Goal: Task Accomplishment & Management: Manage account settings

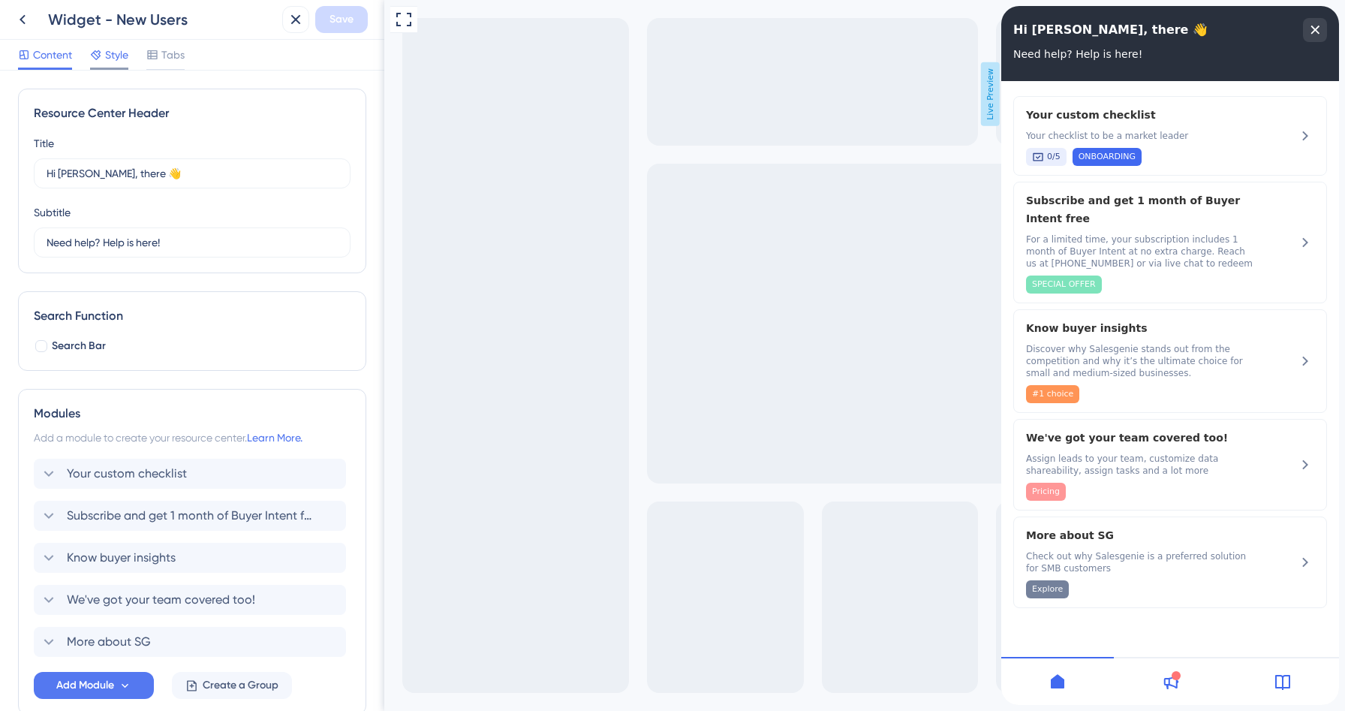
click at [120, 50] on span "Style" at bounding box center [116, 55] width 23 height 18
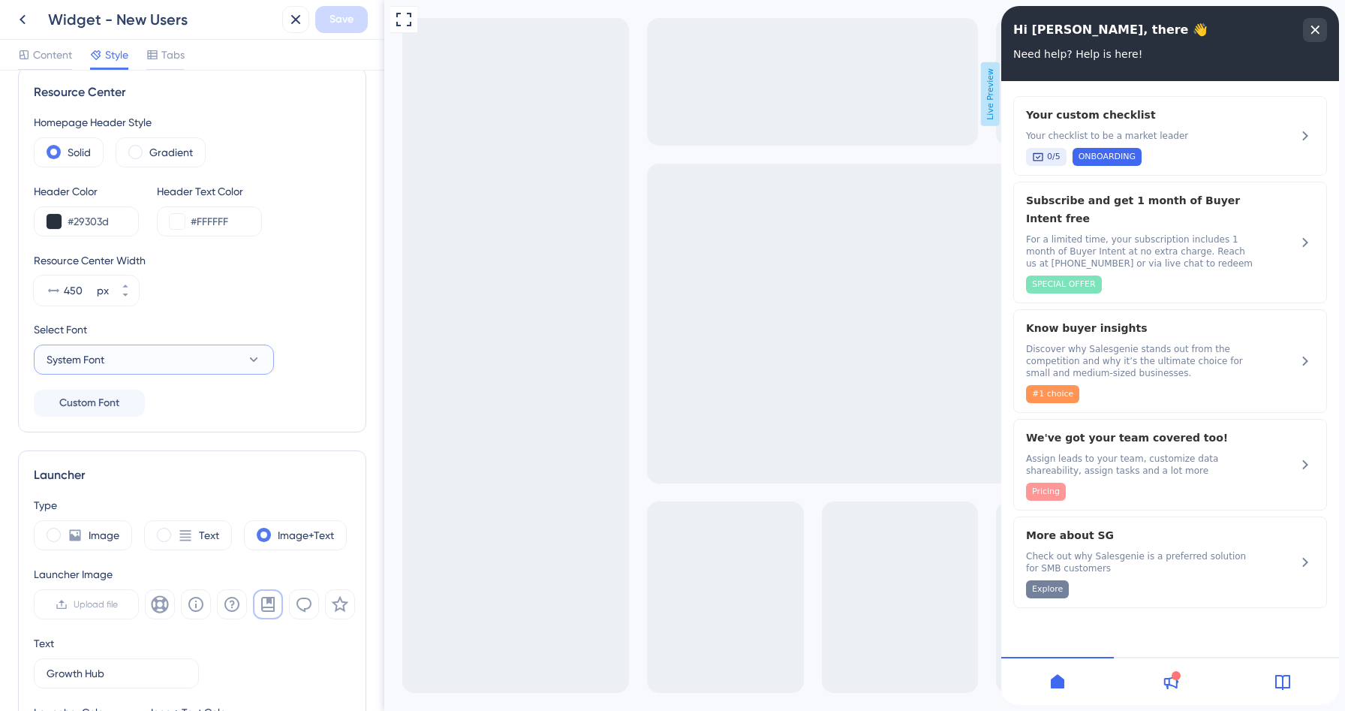
click at [104, 366] on span "System Font" at bounding box center [76, 360] width 58 height 18
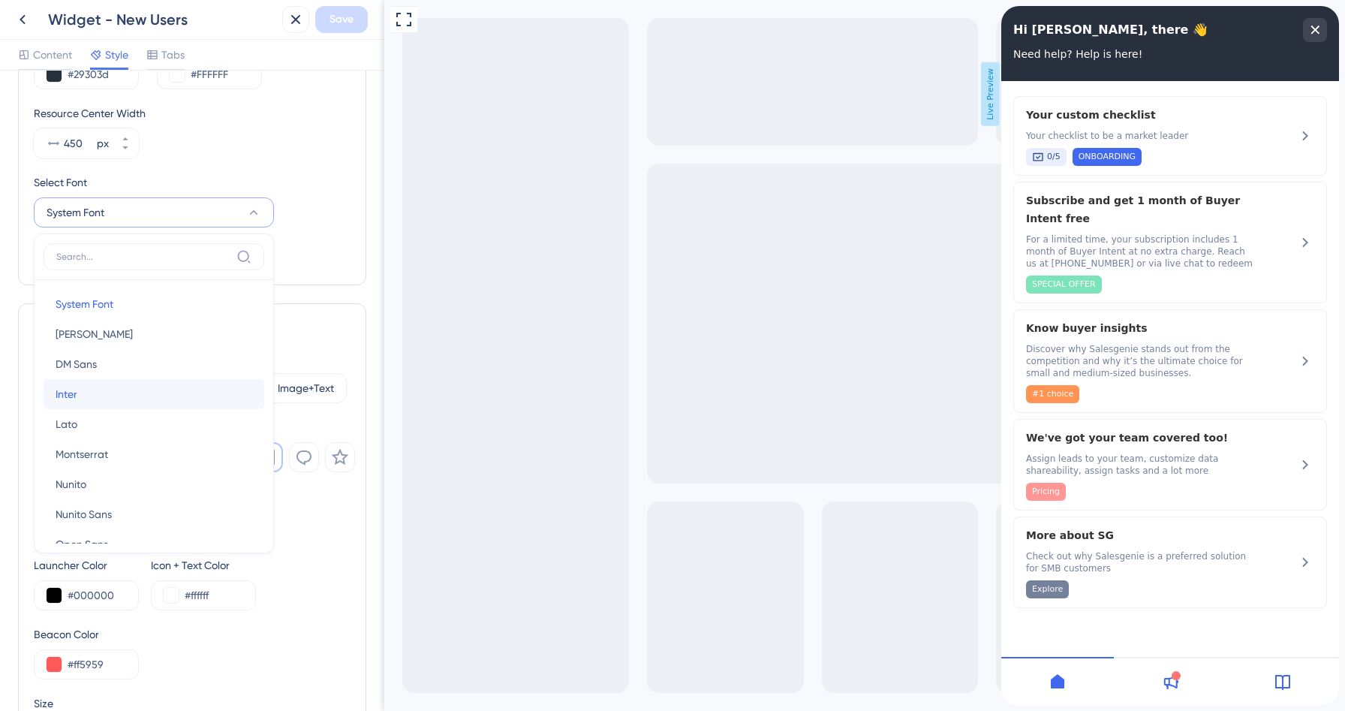
click at [88, 403] on button "Inter Inter" at bounding box center [154, 394] width 221 height 30
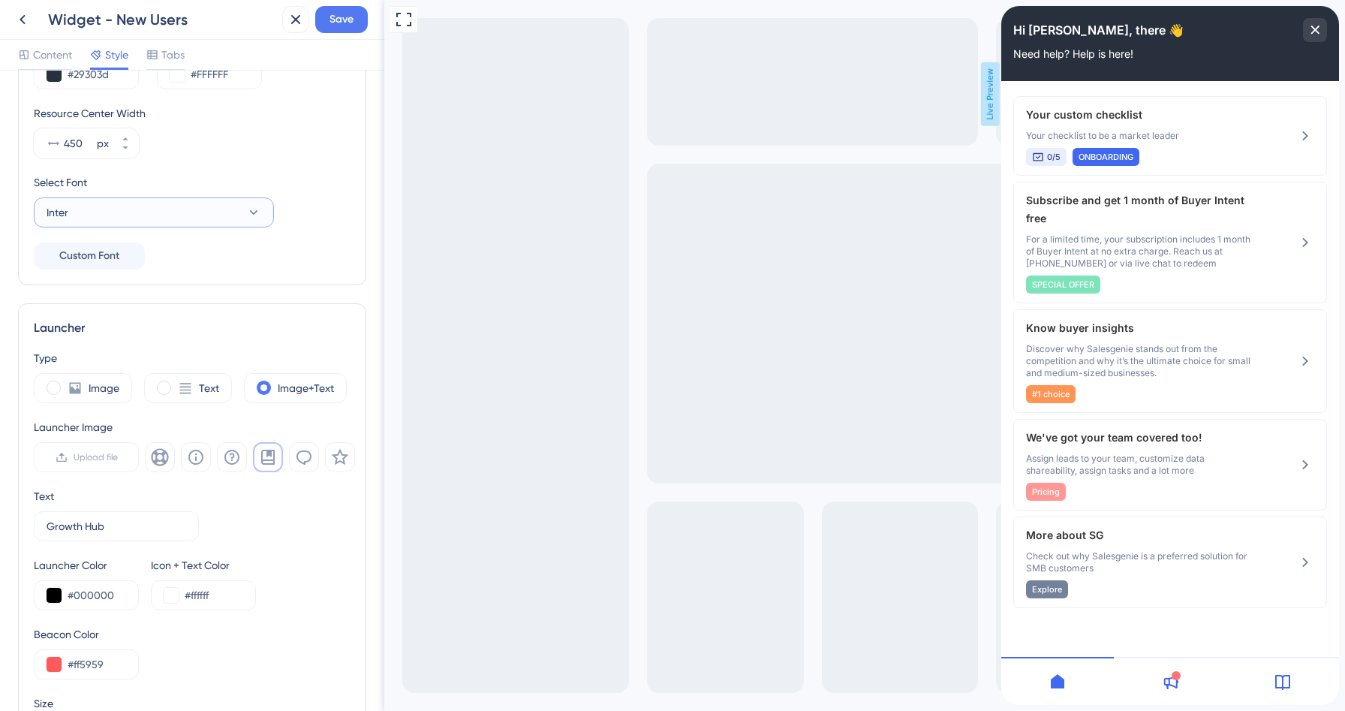
click at [158, 204] on button "Inter" at bounding box center [154, 212] width 240 height 30
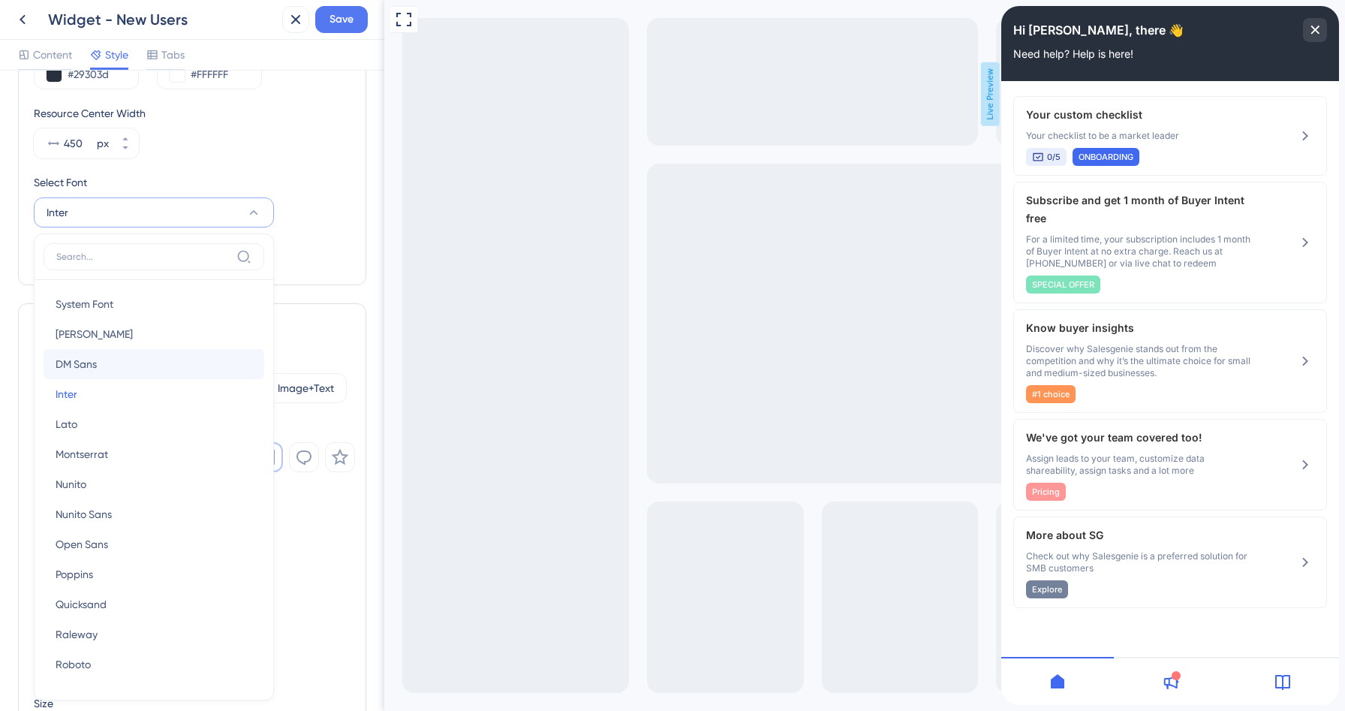
scroll to position [226, 0]
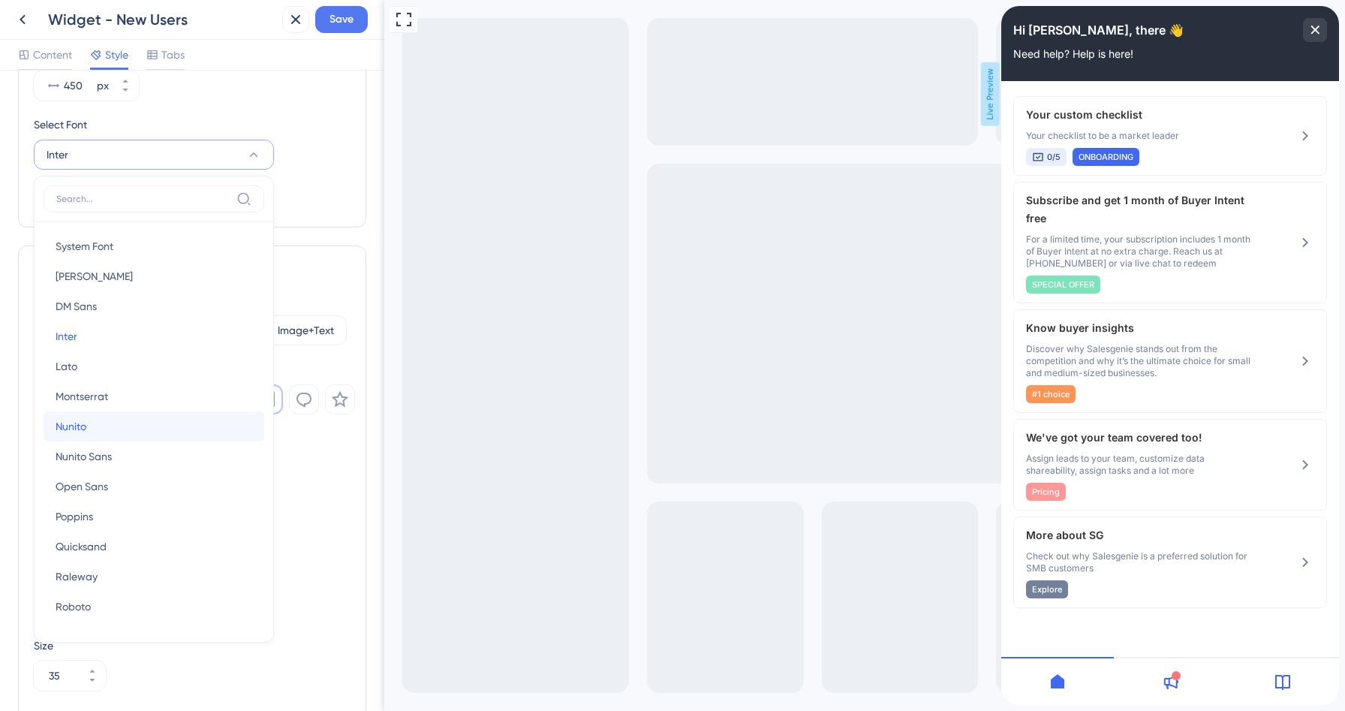
click at [104, 423] on button "[PERSON_NAME]" at bounding box center [154, 426] width 221 height 30
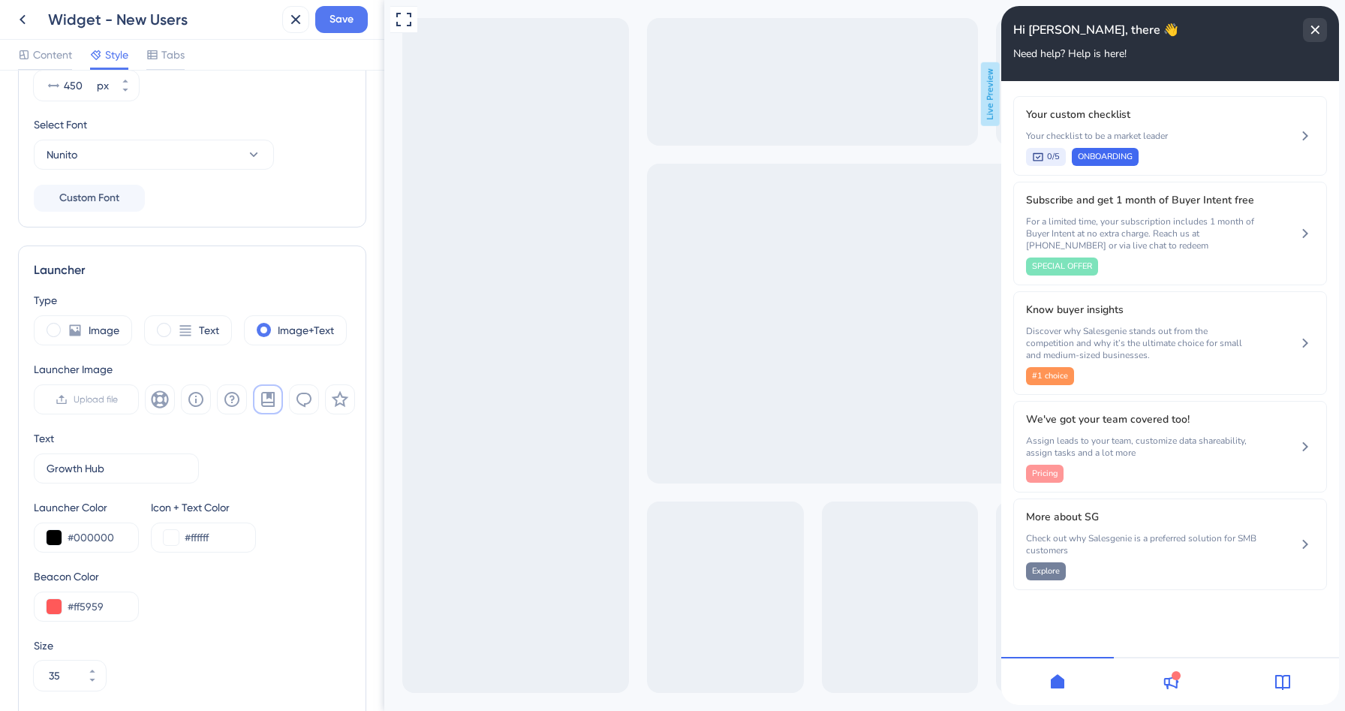
click at [200, 138] on div "Select Font Nunito" at bounding box center [192, 143] width 317 height 54
click at [190, 161] on button "Nunito" at bounding box center [154, 155] width 240 height 30
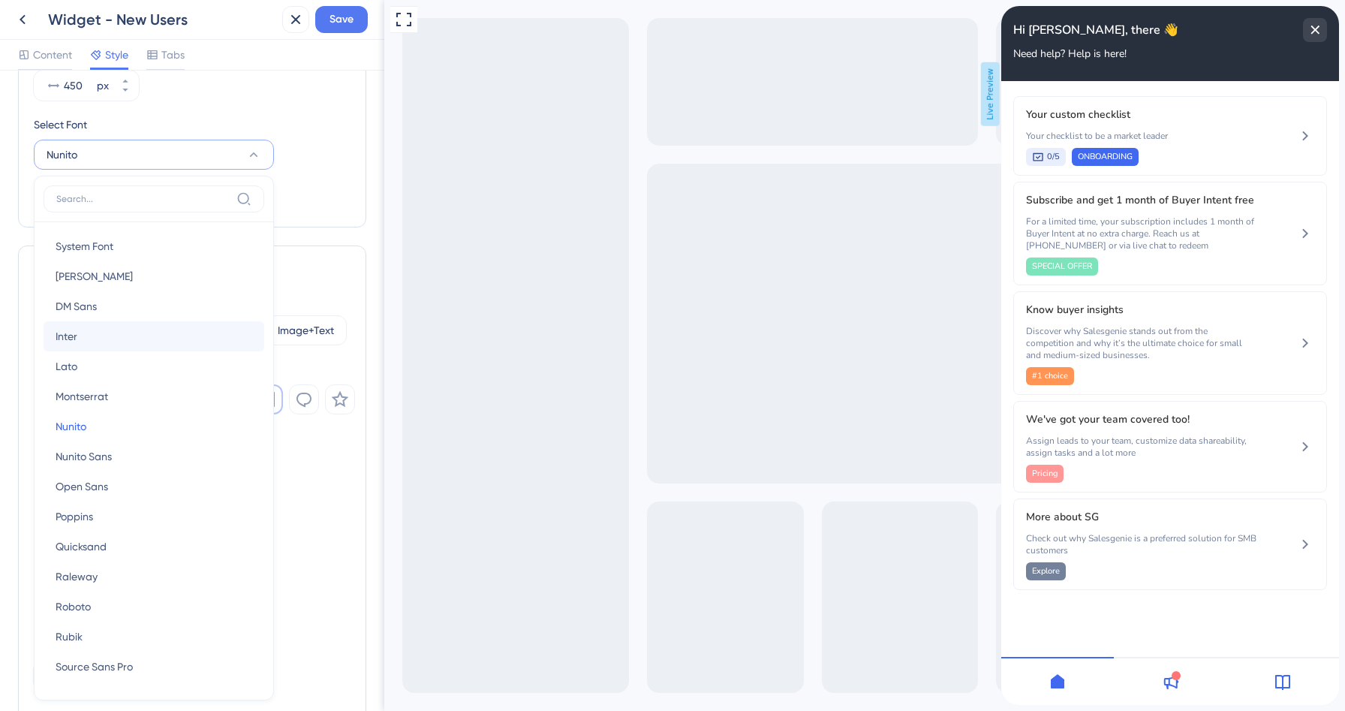
scroll to position [252, 0]
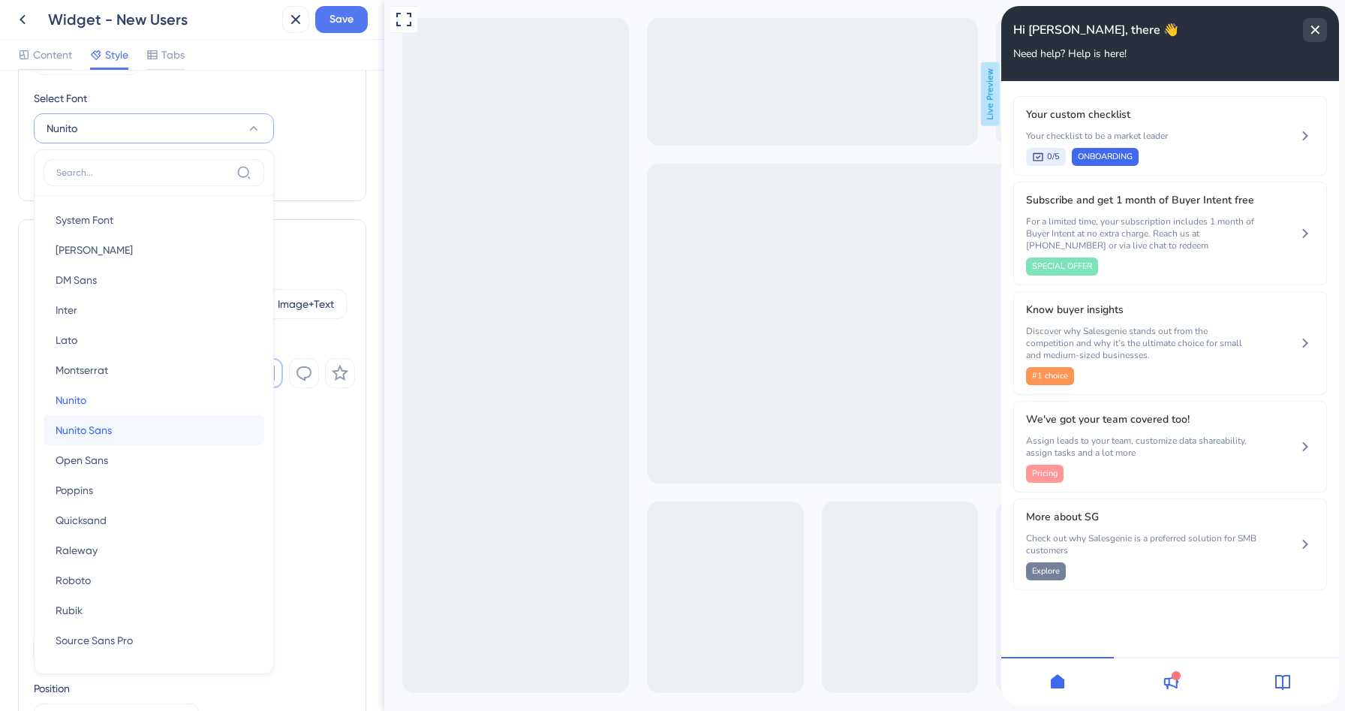
click at [101, 431] on span "Nunito Sans" at bounding box center [84, 430] width 56 height 18
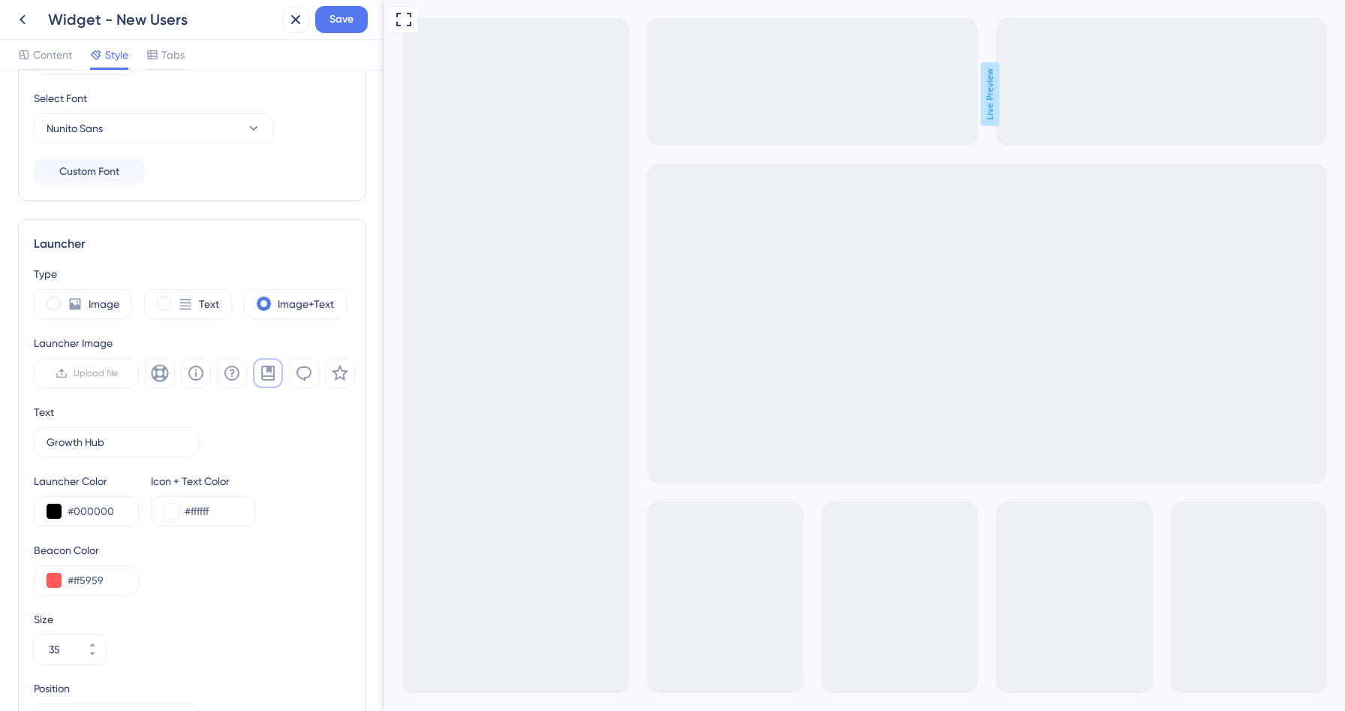
click at [279, 494] on div "Launcher Color #000000 Icon + Text Color #ffffff" at bounding box center [192, 499] width 317 height 54
click at [52, 56] on span "Content" at bounding box center [52, 55] width 39 height 18
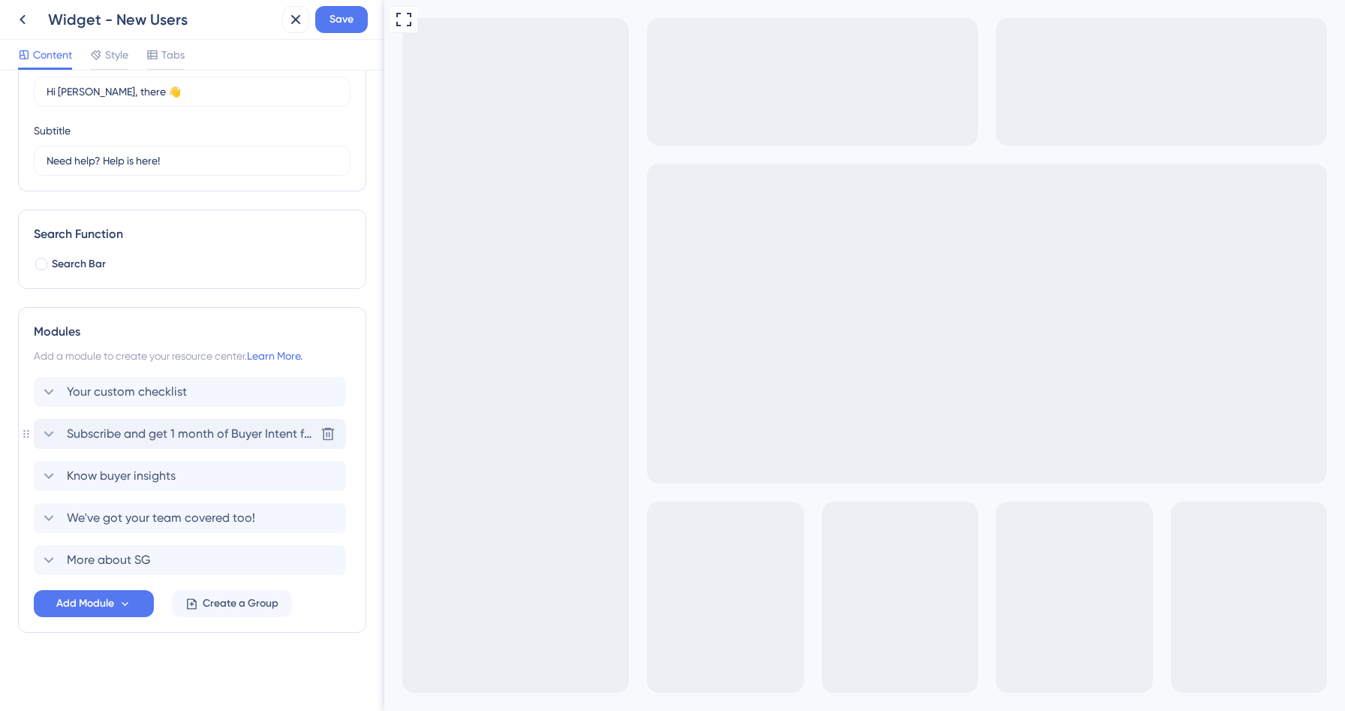
click at [50, 434] on icon at bounding box center [49, 434] width 10 height 6
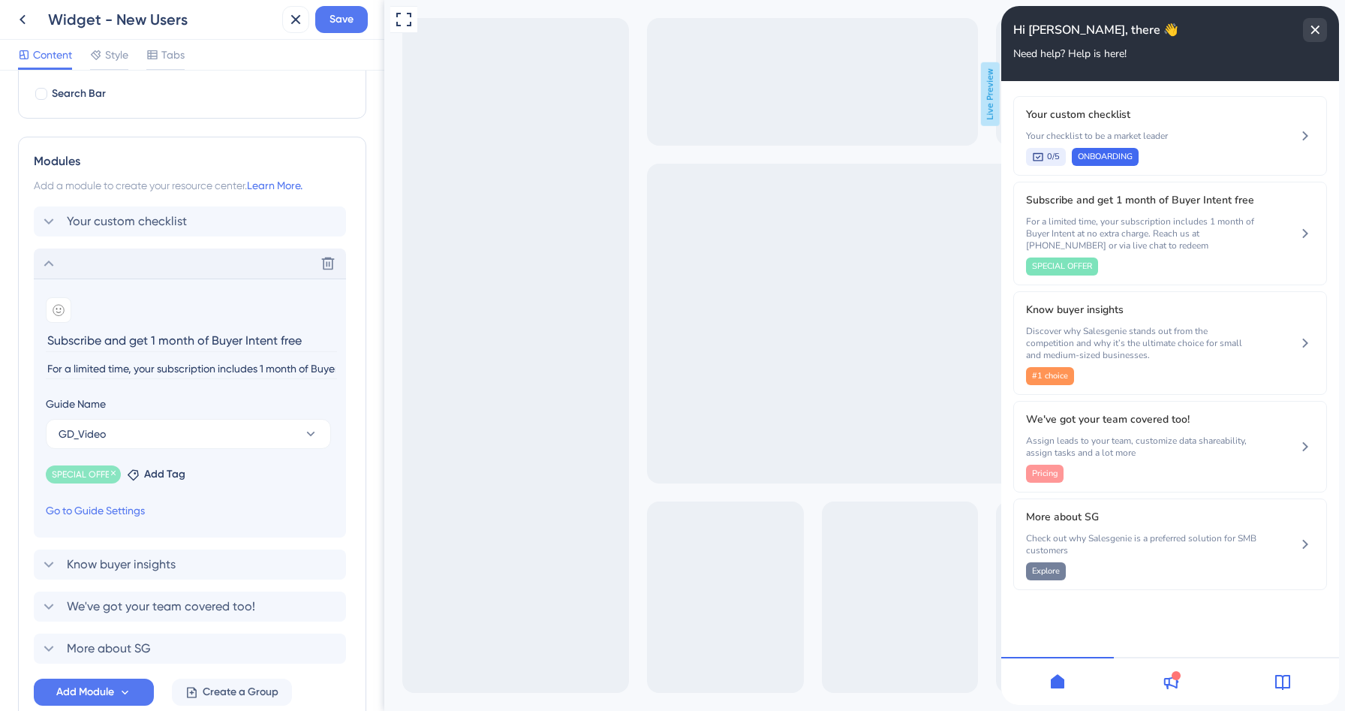
click at [100, 472] on span "SPECIAL OFFER" at bounding box center [83, 475] width 63 height 12
click at [138, 475] on icon at bounding box center [133, 474] width 11 height 11
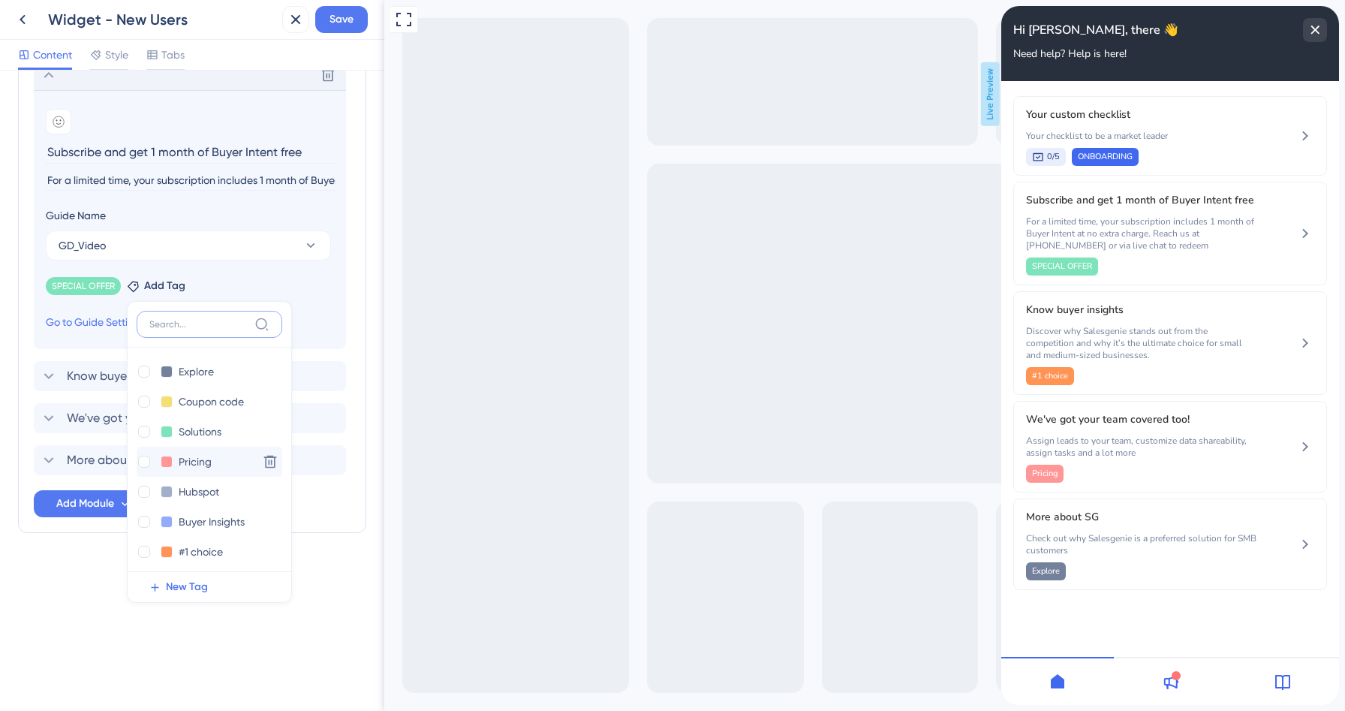
scroll to position [155, 0]
click at [167, 487] on button at bounding box center [167, 487] width 12 height 12
click at [221, 516] on div at bounding box center [224, 517] width 12 height 12
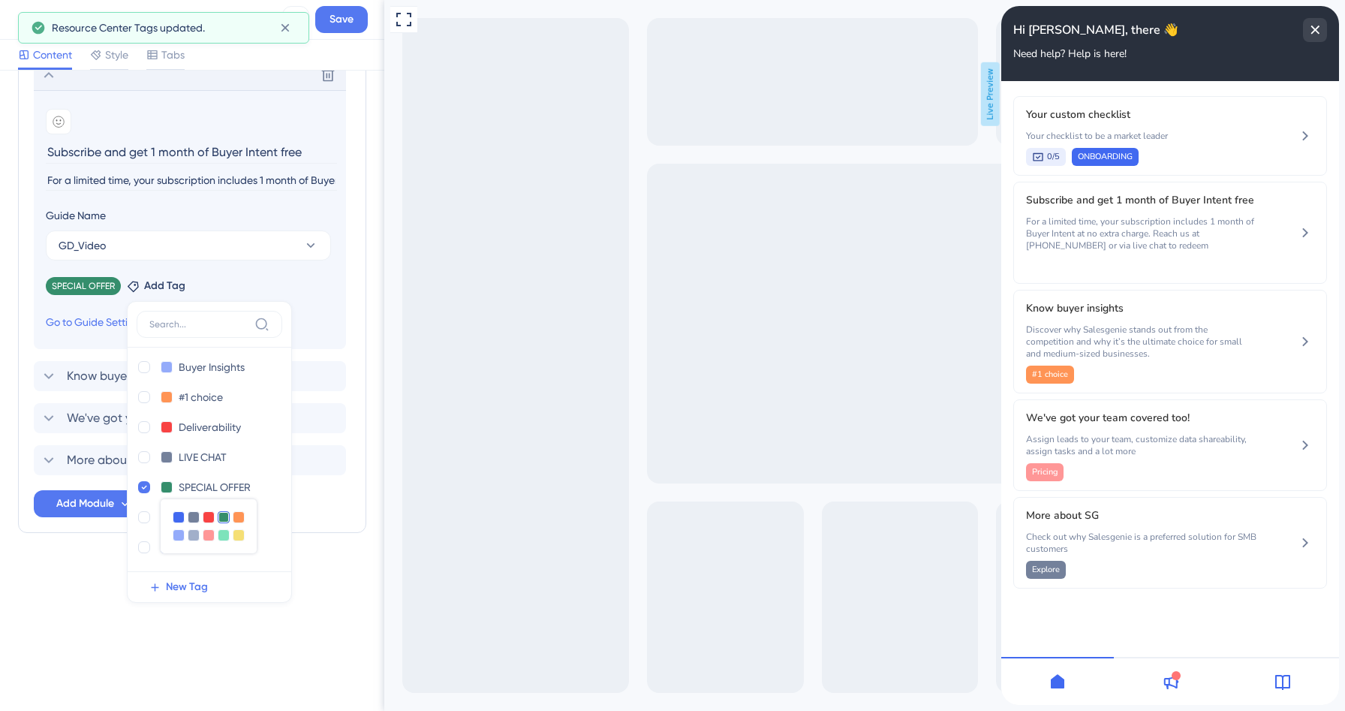
click at [363, 338] on div "Modules Add a module to create your resource center. Learn More. Your custom ch…" at bounding box center [192, 240] width 348 height 585
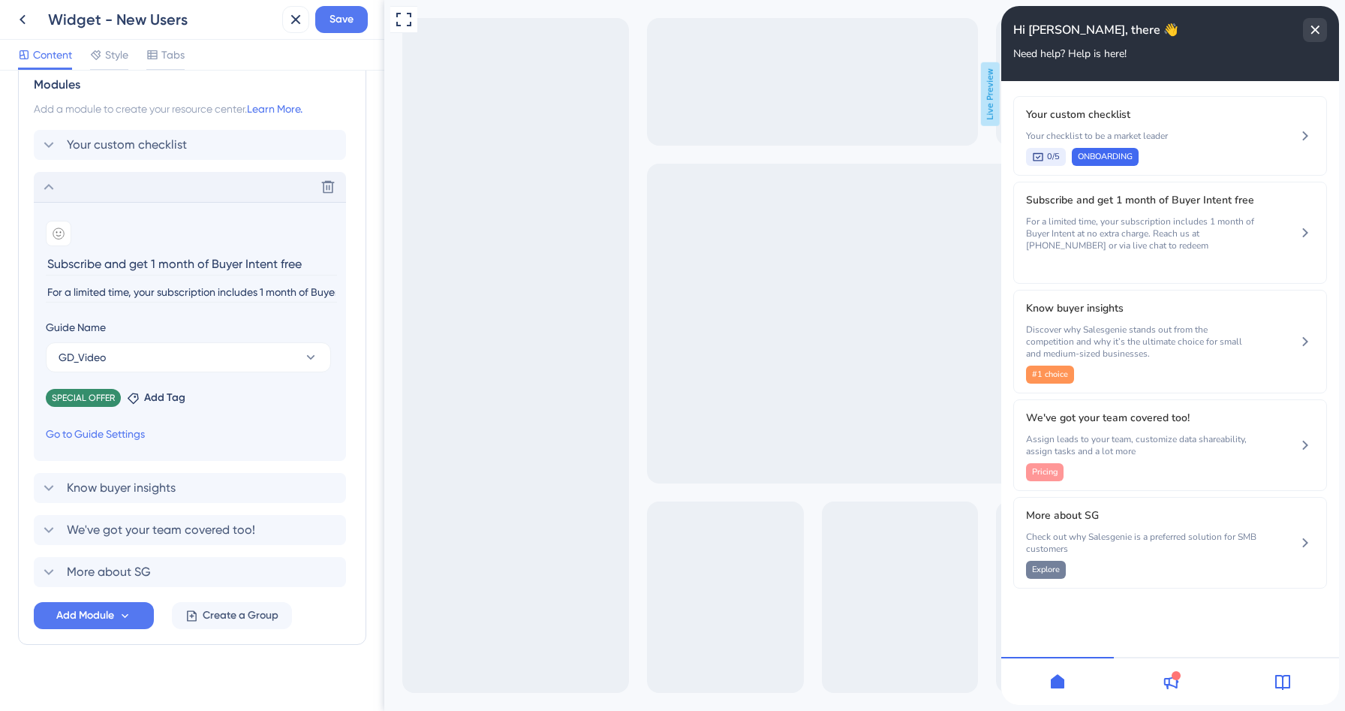
scroll to position [341, 0]
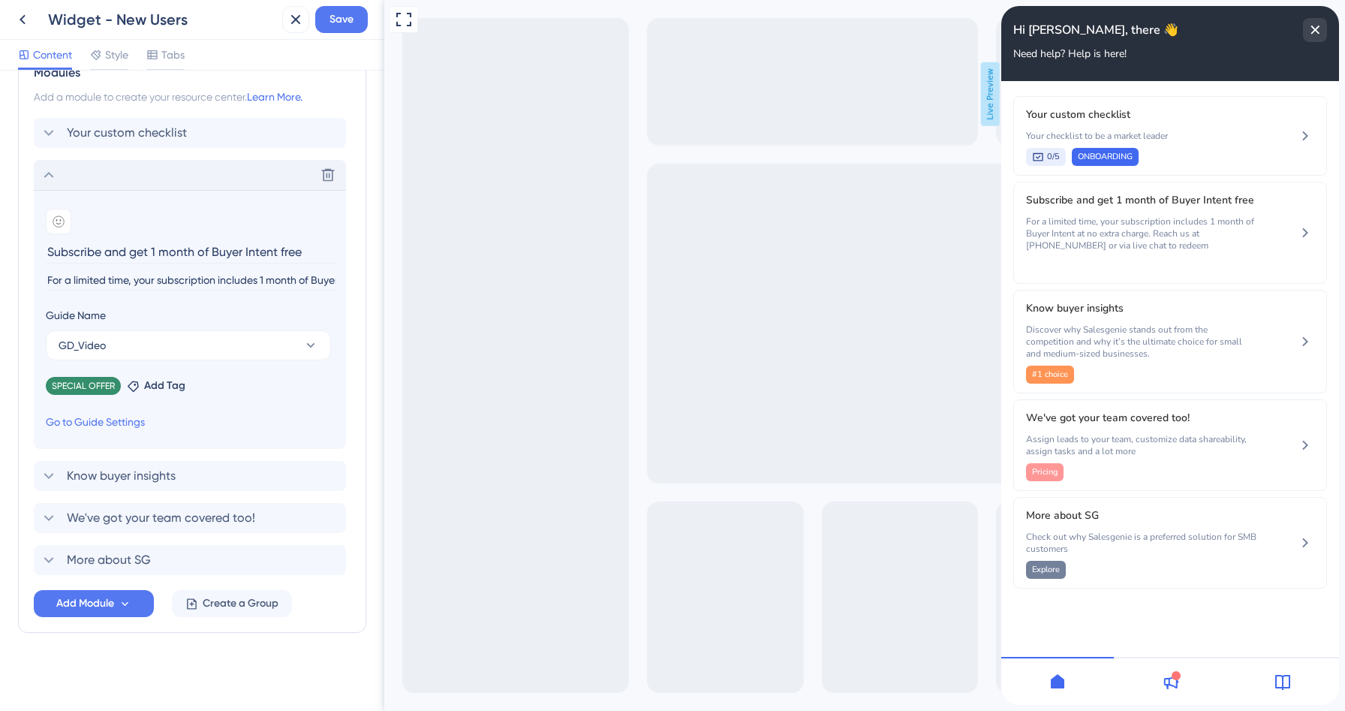
click at [170, 282] on input "For a limited time, your subscription includes 1 month of Buyer Intent at no ex…" at bounding box center [191, 280] width 291 height 20
drag, startPoint x: 675, startPoint y: 281, endPoint x: 475, endPoint y: 278, distance: 200.5
click at [97, 283] on input "For a limited time, your subscription includes 1 month of Buyer Intent at no ex…" at bounding box center [191, 280] width 291 height 20
click at [230, 282] on input "For a limited time, your subscription includes 1 month of Buyer Intent at no ex…" at bounding box center [191, 280] width 291 height 20
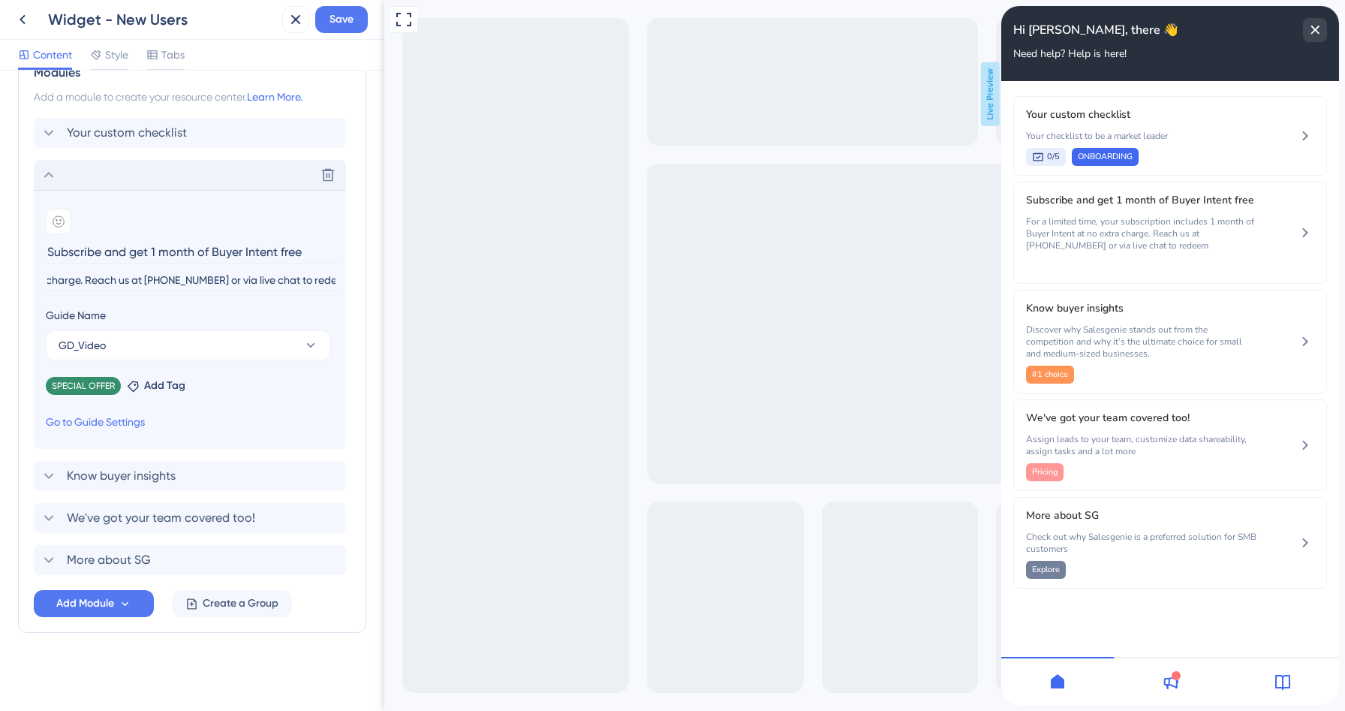
click at [230, 282] on input "For a limited time, your subscription includes 1 month of Buyer Intent at no ex…" at bounding box center [191, 280] width 291 height 20
type input "For a limited time, your subscription includes 1 month of Buyer Intent at no ex…"
click at [152, 241] on input "Subscribe and get 1 month of Buyer Intent free" at bounding box center [191, 251] width 291 height 23
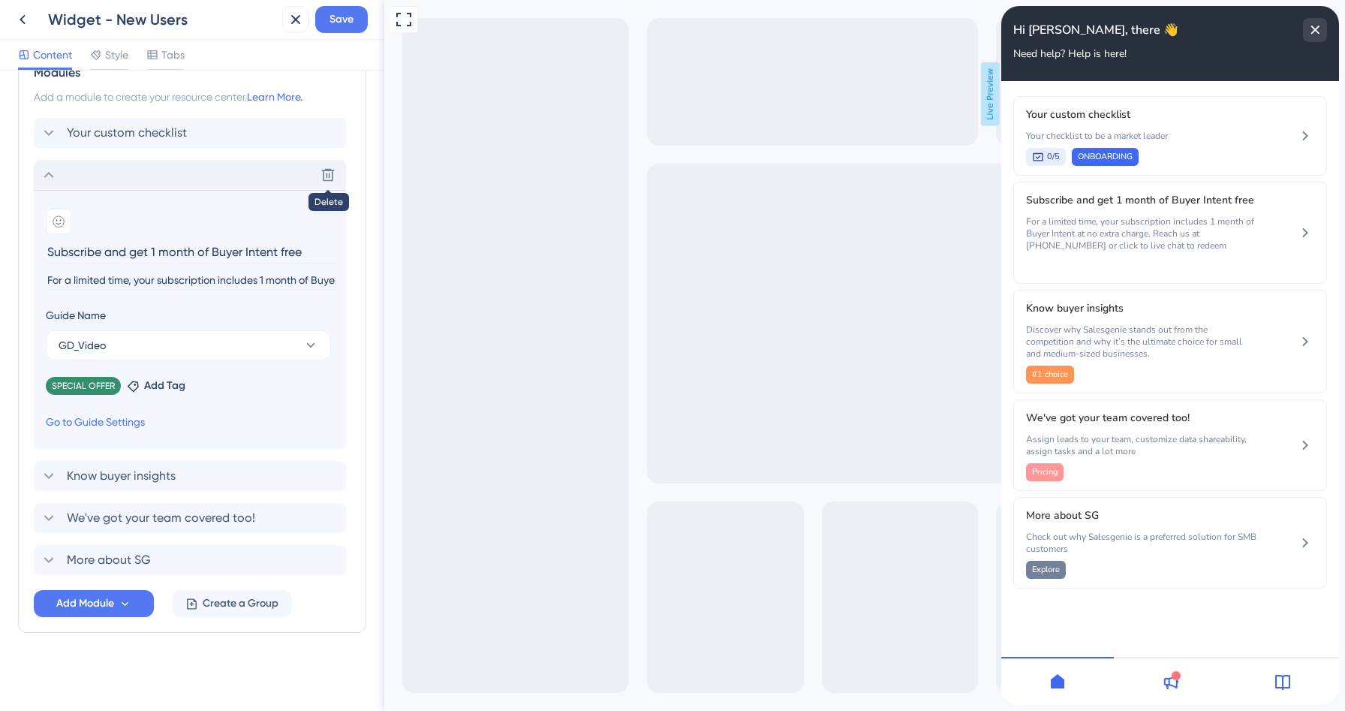
paste input "& Get 1 Month Free of Buyer Intent"
click at [127, 251] on input "Subscribe & Get 1 Month Free of Buyer Intent" at bounding box center [191, 251] width 291 height 23
click at [155, 249] on input "Subscribe & get 1 Month Free of Buyer Intent" at bounding box center [191, 251] width 291 height 23
click at [187, 255] on input "Subscribe & get 1 month Free of Buyer Intent" at bounding box center [191, 251] width 291 height 23
click at [226, 254] on input "Subscribe & get 1 month free of Buyer Intent" at bounding box center [191, 251] width 291 height 23
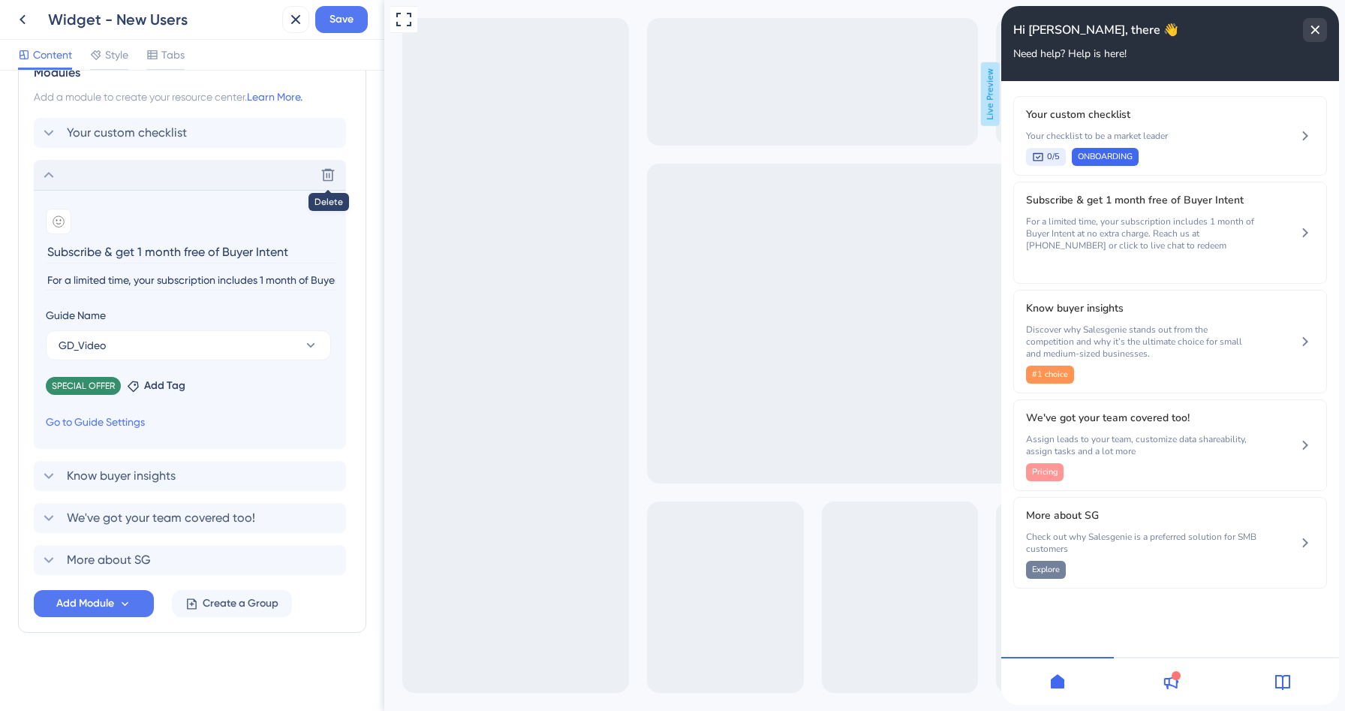
click at [197, 251] on input "Subscribe & get 1 month free of Buyer Intent" at bounding box center [191, 251] width 291 height 23
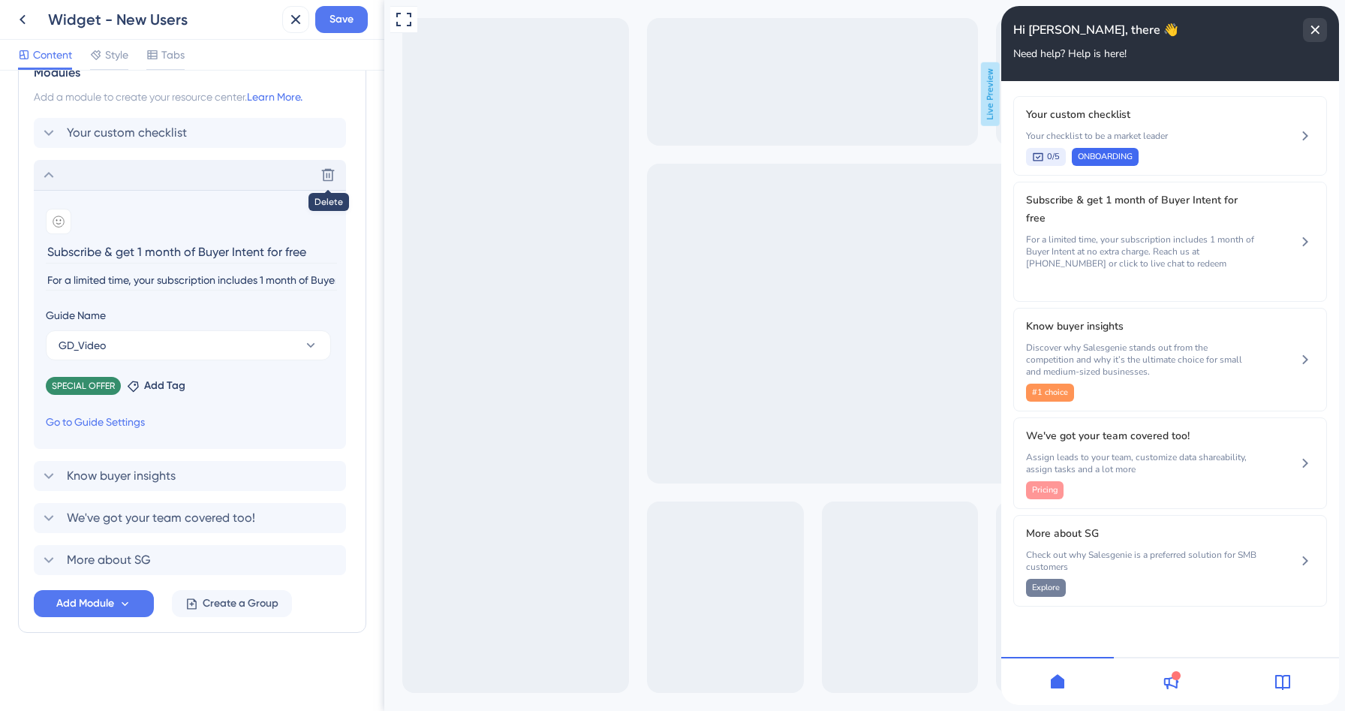
type input "Subscribe & get 1 month of Buyer Intent for free"
drag, startPoint x: 664, startPoint y: 275, endPoint x: 441, endPoint y: 279, distance: 223.0
click at [230, 279] on input "For a limited time, your subscription includes 1 month of Buyer Intent at no ex…" at bounding box center [191, 280] width 291 height 20
drag, startPoint x: 592, startPoint y: 279, endPoint x: 405, endPoint y: 279, distance: 187.0
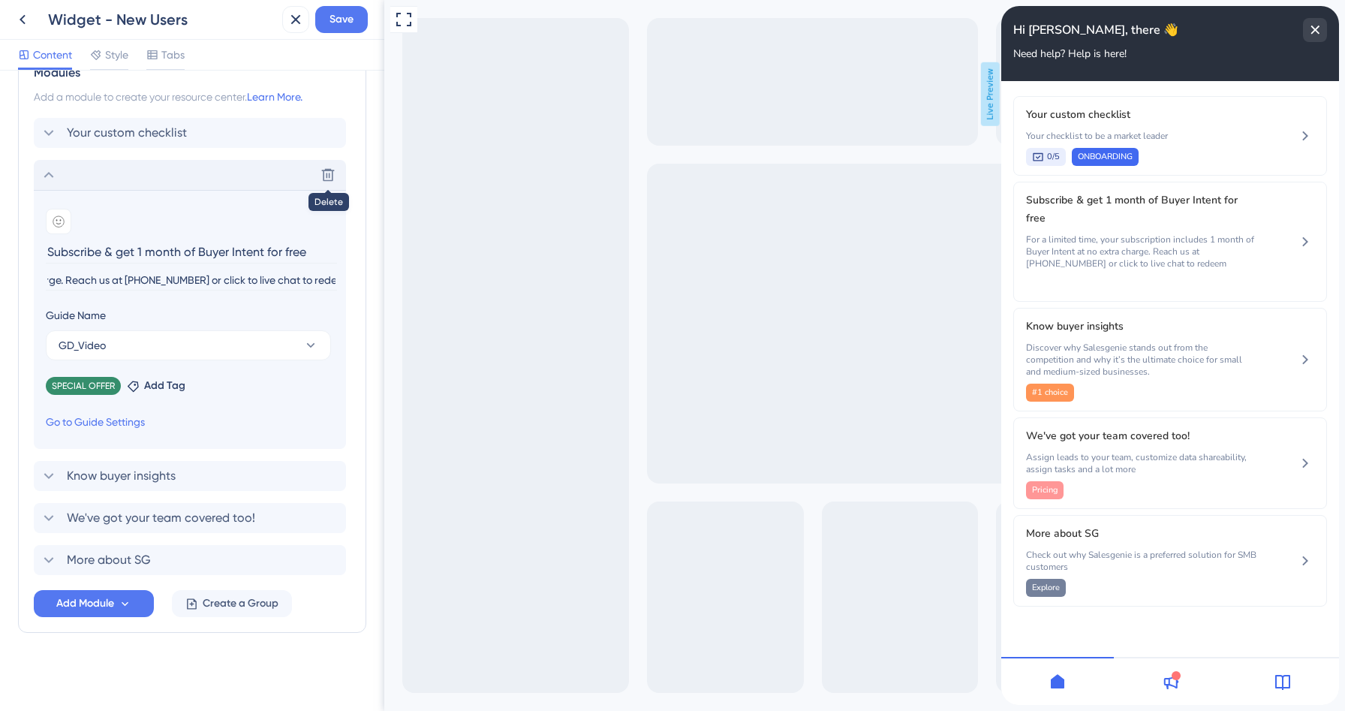
drag, startPoint x: 591, startPoint y: 278, endPoint x: 398, endPoint y: 282, distance: 193.0
paste input "chat with our team"
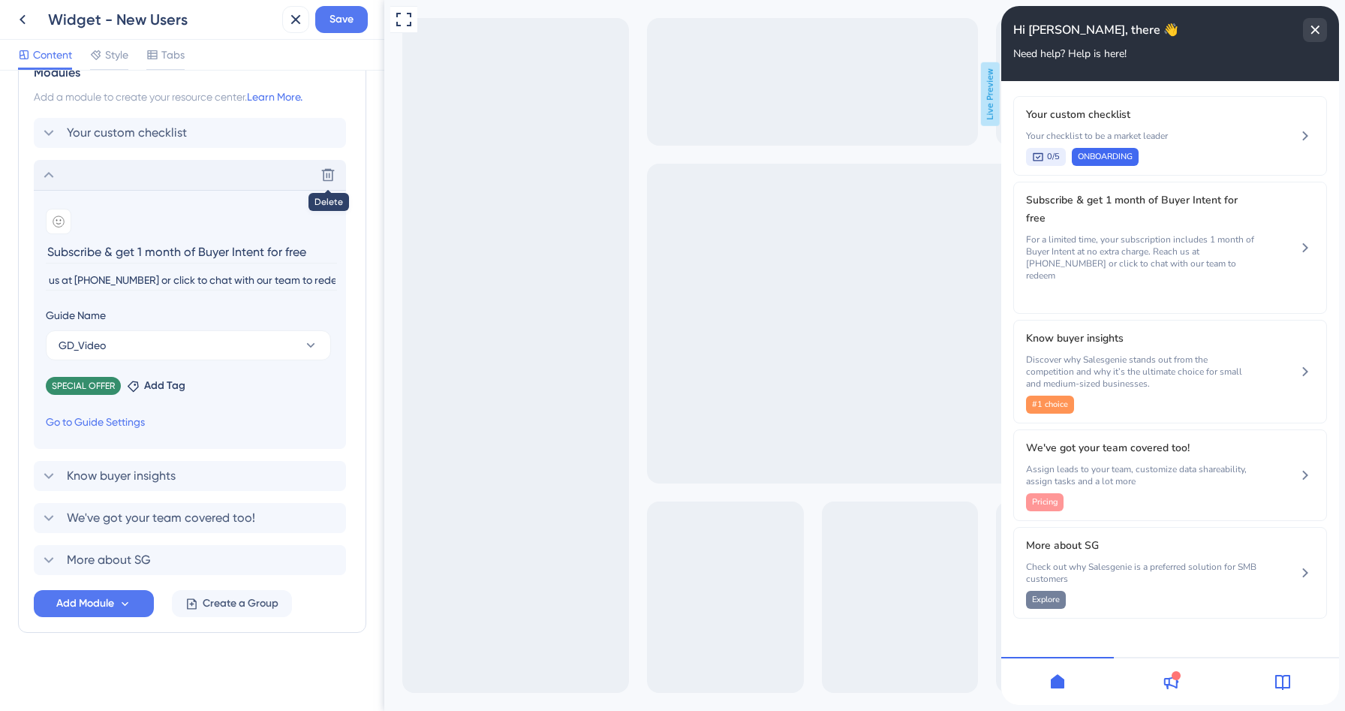
scroll to position [0, 452]
click at [182, 285] on input "For a limited time, your subscription includes 1 month of Buyer Intent at no ex…" at bounding box center [191, 280] width 291 height 20
drag, startPoint x: 165, startPoint y: 285, endPoint x: 29, endPoint y: 272, distance: 136.5
click at [29, 272] on div "Modules Add a module to create your resource center. Learn More. Your custom ch…" at bounding box center [192, 340] width 348 height 585
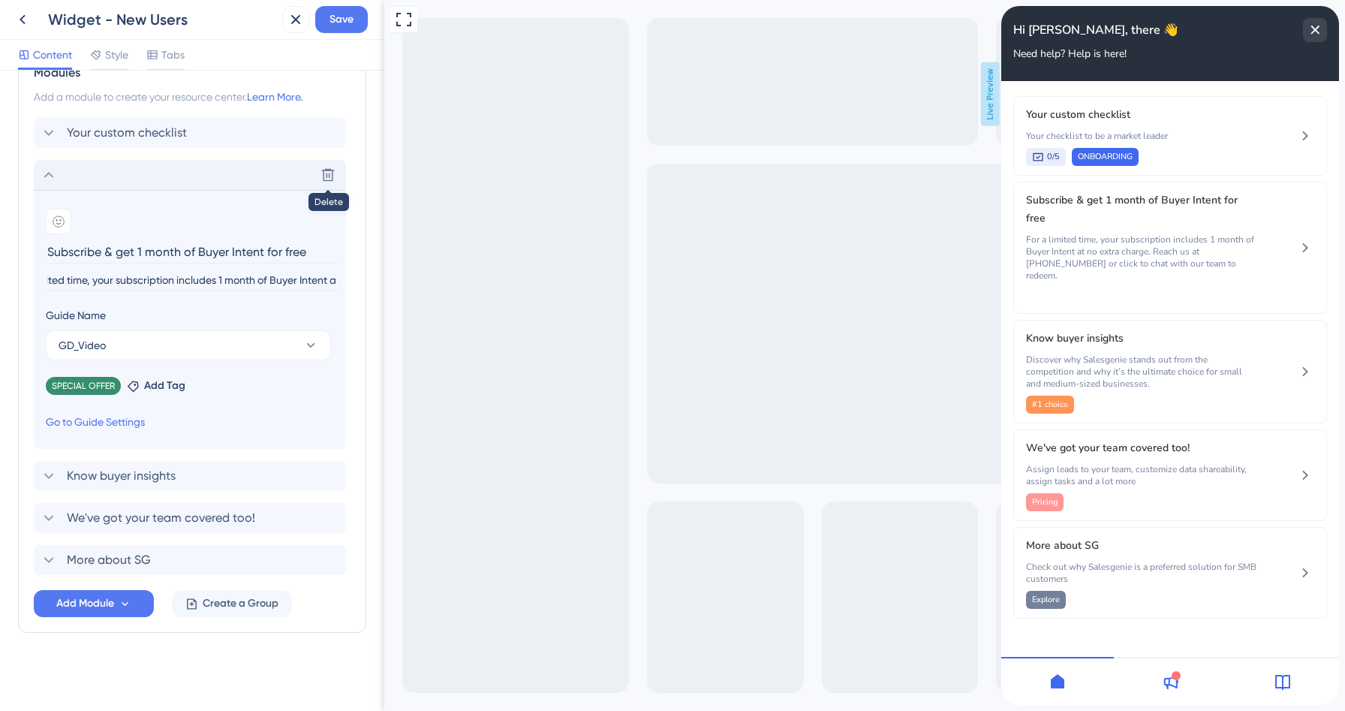
click at [218, 278] on input "For a limited time, your subscription includes 1 month of Buyer Intent at no ex…" at bounding box center [191, 280] width 291 height 20
drag, startPoint x: 246, startPoint y: 274, endPoint x: 45, endPoint y: 270, distance: 200.5
click at [45, 270] on section "Add emoji Subscribe & get 1 month of Buyer Intent for free For a limited time, …" at bounding box center [190, 319] width 312 height 259
click at [84, 285] on input "For a limited time, your subscription includes 1 month of Buyer Intent at no ex…" at bounding box center [191, 280] width 291 height 20
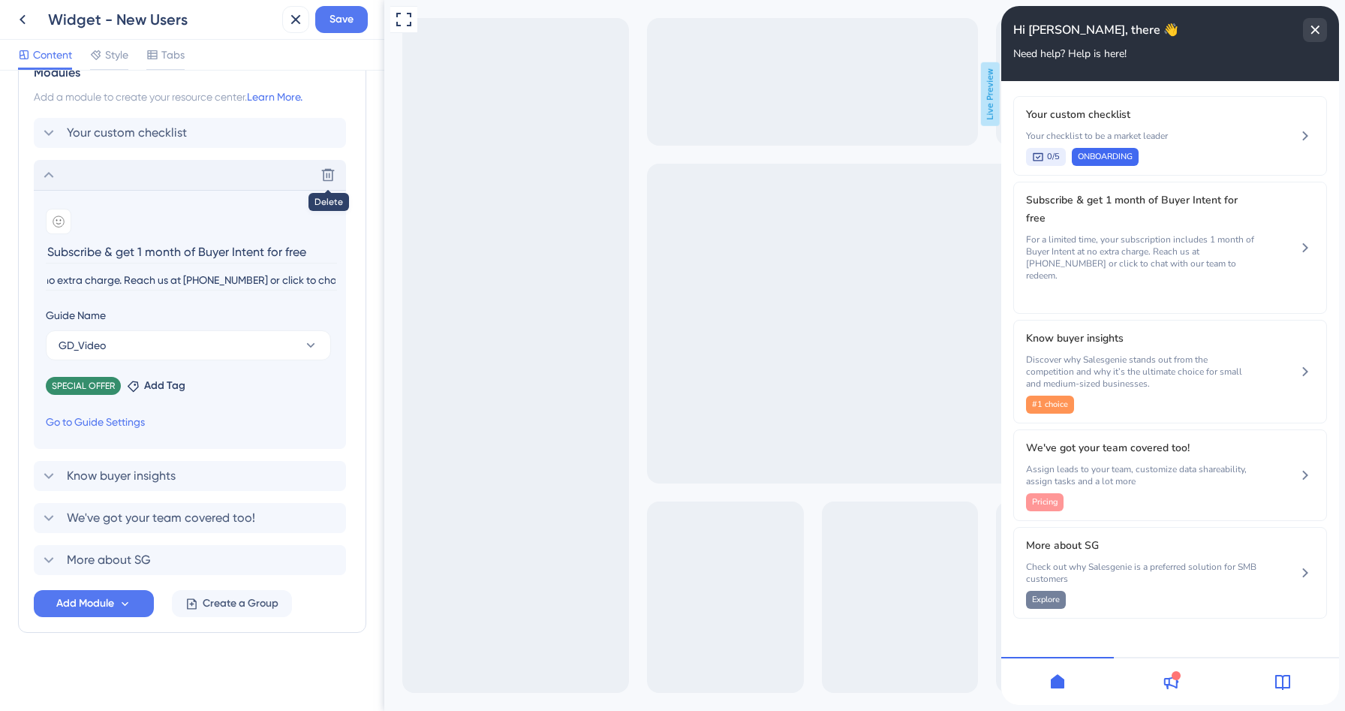
scroll to position [0, 345]
drag, startPoint x: 48, startPoint y: 279, endPoint x: 125, endPoint y: 276, distance: 76.6
click at [125, 276] on input "For a limited time, your subscription includes 1 month of Buyer Intent at no ex…" at bounding box center [191, 280] width 291 height 20
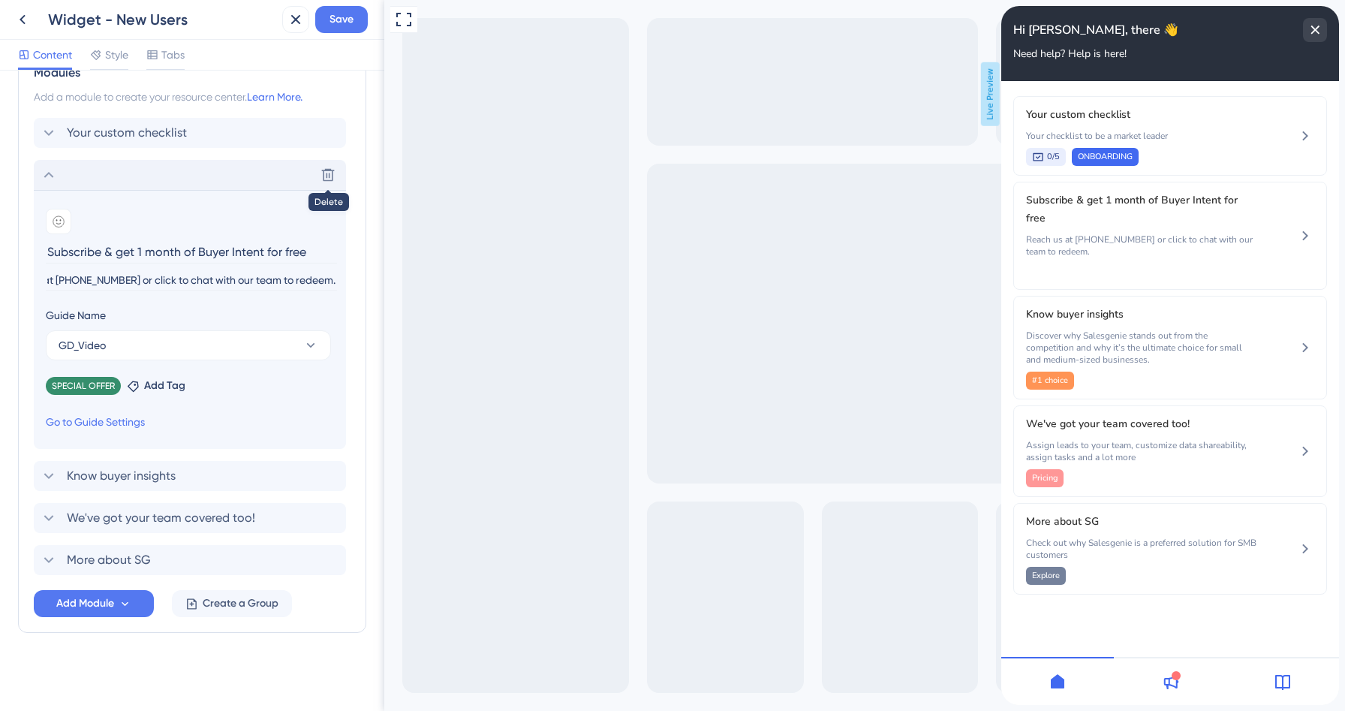
scroll to position [0, 0]
drag, startPoint x: 106, startPoint y: 279, endPoint x: 166, endPoint y: 280, distance: 60.1
click at [166, 280] on input "Reach us at [PHONE_NUMBER] or click to chat with our team to redeem." at bounding box center [191, 280] width 291 height 20
click at [173, 279] on input "Reach us at *[PHONE_NUMBER] or click to chat with our team to redeem." at bounding box center [191, 280] width 291 height 20
click at [110, 279] on input "Reach us at *[PHONE_NUMBER] or click to chat with our team to redeem." at bounding box center [191, 280] width 291 height 20
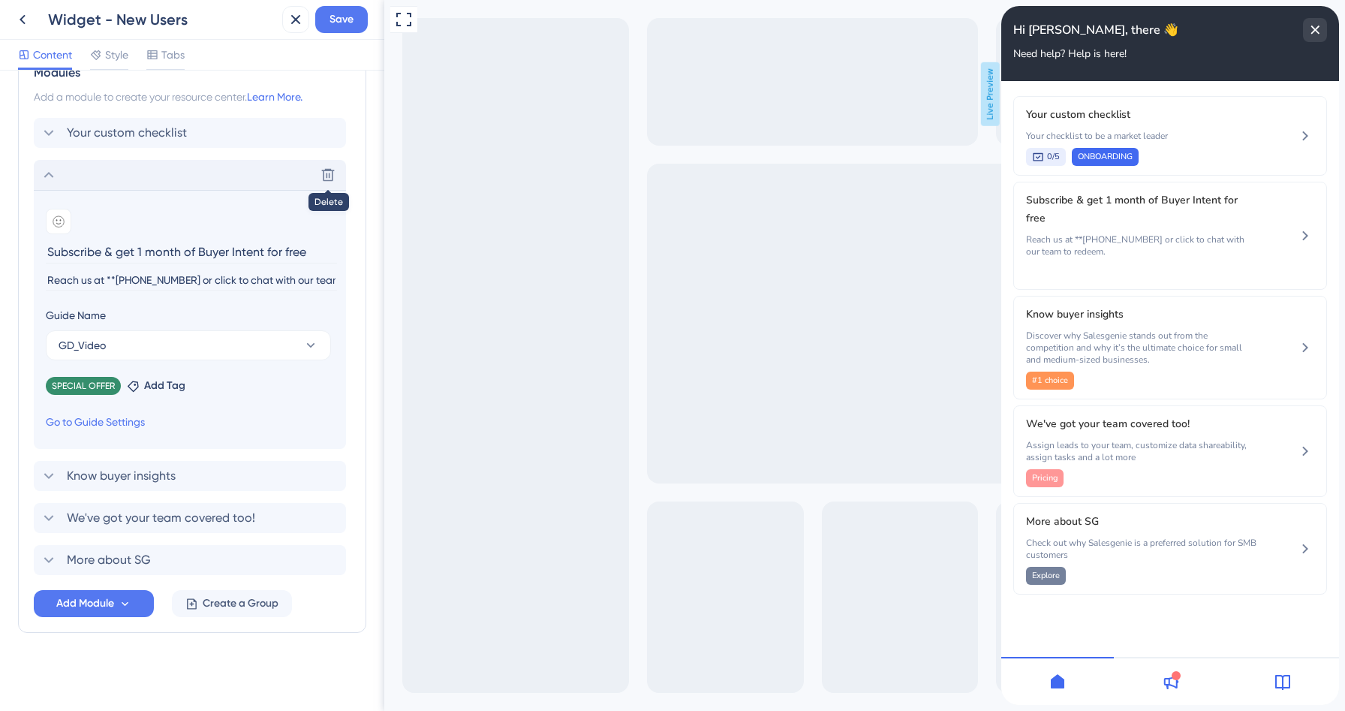
click at [174, 282] on input "Reach us at **[PHONE_NUMBER] or click to chat with our team to redeem." at bounding box center [191, 280] width 291 height 20
type input "Reach us at [PHONE_NUMBER] or click to chat with our team to redeem."
click at [312, 310] on div "Guide Name" at bounding box center [188, 318] width 285 height 24
click at [343, 11] on span "Save" at bounding box center [342, 20] width 24 height 18
click at [247, 471] on div "Know buyer insights Delete" at bounding box center [190, 476] width 312 height 30
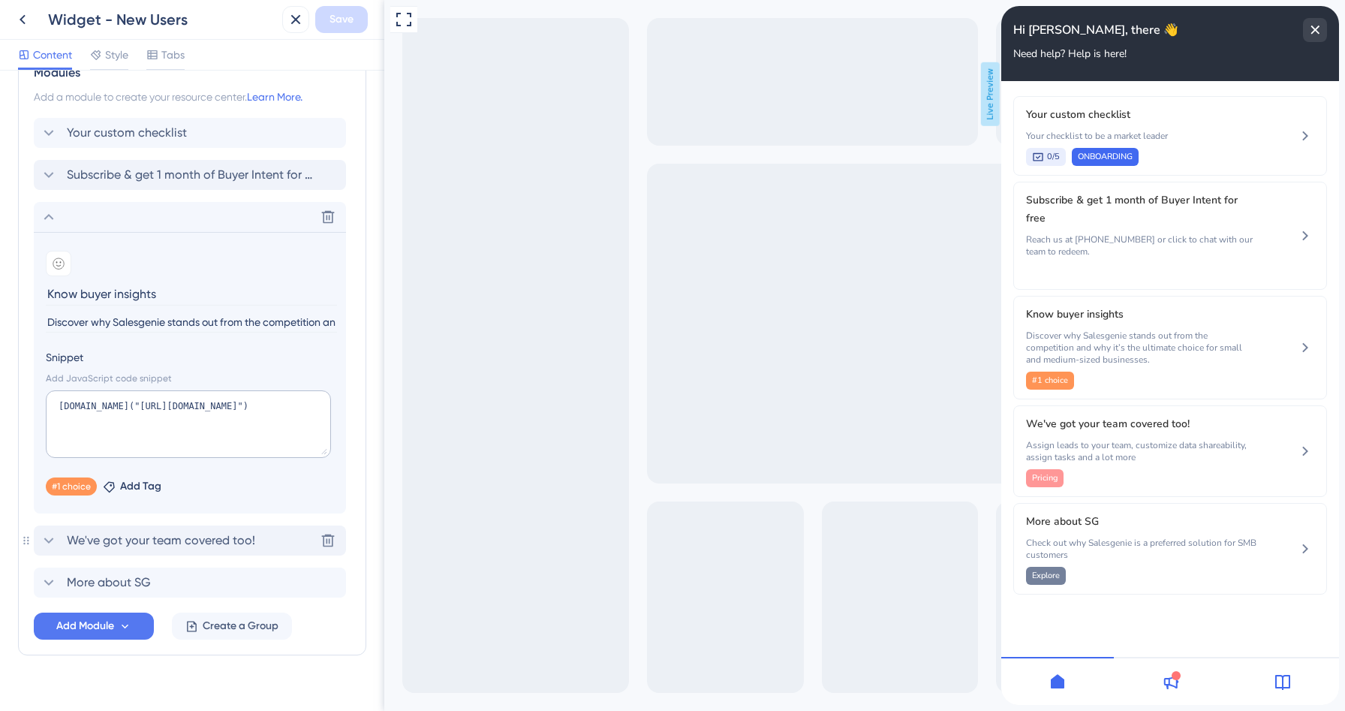
click at [252, 532] on span "We've got your team covered too!" at bounding box center [161, 541] width 188 height 18
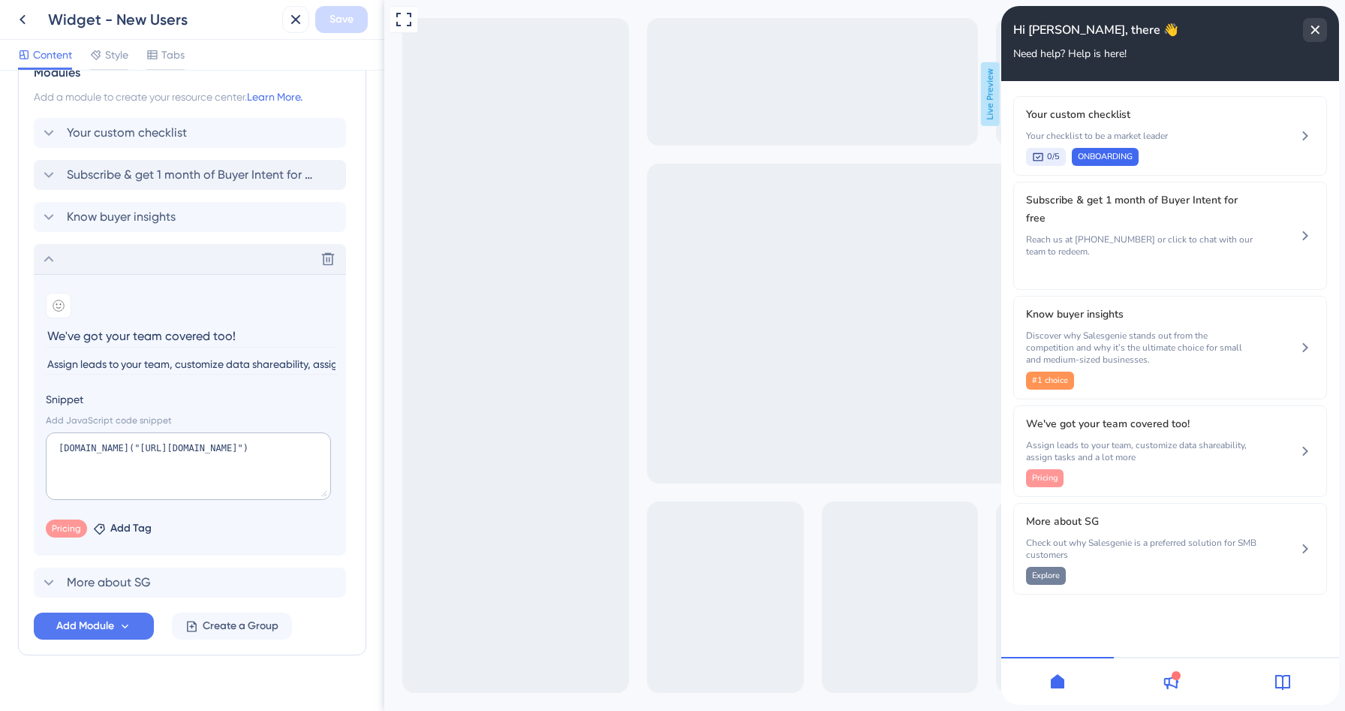
paste input "Bring Your Team Onboard"
click at [84, 337] on input "Bring Your Team Onboard" at bounding box center [191, 335] width 291 height 23
click at [110, 336] on input "Bring your Team Onboard" at bounding box center [191, 335] width 291 height 23
click at [149, 336] on input "Bring your team Onboard" at bounding box center [191, 335] width 291 height 23
type input "Bring your team onboard"
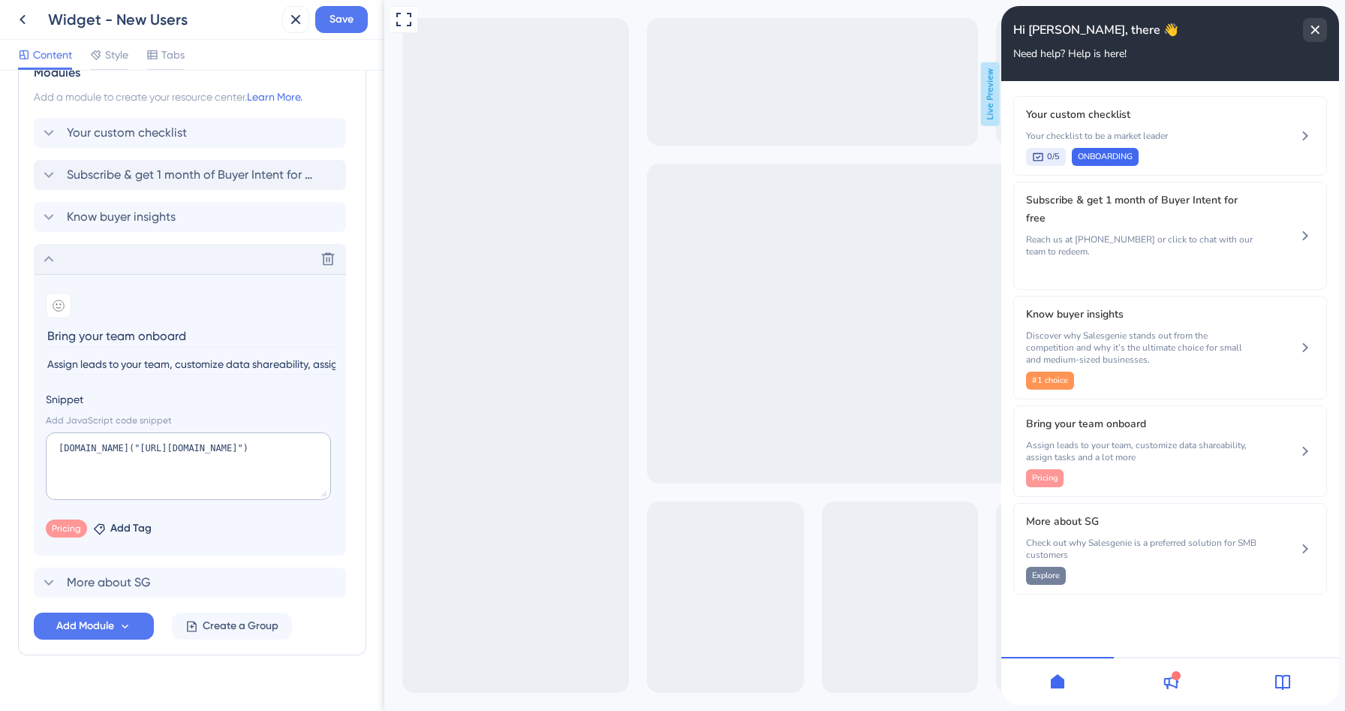
click at [215, 366] on input "Assign leads to your team, customize data shareability, assign tasks and a lot …" at bounding box center [191, 364] width 291 height 20
paste input ", set data permissions, distribute tasks, and much more. Click to learn more."
type input "Assign leads, set data permissions, distribute tasks, and much more. Click to l…"
click at [276, 398] on label "Snippet" at bounding box center [190, 399] width 288 height 18
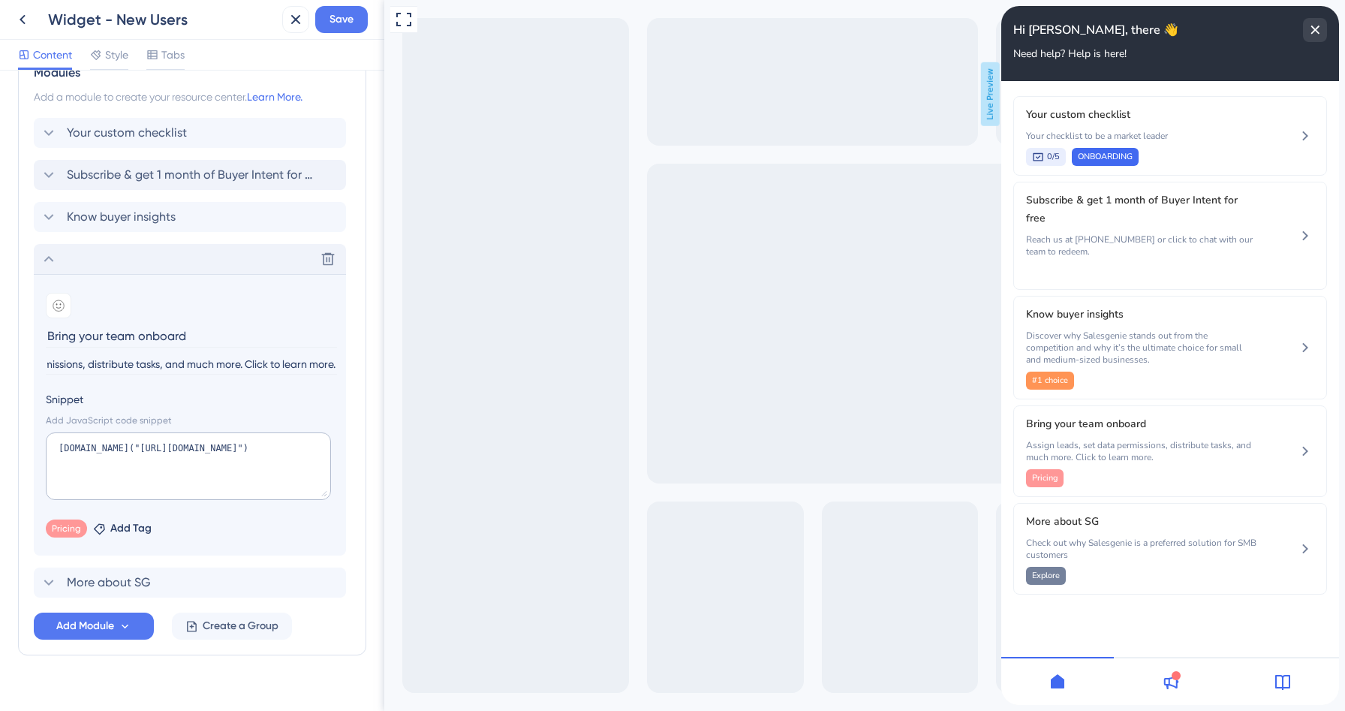
scroll to position [0, 0]
click at [326, 262] on icon at bounding box center [328, 259] width 15 height 15
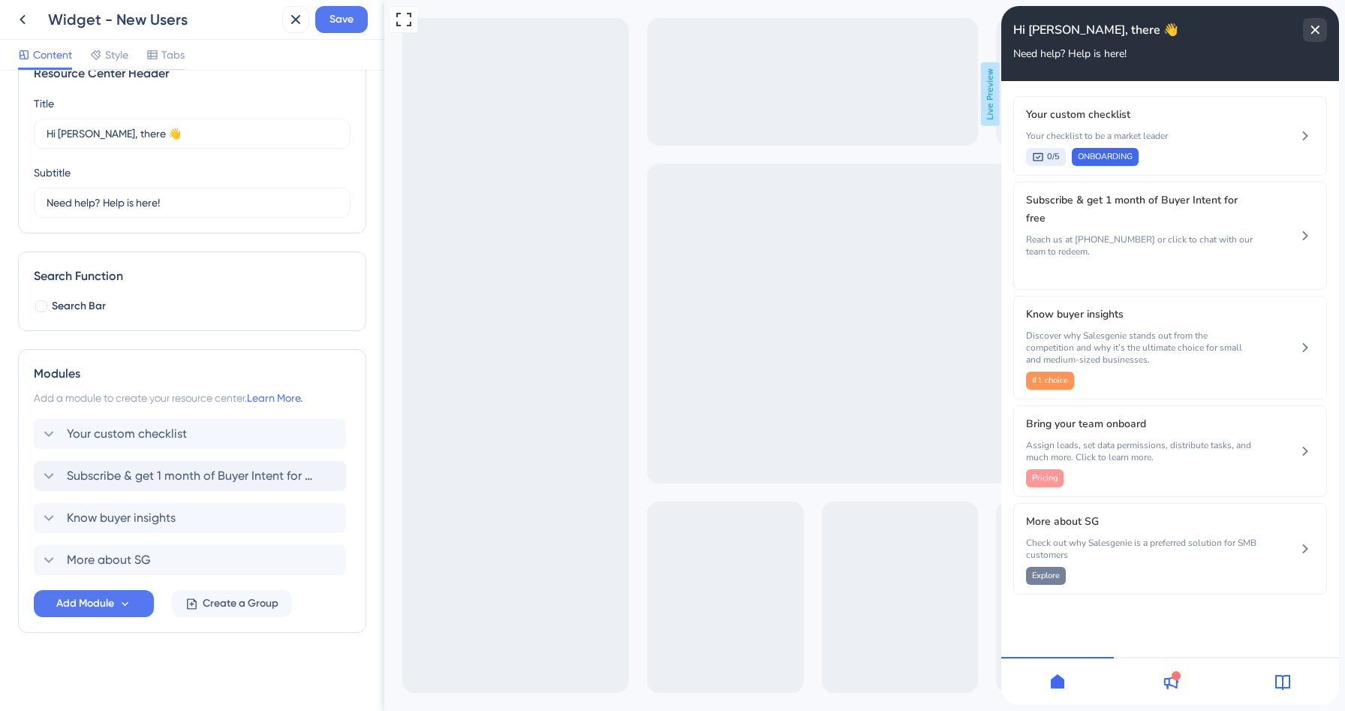
scroll to position [40, 0]
click at [128, 606] on icon at bounding box center [125, 604] width 13 height 13
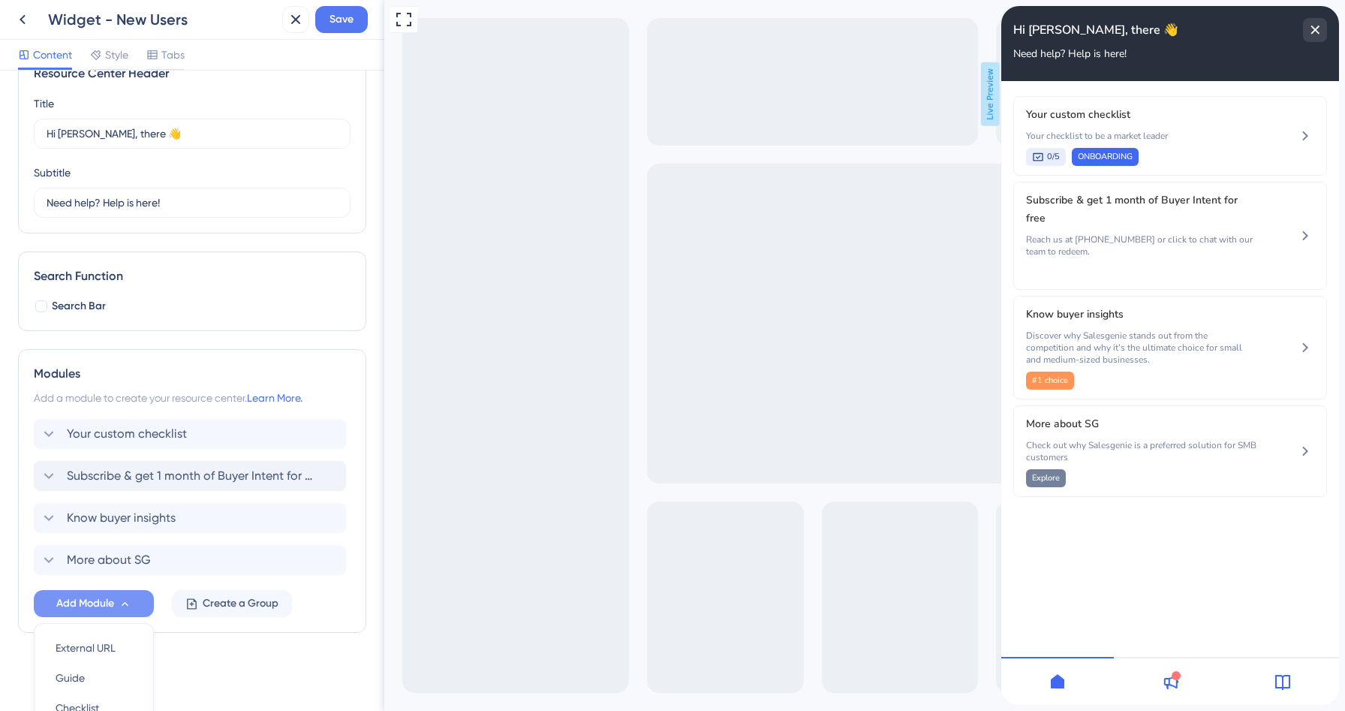
scroll to position [182, 0]
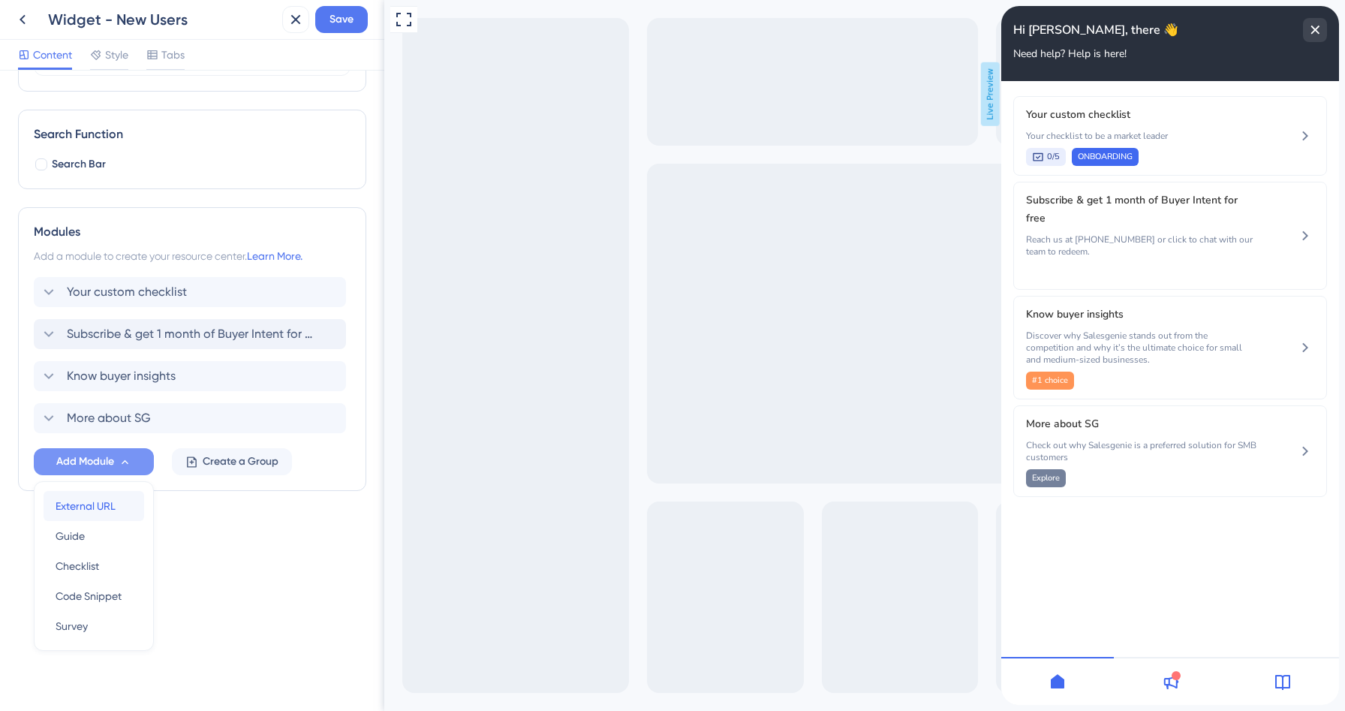
click at [100, 506] on span "External URL" at bounding box center [86, 506] width 60 height 18
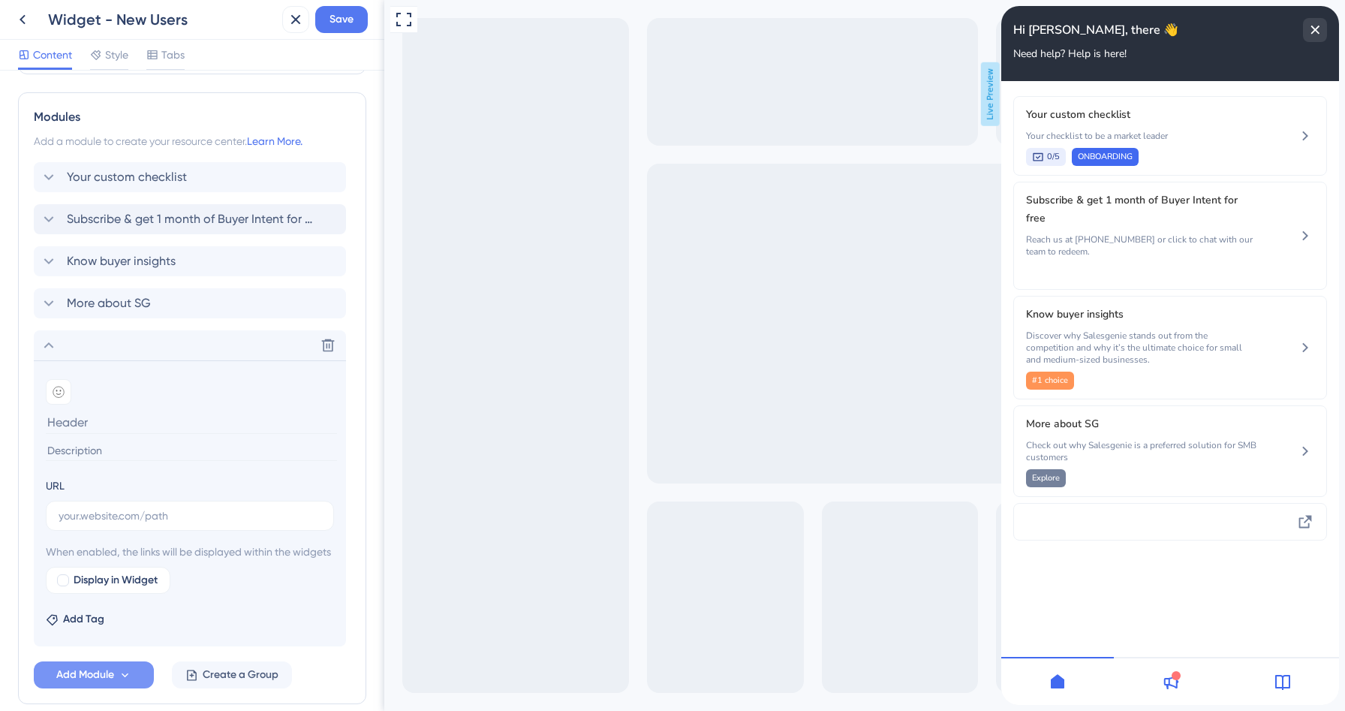
scroll to position [345, 0]
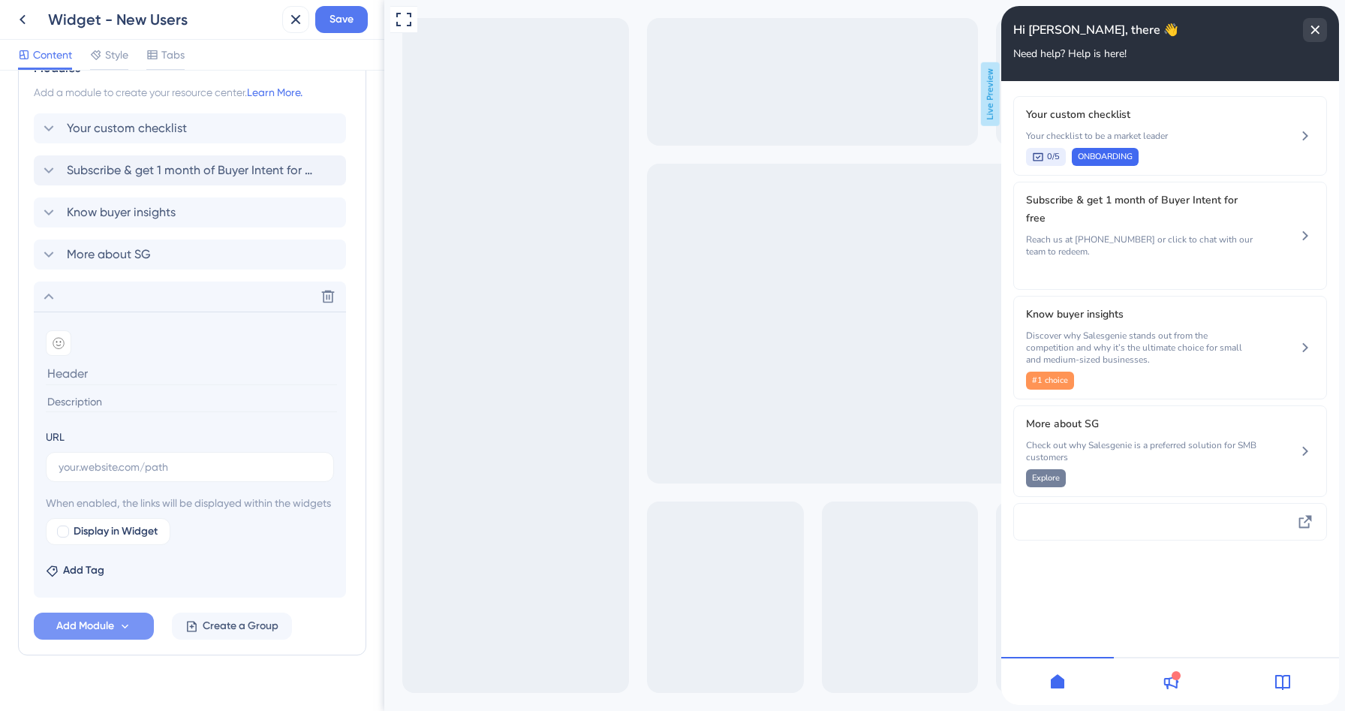
click at [360, 257] on div "Modules Add a module to create your resource center. Learn More. Your custom ch…" at bounding box center [192, 350] width 348 height 612
drag, startPoint x: 37, startPoint y: 299, endPoint x: 38, endPoint y: 203, distance: 95.4
click at [38, 203] on div "Your custom checklist Subscribe & get 1 month of Buyer Intent for free Know buy…" at bounding box center [192, 355] width 317 height 484
click at [74, 401] on input at bounding box center [191, 402] width 291 height 20
paste input "Assign leads, set data permissions, distribute tasks, and much more. Click to l…"
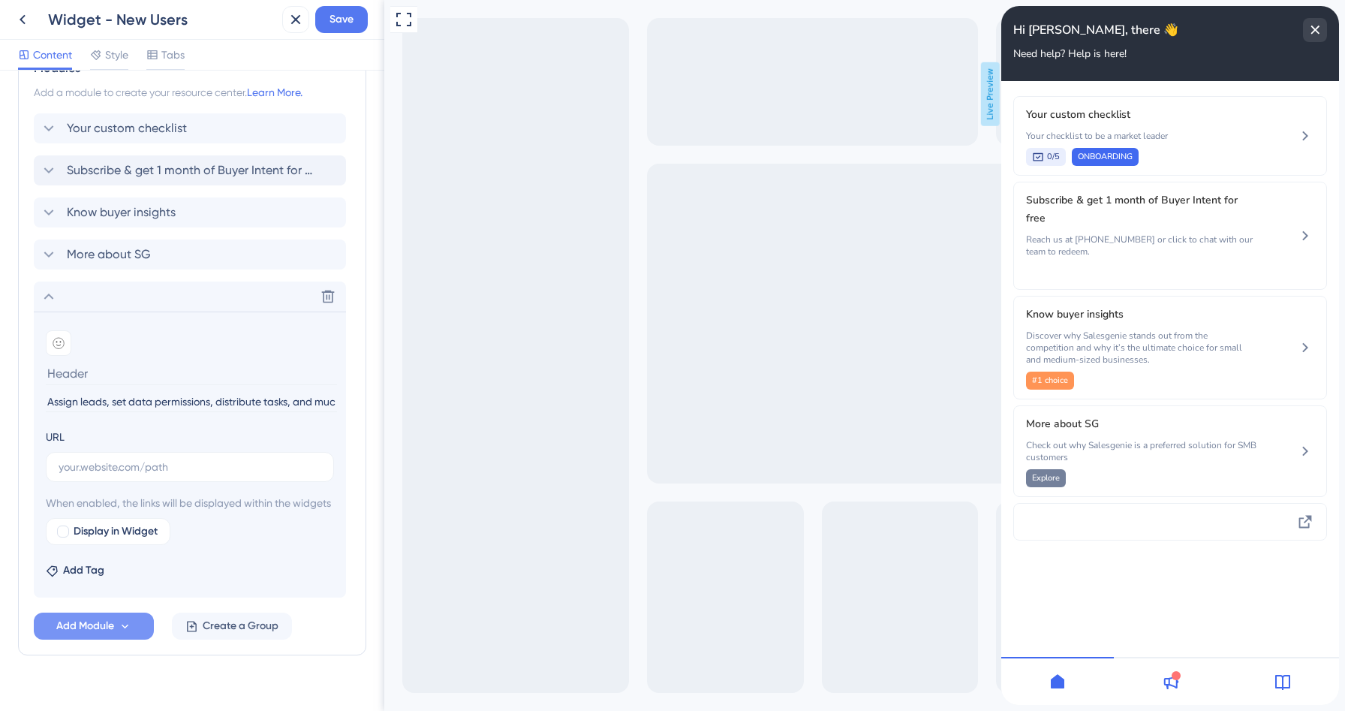
scroll to position [0, 132]
type input "Assign leads, set data permissions, distribute tasks, and much more. Click to l…"
click at [89, 376] on input at bounding box center [191, 373] width 291 height 23
type input "Bring your team onboard"
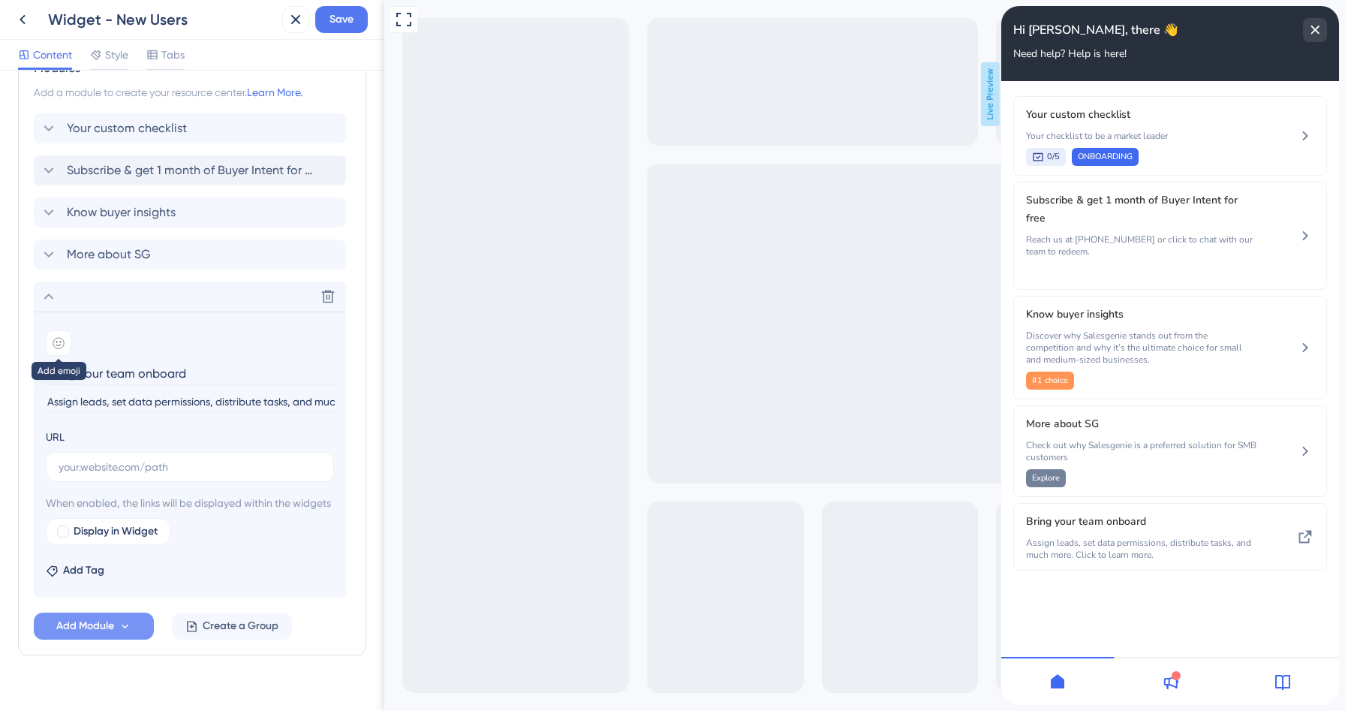
click at [68, 340] on div at bounding box center [59, 343] width 26 height 26
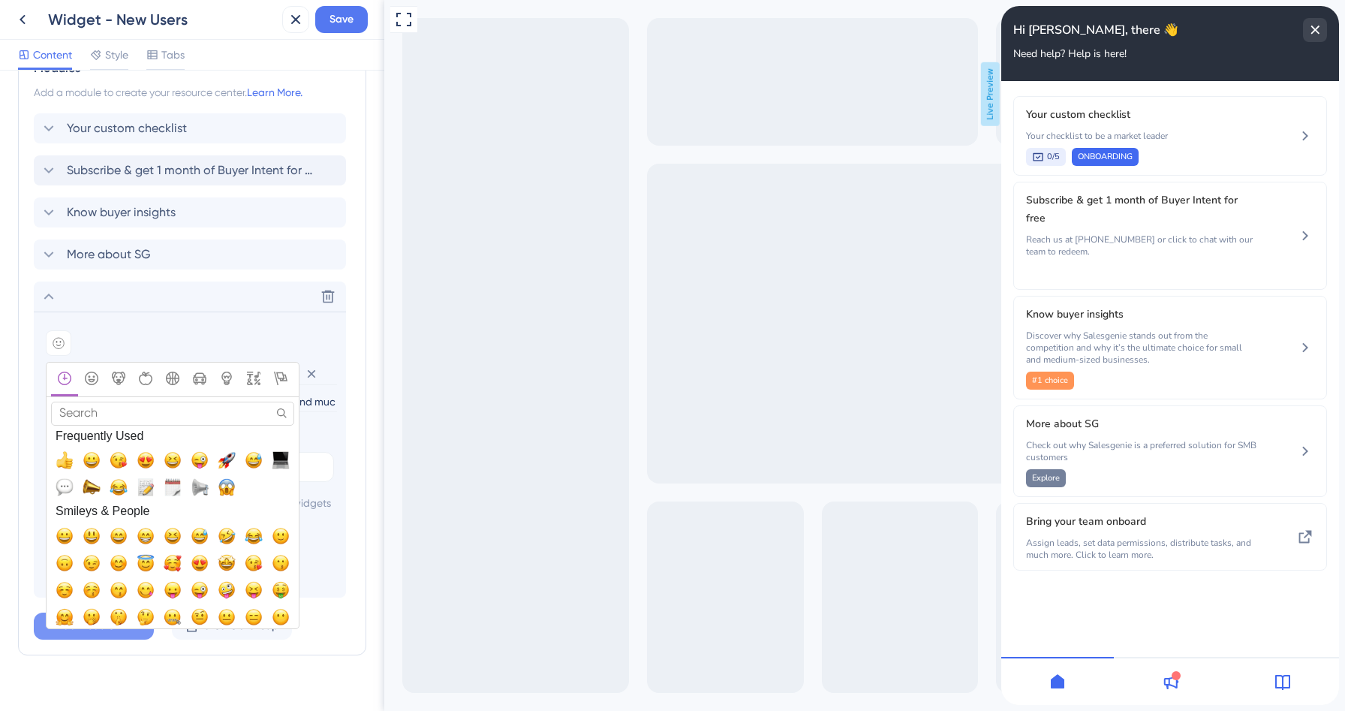
click at [104, 413] on input "Search" at bounding box center [172, 413] width 243 height 23
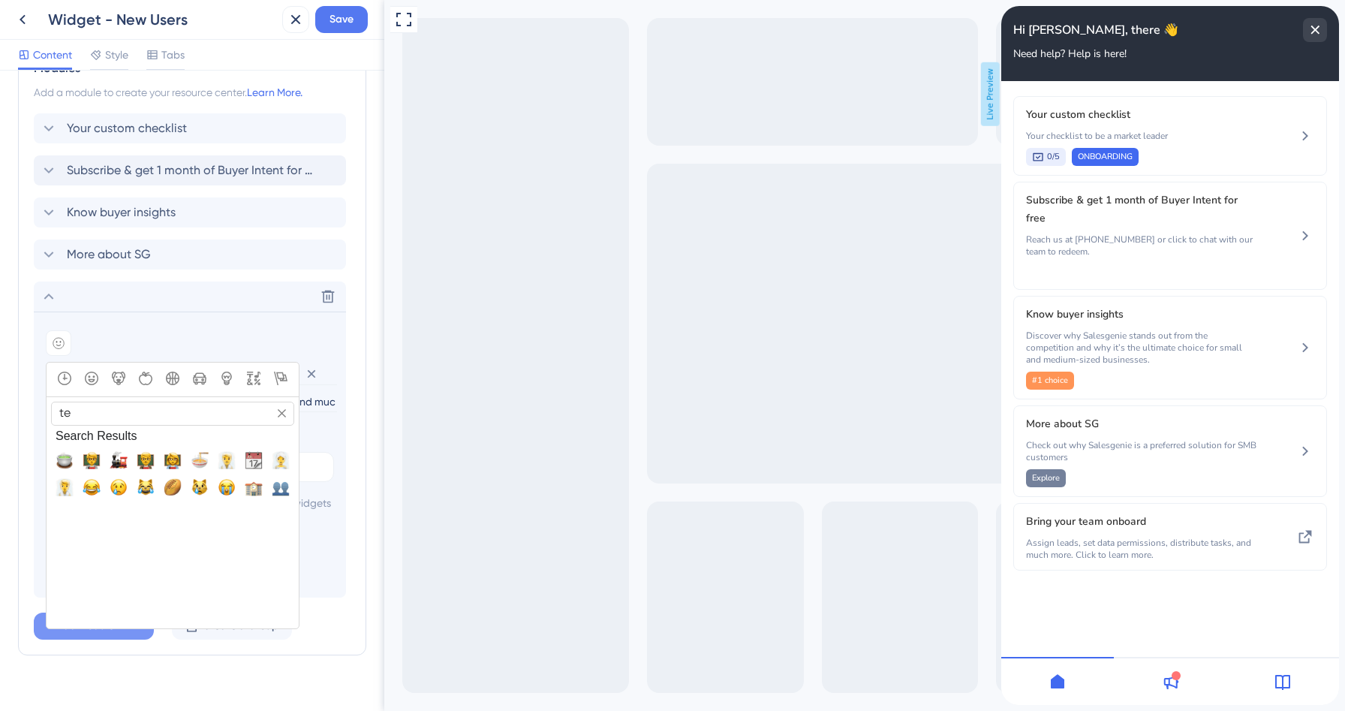
type input "t"
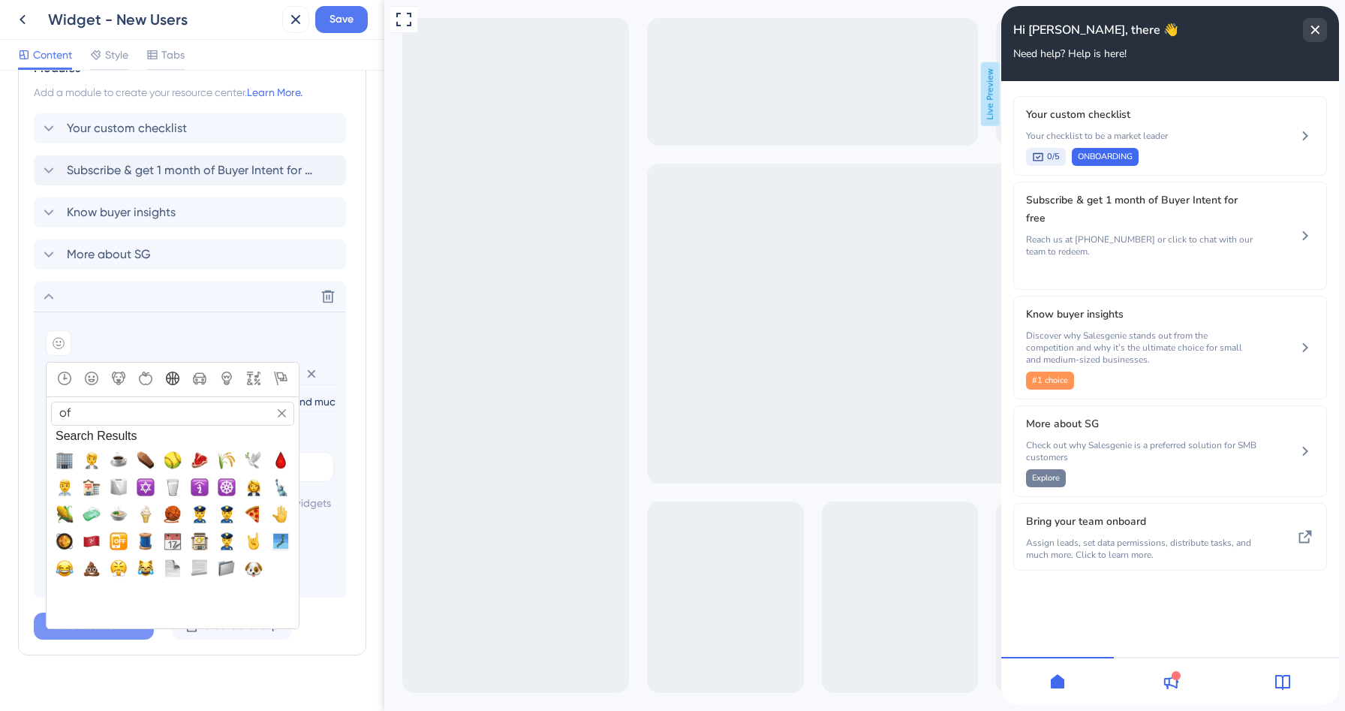
type input "o"
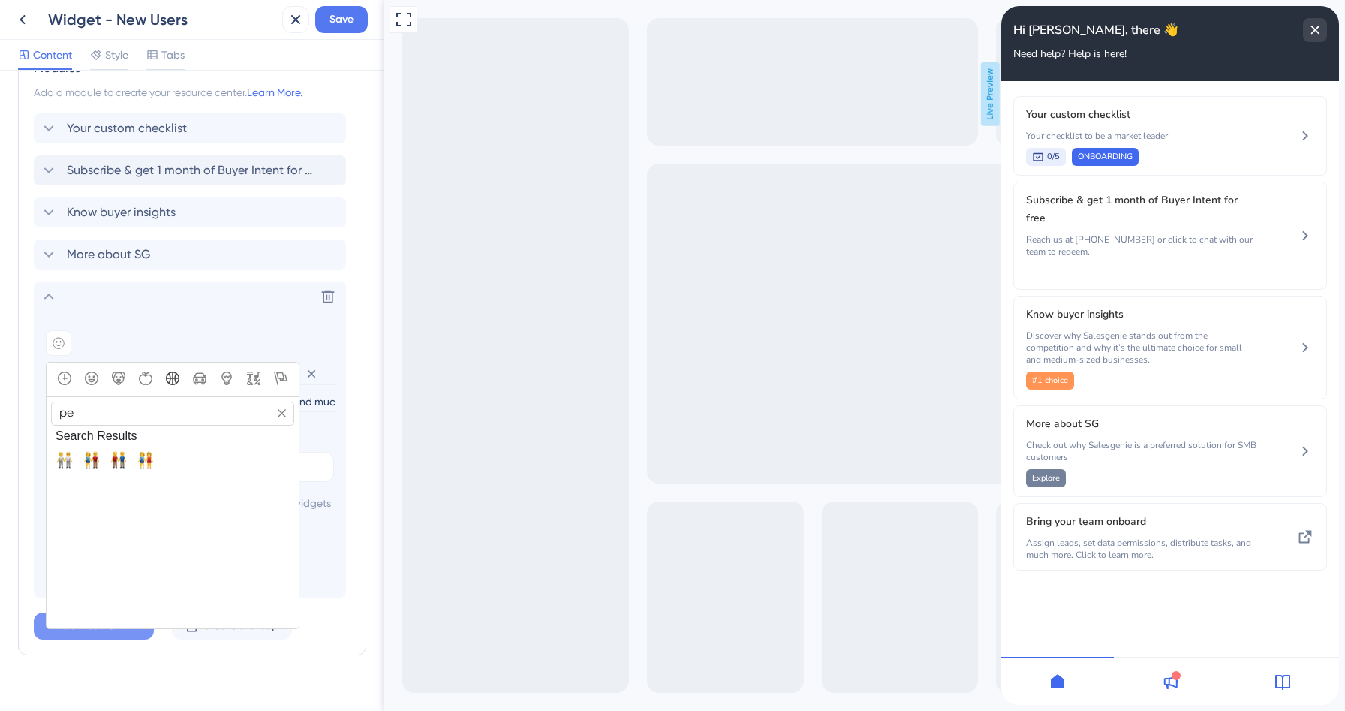
type input "p"
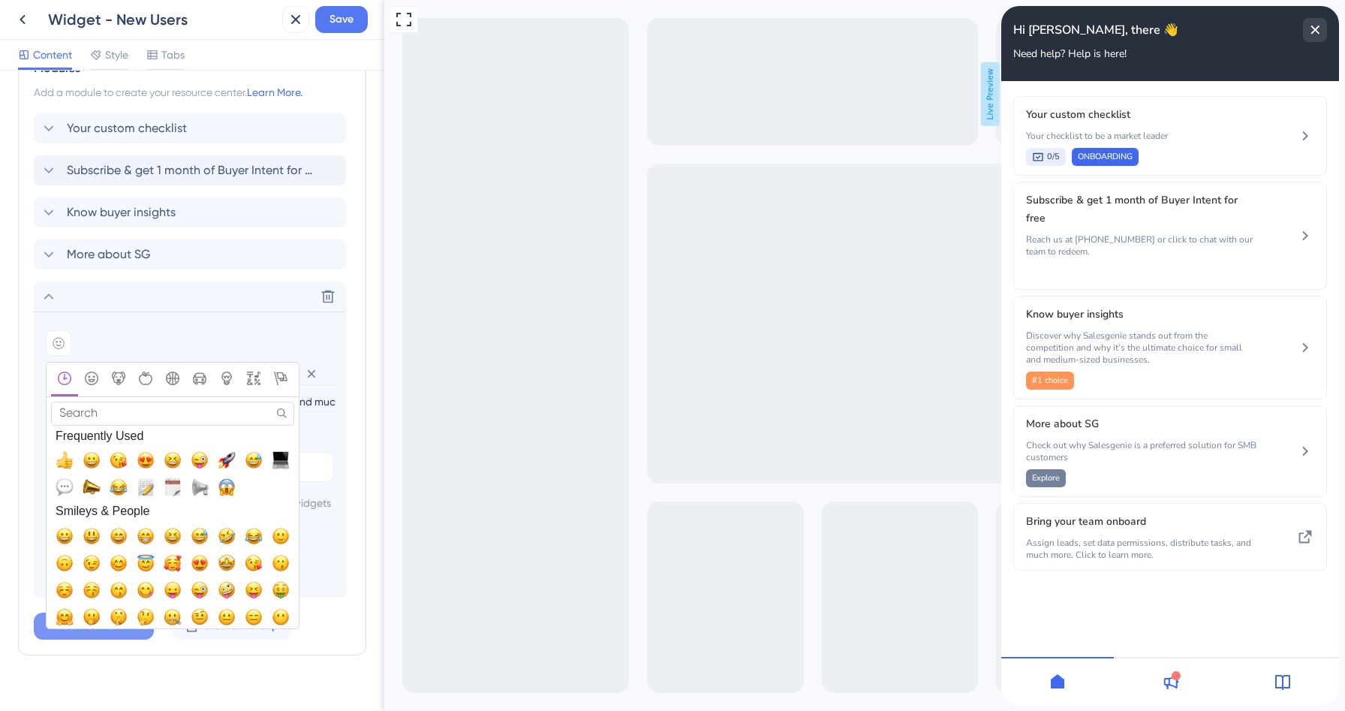
click at [169, 418] on input "Search" at bounding box center [172, 413] width 243 height 23
click at [196, 377] on icon "Travel & Places" at bounding box center [200, 379] width 14 height 12
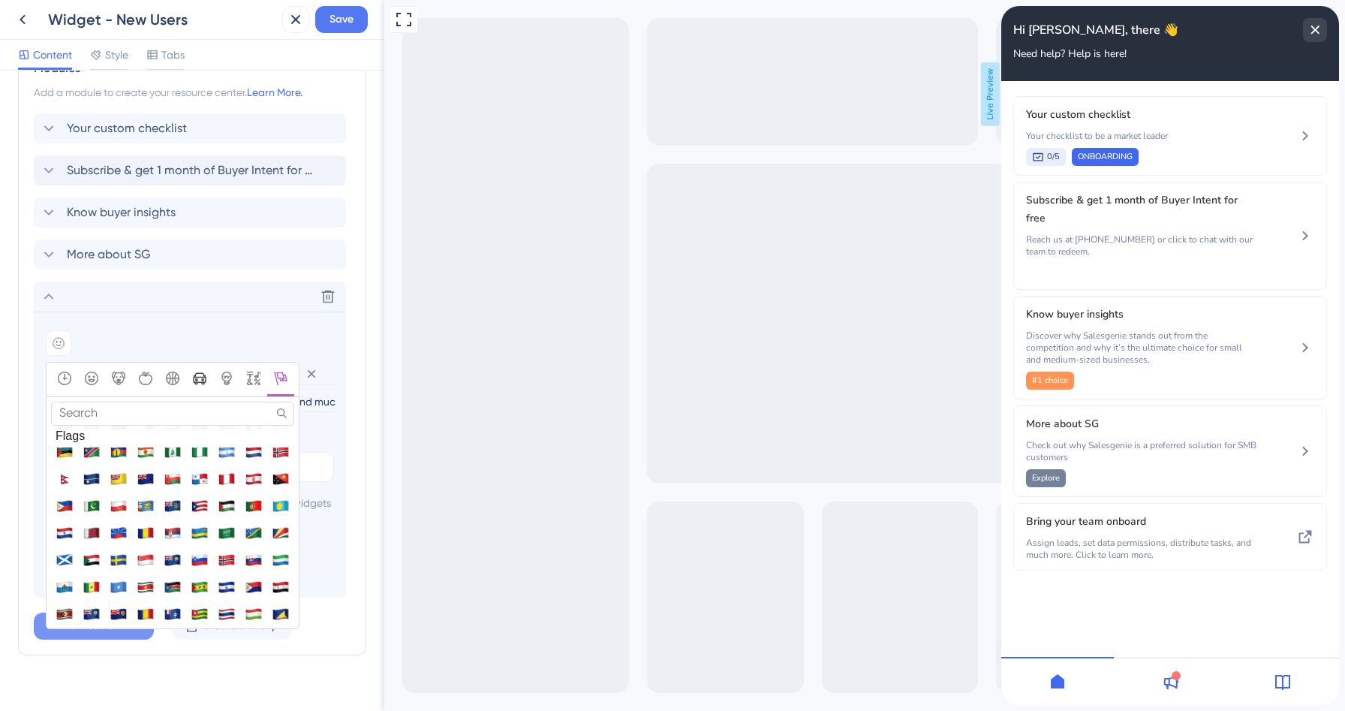
scroll to position [5345, 0]
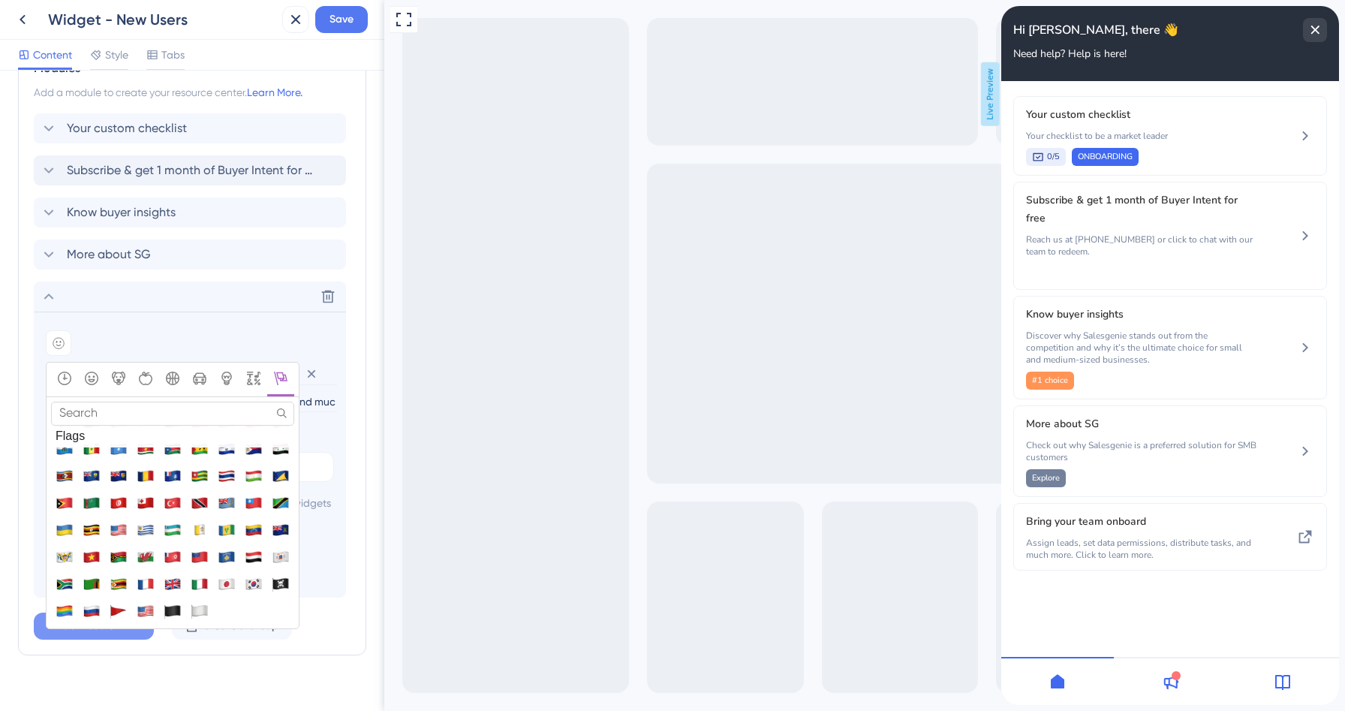
click at [177, 416] on input "Search" at bounding box center [172, 413] width 243 height 23
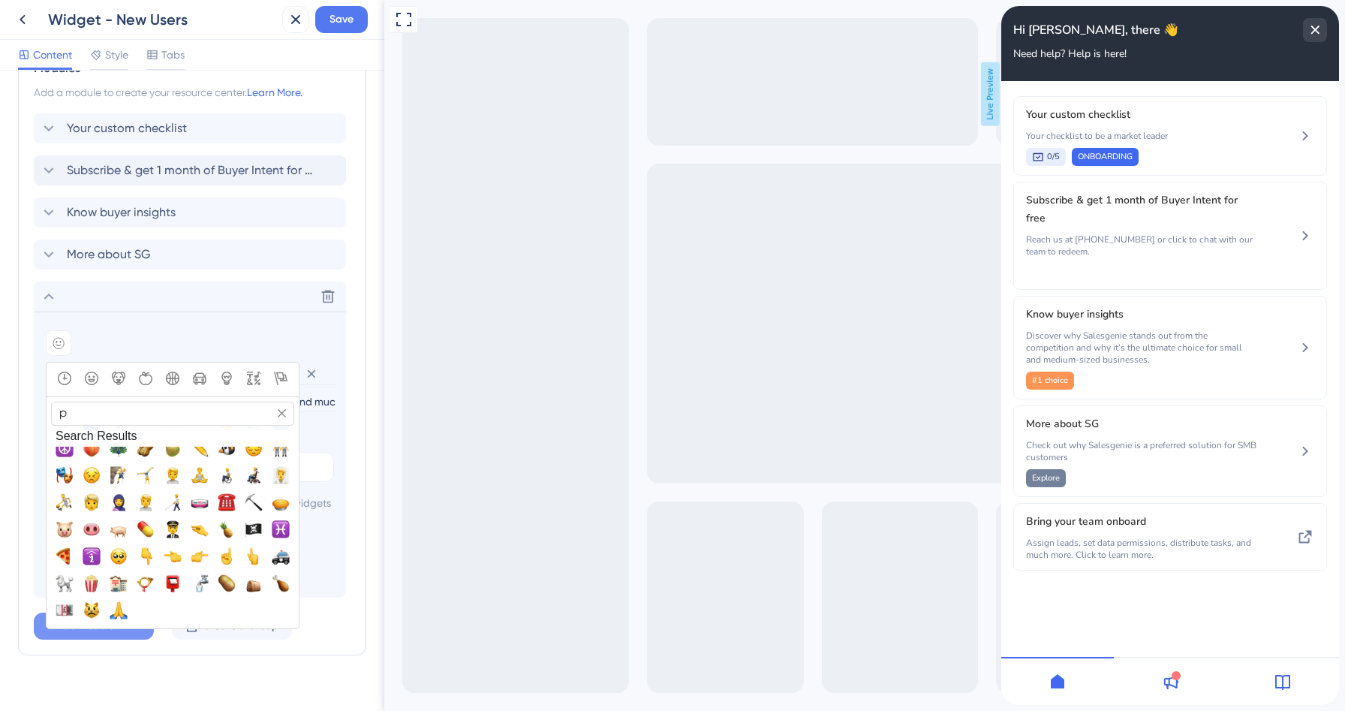
scroll to position [0, 0]
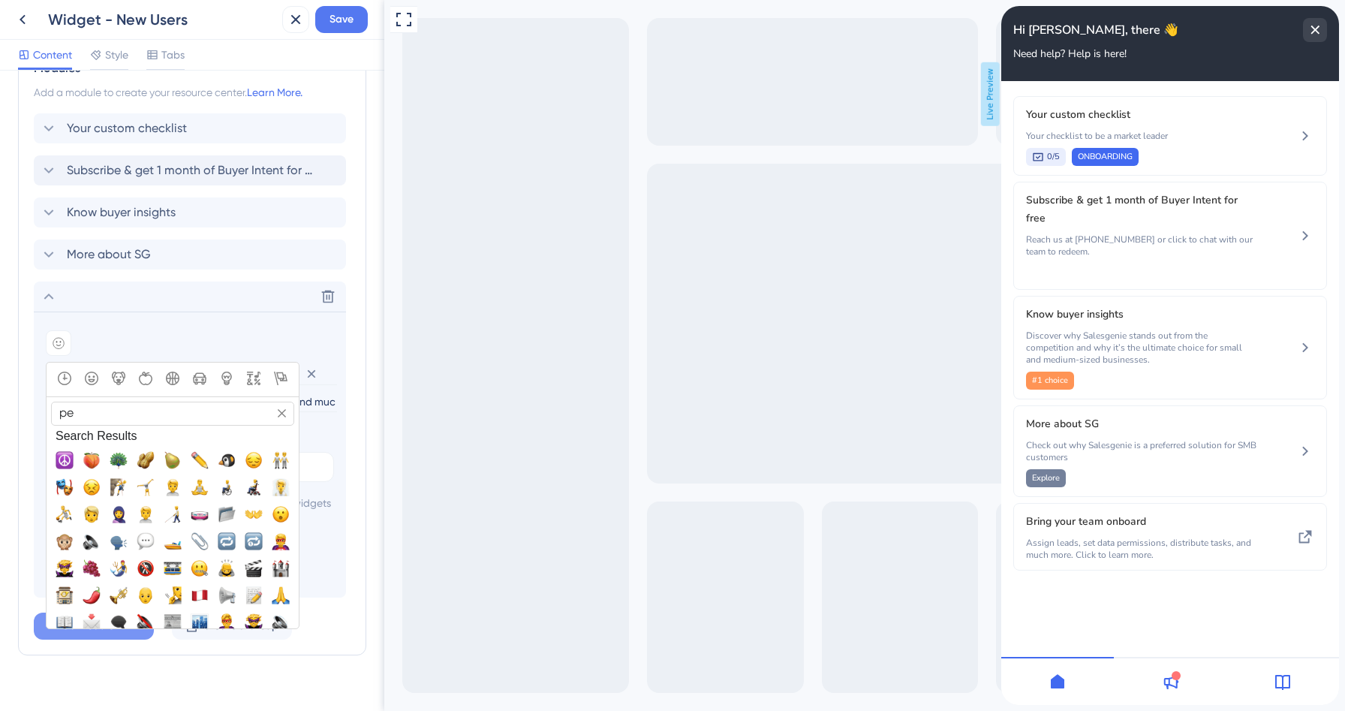
type input "p"
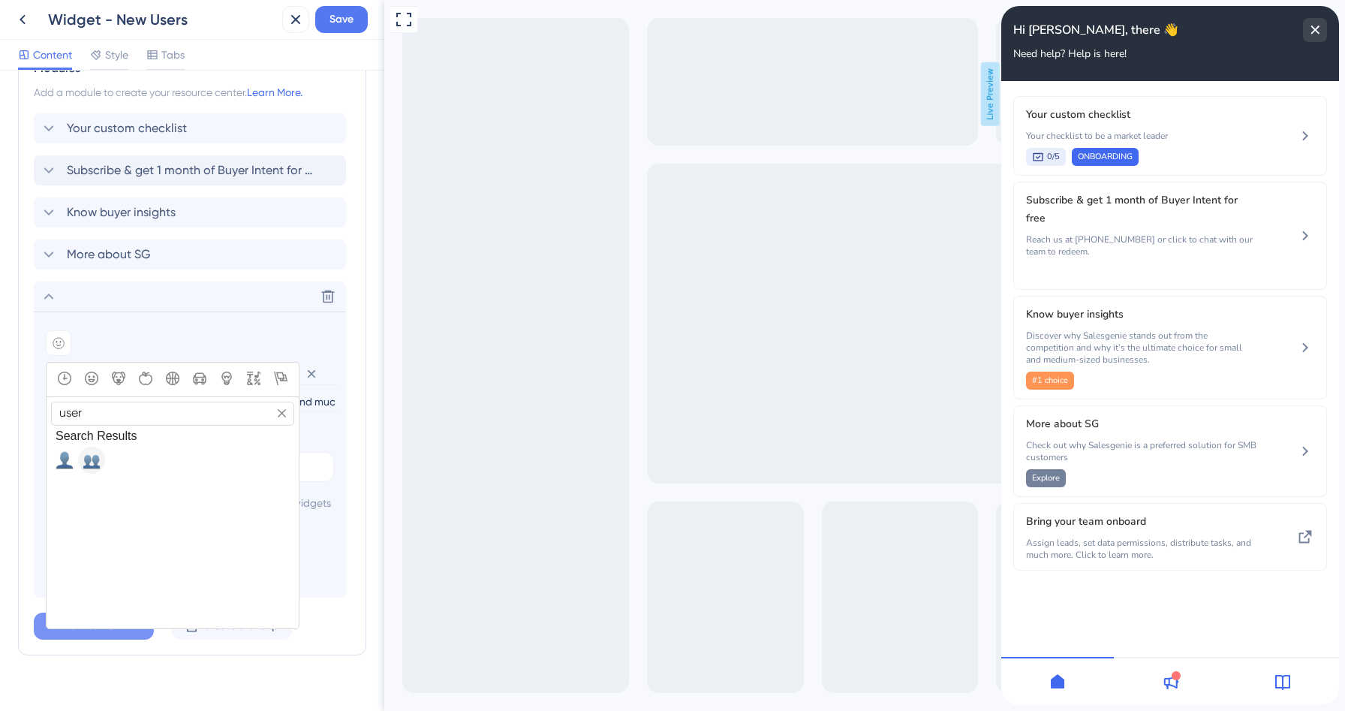
type input "user"
click at [88, 466] on span "👥, busts_in_silhouette" at bounding box center [92, 460] width 18 height 18
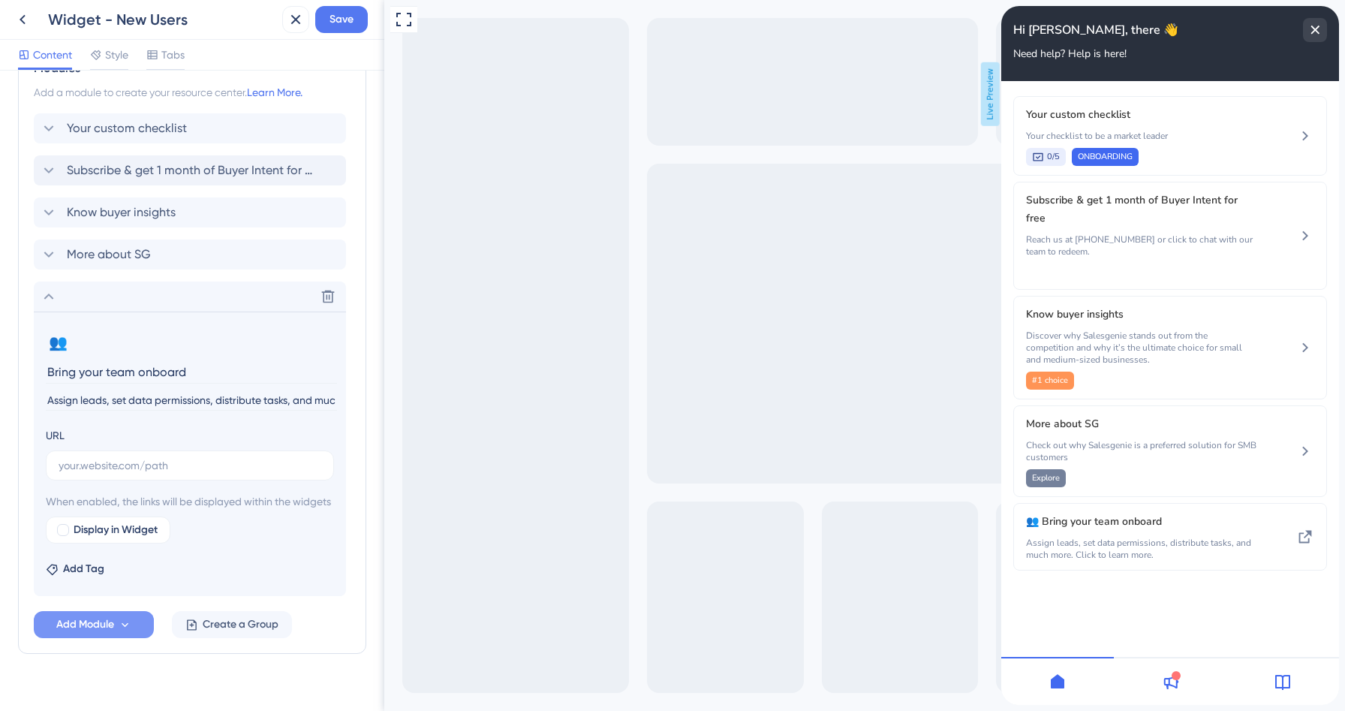
click at [359, 435] on div "Modules Add a module to create your resource center. Learn More. Your custom ch…" at bounding box center [192, 349] width 348 height 610
click at [46, 366] on input "Bring your team onboard" at bounding box center [191, 371] width 291 height 23
type input "Bring your team onboard"
click at [55, 297] on icon at bounding box center [49, 297] width 18 height 18
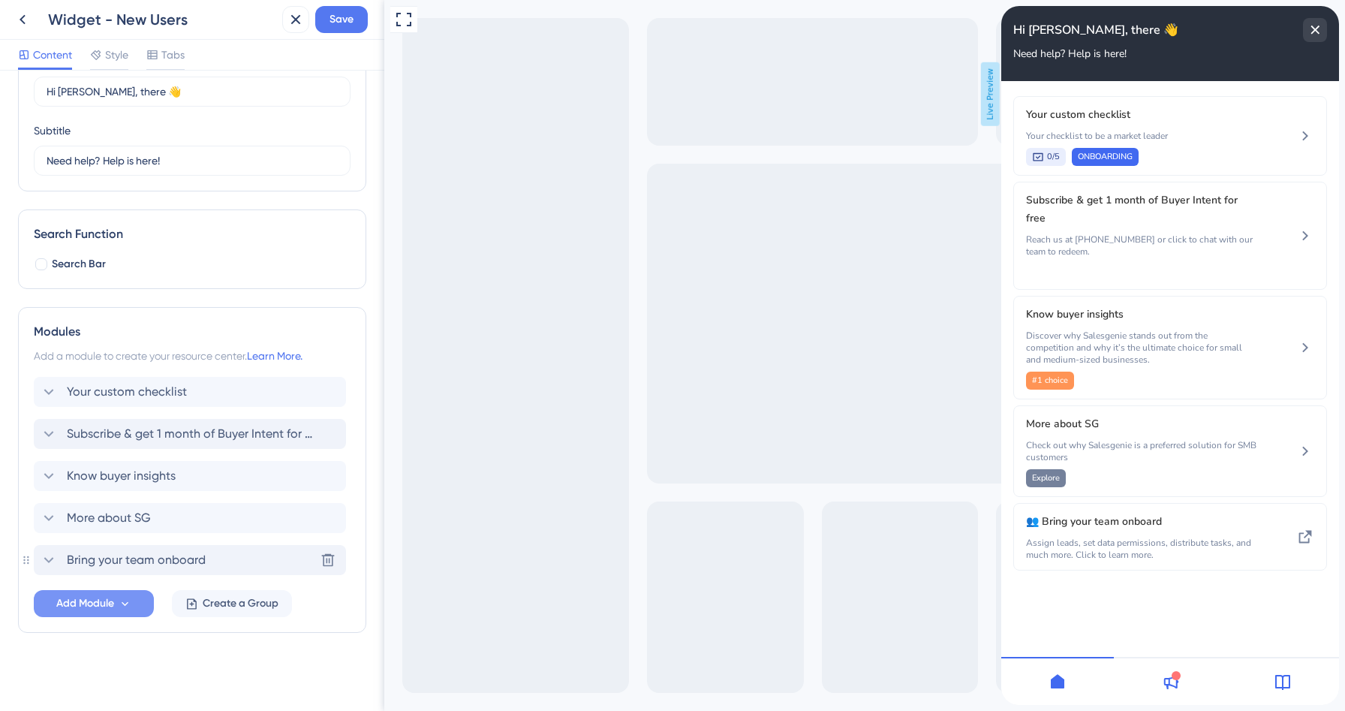
scroll to position [82, 0]
drag, startPoint x: 35, startPoint y: 561, endPoint x: 38, endPoint y: 473, distance: 87.9
click at [38, 473] on div "Your custom checklist Subscribe & get 1 month of Buyer Intent for free Know buy…" at bounding box center [192, 476] width 317 height 198
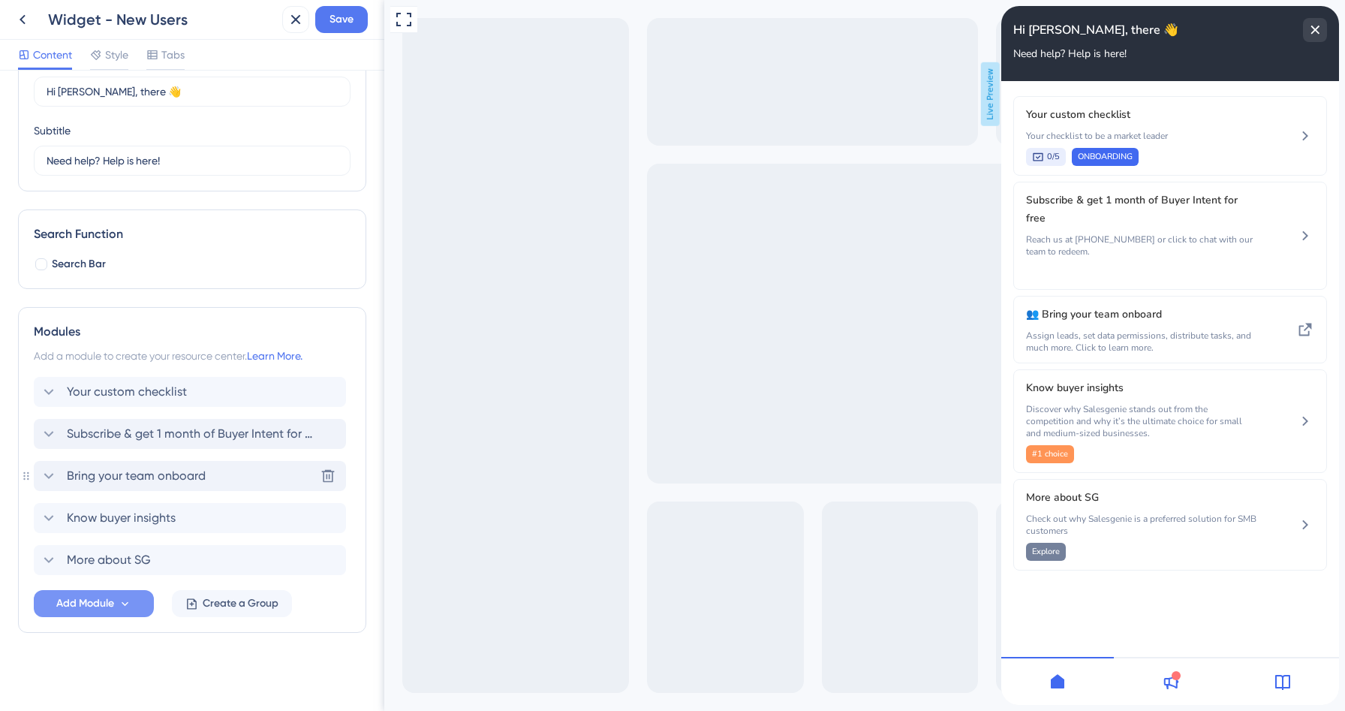
click at [184, 481] on span "Bring your team onboard" at bounding box center [136, 476] width 139 height 18
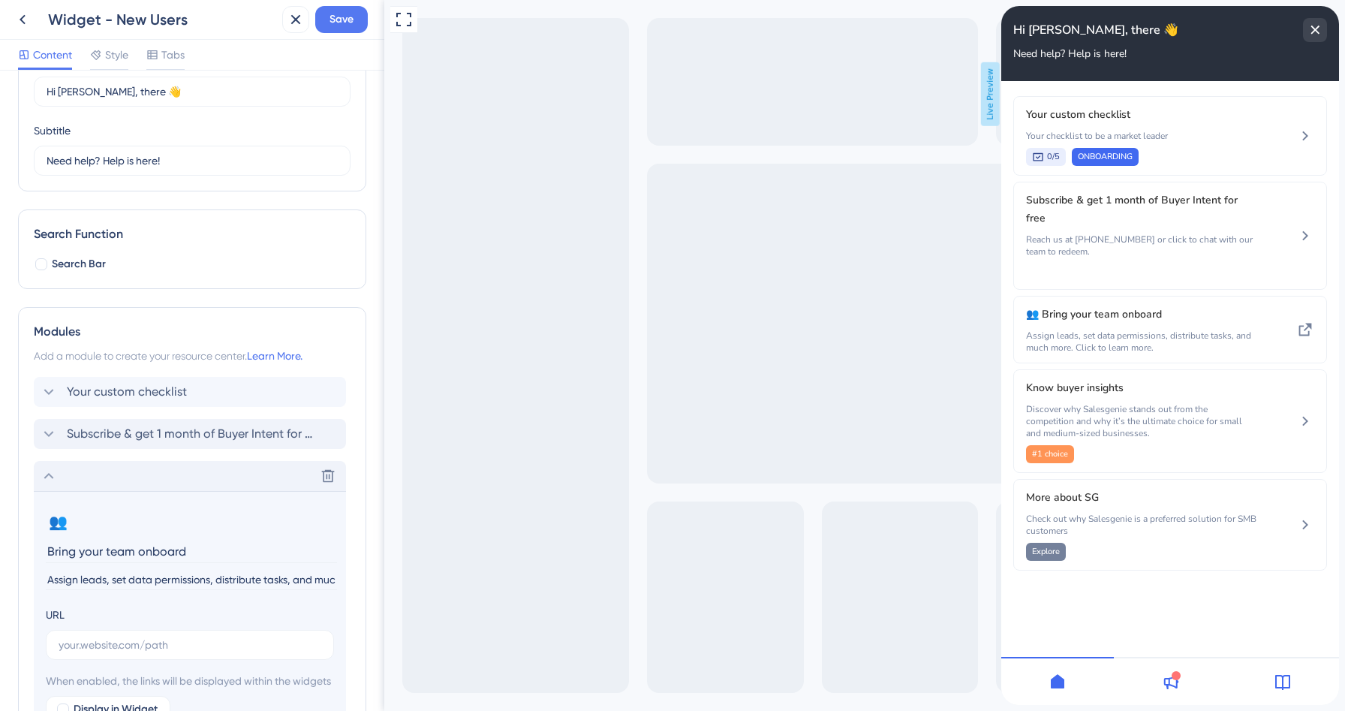
scroll to position [0, 132]
drag, startPoint x: 681, startPoint y: 578, endPoint x: 421, endPoint y: 574, distance: 259.8
click at [250, 586] on input "Assign leads, set data permissions, distribute tasks, and much more. Click to l…" at bounding box center [191, 580] width 291 height 20
drag, startPoint x: 629, startPoint y: 581, endPoint x: 492, endPoint y: 574, distance: 137.6
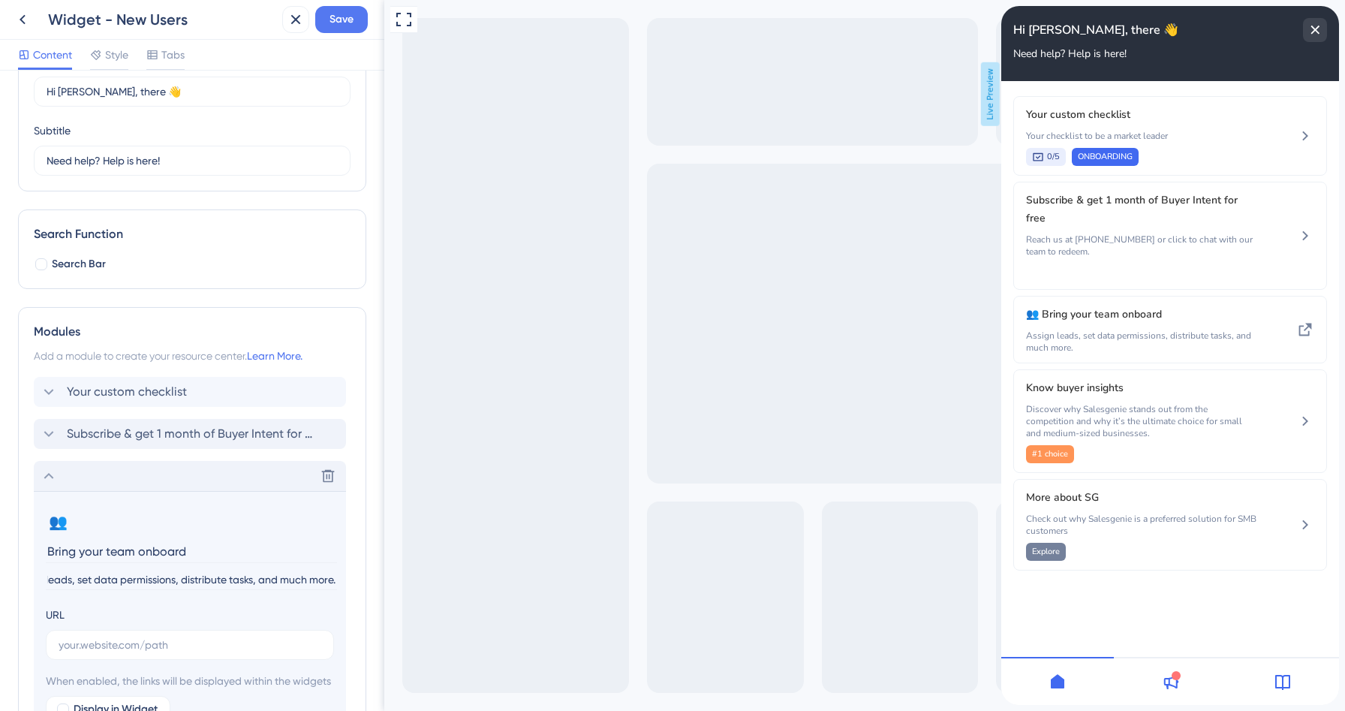
type input "Assign leads, set data permissions, distribute tasks, and much more."
click at [342, 553] on section "👥 Change emoji Remove emoji Bring your team onboard Assign leads, set data perm…" at bounding box center [190, 633] width 312 height 285
click at [42, 477] on icon at bounding box center [49, 476] width 18 height 18
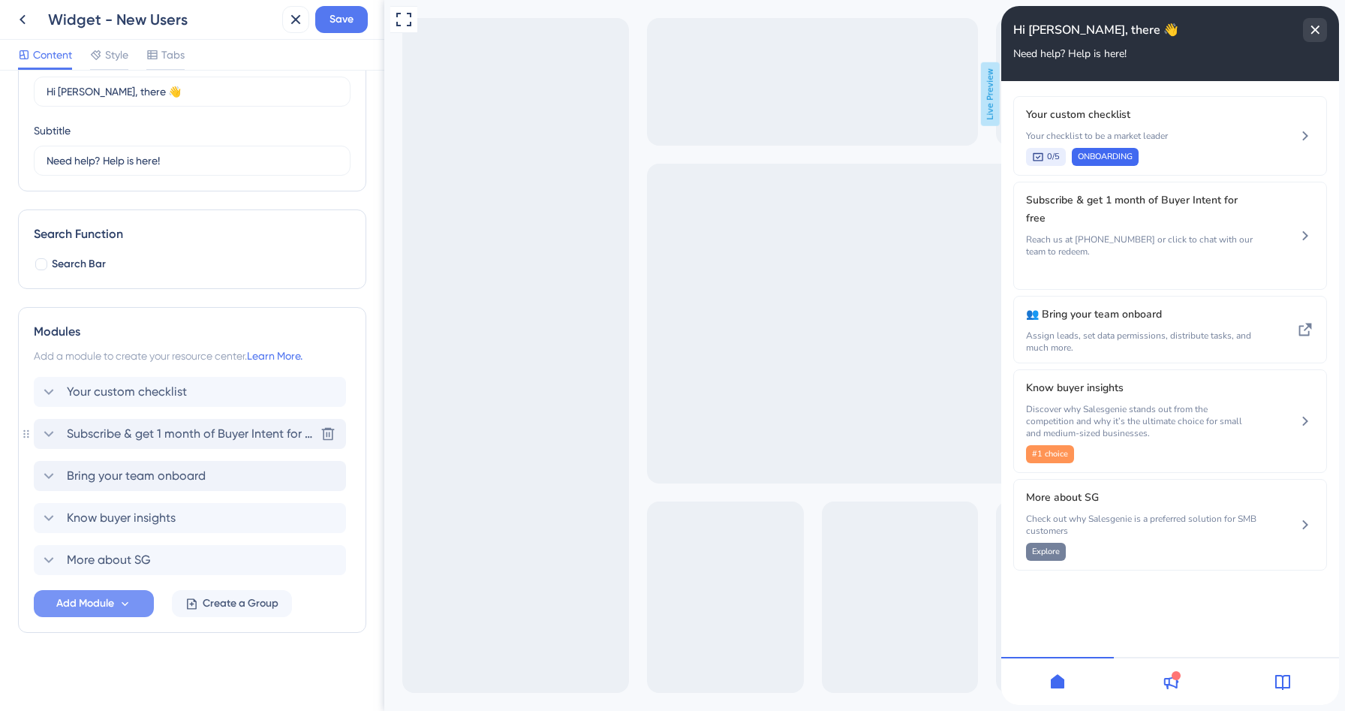
click at [47, 429] on icon at bounding box center [49, 434] width 18 height 18
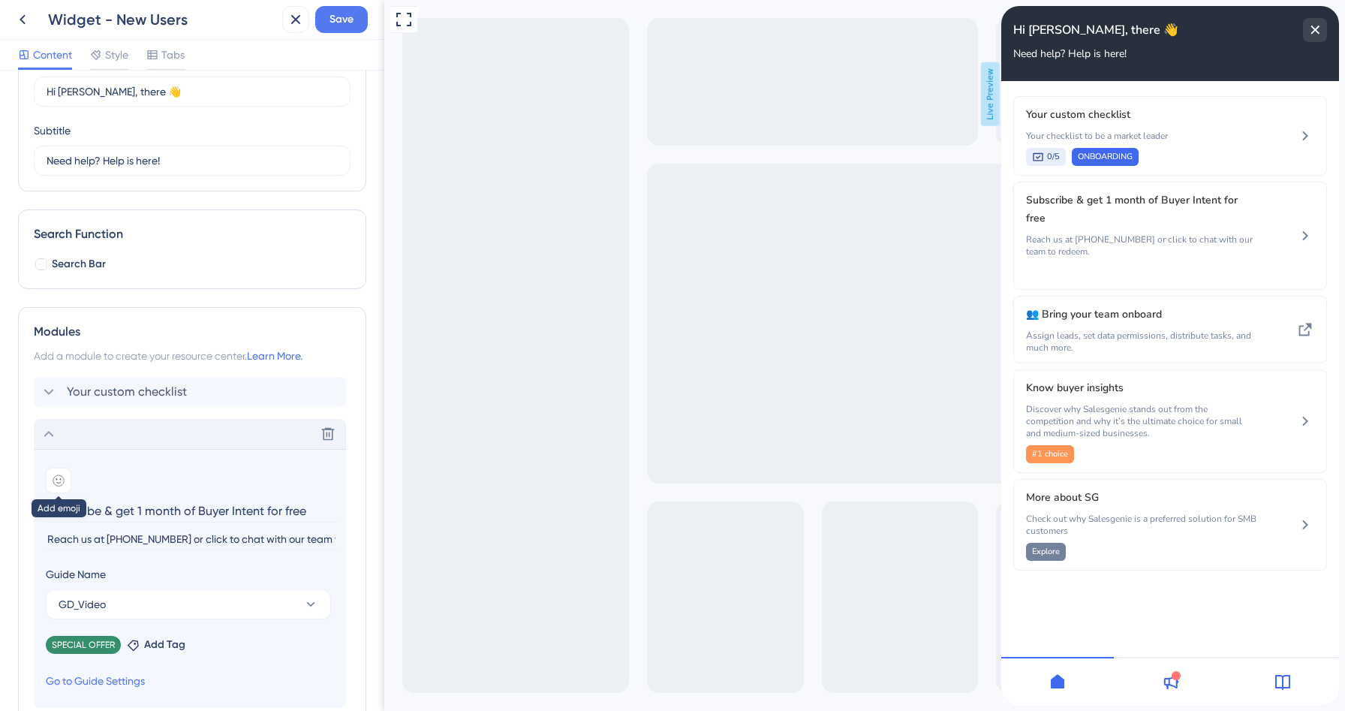
click at [59, 484] on icon at bounding box center [59, 481] width 12 height 12
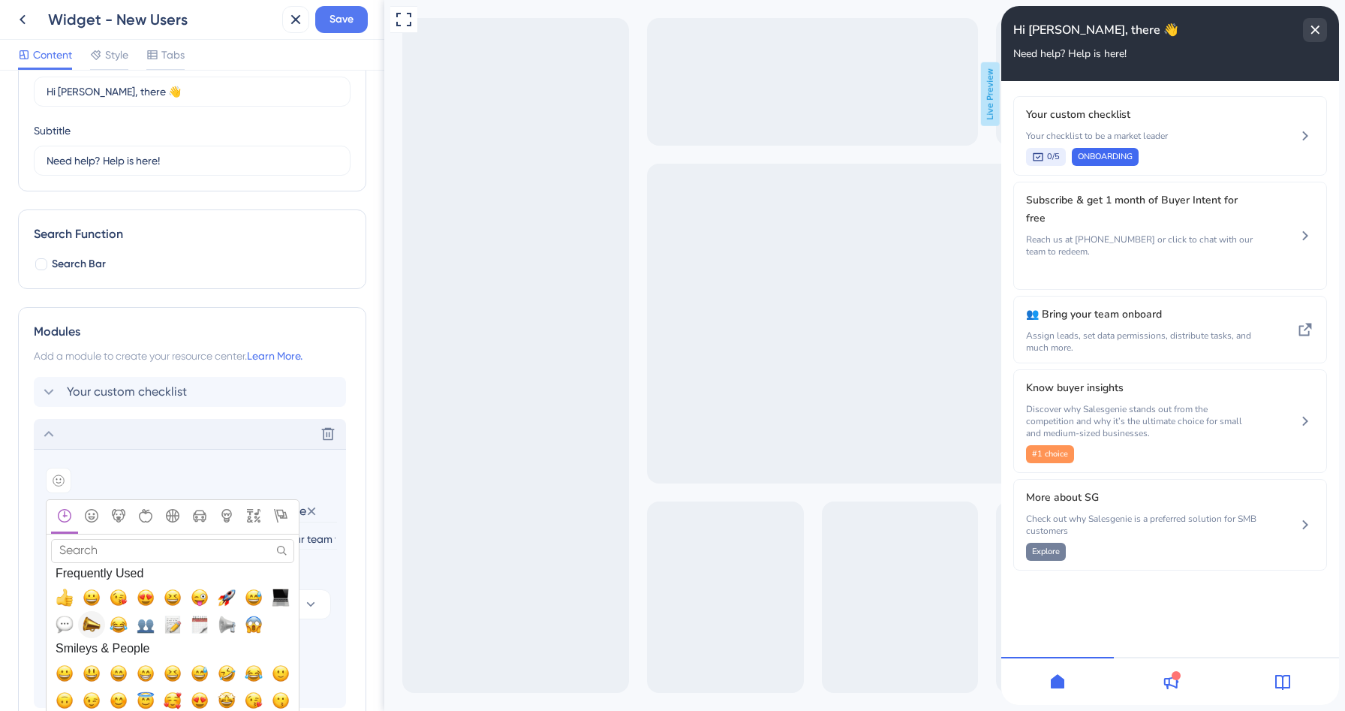
click at [95, 627] on span "📣, mega" at bounding box center [92, 625] width 18 height 18
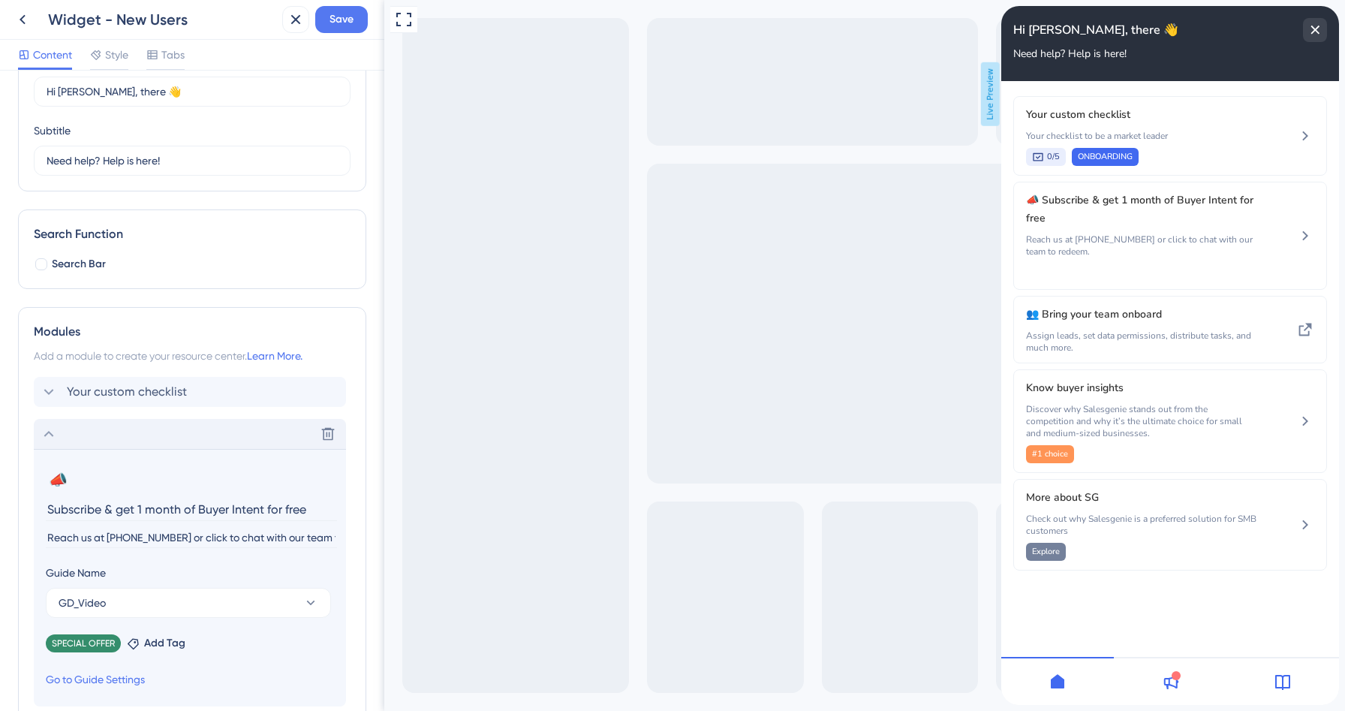
click at [277, 512] on input "Subscribe & get 1 month of Buyer Intent for free" at bounding box center [191, 509] width 291 height 23
click at [267, 510] on input "Subscribe & get 1 month of Buyer Intent for free" at bounding box center [191, 509] width 291 height 23
drag, startPoint x: 650, startPoint y: 507, endPoint x: 387, endPoint y: 504, distance: 263.6
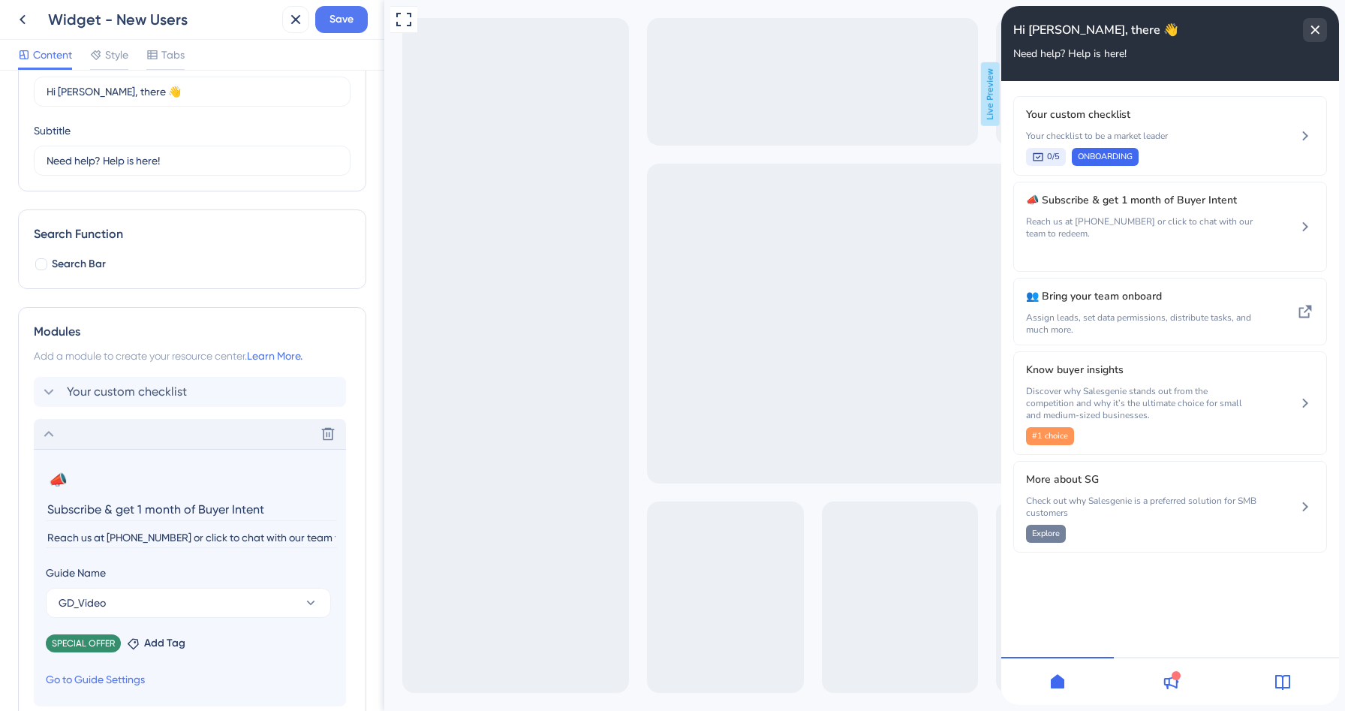
type input "Subscribe & get 1 month of Buyer Intent"
click at [43, 430] on icon at bounding box center [49, 434] width 18 height 18
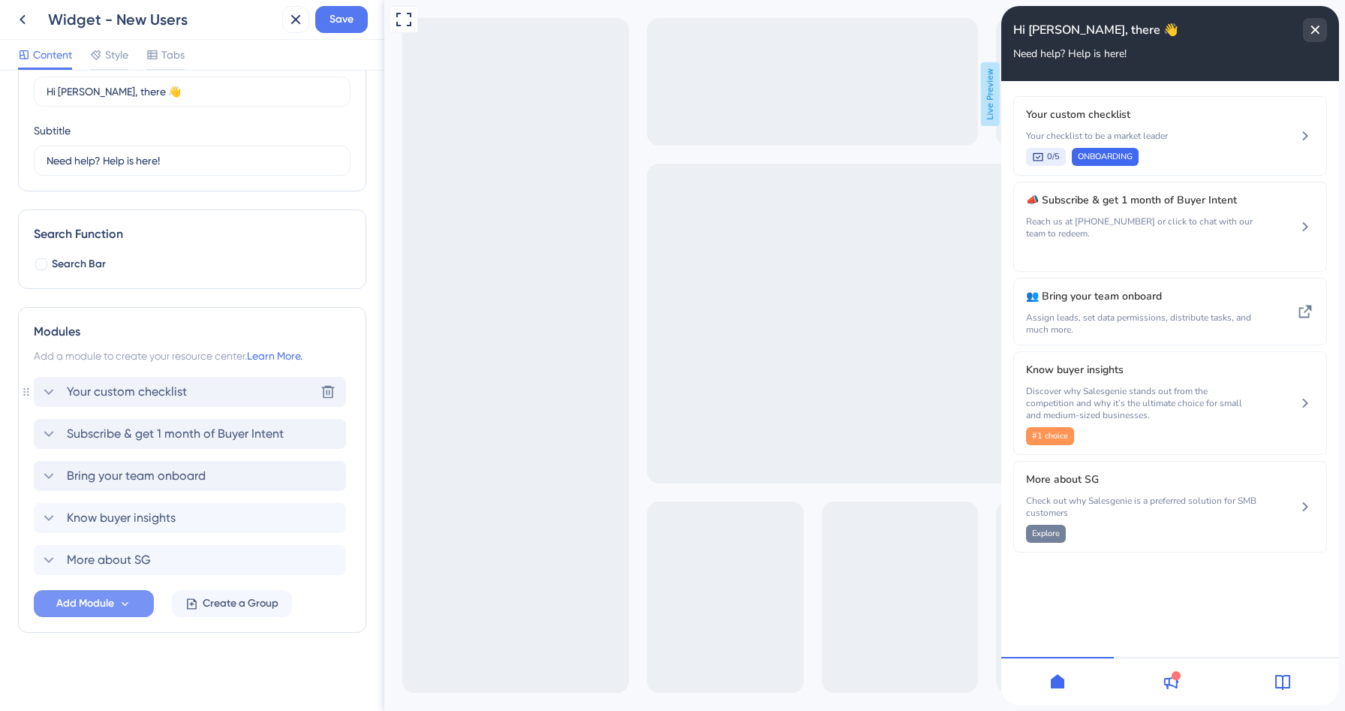
click at [66, 389] on div "Your custom checklist" at bounding box center [113, 392] width 147 height 18
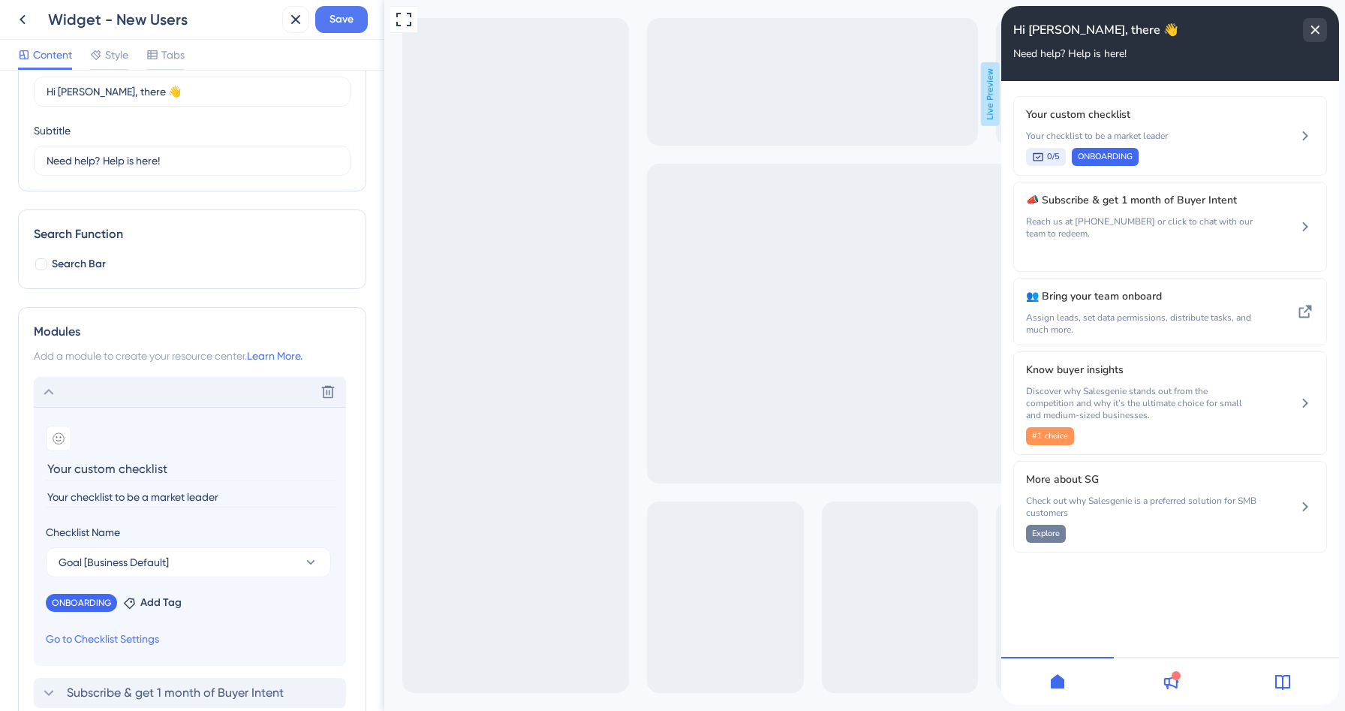
click at [66, 389] on div "Delete" at bounding box center [190, 392] width 312 height 30
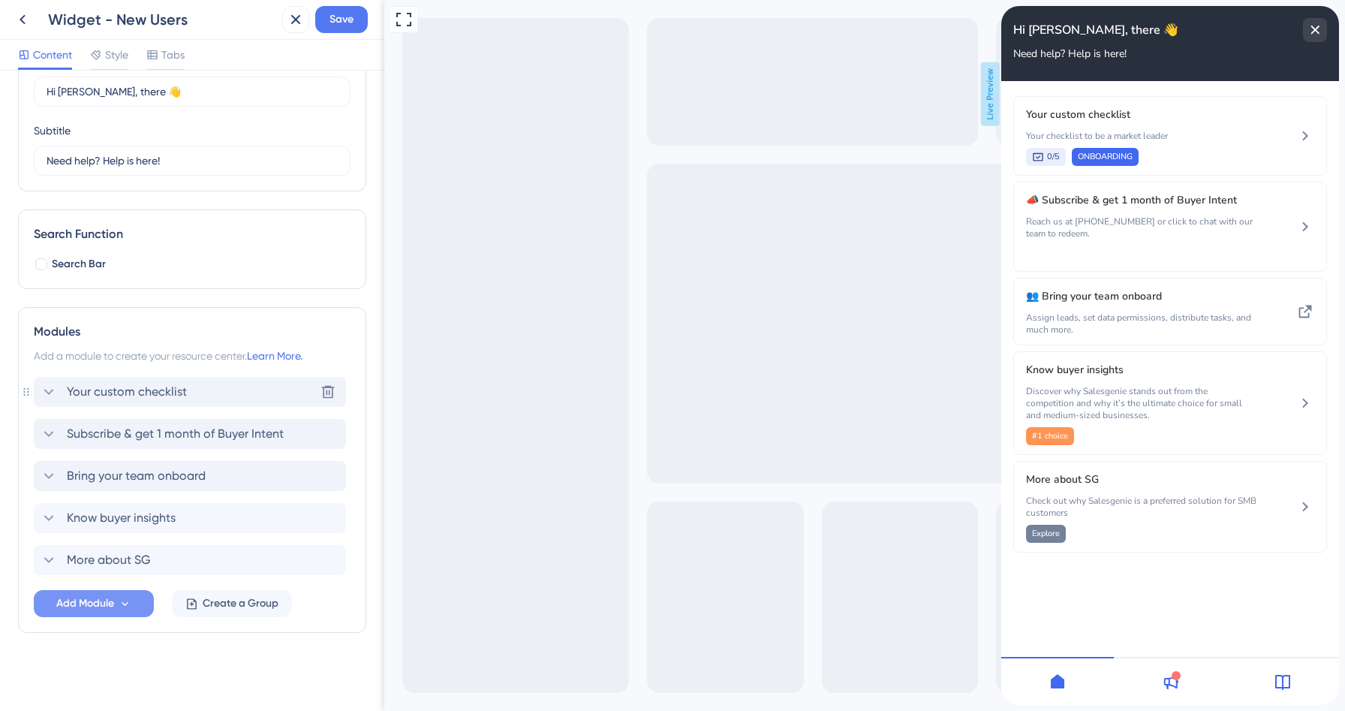
click at [66, 389] on div "Your custom checklist" at bounding box center [113, 392] width 147 height 18
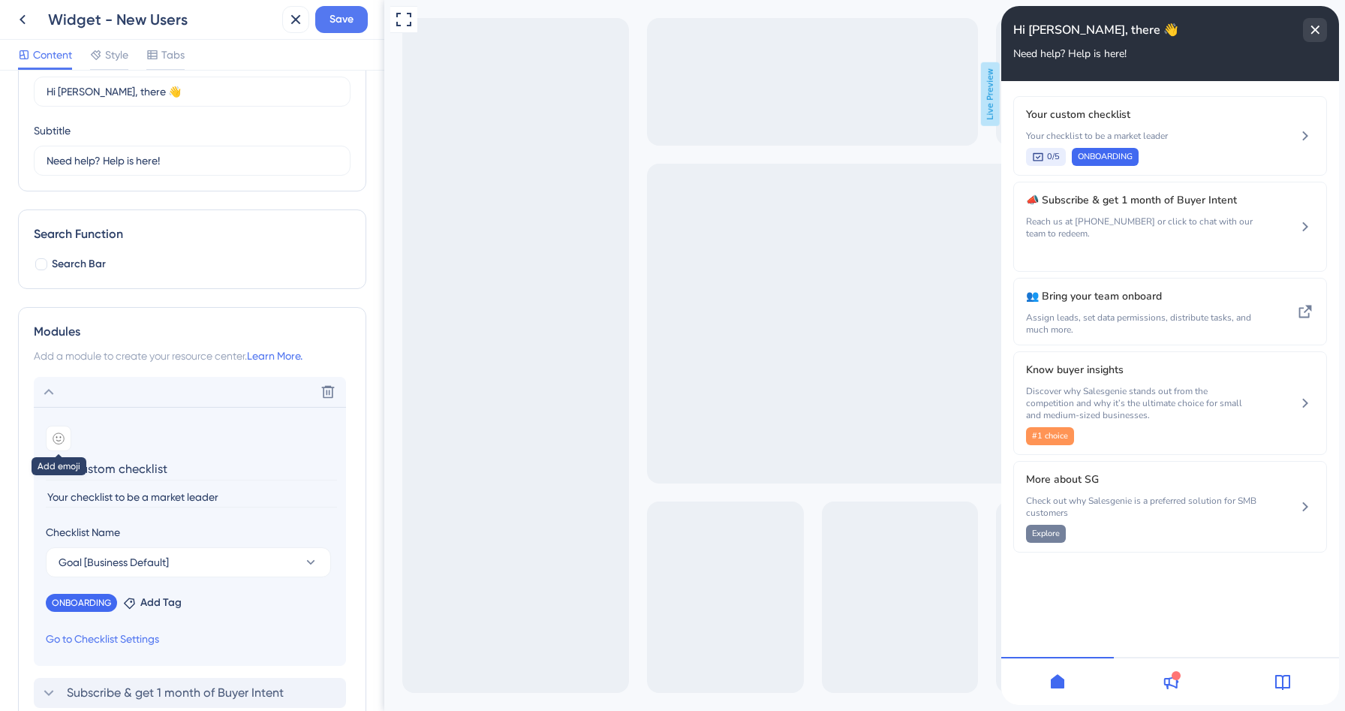
click at [54, 444] on icon at bounding box center [59, 438] width 12 height 12
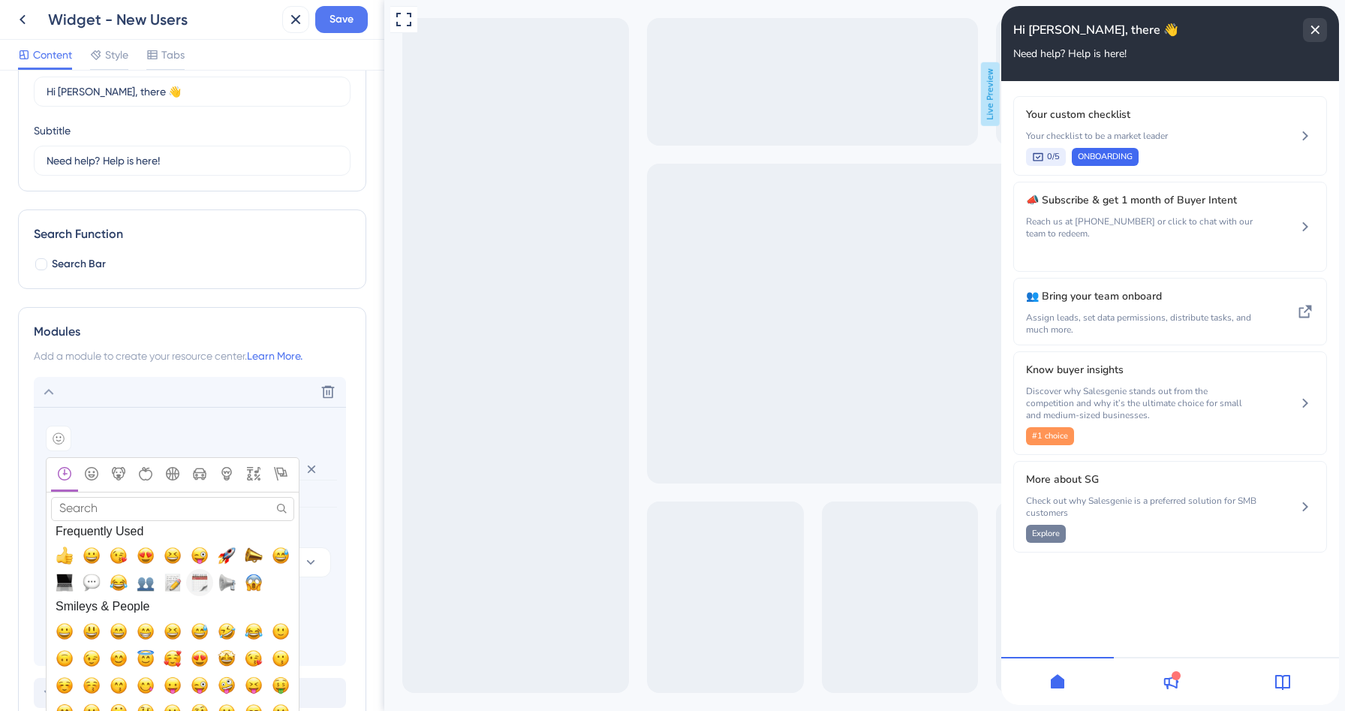
click at [200, 586] on span "🗓️, spiral_calendar_pad" at bounding box center [200, 583] width 18 height 18
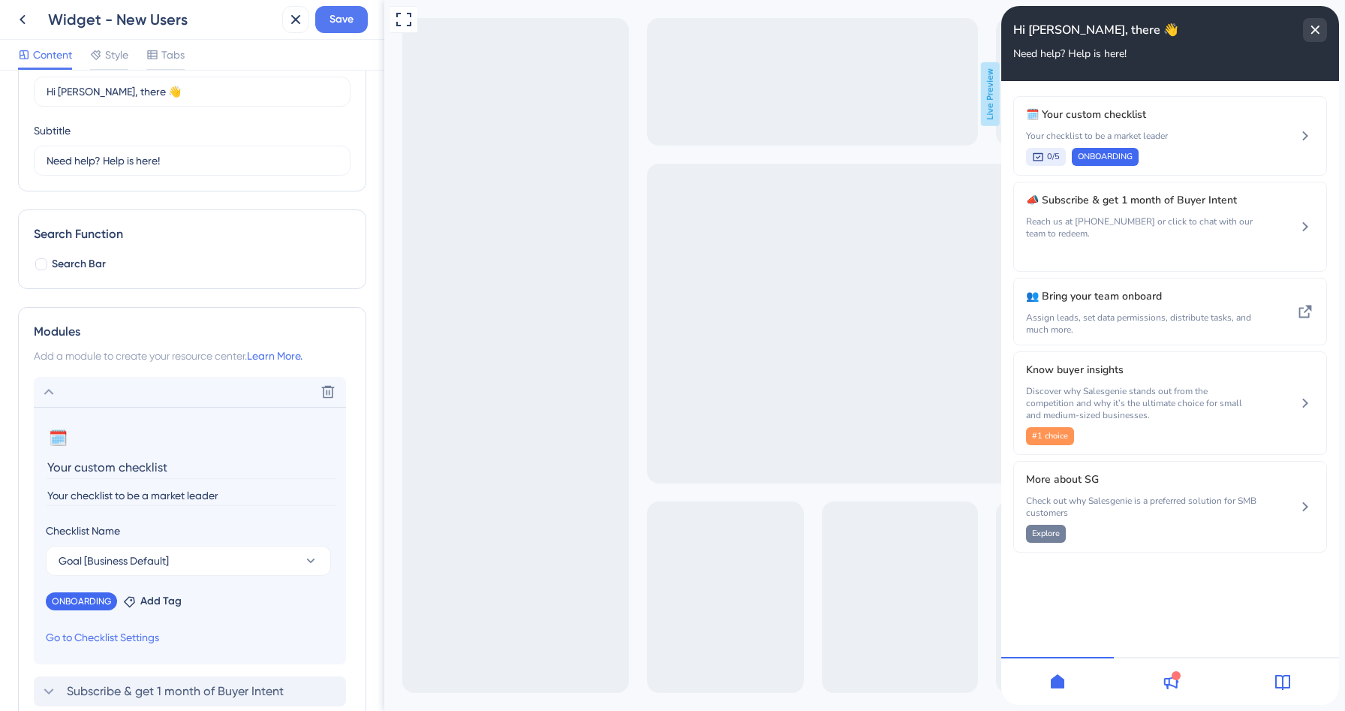
click at [44, 471] on section "🗓️ Change emoji Remove emoji Your custom checklist Your checklist to be a marke…" at bounding box center [190, 536] width 312 height 258
click at [51, 469] on input "Your custom checklist" at bounding box center [191, 467] width 291 height 23
type input "Your custom checklist"
click at [50, 388] on icon at bounding box center [49, 392] width 18 height 18
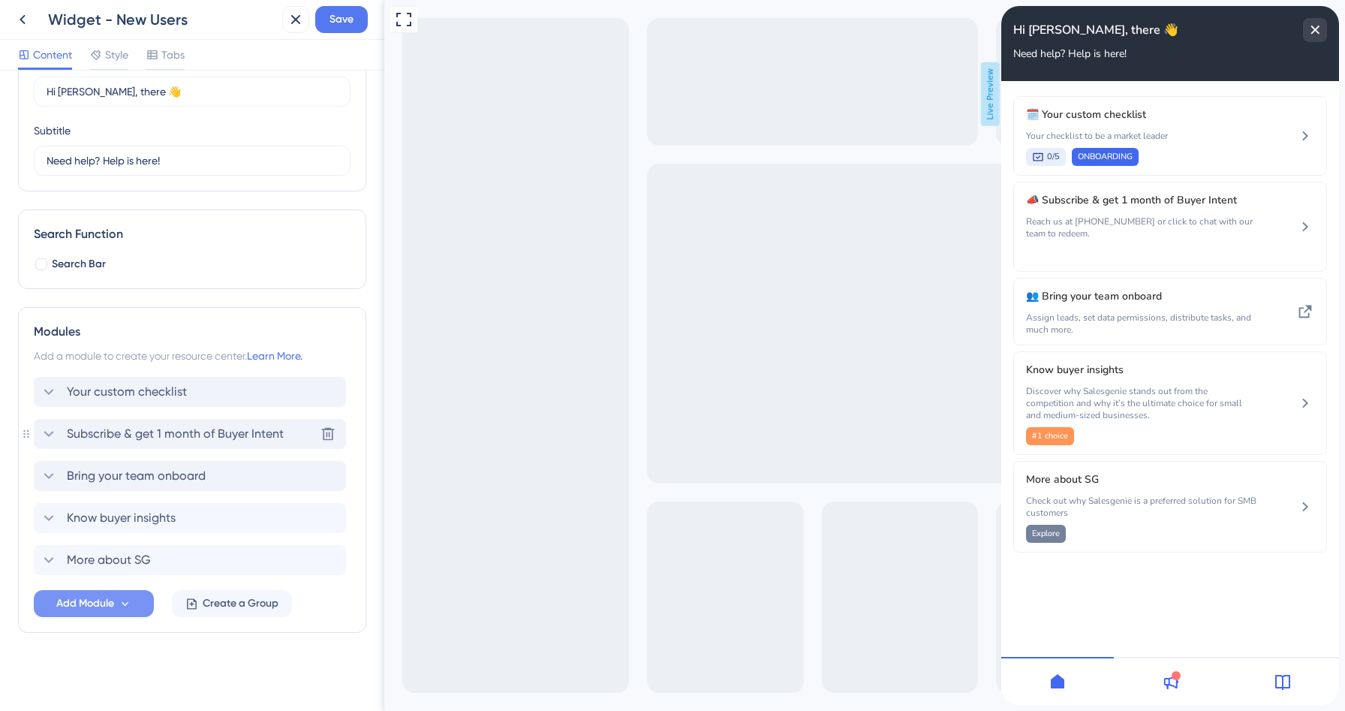
click at [74, 438] on span "Subscribe & get 1 month of Buyer Intent" at bounding box center [175, 434] width 217 height 18
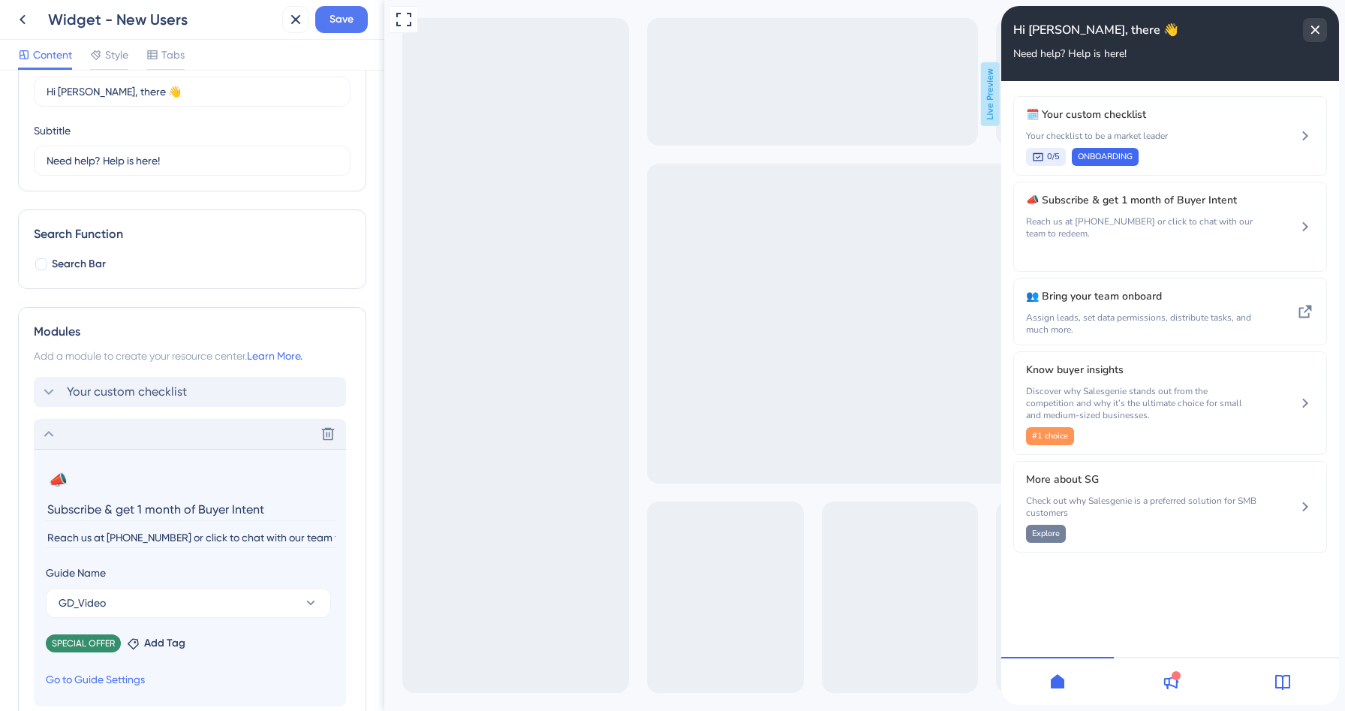
click at [50, 511] on input "Subscribe & get 1 month of Buyer Intent" at bounding box center [191, 509] width 291 height 23
type input "Subscribe & get 1 month of Buyer Intent"
click at [53, 434] on icon at bounding box center [49, 434] width 18 height 18
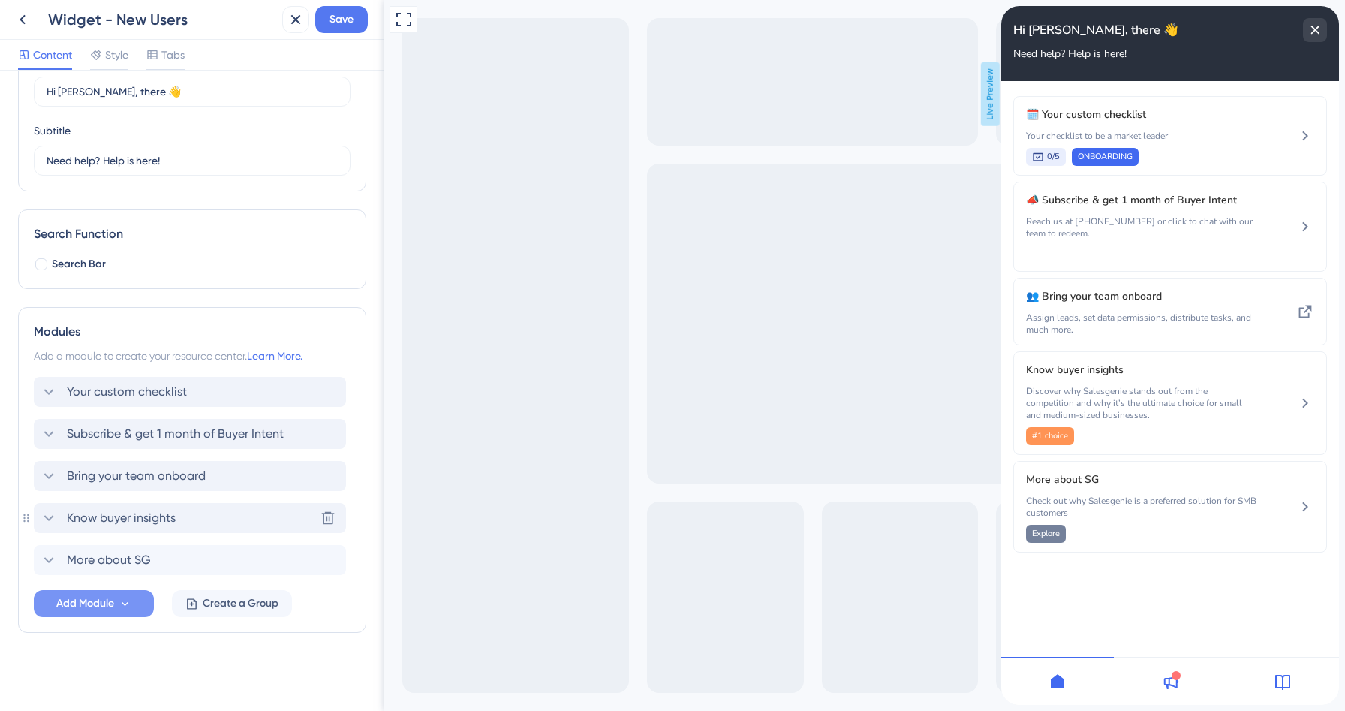
click at [110, 520] on span "Know buyer insights" at bounding box center [121, 518] width 109 height 18
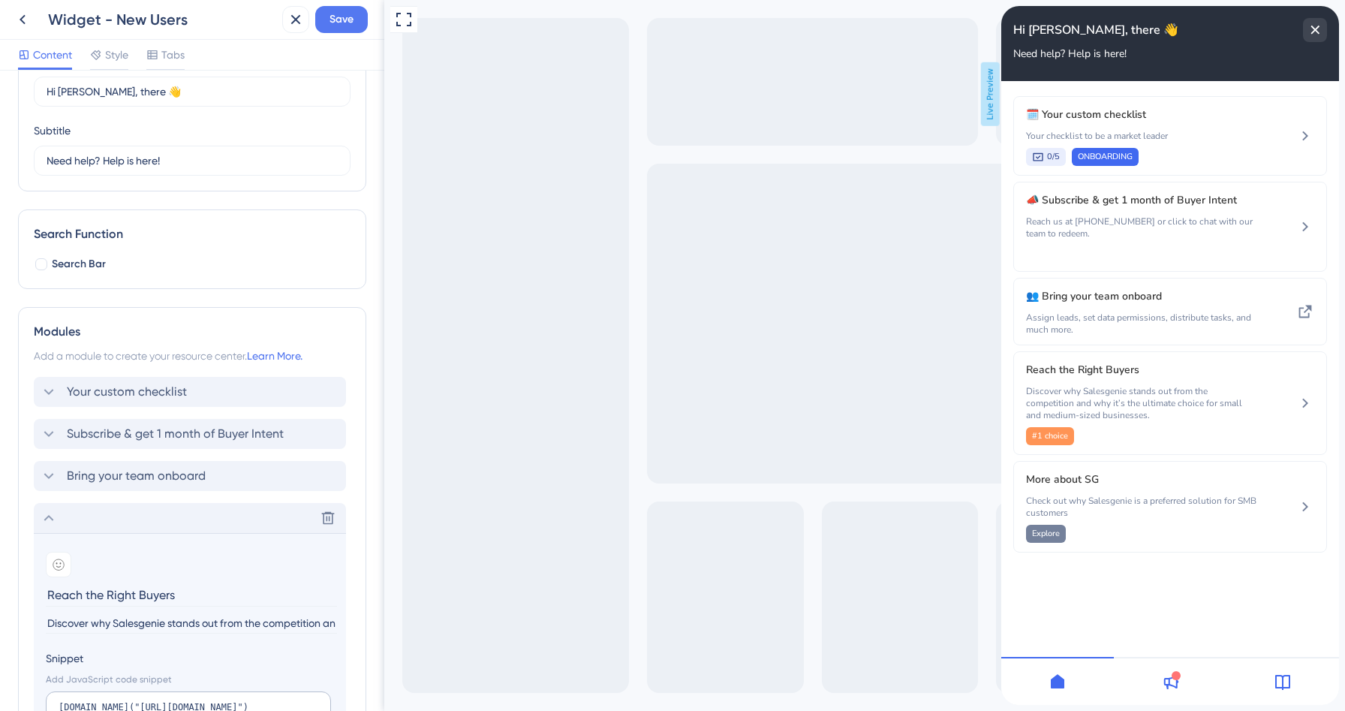
click at [113, 595] on input "Reach the Right Buyers" at bounding box center [191, 594] width 291 height 23
click at [141, 594] on input "Reach the right Buyers" at bounding box center [191, 594] width 291 height 23
type input "Reach the right buyers"
click at [65, 571] on div at bounding box center [59, 565] width 26 height 26
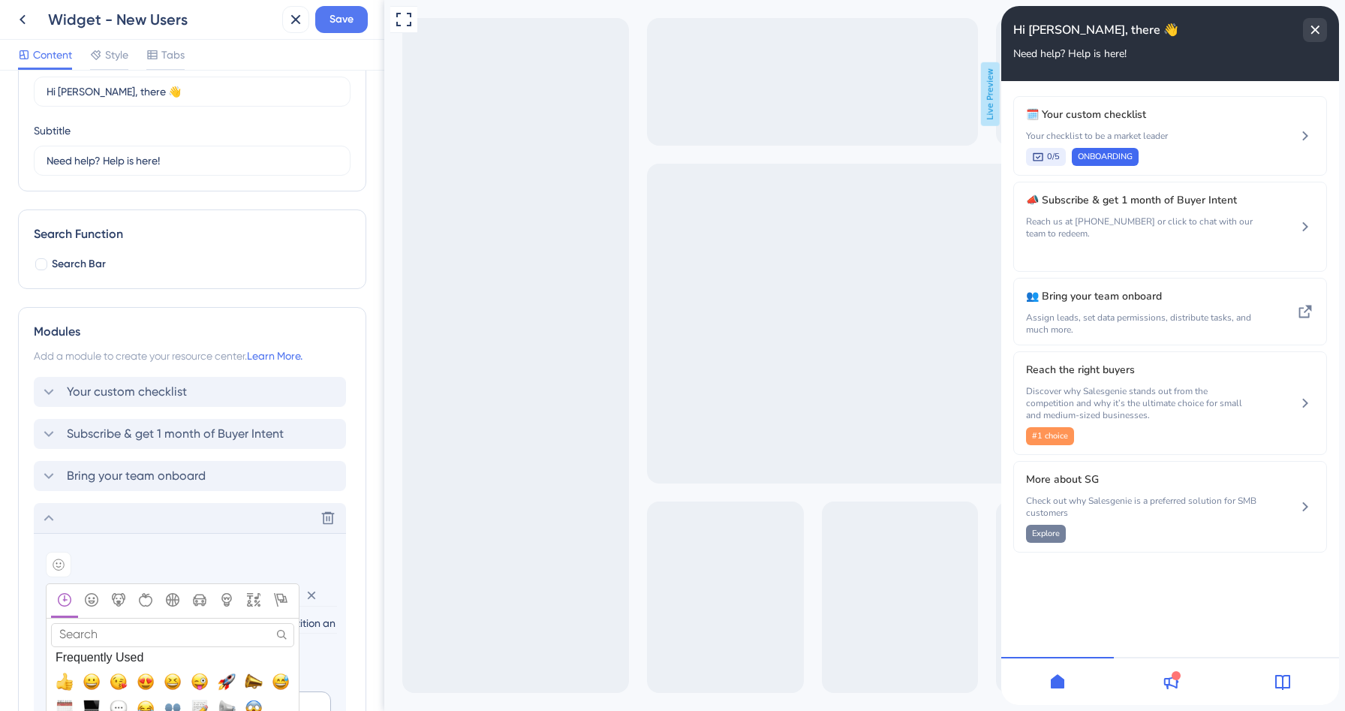
click at [106, 634] on input "Search" at bounding box center [172, 634] width 243 height 23
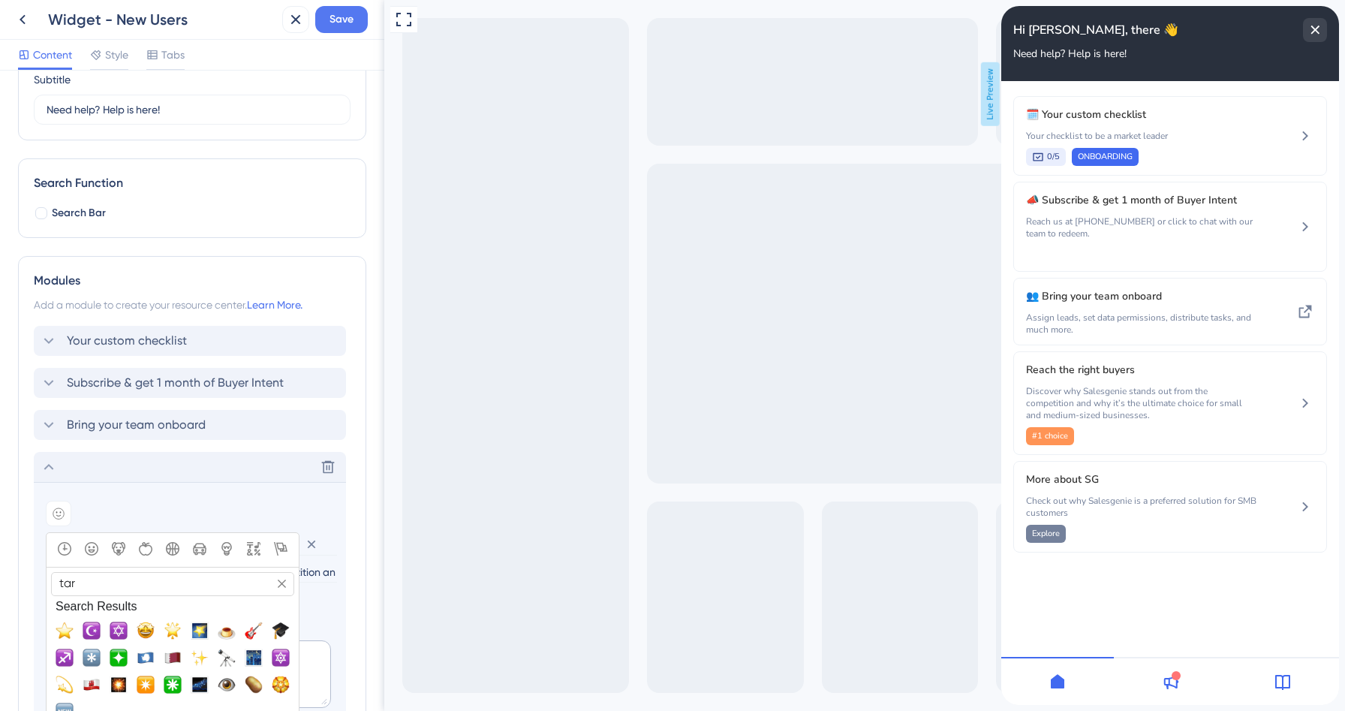
scroll to position [246, 0]
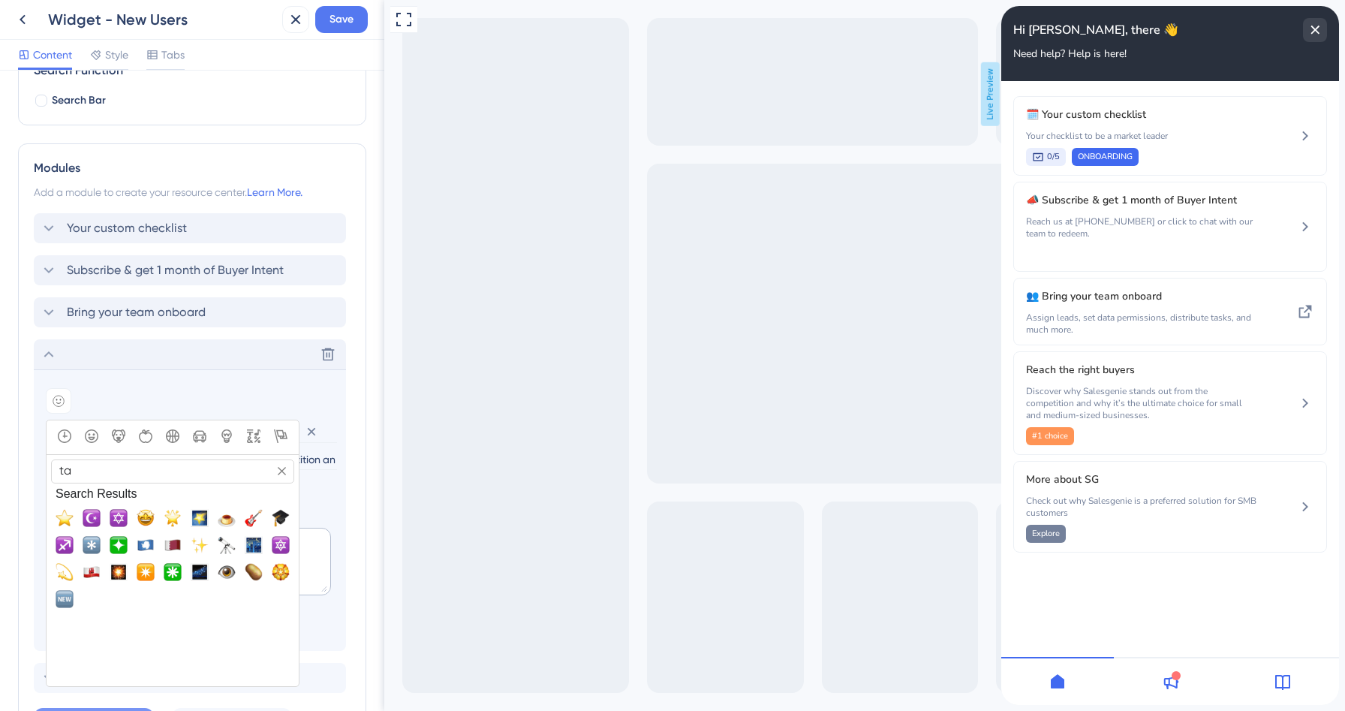
type input "t"
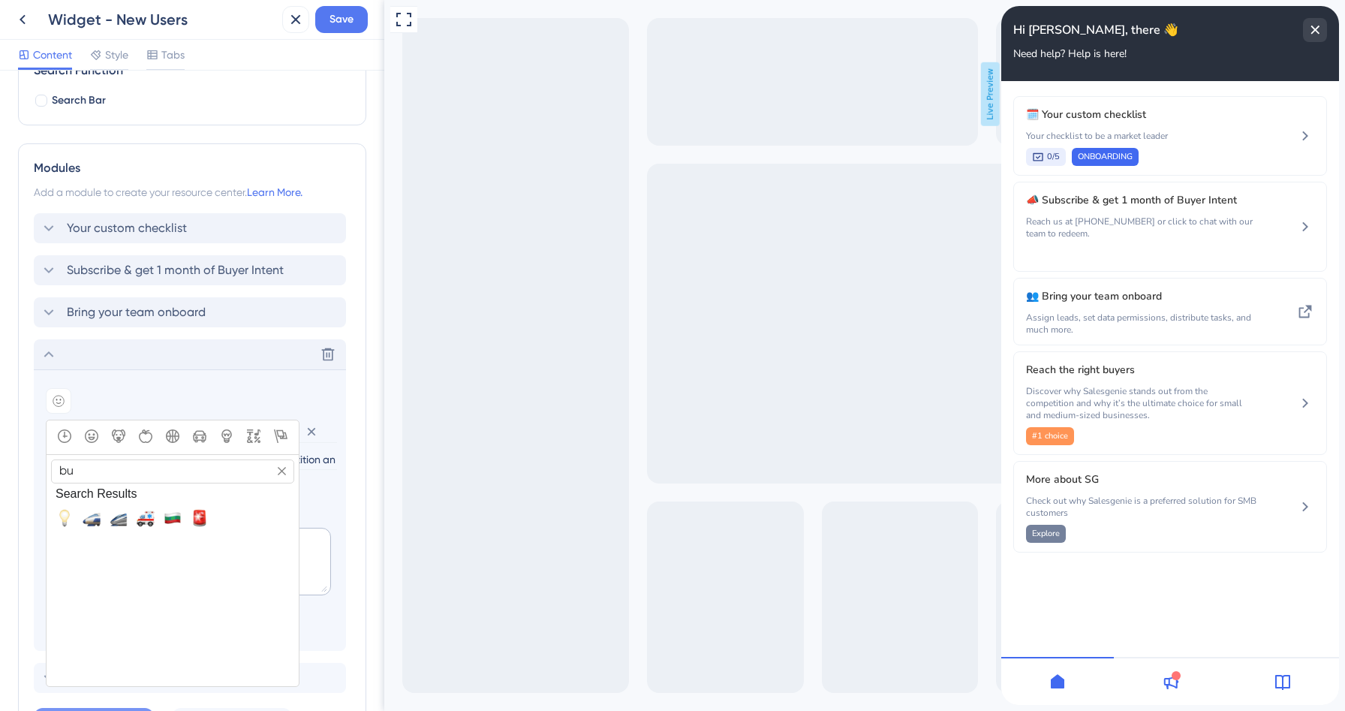
type input "b"
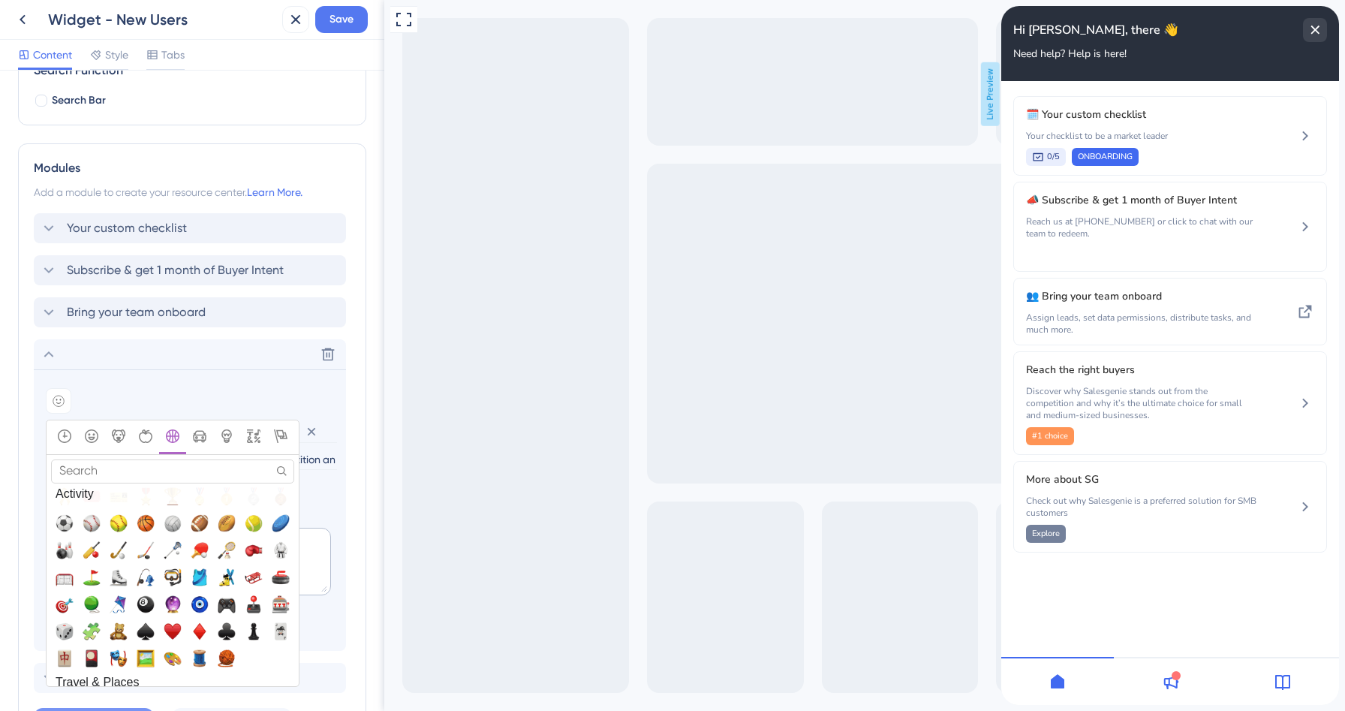
scroll to position [2461, 0]
click at [68, 602] on span "🎯, dart" at bounding box center [65, 602] width 18 height 18
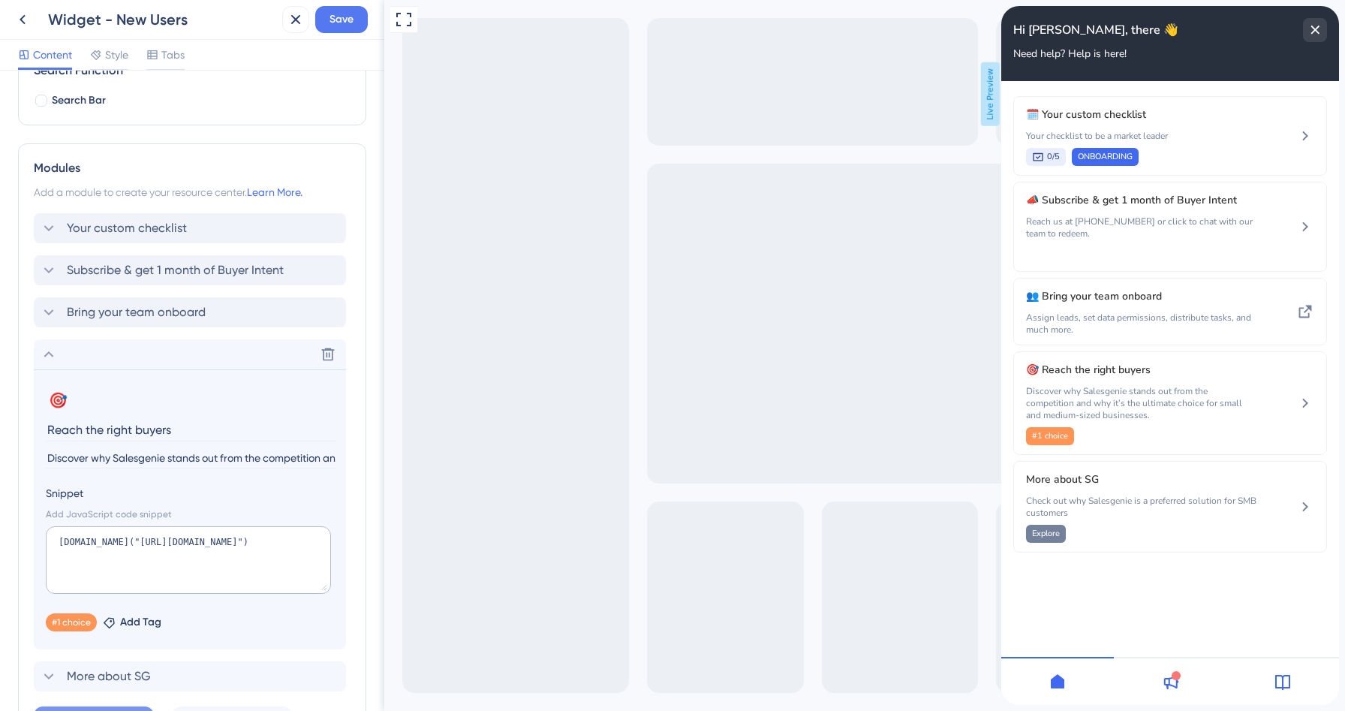
click at [116, 459] on input "Discover why Salesgenie stands out from the competition and why it’s the ultima…" at bounding box center [191, 458] width 291 height 20
paste input "Buyer Intent surfaces the warmest leads so you can focus your efforts where it …"
type input "Buyer Intent surfaces the warmest leads so you can focus your efforts where it …"
click at [86, 619] on icon at bounding box center [89, 620] width 9 height 9
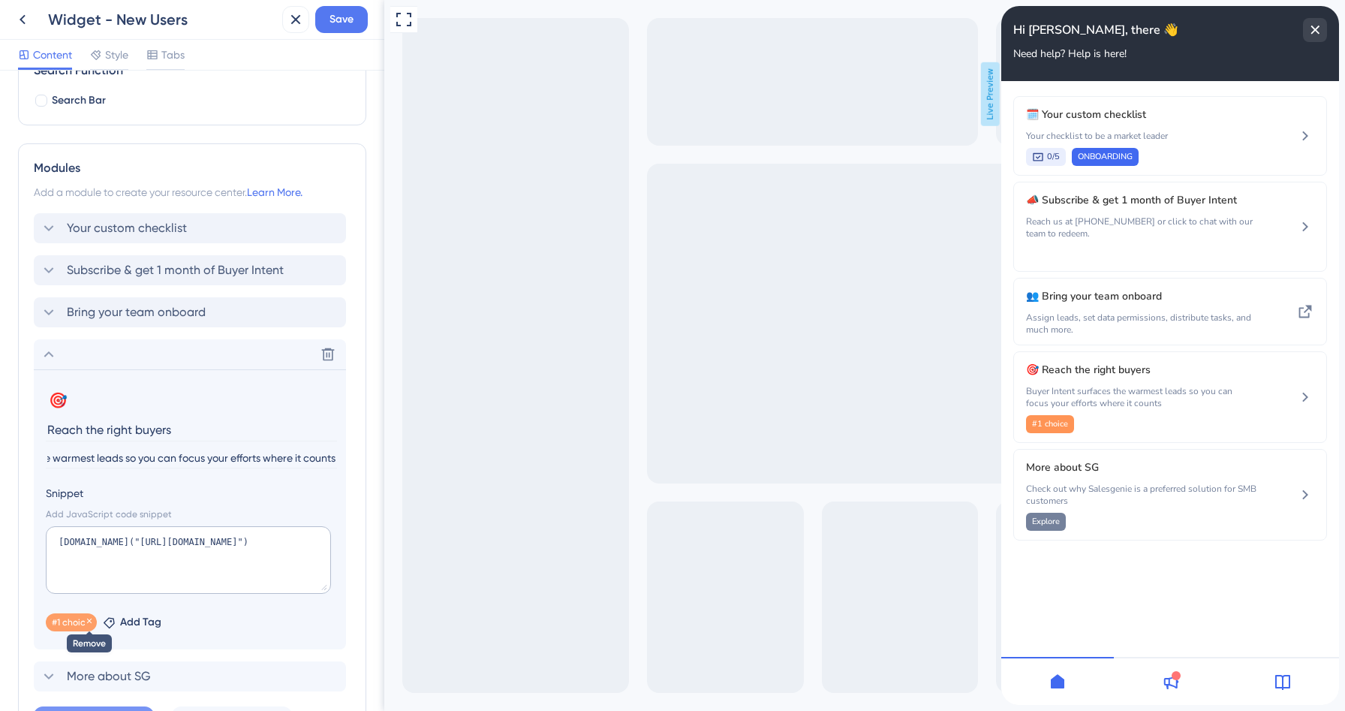
scroll to position [0, 0]
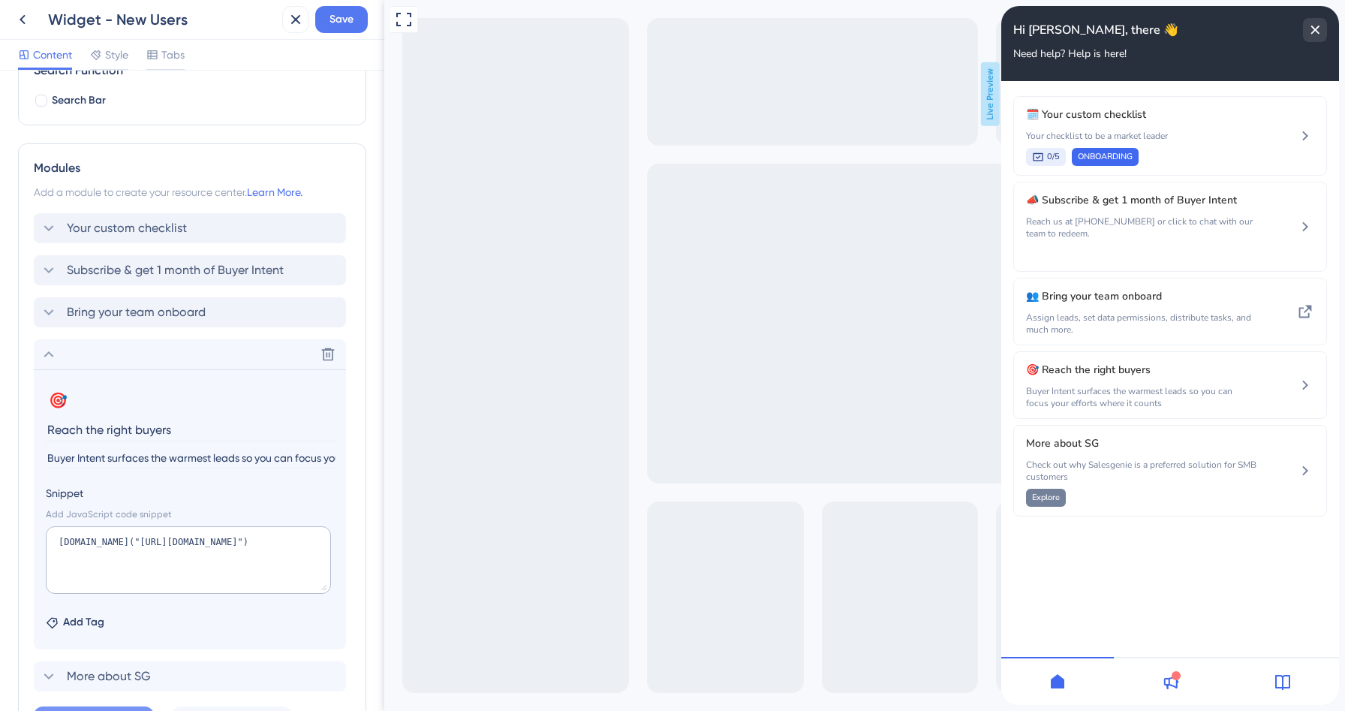
click at [342, 511] on section "🎯 Change emoji Remove emoji Reach the right buyers Buyer Intent surfaces the wa…" at bounding box center [190, 509] width 312 height 280
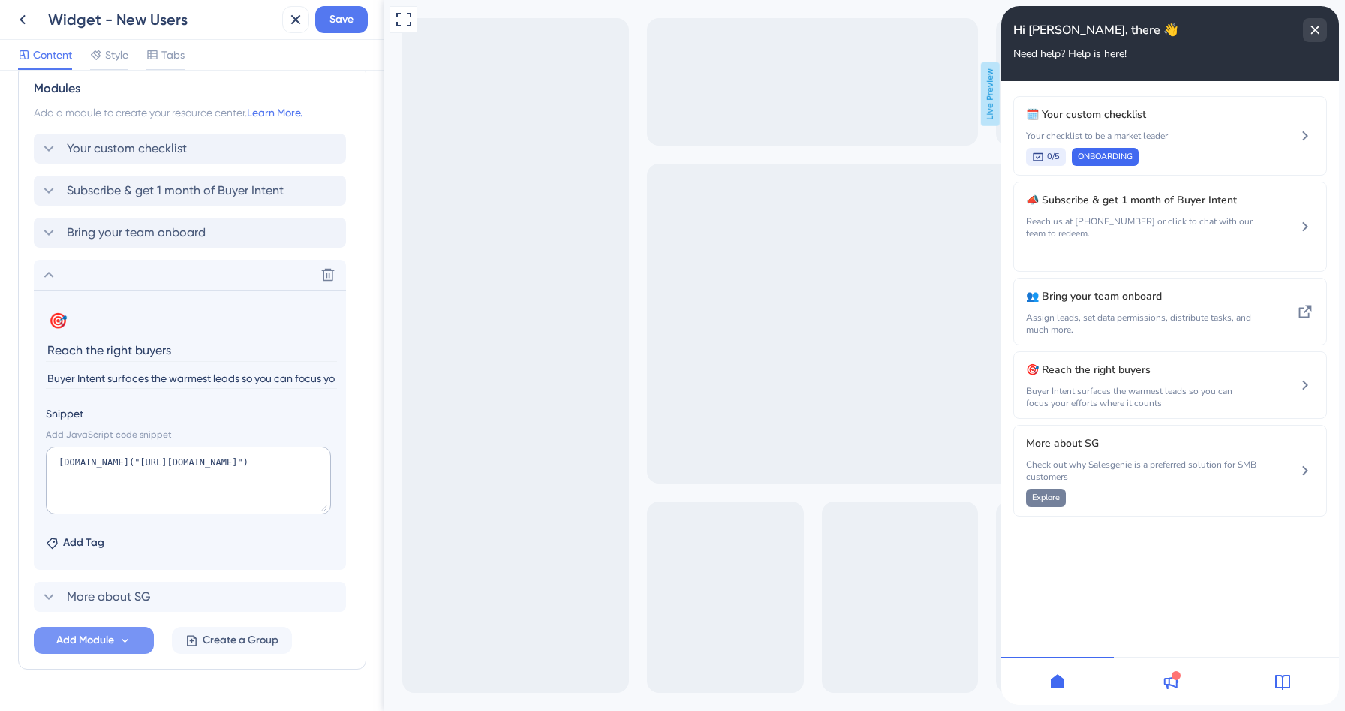
scroll to position [362, 0]
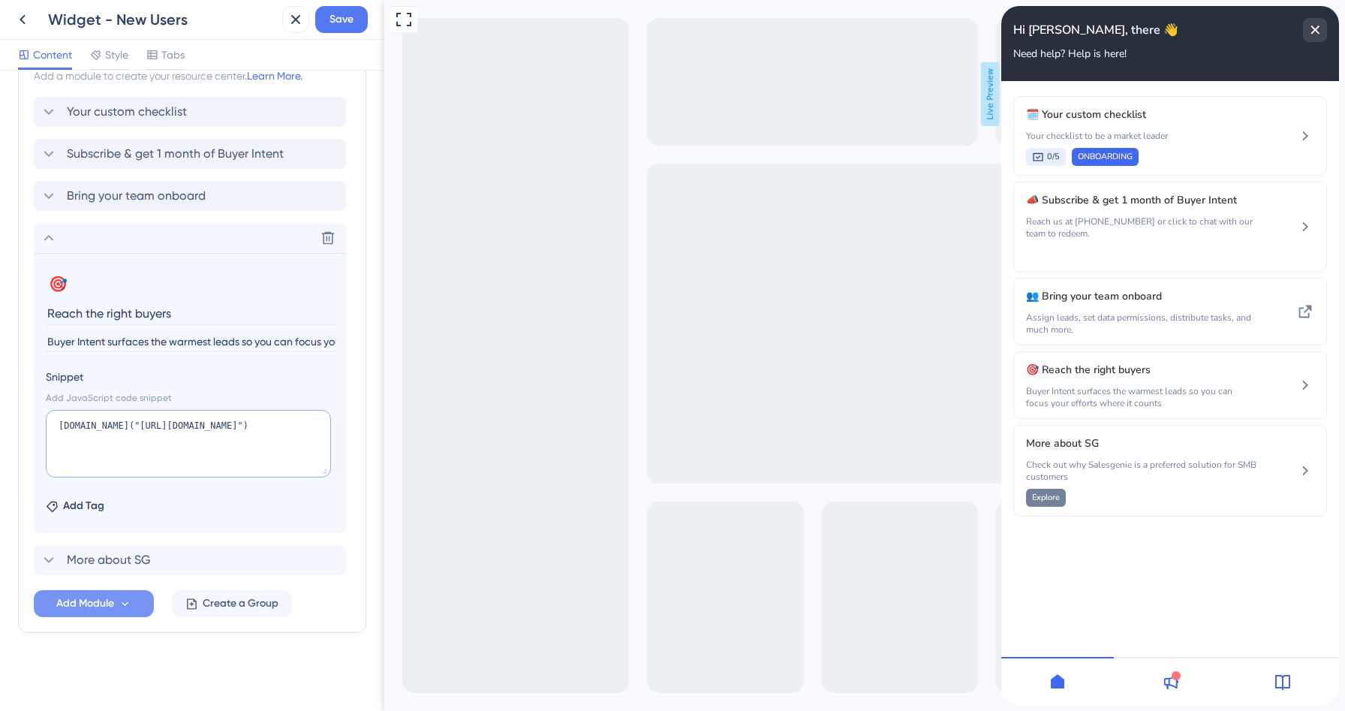
click at [136, 437] on textarea "[DOMAIN_NAME]("[URL][DOMAIN_NAME]")" at bounding box center [188, 444] width 285 height 68
click at [99, 373] on label "Snippet" at bounding box center [190, 377] width 288 height 18
click at [74, 373] on label "Snippet" at bounding box center [190, 377] width 288 height 18
drag, startPoint x: 265, startPoint y: 452, endPoint x: 41, endPoint y: 386, distance: 233.3
click at [41, 386] on section "🎯 Change emoji Remove emoji Reach the right buyers Buyer Intent surfaces the wa…" at bounding box center [190, 393] width 312 height 280
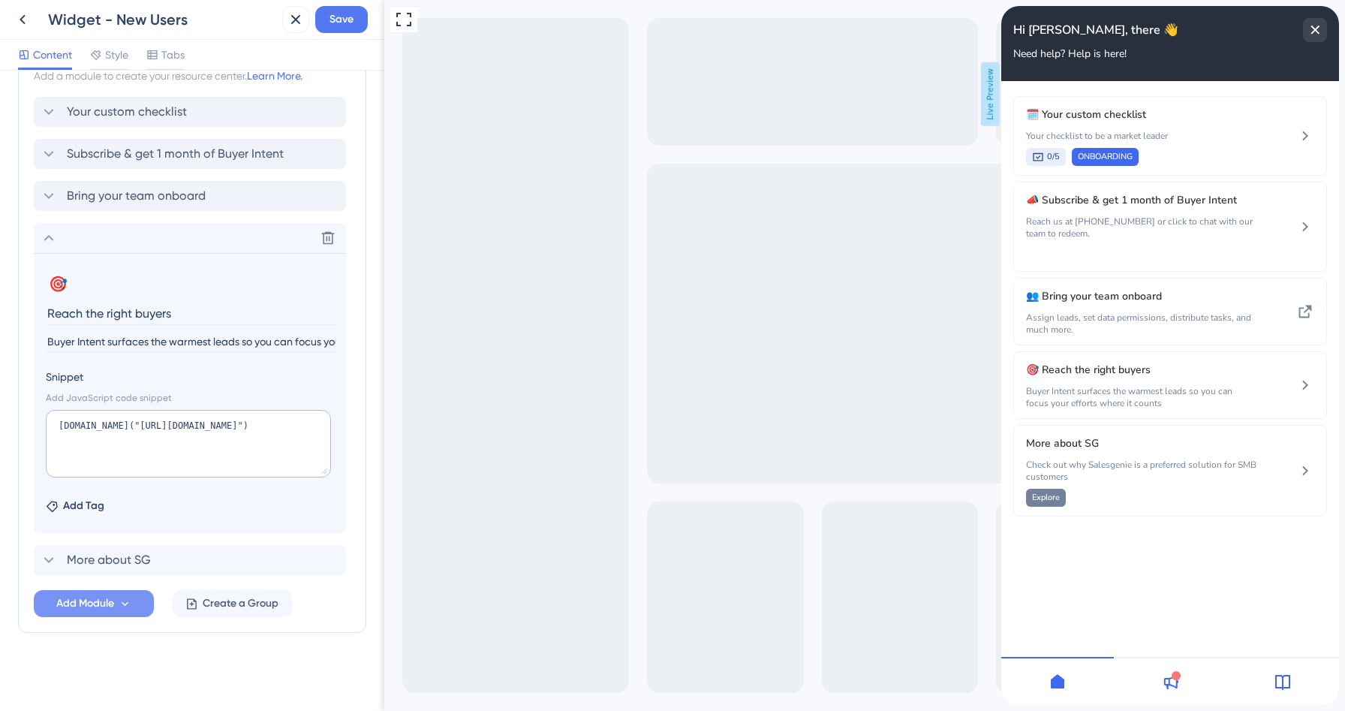
click at [264, 389] on div "Snippet Add JavaScript code snippet [DOMAIN_NAME]("[URL][DOMAIN_NAME]")" at bounding box center [190, 424] width 288 height 113
click at [50, 240] on icon at bounding box center [49, 238] width 18 height 18
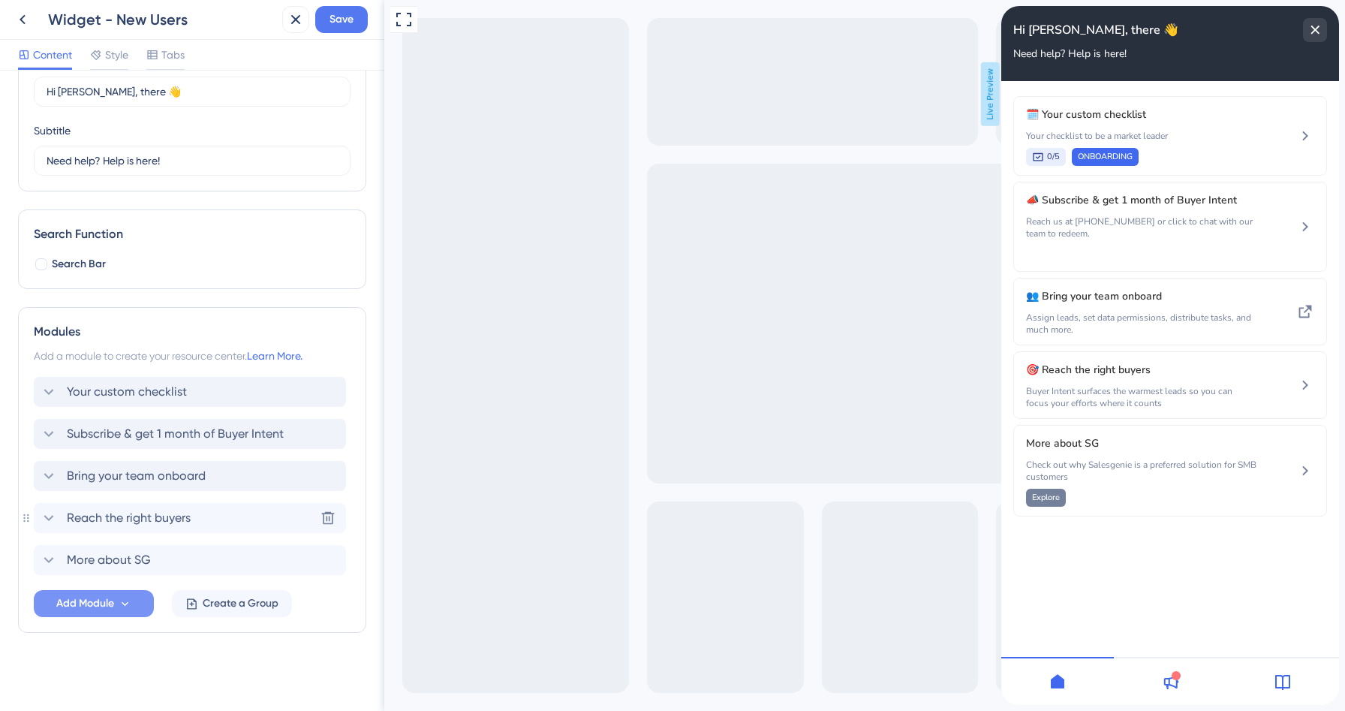
scroll to position [82, 0]
click at [134, 553] on span "More about SG" at bounding box center [109, 560] width 84 height 18
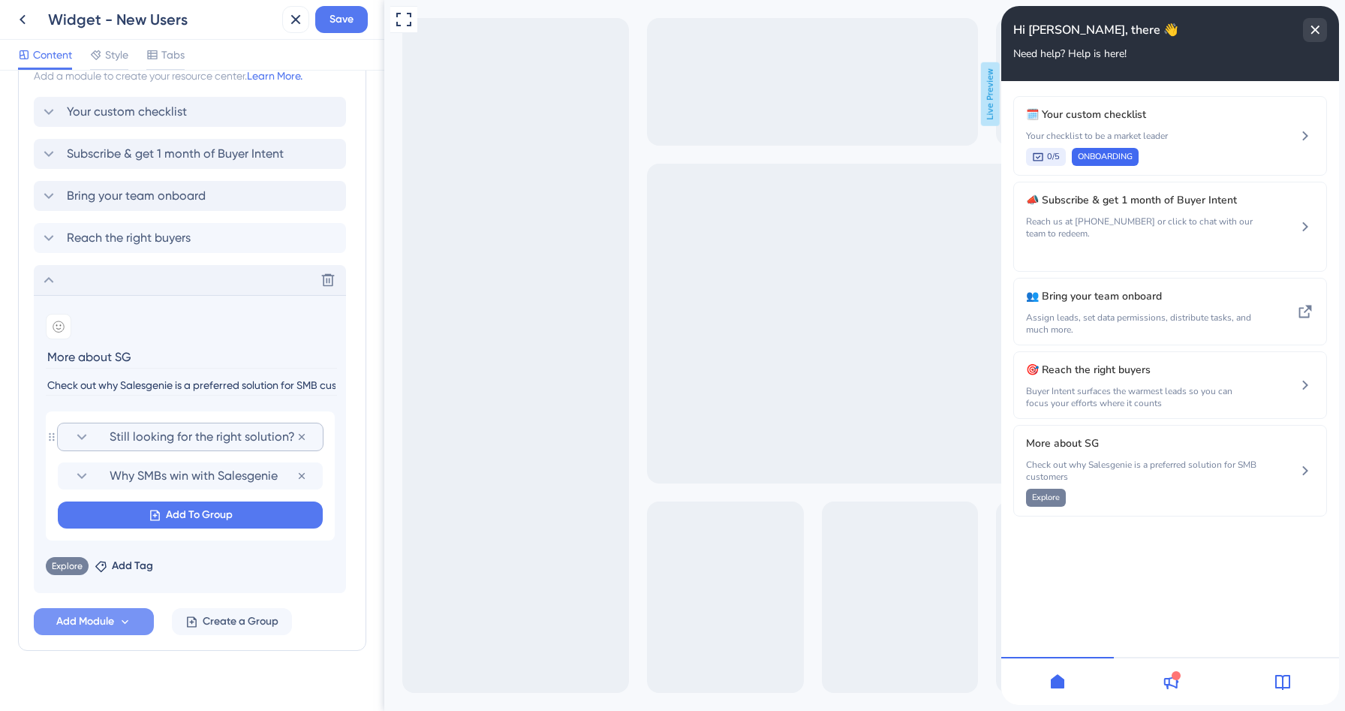
scroll to position [380, 0]
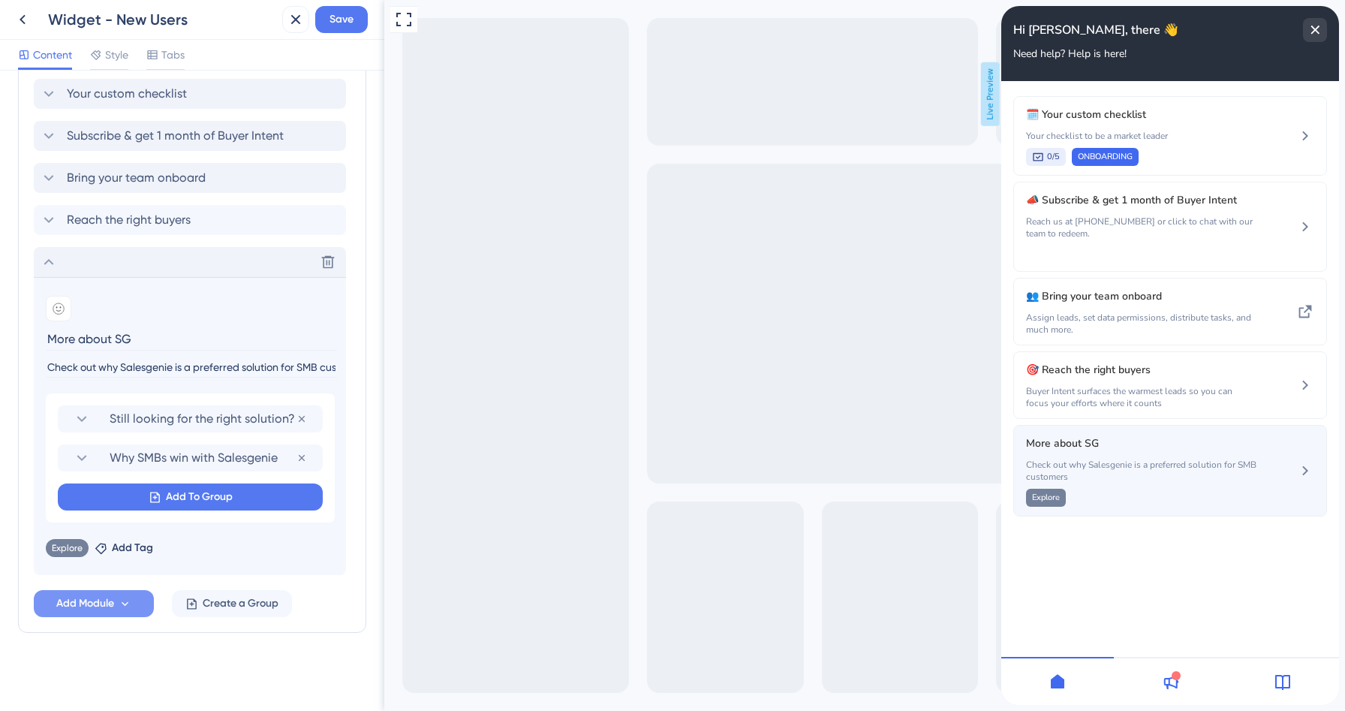
click at [1247, 514] on div "More about SG Check out why Salesgenie is a preferred solution for SMB customer…" at bounding box center [1171, 471] width 314 height 92
click at [1249, 483] on span "Check out why Salesgenie is a preferred solution for SMB customers" at bounding box center [1141, 471] width 230 height 24
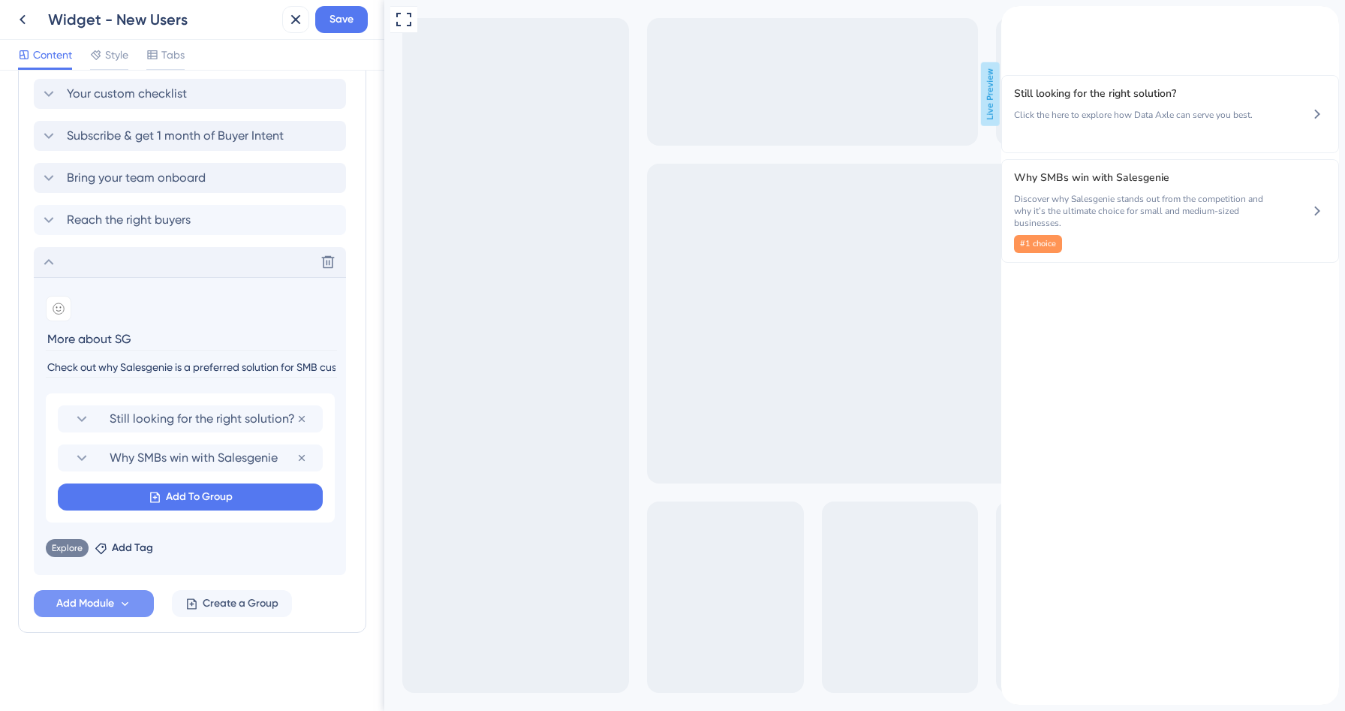
click at [1026, 23] on div "back to header" at bounding box center [1014, 14] width 24 height 17
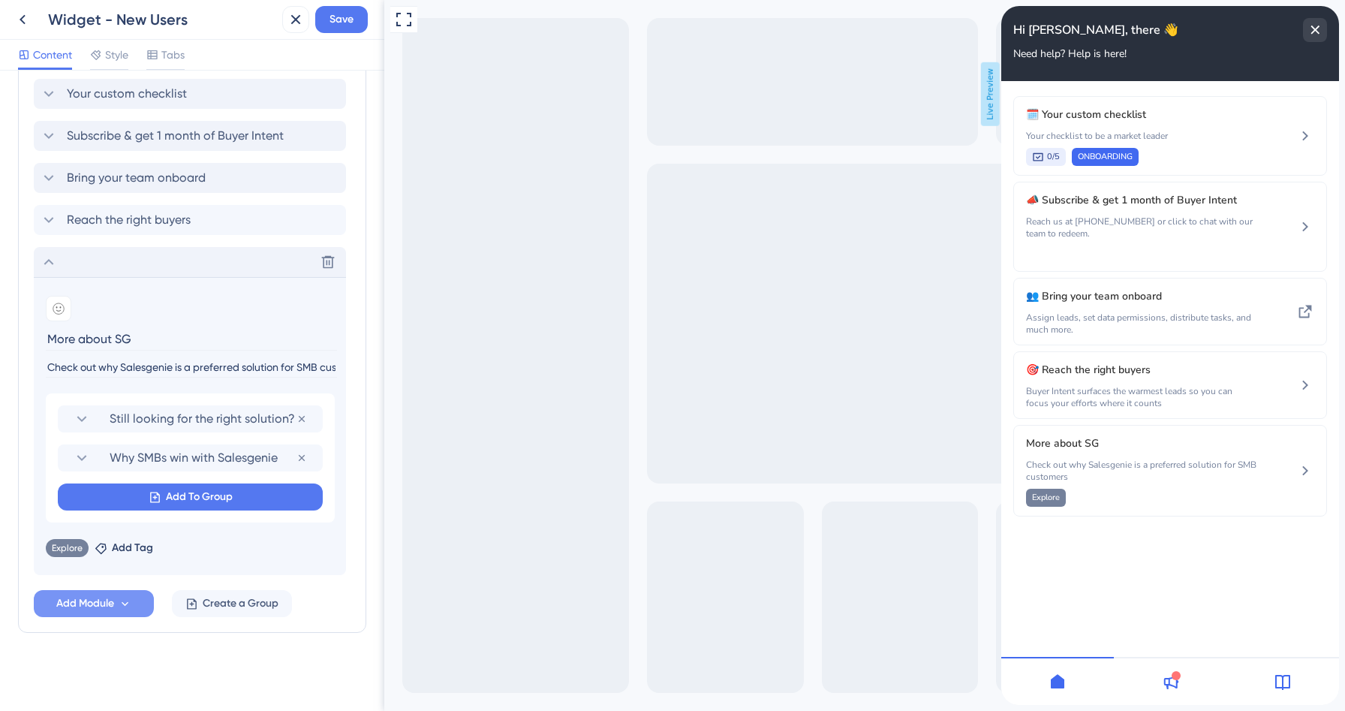
click at [52, 264] on icon at bounding box center [49, 262] width 18 height 18
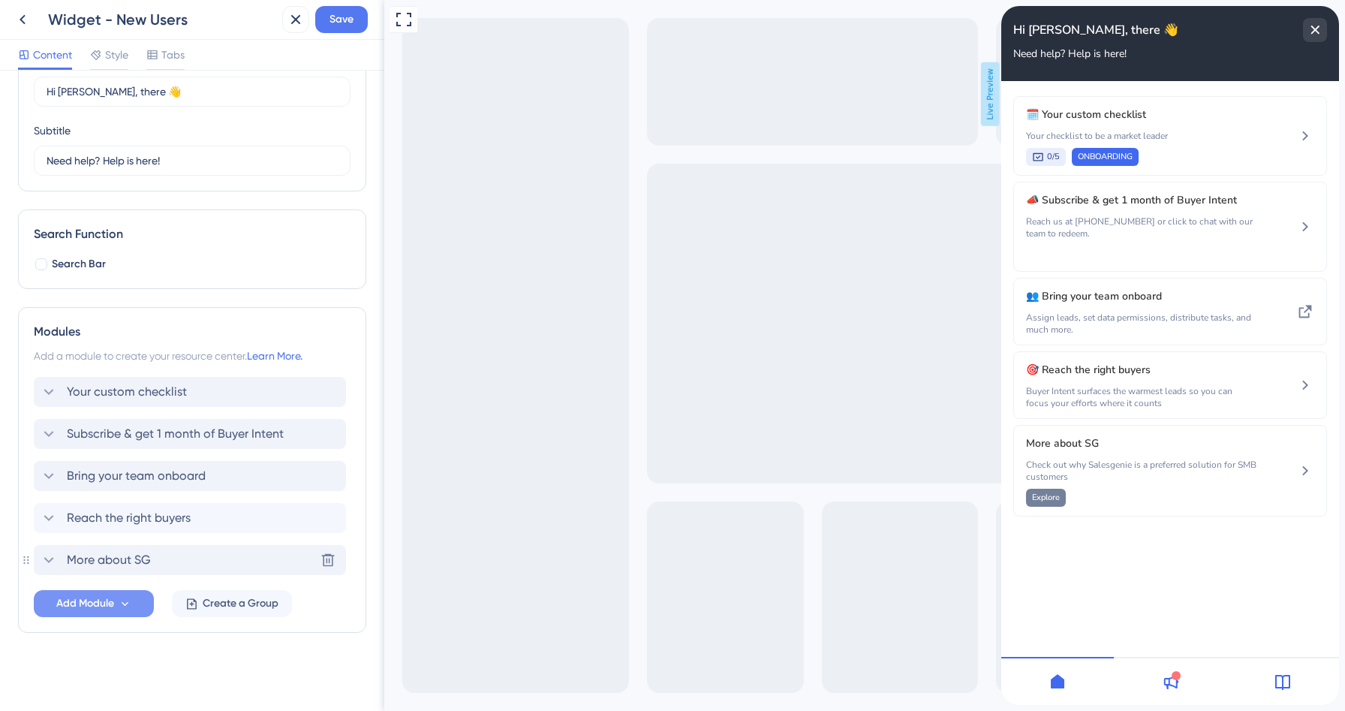
scroll to position [82, 0]
click at [325, 568] on button at bounding box center [328, 560] width 24 height 24
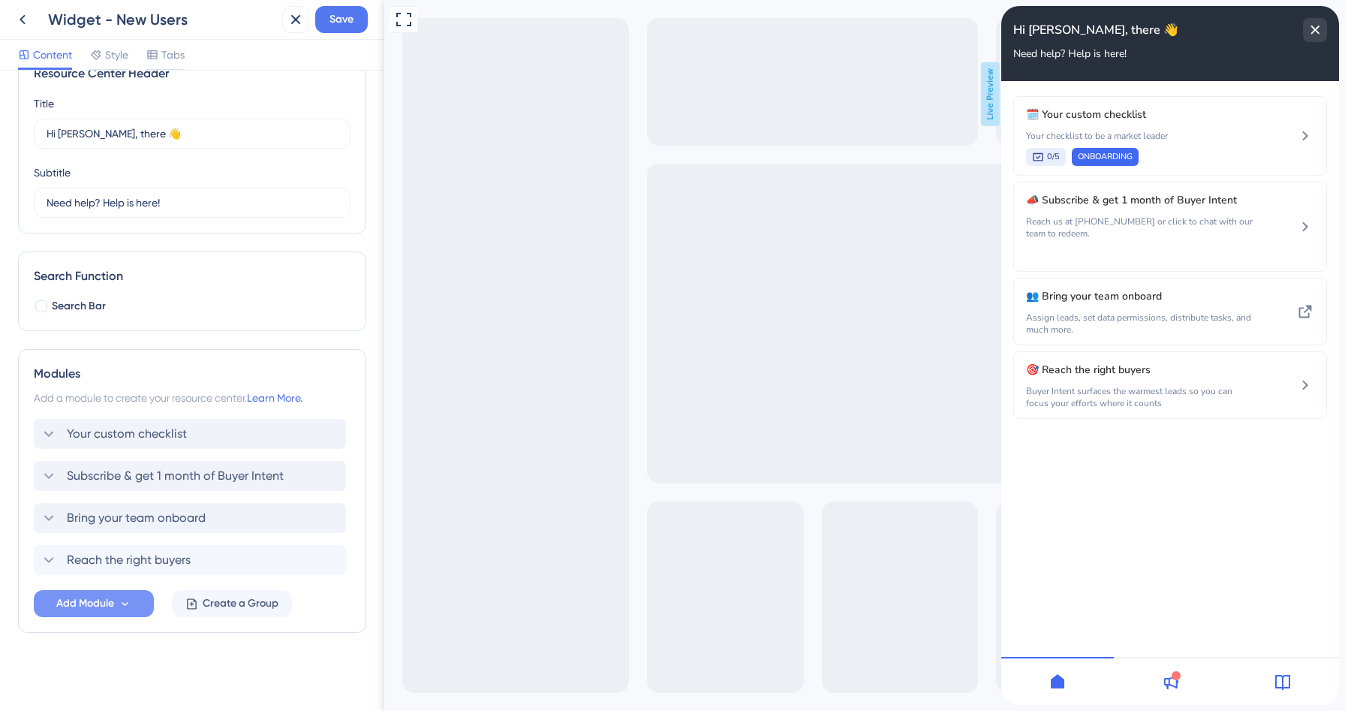
click at [86, 604] on span "Add Module" at bounding box center [85, 604] width 58 height 18
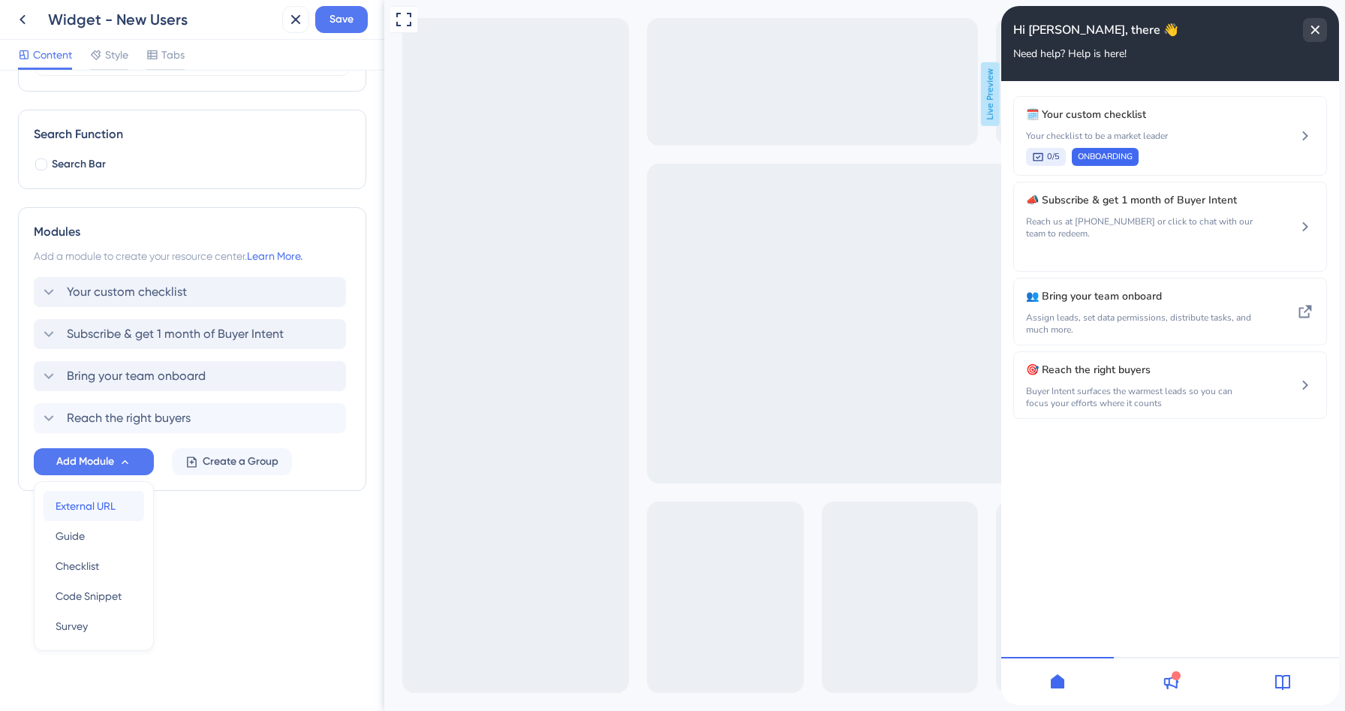
click at [101, 516] on div "External URL External URL" at bounding box center [94, 506] width 77 height 30
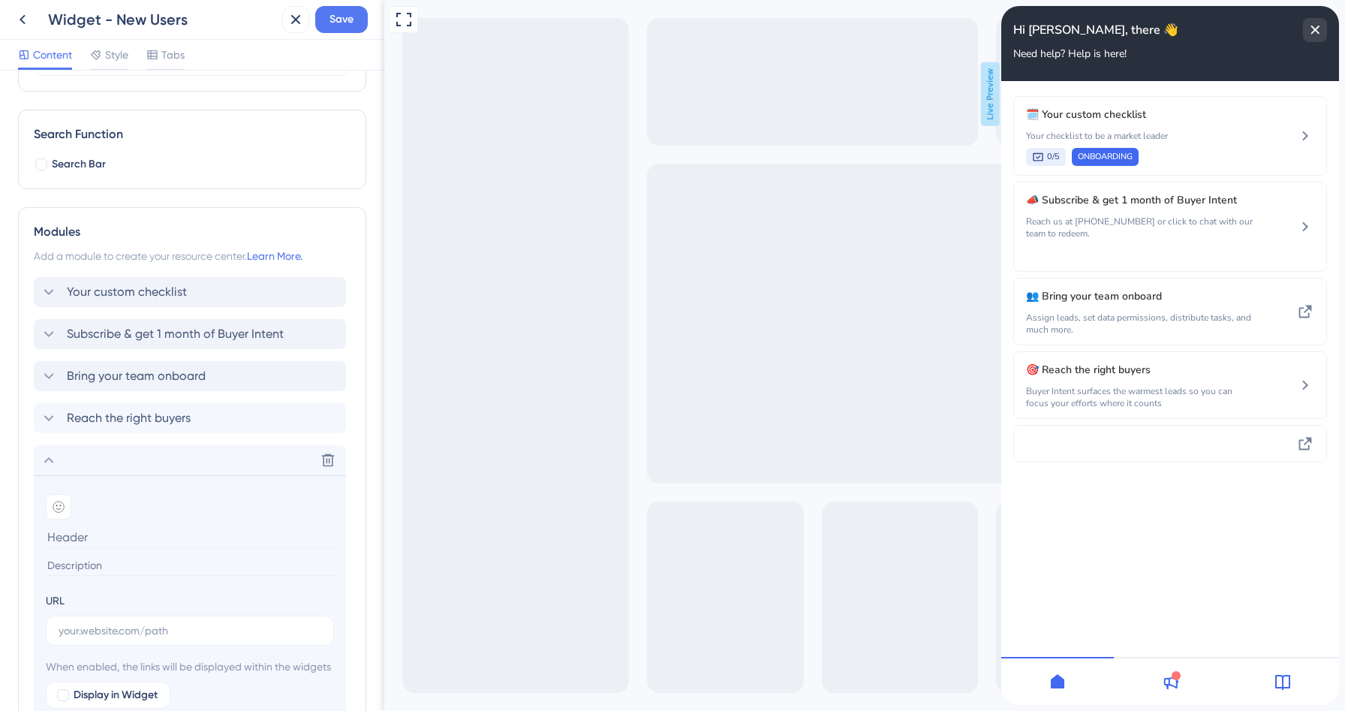
click at [73, 545] on input at bounding box center [191, 537] width 291 height 23
click at [120, 533] on input "Looking for More Options?" at bounding box center [191, 537] width 291 height 23
click at [149, 537] on input "Looking for more Options?" at bounding box center [191, 537] width 291 height 23
type input "Looking for more options?"
click at [125, 562] on input at bounding box center [191, 566] width 291 height 20
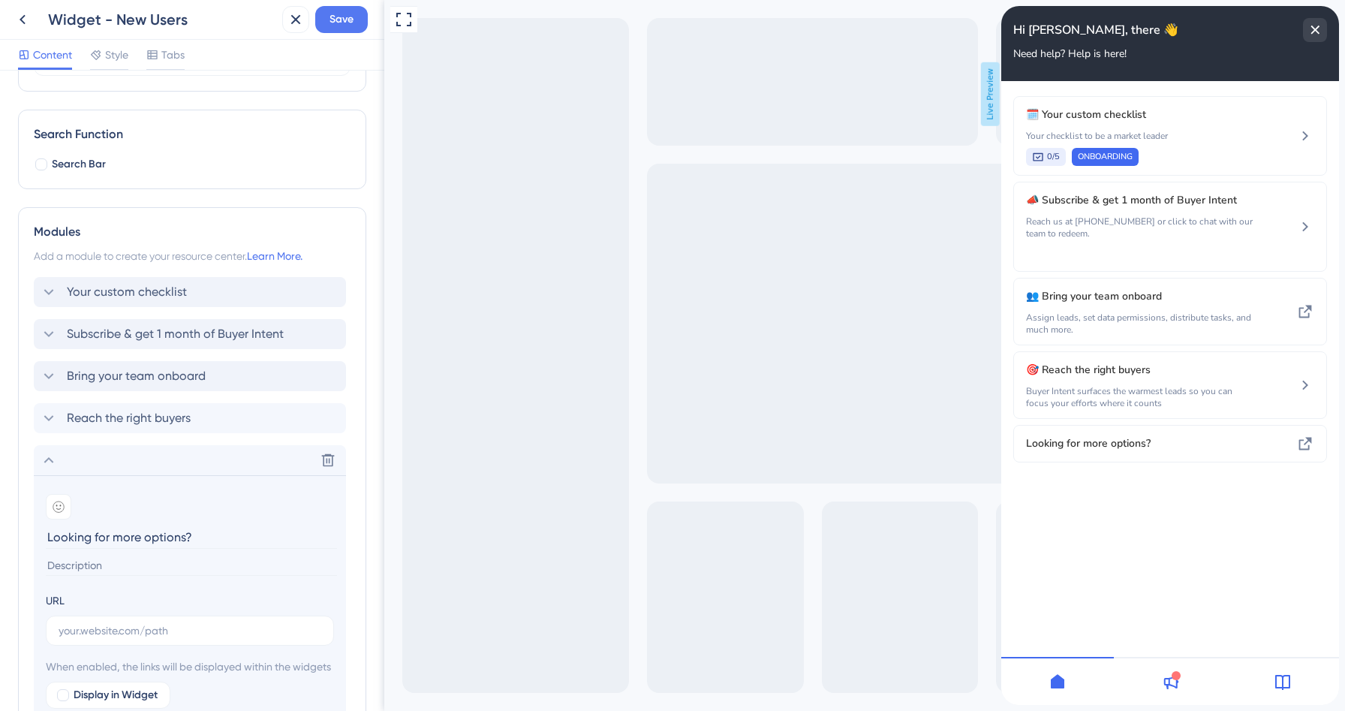
paste input "Explore the full suite of solutions Data Axle offers to find the perfect fit fo…"
type input "Explore the full suite of solutions Data Axle offers to find the perfect fit fo…"
click at [262, 601] on div "URL" at bounding box center [190, 619] width 288 height 54
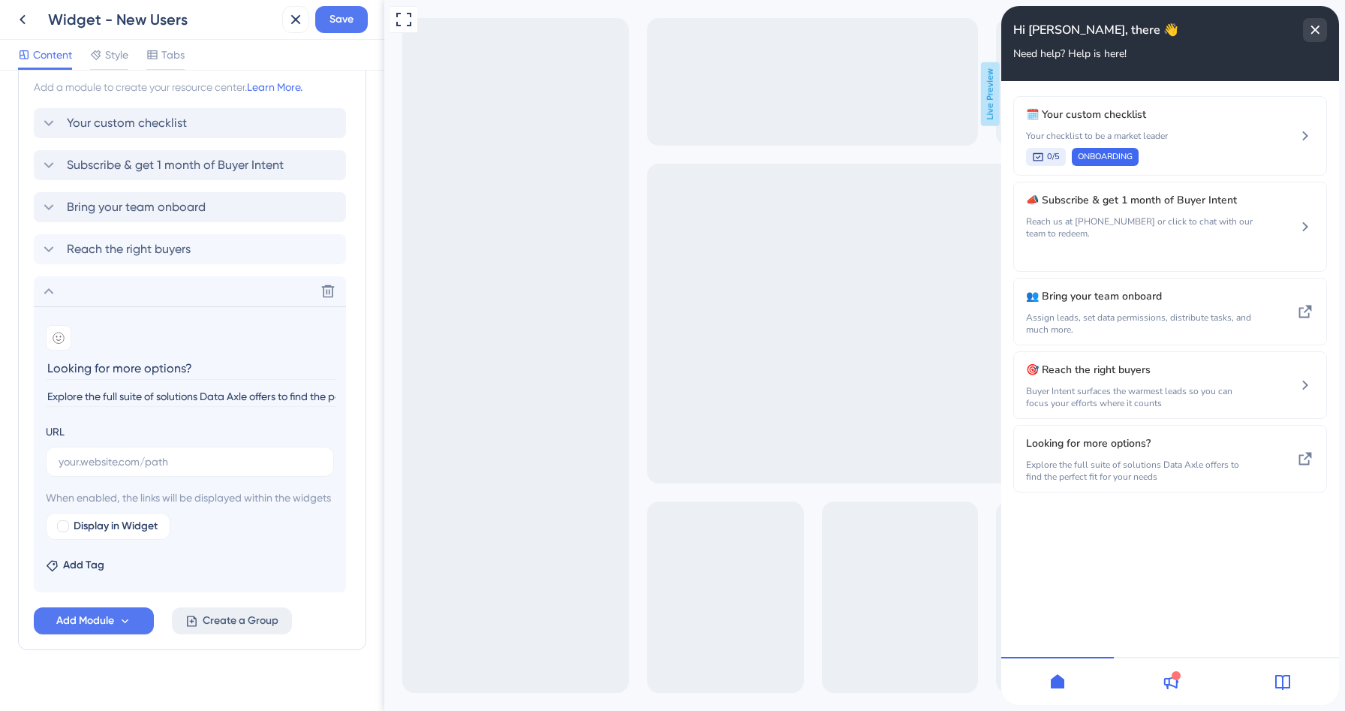
scroll to position [384, 0]
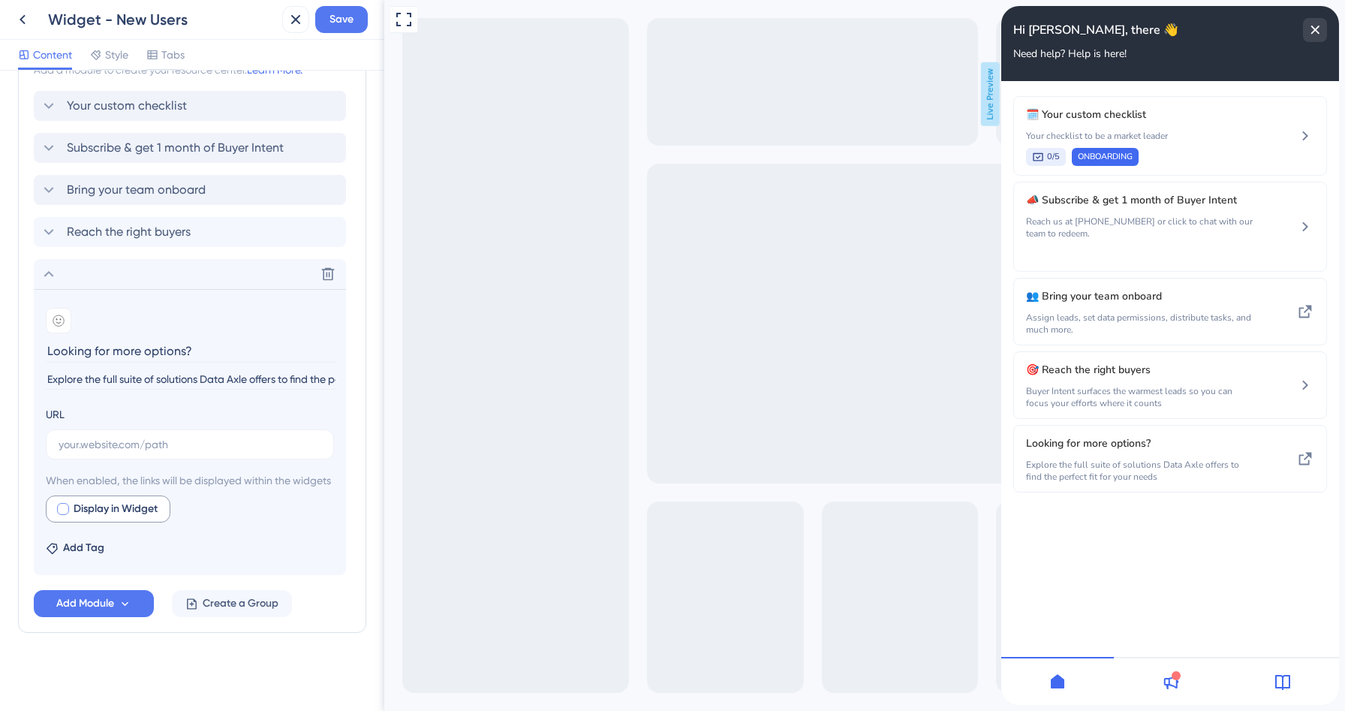
click at [107, 508] on span "Display in Widget" at bounding box center [116, 509] width 84 height 18
click at [54, 508] on label "Display in Widget" at bounding box center [108, 509] width 125 height 27
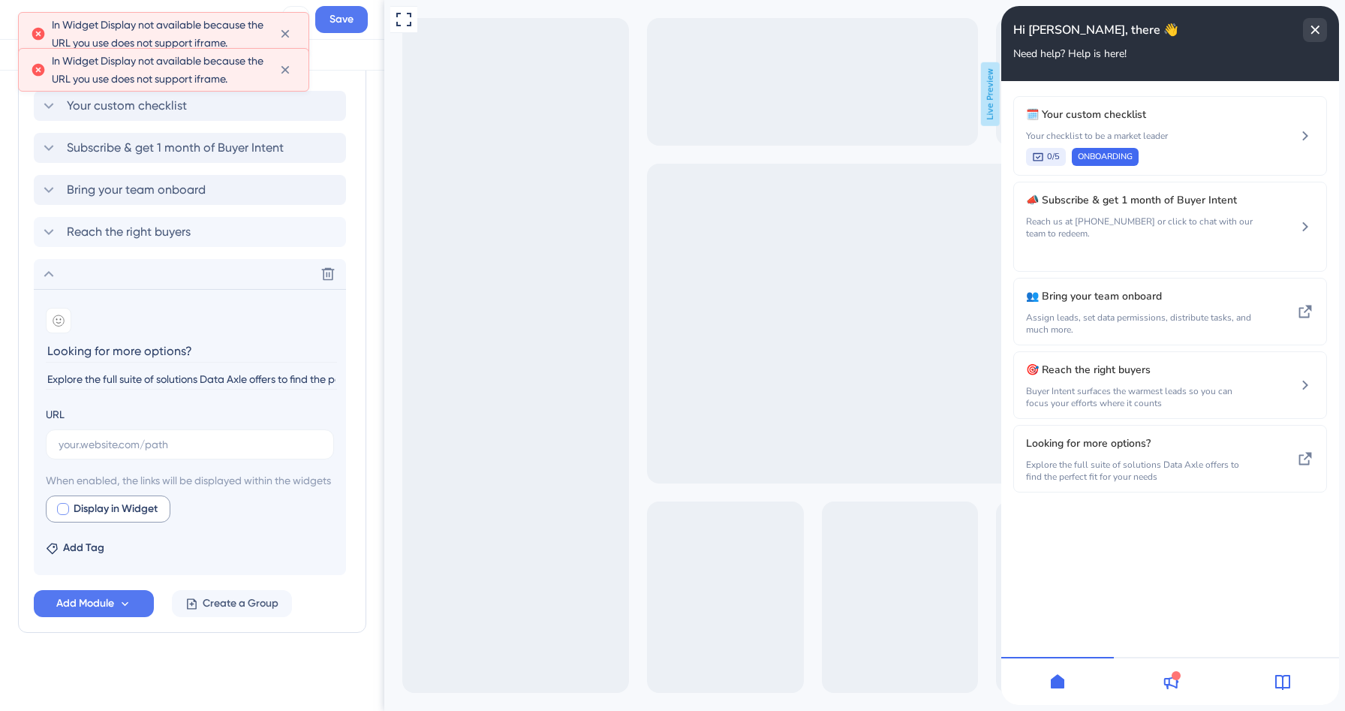
click at [62, 512] on div at bounding box center [63, 509] width 12 height 12
click at [290, 107] on icon at bounding box center [285, 105] width 15 height 15
click at [288, 72] on div "Modules Add a module to create your resource center. Learn More. Your custom ch…" at bounding box center [192, 327] width 348 height 612
click at [286, 38] on icon at bounding box center [285, 33] width 15 height 15
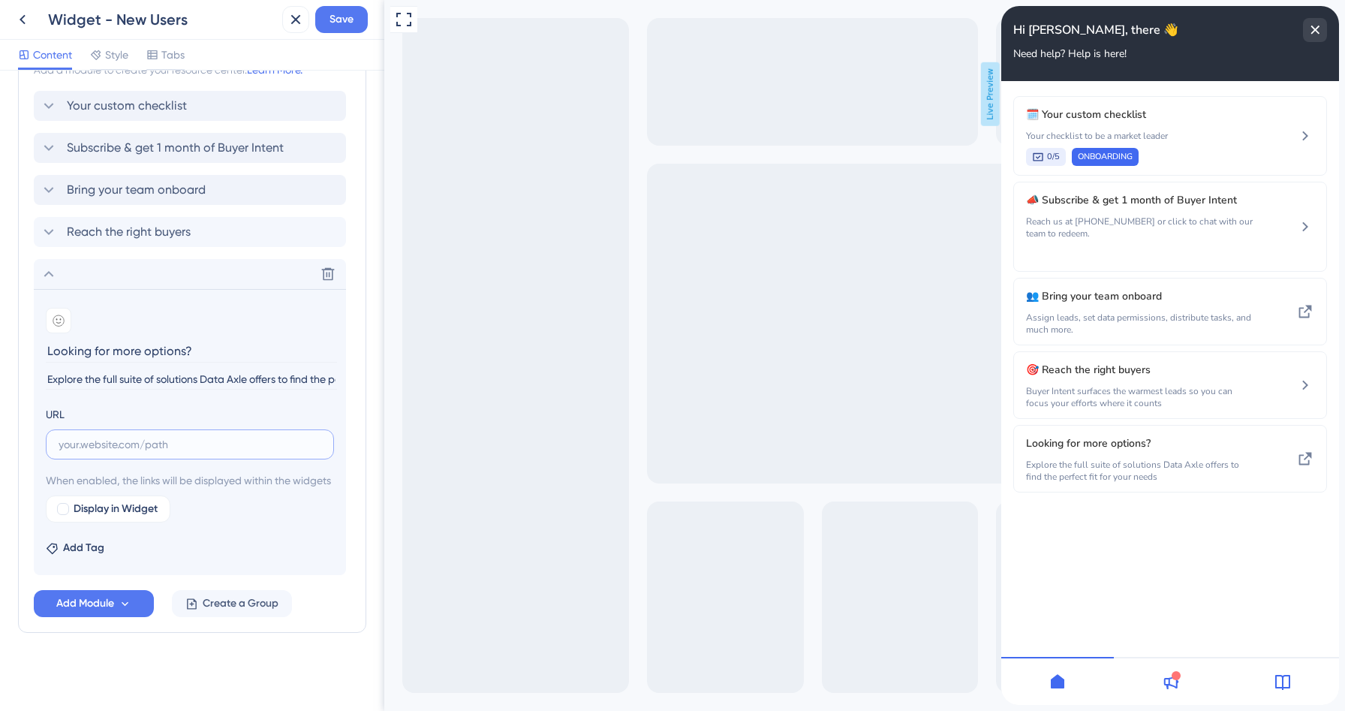
click at [154, 436] on input "text" at bounding box center [190, 444] width 263 height 17
paste input "[URL][DOMAIN_NAME]"
type input "[URL][DOMAIN_NAME]"
click at [249, 502] on div "Display in Widget" at bounding box center [190, 509] width 288 height 27
click at [59, 315] on icon at bounding box center [59, 321] width 12 height 12
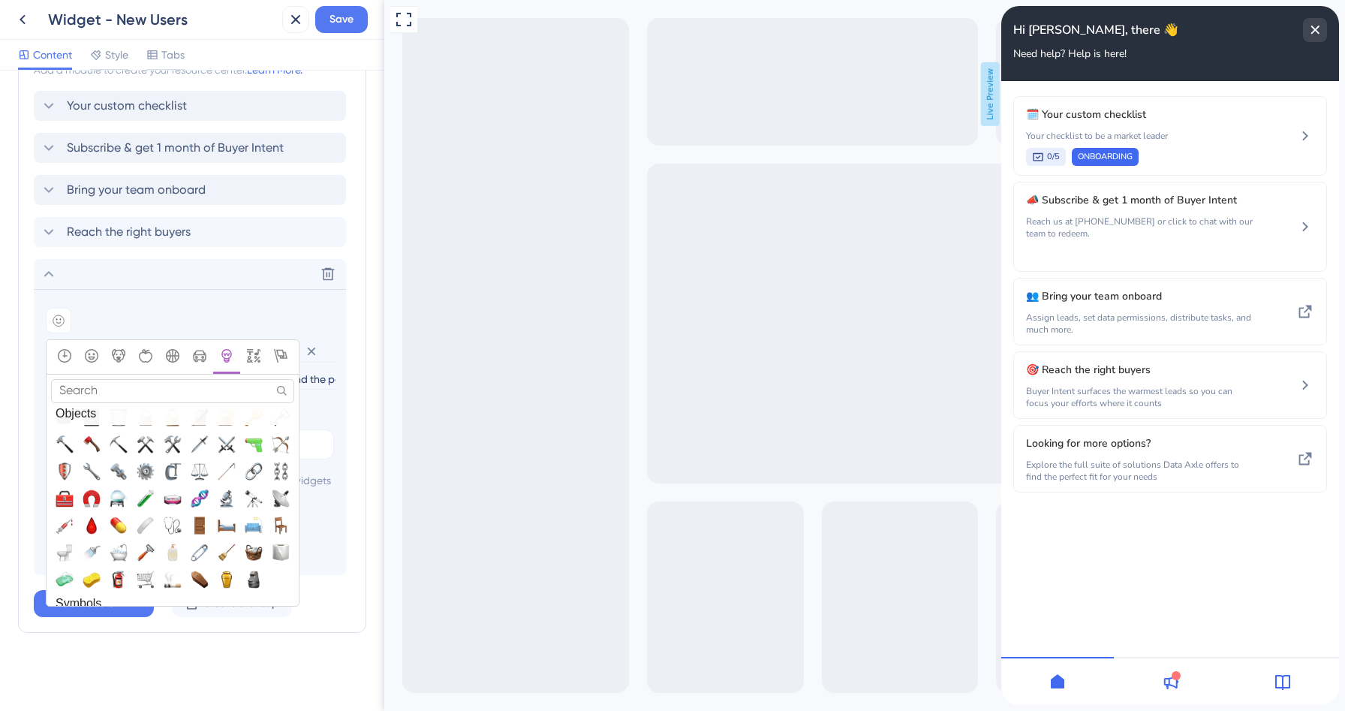
scroll to position [3845, 0]
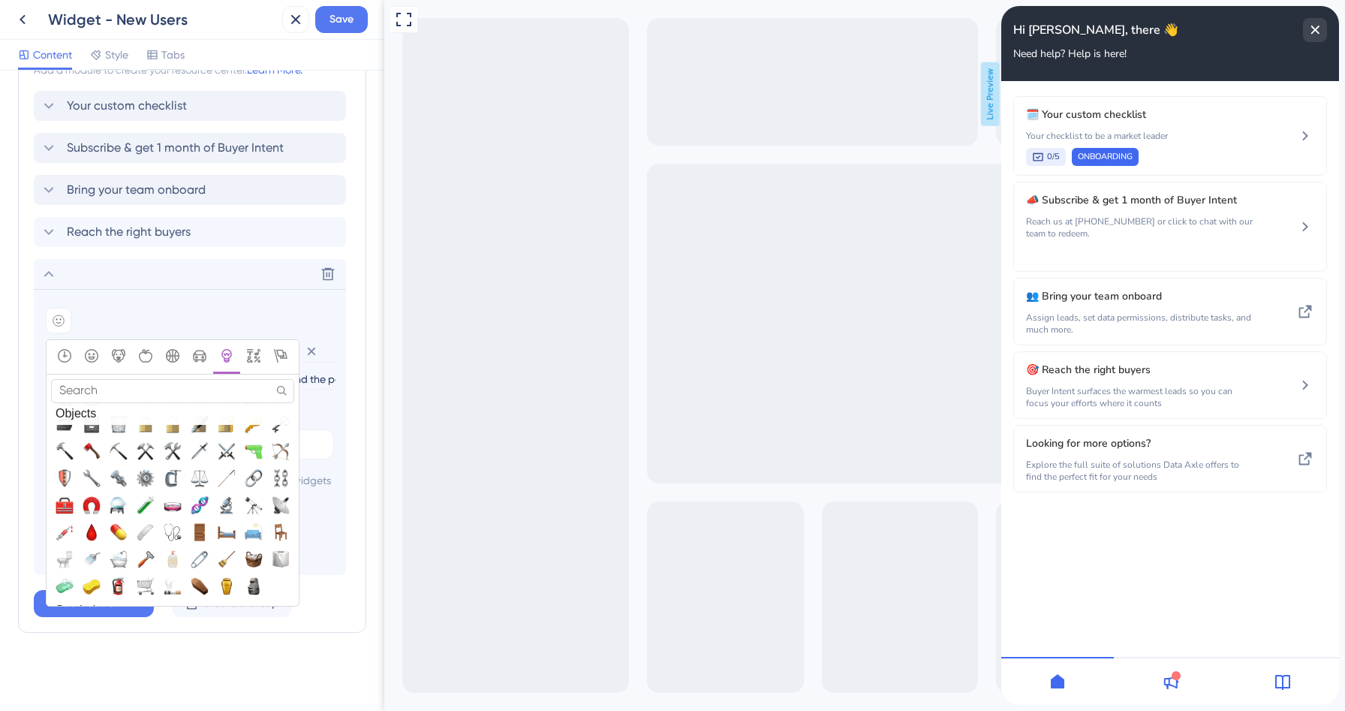
click at [136, 491] on button "🧪, test_tube" at bounding box center [145, 504] width 27 height 27
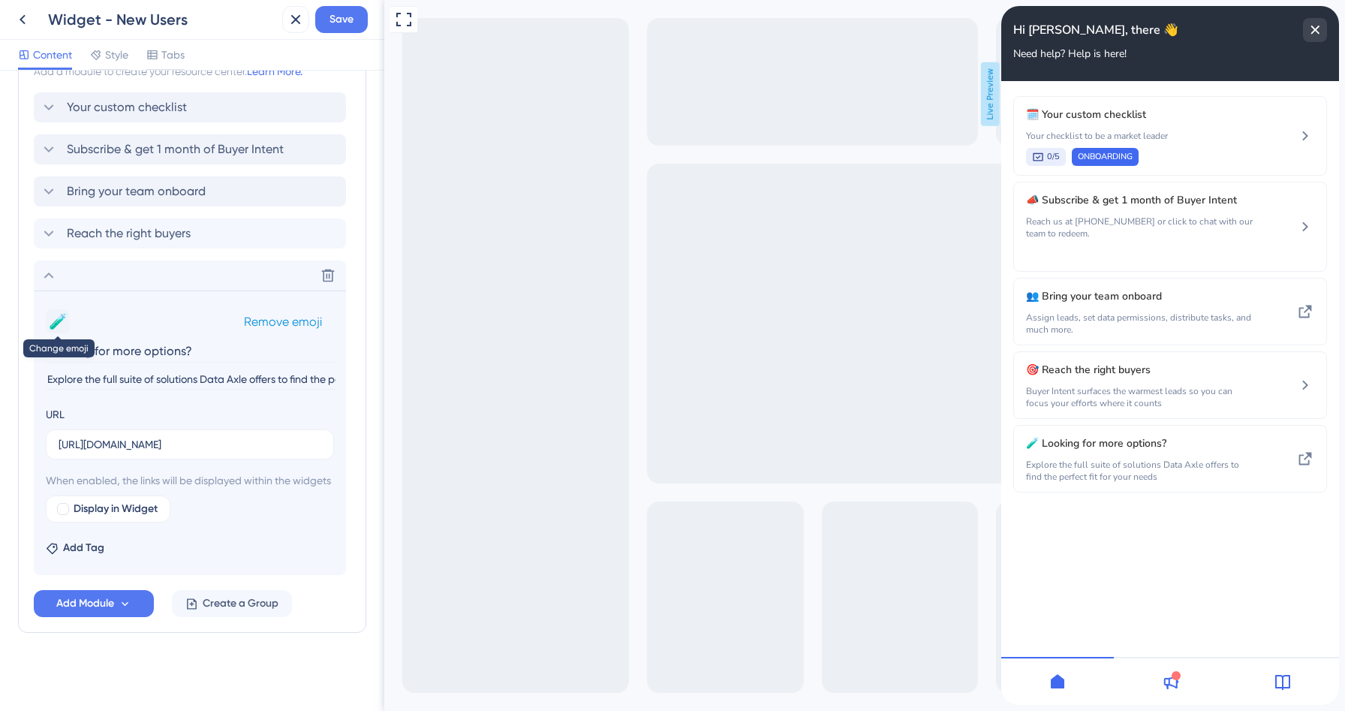
click at [57, 309] on button "🧪" at bounding box center [58, 321] width 24 height 24
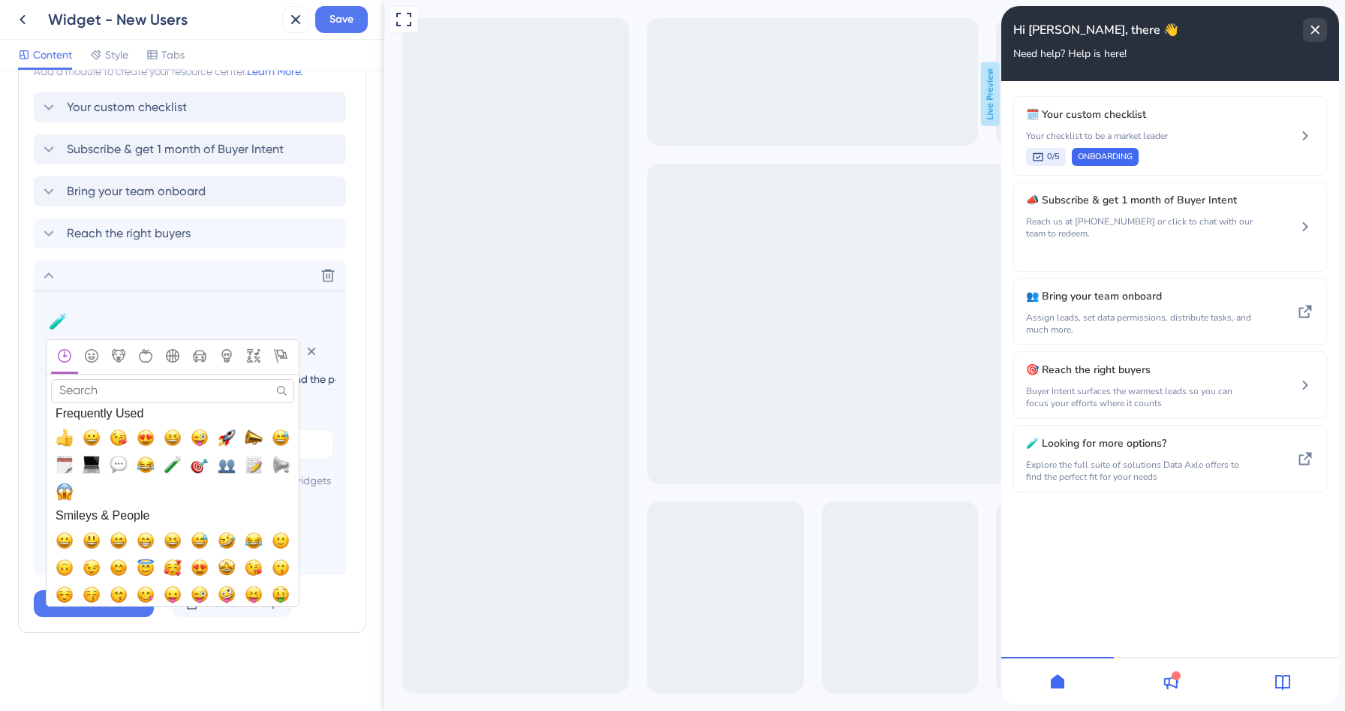
click at [107, 379] on input "Search" at bounding box center [172, 390] width 243 height 23
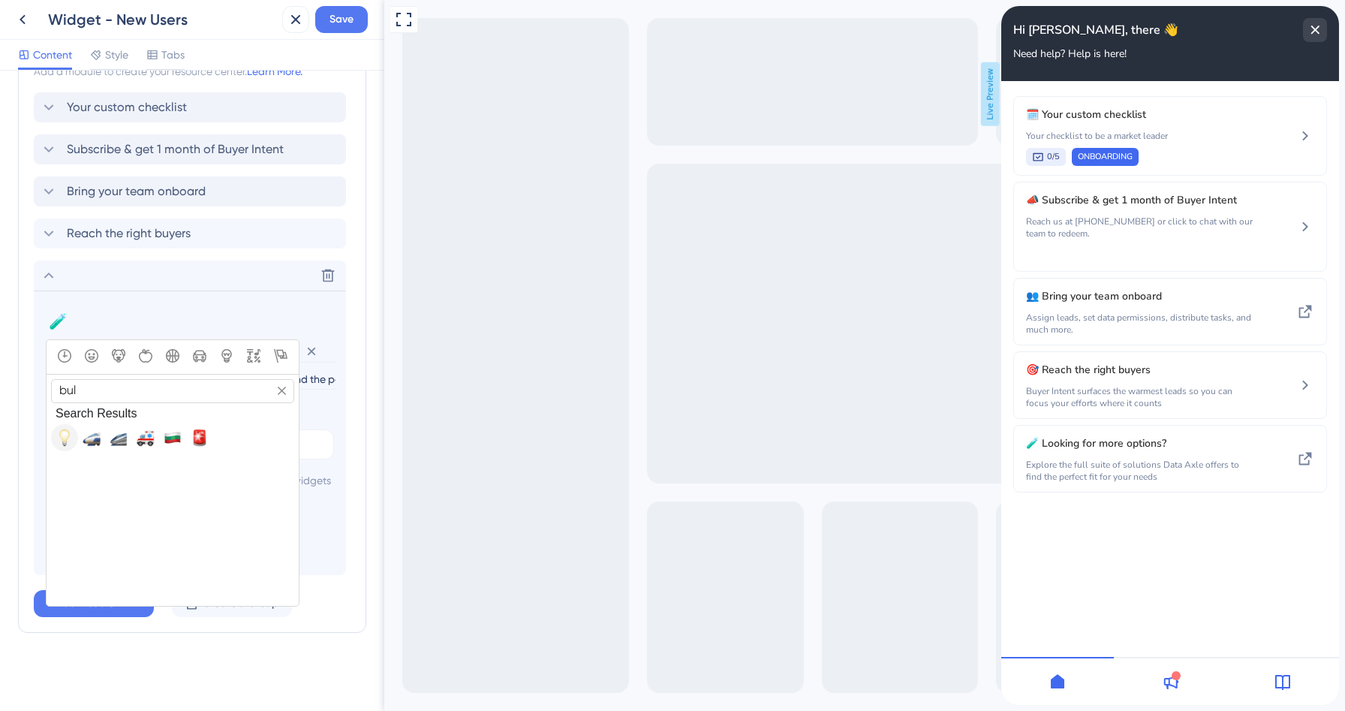
type input "bul"
click at [65, 429] on span "💡, bulb" at bounding box center [65, 438] width 18 height 18
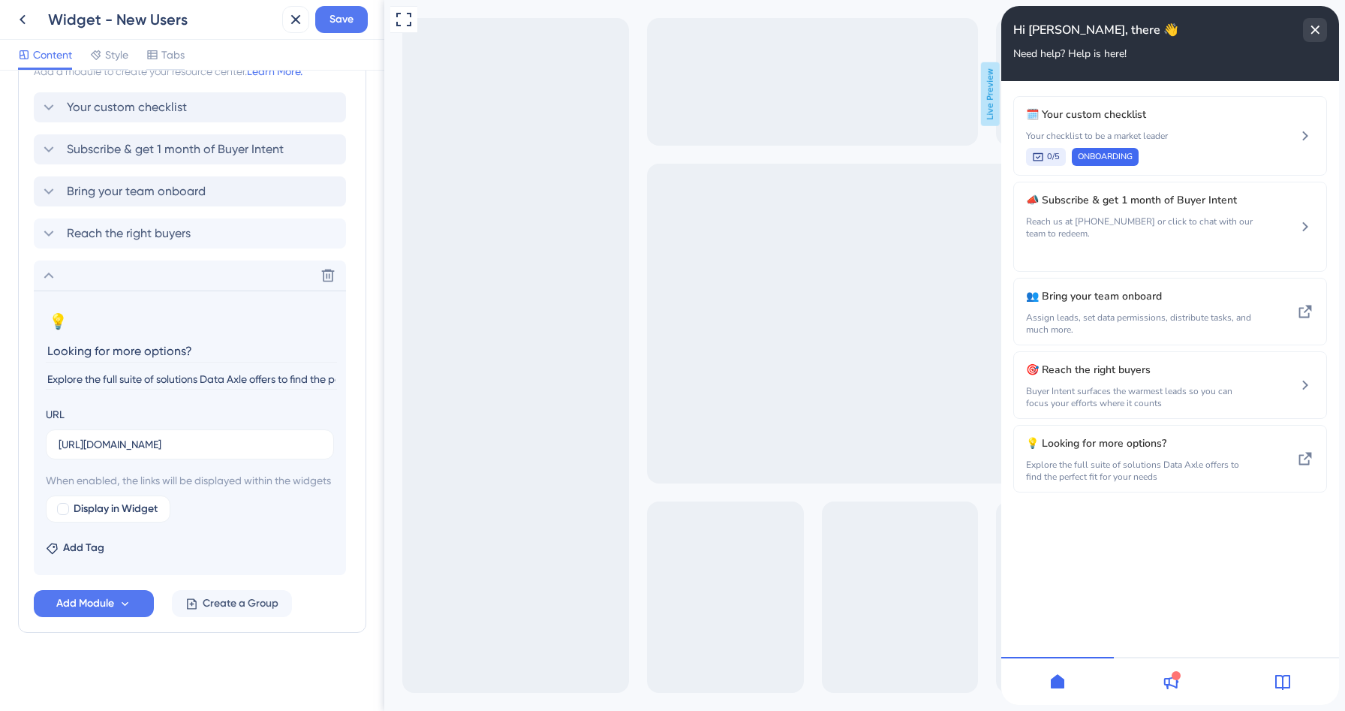
click at [369, 488] on div "Resource Center Header Title Hi [PERSON_NAME], there 👋 9 Hi [PERSON_NAME], ther…" at bounding box center [192, 391] width 384 height 640
click at [1168, 676] on icon at bounding box center [1171, 682] width 18 height 18
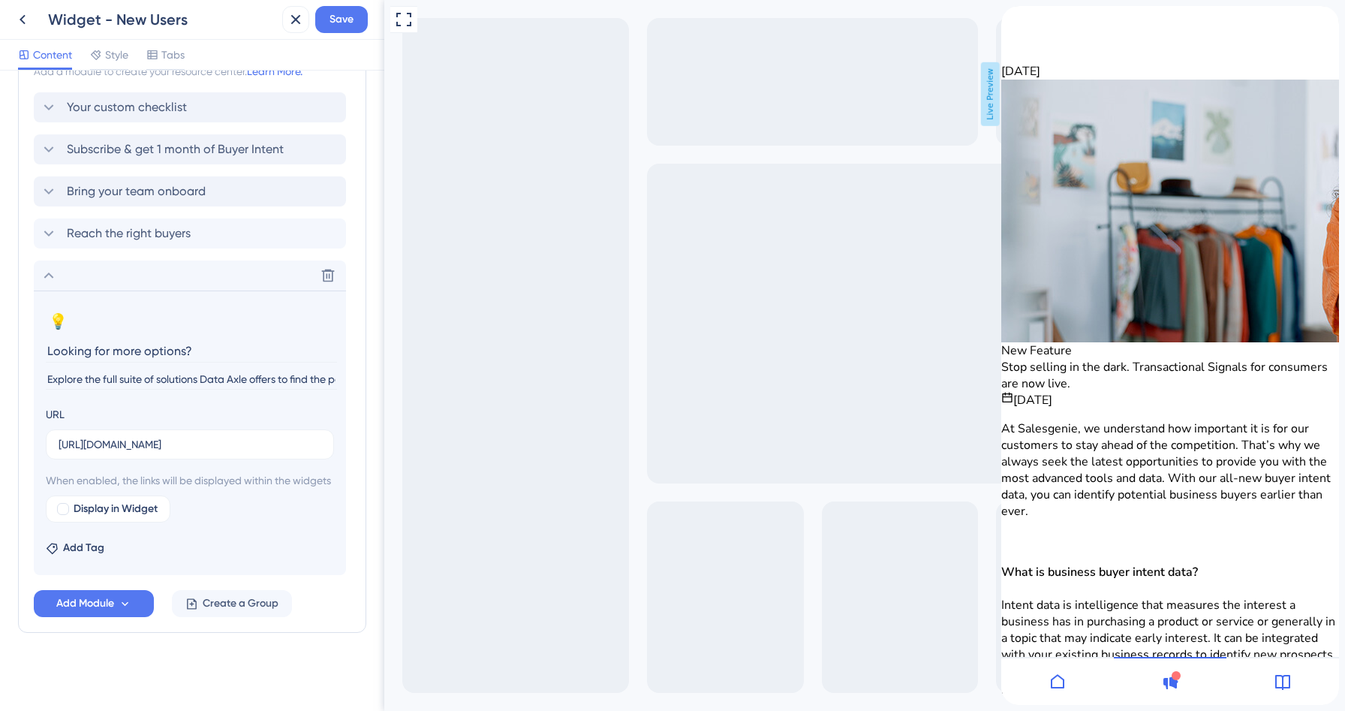
click at [1071, 683] on div at bounding box center [1058, 681] width 113 height 48
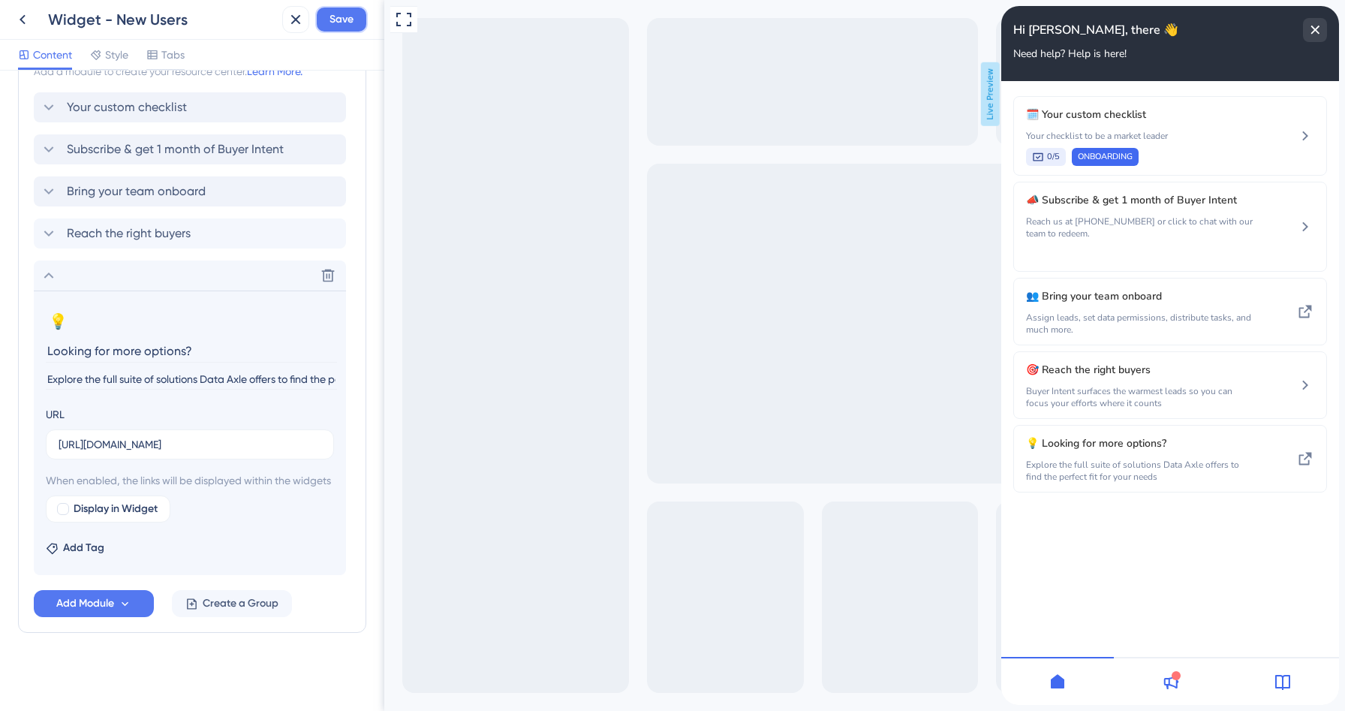
click at [347, 23] on span "Save" at bounding box center [342, 20] width 24 height 18
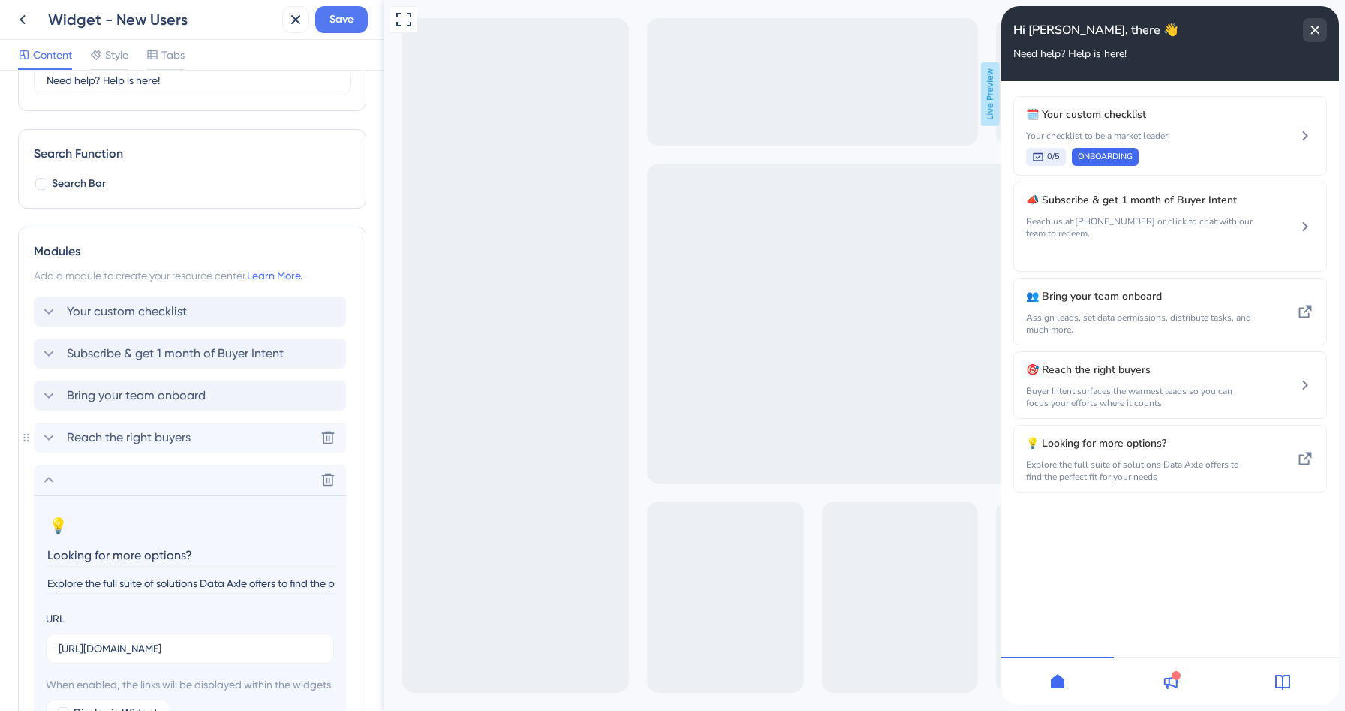
scroll to position [0, 0]
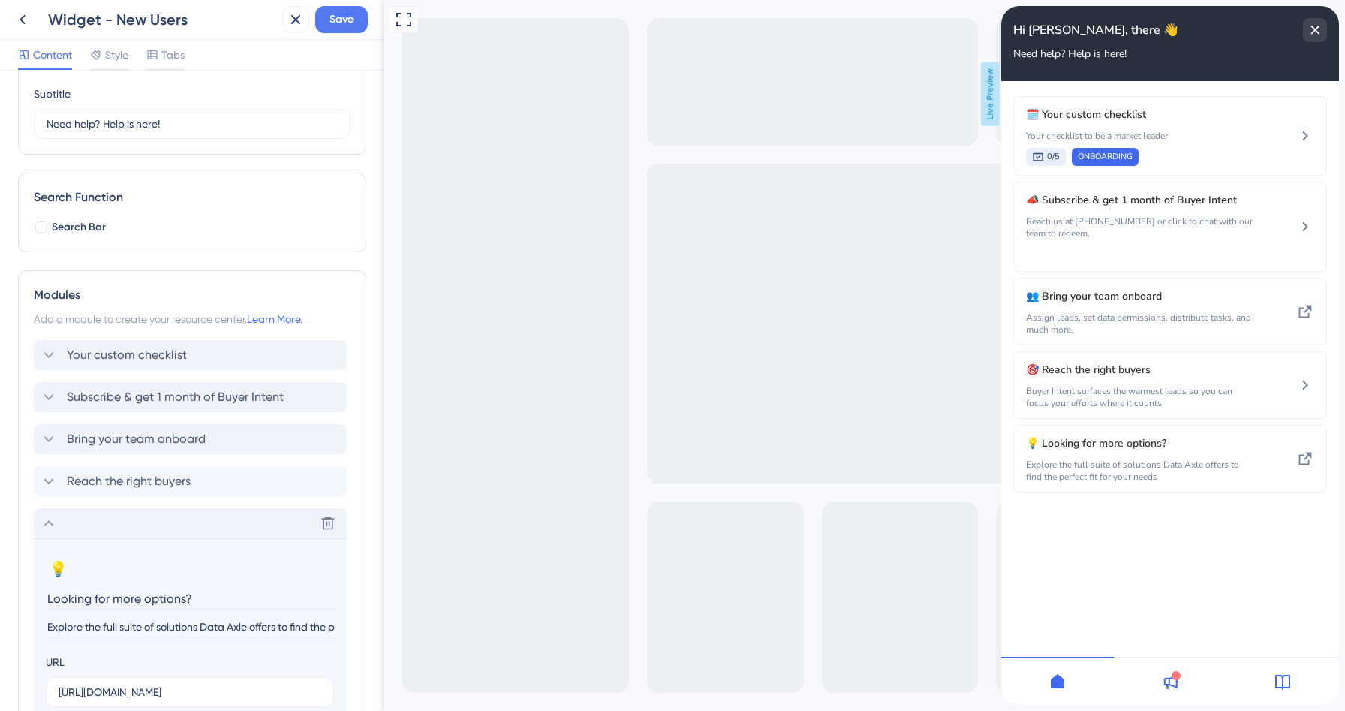
click at [40, 526] on div "Delete" at bounding box center [190, 523] width 312 height 30
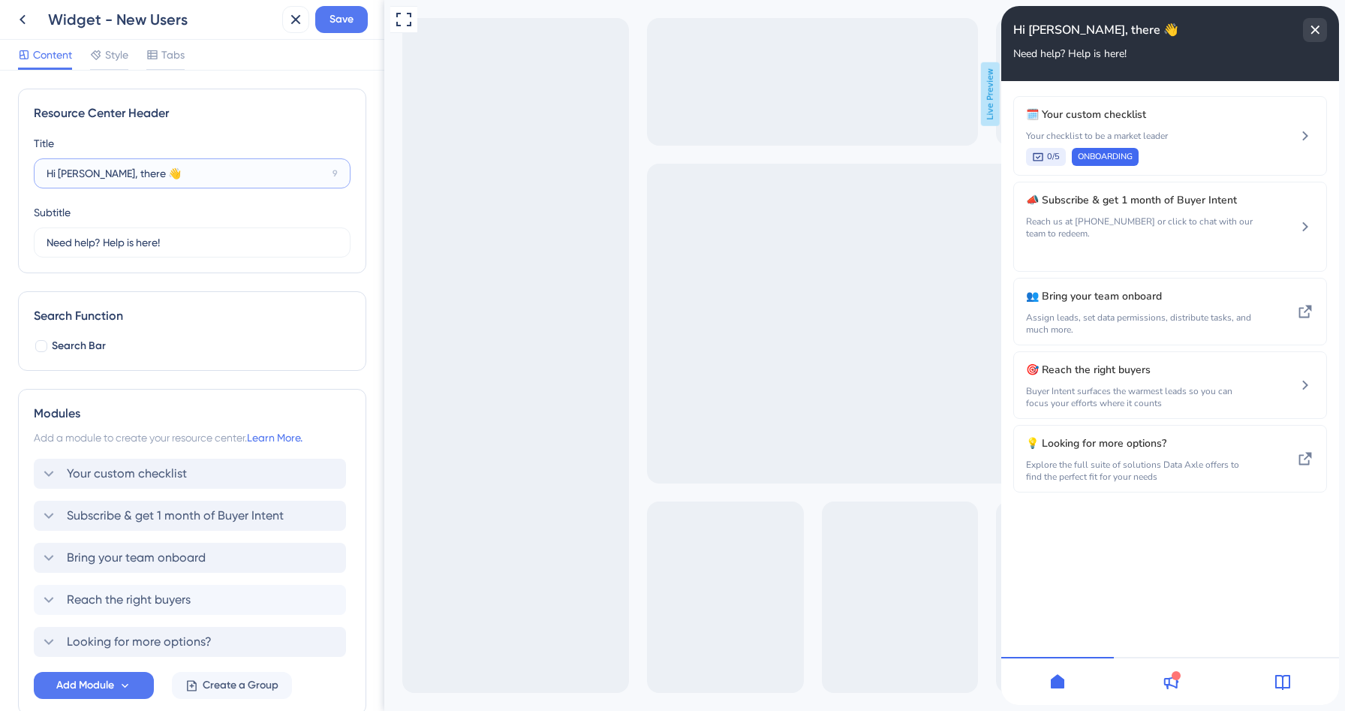
click at [113, 173] on input "Hi [PERSON_NAME], there 👋" at bounding box center [187, 173] width 280 height 17
click at [136, 176] on input "Hi [PERSON_NAME], 👋" at bounding box center [185, 173] width 277 height 17
click at [101, 173] on input "Hi [PERSON_NAME], 👋" at bounding box center [185, 173] width 277 height 17
type input "Hi {{name}} 👋"
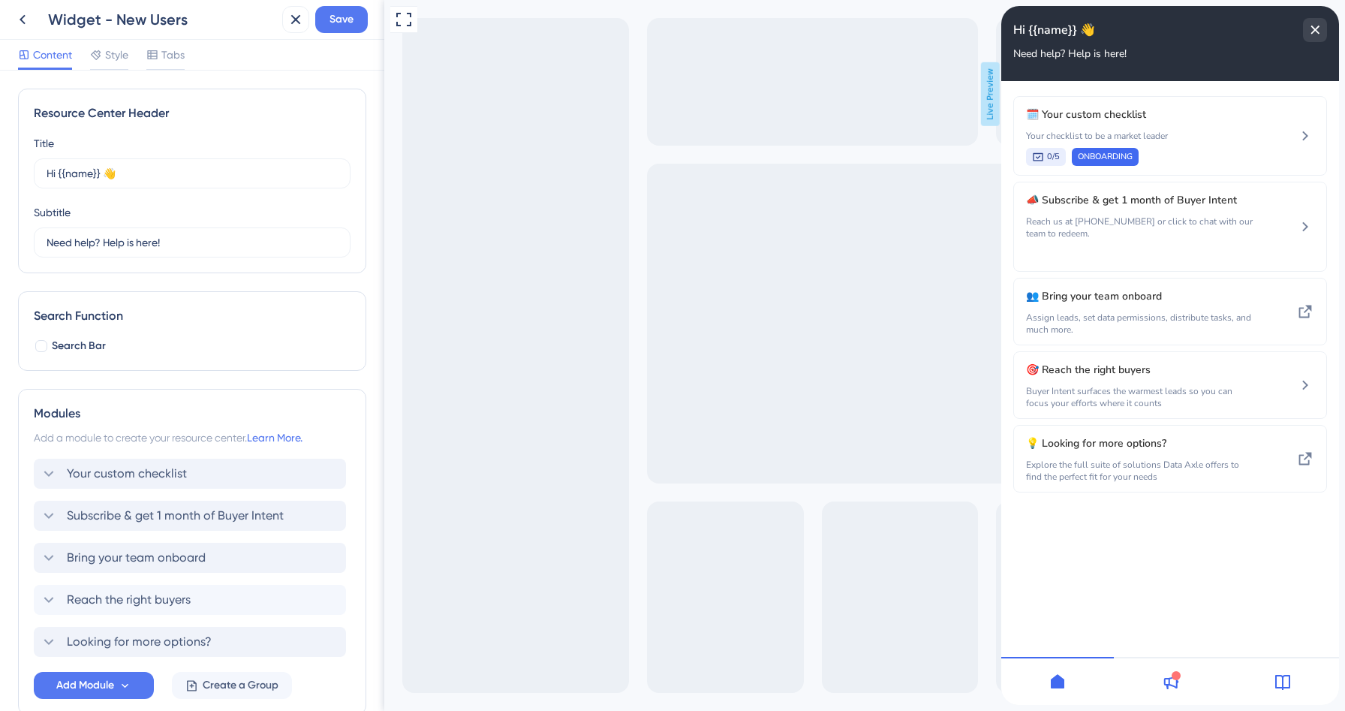
click at [309, 102] on div "Resource Center Header Title Hi {{name}} 👋 14 Hi {{name}} 👋 Subtitle Need help?…" at bounding box center [192, 181] width 348 height 185
click at [342, 19] on span "Save" at bounding box center [342, 20] width 24 height 18
click at [293, 29] on button at bounding box center [284, 28] width 23 height 24
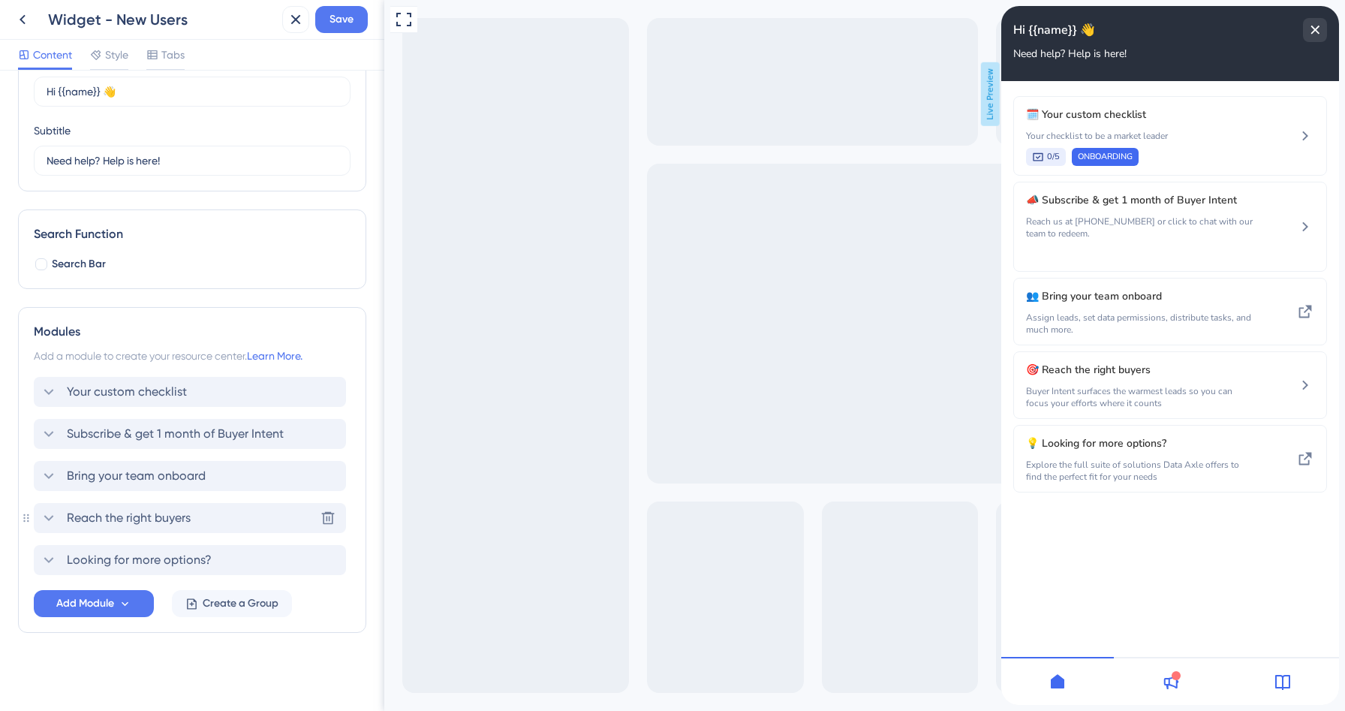
click at [35, 523] on div "Reach the right buyers Delete" at bounding box center [190, 518] width 312 height 30
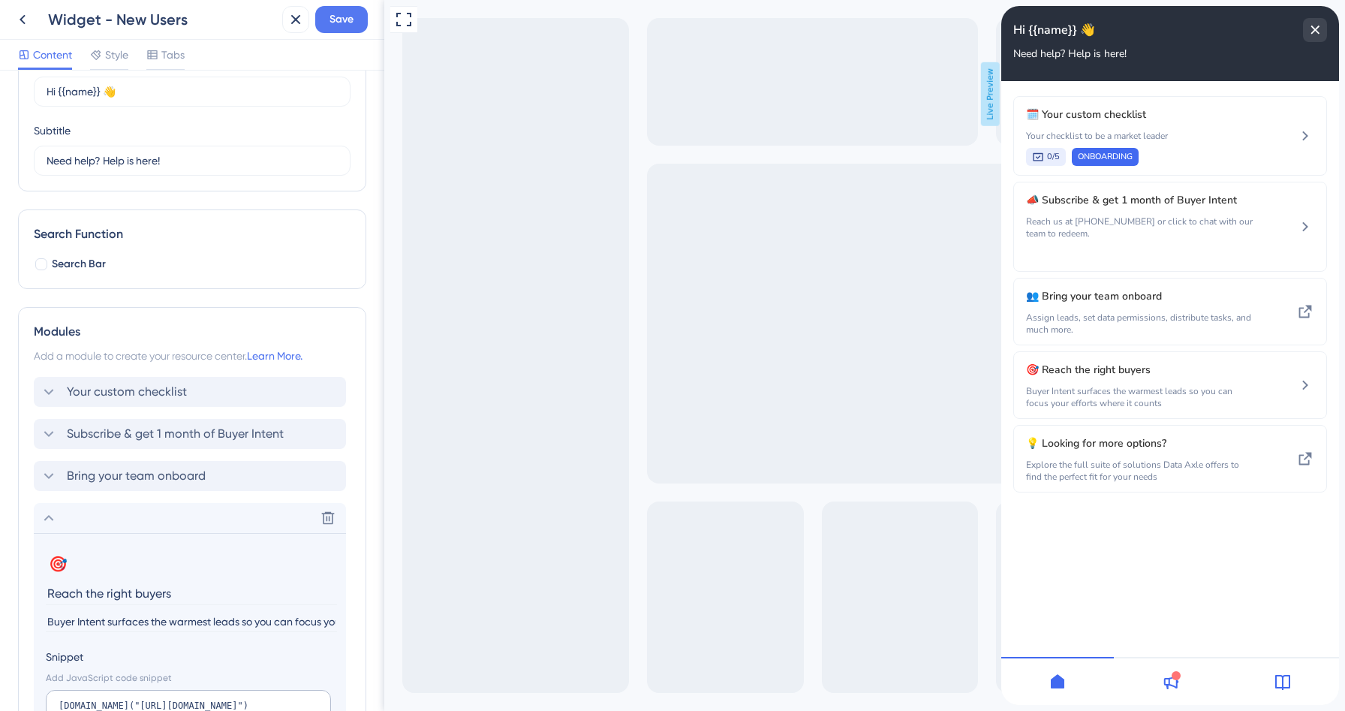
scroll to position [222, 0]
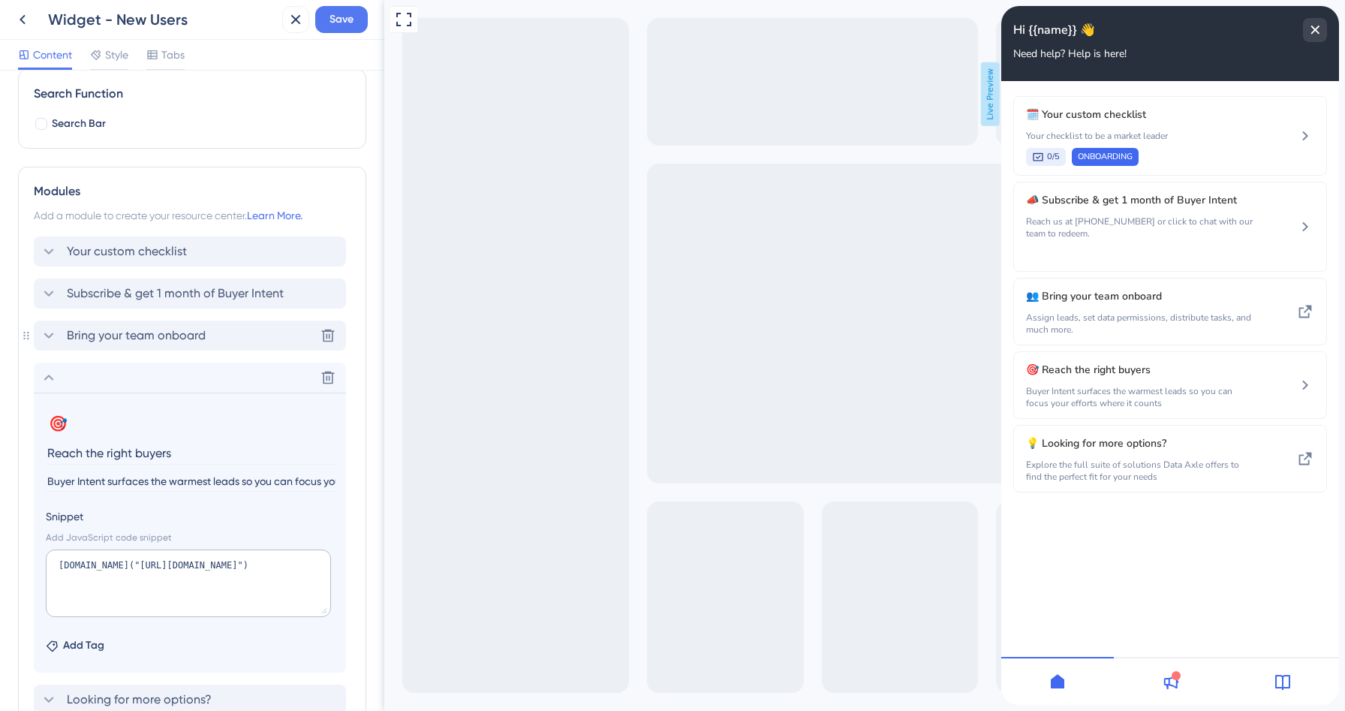
click at [59, 333] on div "Bring your team onboard" at bounding box center [123, 336] width 166 height 18
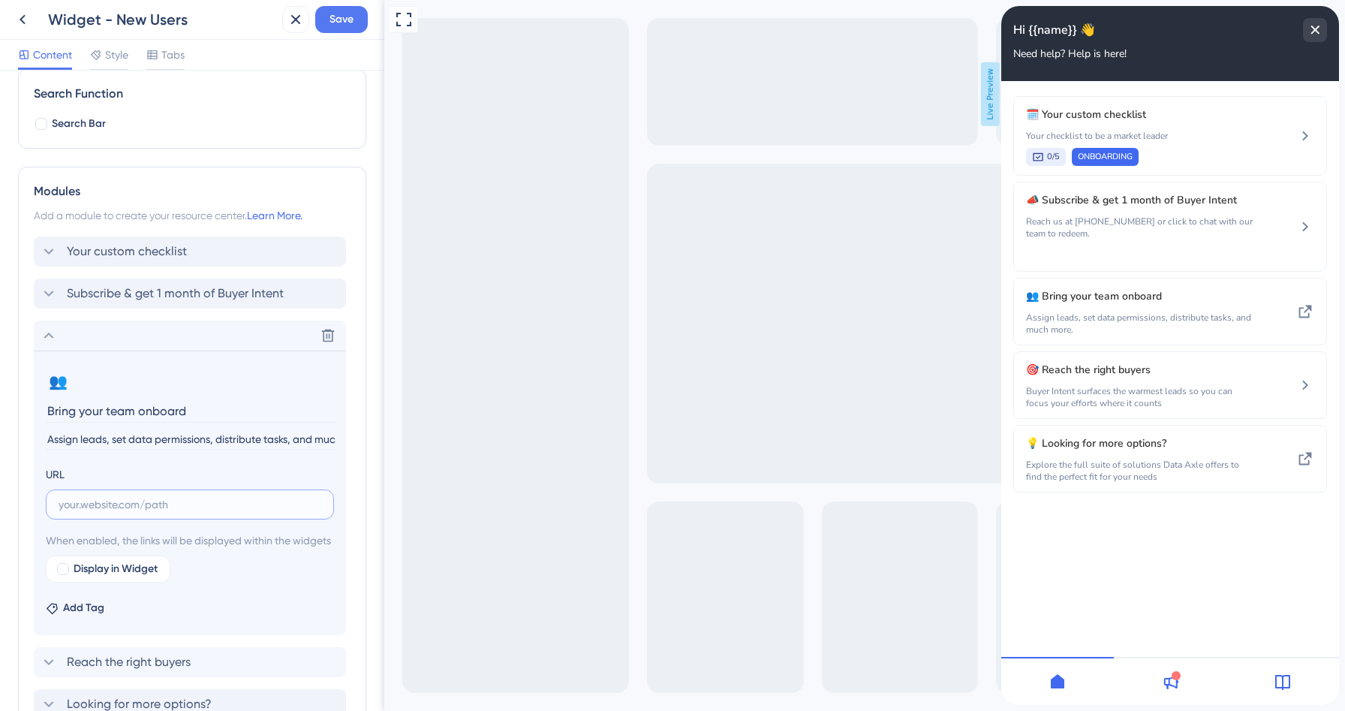
click at [111, 510] on input "text" at bounding box center [190, 504] width 263 height 17
paste input "[URL][DOMAIN_NAME]"
type input "[URL][DOMAIN_NAME]"
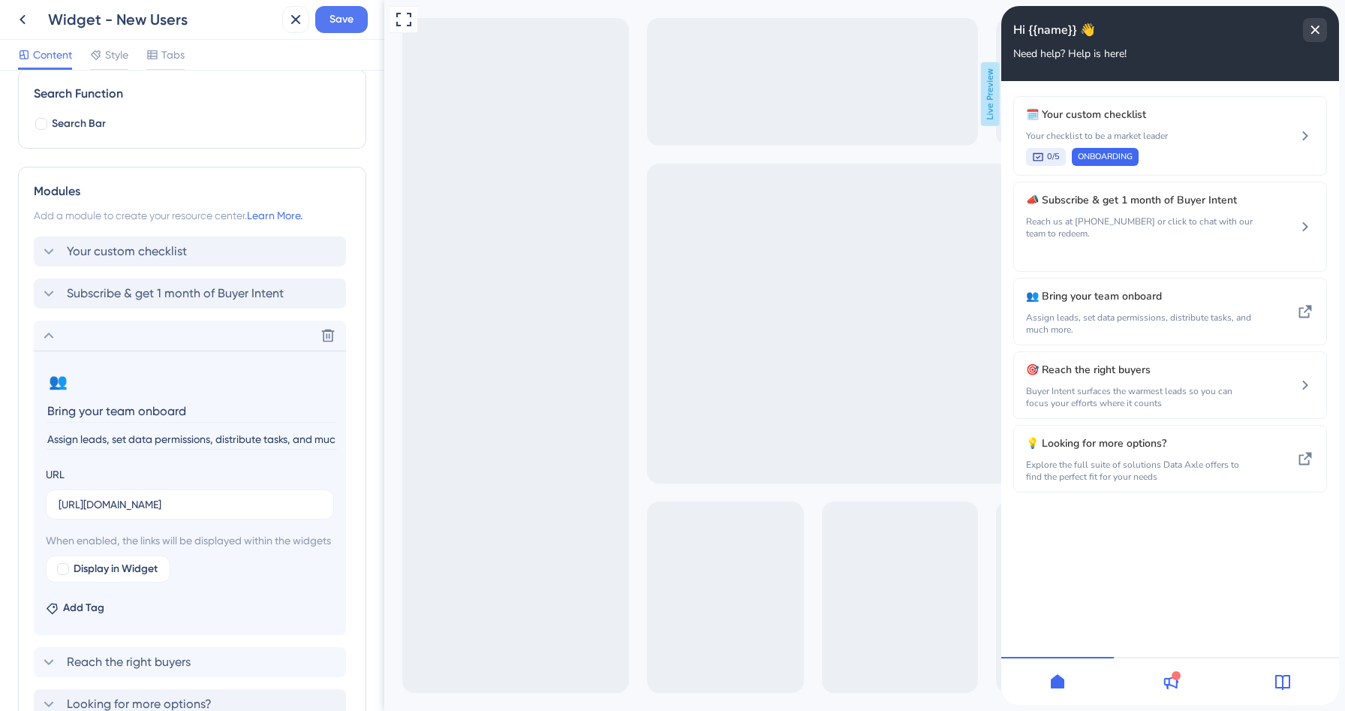
click at [298, 474] on div "URL [URL][DOMAIN_NAME]" at bounding box center [190, 493] width 288 height 54
click at [60, 575] on div at bounding box center [63, 569] width 12 height 12
click at [206, 576] on icon at bounding box center [199, 569] width 13 height 13
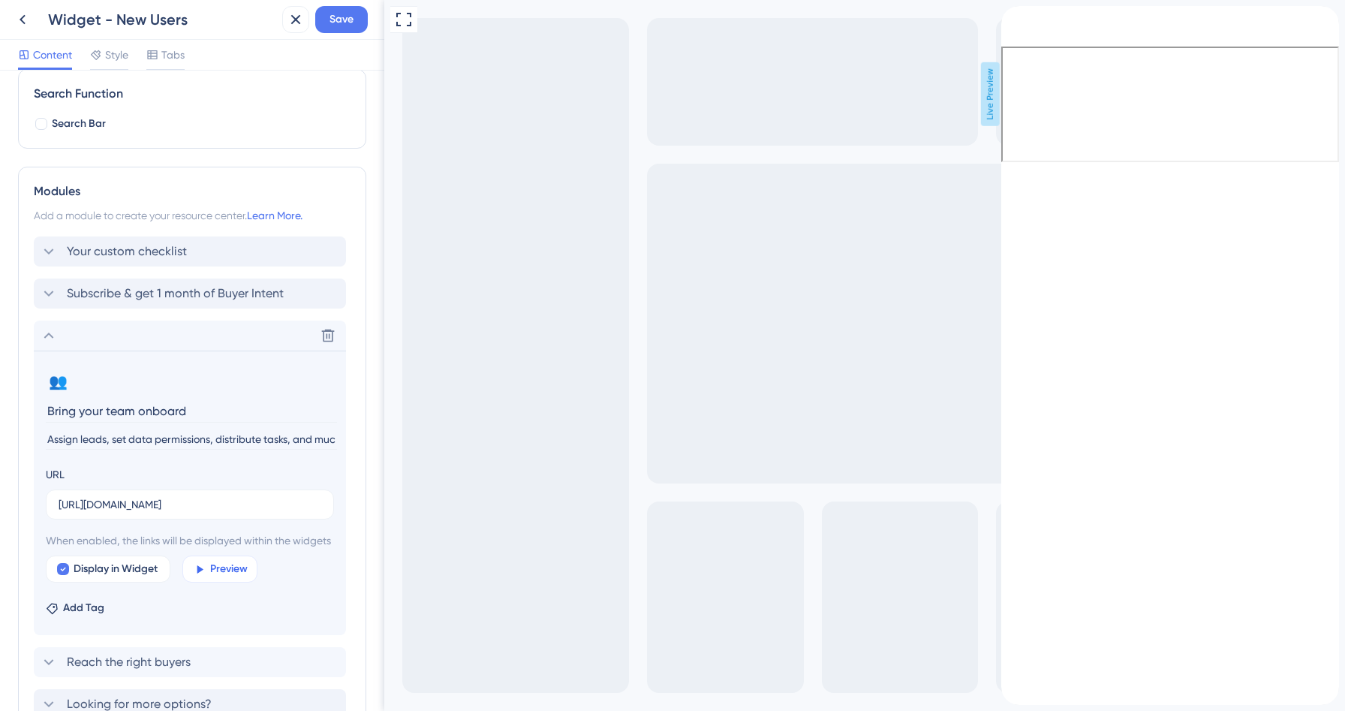
click at [206, 576] on icon at bounding box center [199, 569] width 13 height 13
click at [66, 575] on div at bounding box center [63, 569] width 12 height 12
checkbox input "false"
click at [41, 339] on icon at bounding box center [49, 336] width 18 height 18
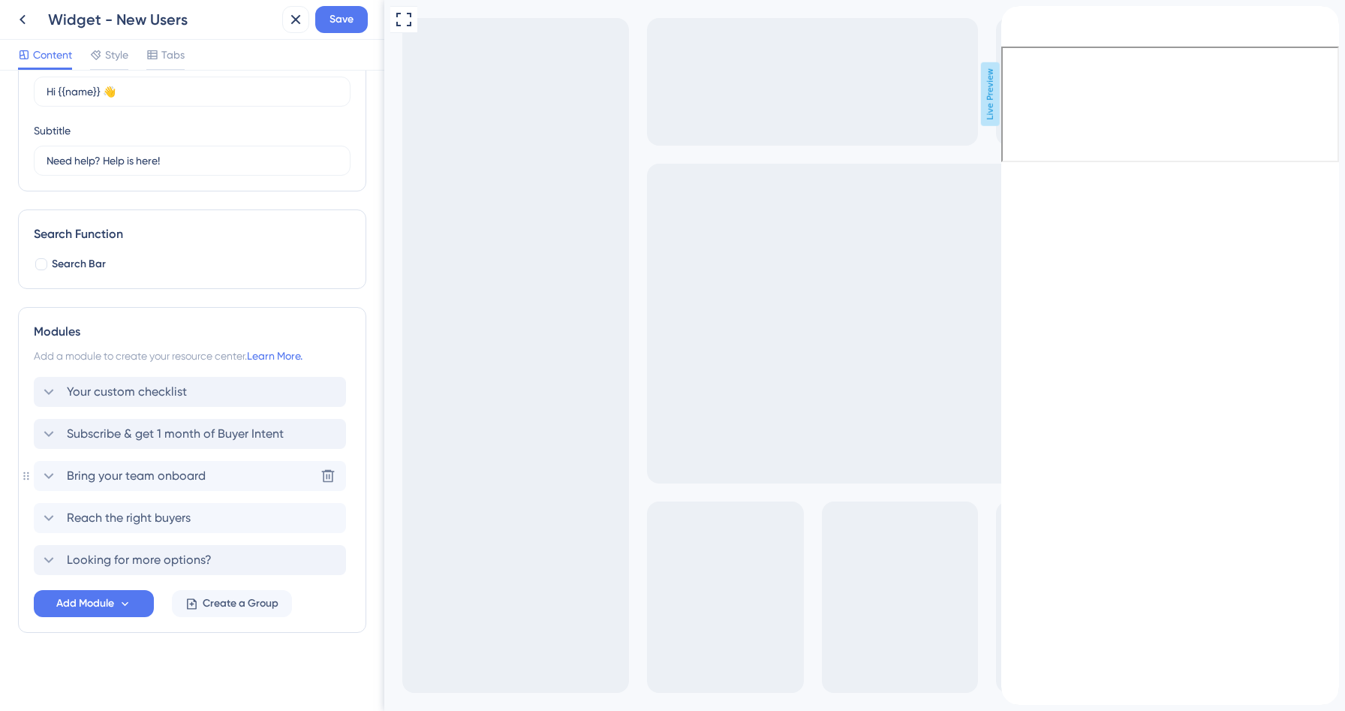
scroll to position [82, 0]
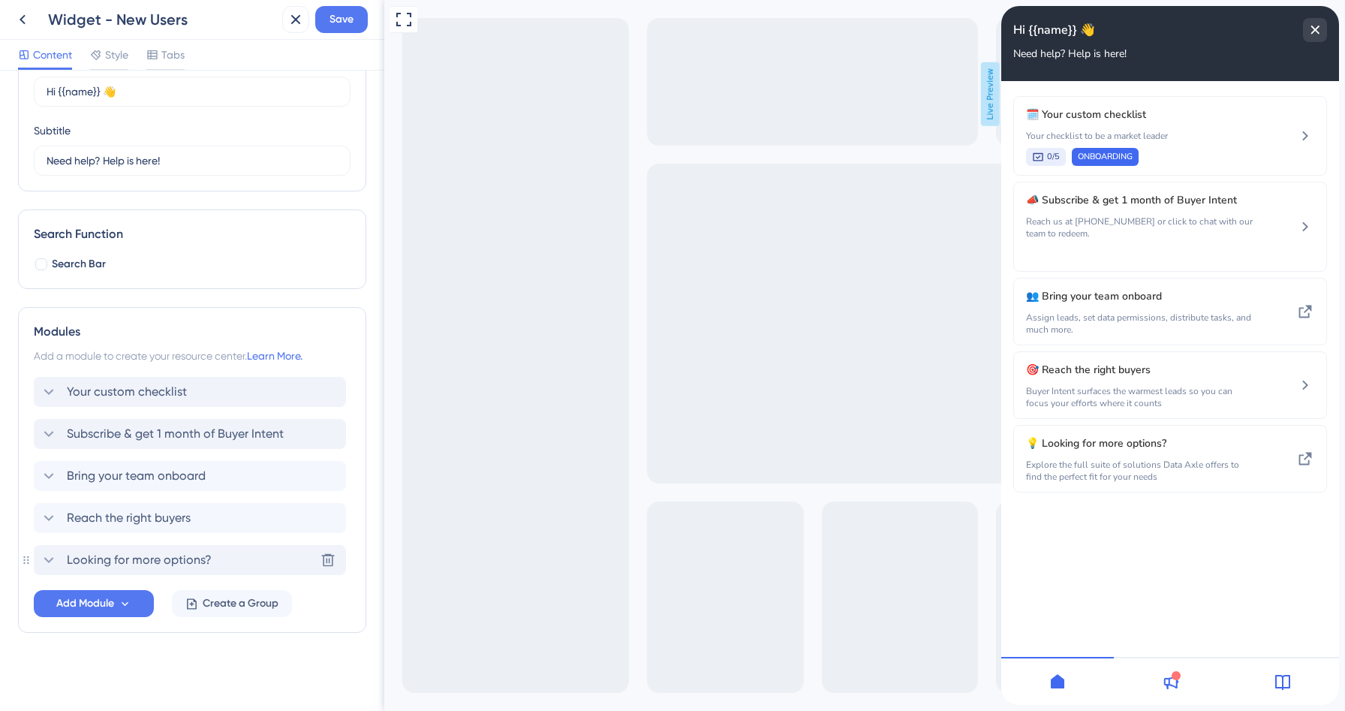
click at [45, 557] on icon at bounding box center [49, 560] width 18 height 18
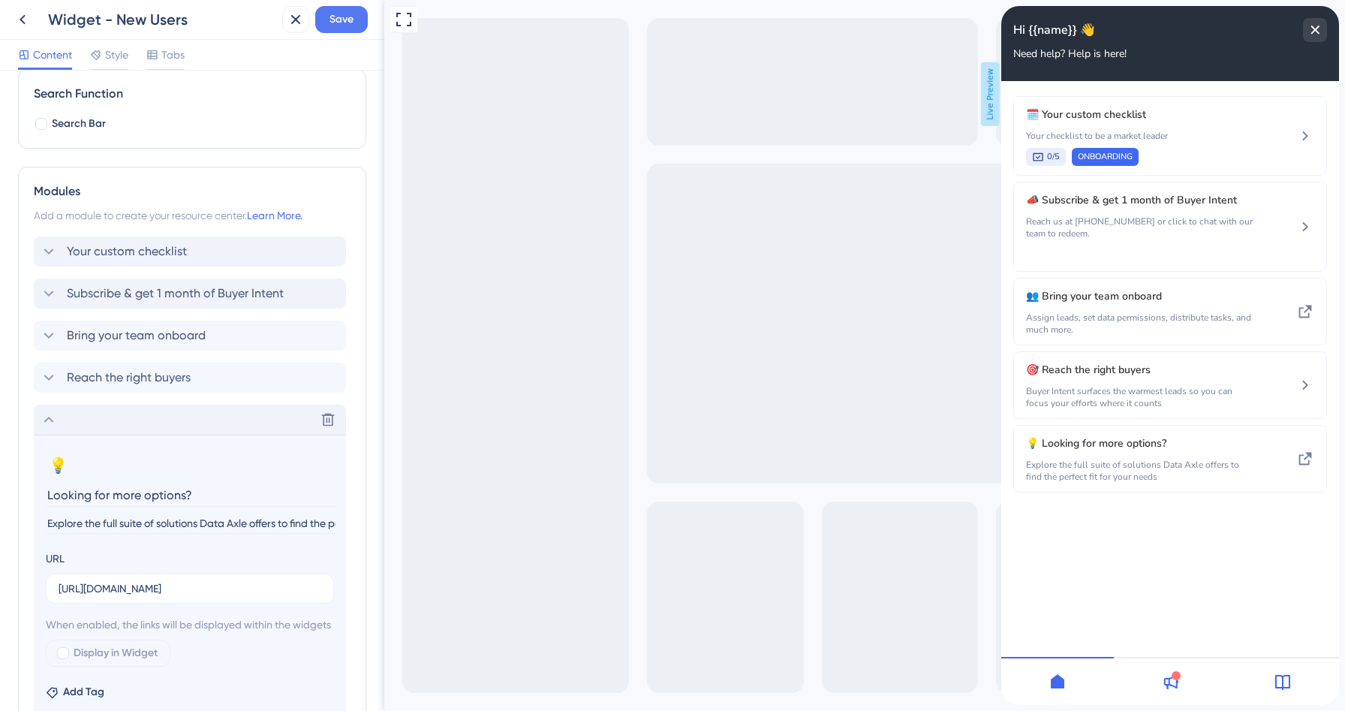
scroll to position [336, 0]
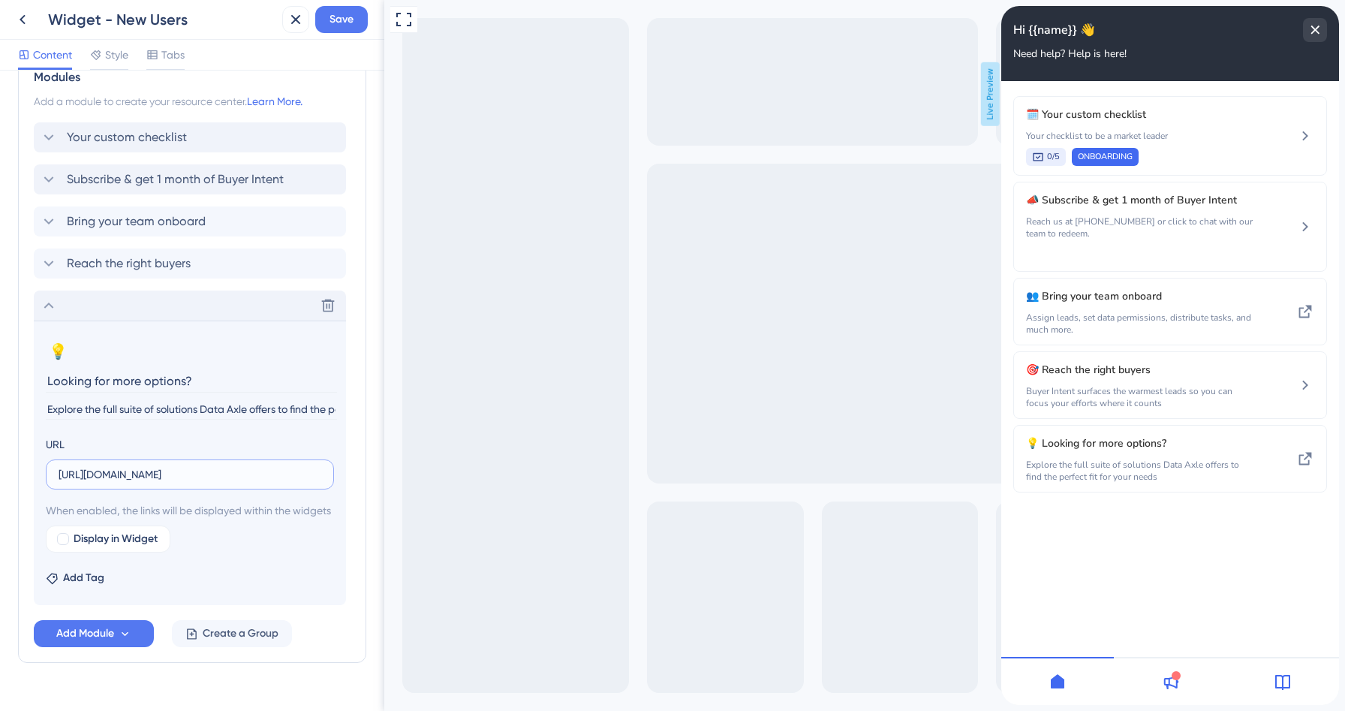
click at [191, 473] on input "[URL][DOMAIN_NAME]" at bounding box center [190, 474] width 263 height 17
click at [62, 545] on div at bounding box center [63, 539] width 12 height 12
checkbox input "true"
click at [233, 548] on span "Preview" at bounding box center [229, 539] width 38 height 18
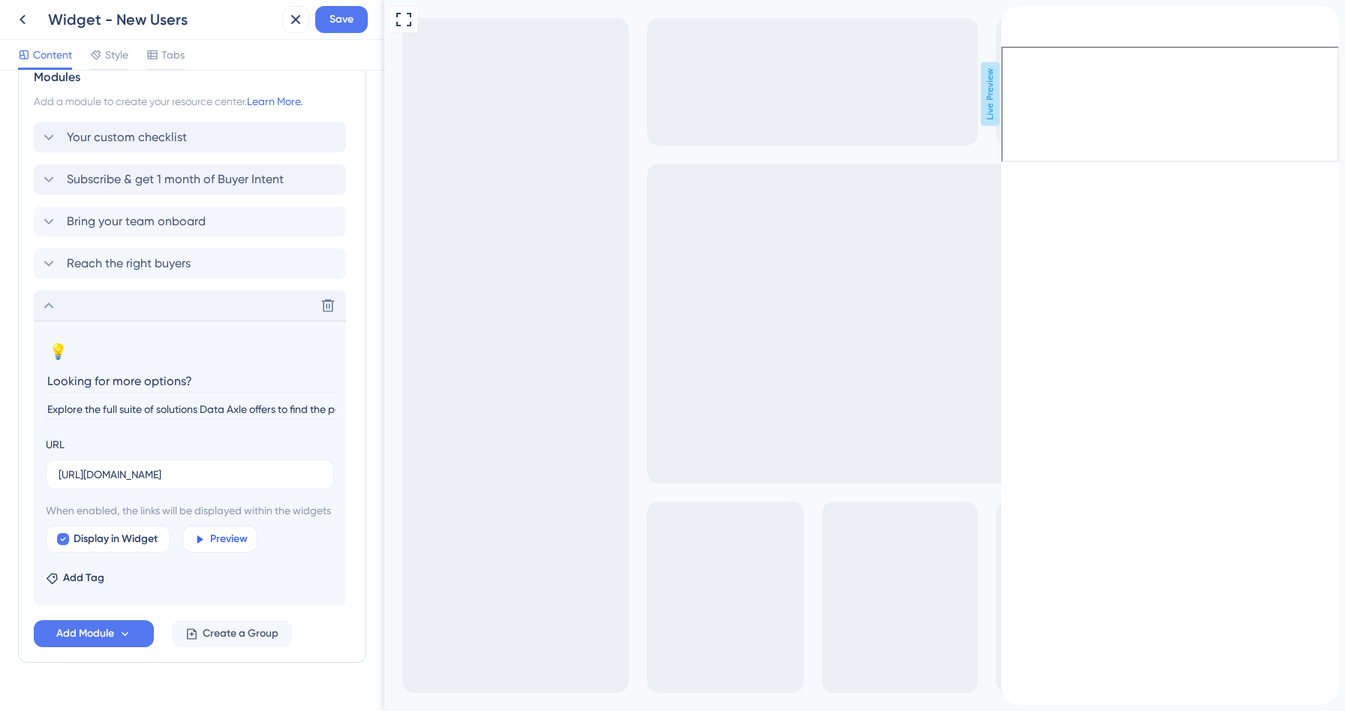
click at [233, 548] on span "Preview" at bounding box center [229, 539] width 38 height 18
click at [54, 306] on icon at bounding box center [49, 306] width 18 height 18
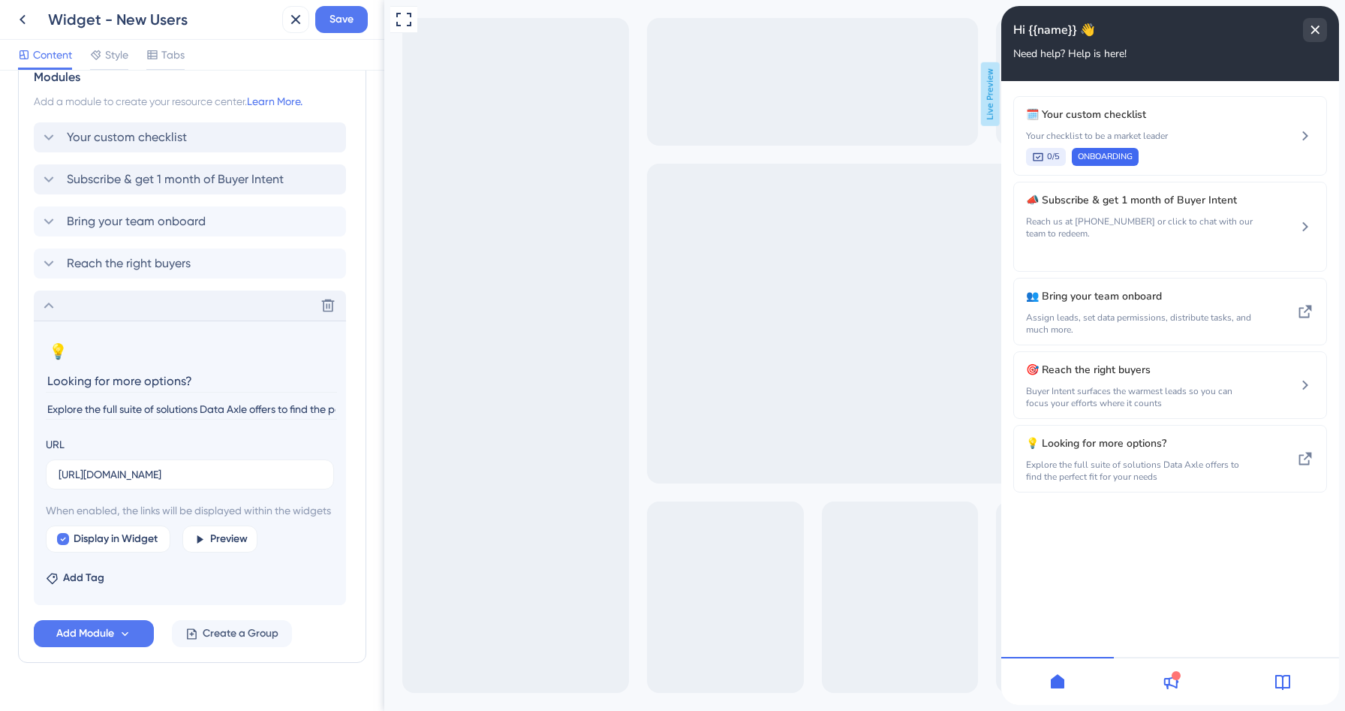
scroll to position [82, 0]
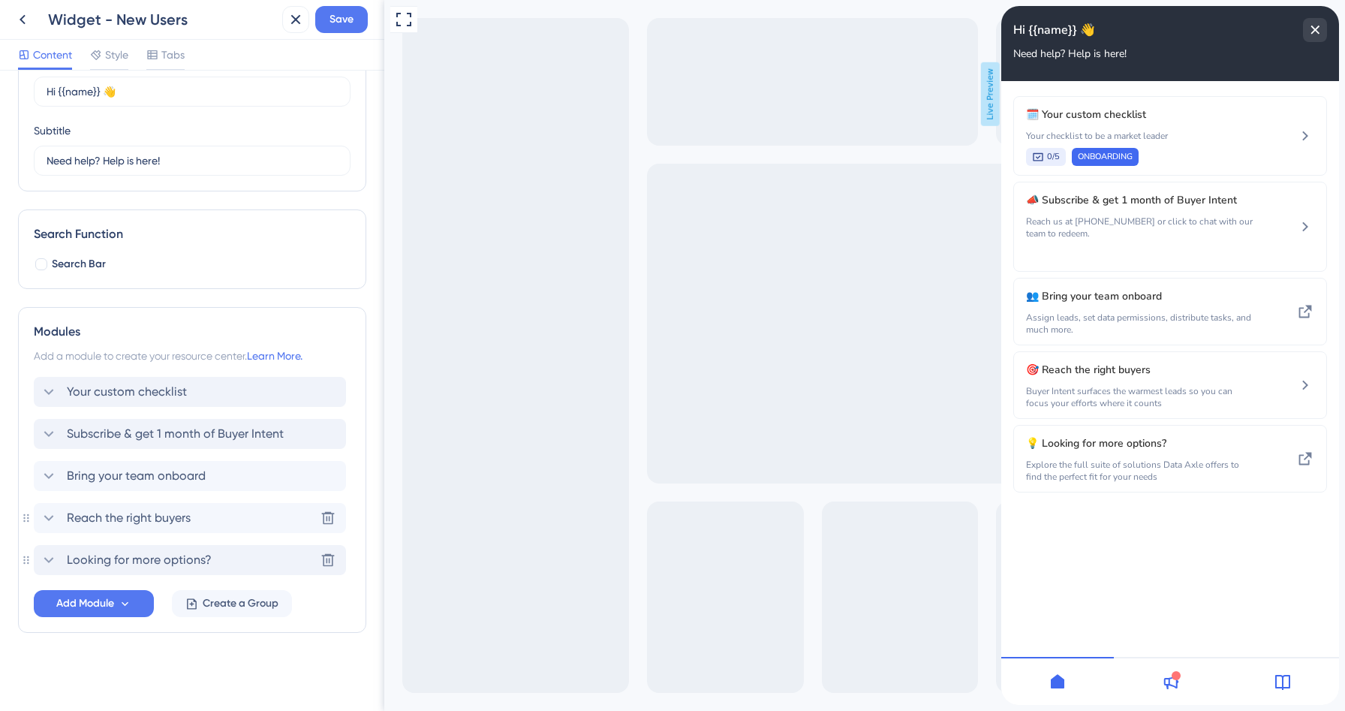
click at [53, 515] on icon at bounding box center [49, 518] width 10 height 6
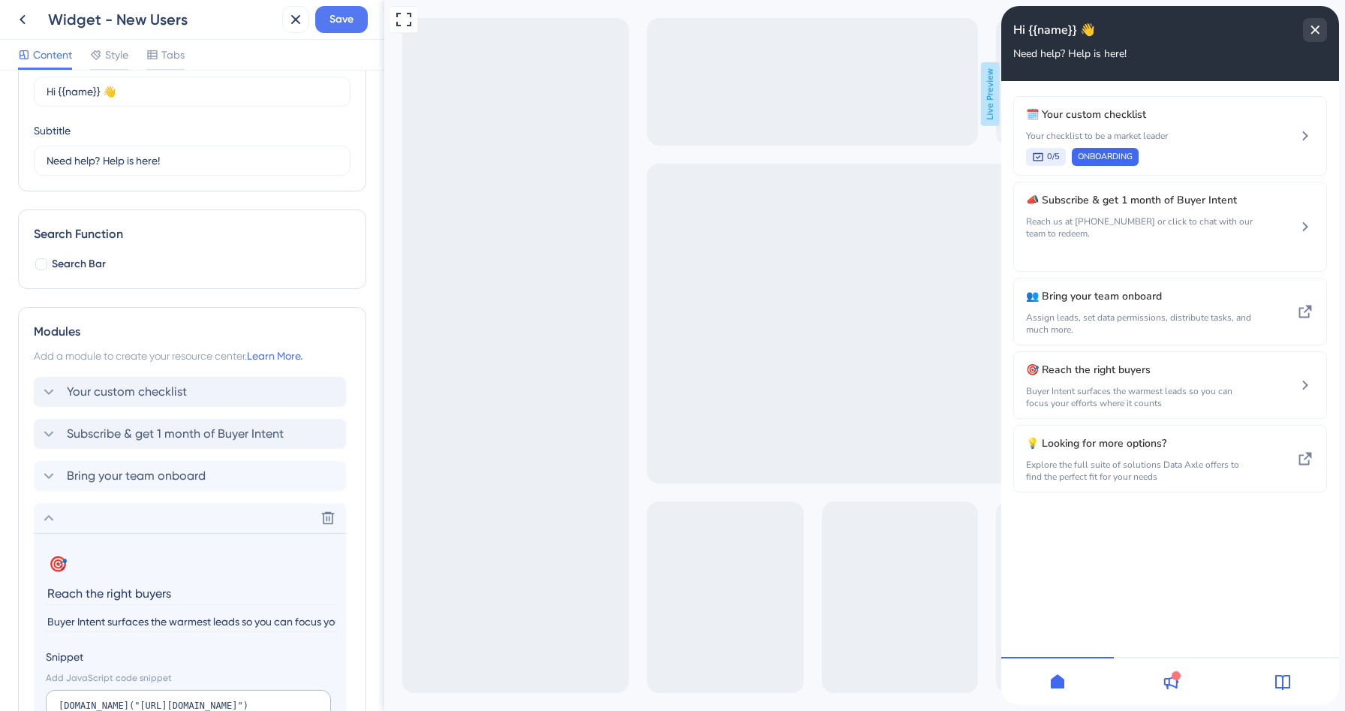
scroll to position [336, 0]
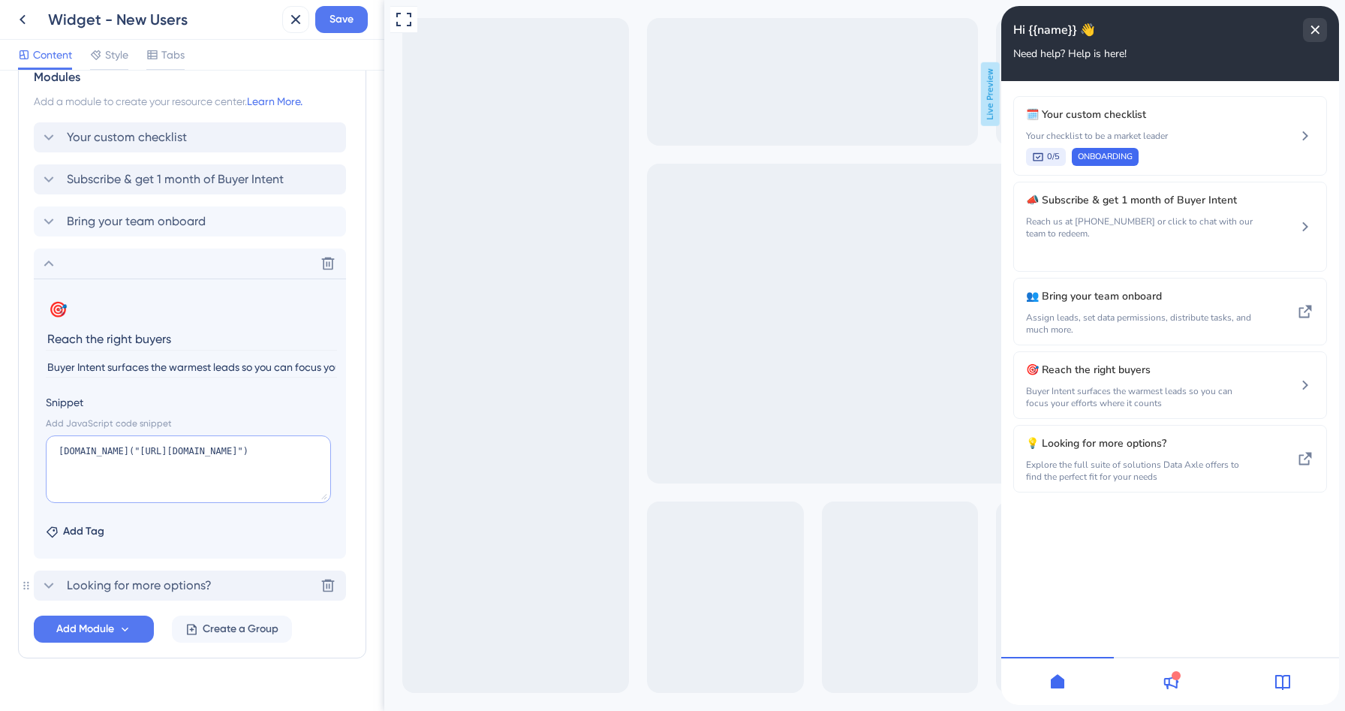
drag, startPoint x: 128, startPoint y: 451, endPoint x: 224, endPoint y: 467, distance: 97.4
click at [224, 467] on textarea "[DOMAIN_NAME]("[URL][DOMAIN_NAME]")" at bounding box center [188, 469] width 285 height 68
click at [246, 472] on textarea "[DOMAIN_NAME]("[URL][DOMAIN_NAME]")" at bounding box center [188, 469] width 285 height 68
click at [121, 345] on input "Reach the right buyers" at bounding box center [191, 338] width 291 height 23
click at [102, 619] on button "Add Module" at bounding box center [94, 629] width 120 height 27
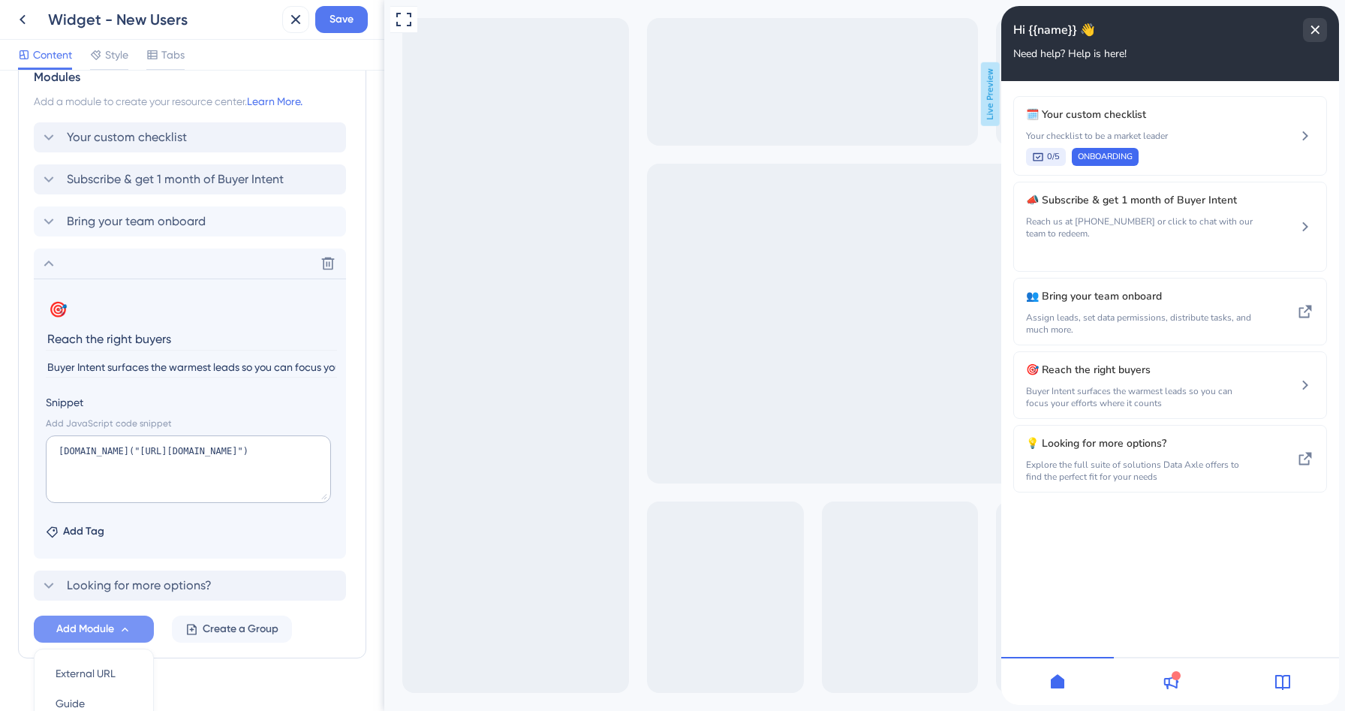
scroll to position [504, 0]
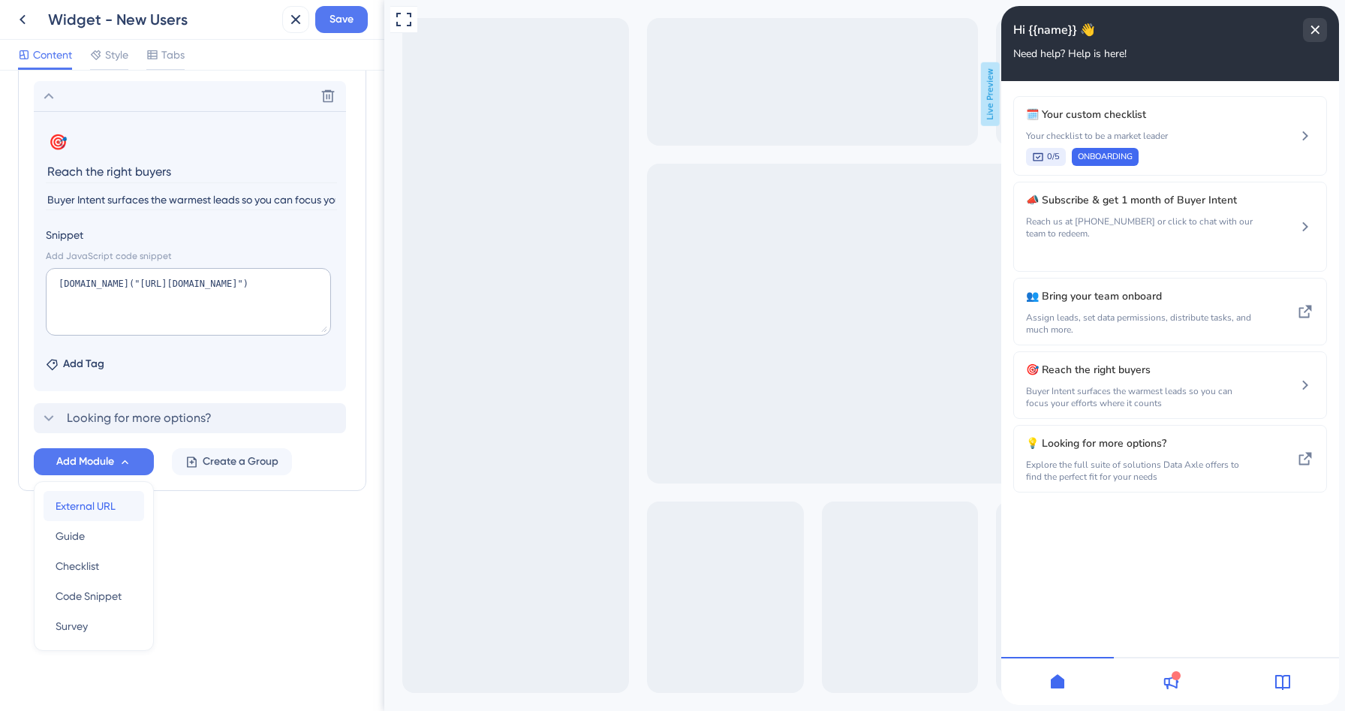
click at [99, 502] on span "External URL" at bounding box center [86, 506] width 60 height 18
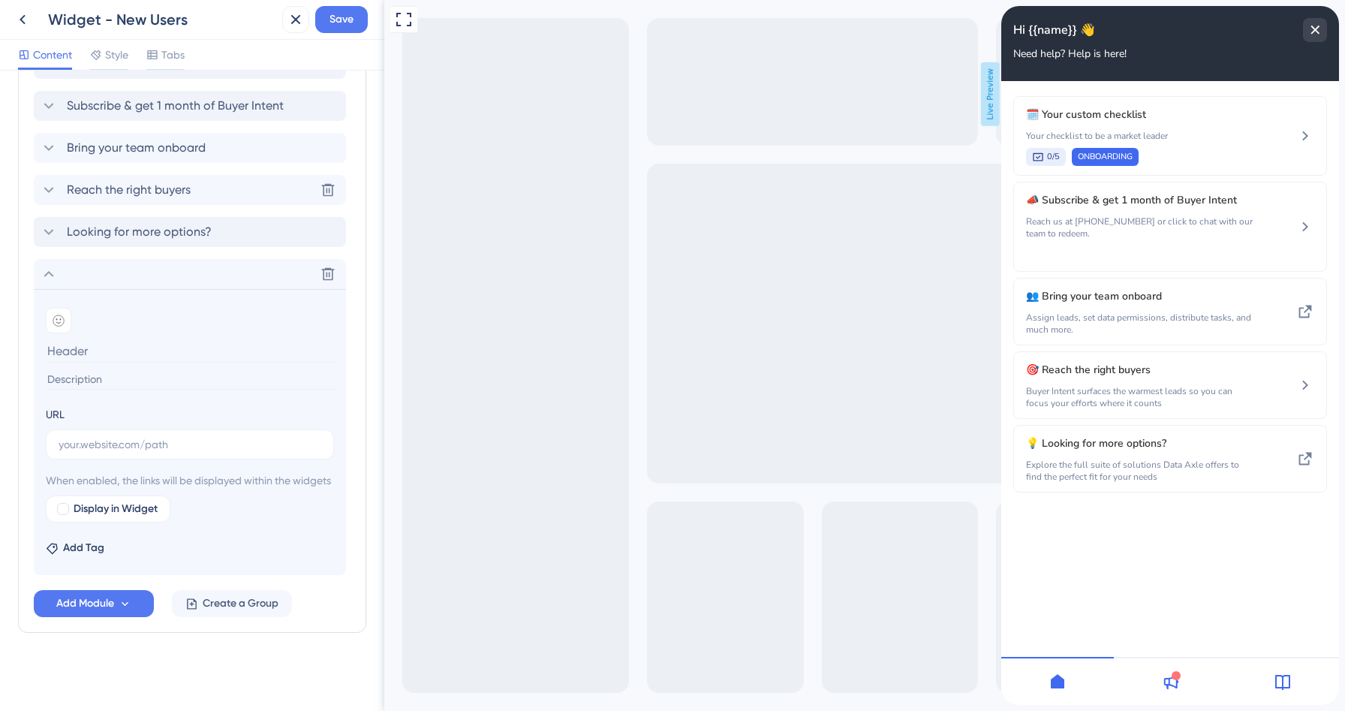
scroll to position [428, 0]
click at [124, 436] on input "text" at bounding box center [190, 444] width 263 height 17
paste input "[URL][DOMAIN_NAME]"
type input "[URL][DOMAIN_NAME]"
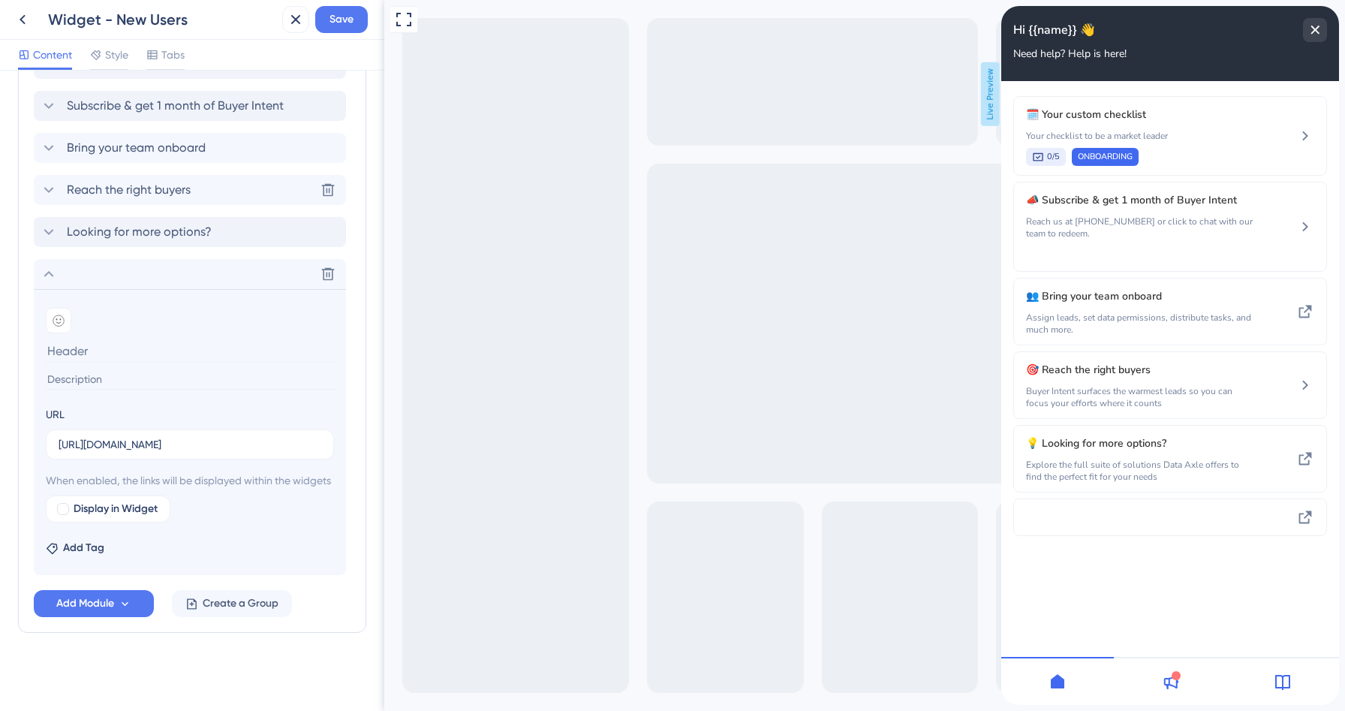
click at [84, 339] on input at bounding box center [191, 350] width 291 height 23
click at [48, 181] on icon at bounding box center [49, 190] width 18 height 18
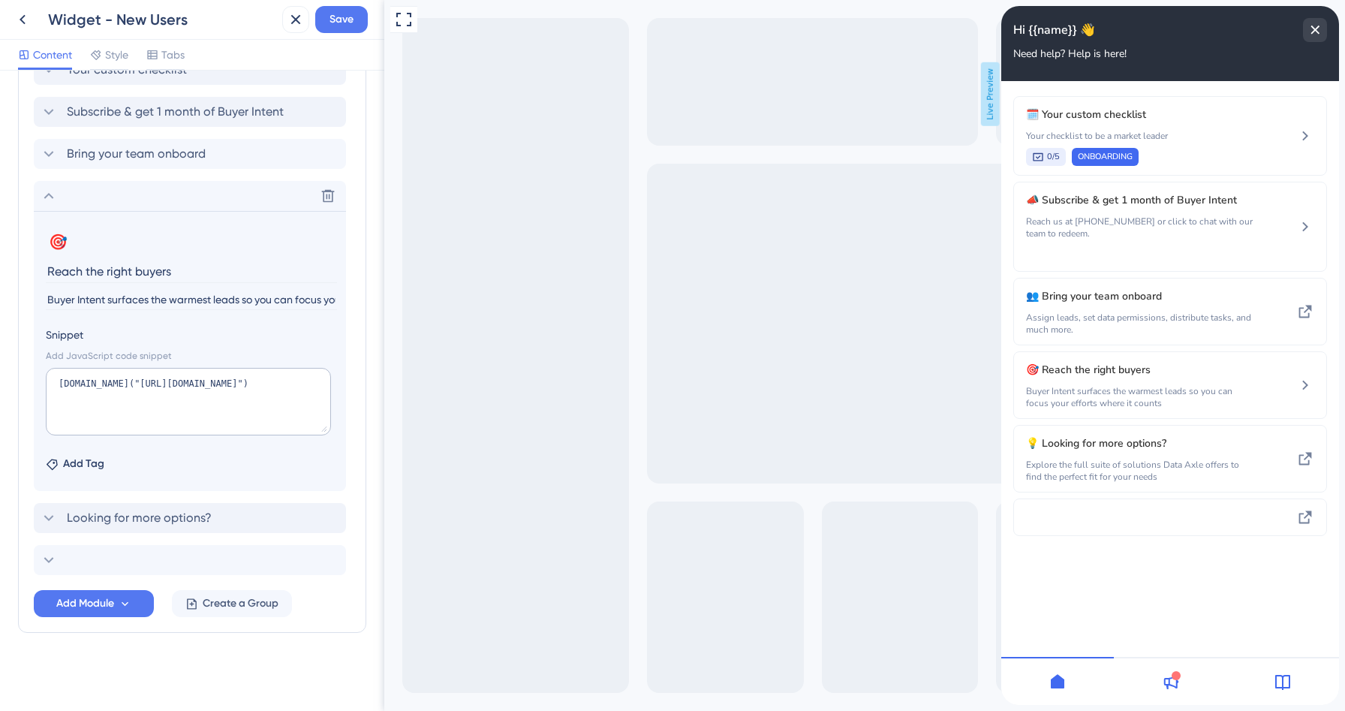
scroll to position [404, 0]
click at [47, 558] on icon at bounding box center [49, 560] width 18 height 18
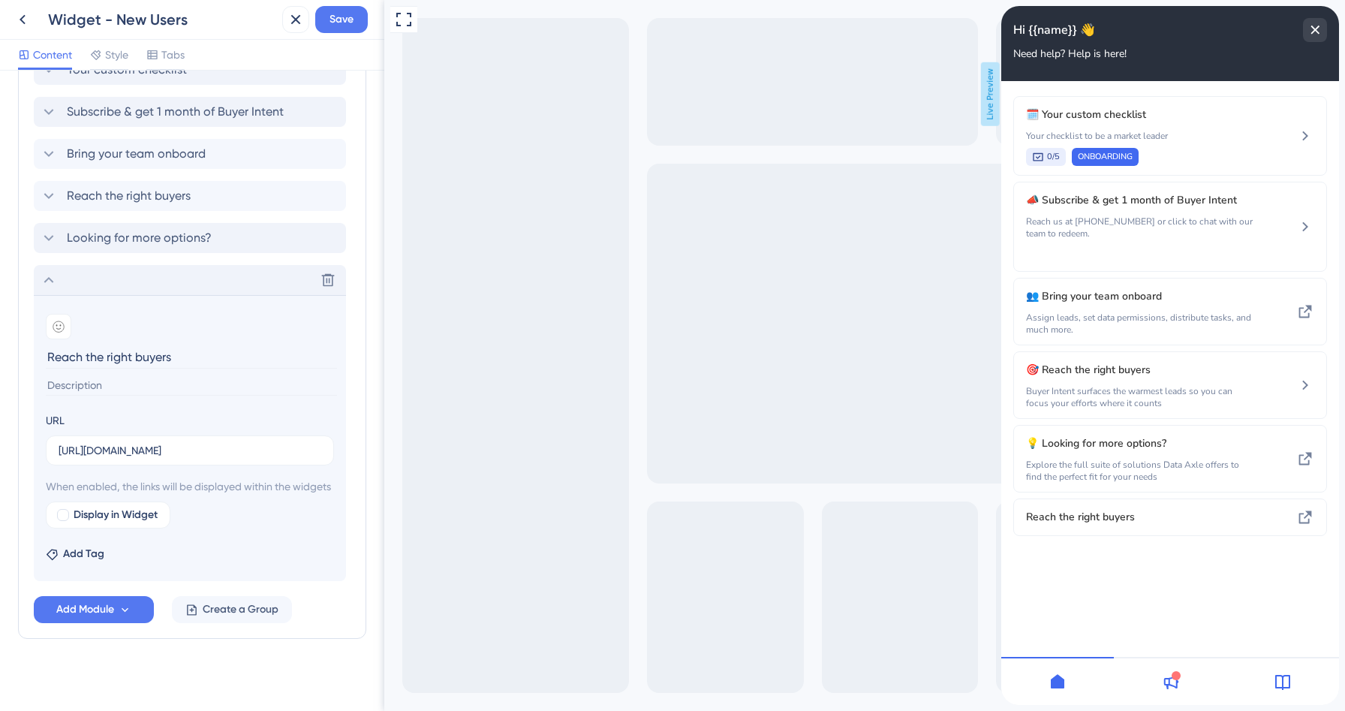
type input "Reach the right buyers"
click at [90, 382] on input at bounding box center [191, 385] width 291 height 20
click at [86, 198] on span "Reach the right buyers" at bounding box center [129, 196] width 124 height 18
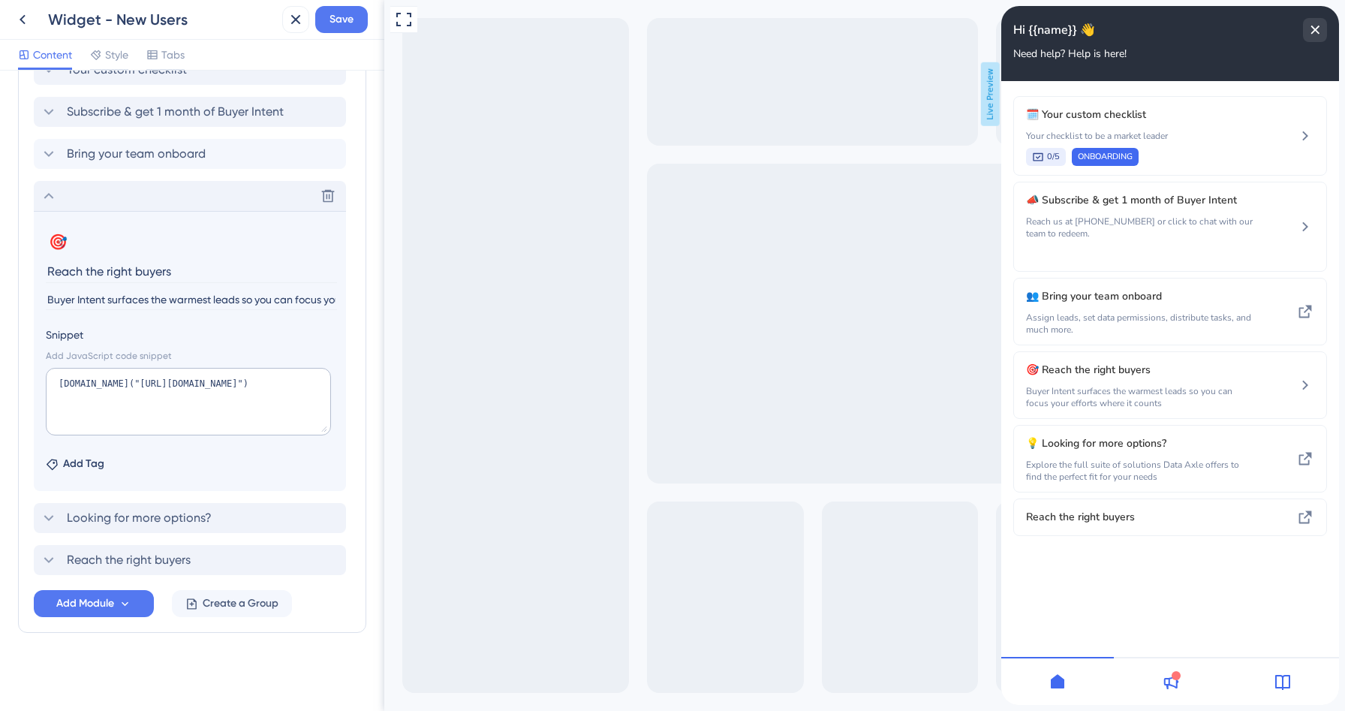
click at [92, 301] on input "Buyer Intent surfaces the warmest leads so you can focus your efforts where it …" at bounding box center [191, 300] width 291 height 20
click at [92, 553] on span "Reach the right buyers" at bounding box center [129, 560] width 124 height 18
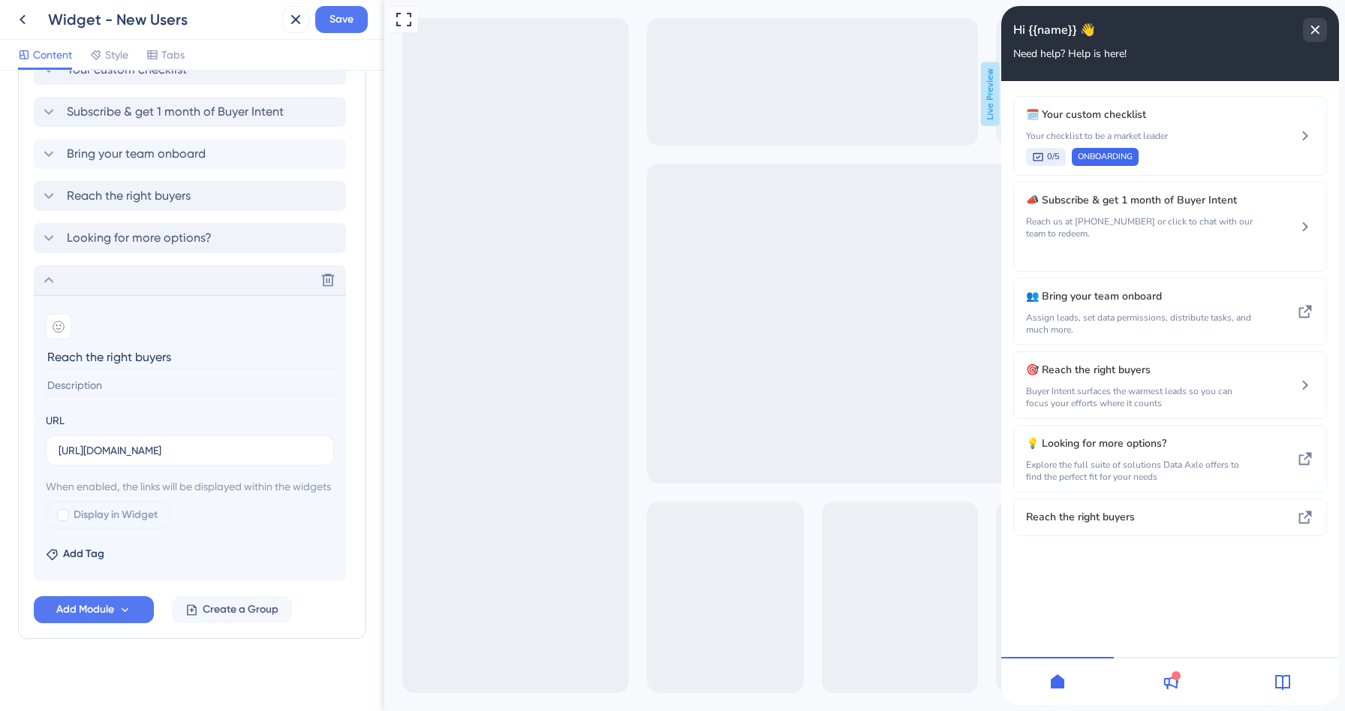
click at [99, 388] on input at bounding box center [191, 385] width 291 height 20
paste input "Buyer Intent surfaces the warmest leads so you can focus your efforts where it …"
type input "Buyer Intent surfaces the warmest leads so you can focus your efforts where it …"
click at [50, 357] on input "Reach the right buyers" at bounding box center [191, 356] width 291 height 23
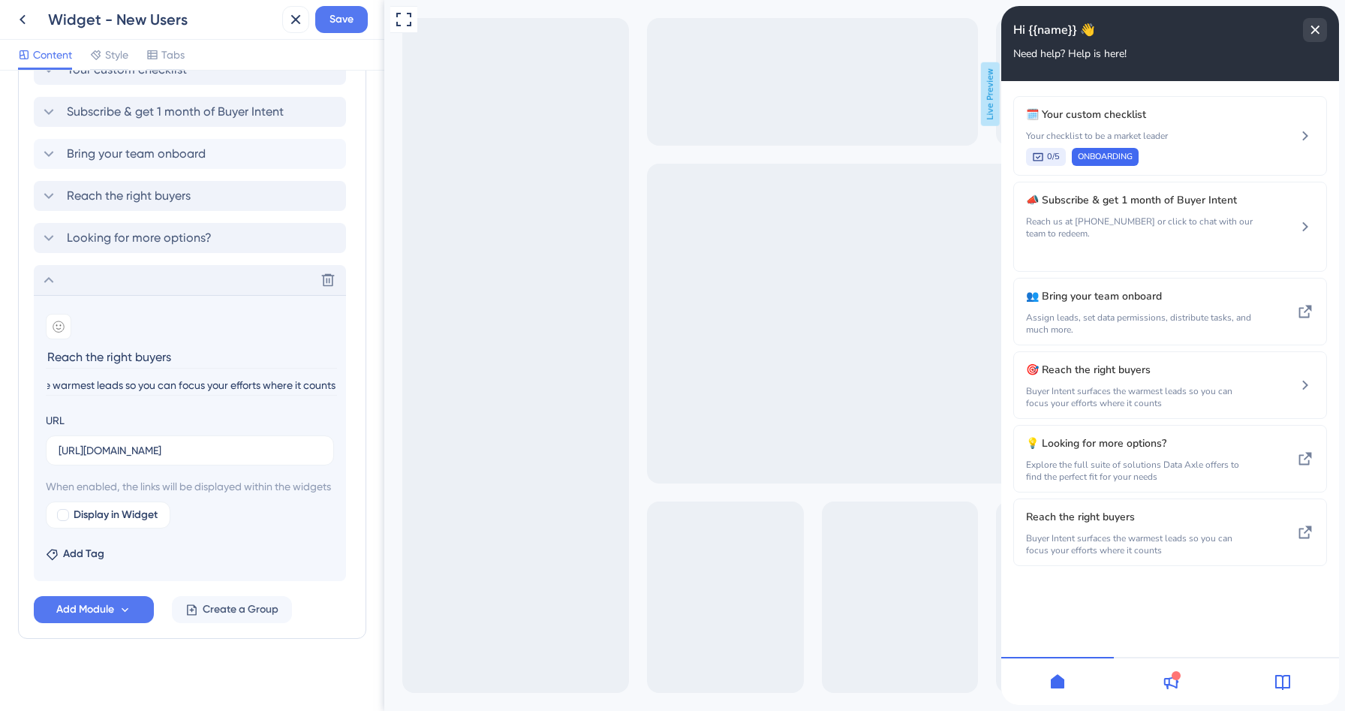
scroll to position [0, 0]
type input "Reach the right buyers"
click at [57, 333] on div at bounding box center [59, 327] width 26 height 26
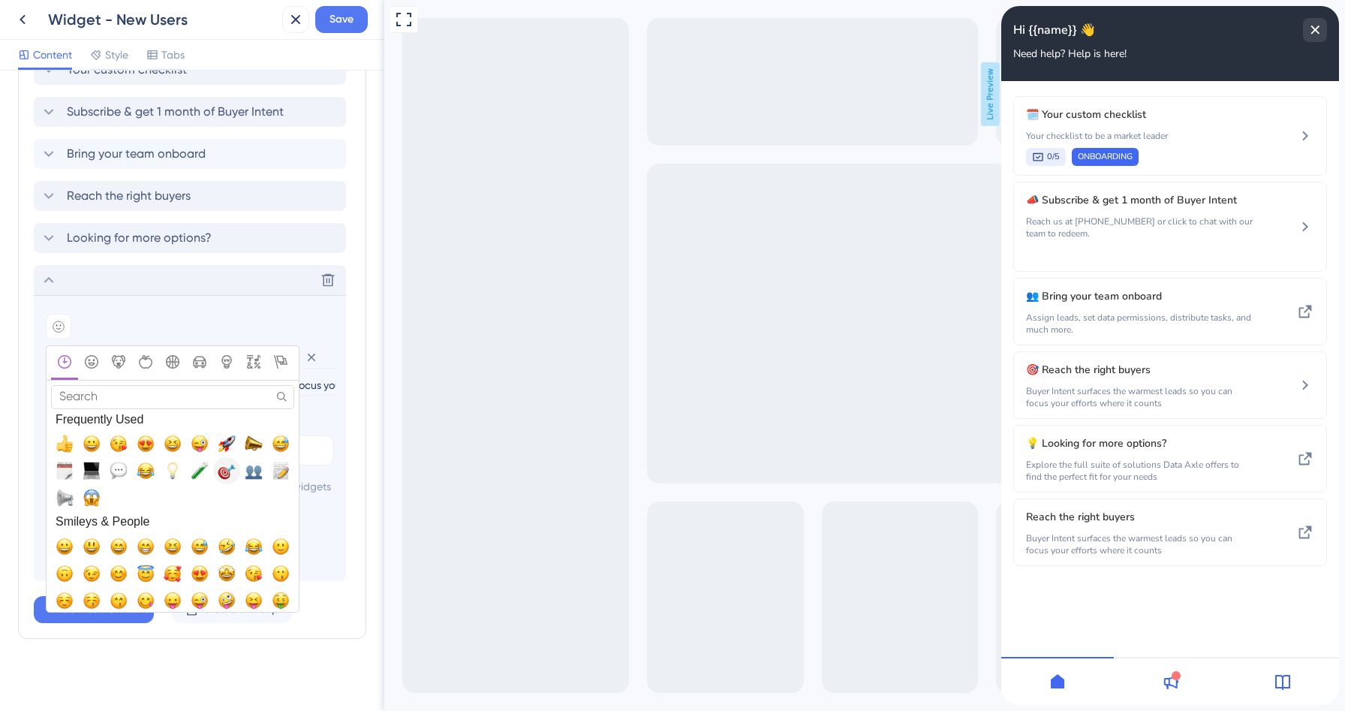
click at [224, 475] on span "🎯, dart" at bounding box center [227, 471] width 18 height 18
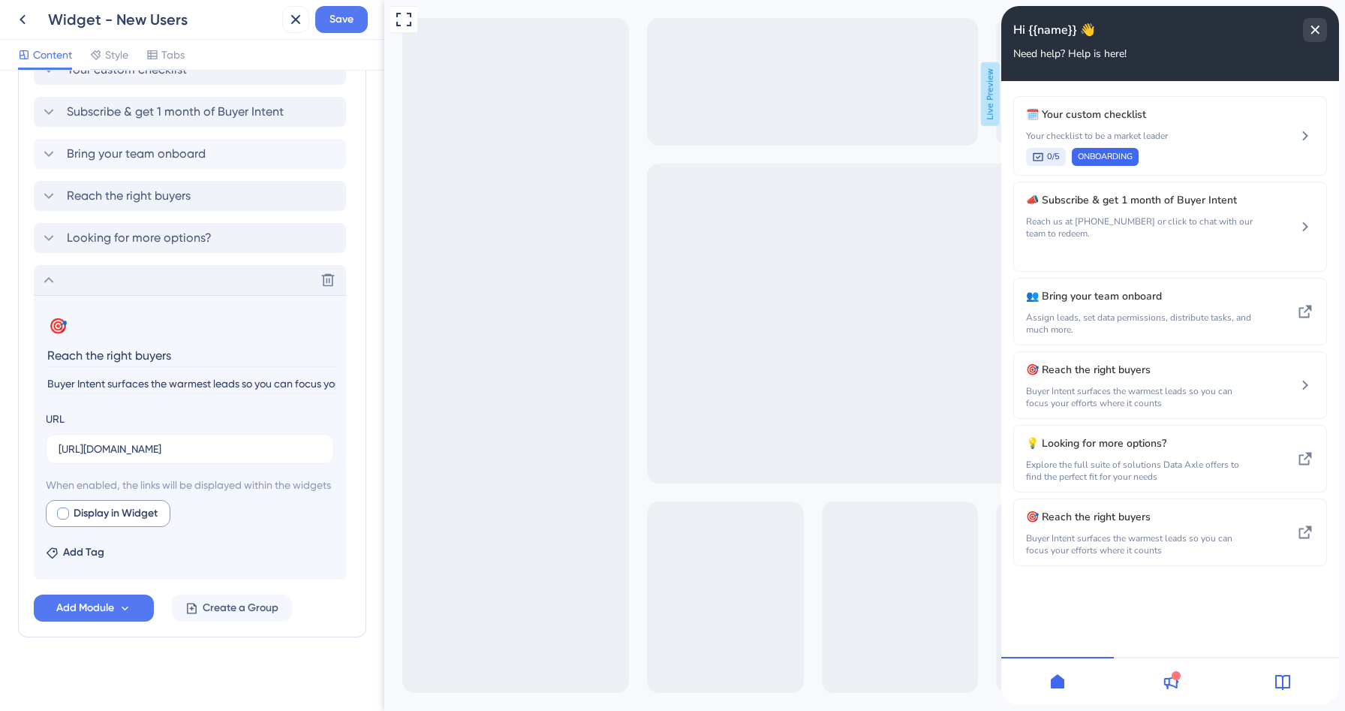
click at [63, 520] on div at bounding box center [63, 514] width 12 height 12
checkbox input "true"
click at [51, 283] on icon at bounding box center [49, 280] width 18 height 18
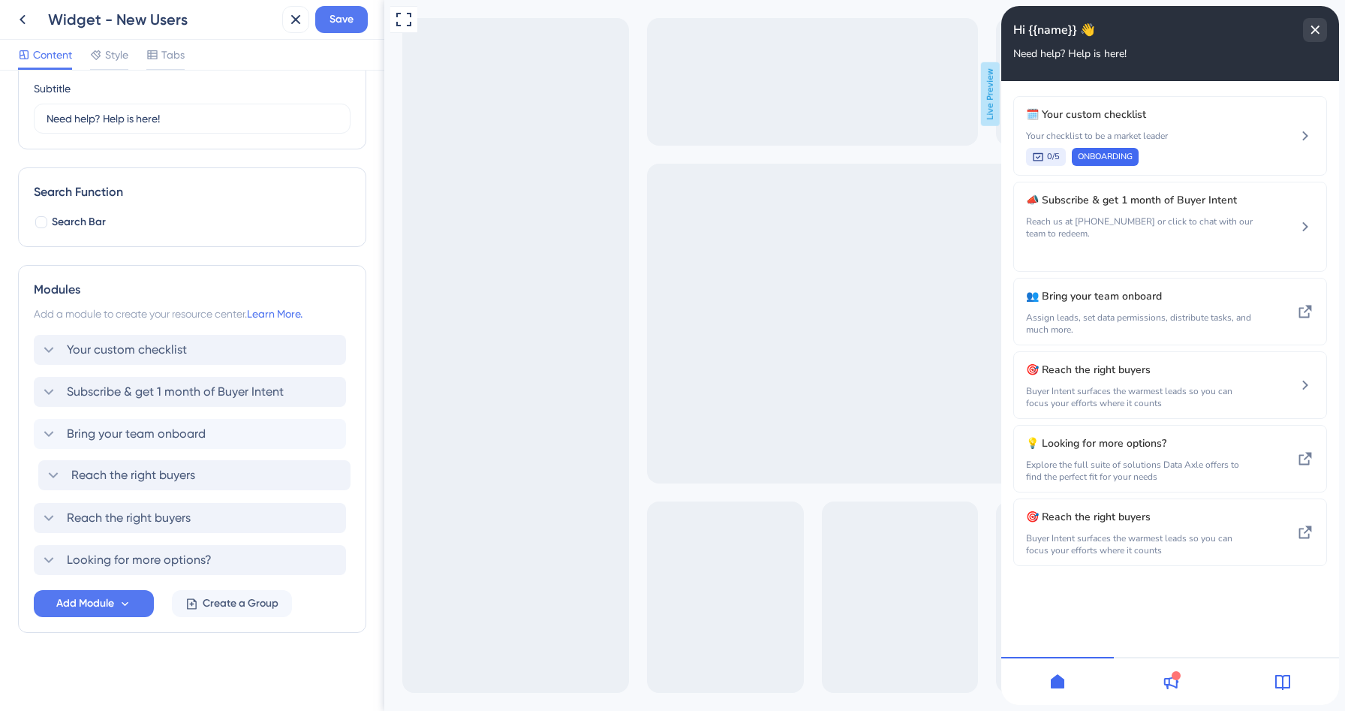
drag, startPoint x: 37, startPoint y: 562, endPoint x: 41, endPoint y: 466, distance: 96.9
click at [41, 466] on div "Your custom checklist Subscribe & get 1 month of Buyer Intent Bring your team o…" at bounding box center [192, 455] width 317 height 240
click at [319, 519] on div "Reach the right buyers" at bounding box center [190, 518] width 312 height 30
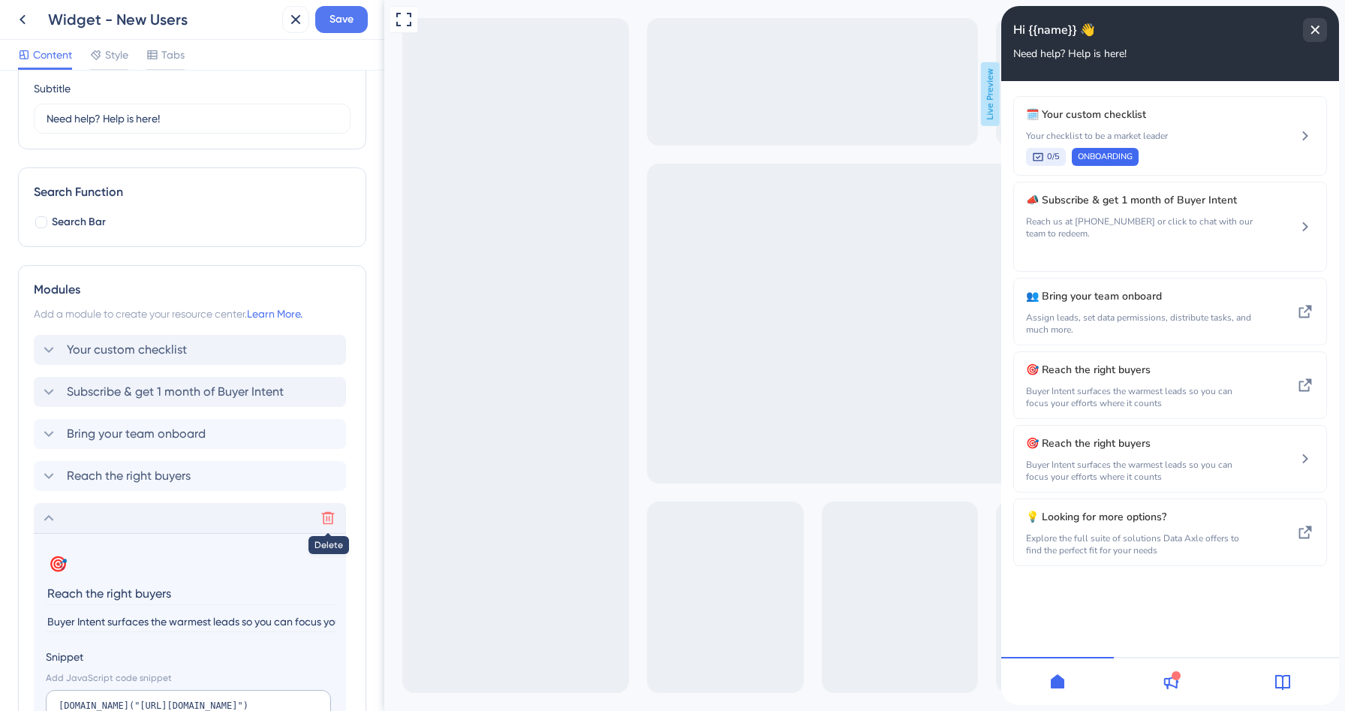
click at [337, 518] on button at bounding box center [328, 518] width 24 height 24
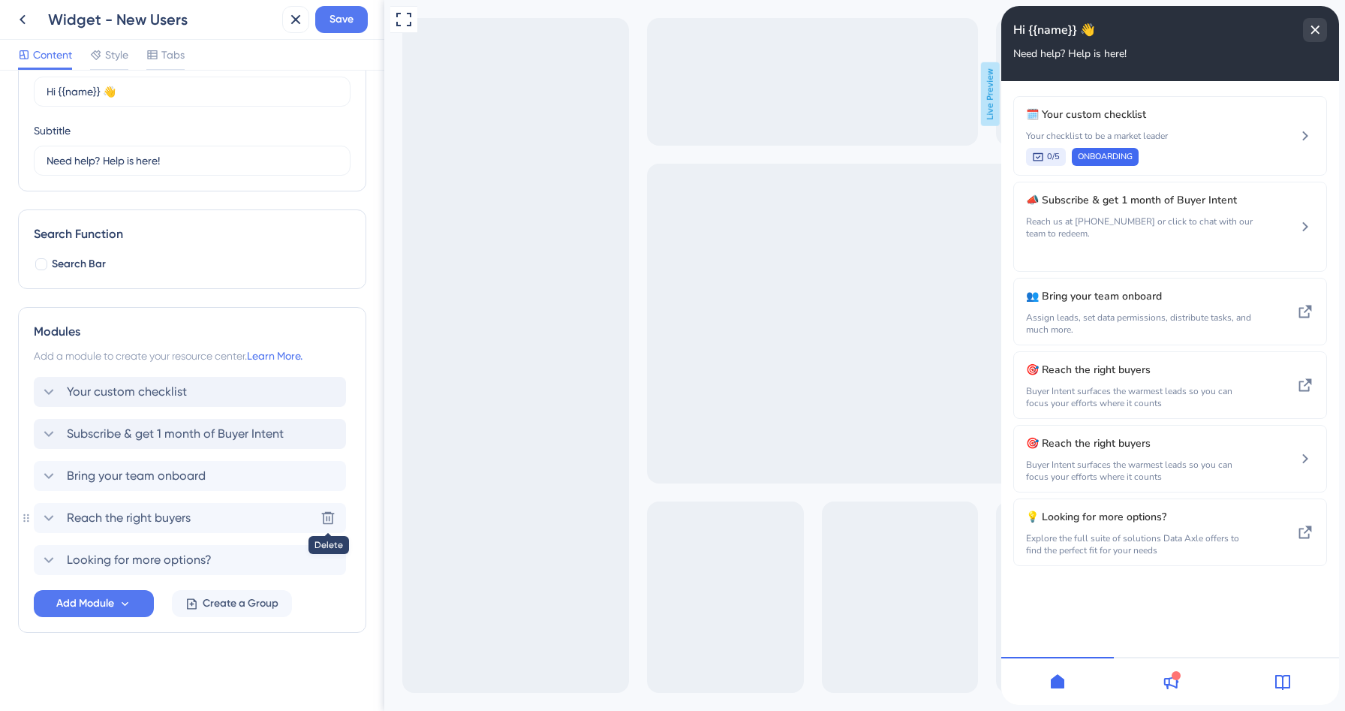
scroll to position [82, 0]
click at [1175, 680] on icon at bounding box center [1171, 682] width 18 height 18
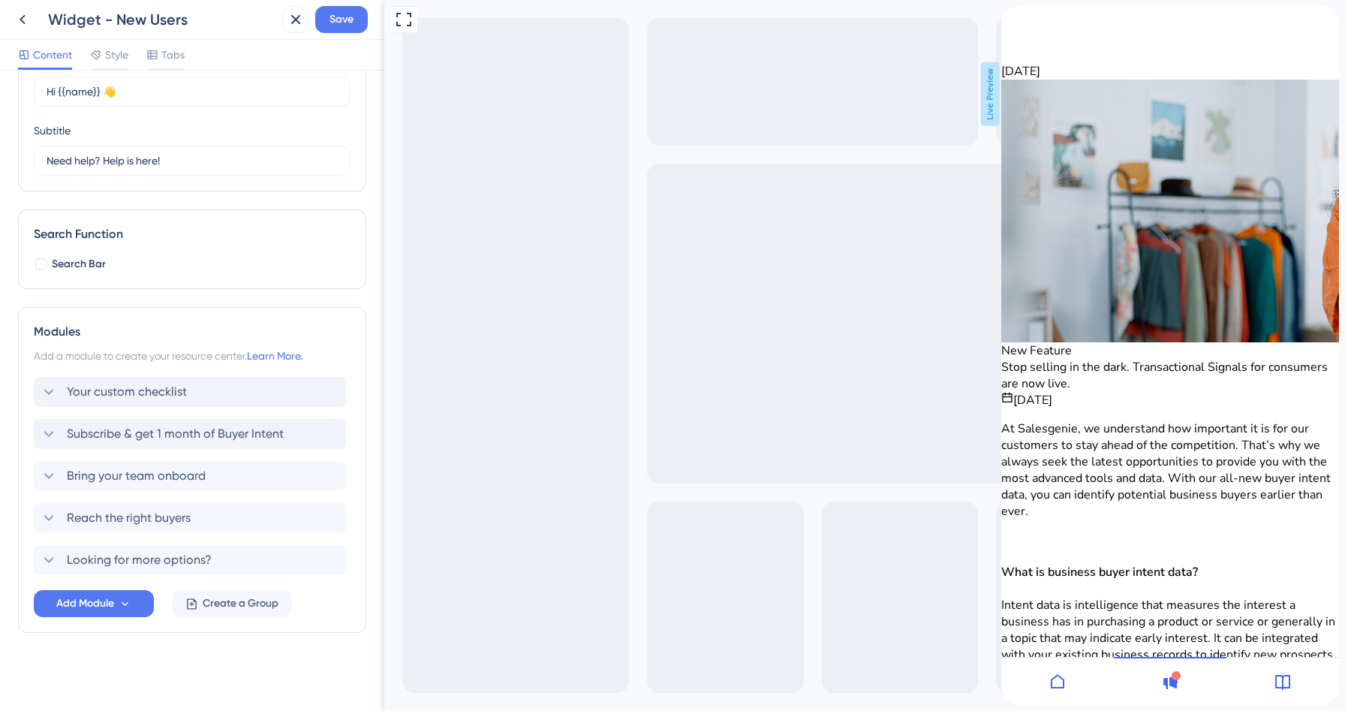
click at [1275, 677] on icon at bounding box center [1283, 682] width 18 height 18
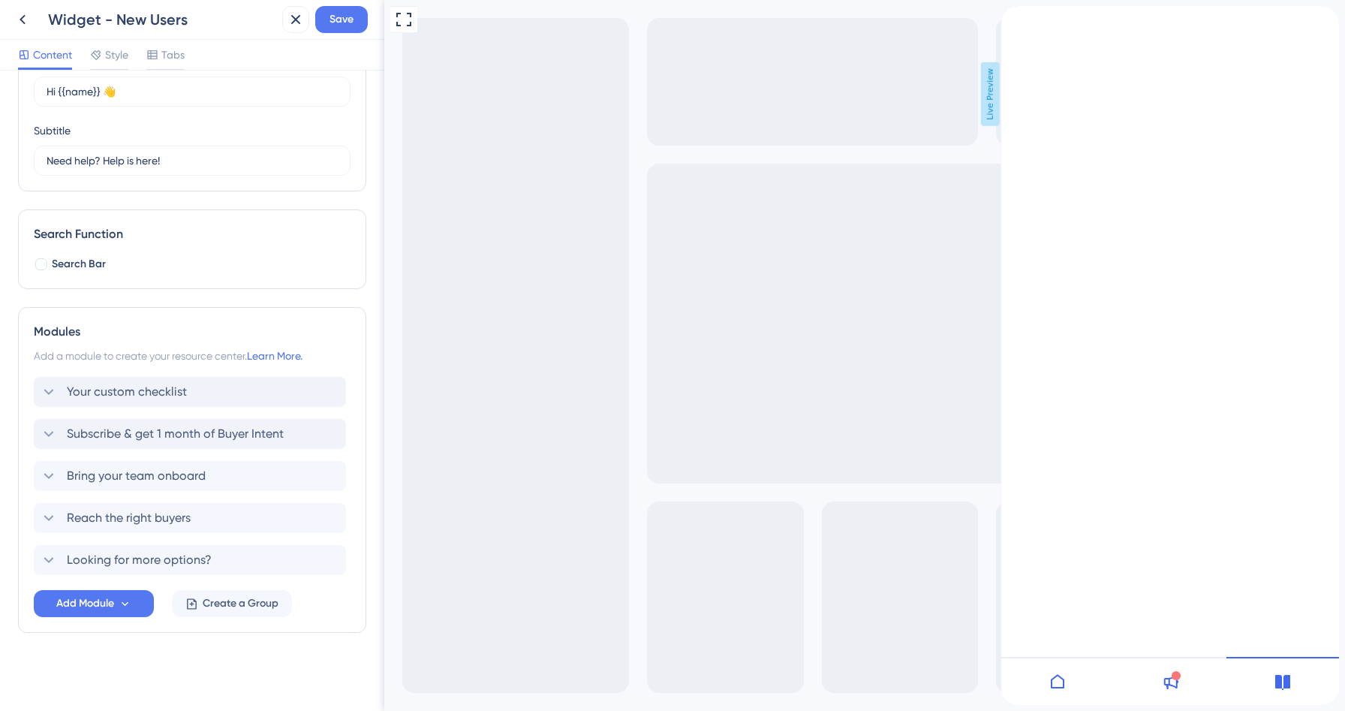
click at [1126, 676] on div at bounding box center [1170, 681] width 113 height 48
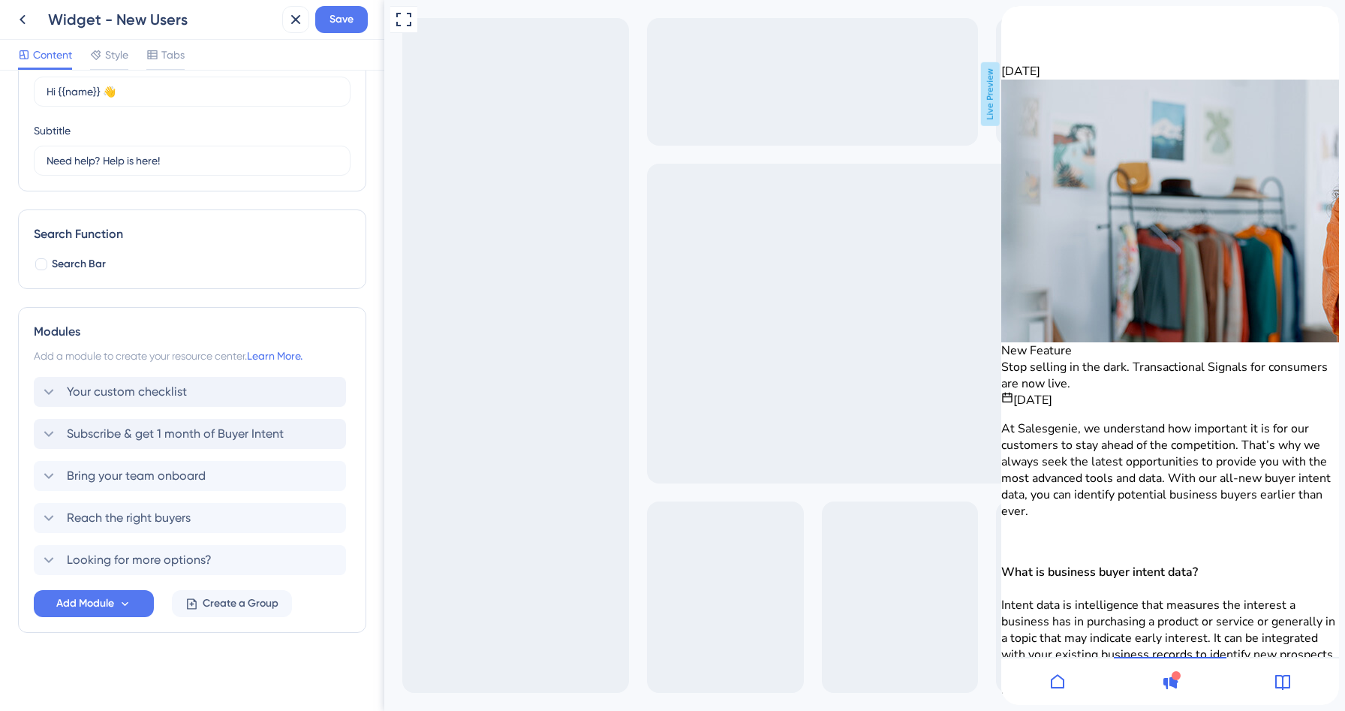
scroll to position [0, 0]
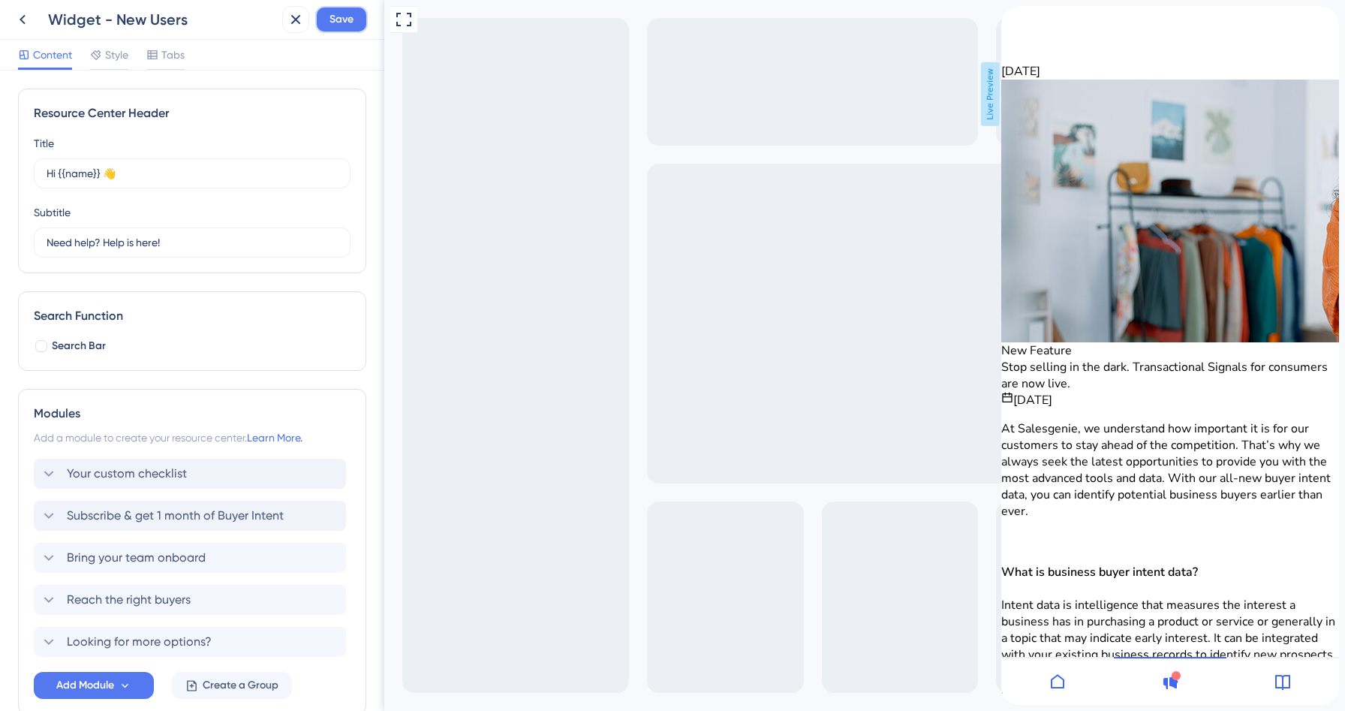
click at [334, 17] on span "Save" at bounding box center [342, 20] width 24 height 18
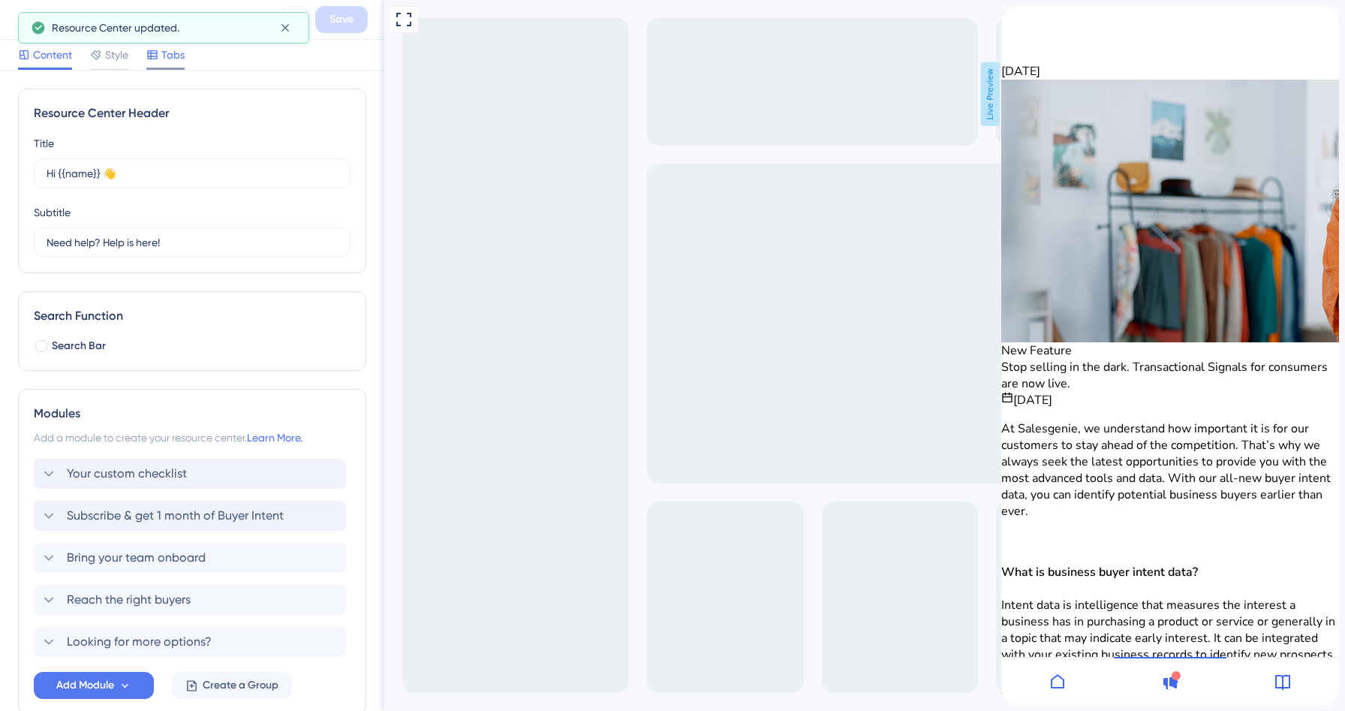
click at [162, 62] on span "Tabs" at bounding box center [172, 55] width 23 height 18
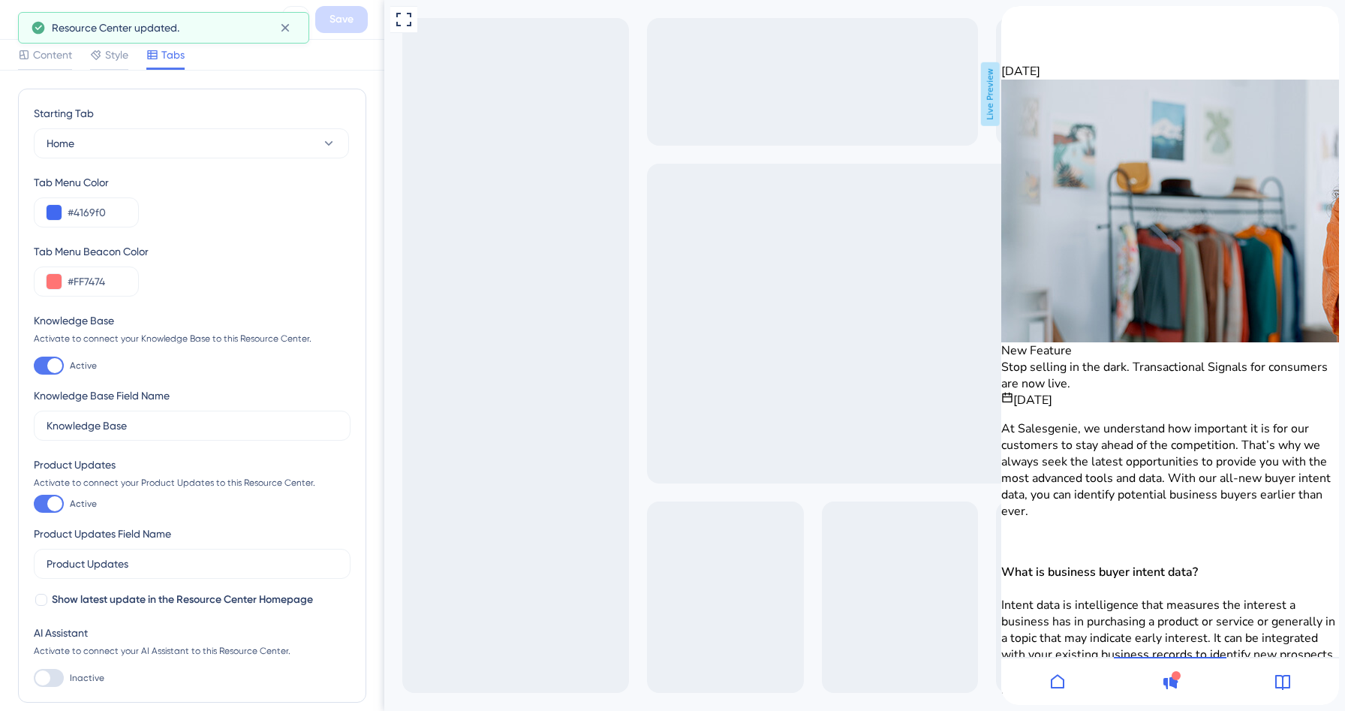
drag, startPoint x: 1164, startPoint y: 684, endPoint x: 1294, endPoint y: 682, distance: 130.6
click at [1294, 682] on div at bounding box center [1171, 681] width 338 height 48
click at [112, 60] on span "Style" at bounding box center [116, 55] width 23 height 18
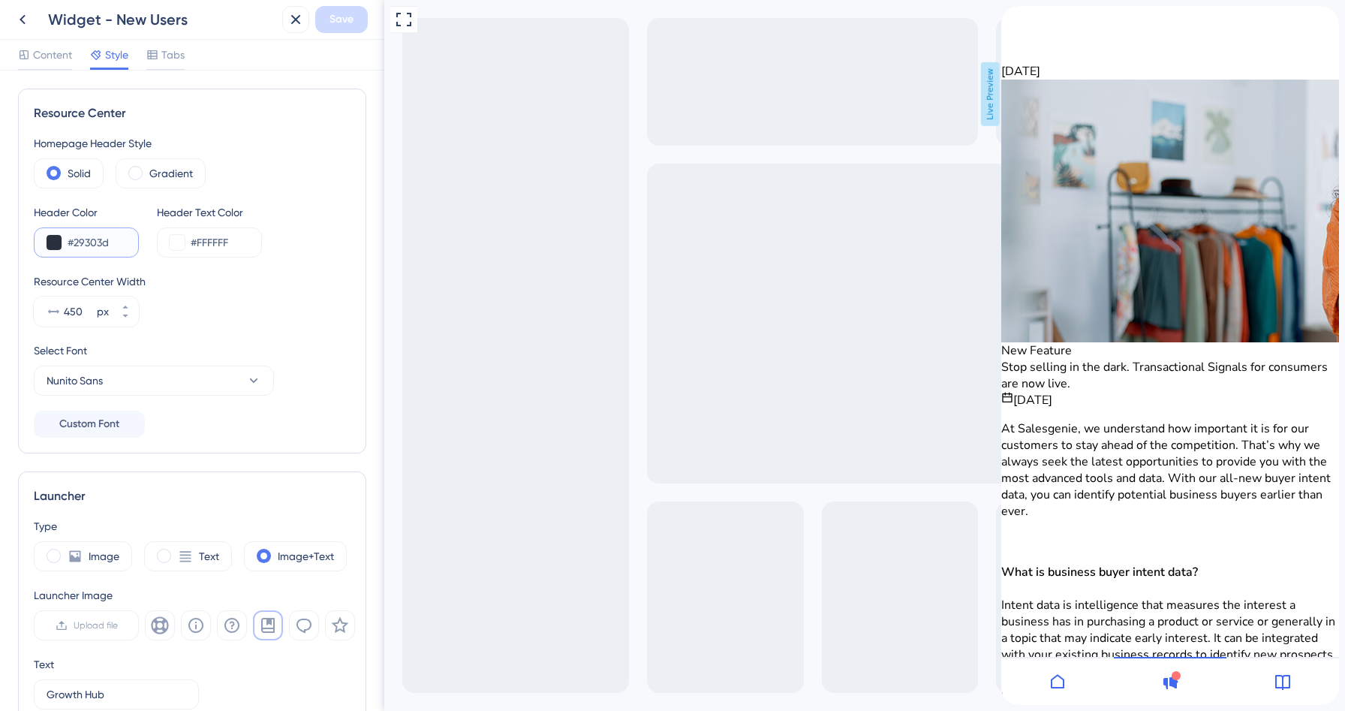
click at [92, 246] on input "#29303d" at bounding box center [97, 243] width 59 height 18
click at [174, 66] on div "Tabs" at bounding box center [165, 58] width 38 height 24
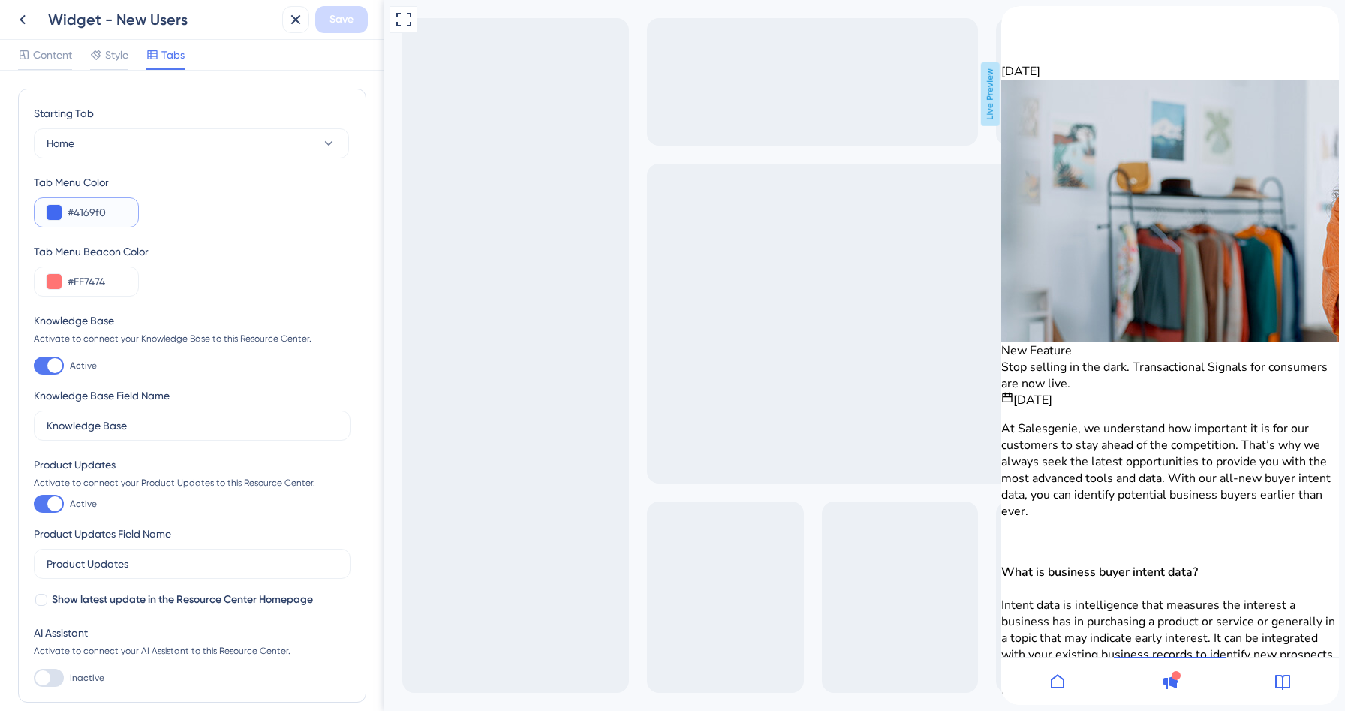
click at [83, 218] on input "#4169f0" at bounding box center [97, 212] width 59 height 18
paste input "29303D"
type input "#29303D"
click at [315, 261] on div "Tab Menu Beacon Color #FF7474" at bounding box center [192, 270] width 317 height 54
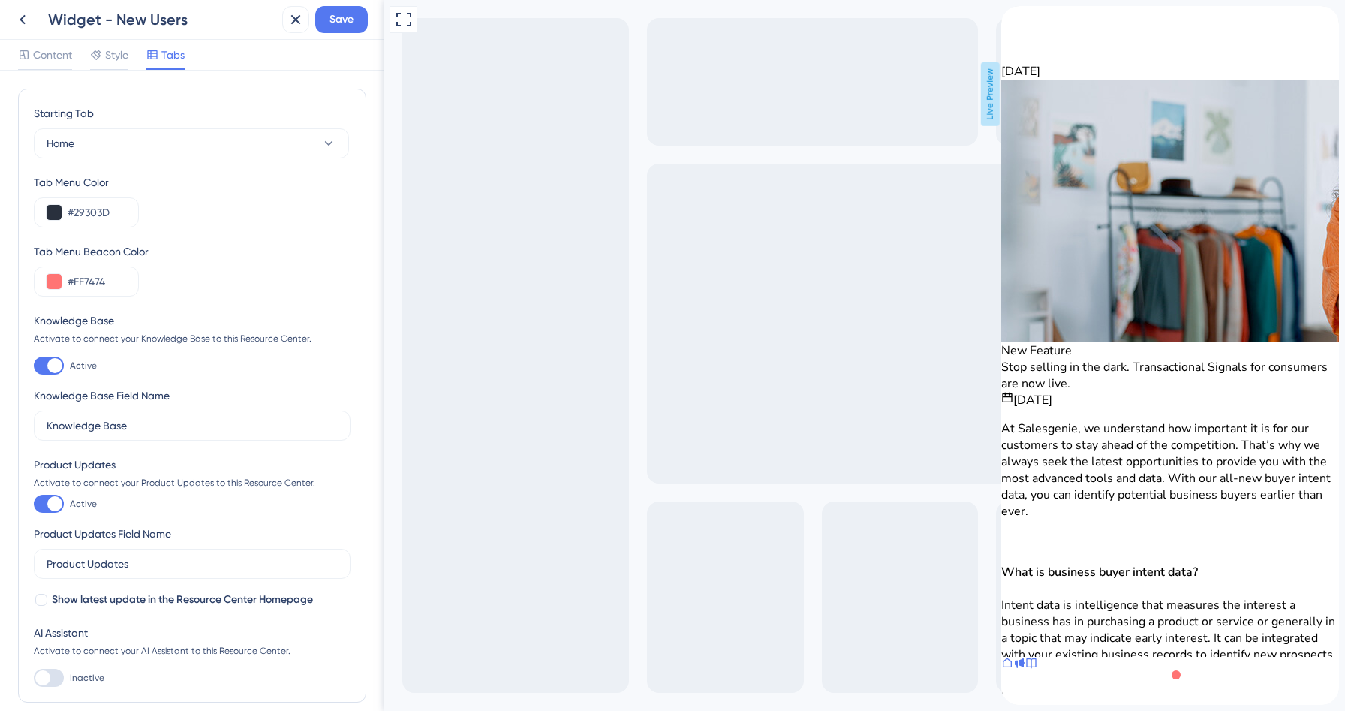
click at [1014, 23] on div "back to header" at bounding box center [1008, 14] width 12 height 17
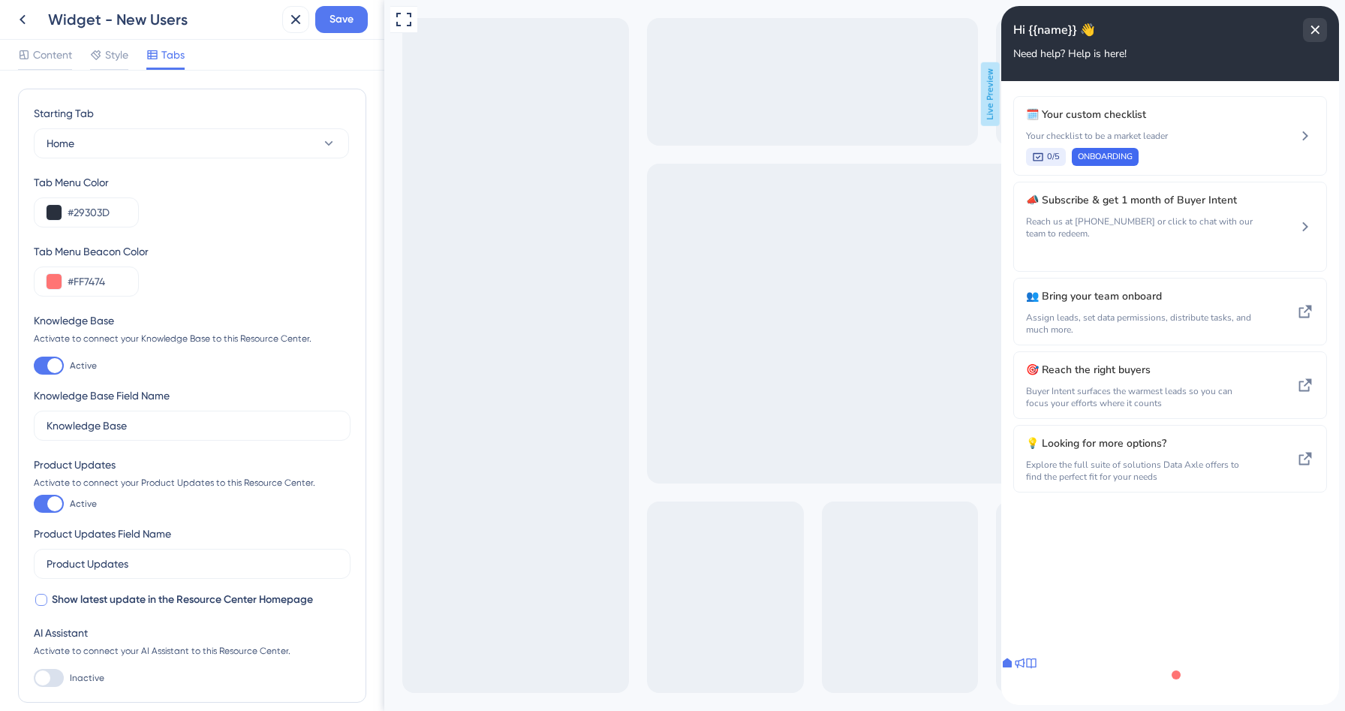
click at [48, 597] on div at bounding box center [41, 599] width 15 height 15
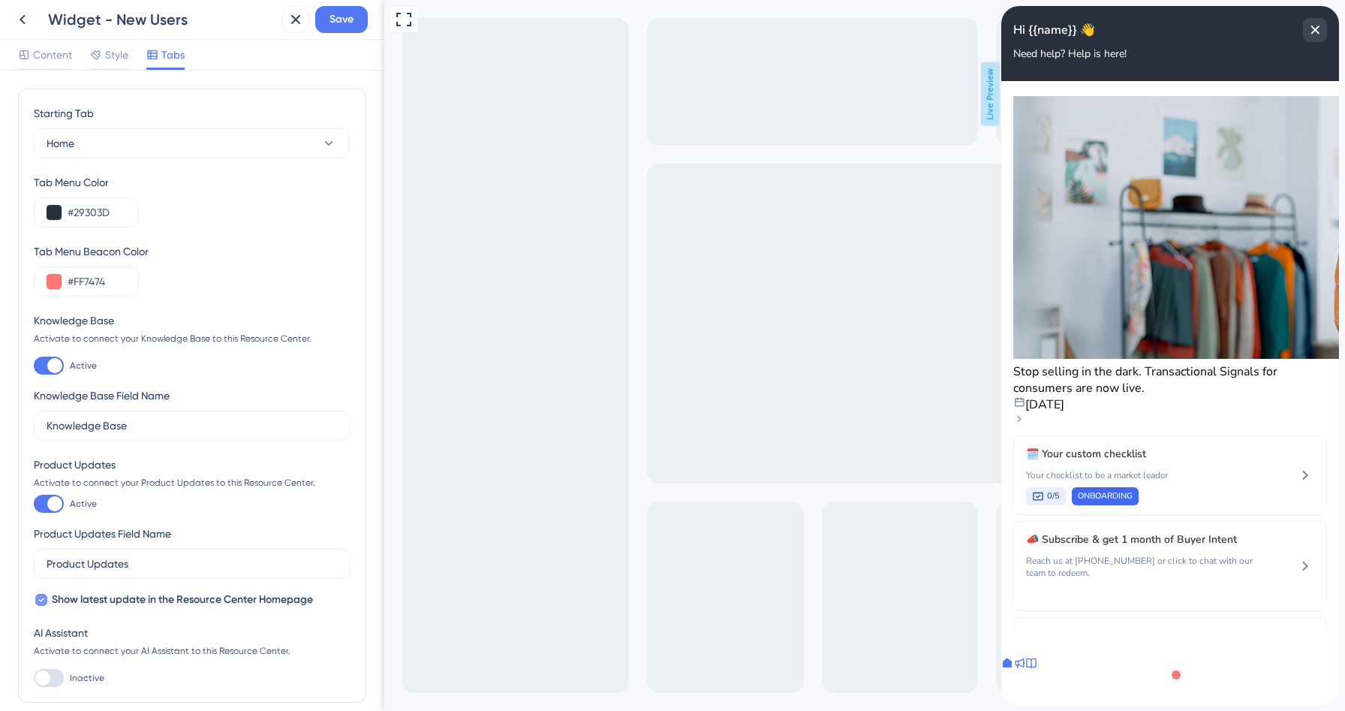
click at [48, 597] on div at bounding box center [41, 599] width 15 height 15
checkbox input "false"
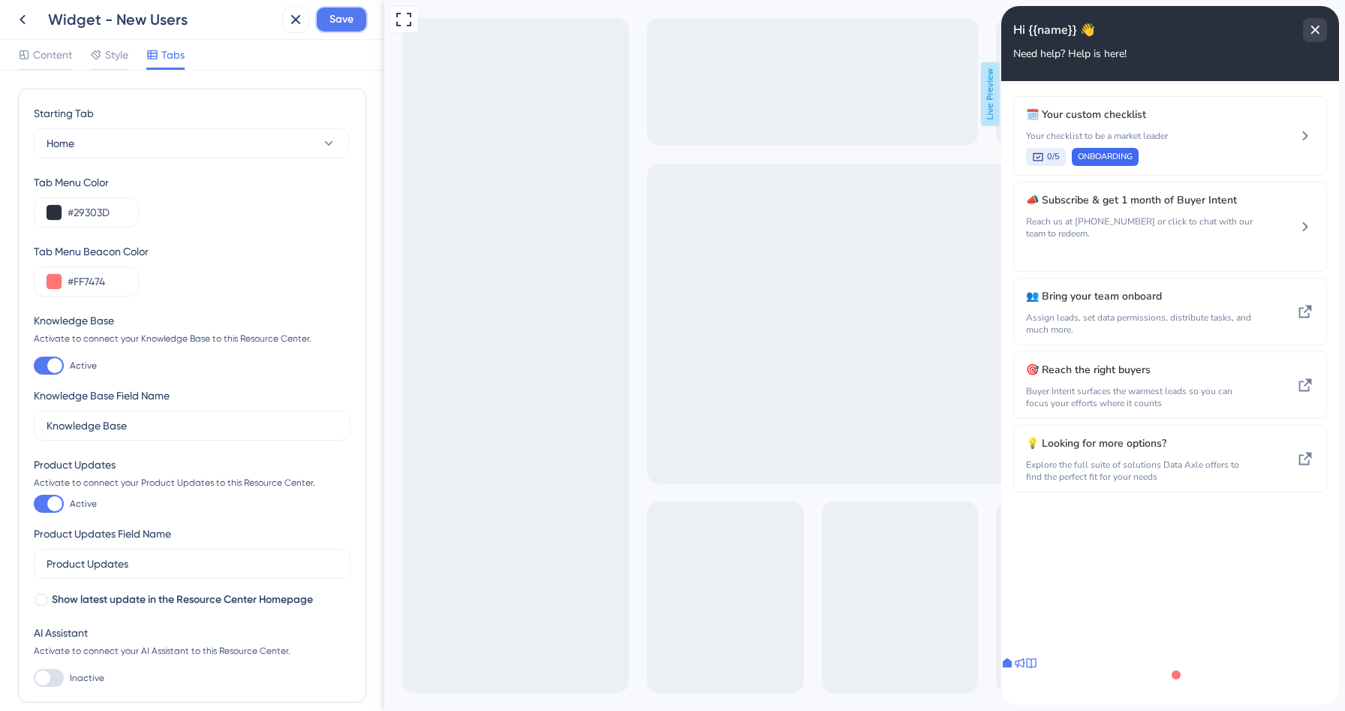
click at [354, 10] on button "Save" at bounding box center [341, 19] width 53 height 27
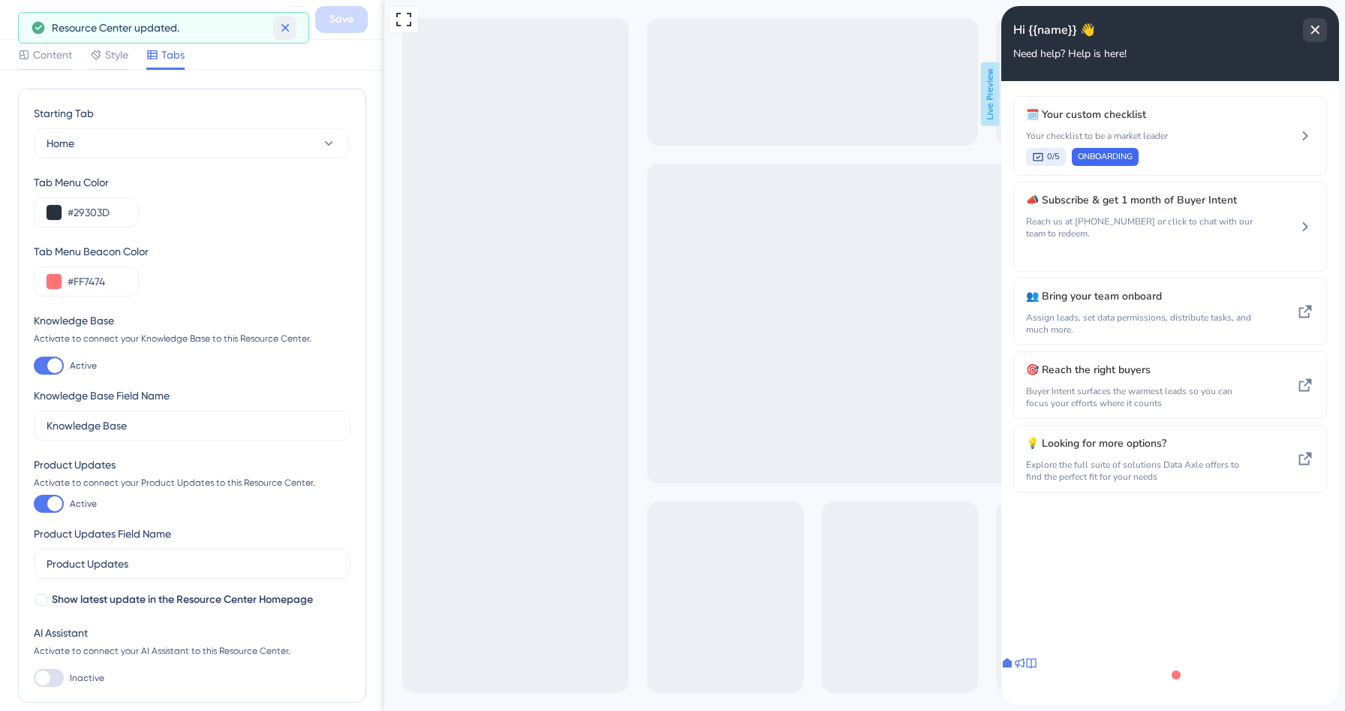
click at [275, 28] on button at bounding box center [284, 28] width 23 height 24
click at [28, 18] on icon at bounding box center [23, 20] width 18 height 18
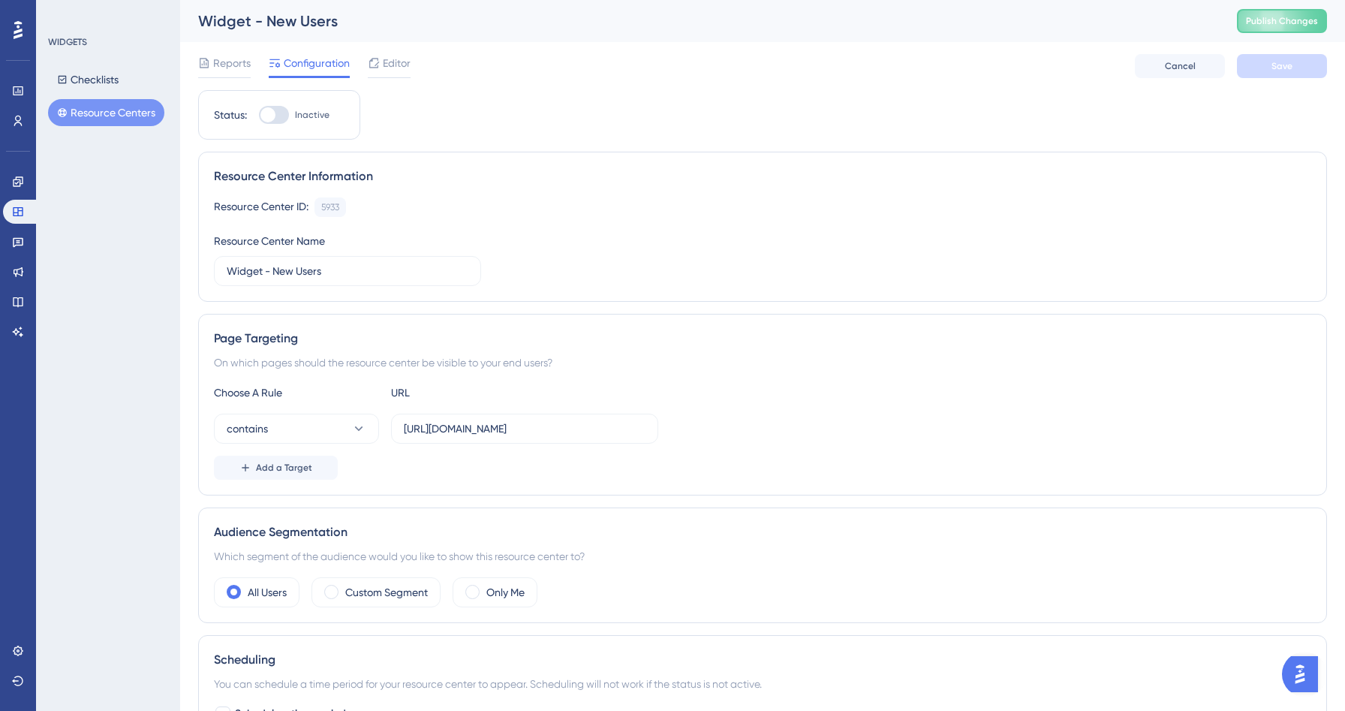
click at [128, 113] on button "Resource Centers" at bounding box center [106, 112] width 116 height 27
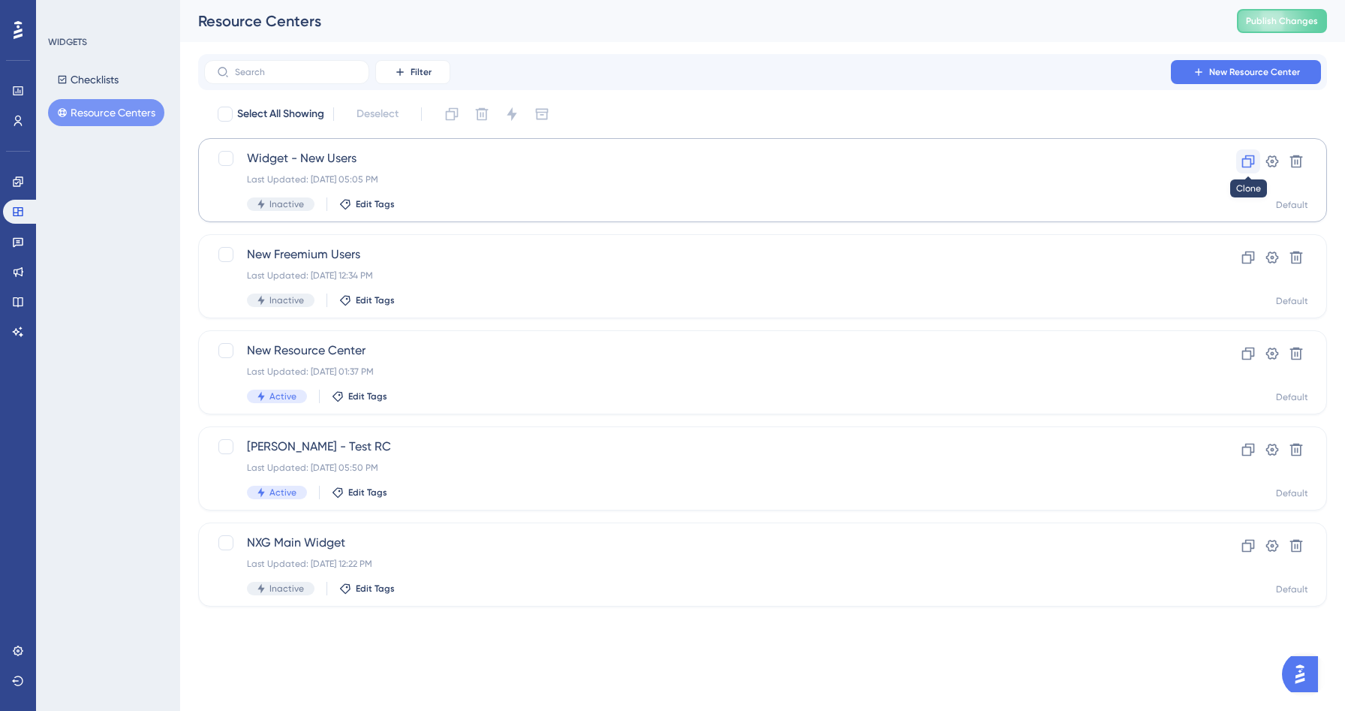
click at [1246, 155] on icon at bounding box center [1249, 161] width 13 height 13
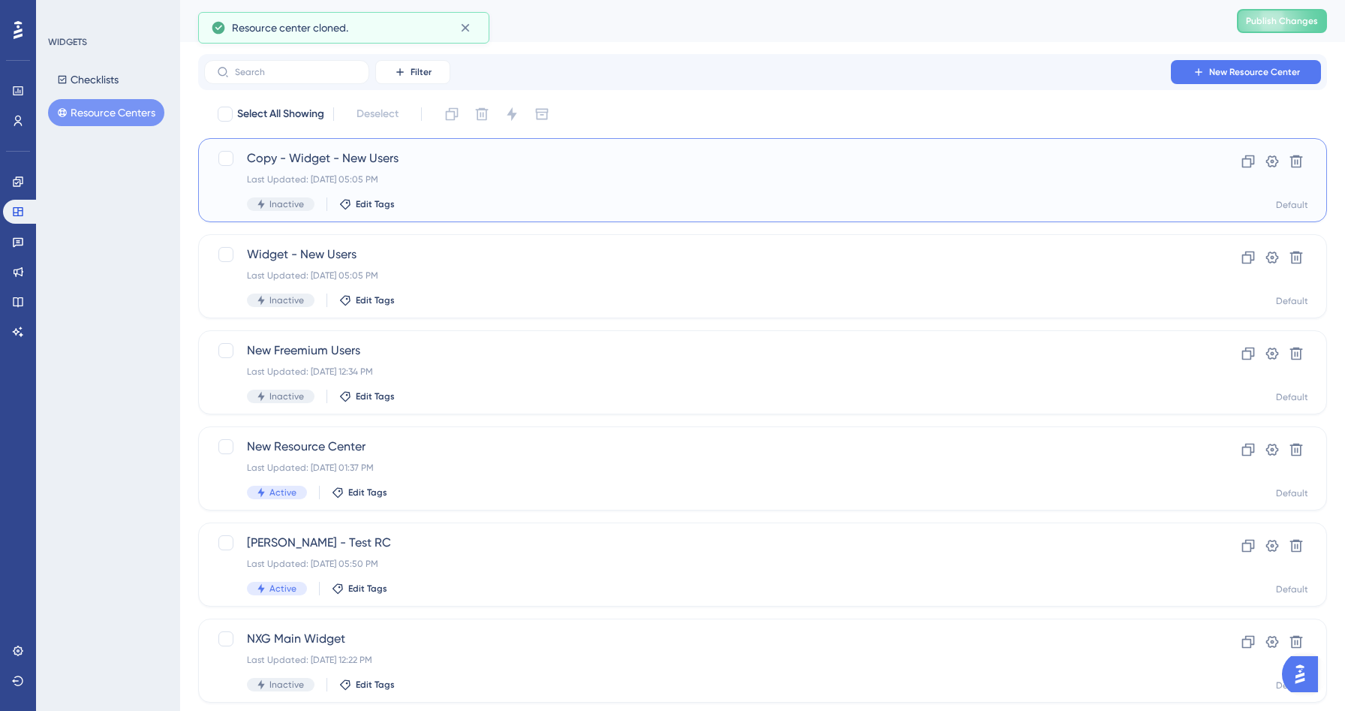
click at [412, 158] on span "Copy - Widget - New Users" at bounding box center [702, 158] width 911 height 18
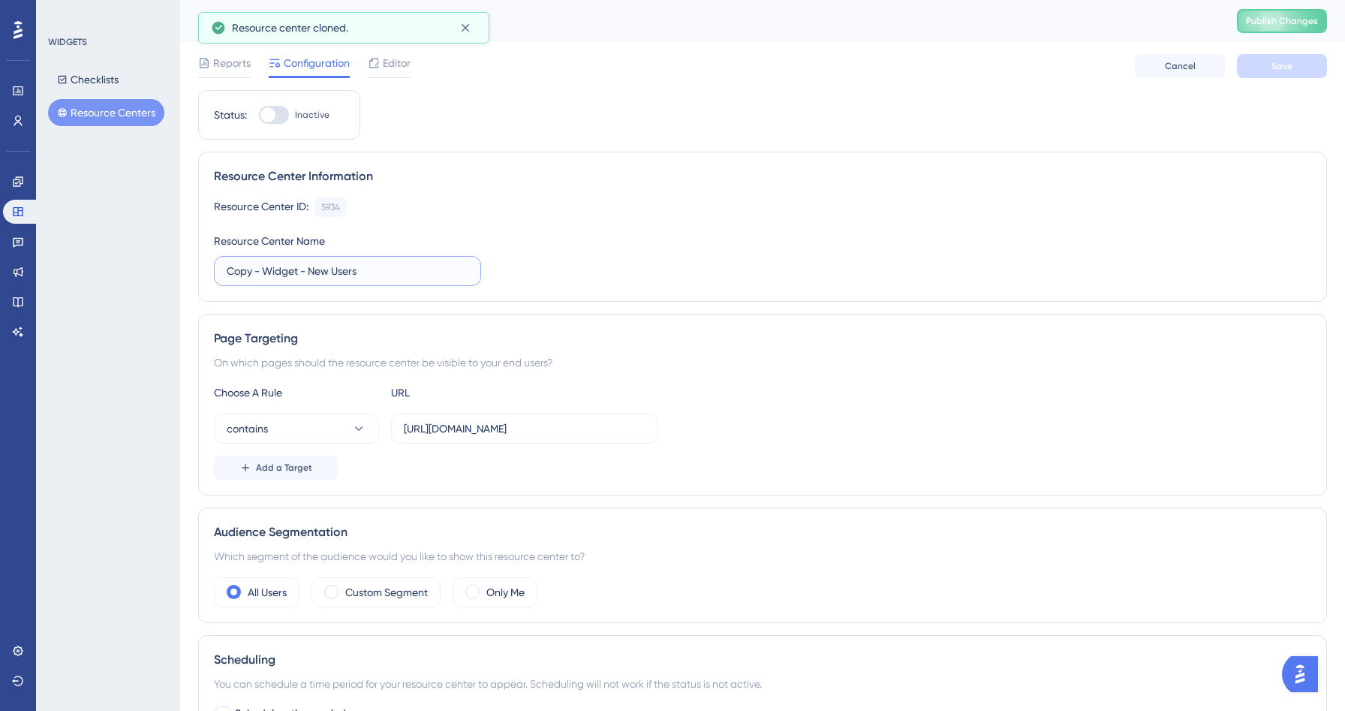
drag, startPoint x: 266, startPoint y: 273, endPoint x: 188, endPoint y: 266, distance: 77.6
click at [188, 266] on div "Performance Users Engagement Widgets Feedback Product Updates Knowledge Base AI…" at bounding box center [762, 466] width 1165 height 933
click at [286, 273] on input "Widget - New Users" at bounding box center [348, 271] width 242 height 17
type input "Widget"
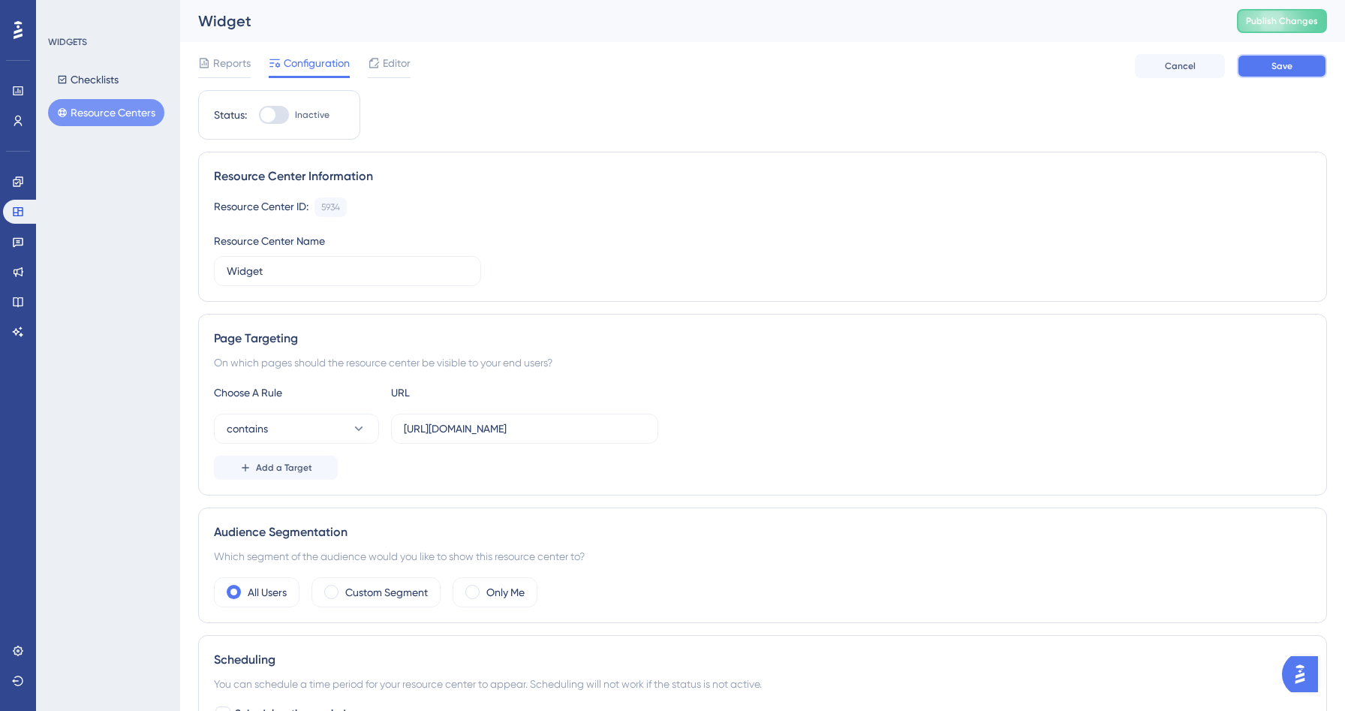
click at [1300, 70] on button "Save" at bounding box center [1282, 66] width 90 height 24
click at [411, 58] on div "Reports Configuration Editor Cancel Save" at bounding box center [762, 66] width 1129 height 48
click at [396, 61] on span "Editor" at bounding box center [397, 63] width 28 height 18
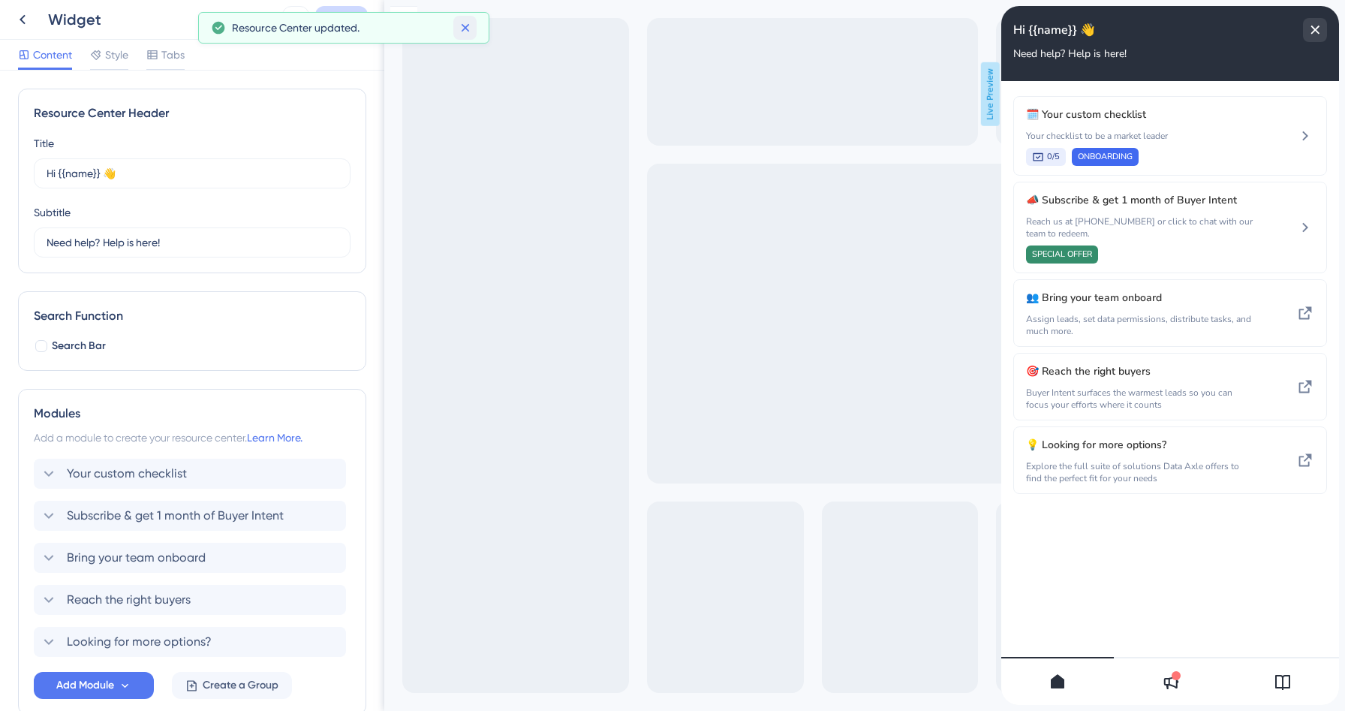
click at [464, 32] on icon at bounding box center [465, 27] width 15 height 15
click at [156, 556] on span "Bring your team onboard" at bounding box center [136, 558] width 139 height 18
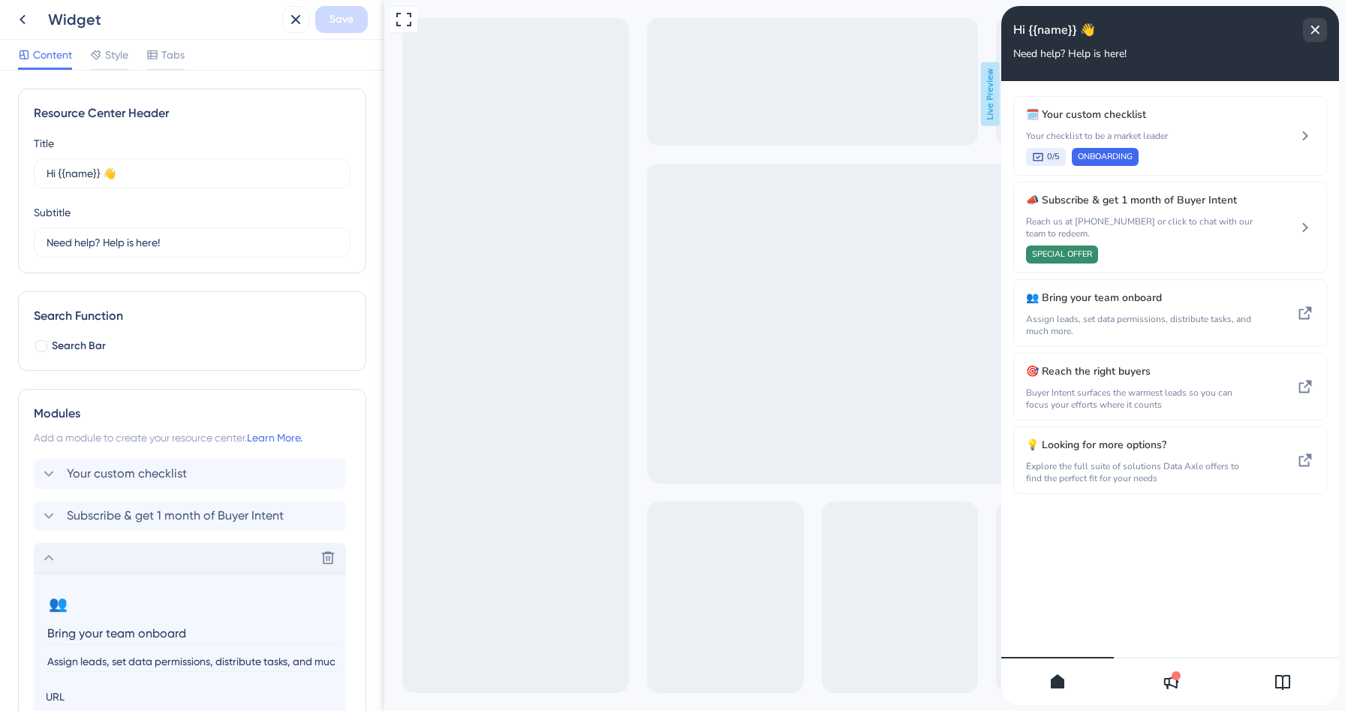
click at [156, 556] on div "Delete" at bounding box center [190, 558] width 312 height 30
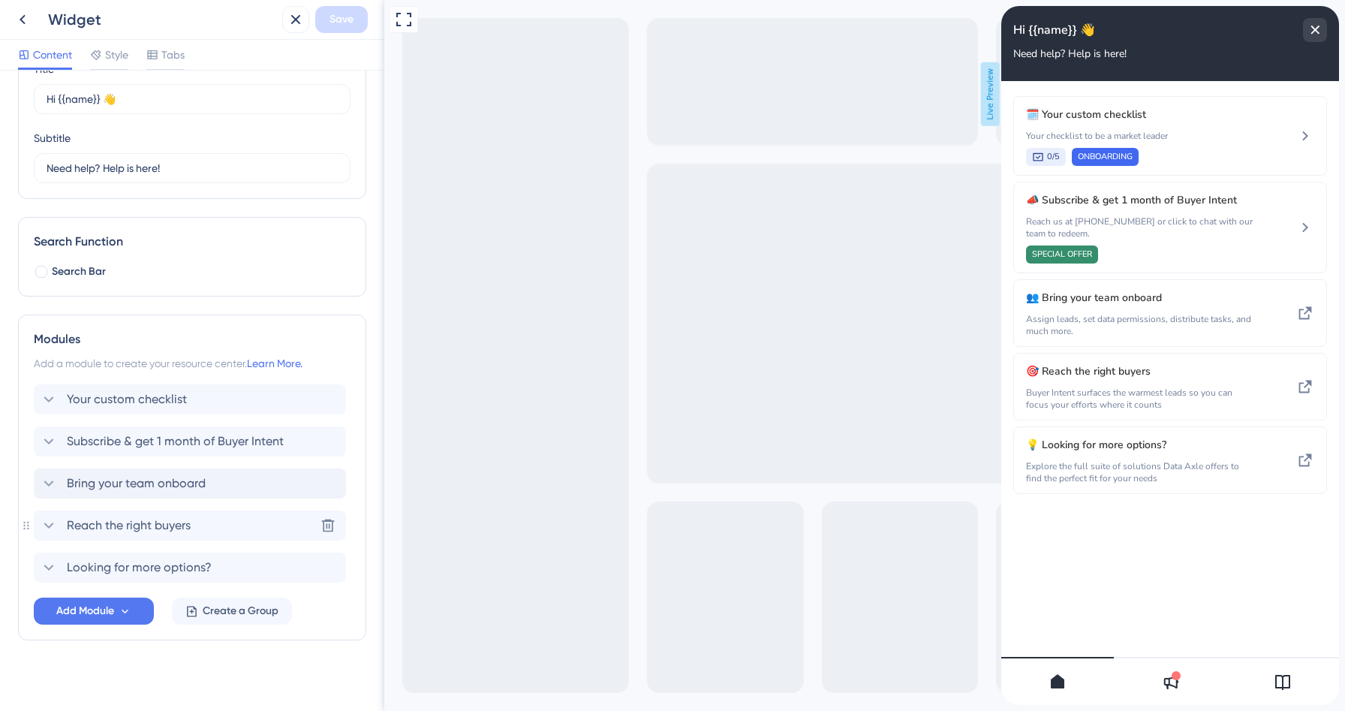
scroll to position [74, 0]
click at [151, 571] on span "Looking for more options?" at bounding box center [139, 568] width 145 height 18
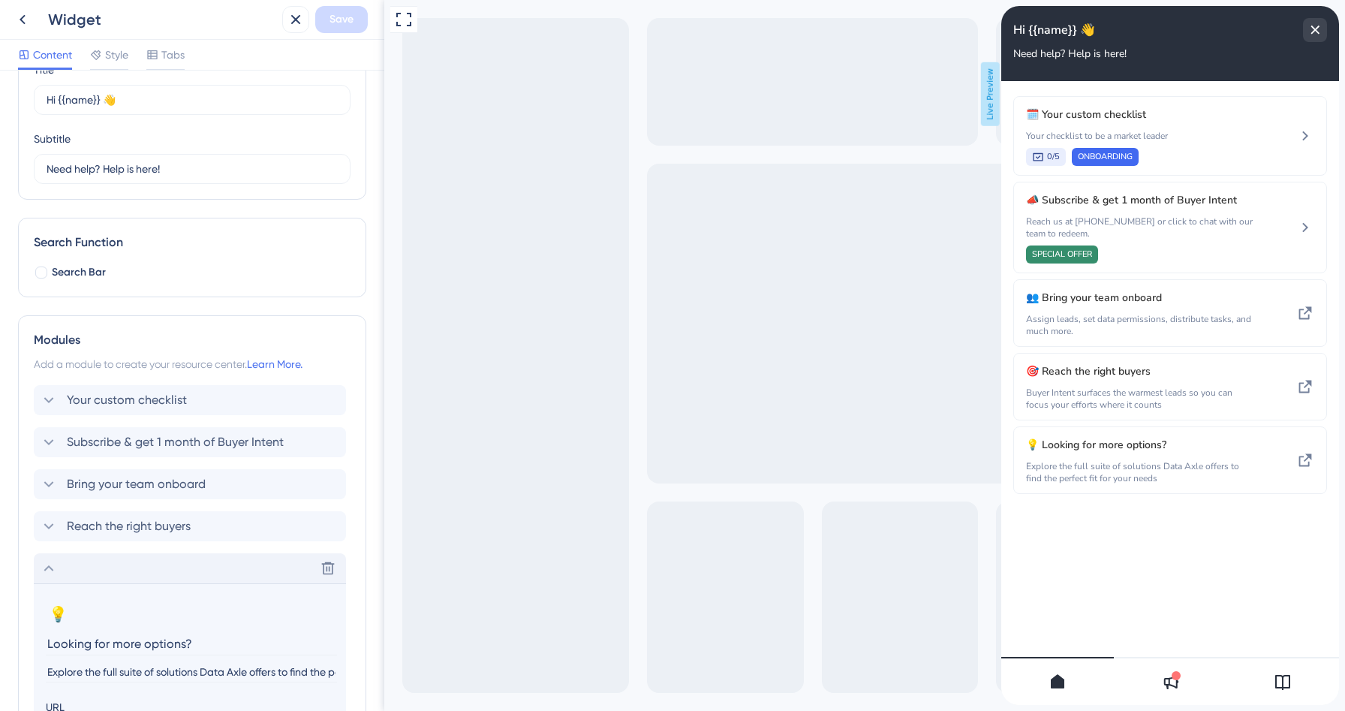
click at [151, 571] on div "Delete" at bounding box center [190, 568] width 312 height 30
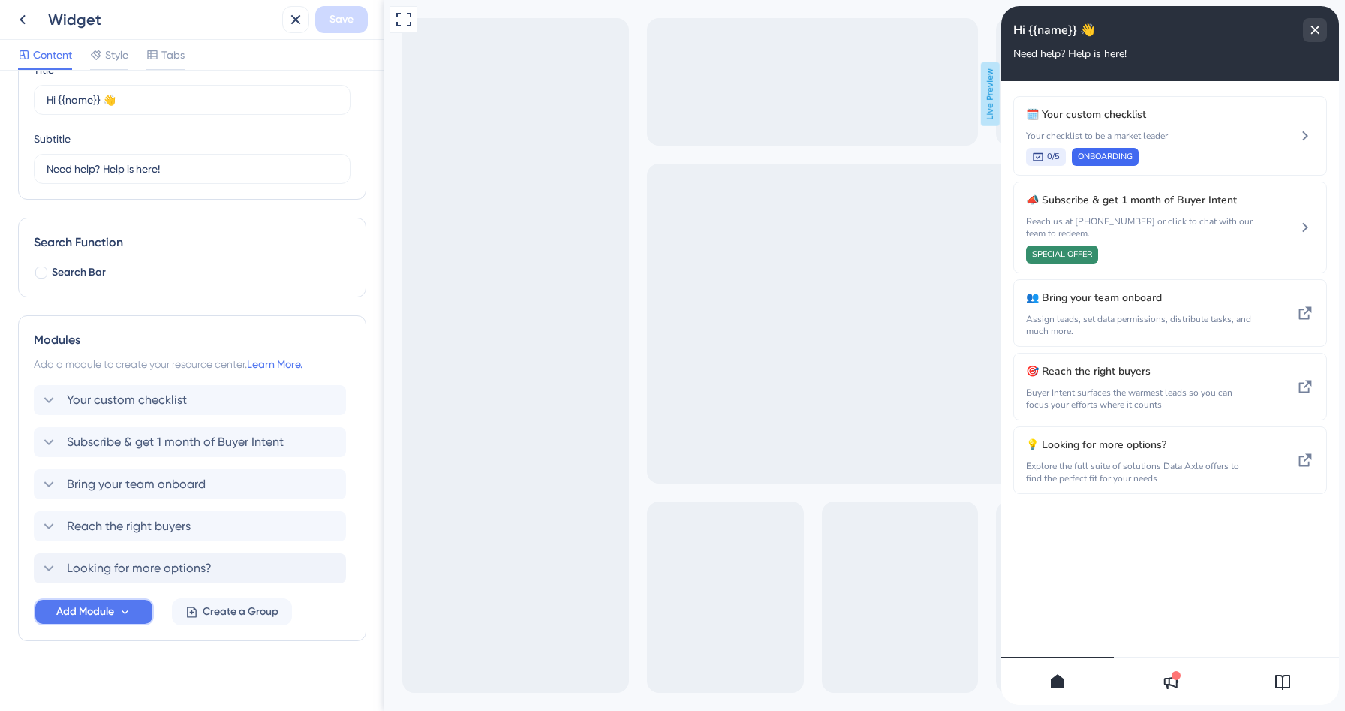
click at [71, 624] on button "Add Module" at bounding box center [94, 611] width 120 height 27
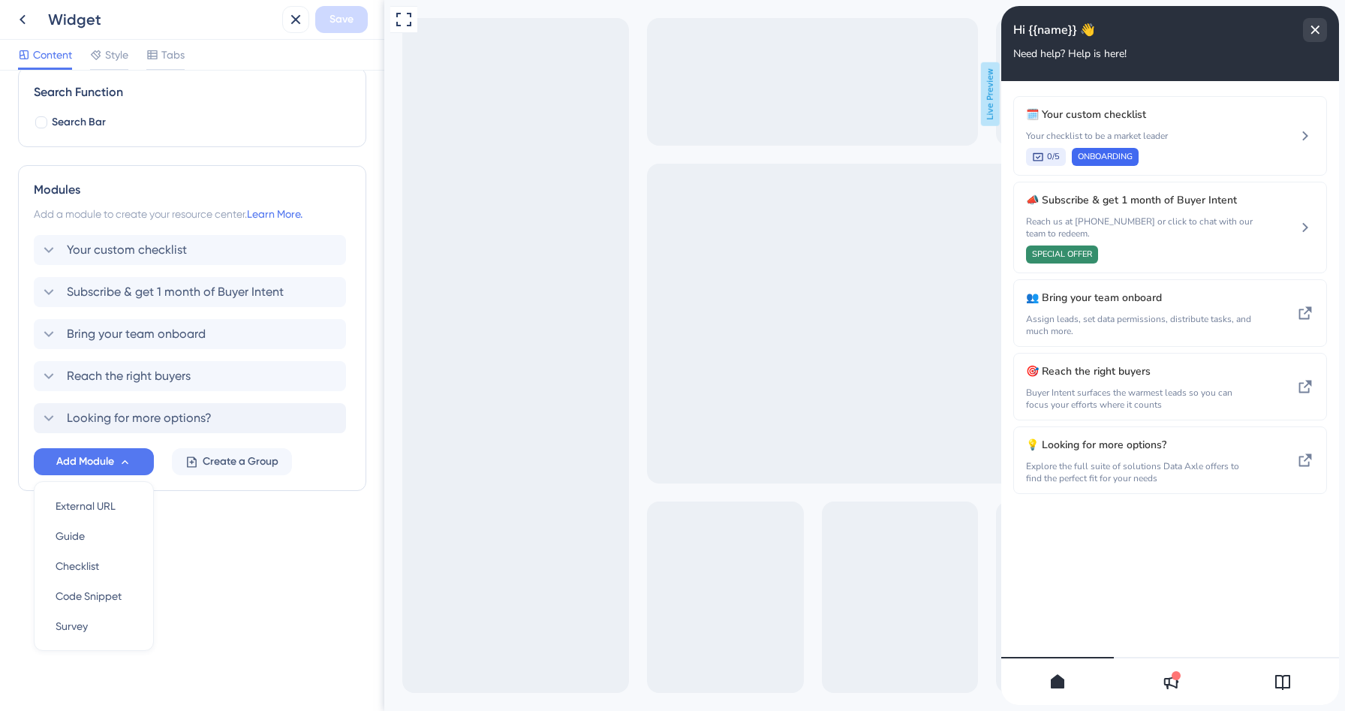
click at [257, 540] on div "Resource Center Header Title Hi {{name}} 👋 14 Hi {{name}} 👋 Subtitle Need help?…" at bounding box center [192, 208] width 348 height 686
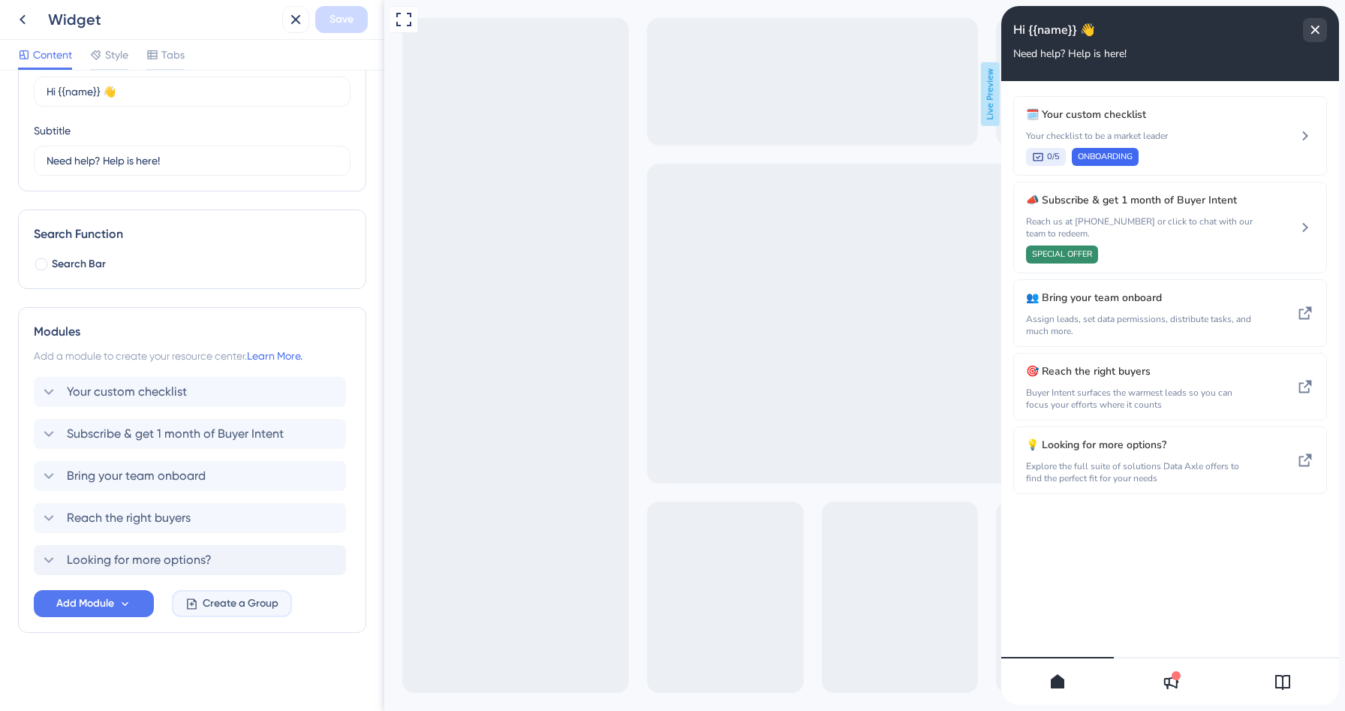
click at [223, 598] on span "Create a Group" at bounding box center [241, 604] width 76 height 18
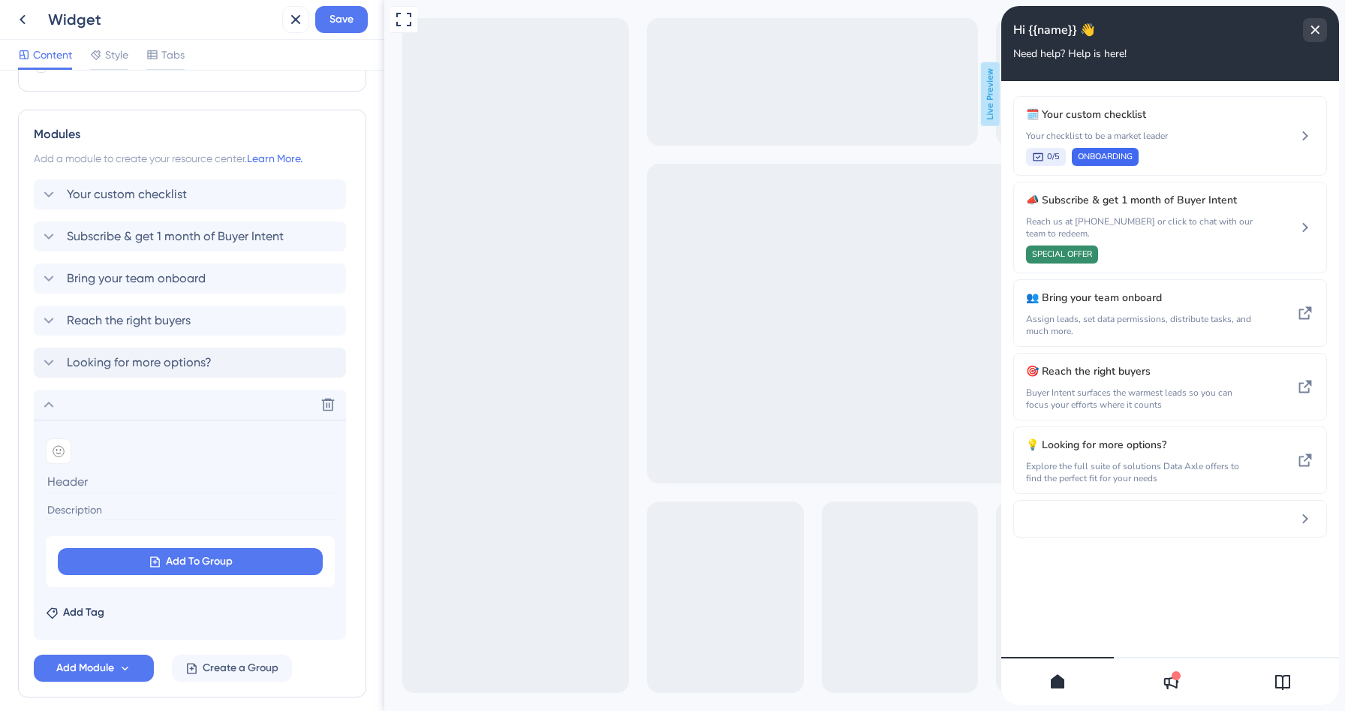
scroll to position [344, 0]
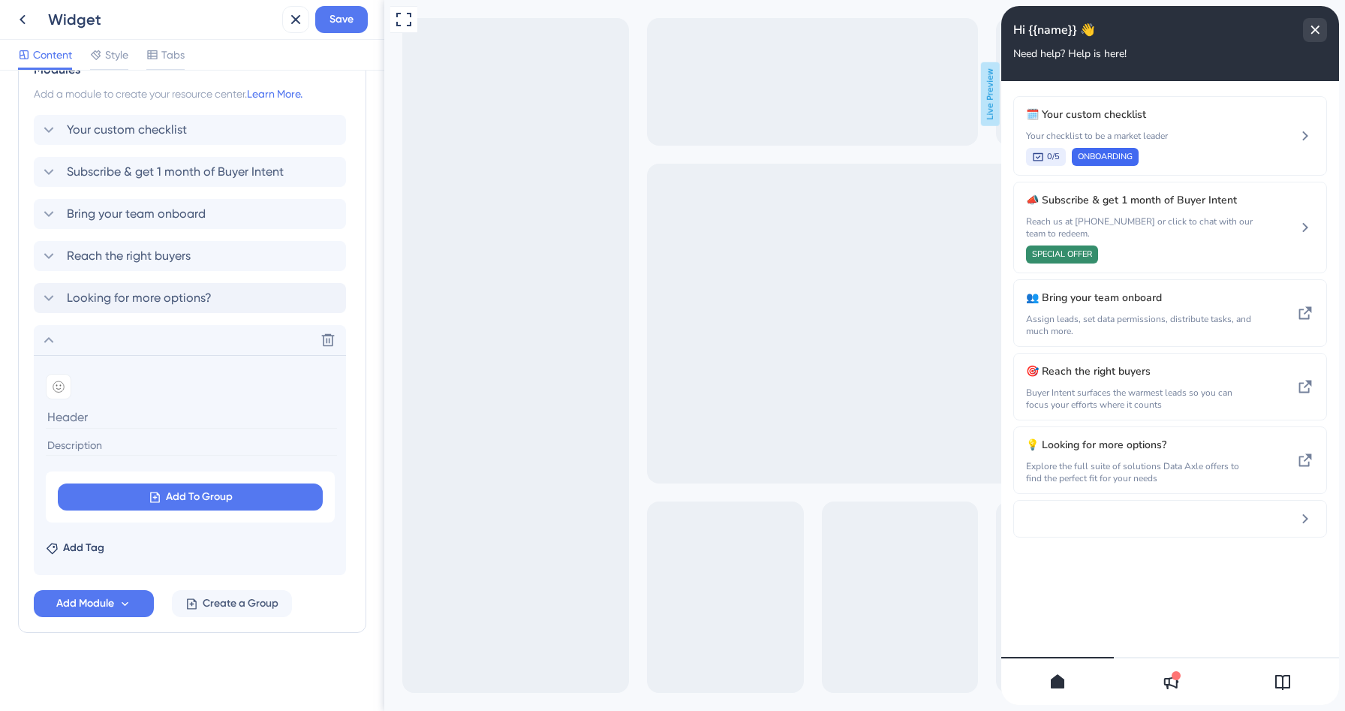
click at [158, 415] on input at bounding box center [191, 416] width 291 height 23
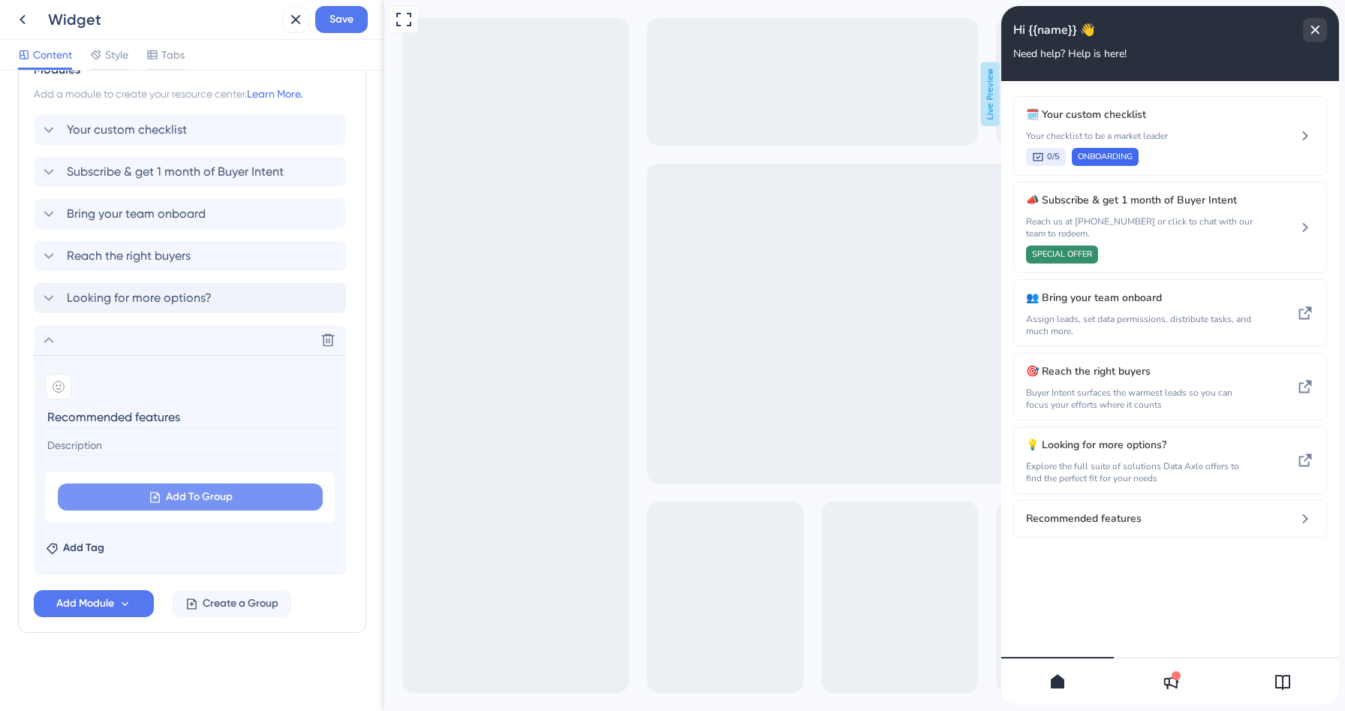
type input "Recommended features"
click at [192, 497] on span "Add To Group" at bounding box center [199, 497] width 67 height 18
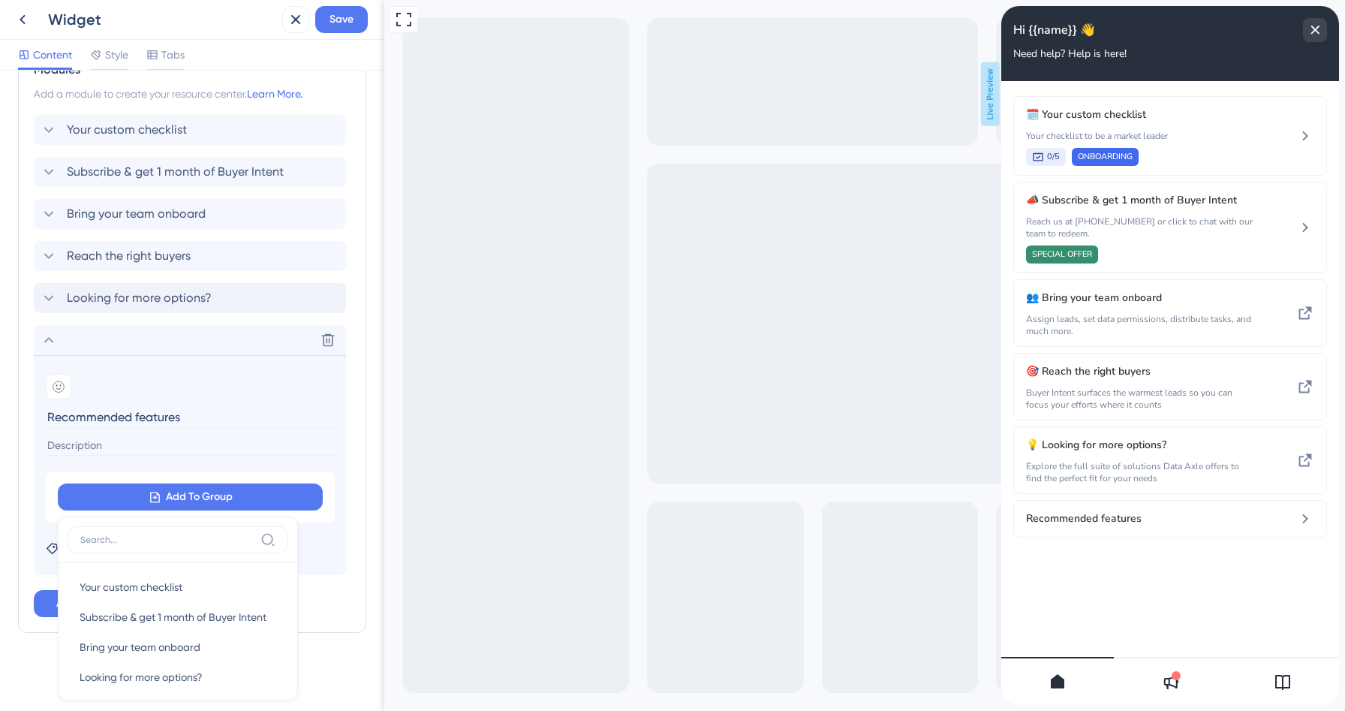
click at [361, 390] on div "Modules Add a module to create your resource center. Learn More. Your custom ch…" at bounding box center [192, 339] width 348 height 588
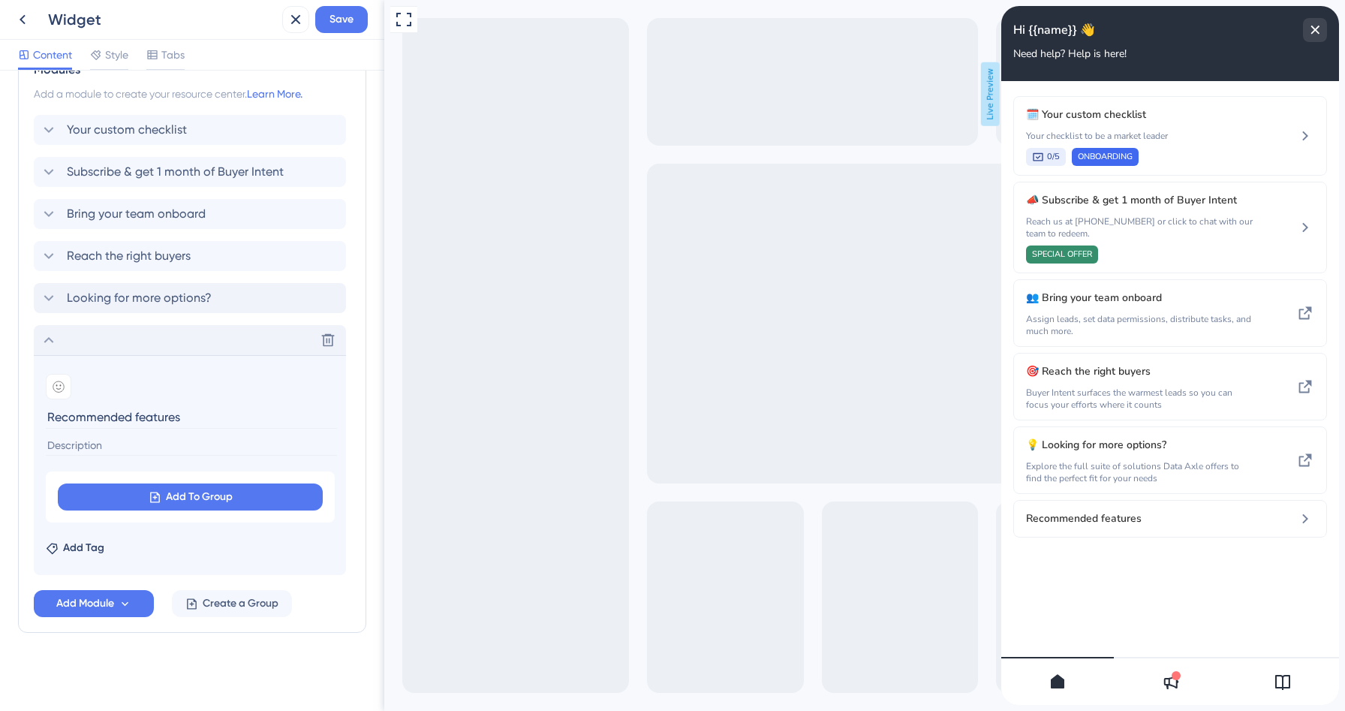
click at [46, 337] on icon at bounding box center [49, 340] width 18 height 18
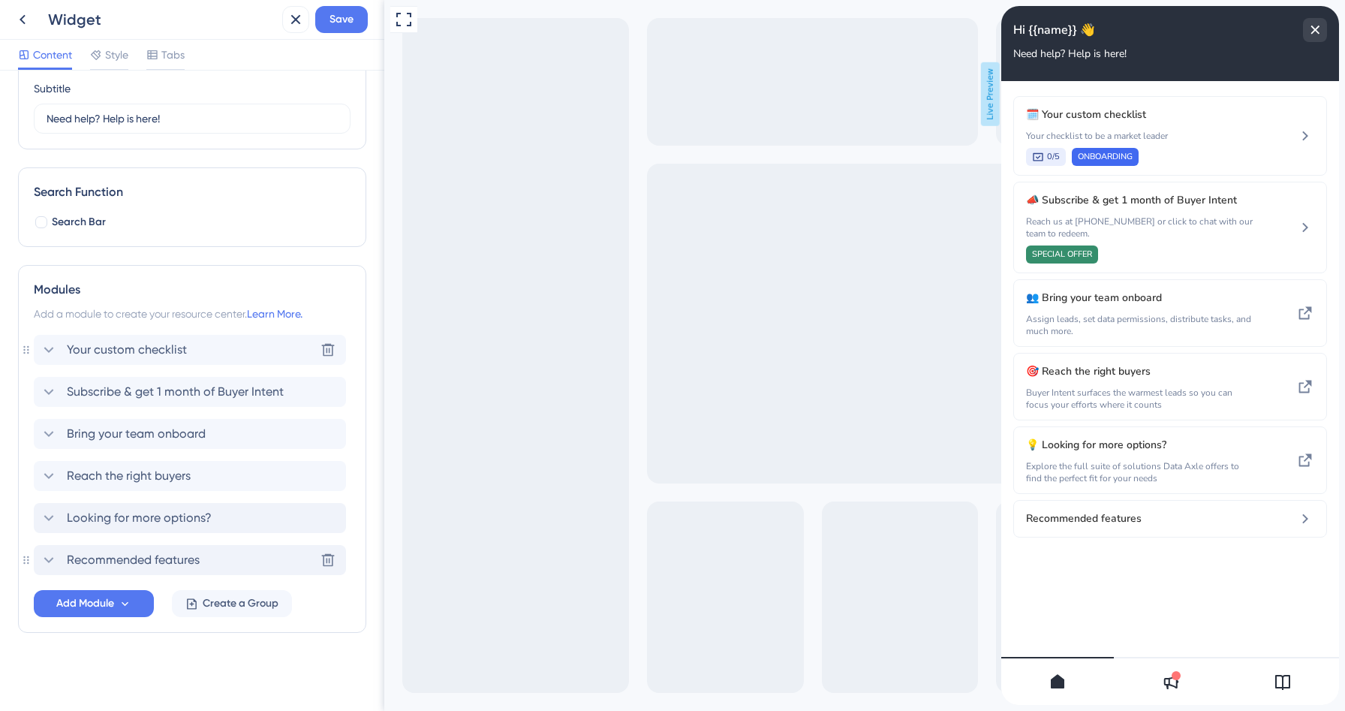
scroll to position [124, 0]
click at [89, 599] on span "Add Module" at bounding box center [85, 604] width 58 height 18
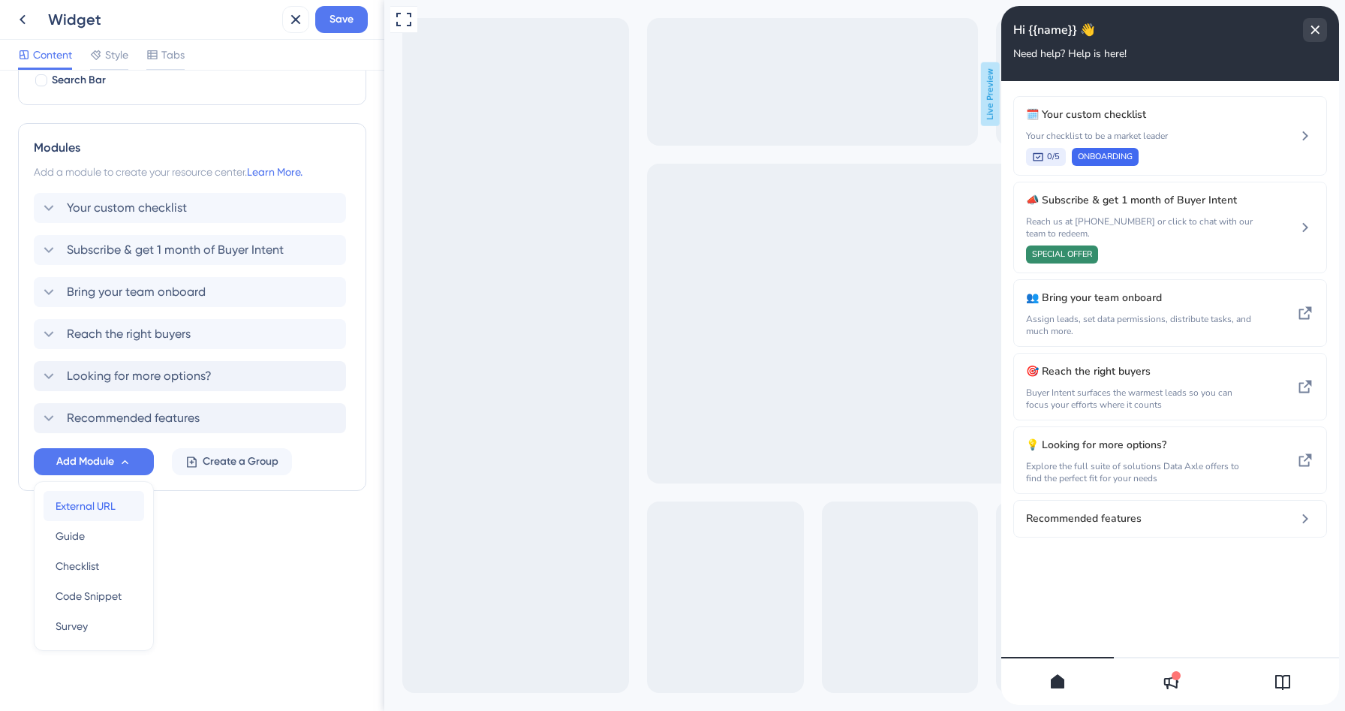
click at [88, 517] on div "External URL External URL" at bounding box center [94, 506] width 77 height 30
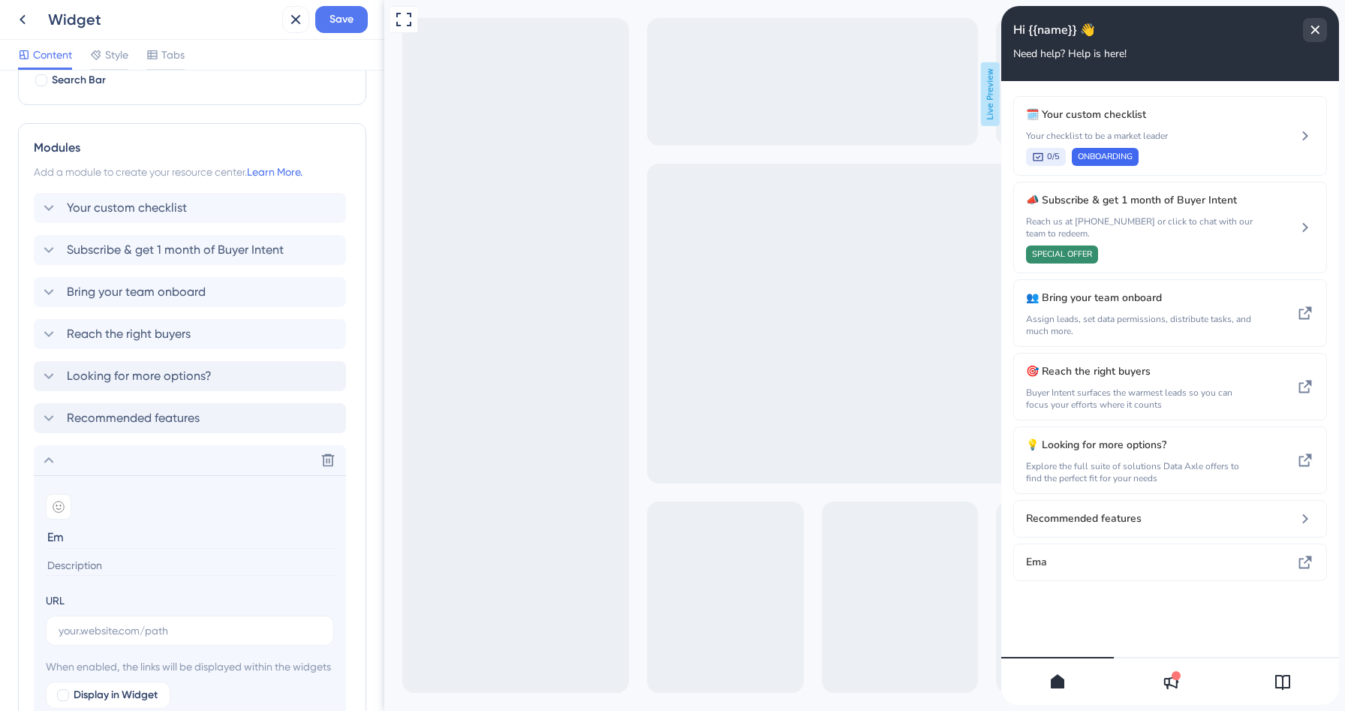
type input "E"
type input "Email Campaigns"
click at [56, 497] on div at bounding box center [59, 507] width 26 height 26
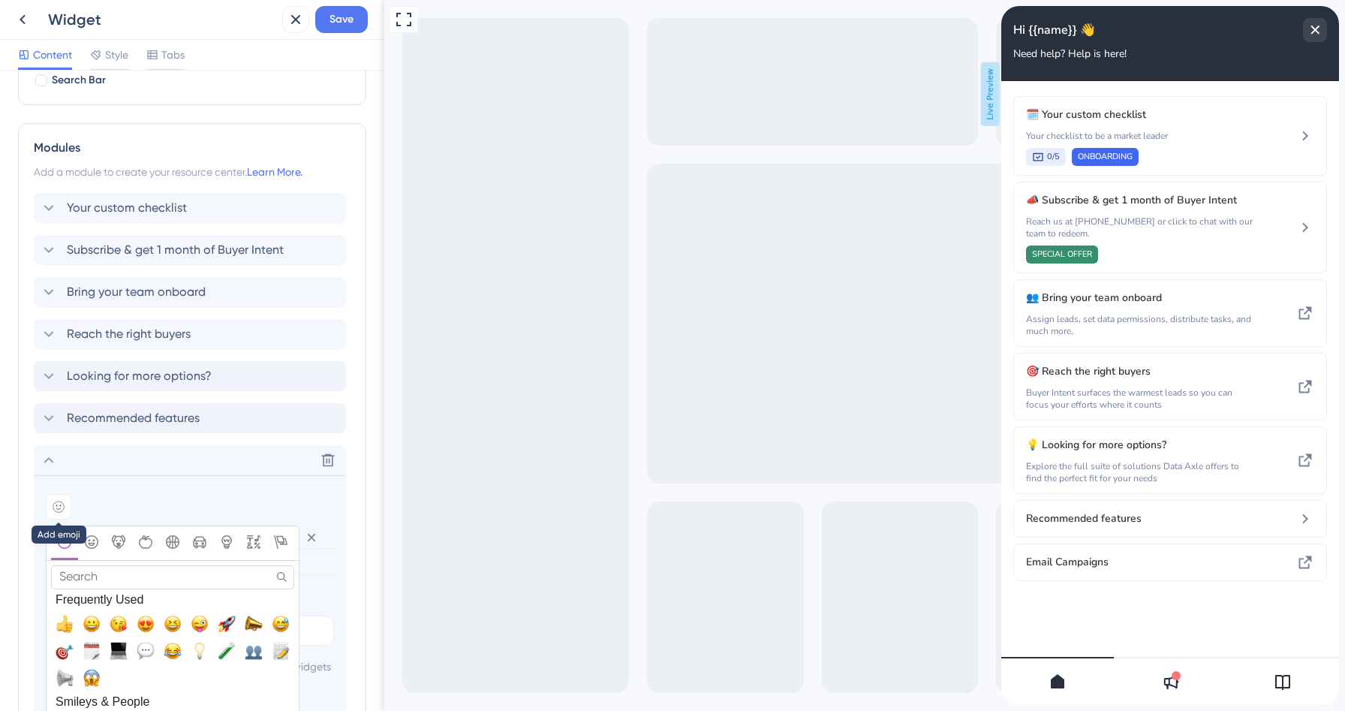
click at [57, 496] on div at bounding box center [59, 507] width 26 height 26
click at [47, 451] on icon at bounding box center [49, 460] width 18 height 18
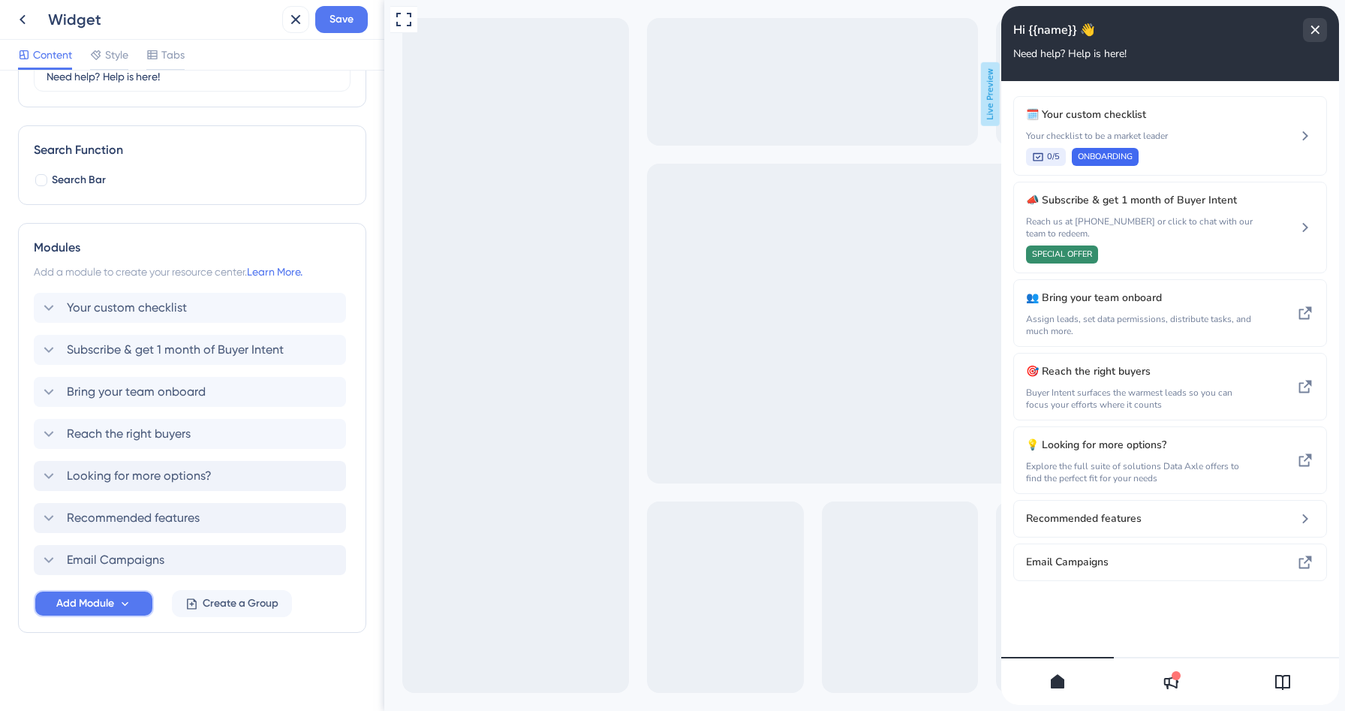
click at [67, 601] on span "Add Module" at bounding box center [85, 604] width 58 height 18
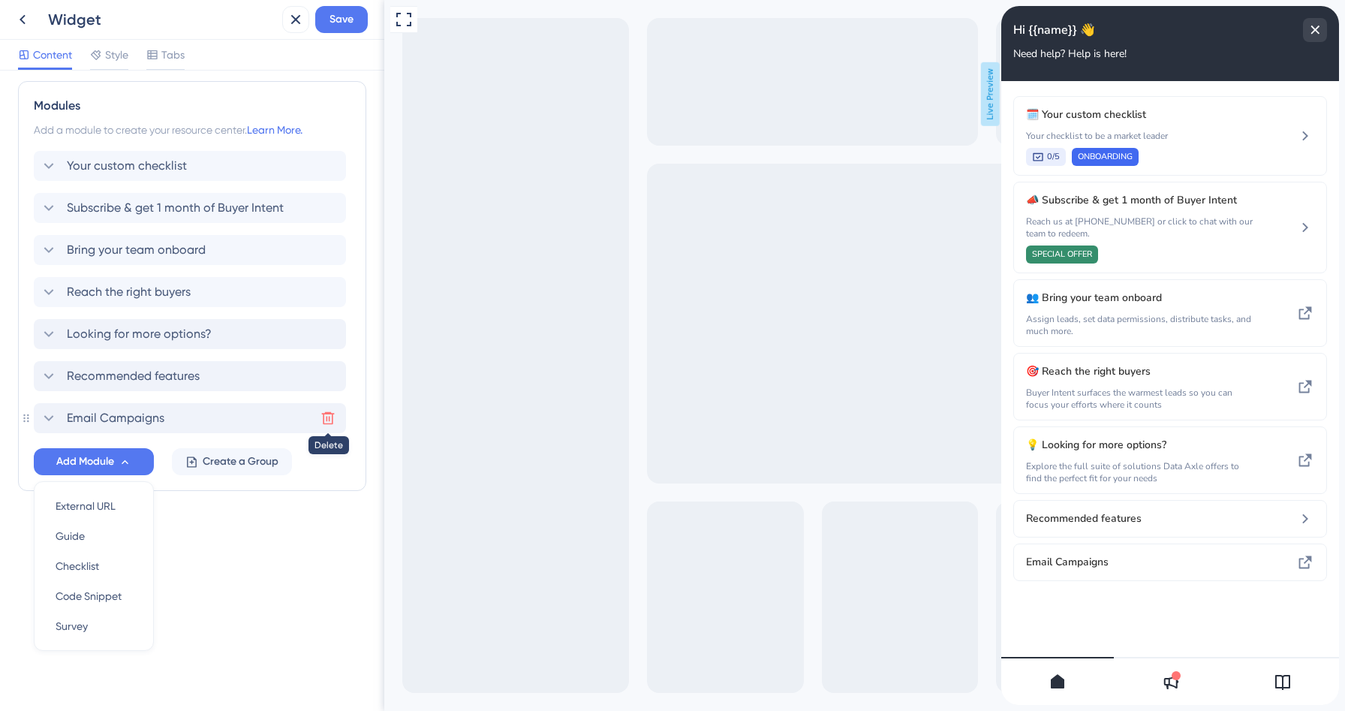
click at [331, 420] on icon at bounding box center [328, 418] width 15 height 15
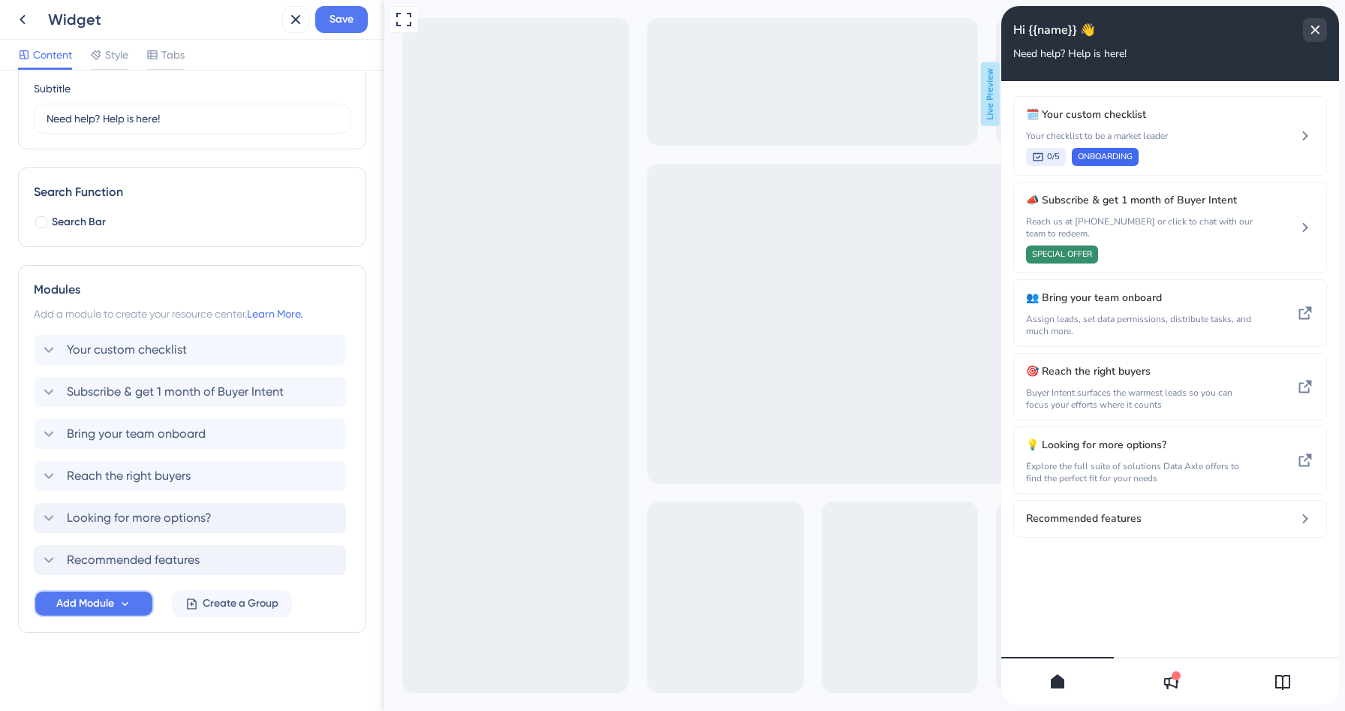
click at [92, 600] on span "Add Module" at bounding box center [85, 604] width 58 height 18
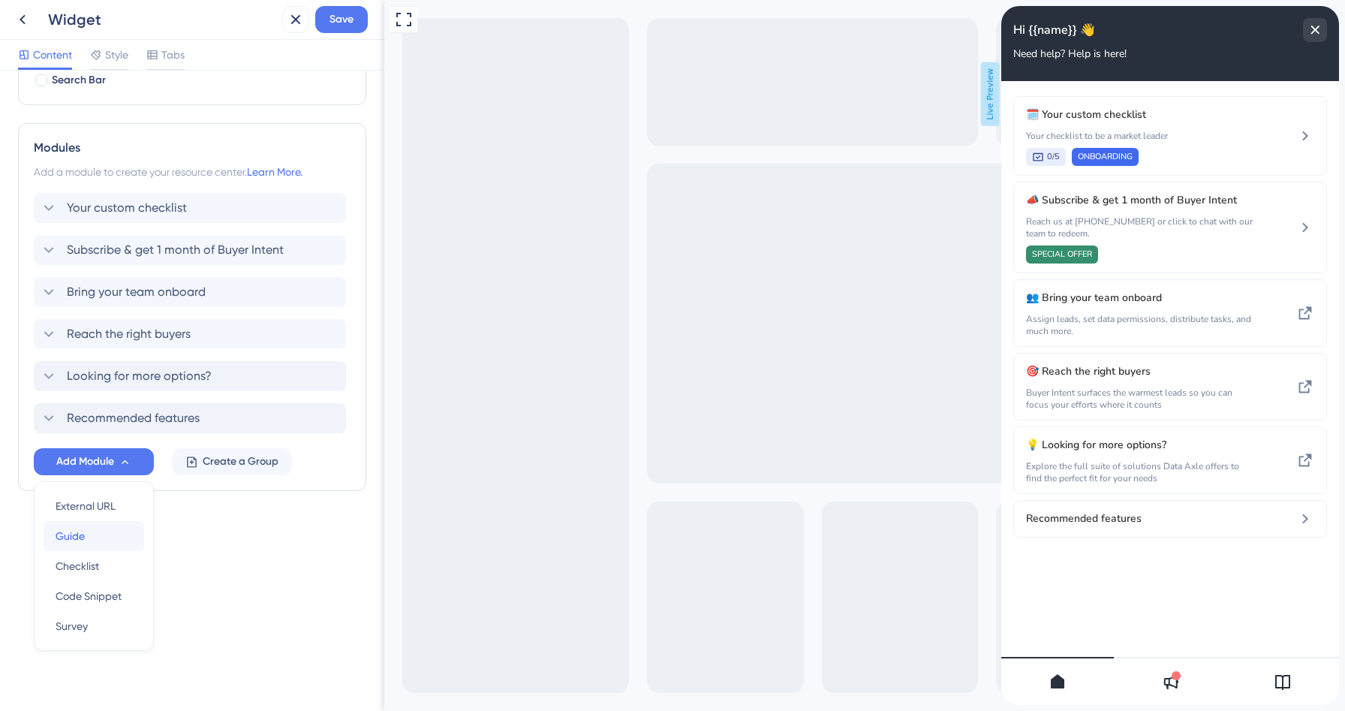
click at [89, 535] on div "Guide Guide" at bounding box center [94, 536] width 77 height 30
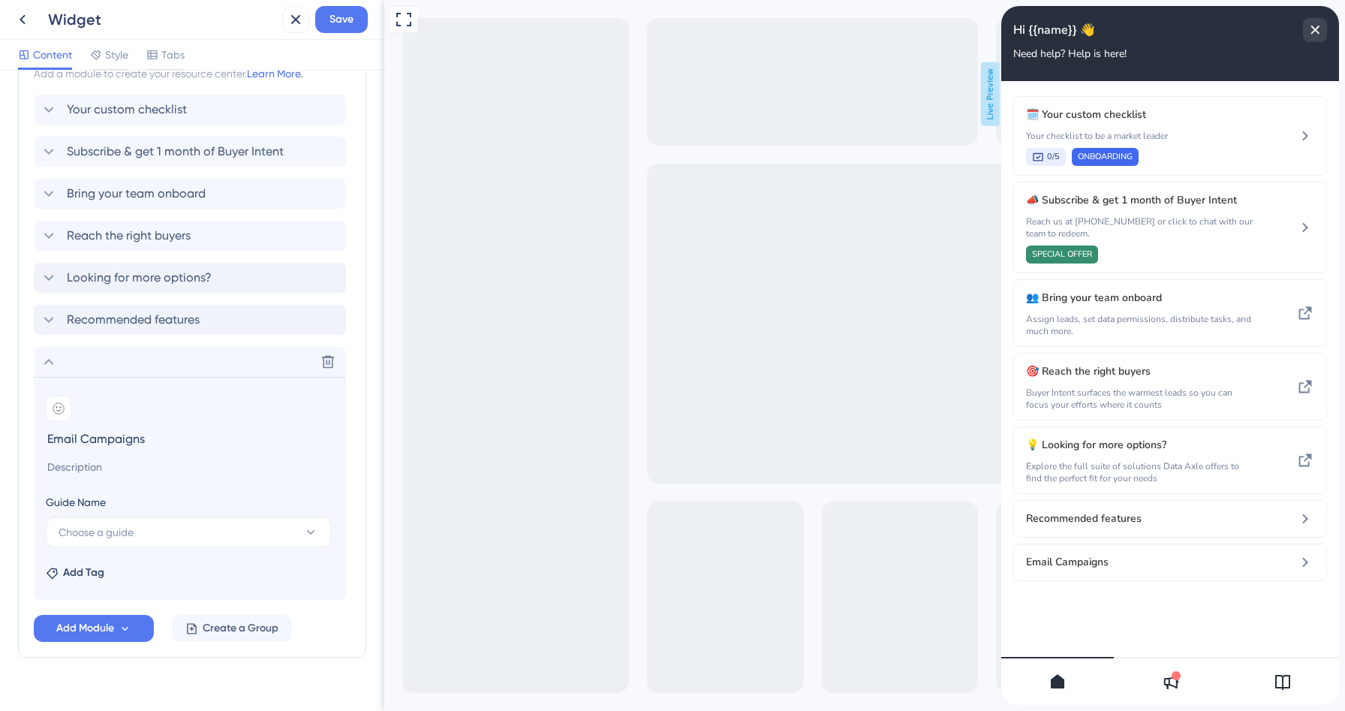
scroll to position [389, 0]
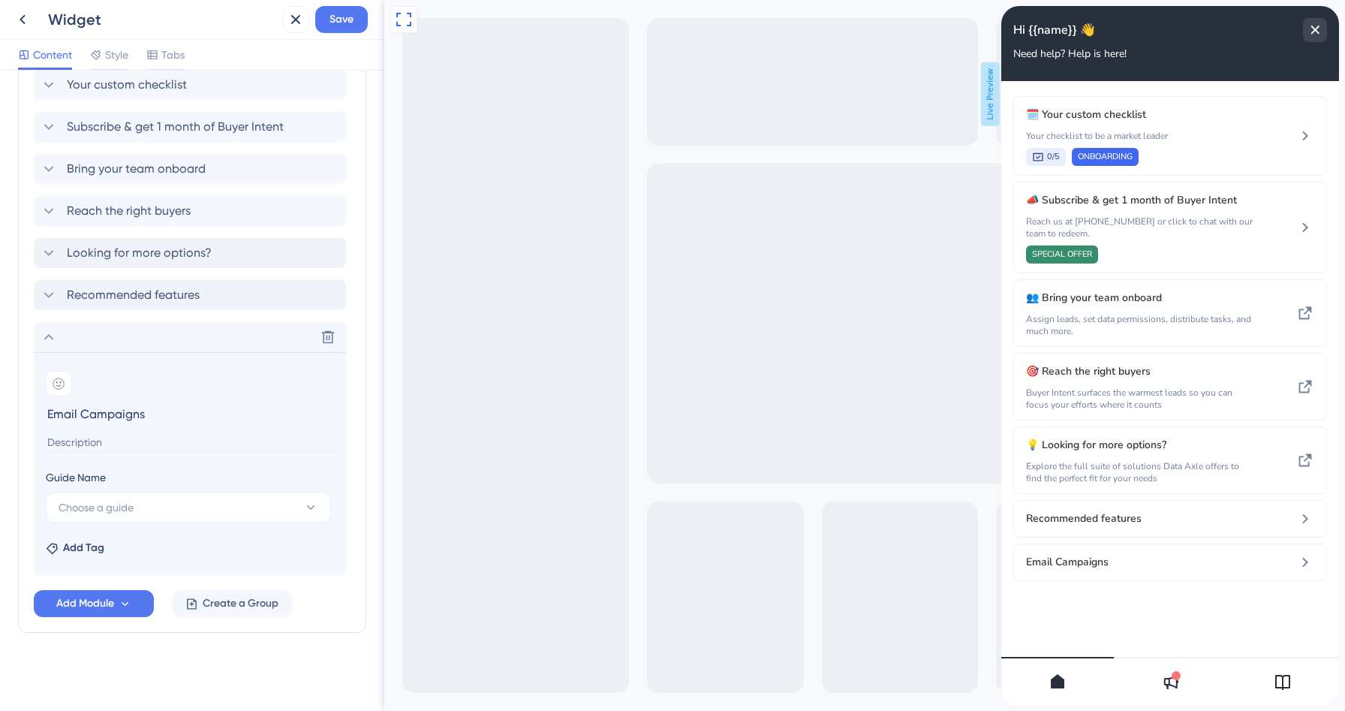
type input "Email Campaigns"
click at [332, 338] on icon at bounding box center [328, 337] width 15 height 15
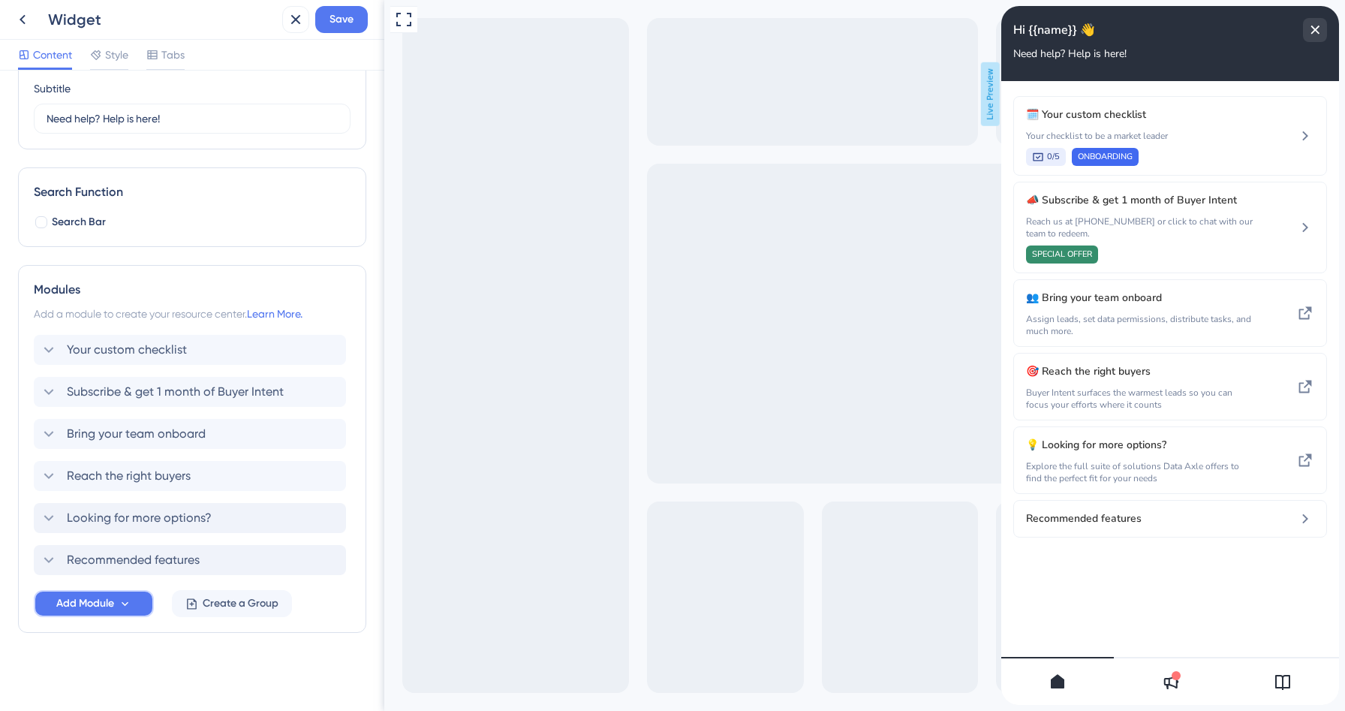
click at [102, 601] on span "Add Module" at bounding box center [85, 604] width 58 height 18
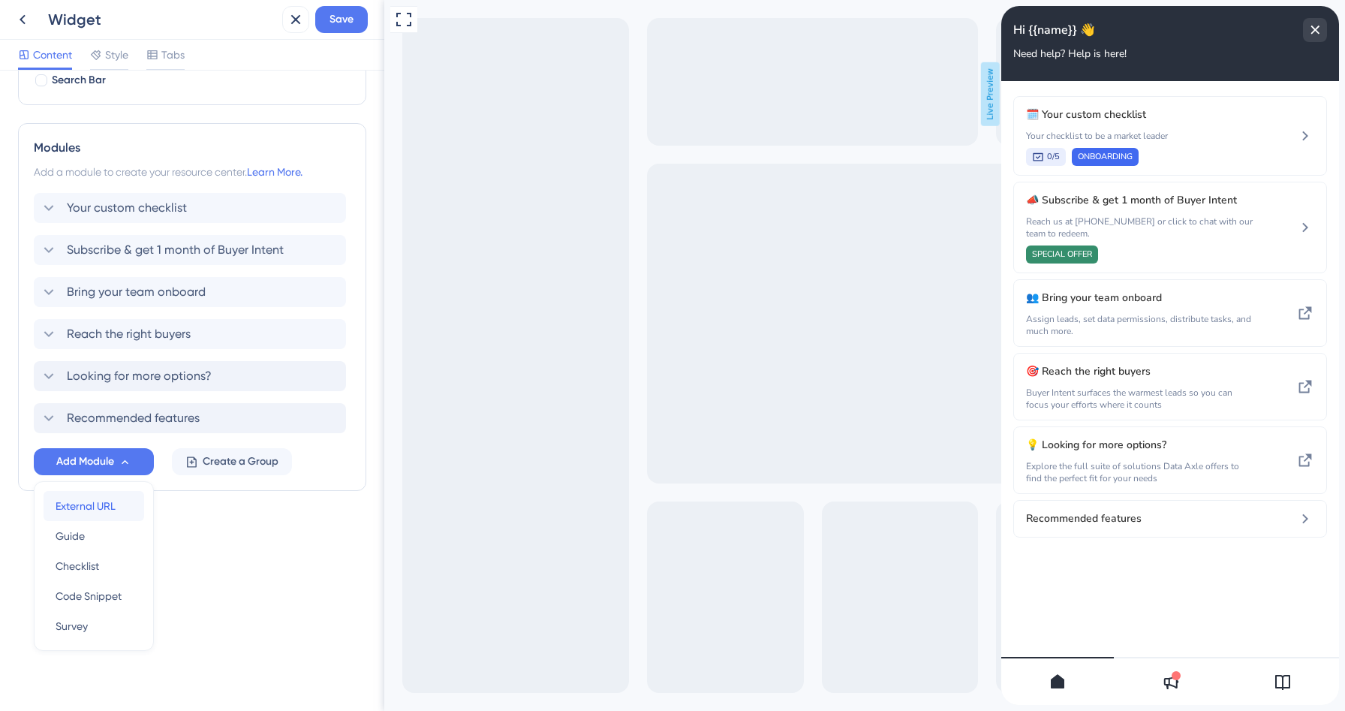
click at [99, 511] on span "External URL" at bounding box center [86, 506] width 60 height 18
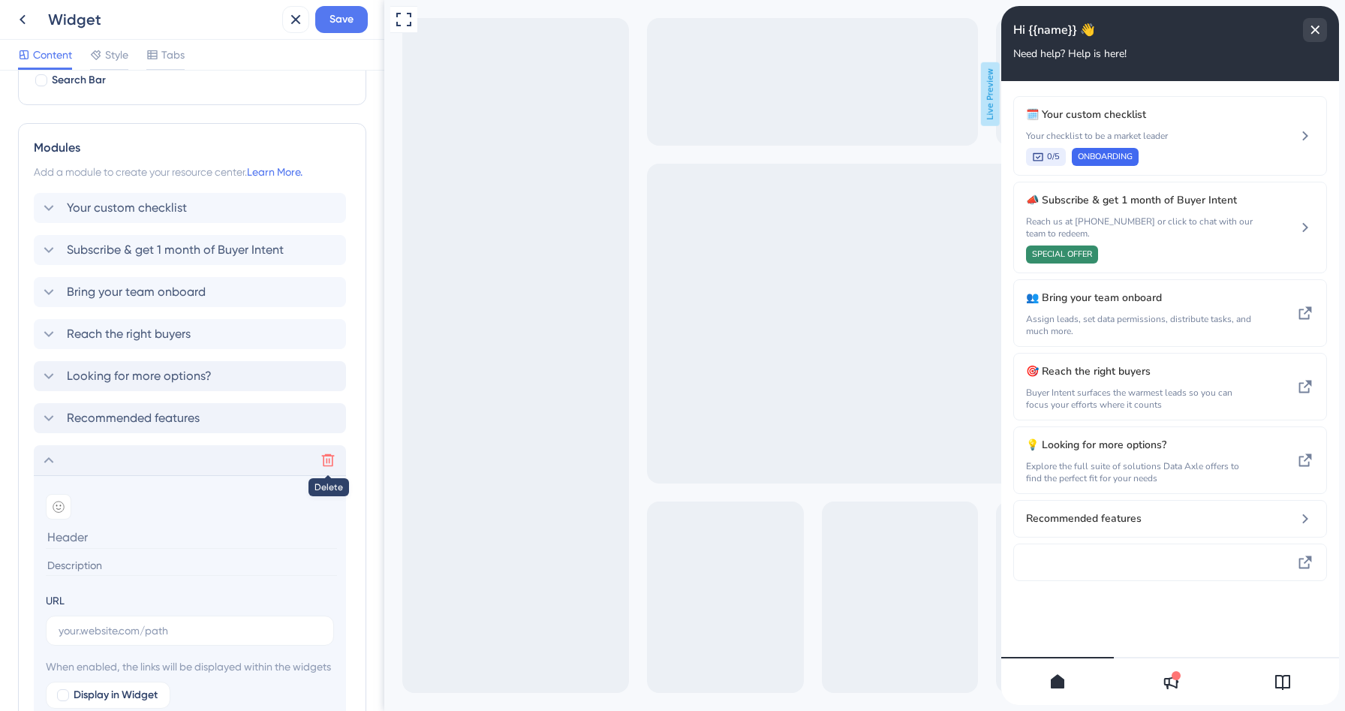
click at [331, 462] on icon at bounding box center [328, 460] width 15 height 15
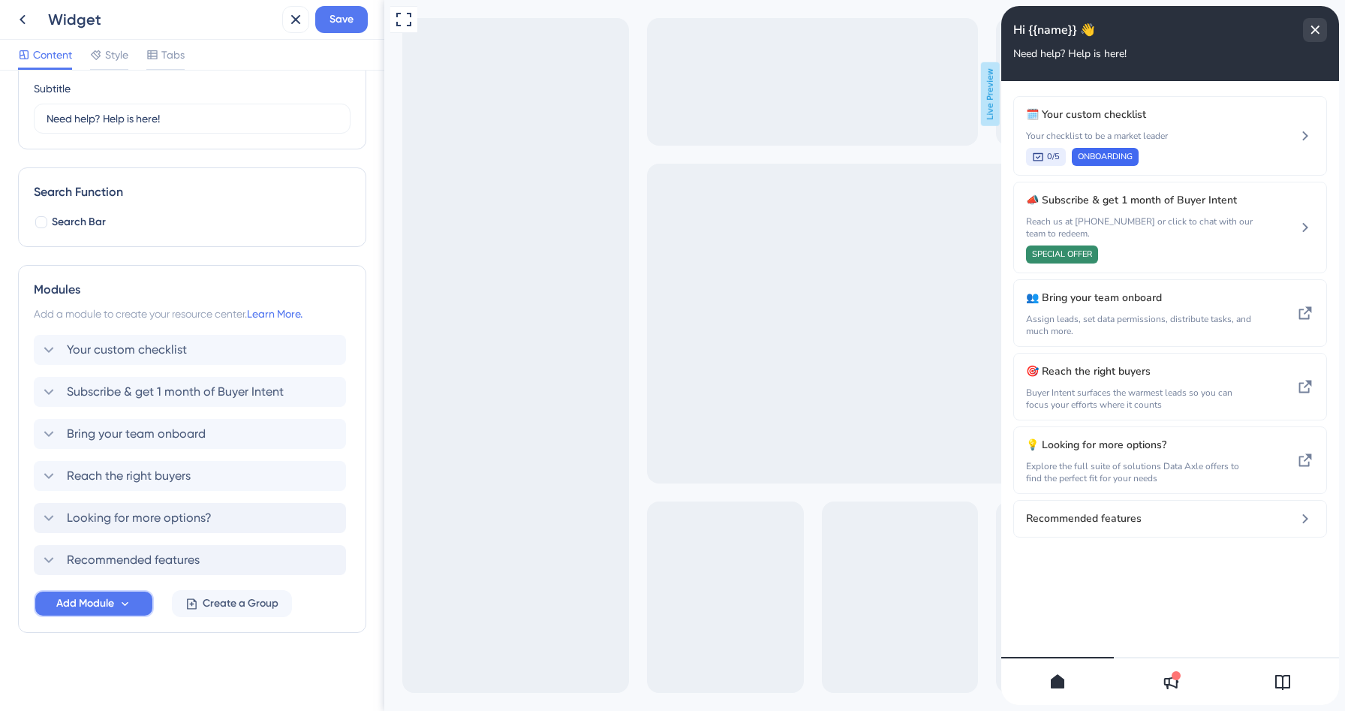
click at [89, 609] on span "Add Module" at bounding box center [85, 604] width 58 height 18
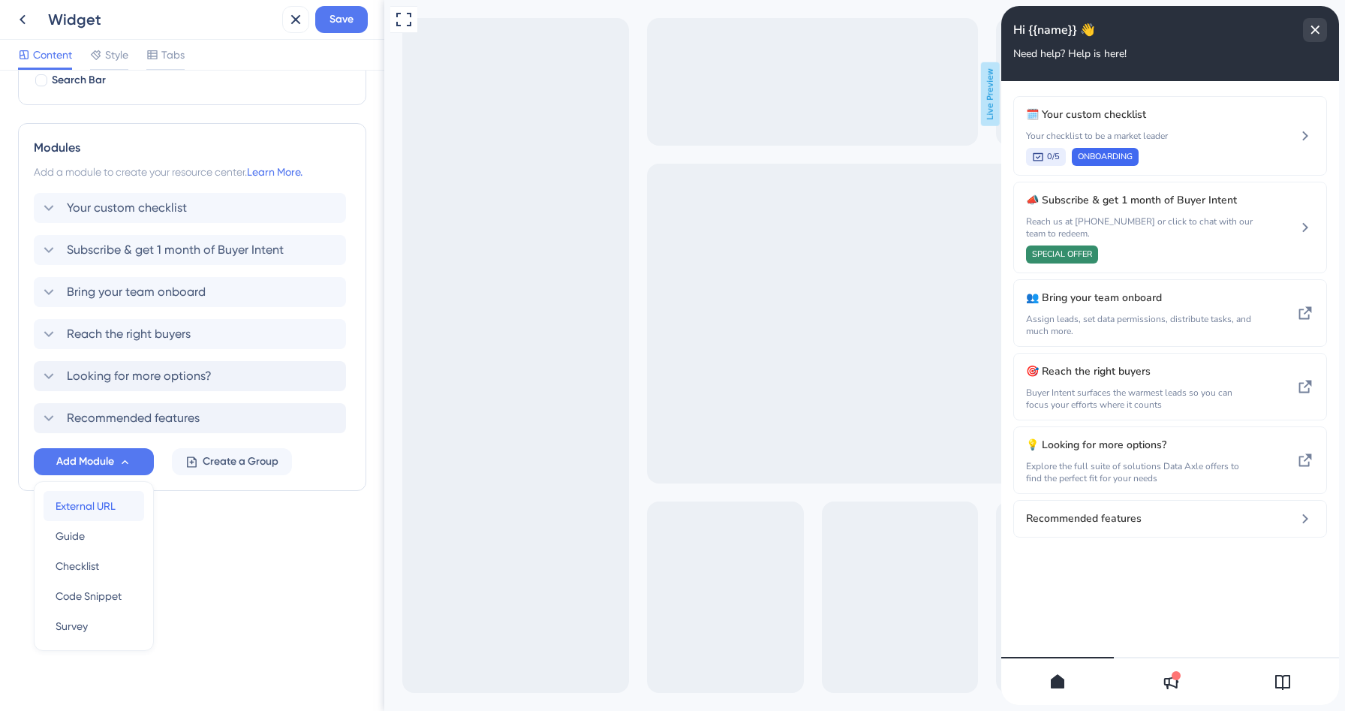
click at [95, 513] on span "External URL" at bounding box center [86, 506] width 60 height 18
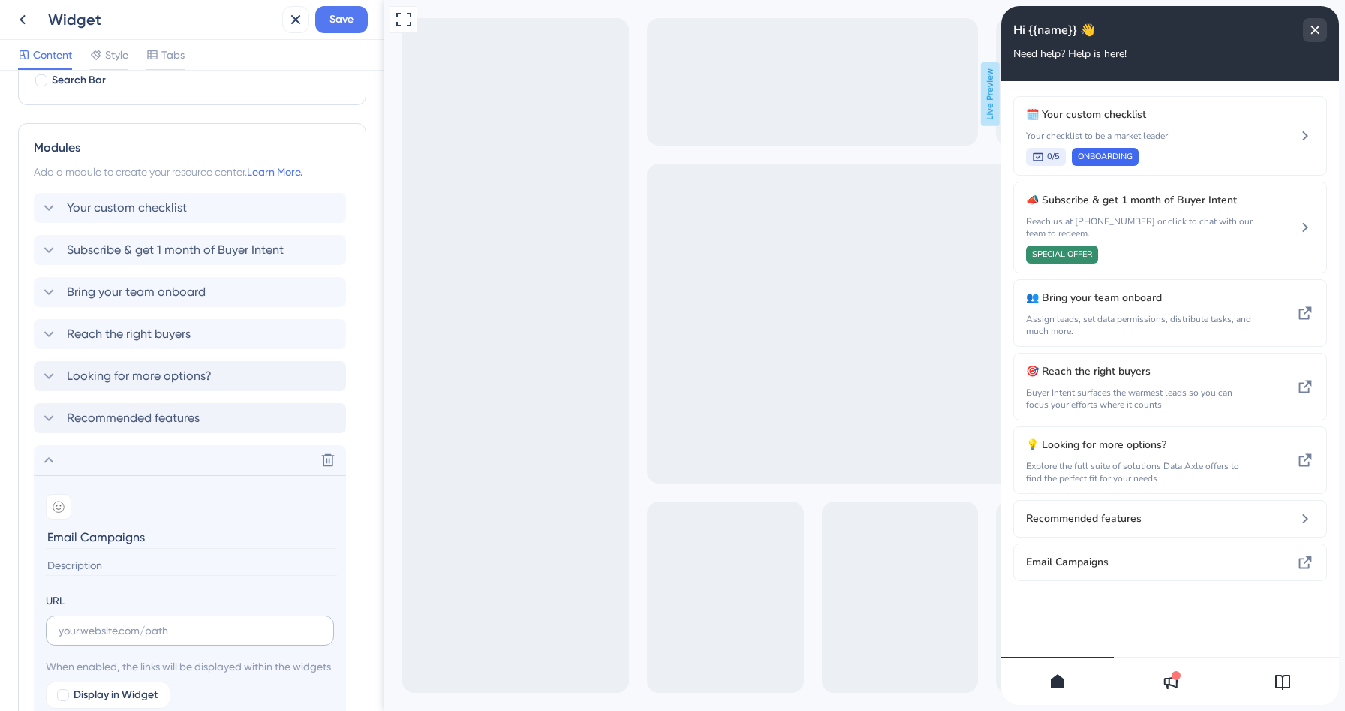
type input "Email Campaigns"
click at [89, 631] on input "text" at bounding box center [190, 630] width 263 height 17
paste input "[URL][DOMAIN_NAME]"
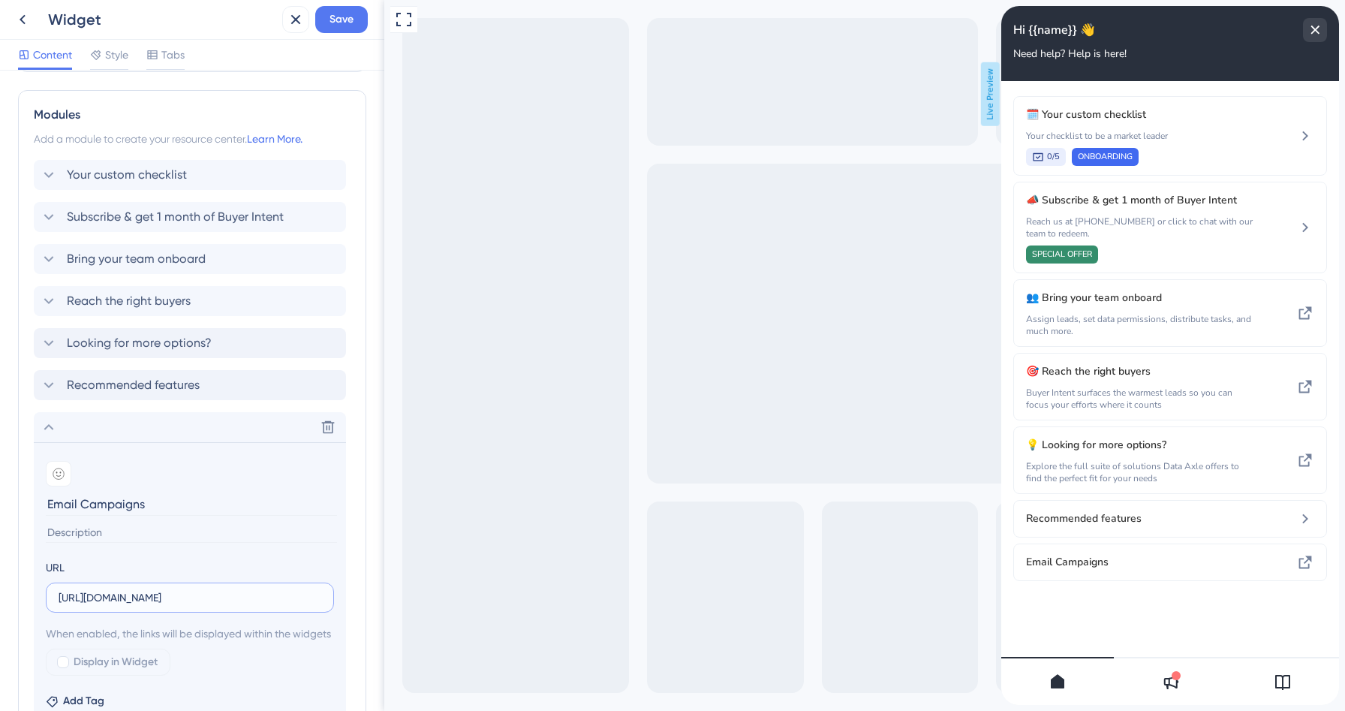
scroll to position [336, 0]
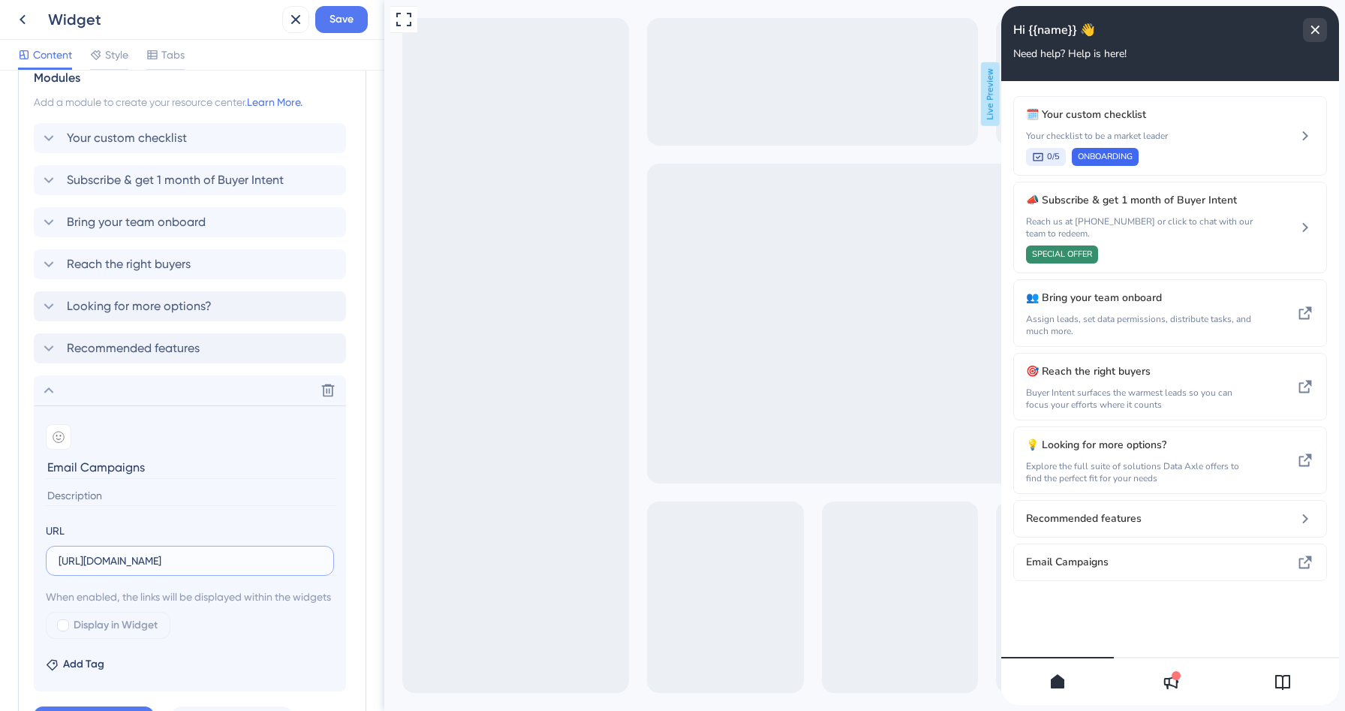
type input "[URL][DOMAIN_NAME]"
click at [210, 632] on div "Display in Widget" at bounding box center [190, 625] width 288 height 27
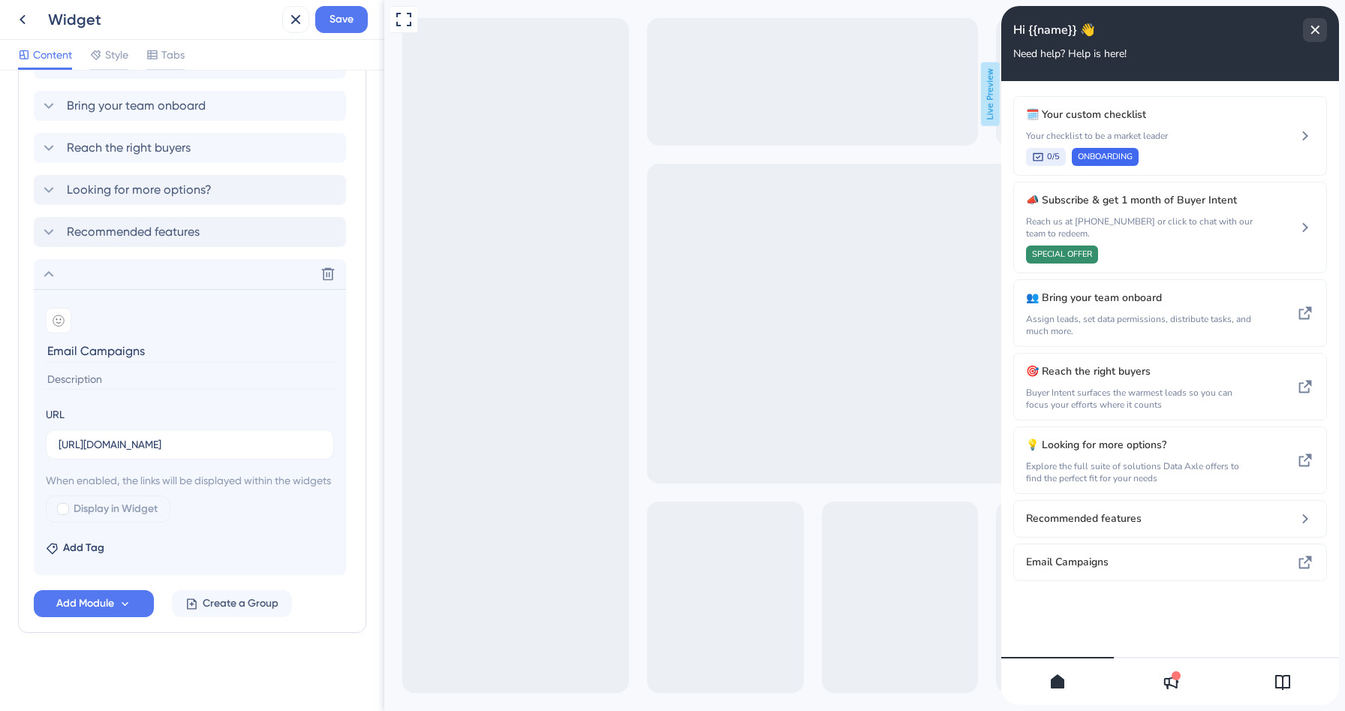
scroll to position [470, 0]
click at [62, 512] on div at bounding box center [63, 509] width 12 height 12
checkbox input "true"
click at [44, 265] on div "Delete" at bounding box center [190, 274] width 312 height 30
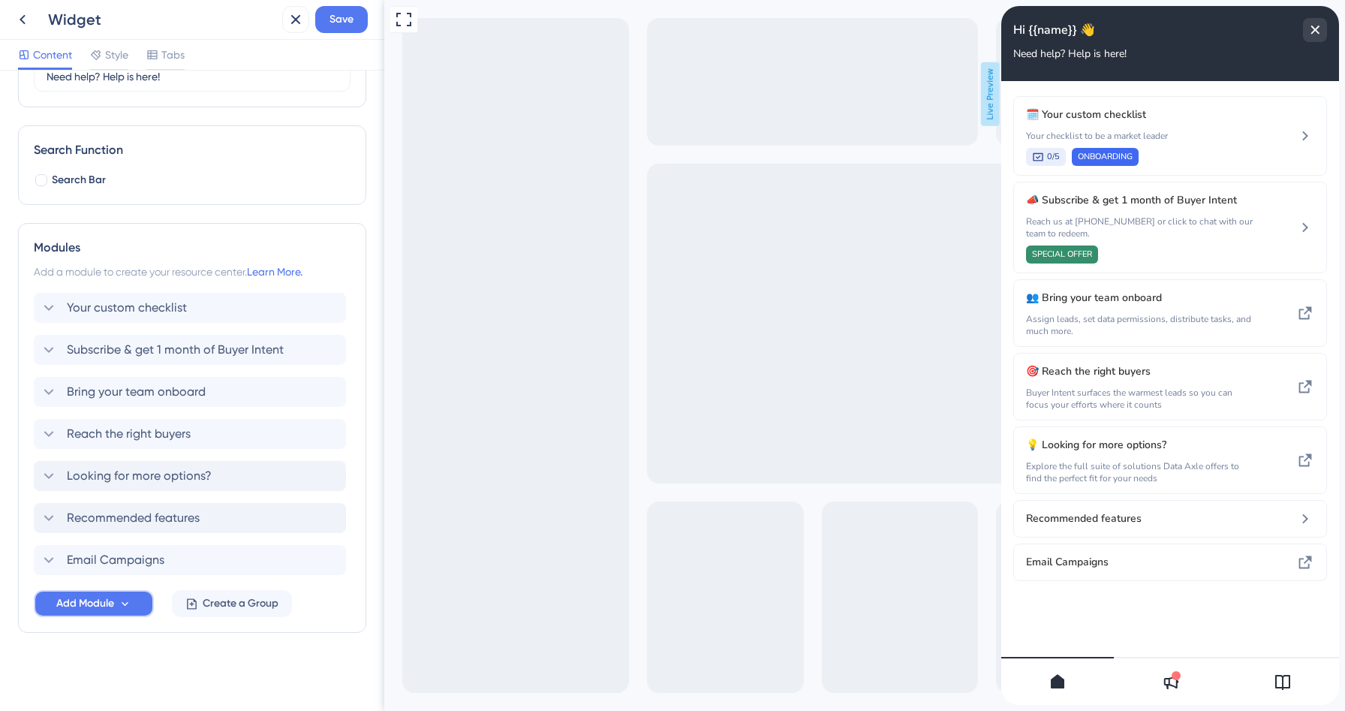
click at [95, 605] on span "Add Module" at bounding box center [85, 604] width 58 height 18
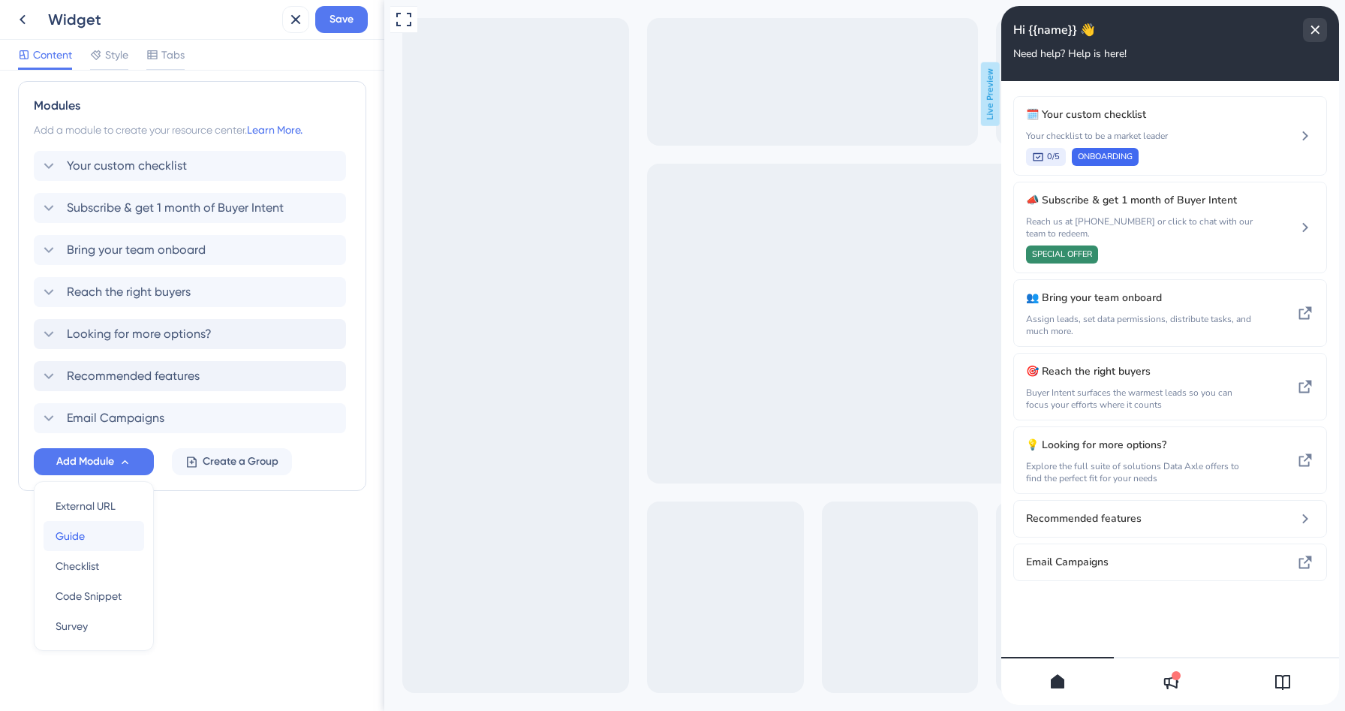
click at [98, 533] on div "Guide Guide" at bounding box center [94, 536] width 77 height 30
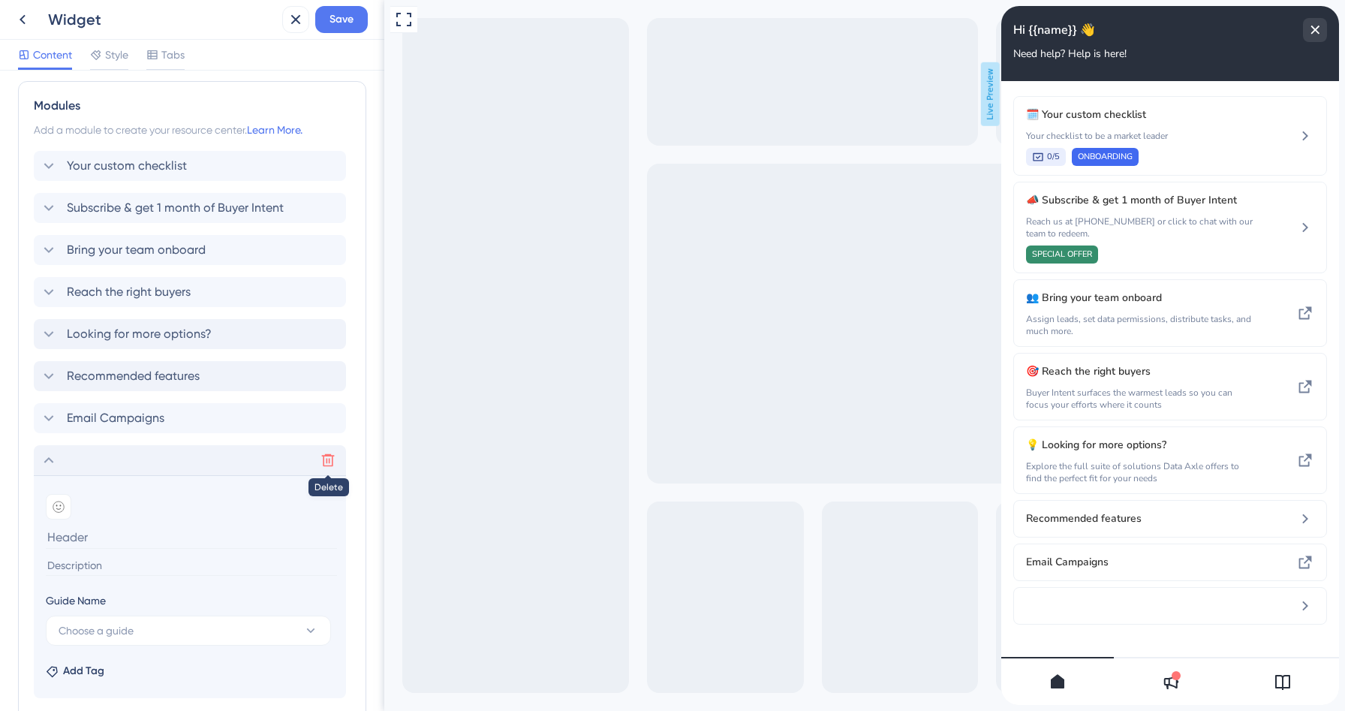
click at [334, 461] on icon at bounding box center [328, 460] width 15 height 15
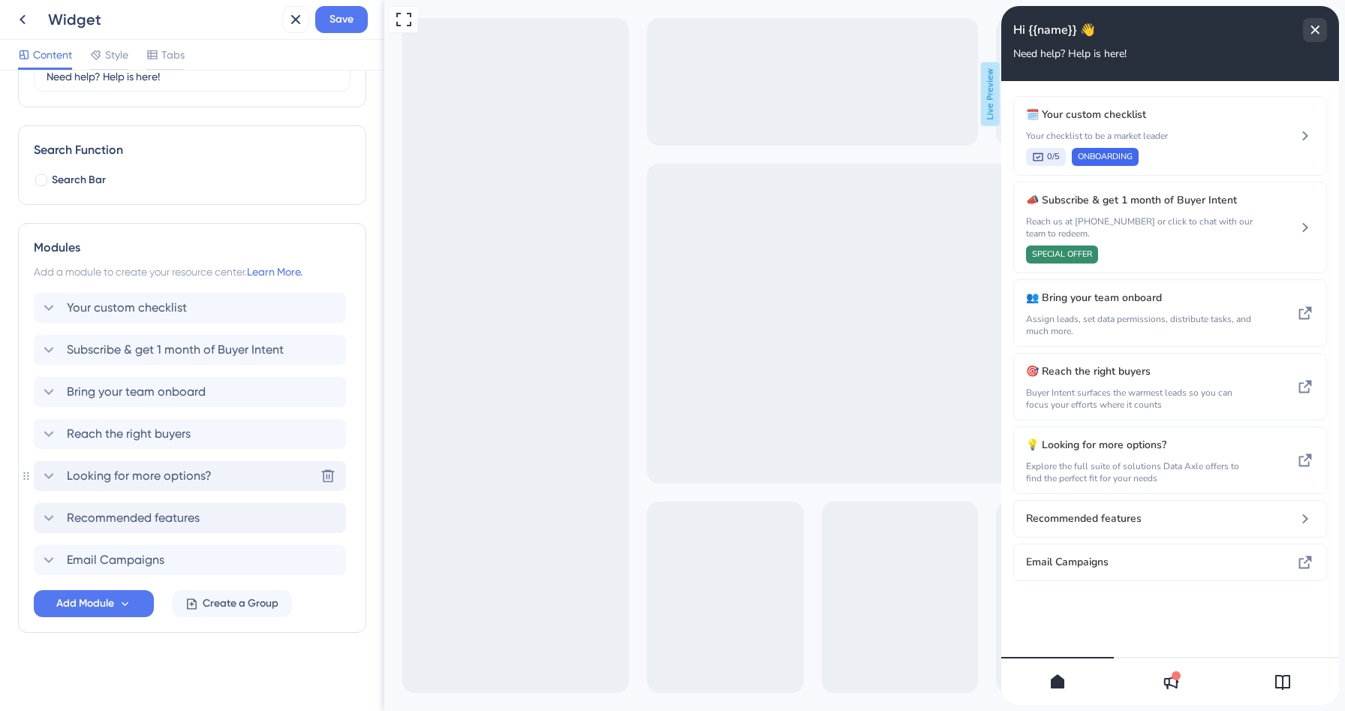
scroll to position [166, 0]
click at [83, 605] on span "Add Module" at bounding box center [85, 604] width 58 height 18
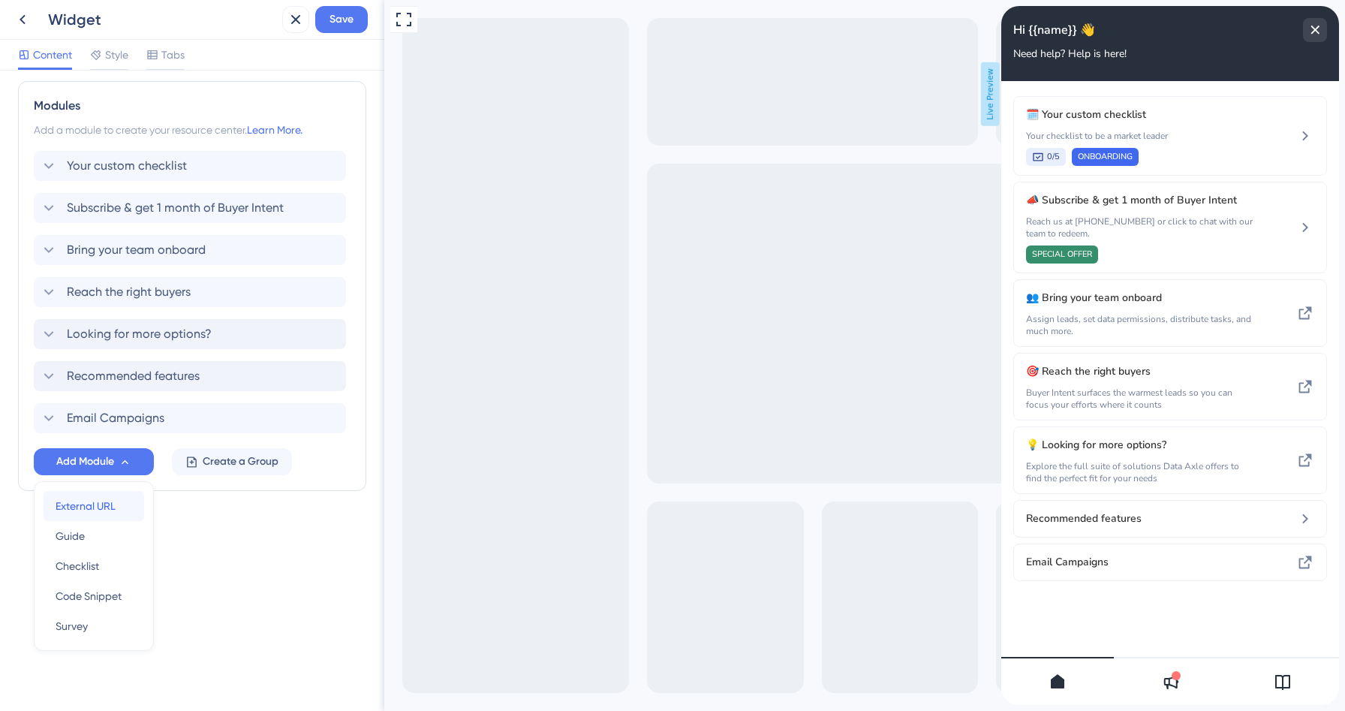
click at [101, 498] on span "External URL" at bounding box center [86, 506] width 60 height 18
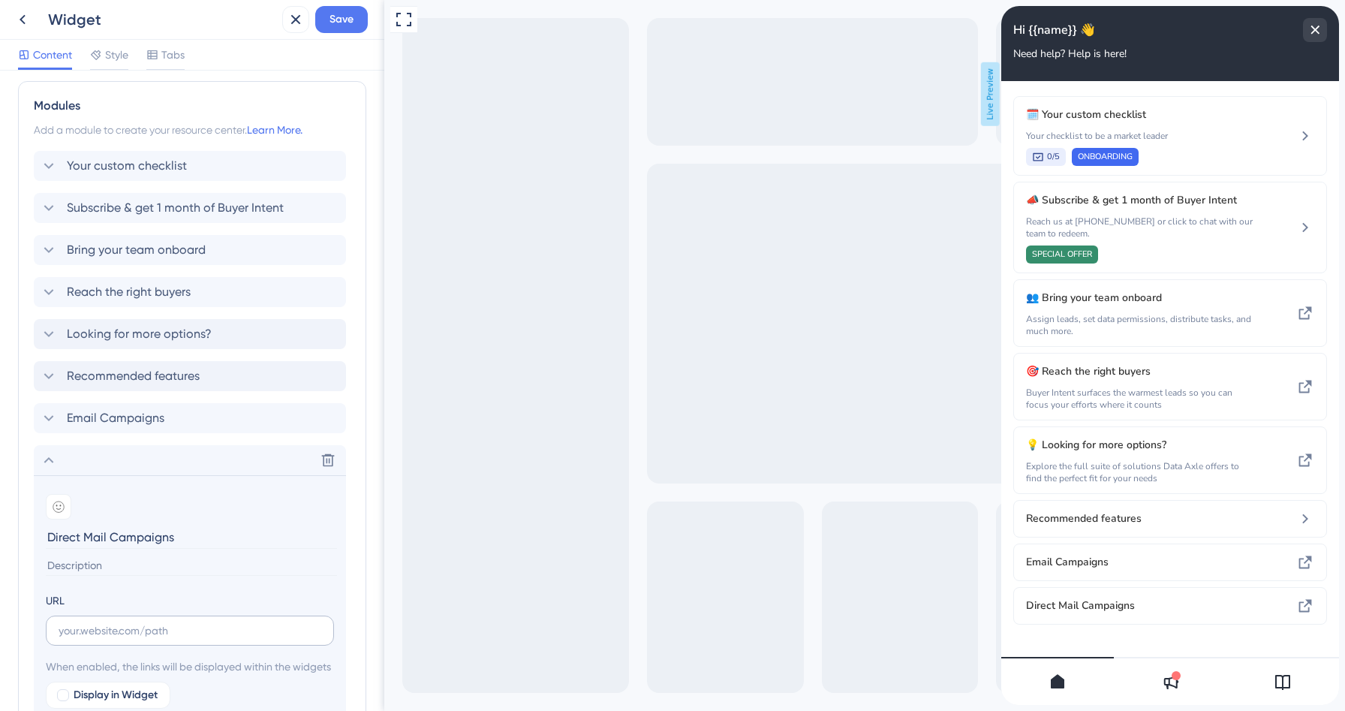
type input "Direct Mail Campaigns"
click at [122, 631] on input "text" at bounding box center [190, 630] width 263 height 17
paste input "[URL][DOMAIN_NAME]"
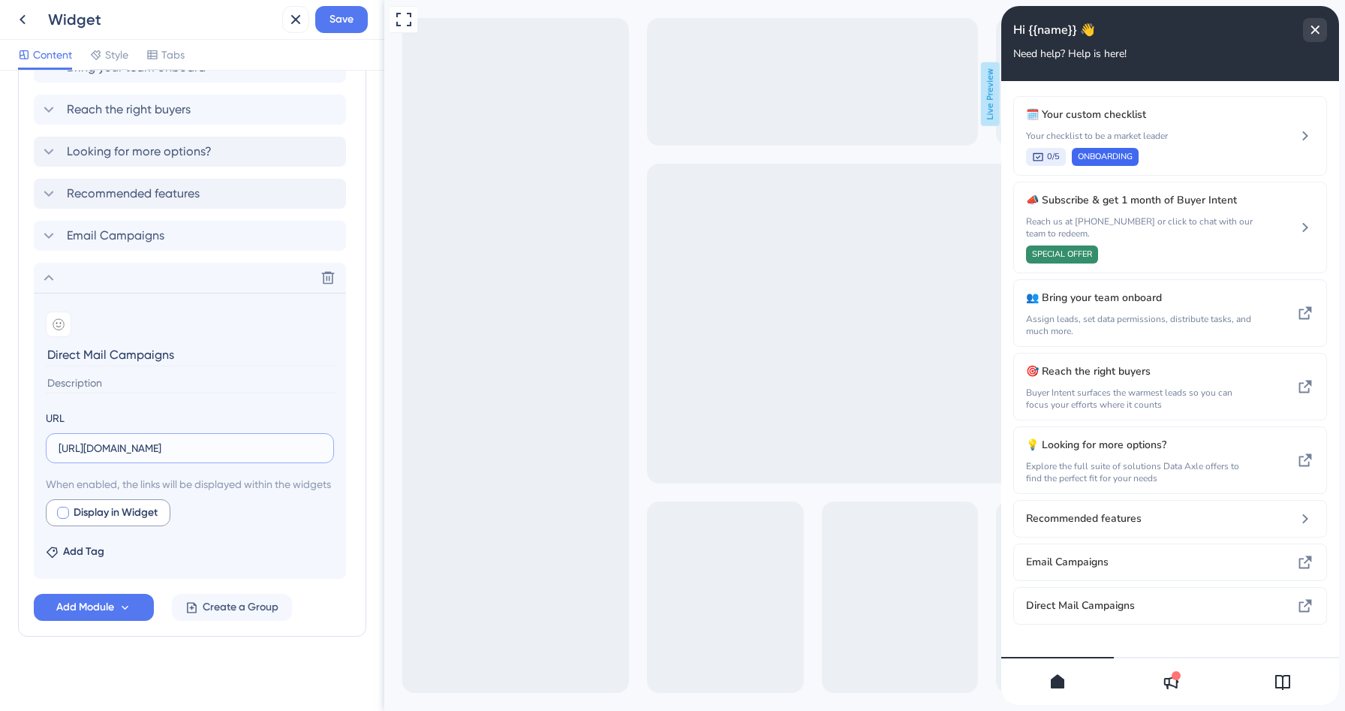
type input "[URL][DOMAIN_NAME]"
click at [87, 522] on span "Display in Widget" at bounding box center [116, 513] width 84 height 18
checkbox input "true"
click at [53, 284] on icon at bounding box center [49, 278] width 18 height 18
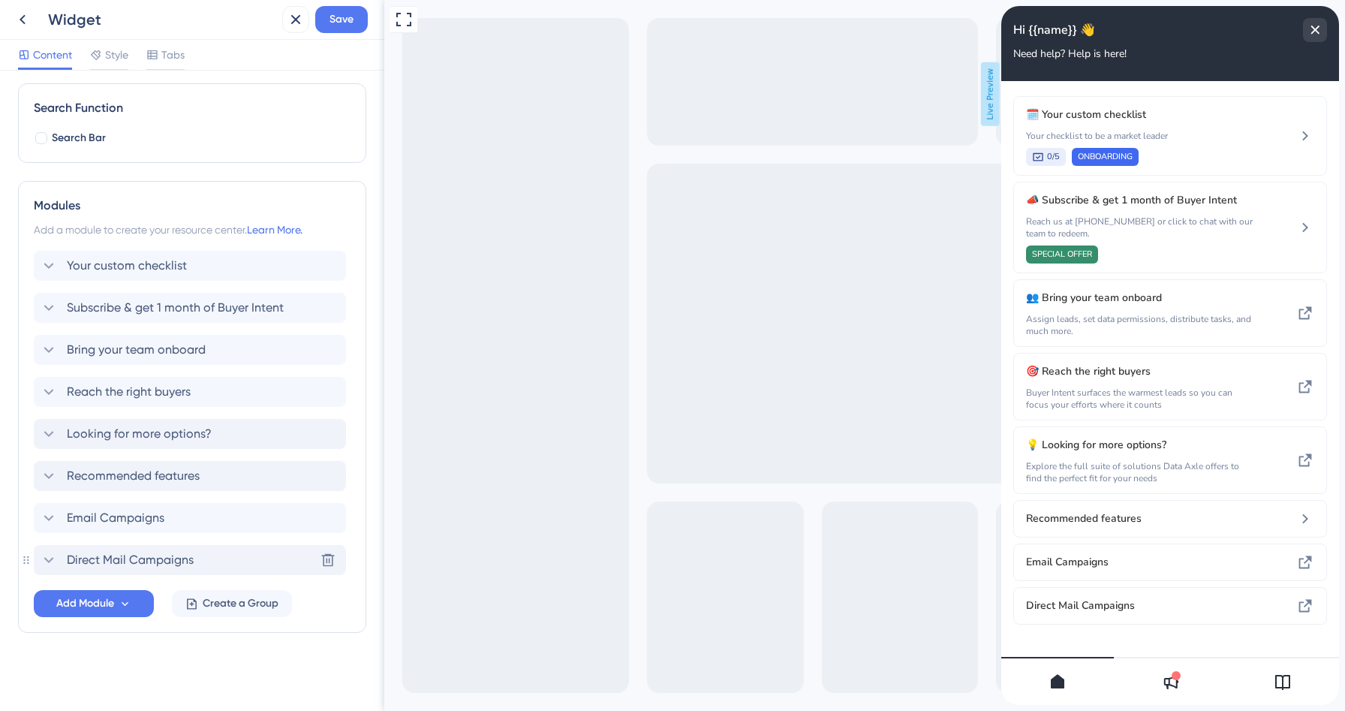
scroll to position [208, 0]
click at [100, 607] on span "Add Module" at bounding box center [85, 604] width 58 height 18
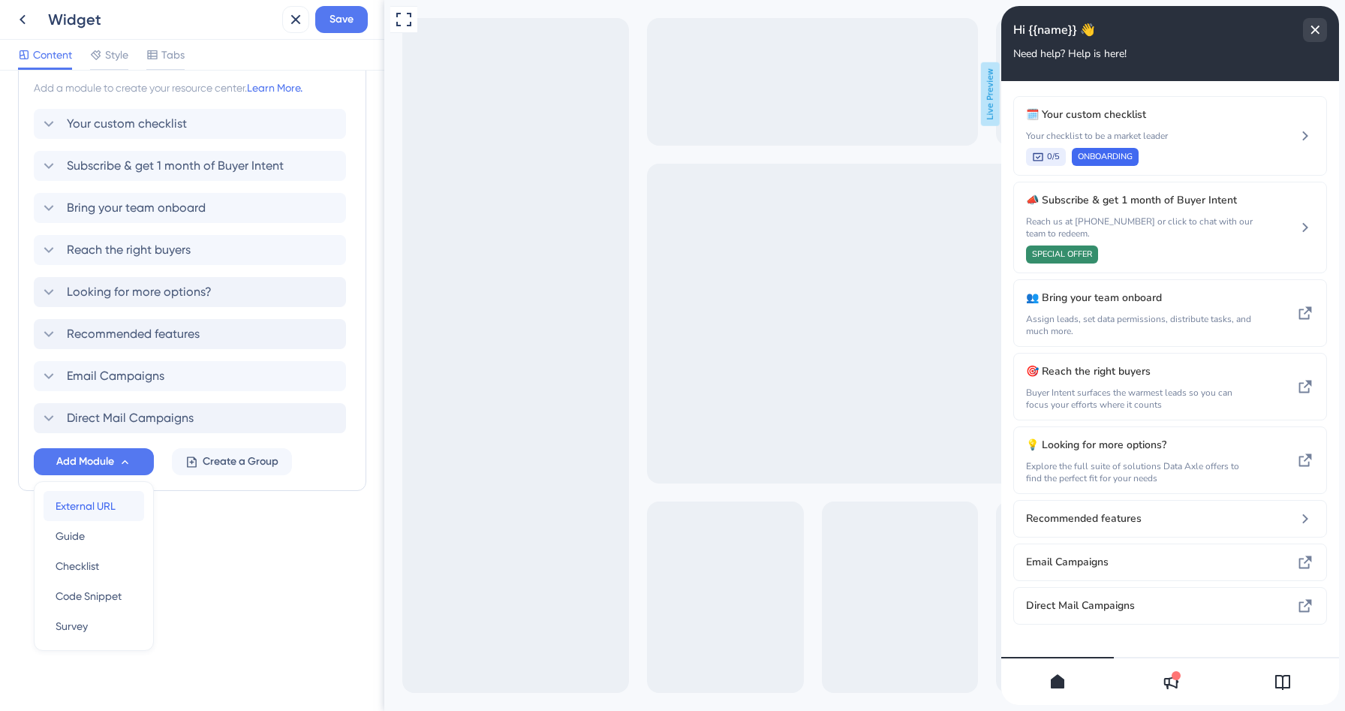
click at [96, 508] on span "External URL" at bounding box center [86, 506] width 60 height 18
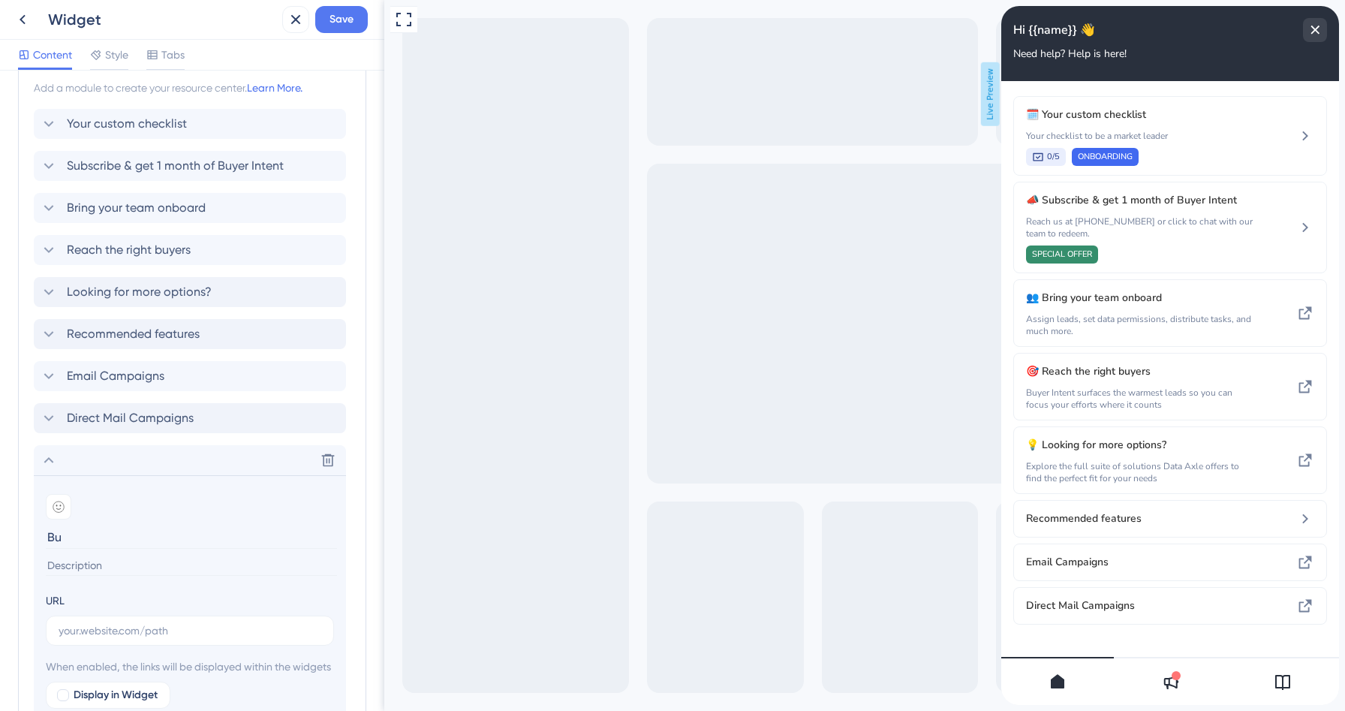
type input "B"
type input "Prospecting"
click at [81, 625] on input "text" at bounding box center [190, 630] width 263 height 17
paste input "[URL][DOMAIN_NAME]"
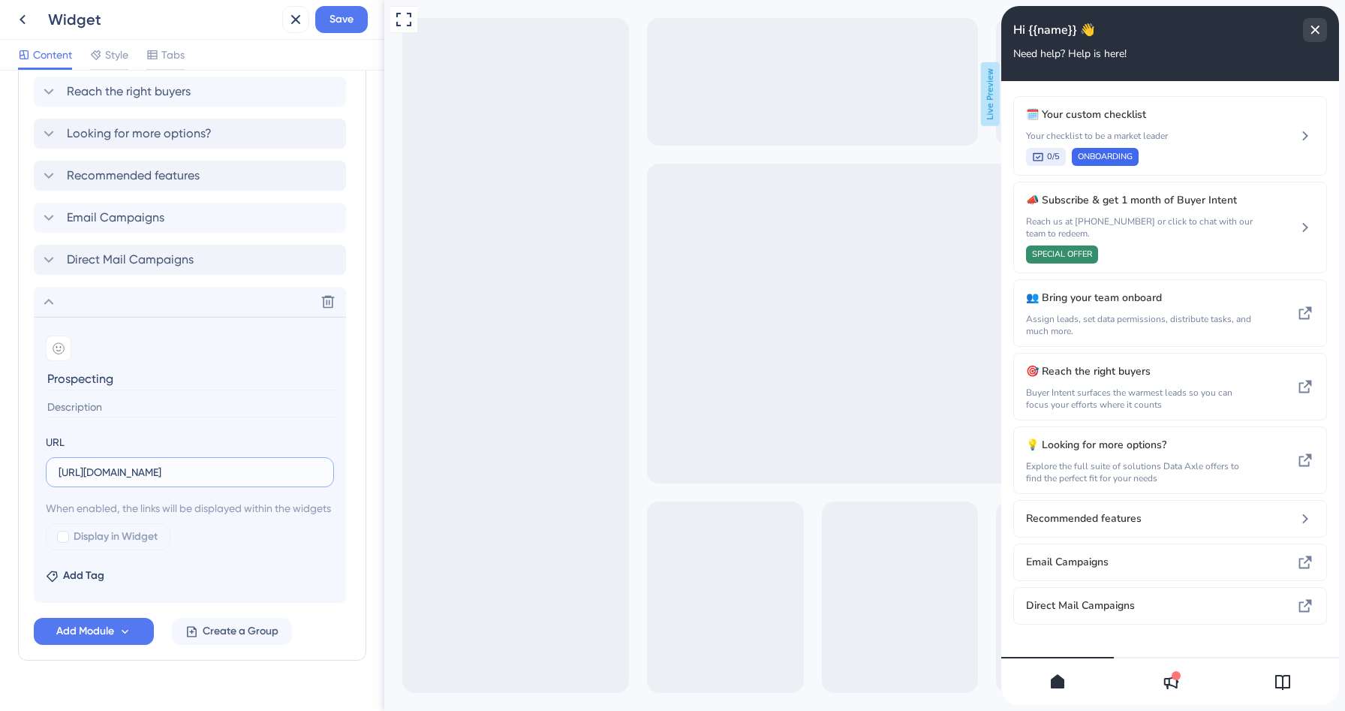
type input "[URL][DOMAIN_NAME]"
click at [66, 543] on div at bounding box center [63, 537] width 12 height 12
click at [71, 550] on label "Display in Widget" at bounding box center [108, 536] width 125 height 27
checkbox input "true"
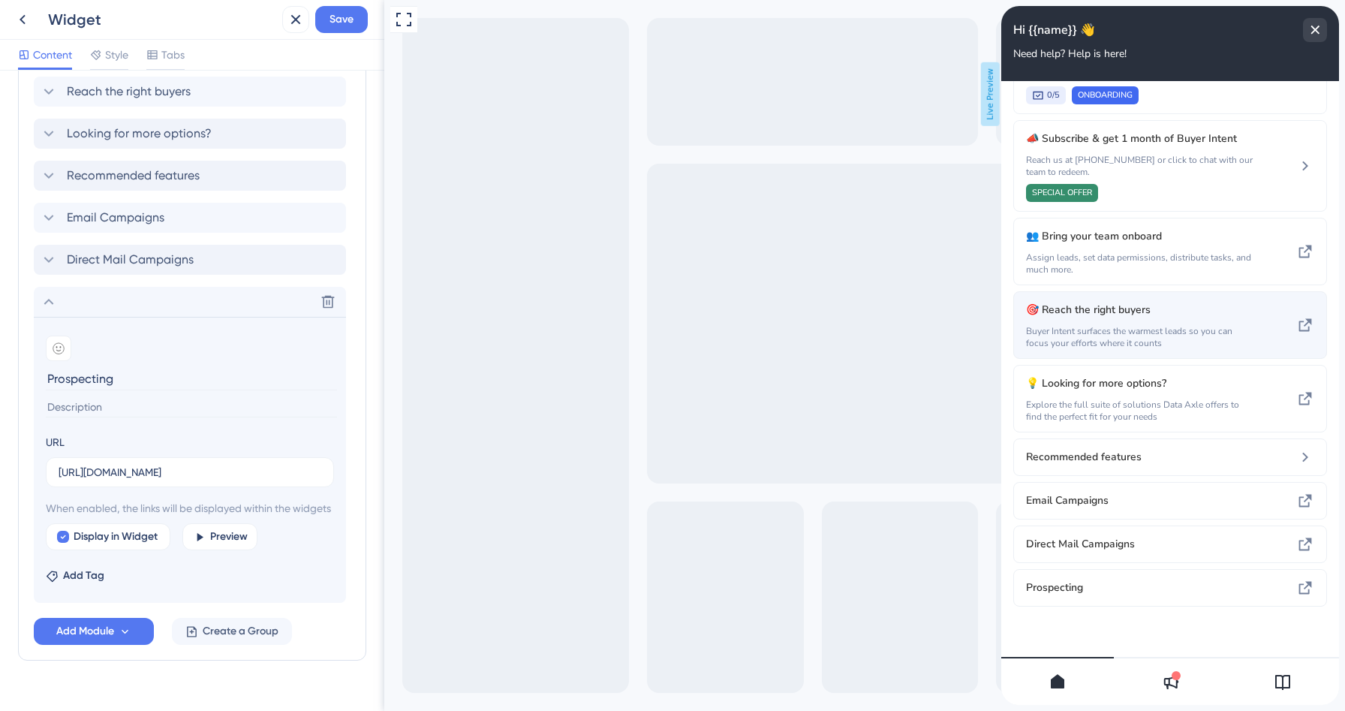
scroll to position [62, 0]
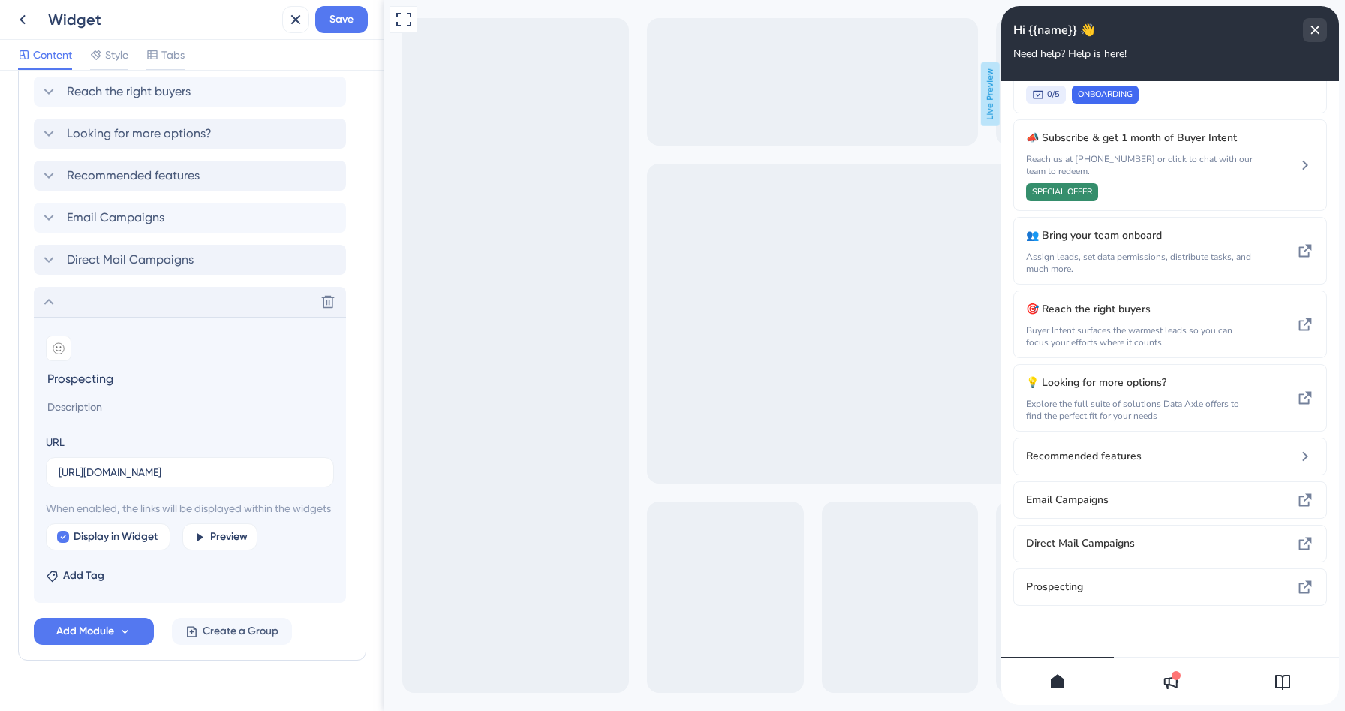
click at [45, 303] on icon at bounding box center [49, 302] width 10 height 6
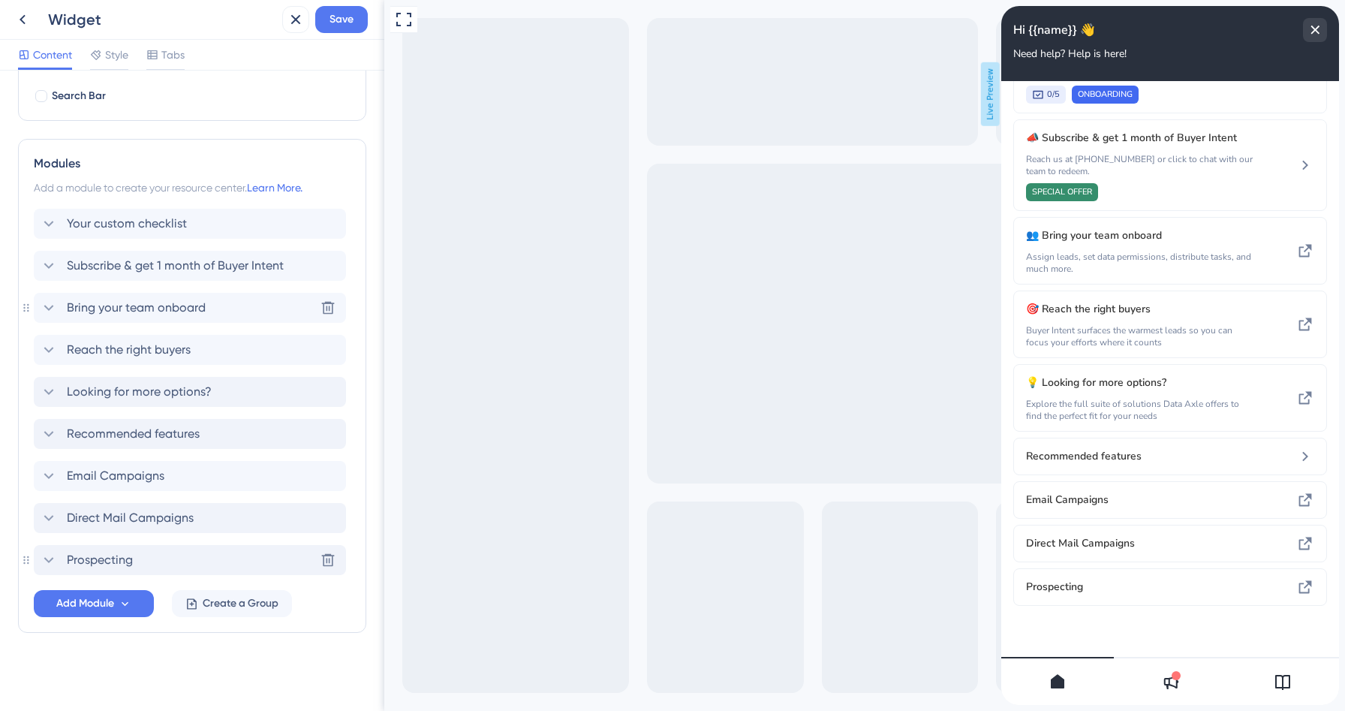
scroll to position [250, 0]
click at [131, 439] on span "Recommended features" at bounding box center [133, 434] width 133 height 18
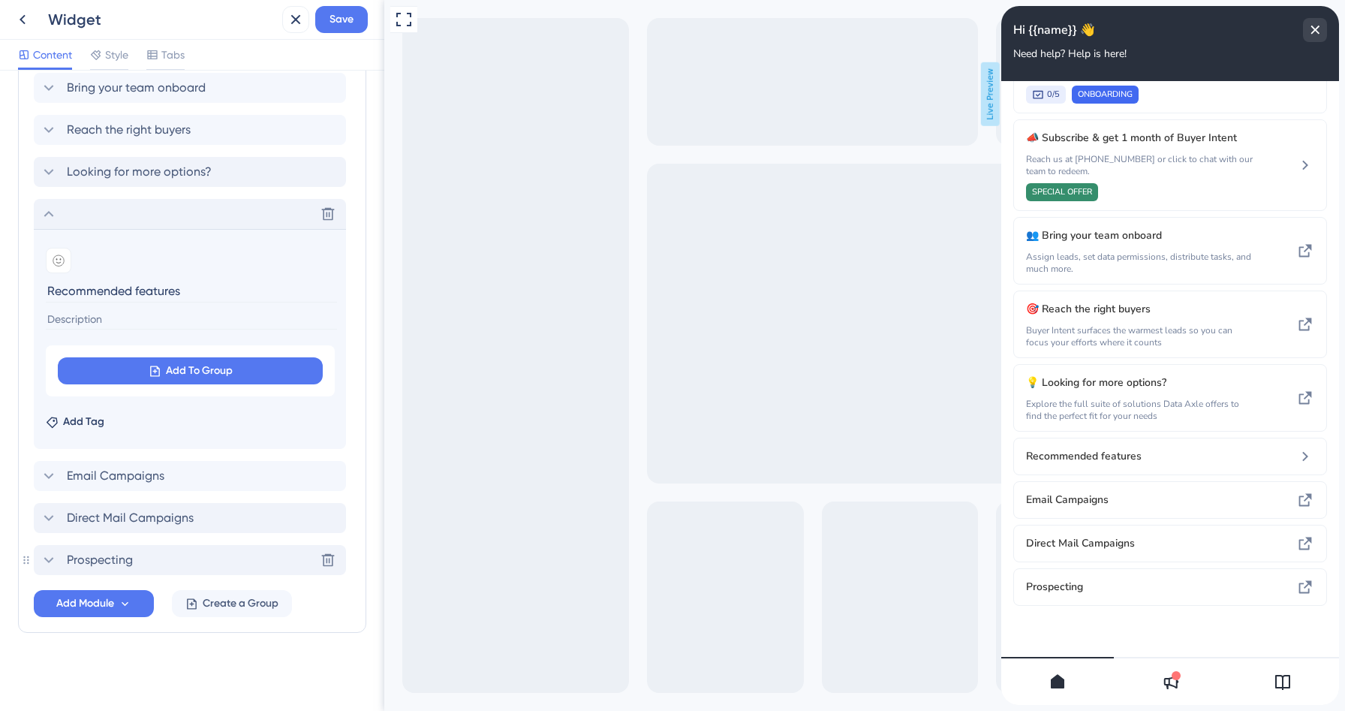
click at [209, 356] on div "Add To Group" at bounding box center [190, 370] width 289 height 51
click at [195, 366] on span "Add To Group" at bounding box center [199, 371] width 67 height 18
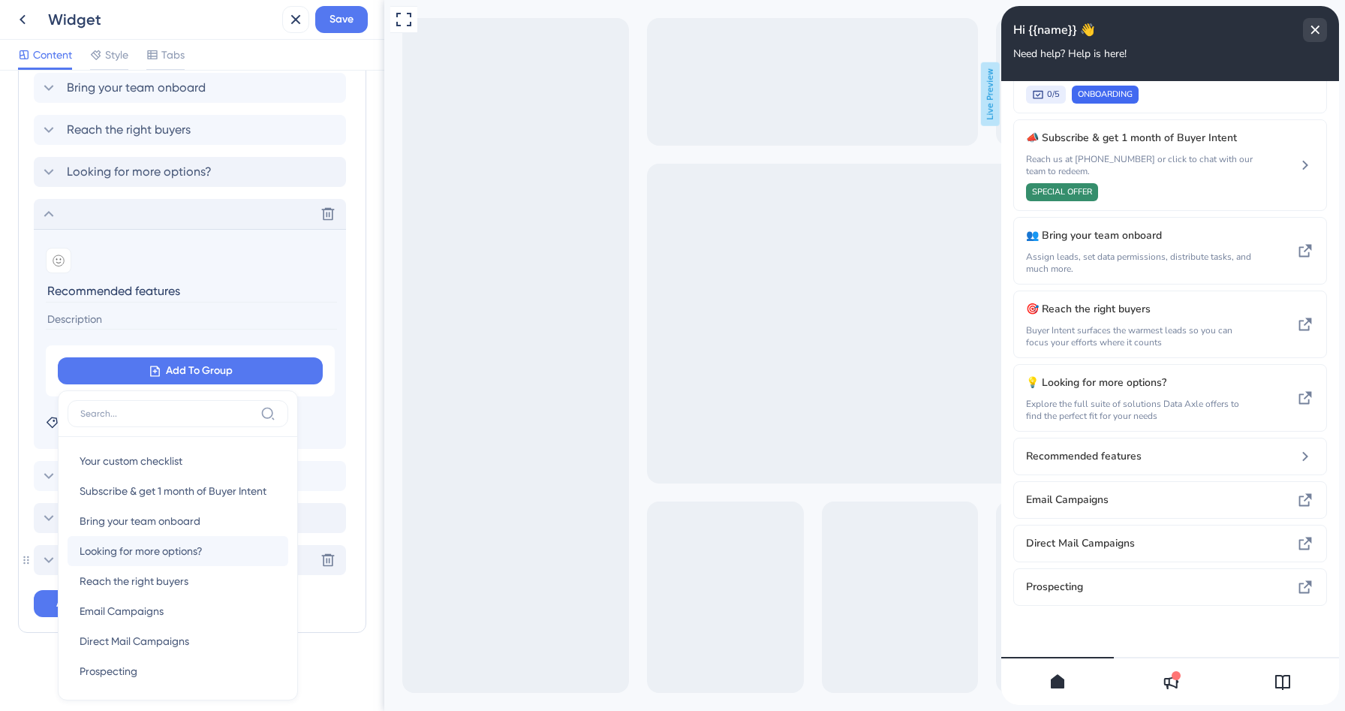
scroll to position [5, 0]
click at [131, 671] on span "Prospecting" at bounding box center [109, 667] width 58 height 18
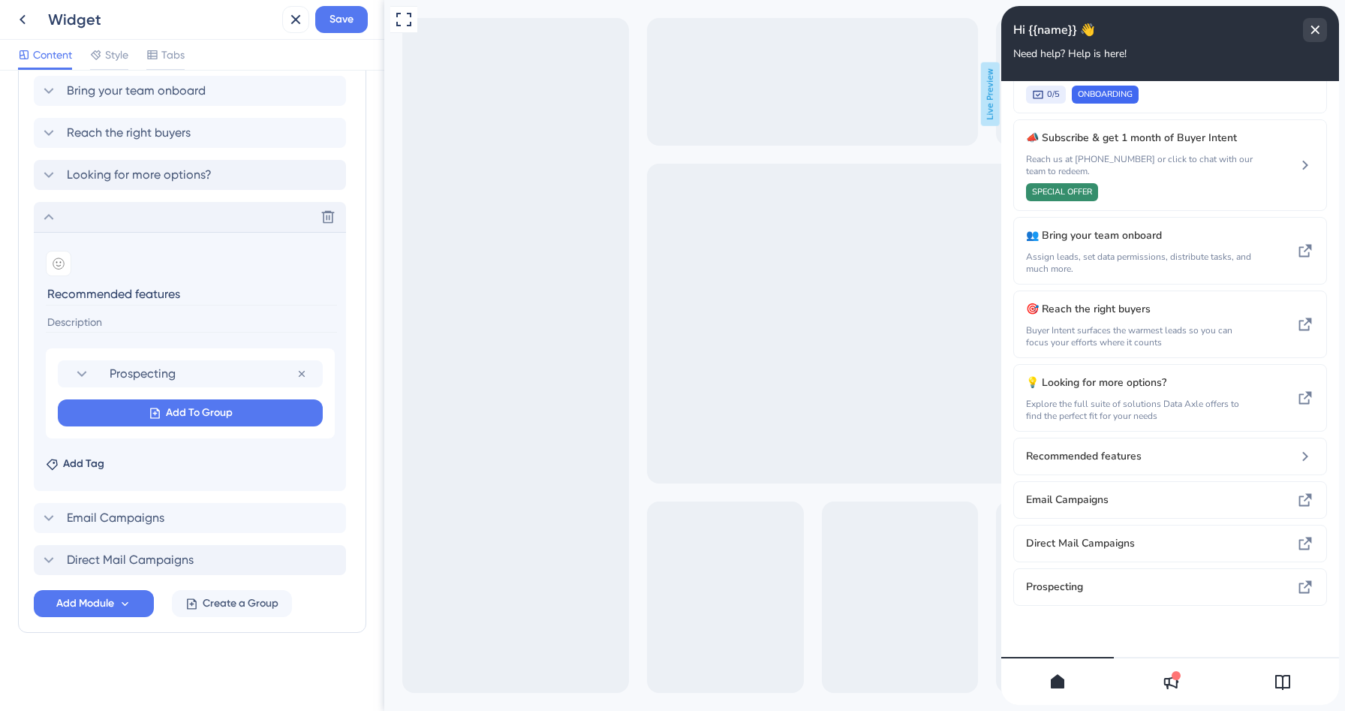
scroll to position [467, 0]
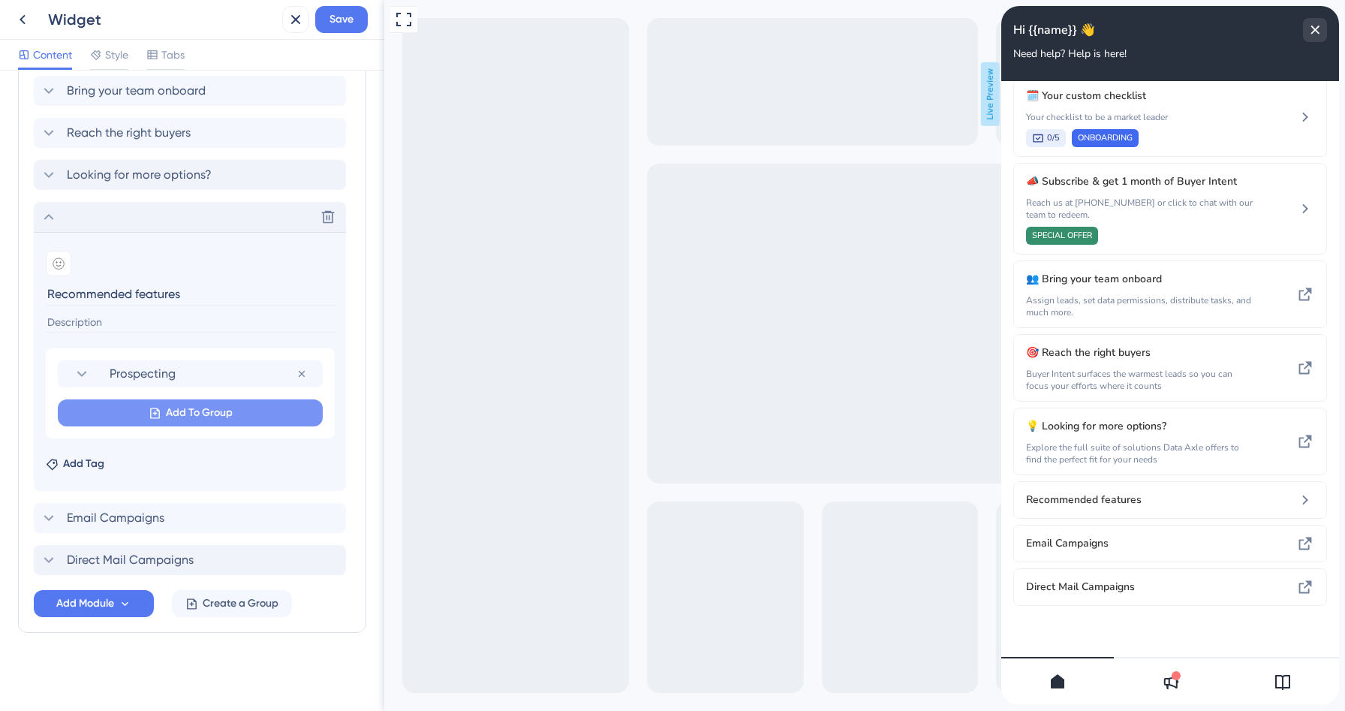
click at [187, 414] on span "Add To Group" at bounding box center [199, 413] width 67 height 18
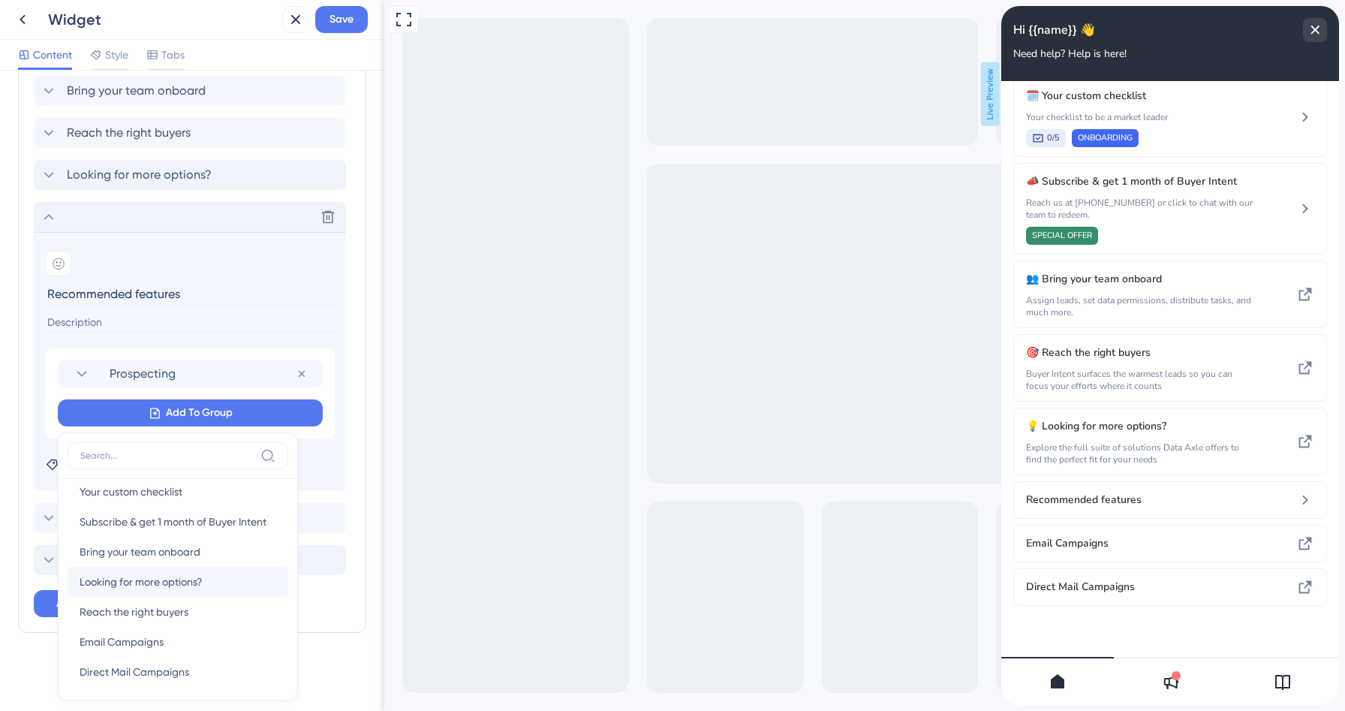
scroll to position [17, 0]
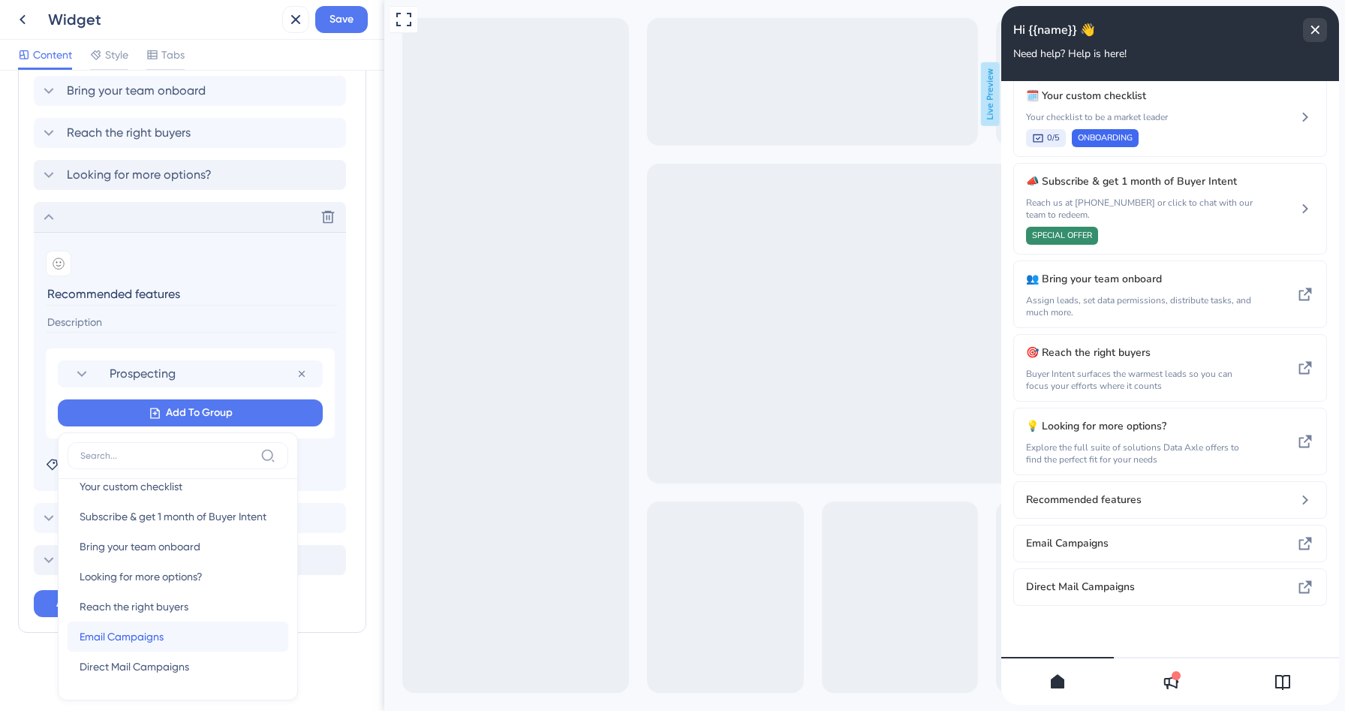
click at [178, 637] on div "Email Campaigns Email Campaigns" at bounding box center [178, 637] width 197 height 30
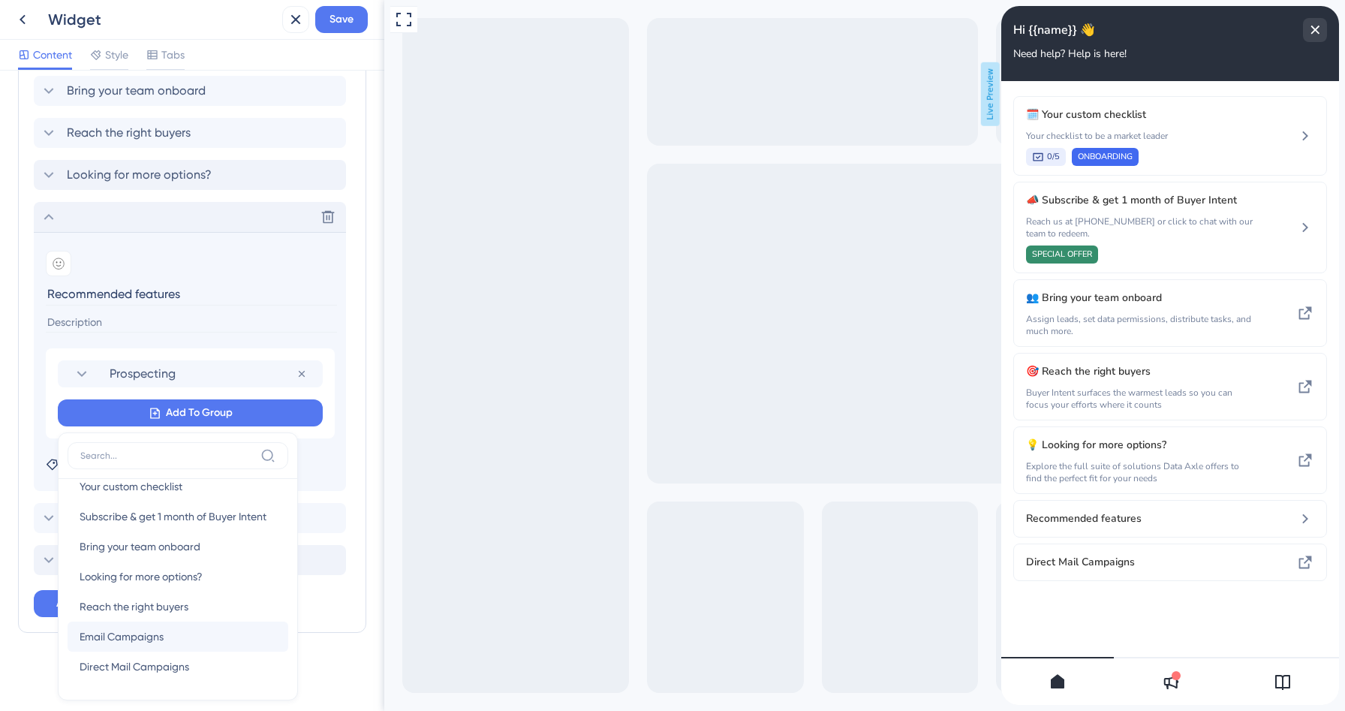
scroll to position [0, 0]
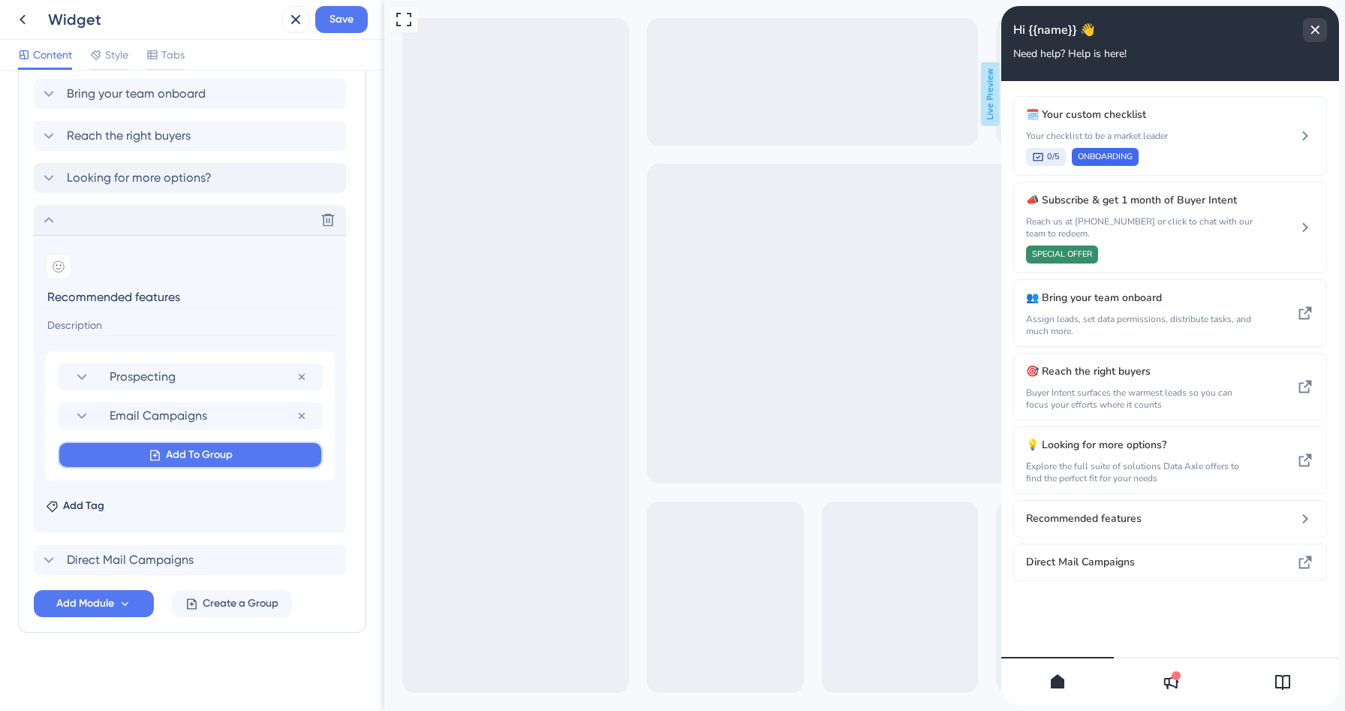
click at [200, 454] on span "Add To Group" at bounding box center [199, 455] width 67 height 18
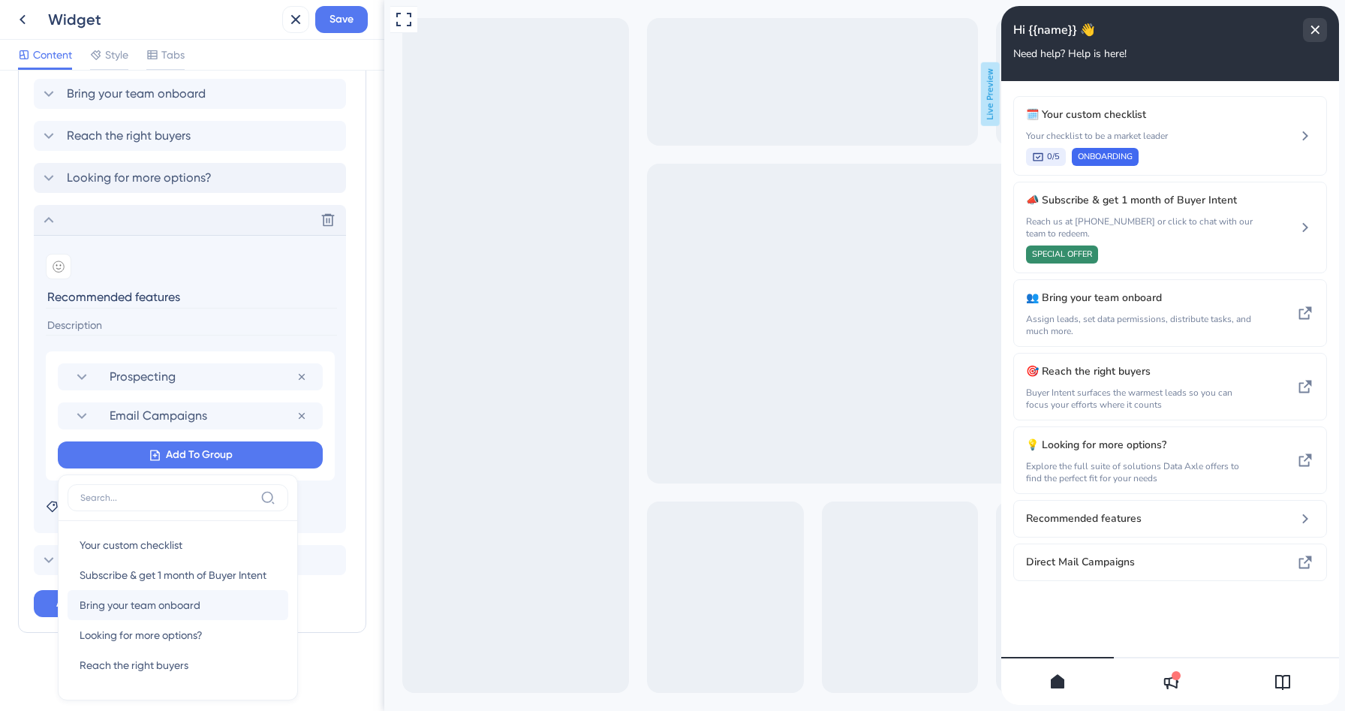
scroll to position [29, 0]
click at [155, 667] on span "Direct Mail Campaigns" at bounding box center [135, 667] width 110 height 18
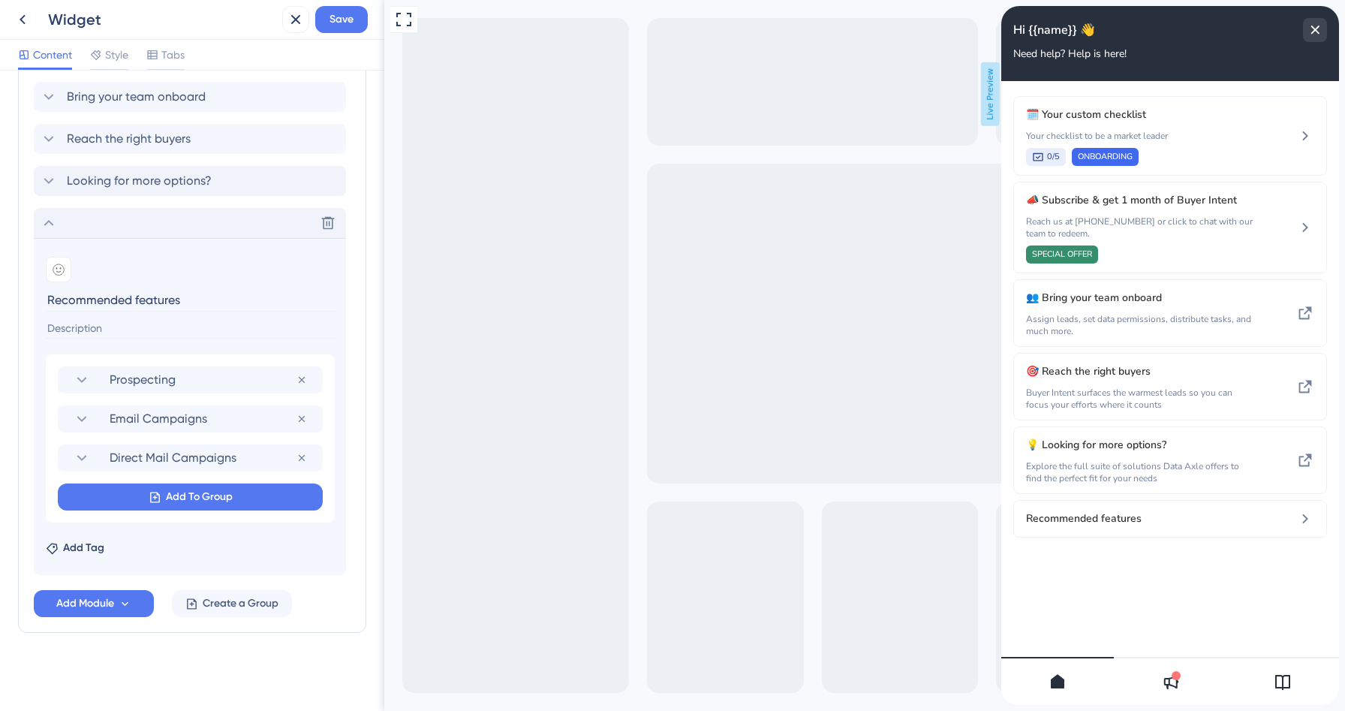
scroll to position [461, 0]
click at [60, 276] on div at bounding box center [59, 270] width 26 height 26
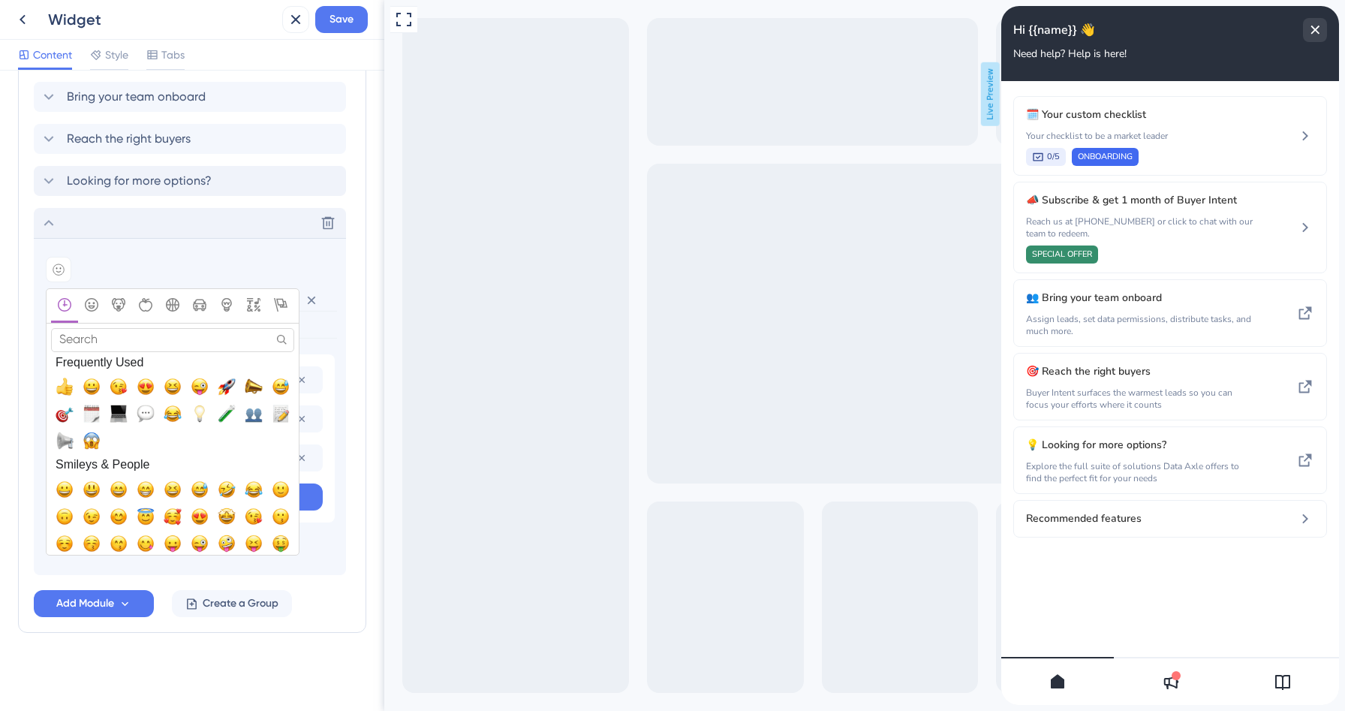
click at [115, 339] on input "Search" at bounding box center [172, 339] width 243 height 23
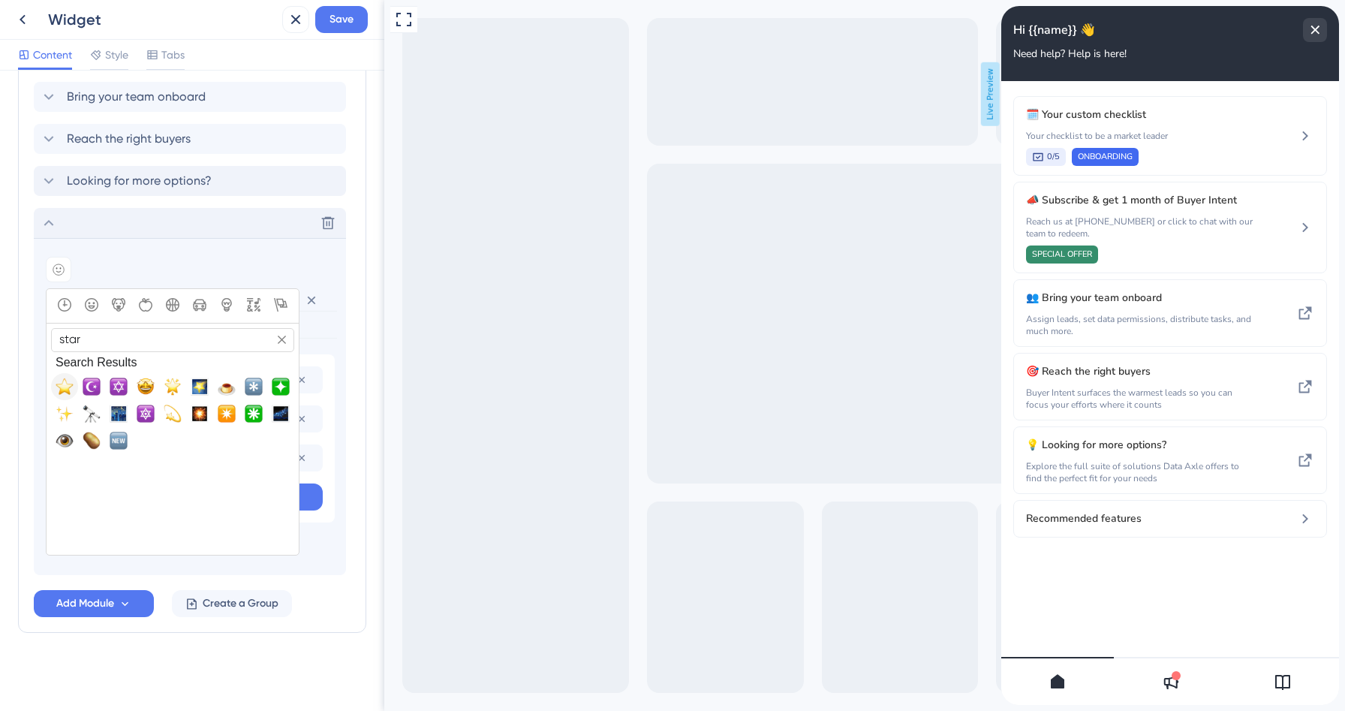
type input "star"
click at [69, 390] on span "⭐, star" at bounding box center [65, 387] width 18 height 18
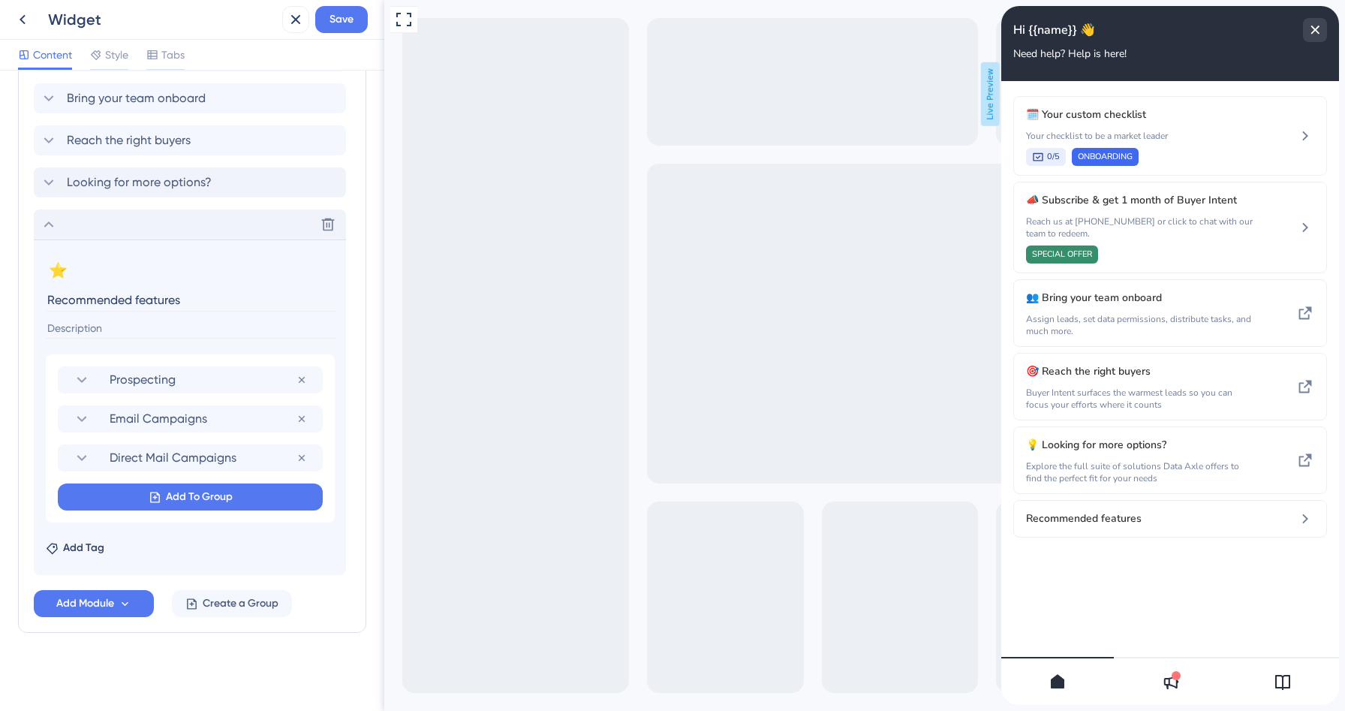
scroll to position [459, 0]
click at [54, 305] on input "Recommended features" at bounding box center [191, 299] width 291 height 23
type input "Recommended features"
click at [47, 225] on icon at bounding box center [49, 224] width 18 height 18
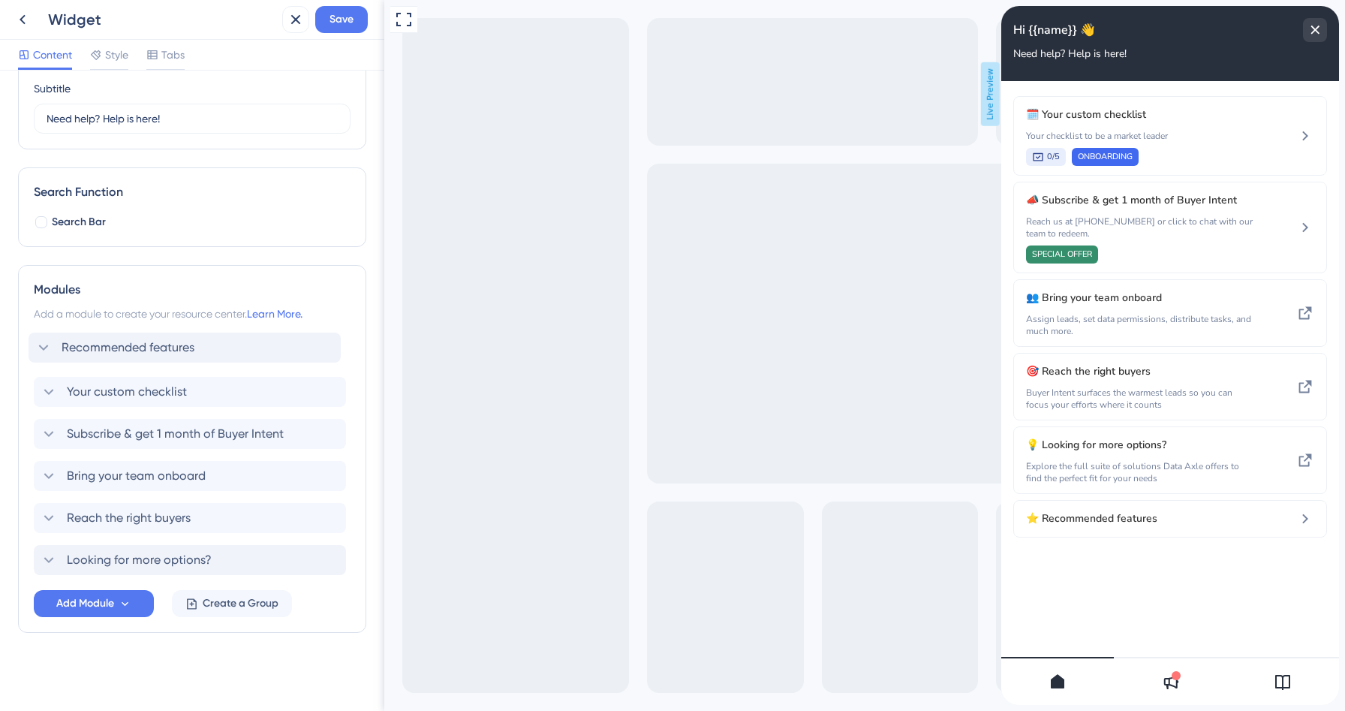
drag, startPoint x: 39, startPoint y: 565, endPoint x: 34, endPoint y: 349, distance: 216.3
click at [34, 349] on div "Your custom checklist Subscribe & get 1 month of Buyer Intent Bring your team o…" at bounding box center [192, 455] width 317 height 240
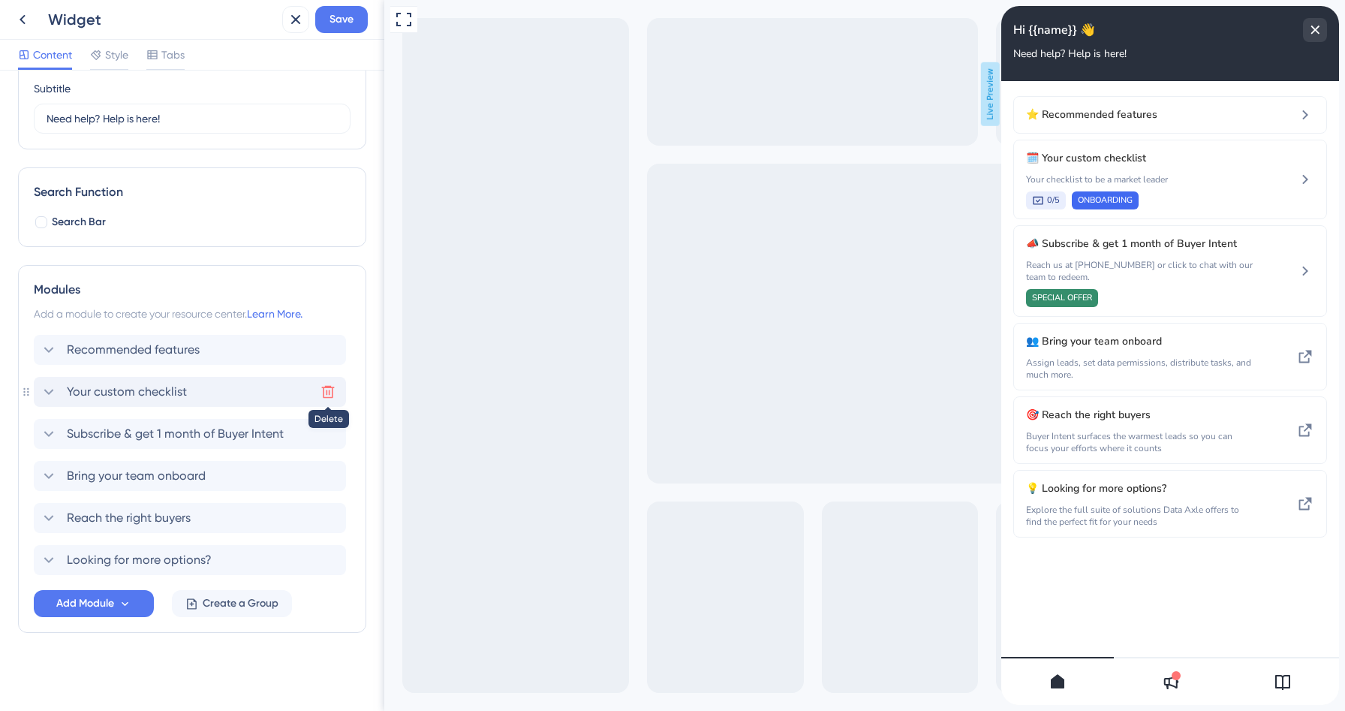
click at [329, 391] on icon at bounding box center [328, 391] width 15 height 15
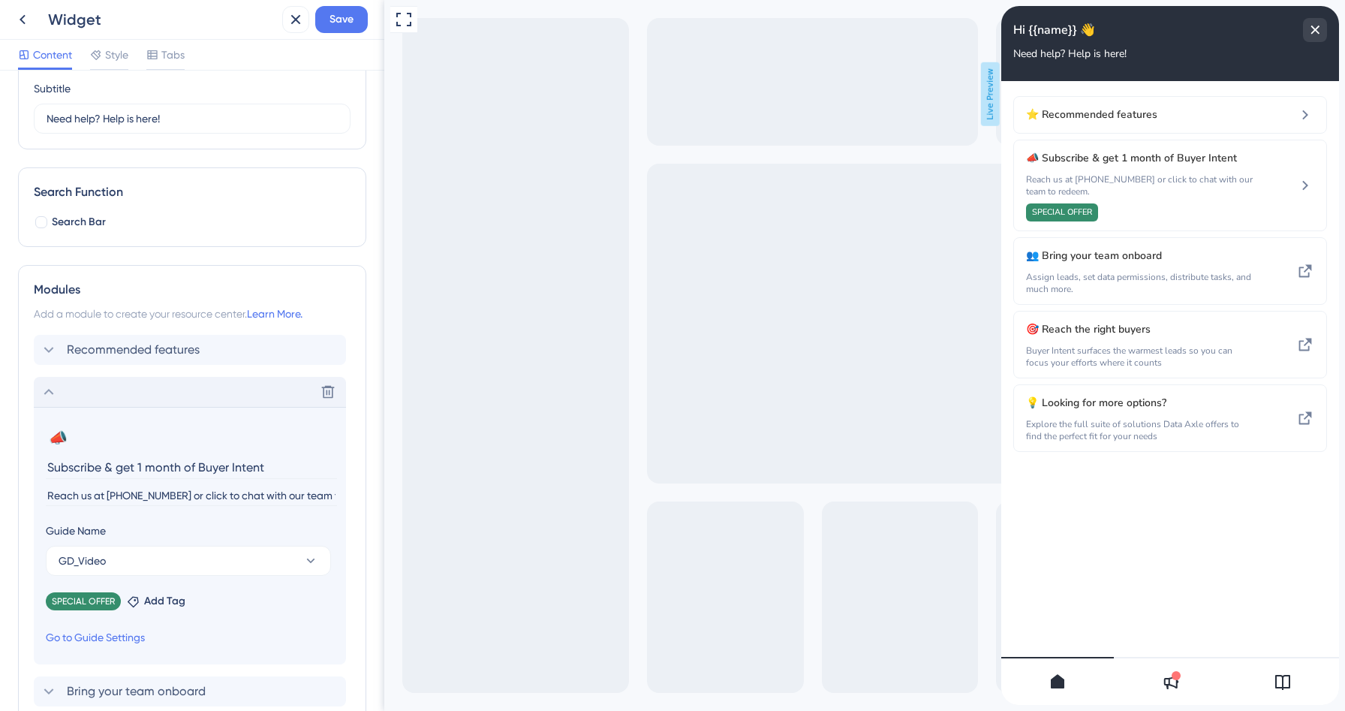
click at [49, 390] on icon at bounding box center [49, 392] width 10 height 6
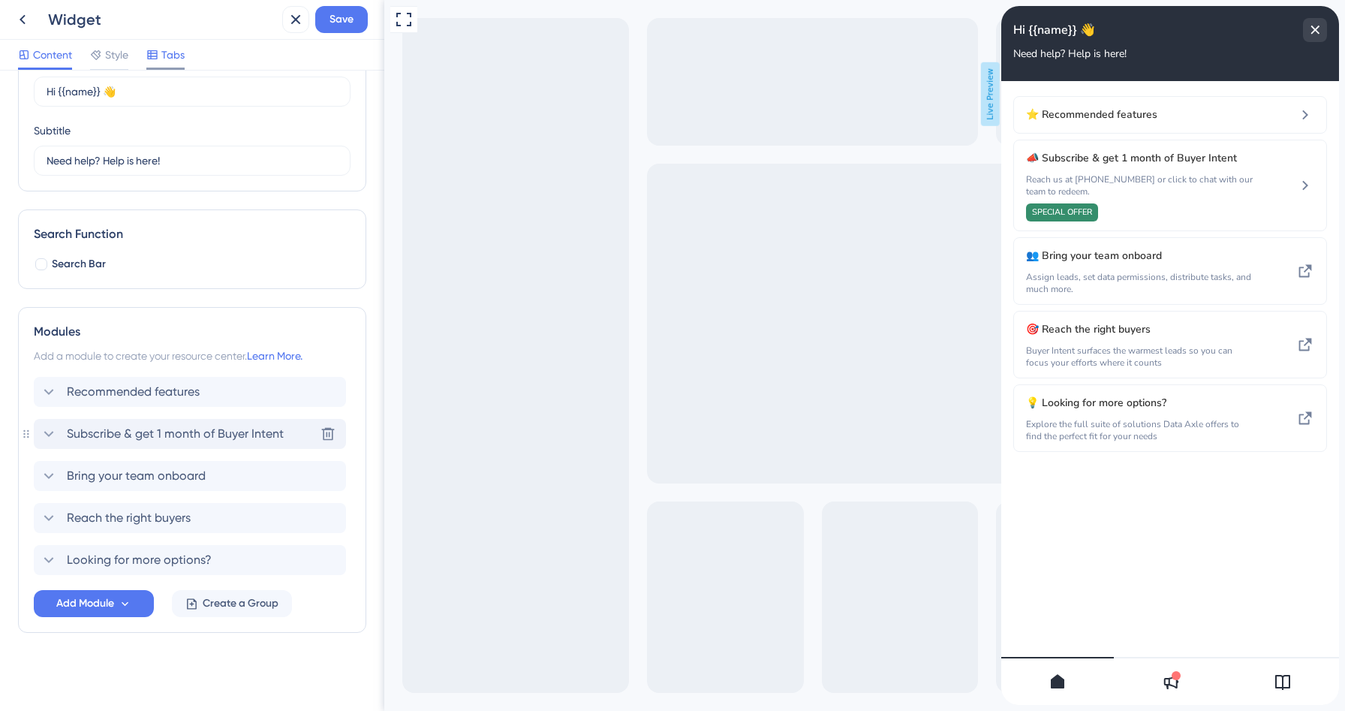
click at [163, 56] on span "Tabs" at bounding box center [172, 55] width 23 height 18
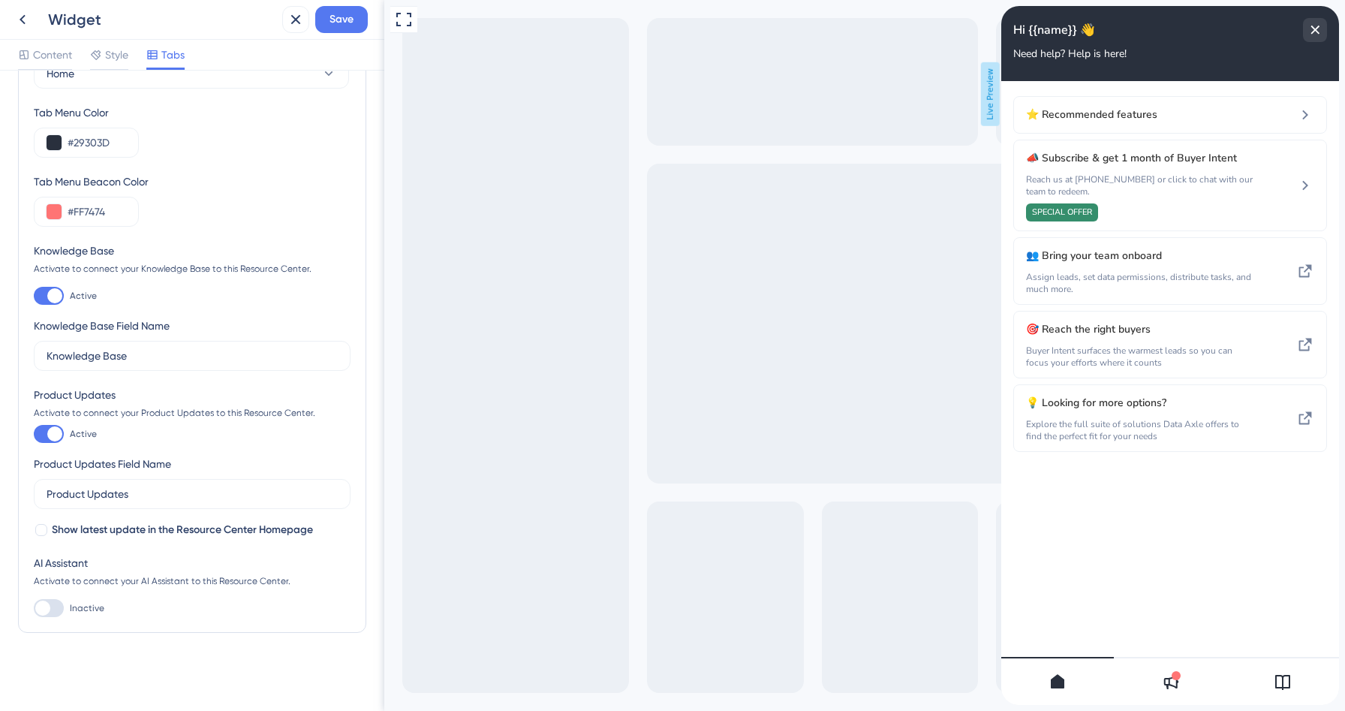
scroll to position [70, 0]
click at [43, 528] on div at bounding box center [41, 530] width 12 height 12
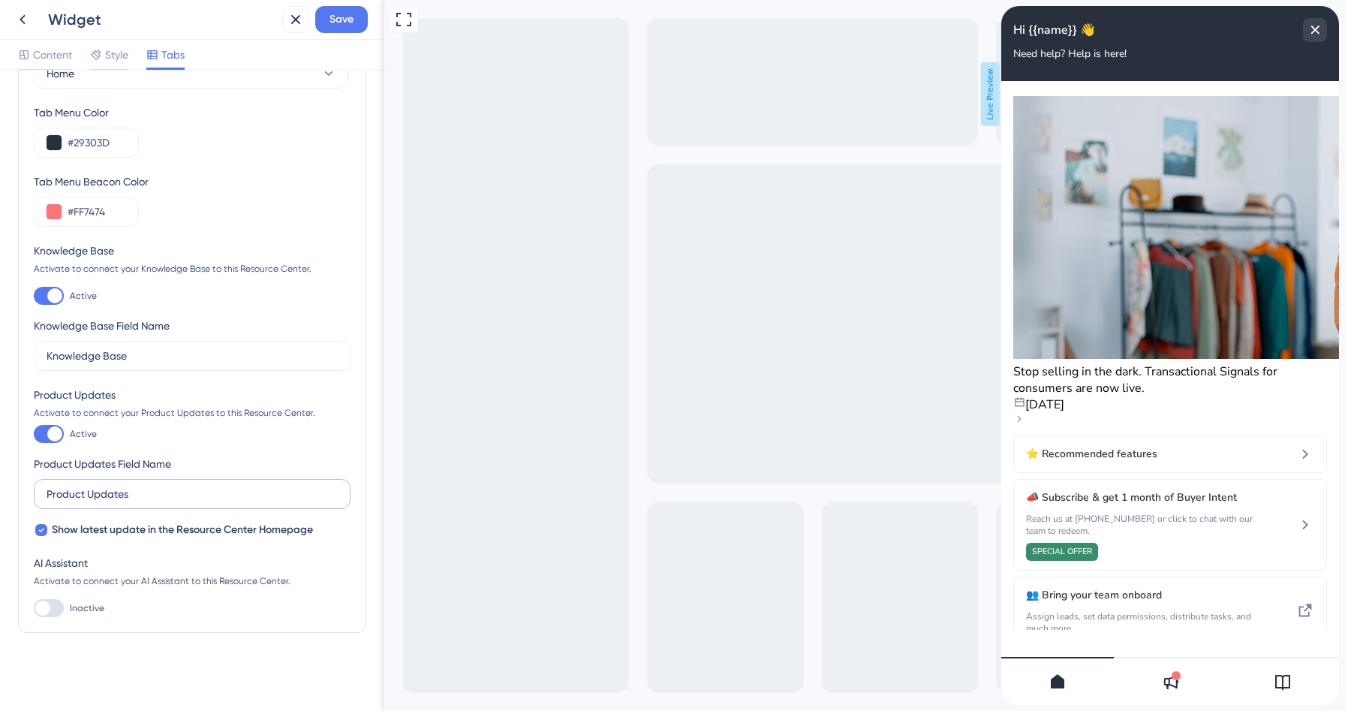
scroll to position [0, 0]
click at [44, 530] on div at bounding box center [41, 530] width 12 height 12
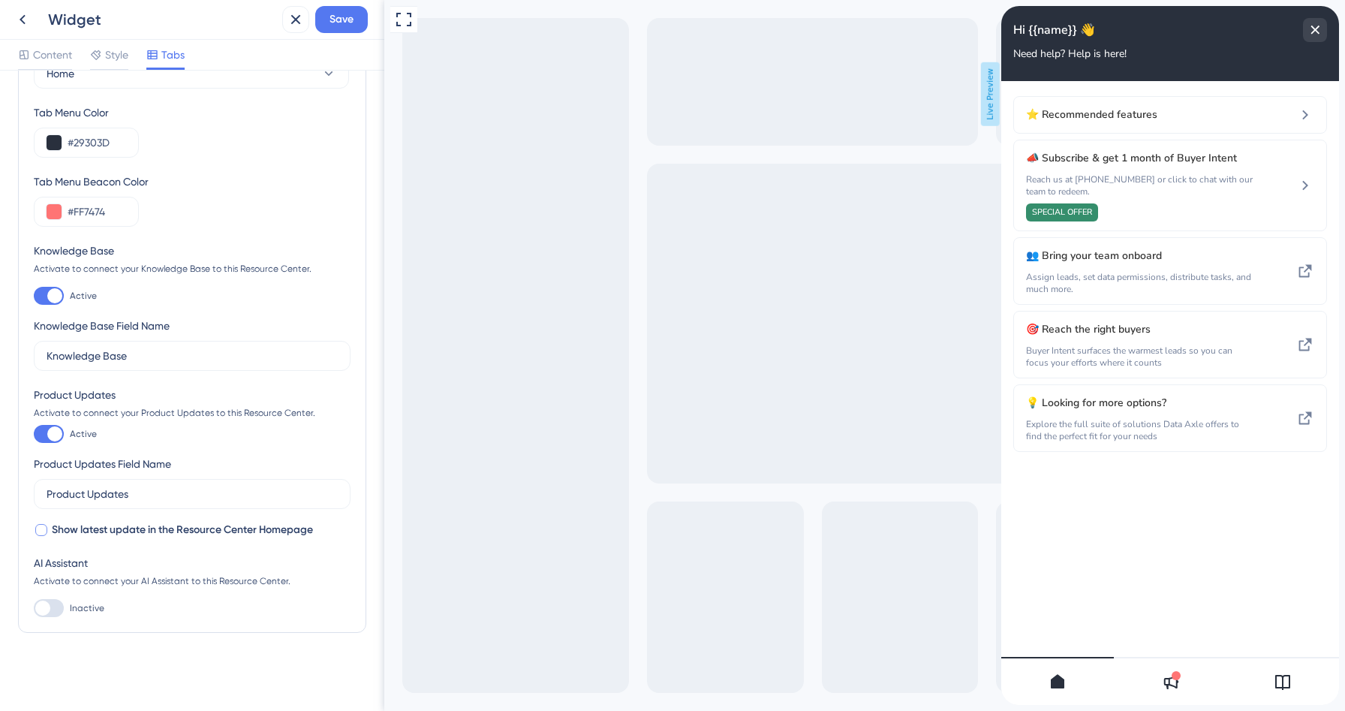
click at [44, 530] on div at bounding box center [41, 530] width 12 height 12
checkbox input "true"
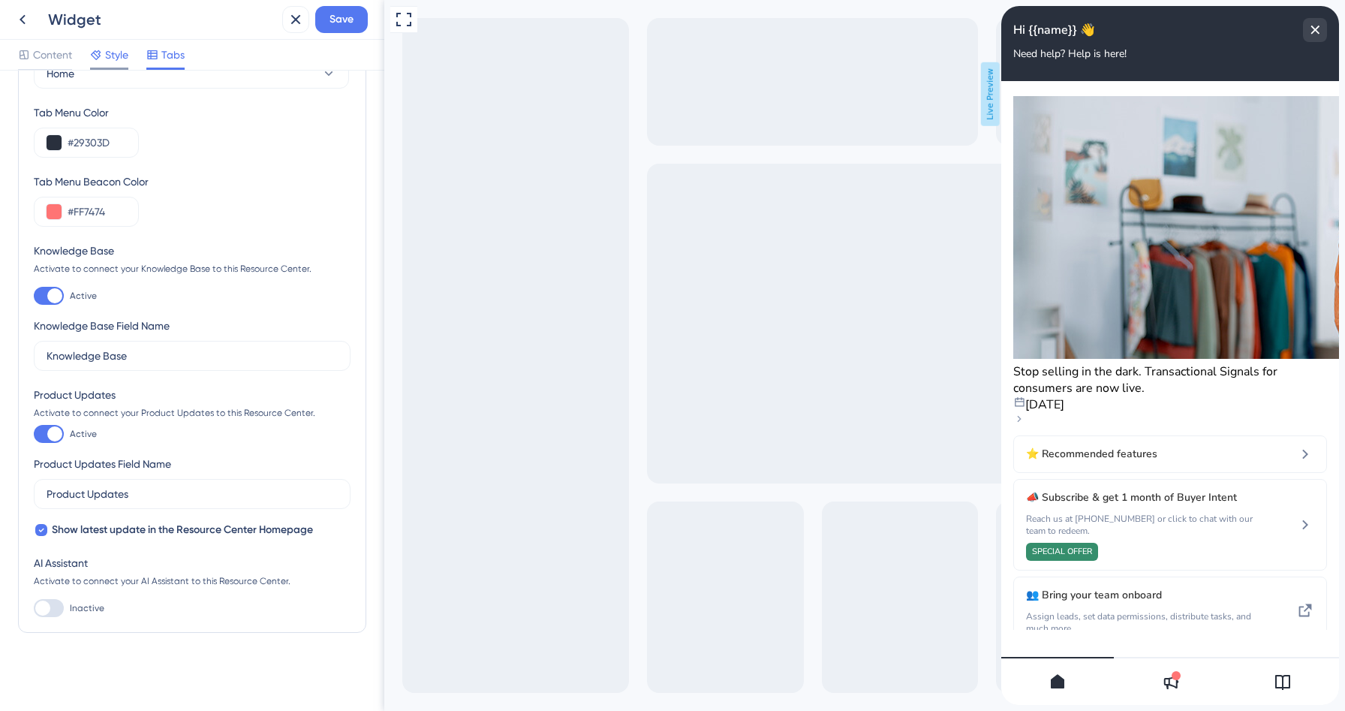
click at [110, 53] on span "Style" at bounding box center [116, 55] width 23 height 18
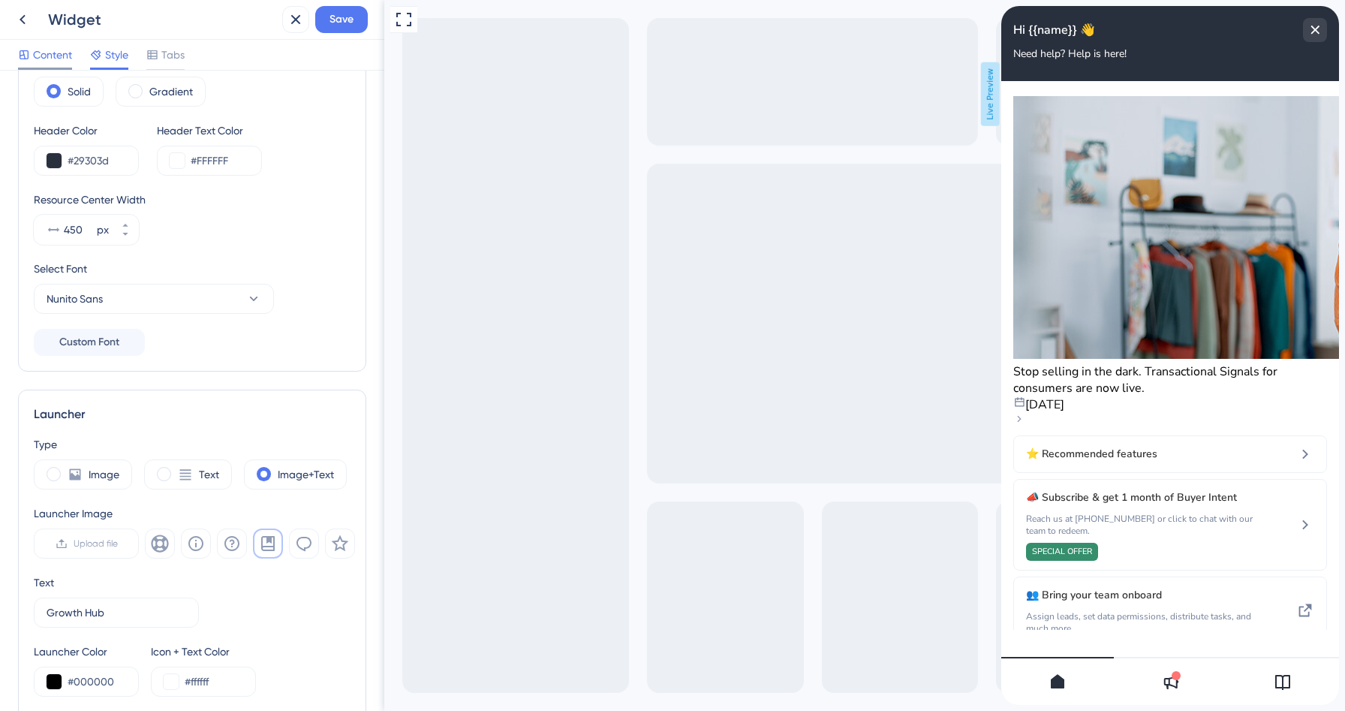
click at [62, 59] on span "Content" at bounding box center [52, 55] width 39 height 18
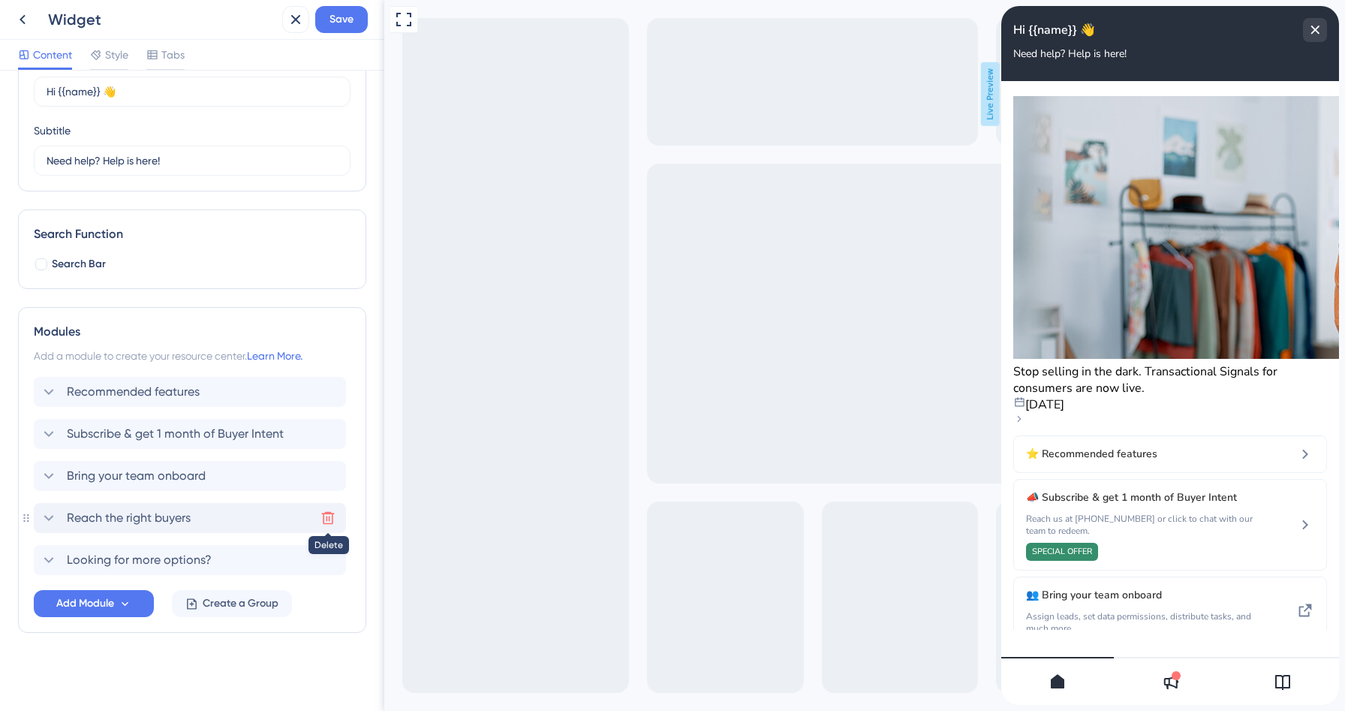
click at [324, 517] on icon at bounding box center [328, 518] width 15 height 15
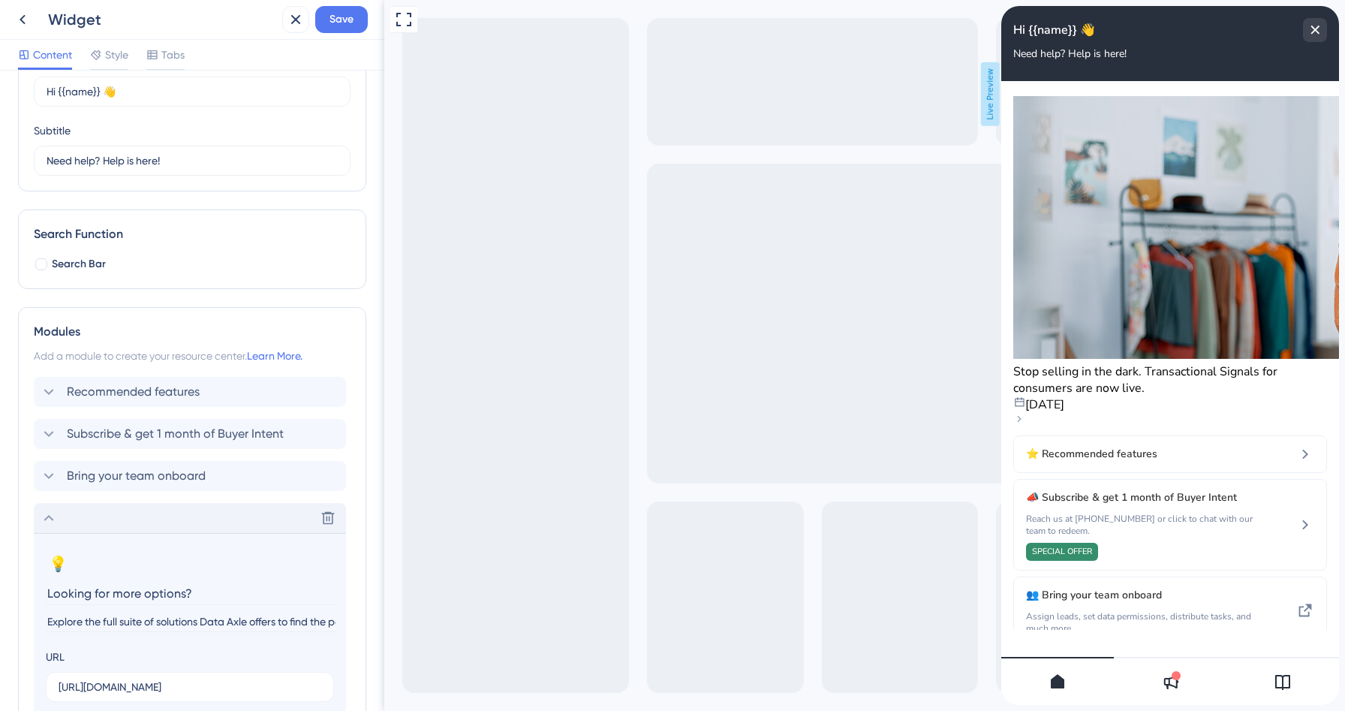
click at [50, 511] on icon at bounding box center [49, 518] width 18 height 18
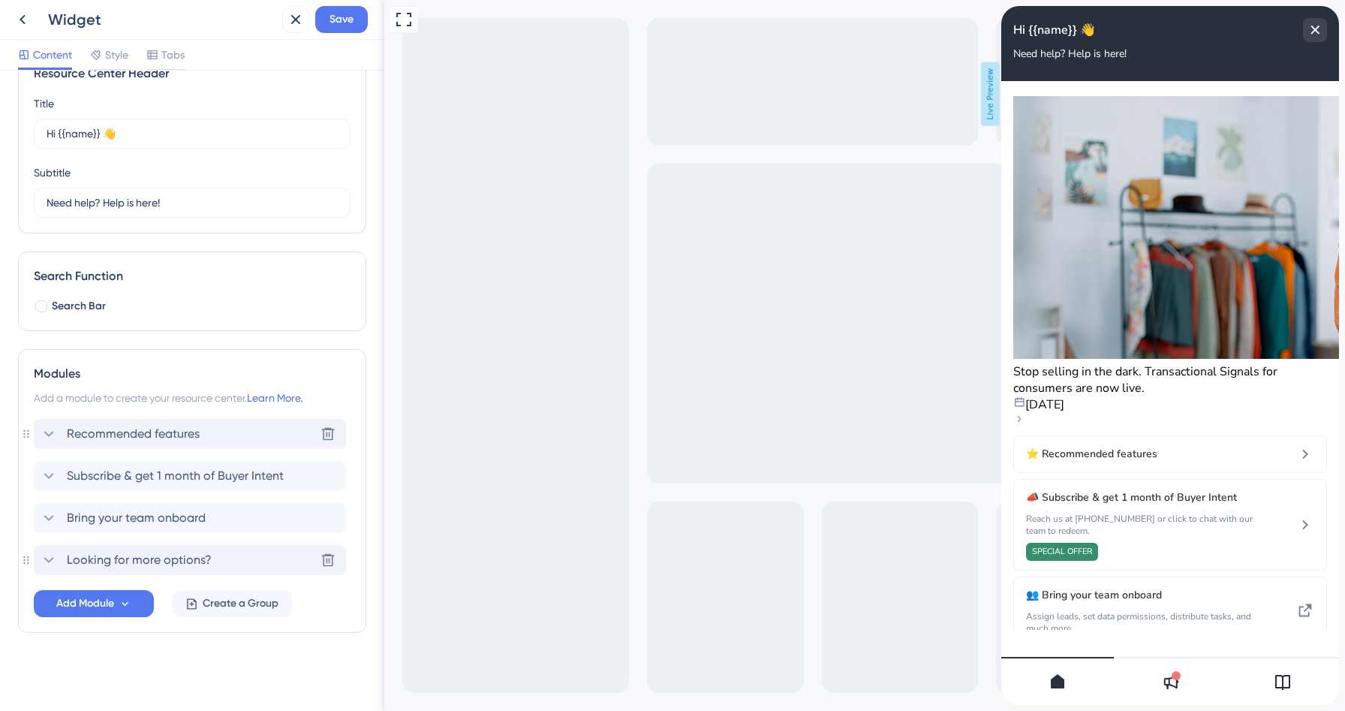
click at [194, 435] on span "Recommended features" at bounding box center [133, 434] width 133 height 18
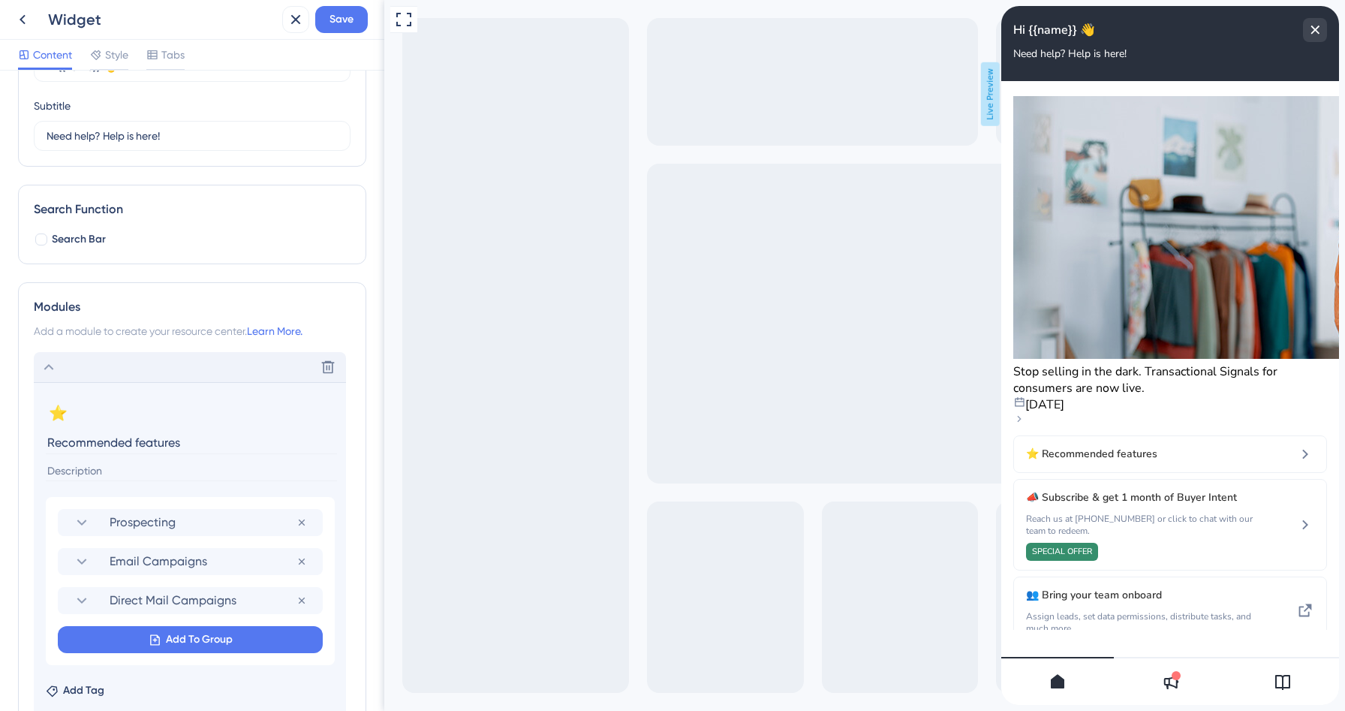
scroll to position [125, 0]
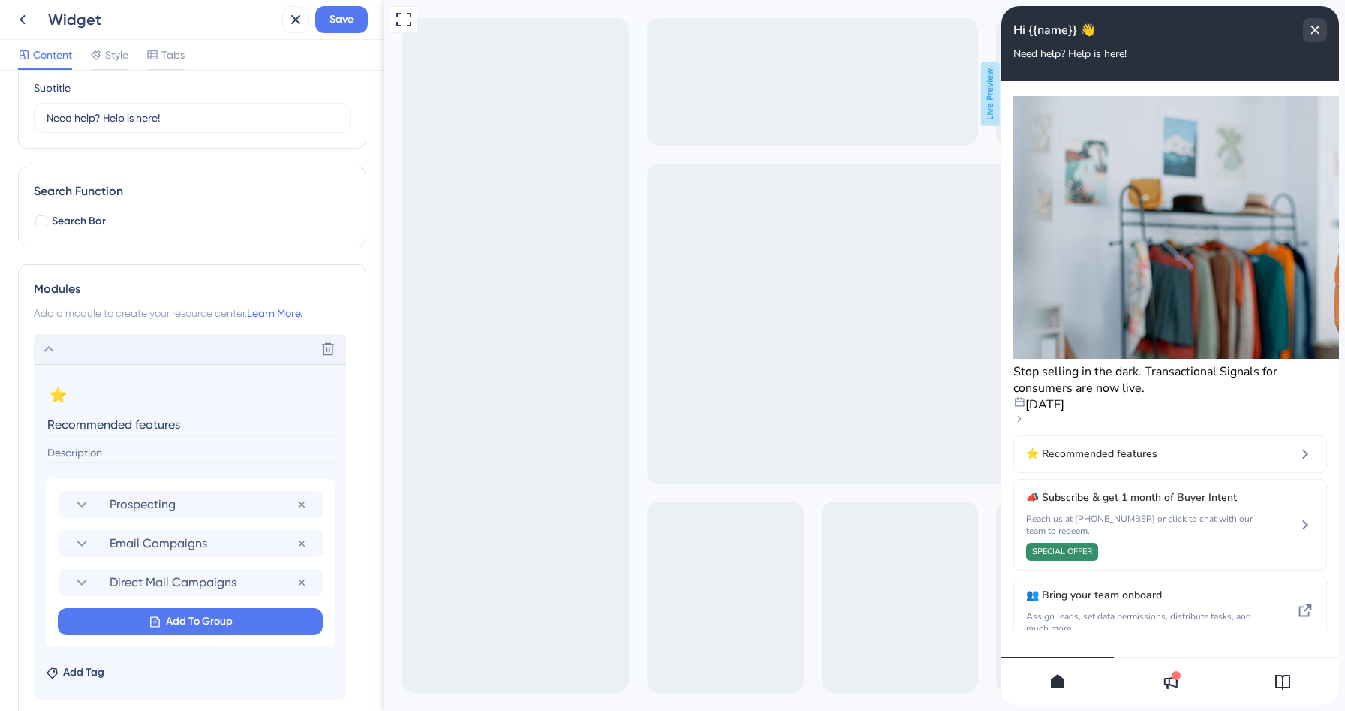
click at [125, 448] on input at bounding box center [191, 453] width 291 height 20
paste input "We’ve handpicked features that can help you get results quicker. Start explorin…"
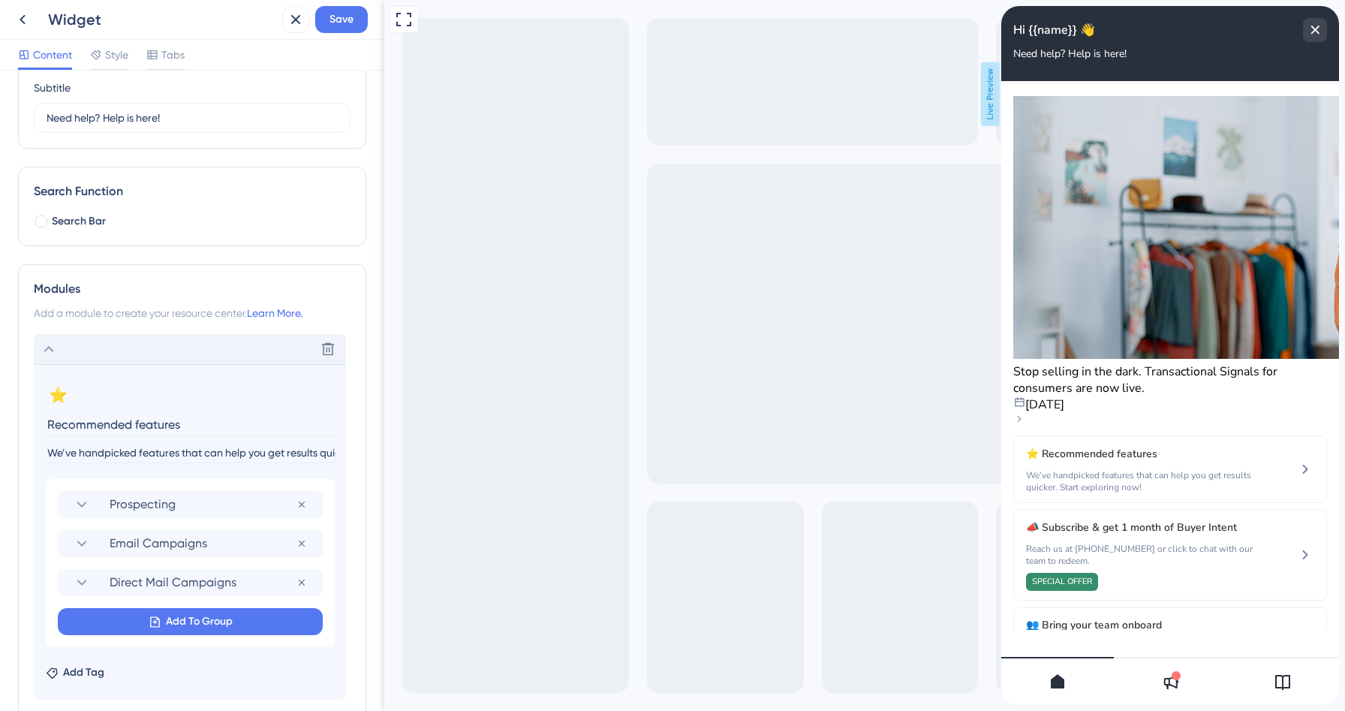
scroll to position [0, 122]
type input "We’ve handpicked features that can help you get results quicker. Start explorin…"
click at [179, 423] on input "Recommended features" at bounding box center [191, 424] width 291 height 23
paste input "Tools to Boost Your Workflow"
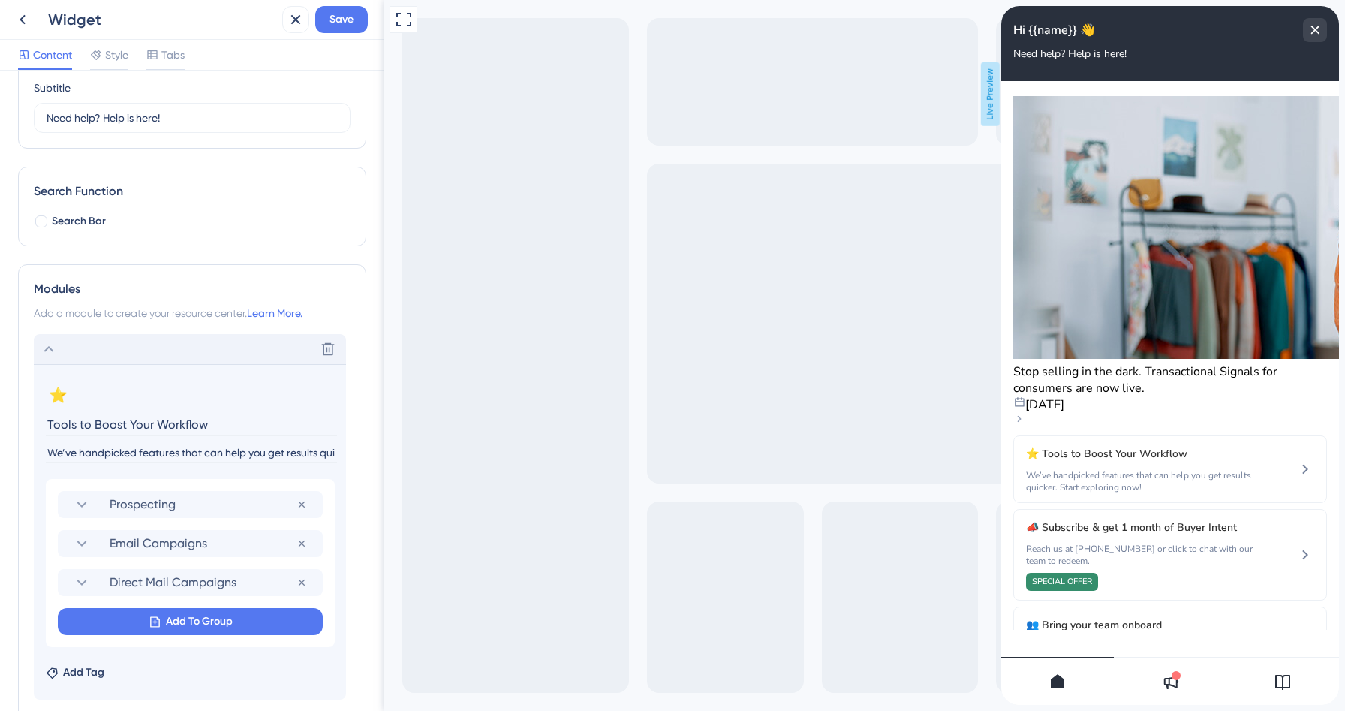
click at [53, 423] on input "Tools to Boost Your Workflow" at bounding box center [191, 424] width 291 height 23
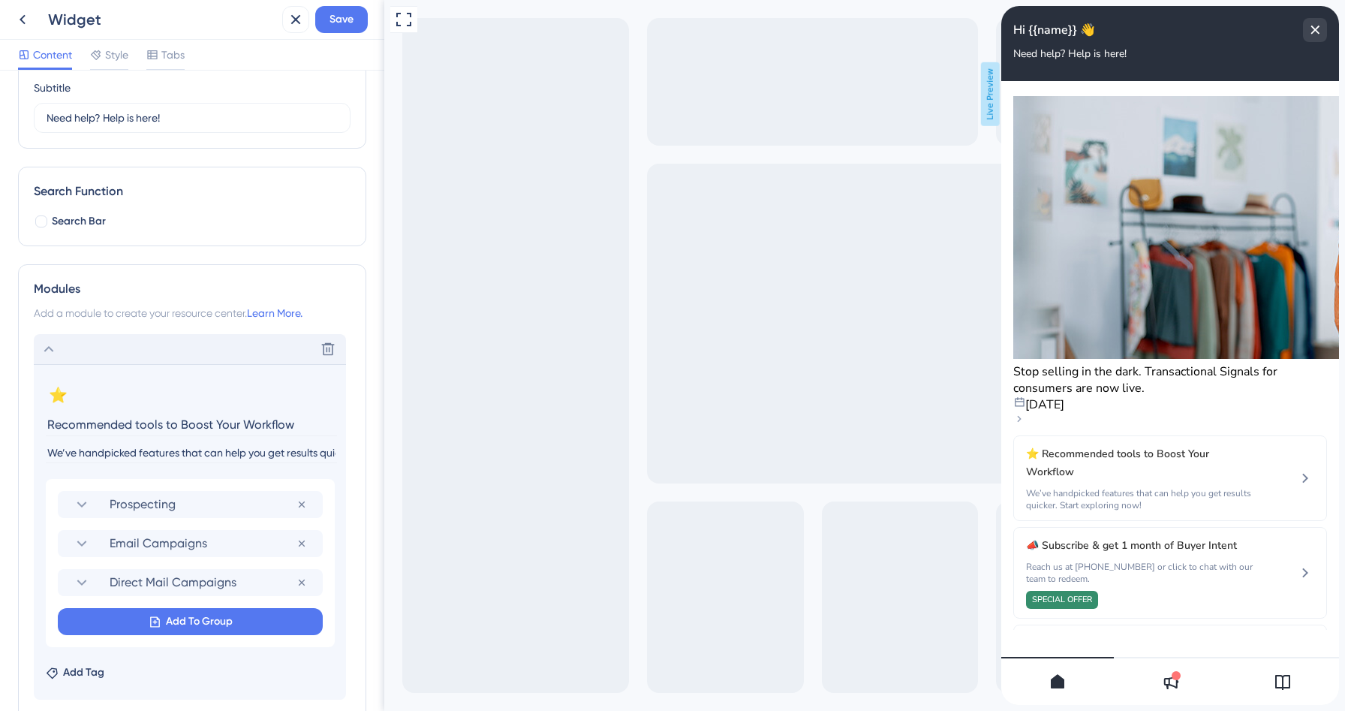
drag, startPoint x: 563, startPoint y: 424, endPoint x: 536, endPoint y: 418, distance: 27.7
click at [63, 425] on input "Recommended tools to boost your workflow" at bounding box center [191, 424] width 291 height 23
click at [213, 428] on input "Recommended tools to boost your workflow" at bounding box center [191, 424] width 291 height 23
click at [167, 417] on input "Recommended tools to boost your workflow" at bounding box center [191, 424] width 291 height 23
click at [140, 424] on input "Recommended tools to boost your workflow" at bounding box center [191, 424] width 291 height 23
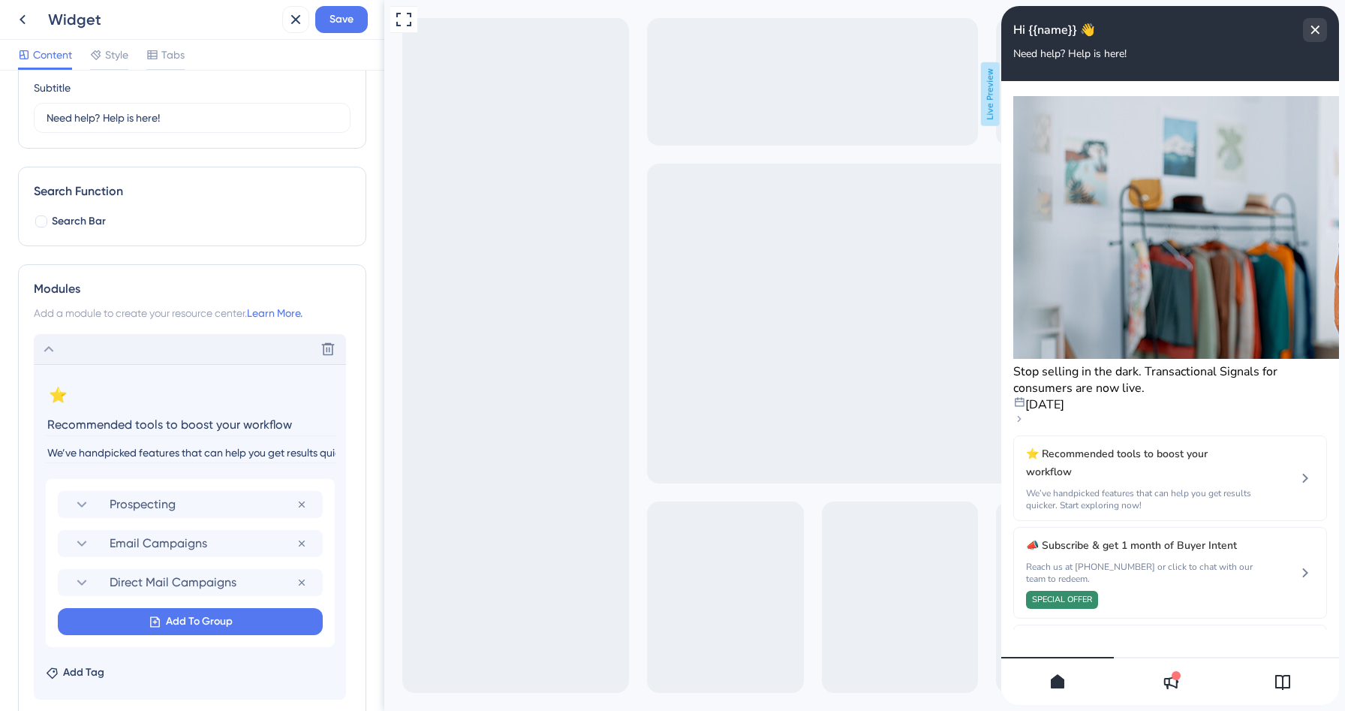
click at [300, 423] on input "Recommended tools to boost your workflow" at bounding box center [191, 424] width 291 height 23
drag, startPoint x: 137, startPoint y: 423, endPoint x: 346, endPoint y: 437, distance: 209.9
click at [346, 438] on div "Delete ⭐ Change emoji Remove emoji Recommended tools to boost your workflow We’…" at bounding box center [192, 517] width 317 height 366
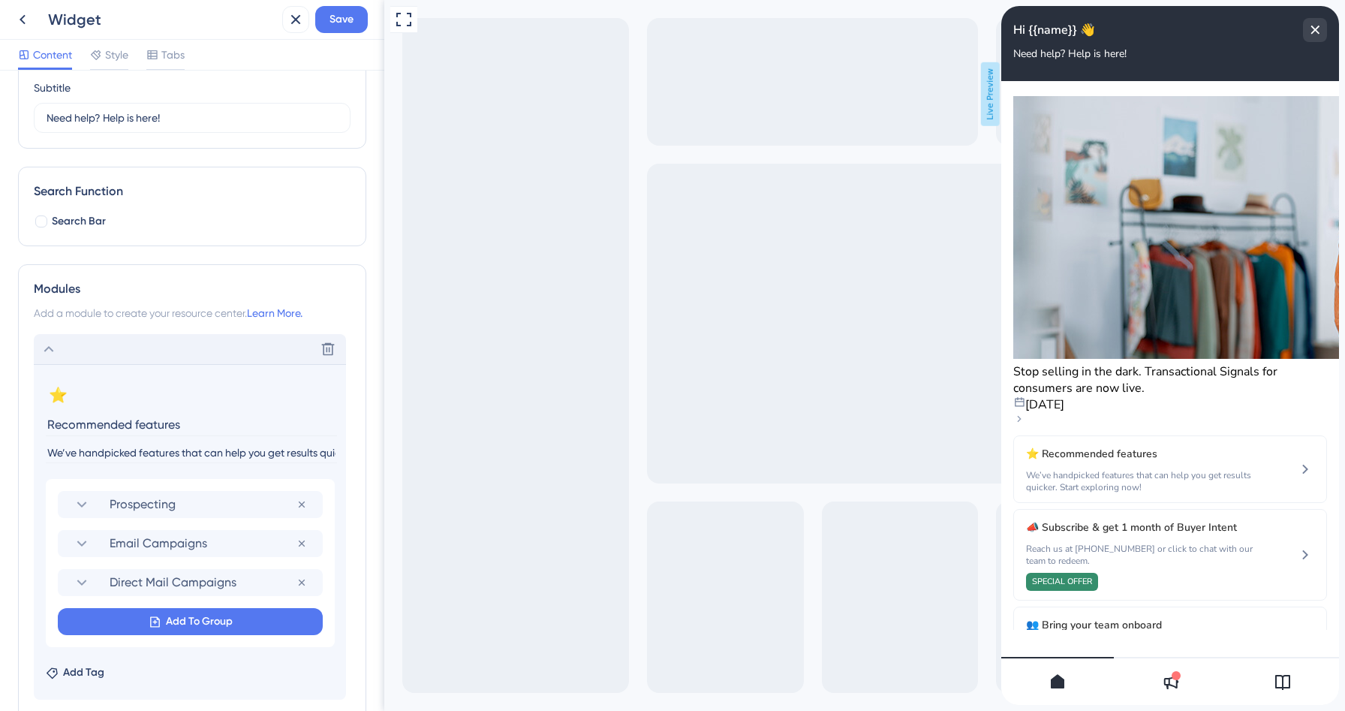
type input "Recommended features"
click at [49, 351] on icon at bounding box center [49, 349] width 18 height 18
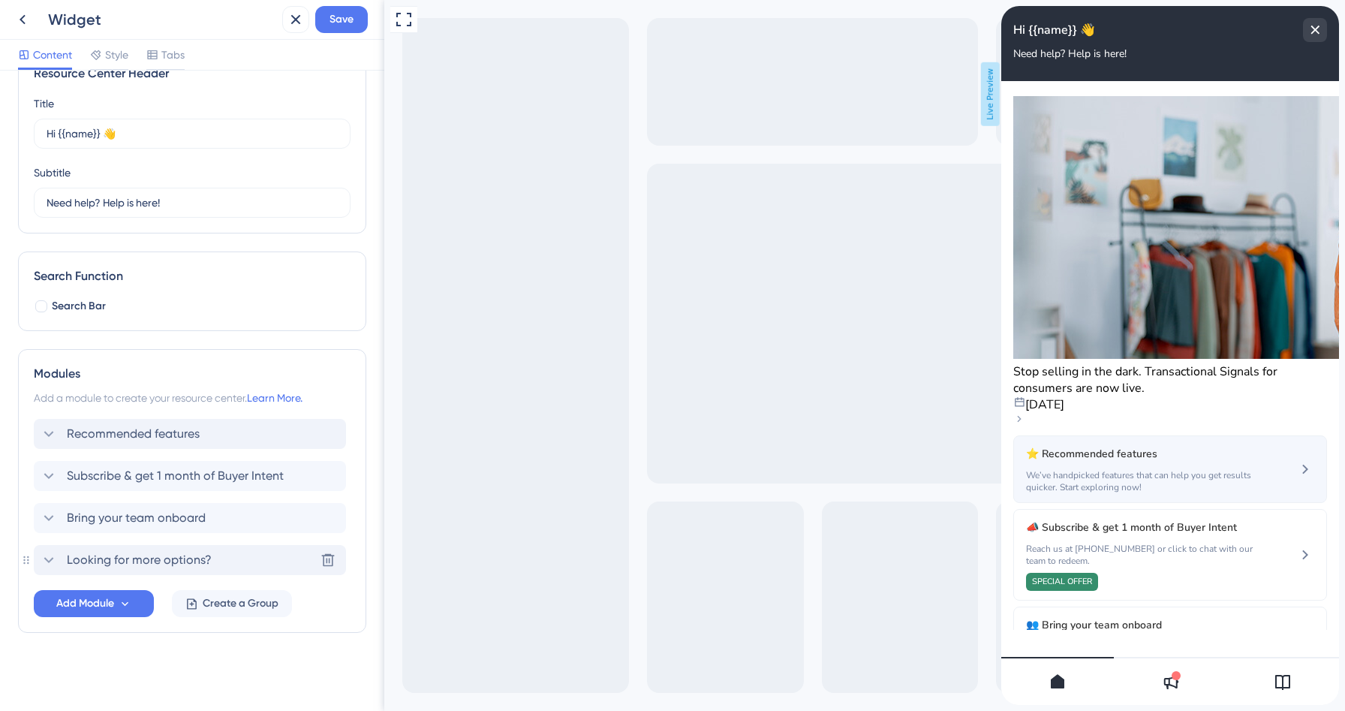
click at [1199, 469] on span "We’ve handpicked features that can help you get results quicker. Start explorin…" at bounding box center [1141, 481] width 230 height 24
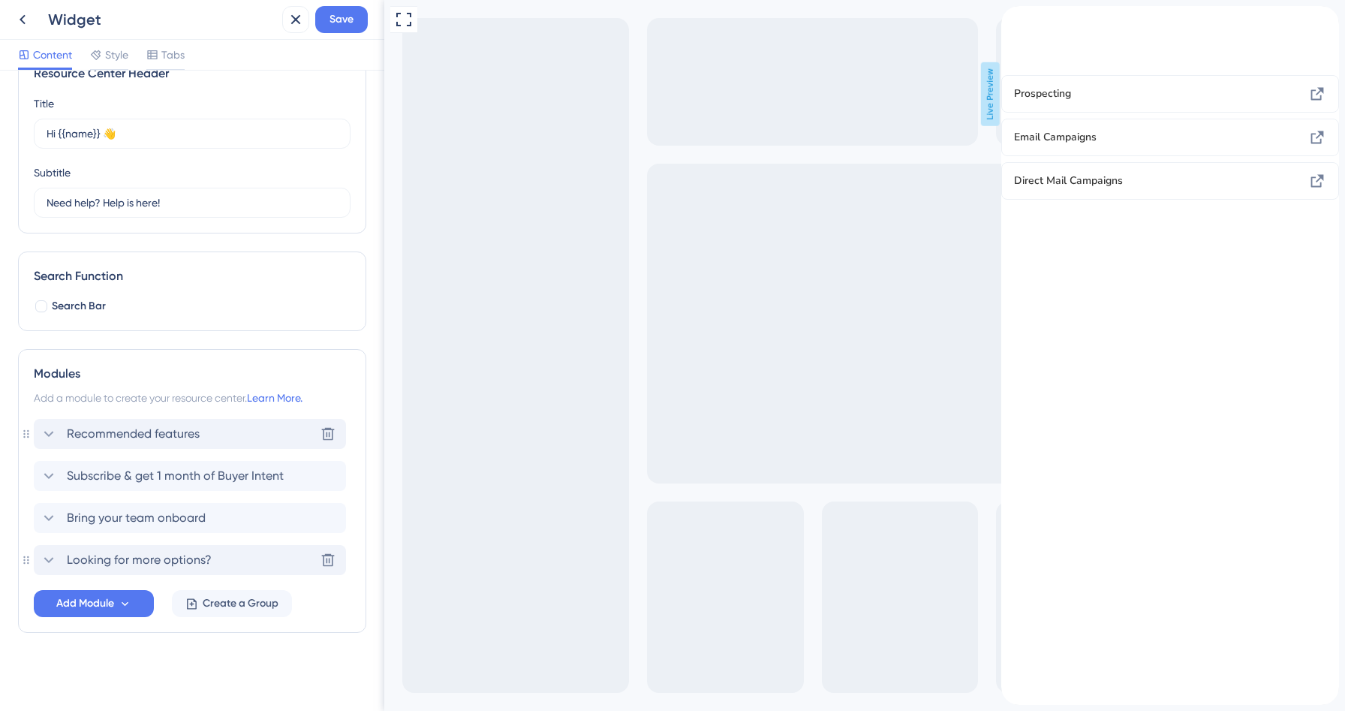
click at [54, 435] on icon at bounding box center [49, 434] width 18 height 18
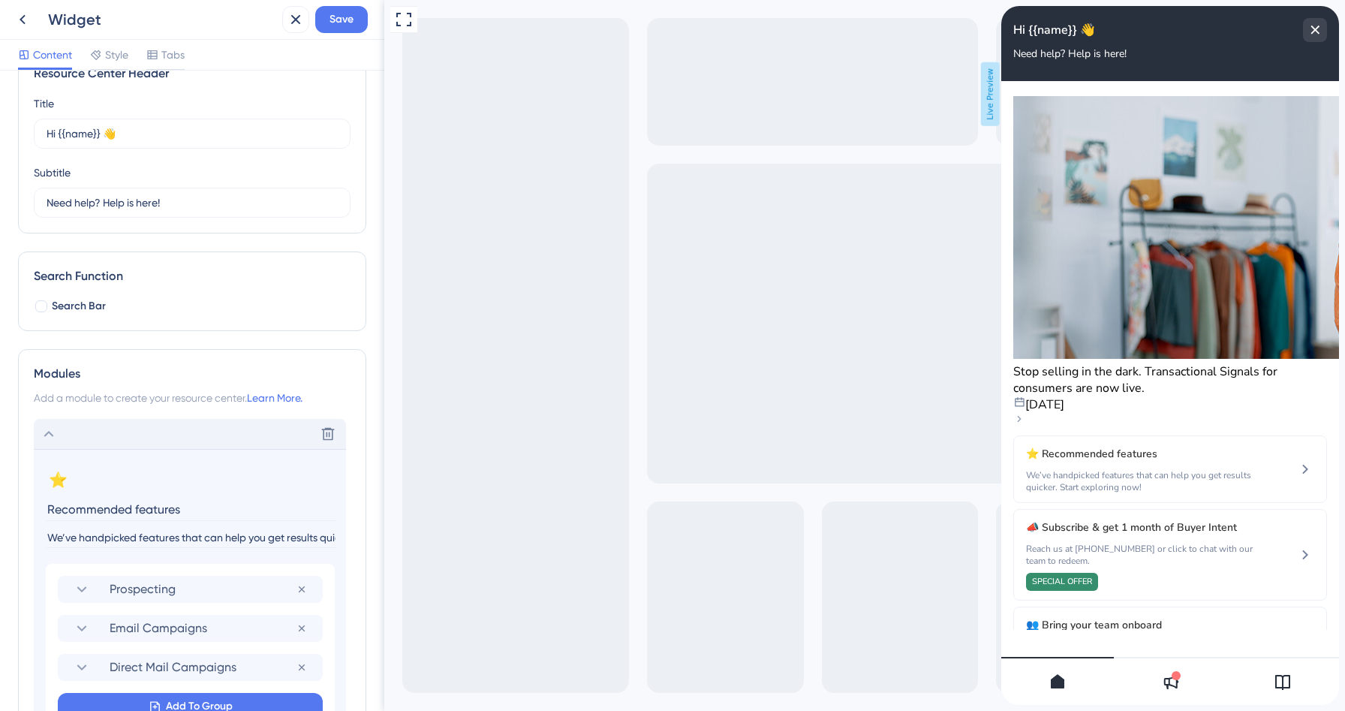
scroll to position [125, 0]
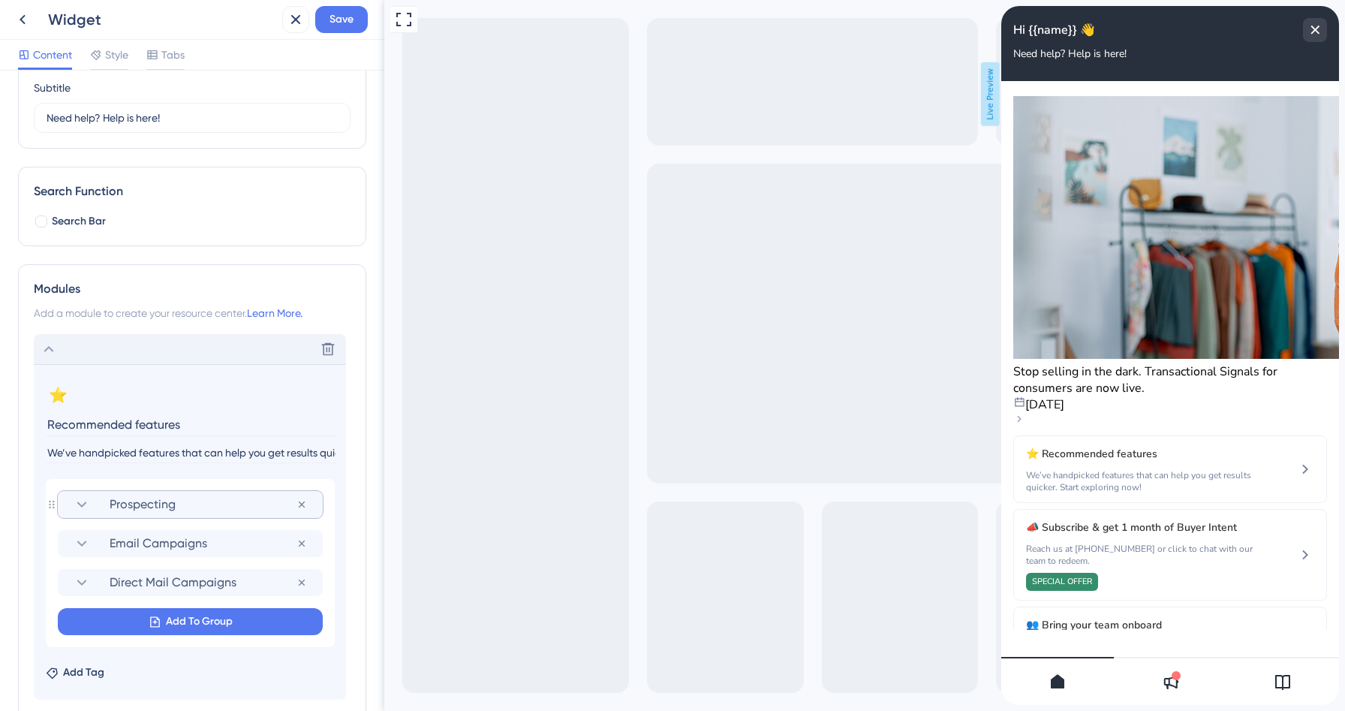
click at [80, 504] on icon at bounding box center [82, 505] width 18 height 18
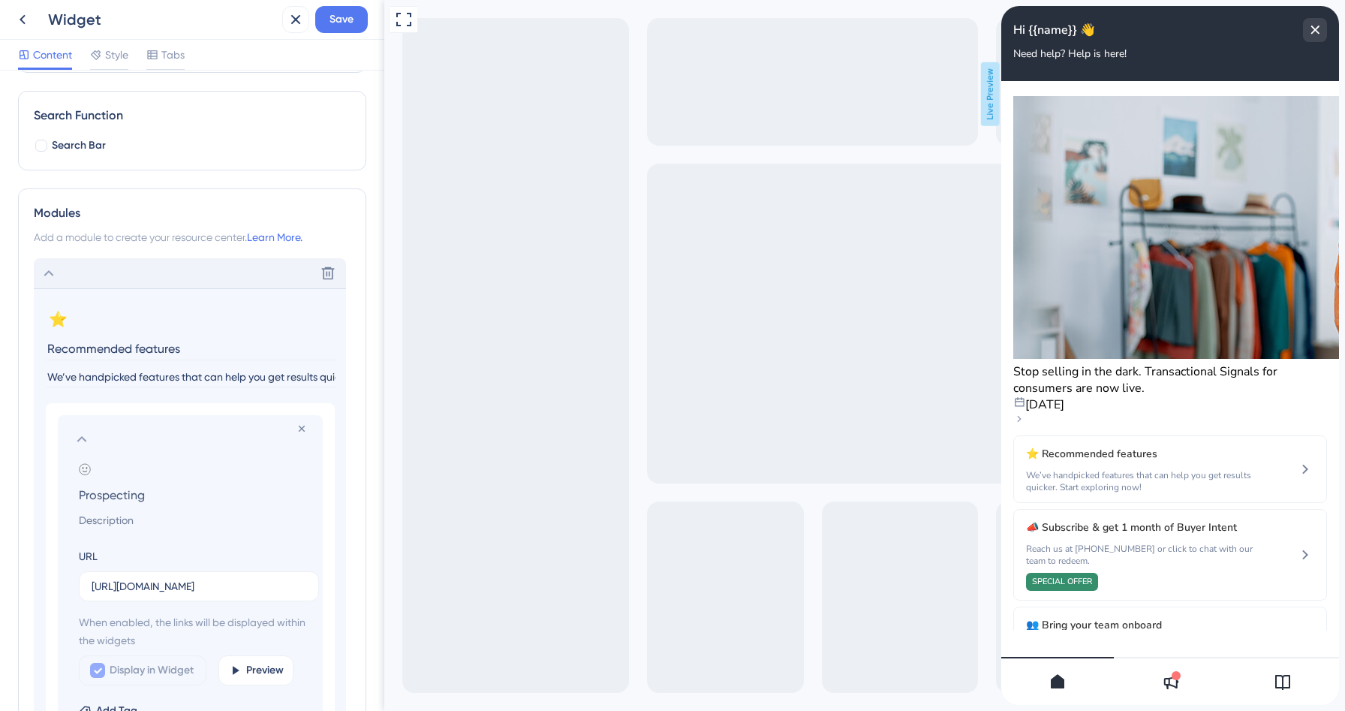
scroll to position [249, 0]
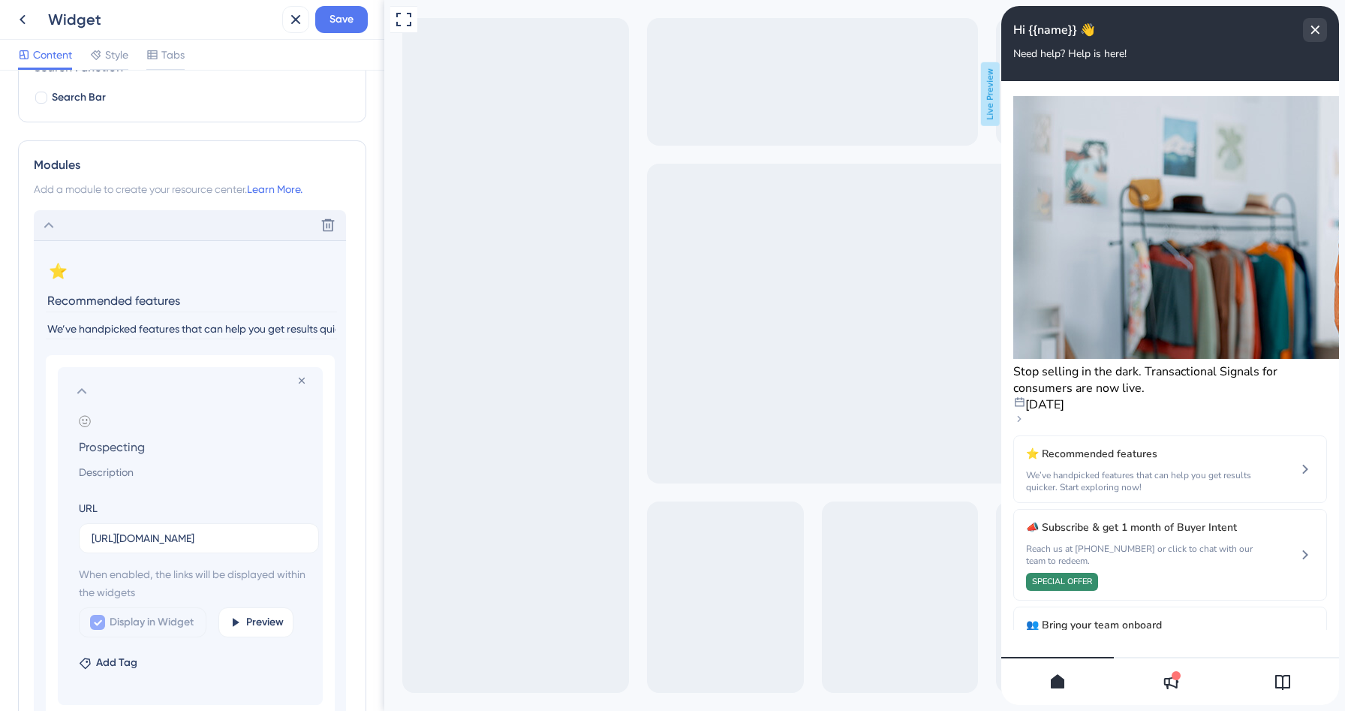
drag, startPoint x: 157, startPoint y: 448, endPoint x: 49, endPoint y: 444, distance: 108.2
click at [49, 444] on div "Remove from group Add emoji Prospecting URL [URL][DOMAIN_NAME] When enabled, th…" at bounding box center [179, 536] width 265 height 338
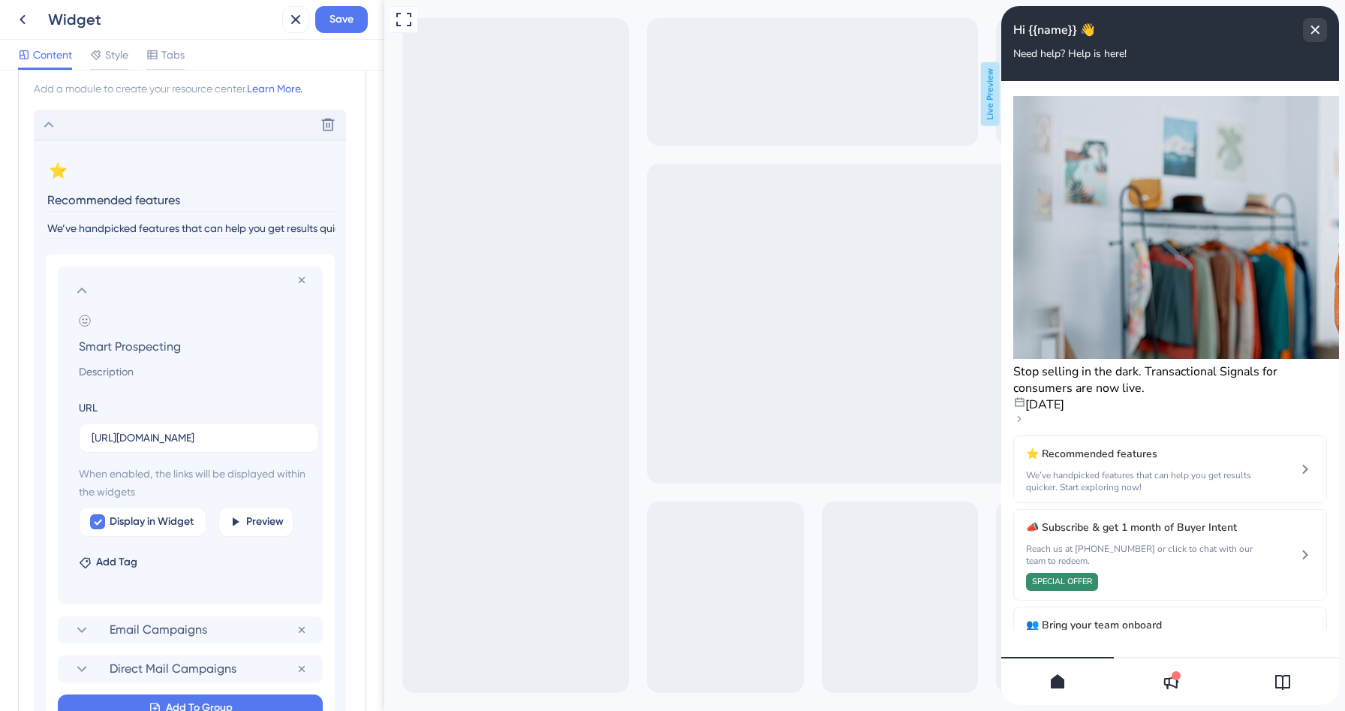
scroll to position [375, 0]
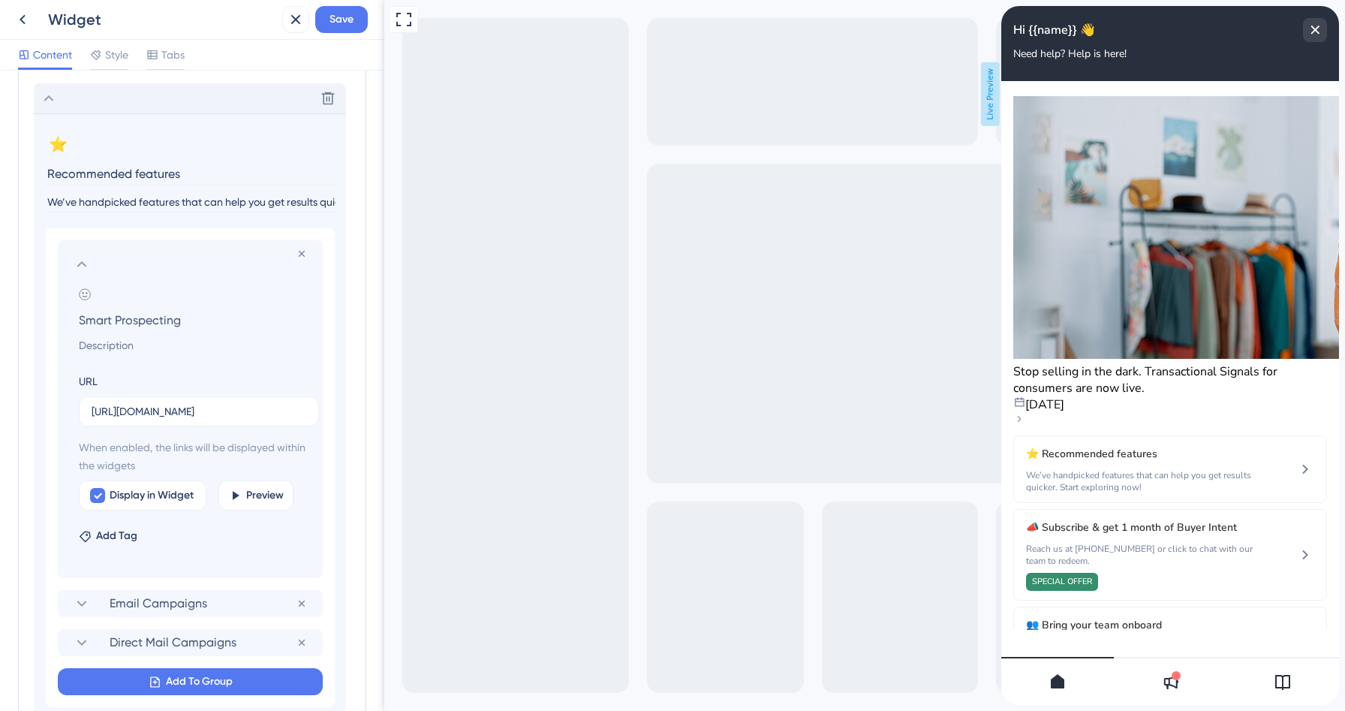
type input "Smart Prospecting"
click at [85, 270] on icon at bounding box center [82, 264] width 18 height 18
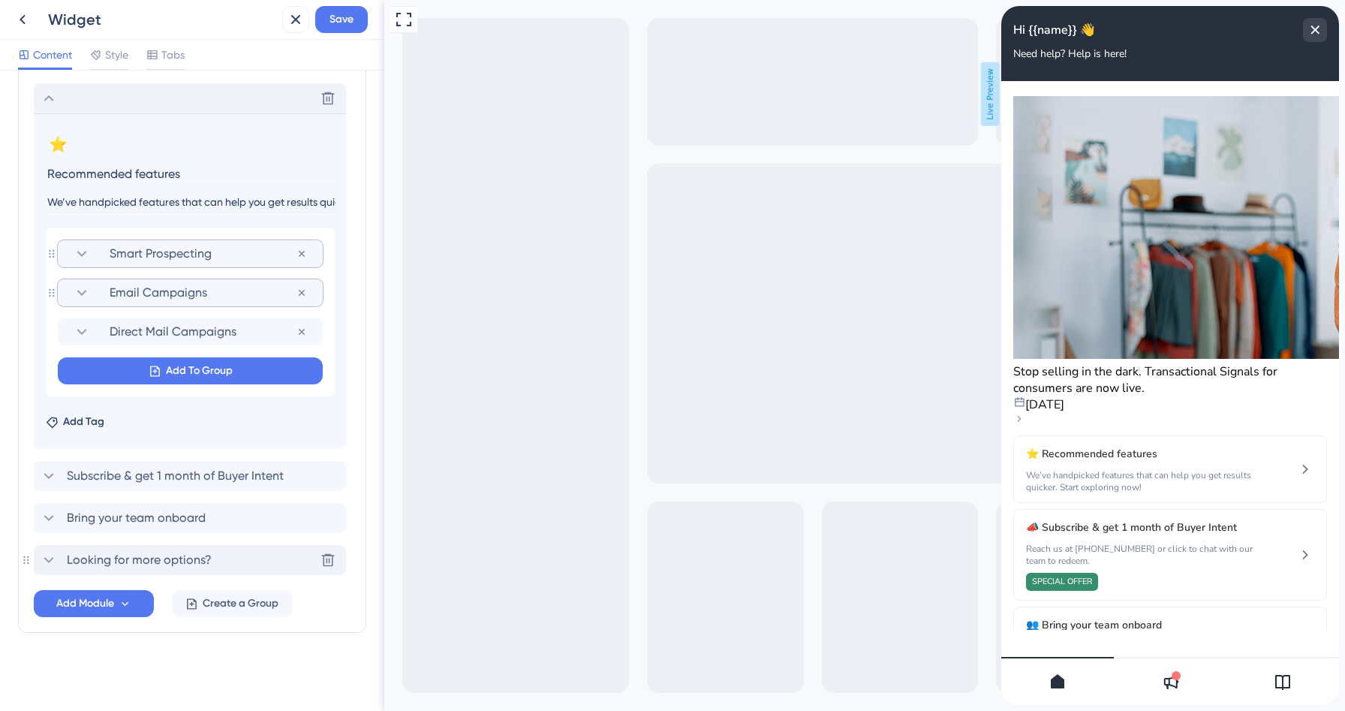
click at [201, 297] on span "Email Campaigns" at bounding box center [203, 293] width 187 height 18
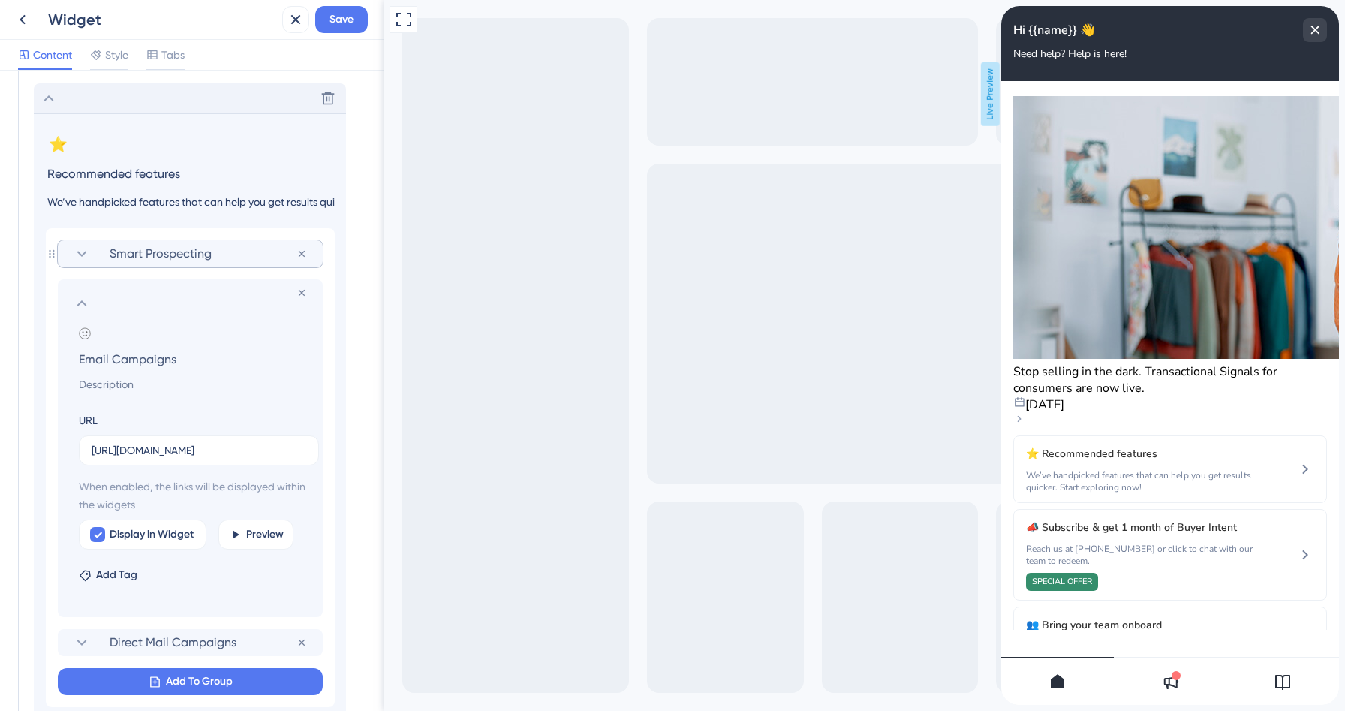
click at [78, 307] on icon at bounding box center [82, 303] width 18 height 18
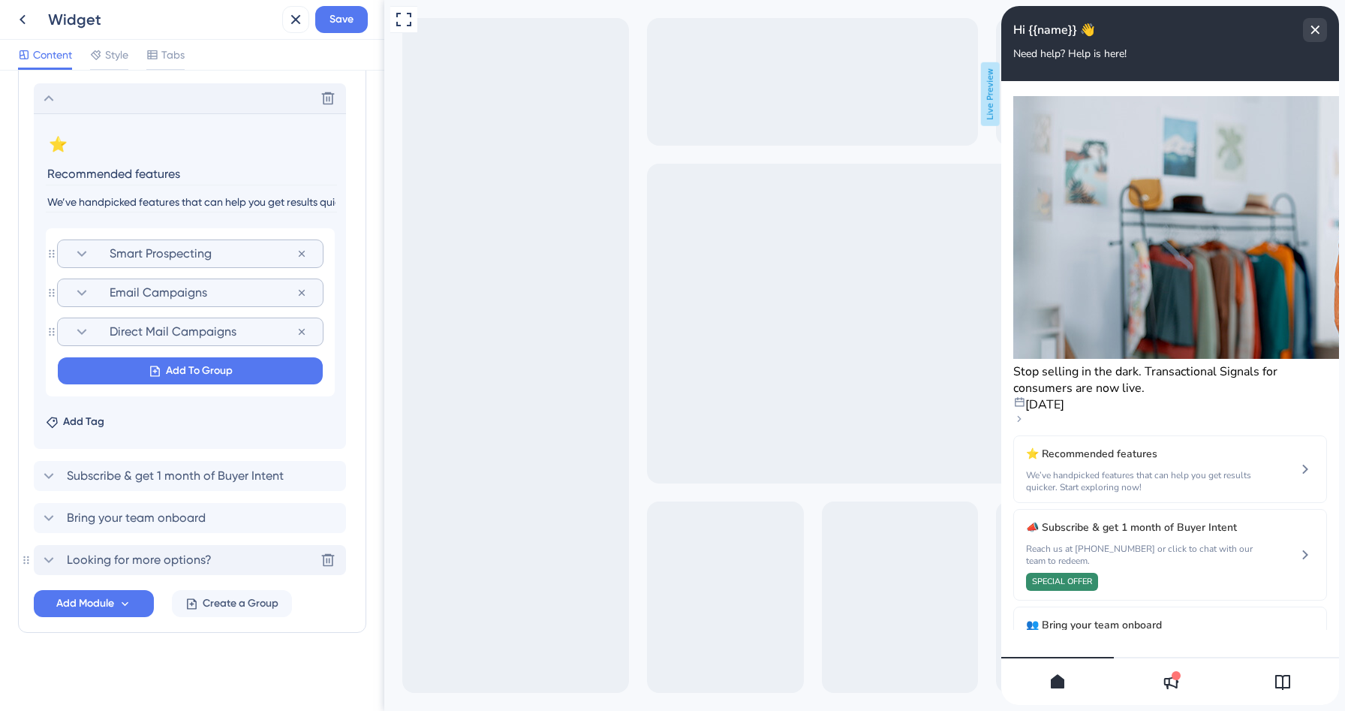
click at [81, 332] on icon at bounding box center [82, 332] width 18 height 18
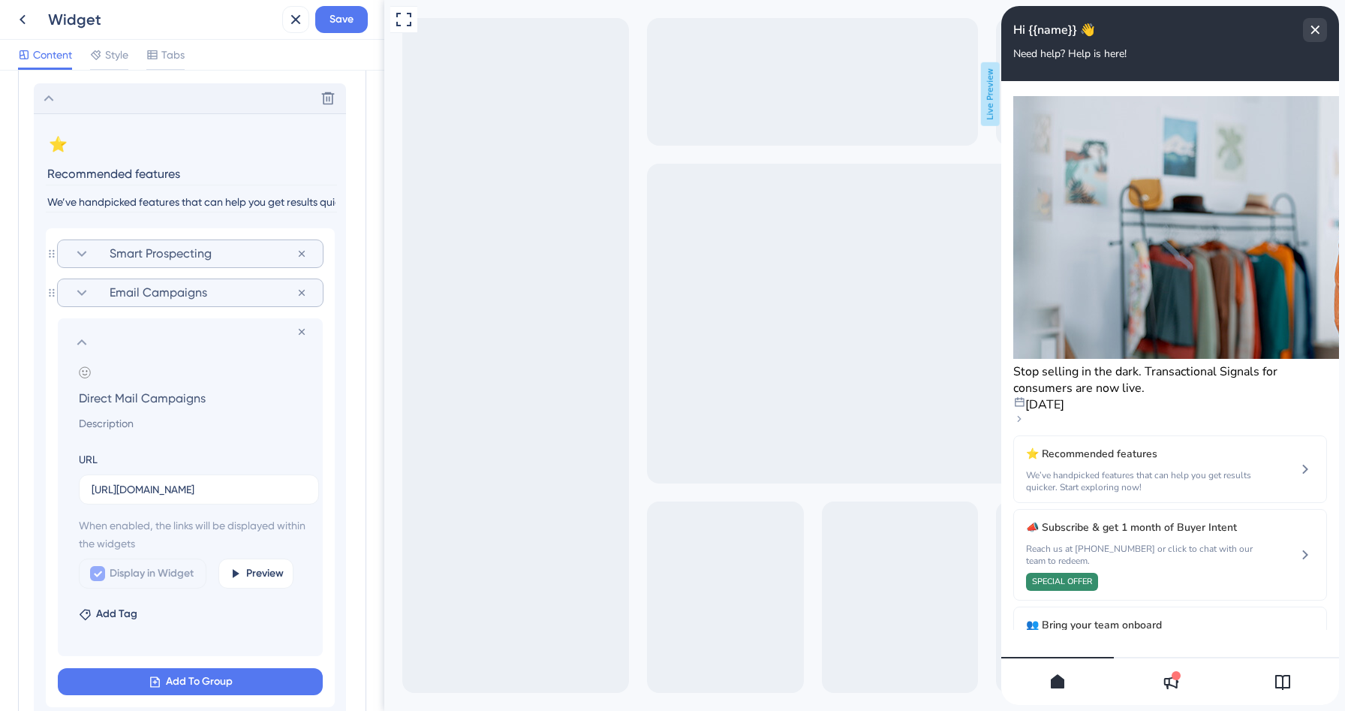
click at [152, 399] on input "Direct Mail Campaigns" at bounding box center [193, 397] width 253 height 21
click at [116, 401] on input "Blast Your Best Emails" at bounding box center [193, 397] width 253 height 21
click at [144, 400] on input "Blast your Best Emails" at bounding box center [193, 397] width 253 height 21
click at [172, 399] on input "Blast your best Emails" at bounding box center [193, 397] width 253 height 21
type input "Blast your best Emails"
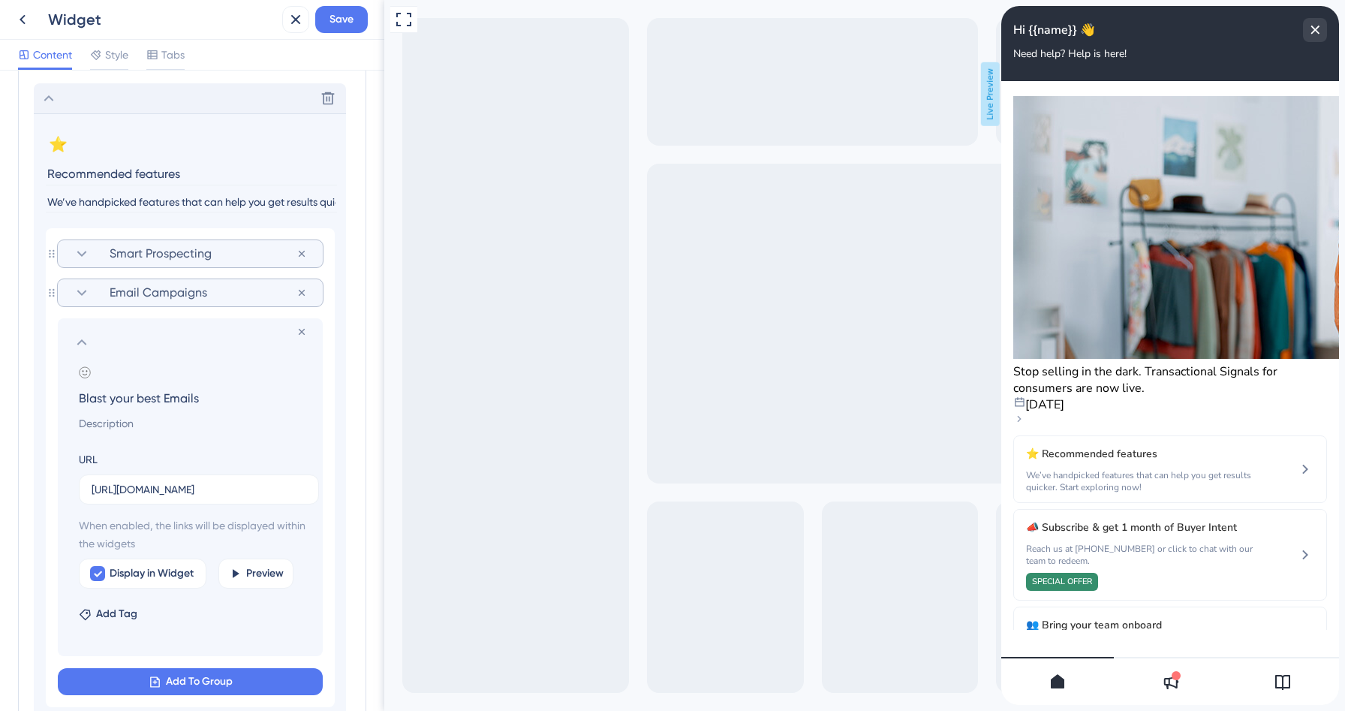
click at [83, 252] on icon at bounding box center [82, 254] width 18 height 18
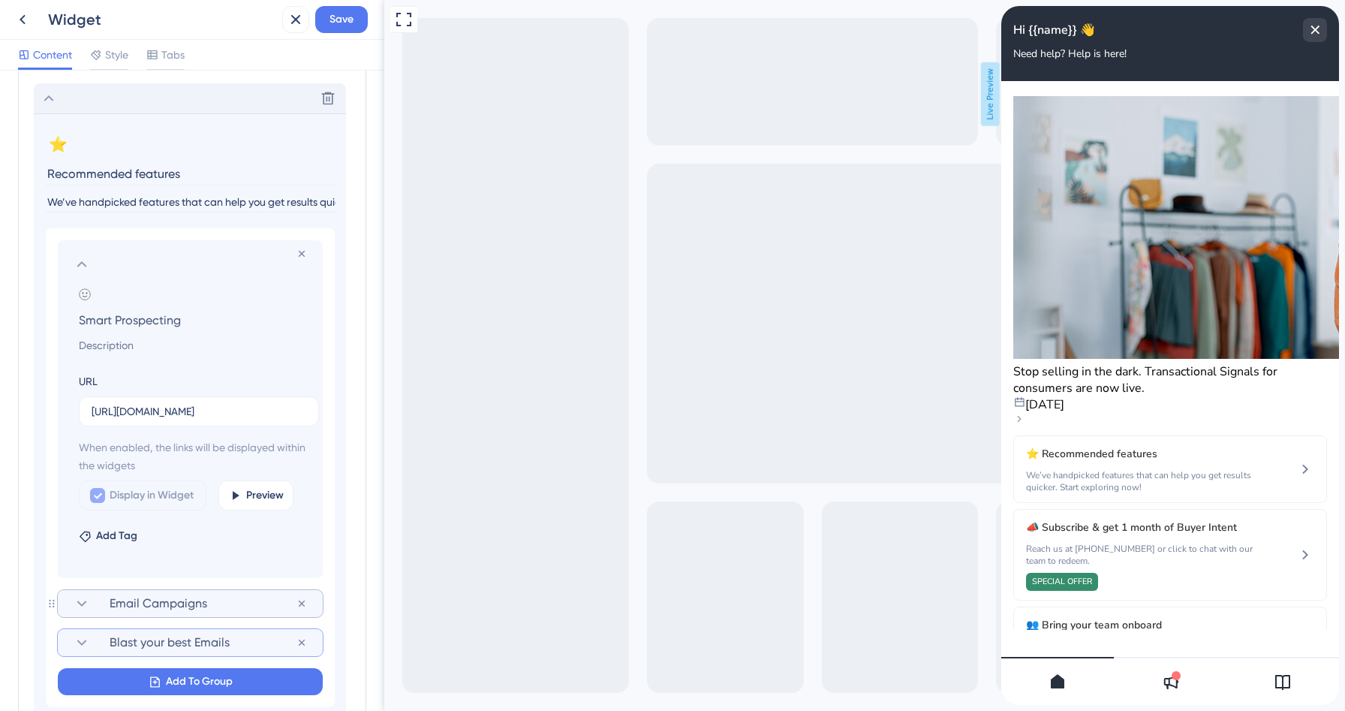
click at [130, 346] on input at bounding box center [193, 345] width 253 height 18
paste input "Use Smart Outreach to create personalized messages, organize leads, assign stat…"
drag, startPoint x: 130, startPoint y: 346, endPoint x: 0, endPoint y: 345, distance: 129.9
click at [0, 345] on div "Resource Center Header Title Hi {{name}} 👋 14 Hi {{name}} 👋 Subtitle Need help?…" at bounding box center [192, 391] width 384 height 640
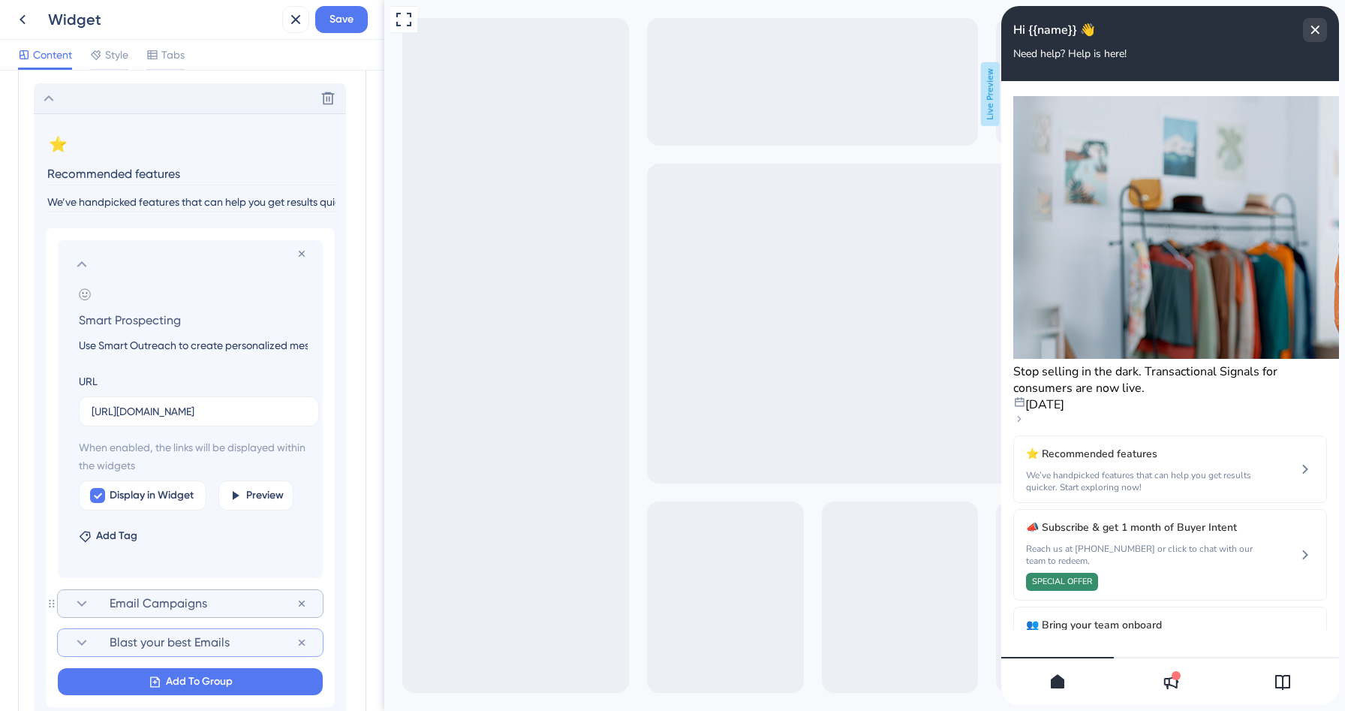
click at [94, 344] on input "Use Smart Outreach to create personalized messages, organize leads, assign stat…" at bounding box center [193, 345] width 253 height 18
click at [90, 346] on input "Use Smart Outreach to create personalized messages, organize leads, assign stat…" at bounding box center [193, 345] width 253 height 18
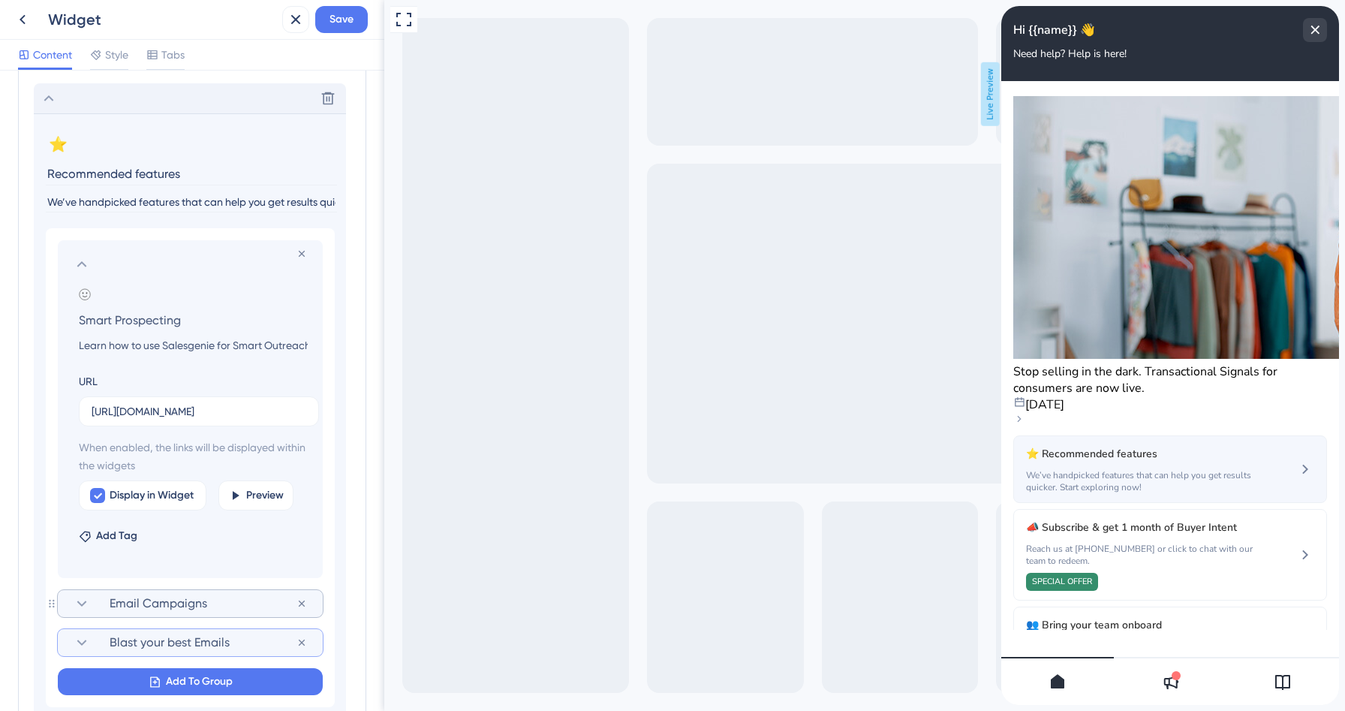
click at [1142, 469] on span "We’ve handpicked features that can help you get results quicker. Start explorin…" at bounding box center [1141, 481] width 230 height 24
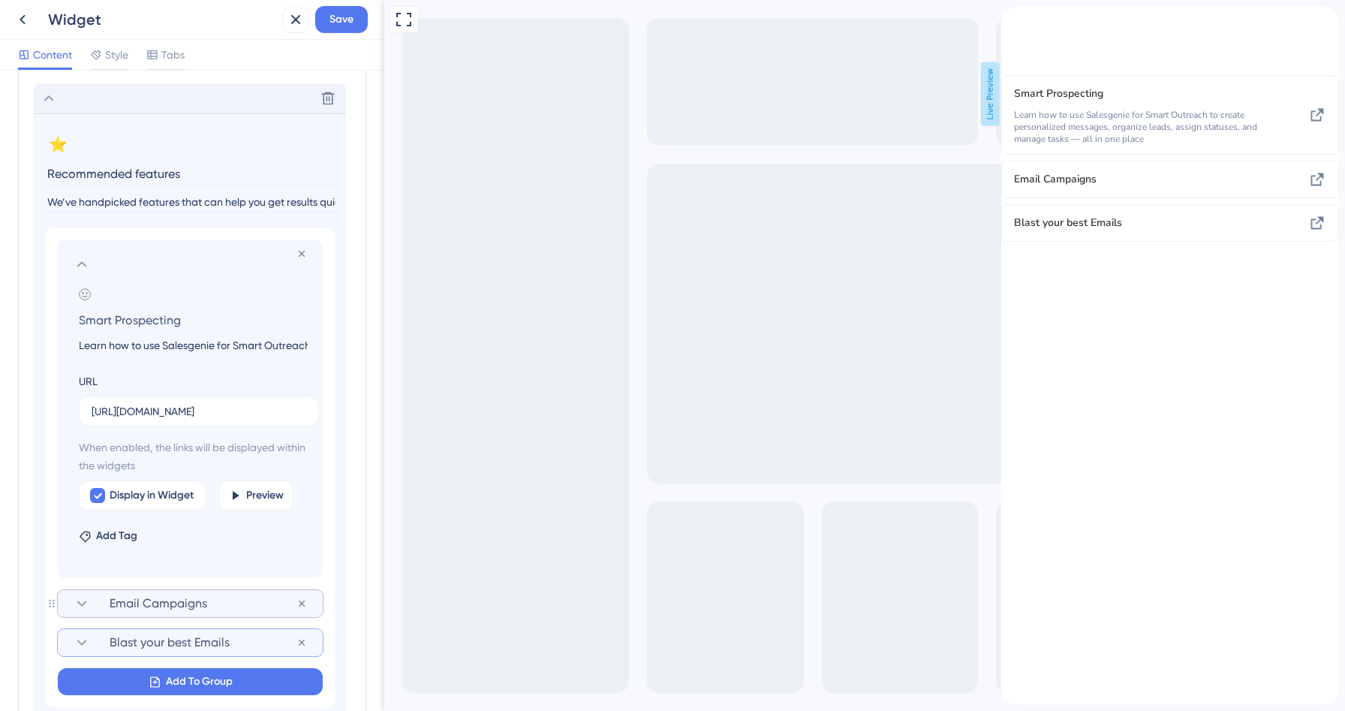
scroll to position [0, 502]
drag, startPoint x: 634, startPoint y: 345, endPoint x: 462, endPoint y: 345, distance: 171.9
click at [232, 341] on input "Learn how to use Salesgenie for Smart Outreach to create personalized messages,…" at bounding box center [193, 345] width 253 height 18
type input "Learn how to use Salesgenie for Smart Outreach to create personalized messages,…"
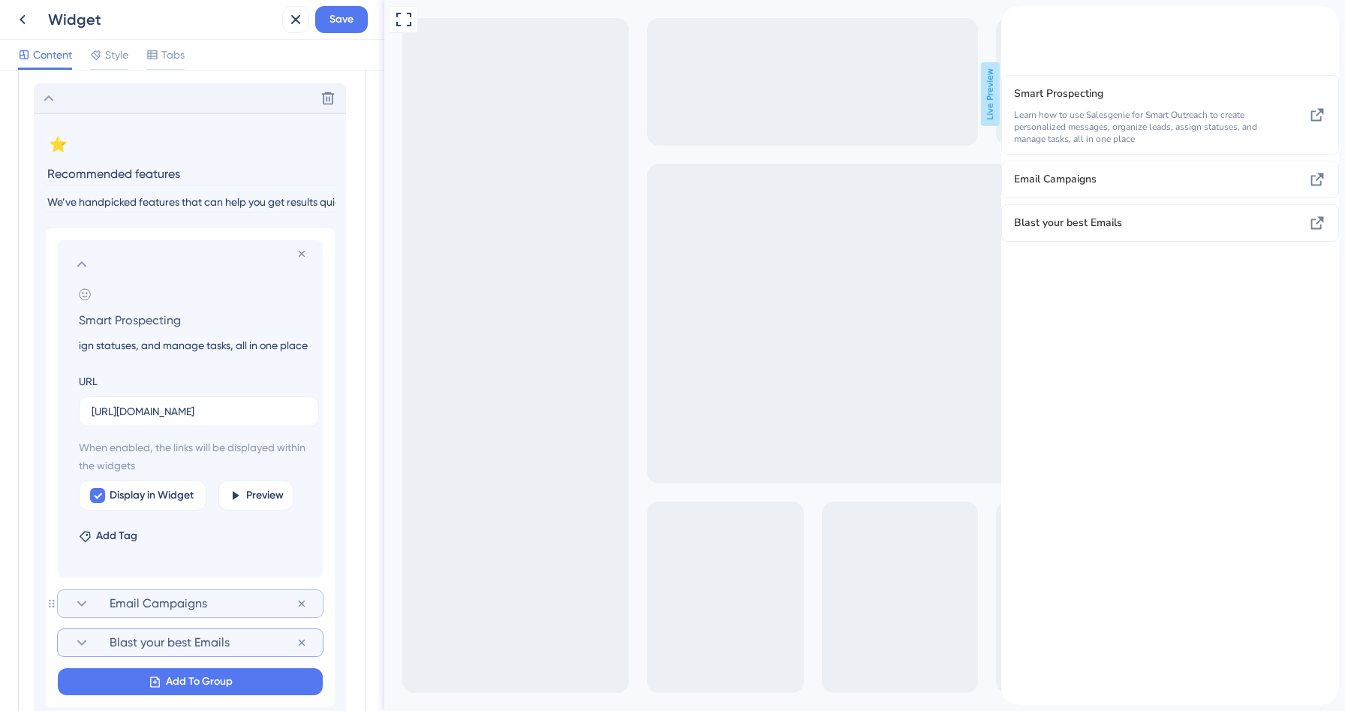
click at [161, 610] on span "Email Campaigns" at bounding box center [203, 604] width 187 height 18
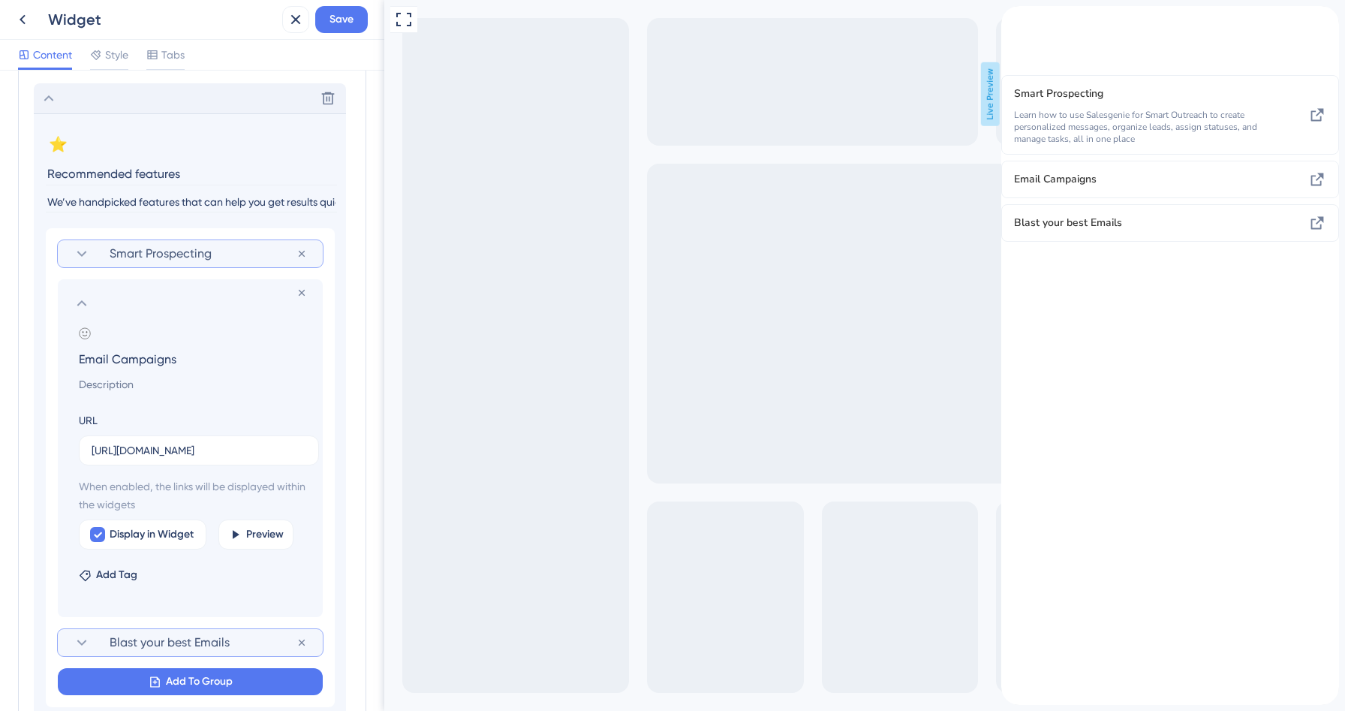
click at [131, 367] on input "Email Campaigns" at bounding box center [193, 358] width 253 height 21
click at [134, 354] on input "Email Campaigns" at bounding box center [193, 358] width 253 height 21
paste input "Launch Winning Email"
click at [131, 354] on input "Launch Winning Emails" at bounding box center [193, 358] width 253 height 21
click at [168, 360] on input "Launch winning Emails" at bounding box center [193, 358] width 253 height 21
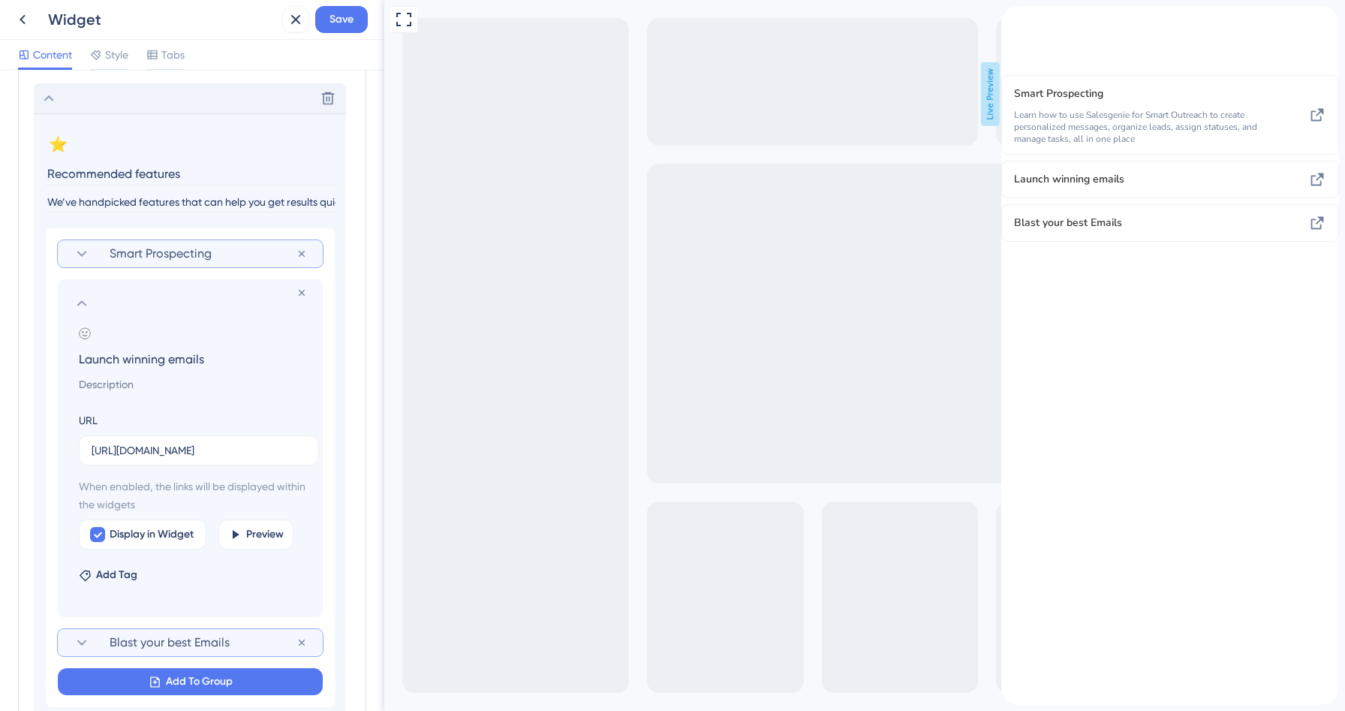
type input "Launch winning emails"
click at [139, 387] on input at bounding box center [193, 384] width 253 height 18
paste input "Discover how to set up and run email campaigns that reach the right audience an…"
type input "Discover how to set up and run email campaigns that reach the right audience an…"
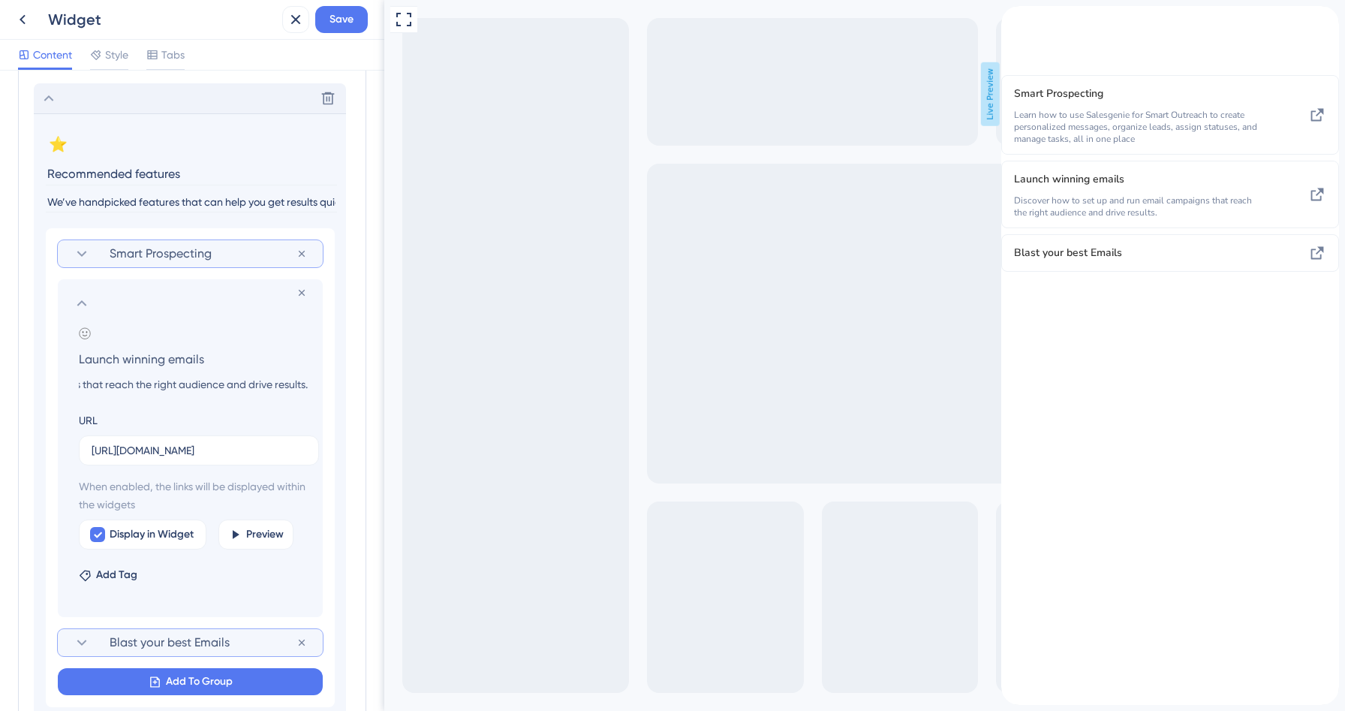
click at [234, 422] on div "URL [URL][DOMAIN_NAME]" at bounding box center [199, 438] width 240 height 54
click at [163, 256] on span "Smart Prospecting" at bounding box center [203, 254] width 187 height 18
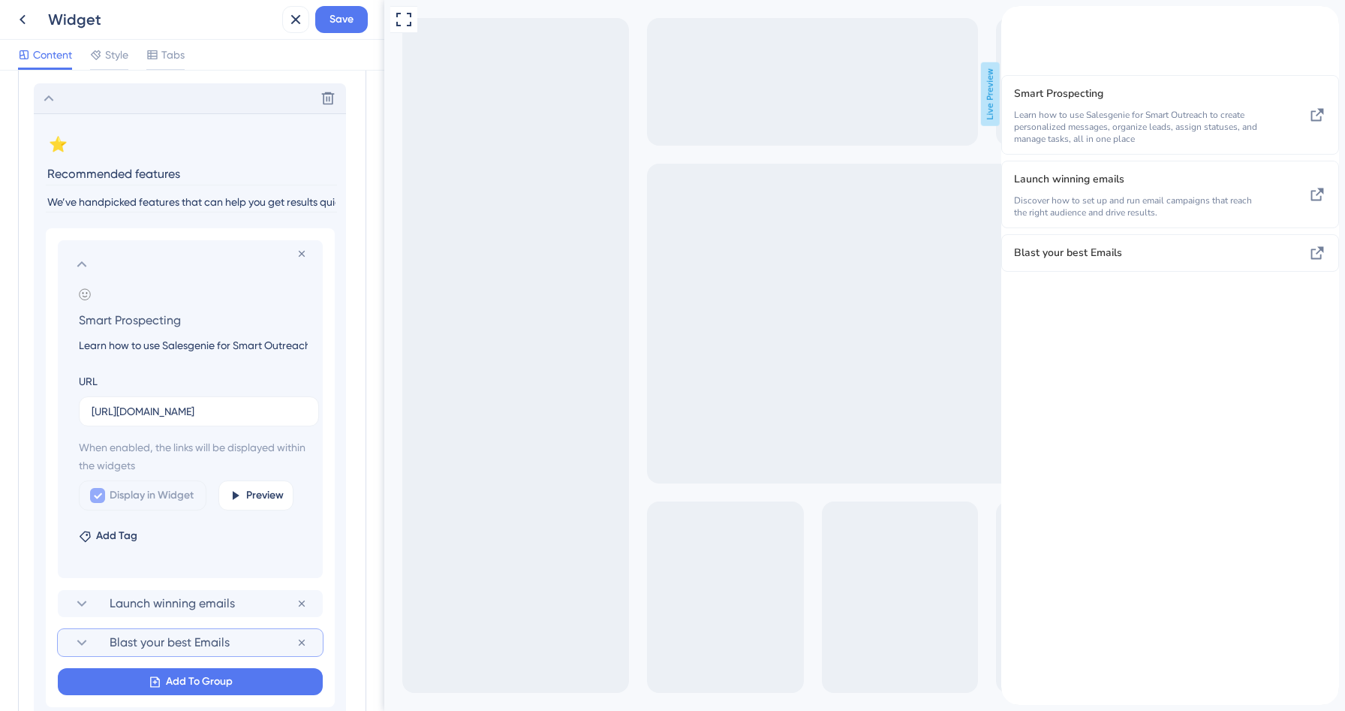
click at [203, 350] on input "Learn how to use Salesgenie for Smart Outreach to create personalized messages,…" at bounding box center [193, 345] width 253 height 18
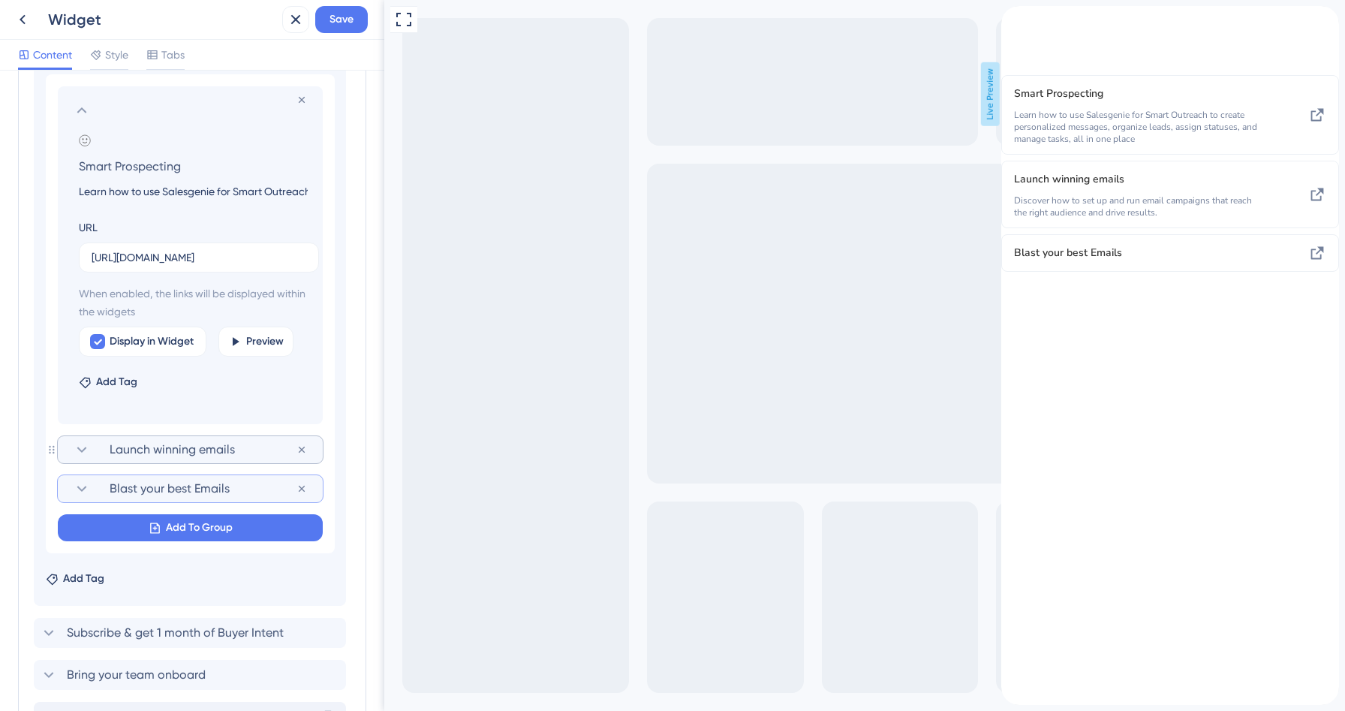
scroll to position [546, 0]
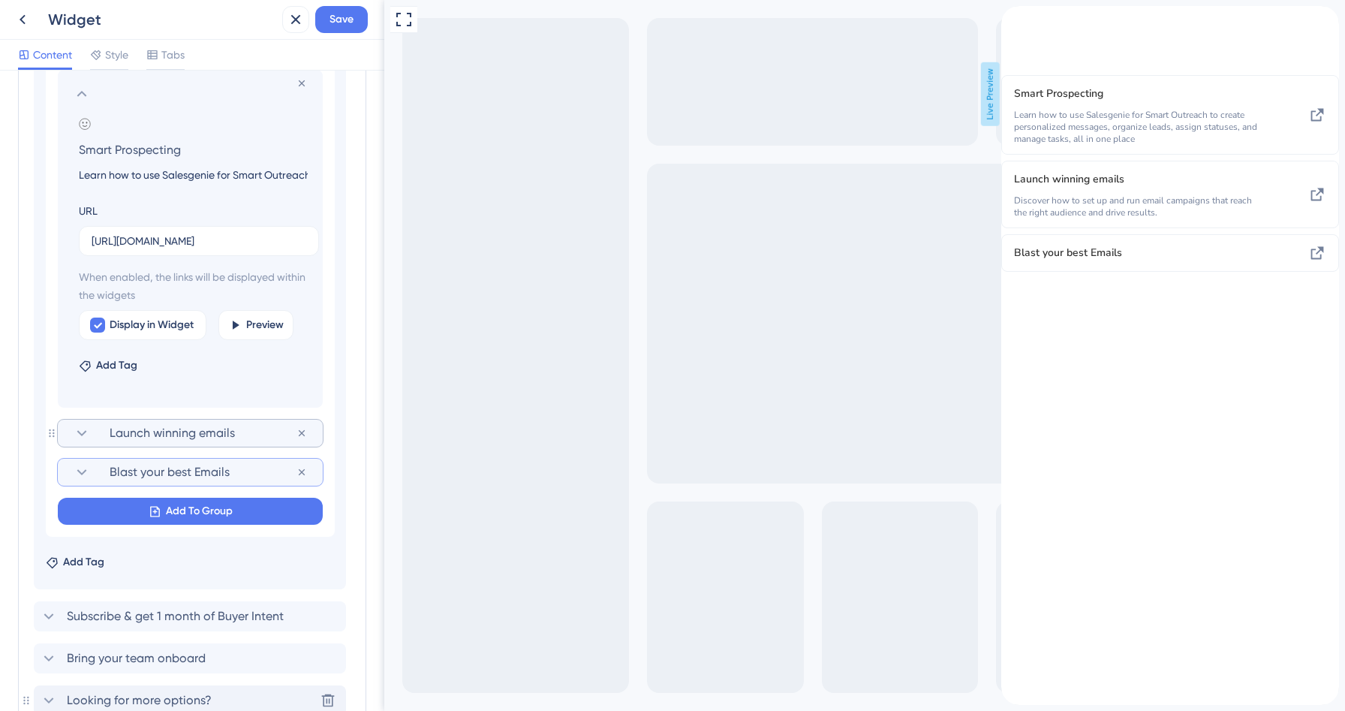
click at [95, 435] on section "Launch winning emails" at bounding box center [190, 433] width 235 height 27
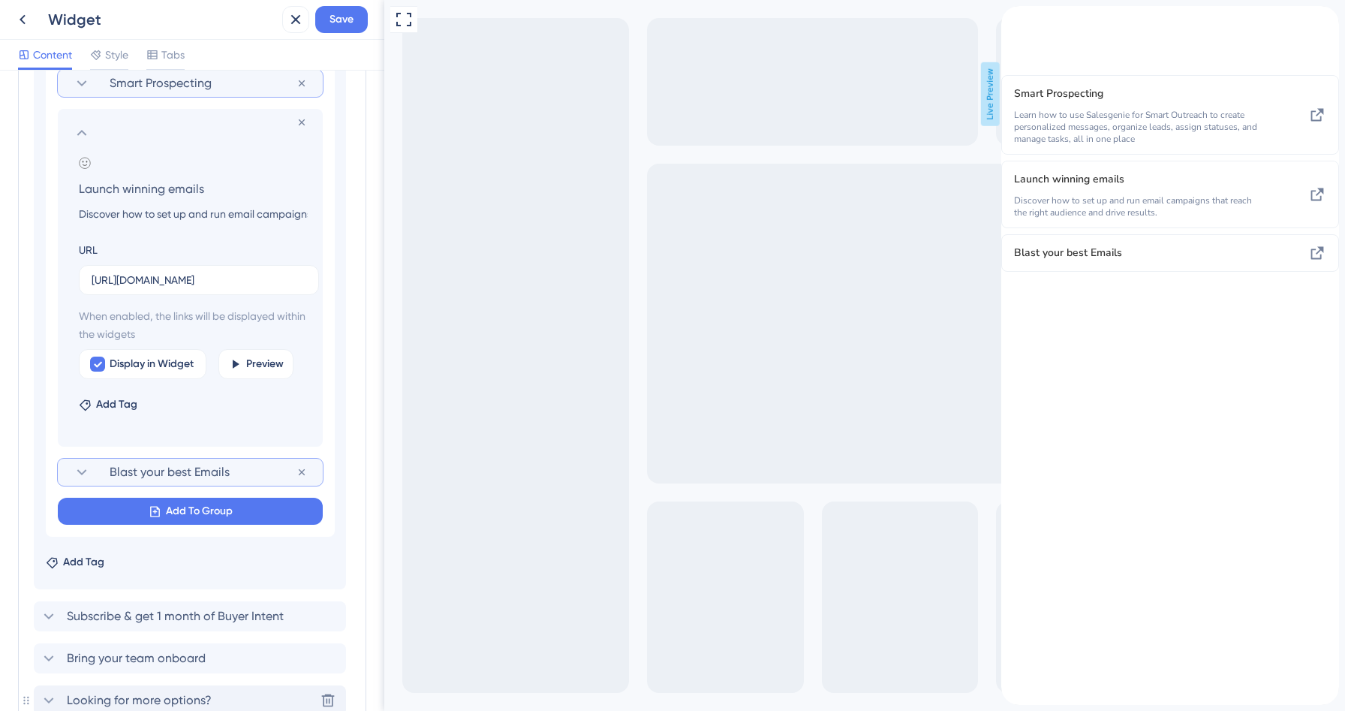
click at [166, 188] on input "Launch winning emails" at bounding box center [193, 188] width 253 height 21
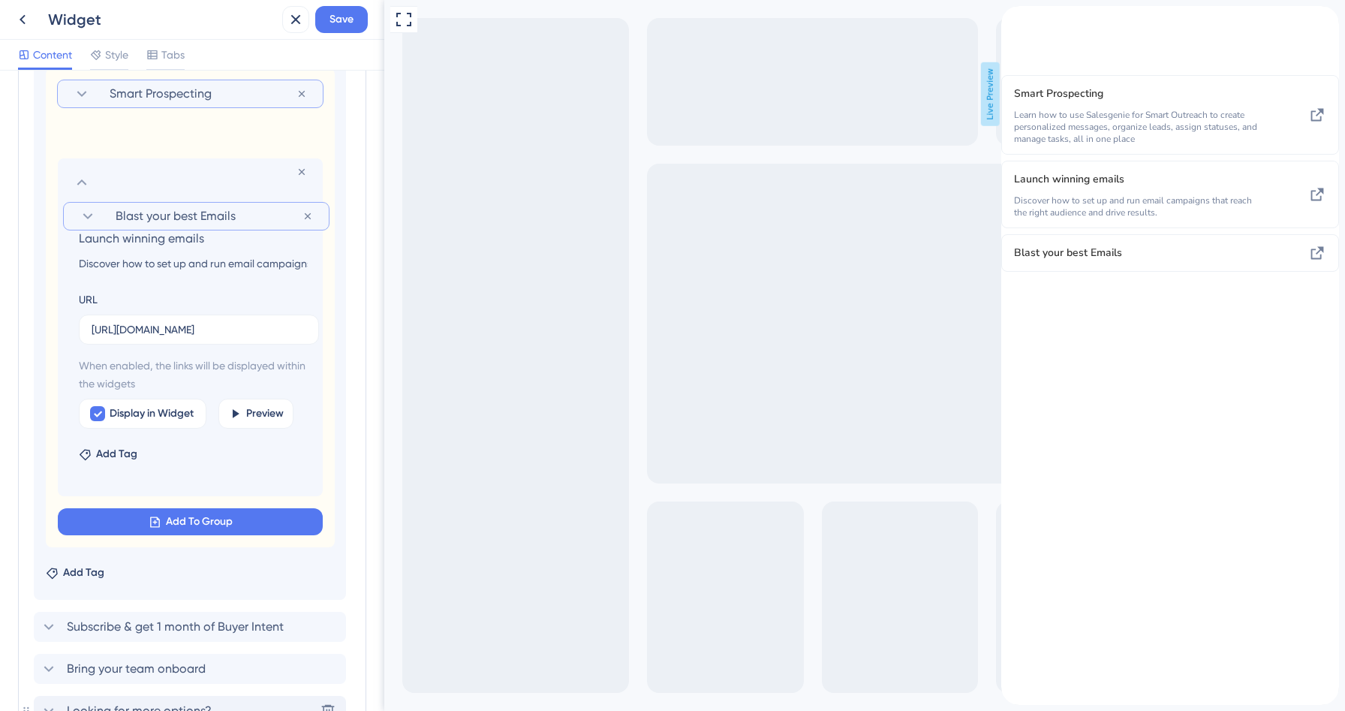
drag, startPoint x: 52, startPoint y: 470, endPoint x: 58, endPoint y: 209, distance: 260.6
click at [58, 209] on div "Smart Prospecting Remove from group Remove from group Add emoji Launch winning …" at bounding box center [190, 307] width 289 height 479
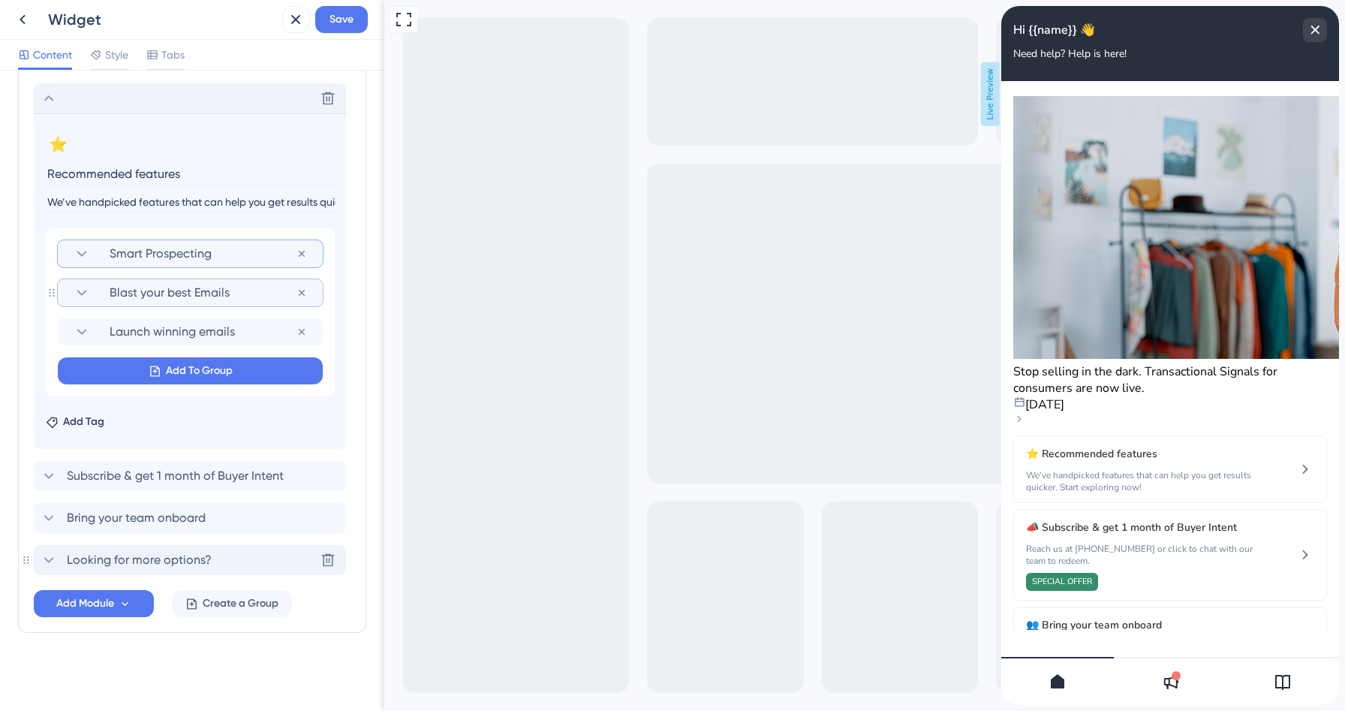
scroll to position [340, 0]
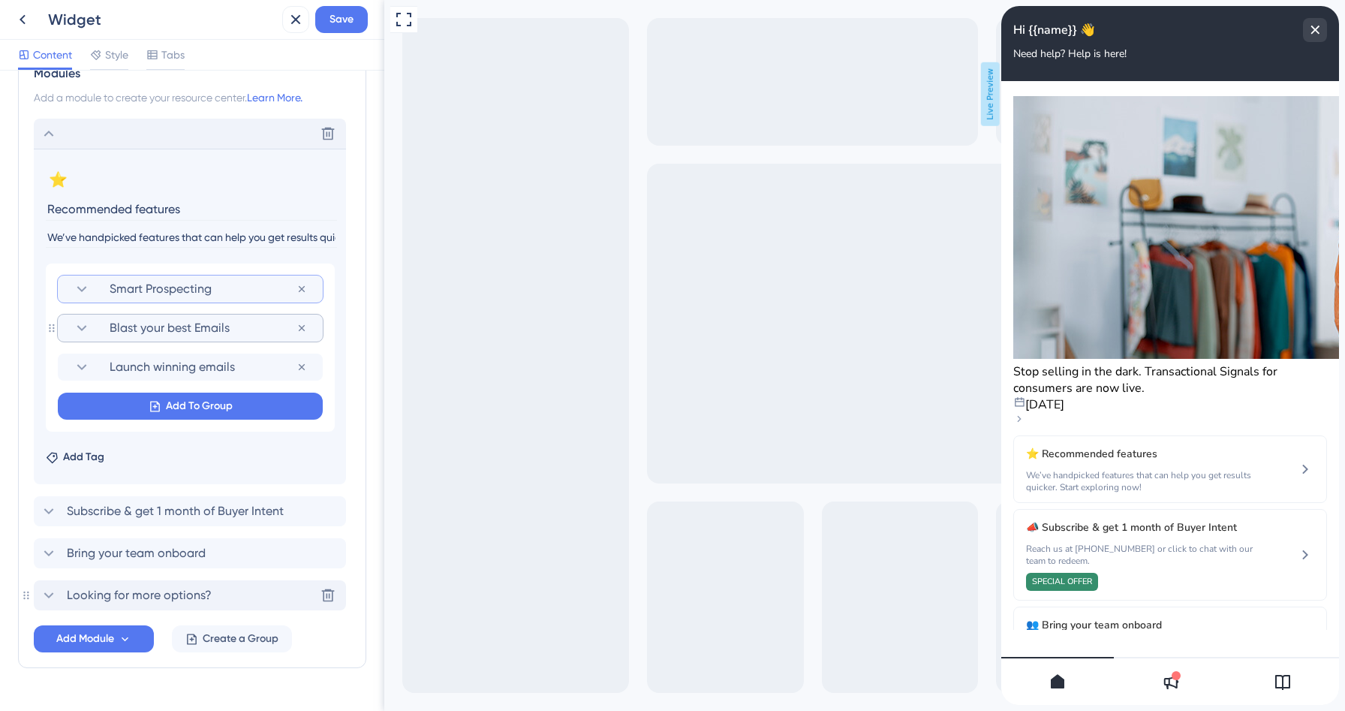
click at [119, 335] on span "Blast your best Emails" at bounding box center [203, 328] width 187 height 18
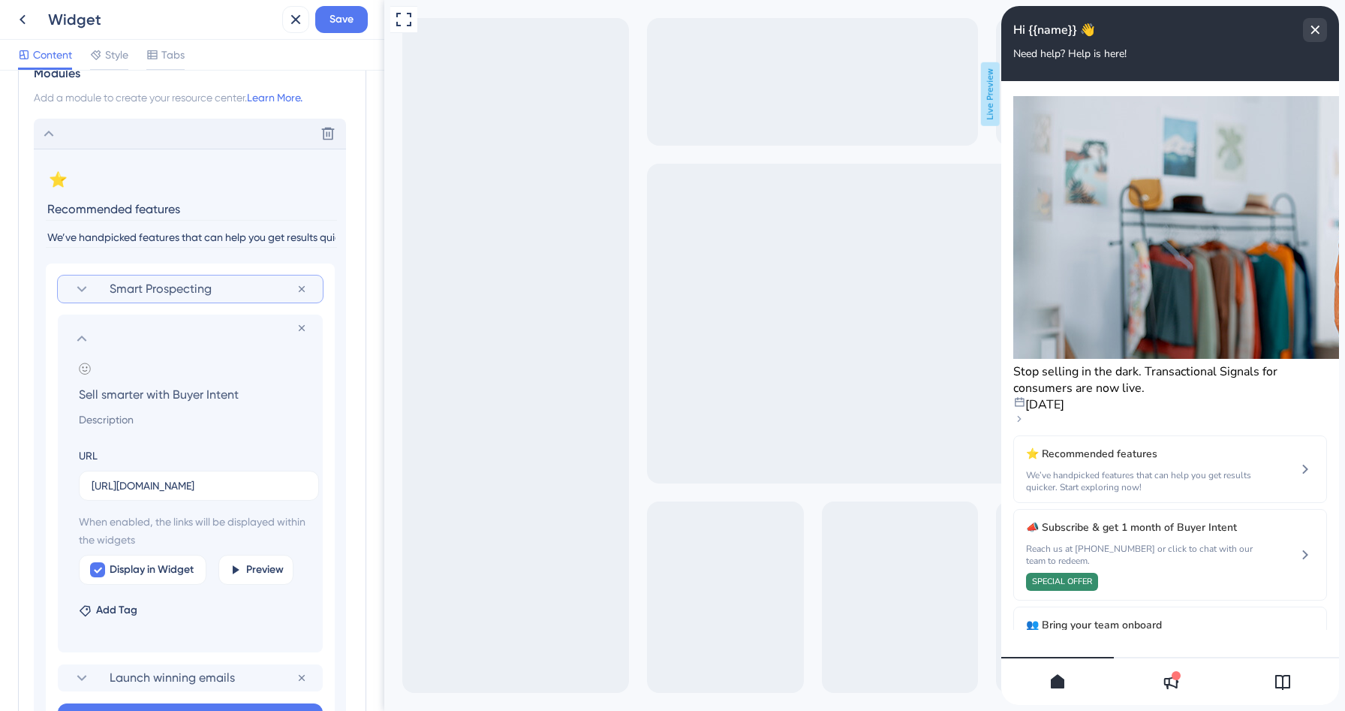
type input "Sell smarter with Buyer Intent"
click at [116, 426] on input at bounding box center [193, 420] width 253 height 18
paste input "Buyer Intent helps you identify which leads are most likely to buy — so you can…"
click at [131, 419] on input "Buyer Intent helps you identify which leads are most likely to buy — so you can…" at bounding box center [193, 420] width 253 height 18
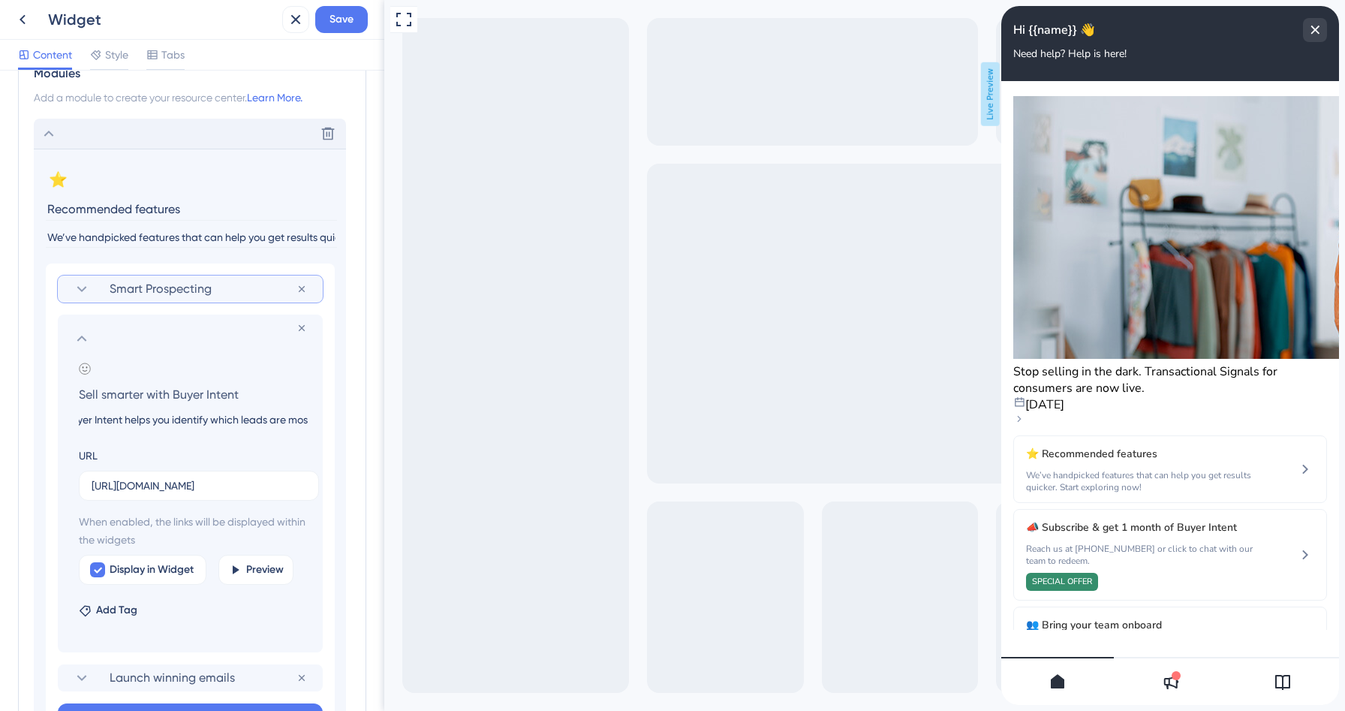
scroll to position [0, 0]
drag, startPoint x: 152, startPoint y: 420, endPoint x: 20, endPoint y: 413, distance: 132.3
click at [20, 413] on div "Modules Add a module to create your resource center. Learn More. Delete ⭐ Chang…" at bounding box center [192, 514] width 348 height 930
click at [80, 414] on input "Buyer Intent helps you identify which leads are most likely to buy, so you can …" at bounding box center [193, 420] width 253 height 18
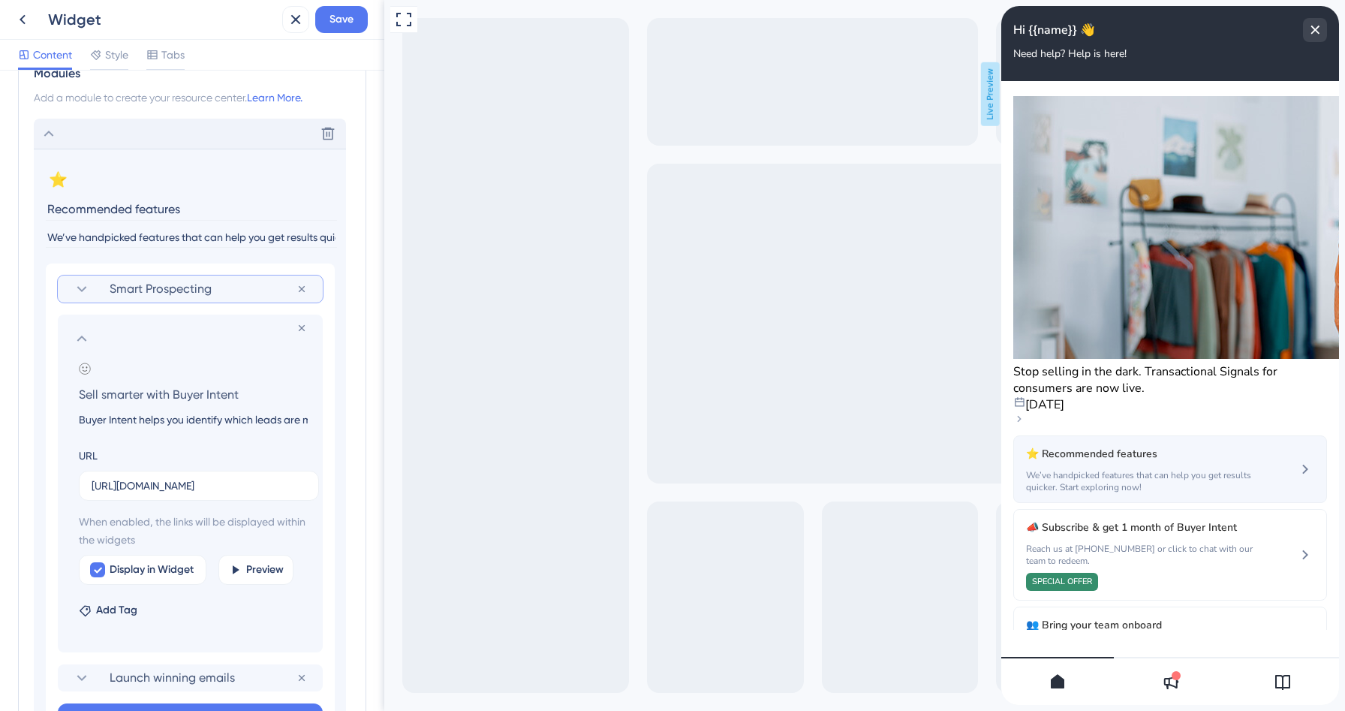
type input "Buyer Intent helps you identify which leads are most likely to buy, so you can …"
click at [1192, 469] on span "We’ve handpicked features that can help you get results quicker. Start explorin…" at bounding box center [1141, 481] width 230 height 24
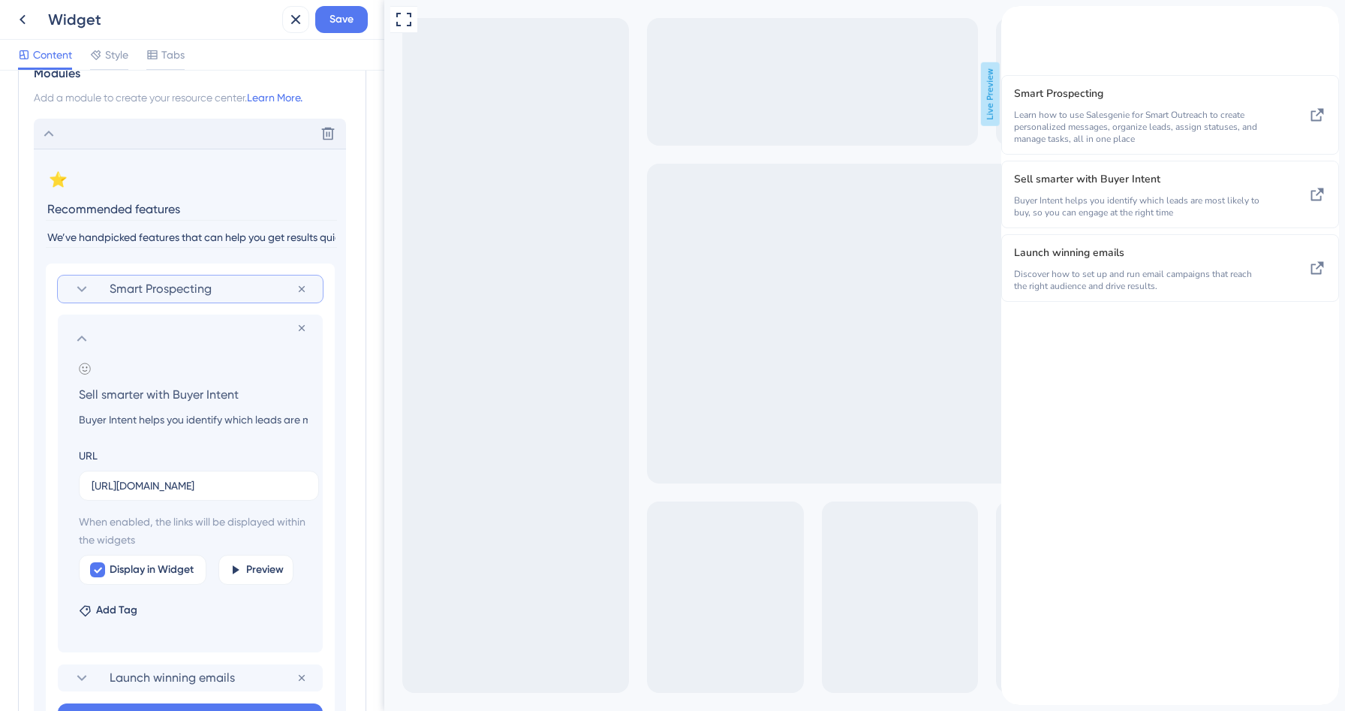
click at [80, 334] on icon at bounding box center [82, 339] width 18 height 18
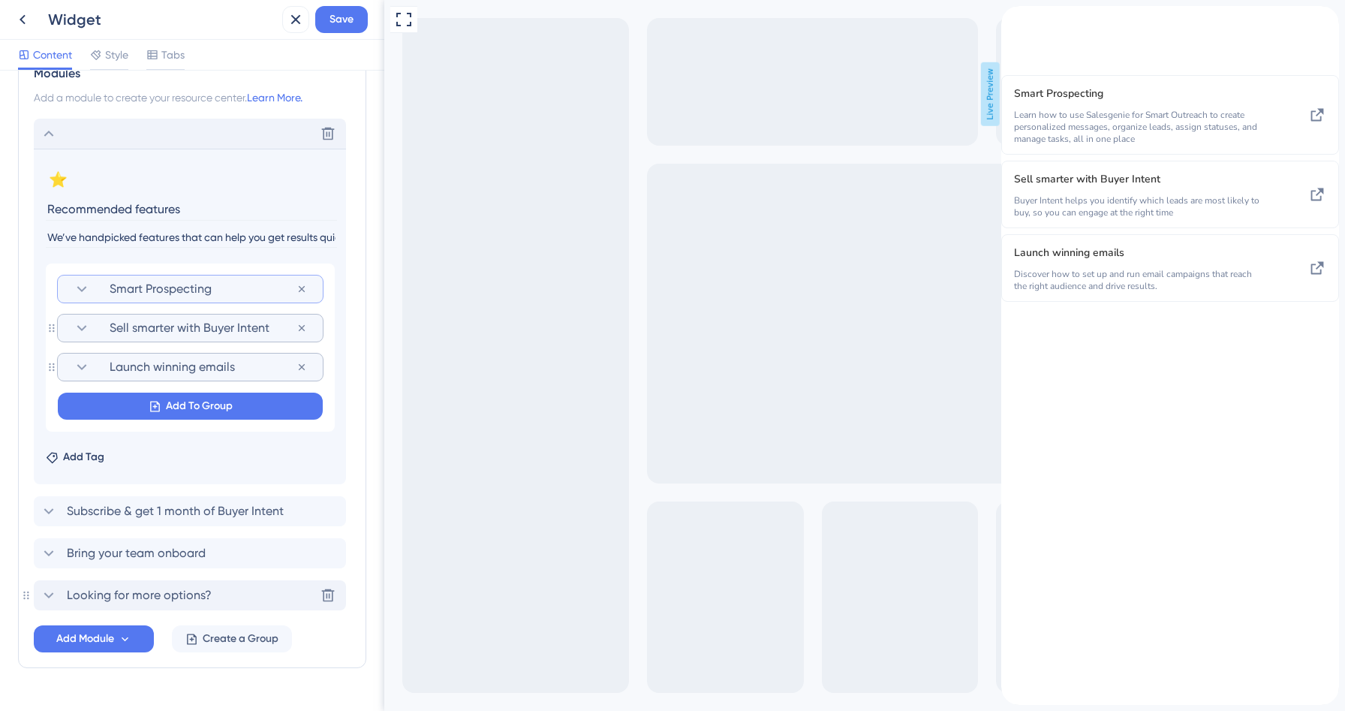
click at [173, 360] on span "Launch winning emails" at bounding box center [203, 367] width 187 height 18
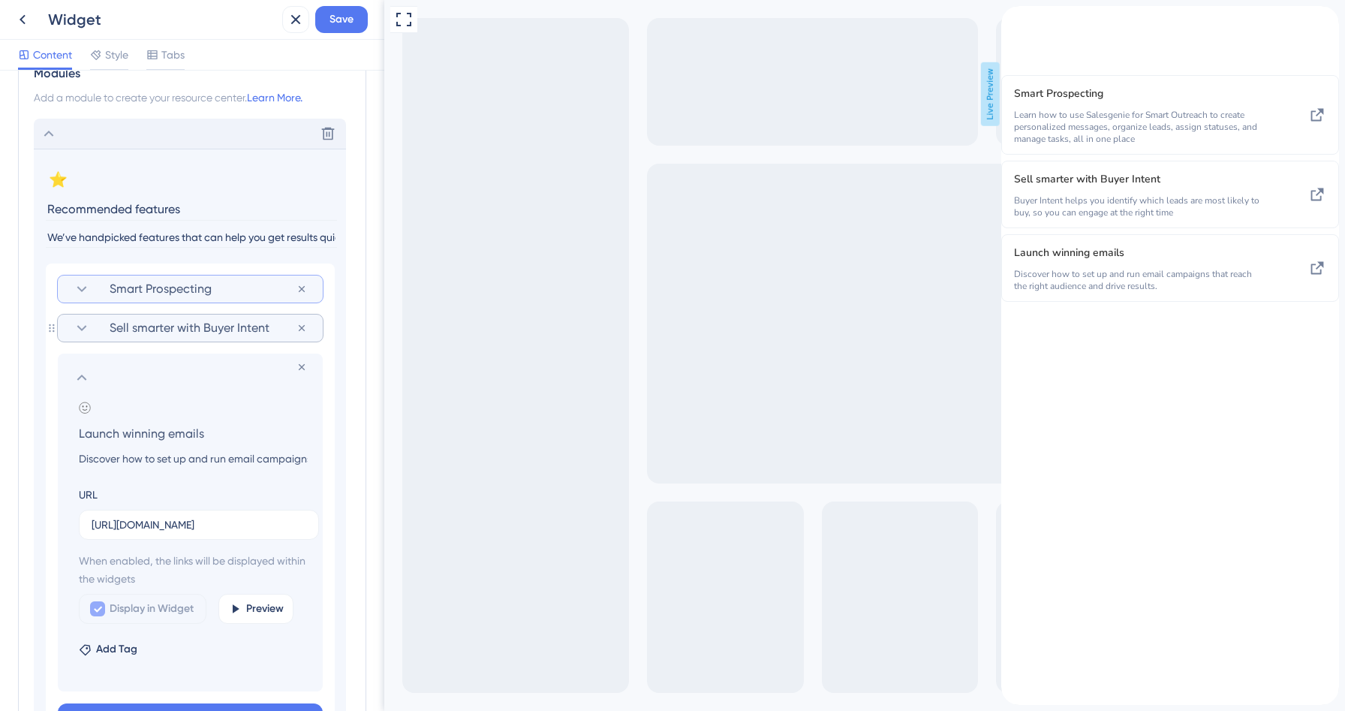
click at [77, 367] on section "Remove from group Add emoji Launch winning emails Discover how to set up and ru…" at bounding box center [190, 523] width 265 height 338
click at [78, 378] on icon at bounding box center [82, 378] width 18 height 18
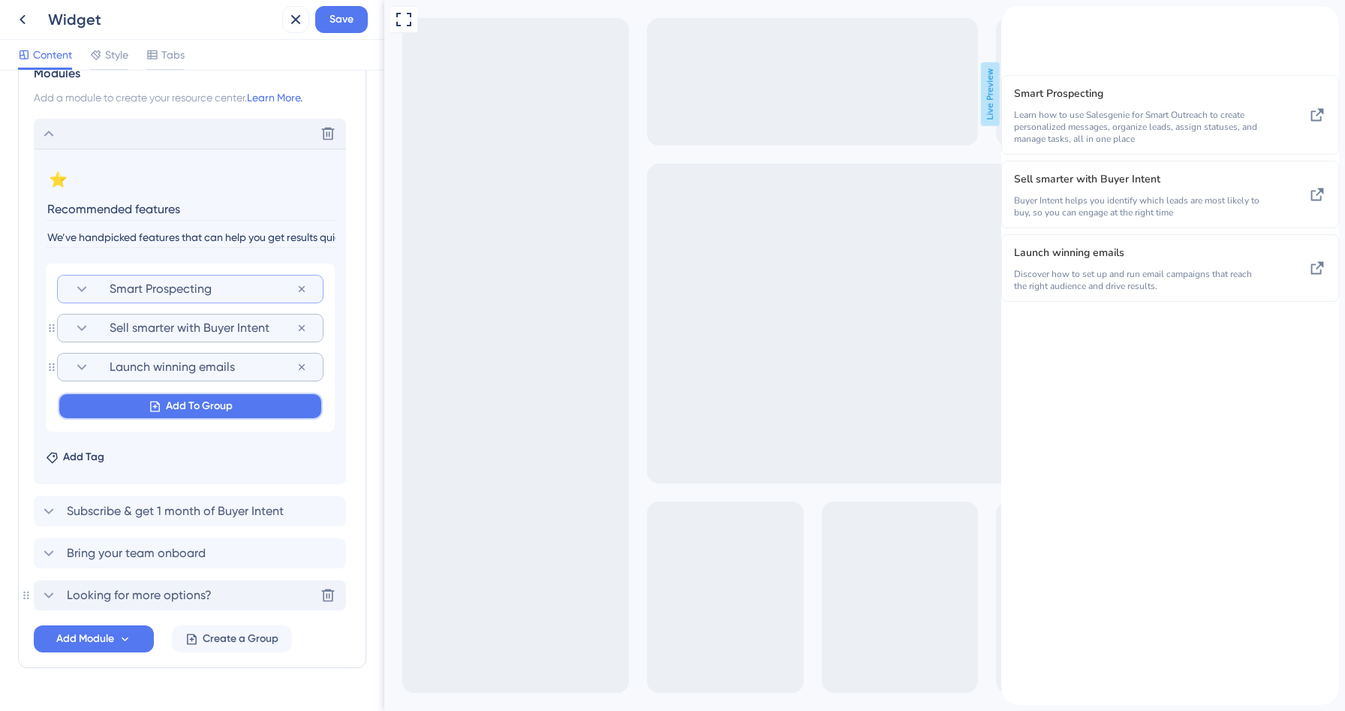
click at [162, 403] on button "Add To Group" at bounding box center [190, 406] width 265 height 27
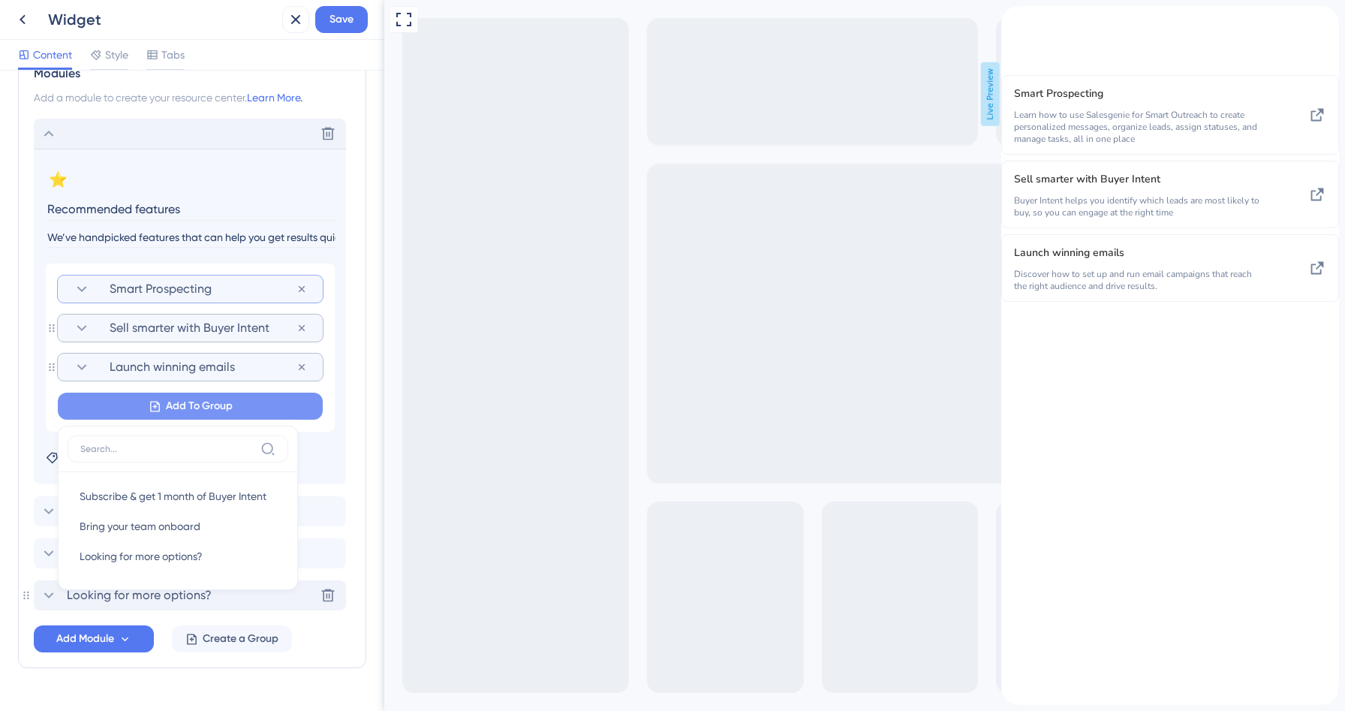
scroll to position [375, 0]
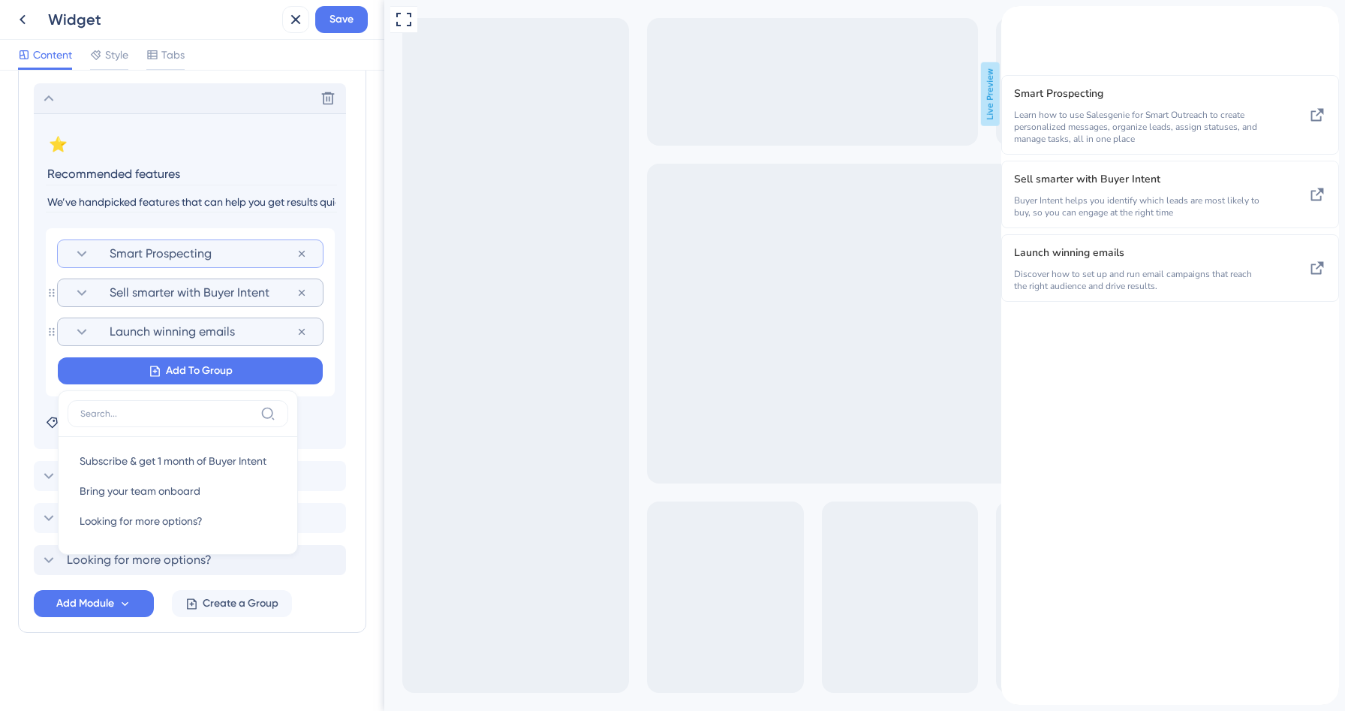
click at [314, 625] on div "Modules Add a module to create your resource center. Learn More. Delete ⭐ Chang…" at bounding box center [192, 323] width 348 height 619
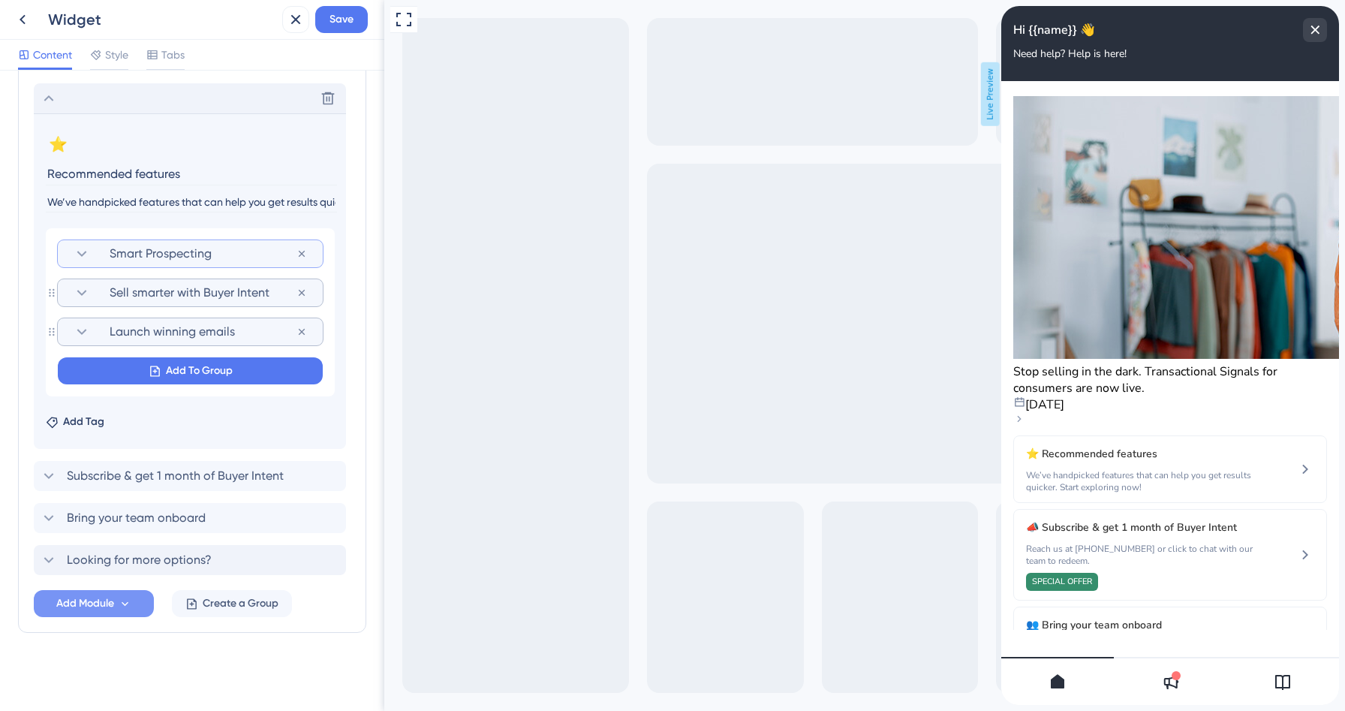
click at [92, 597] on span "Add Module" at bounding box center [85, 604] width 58 height 18
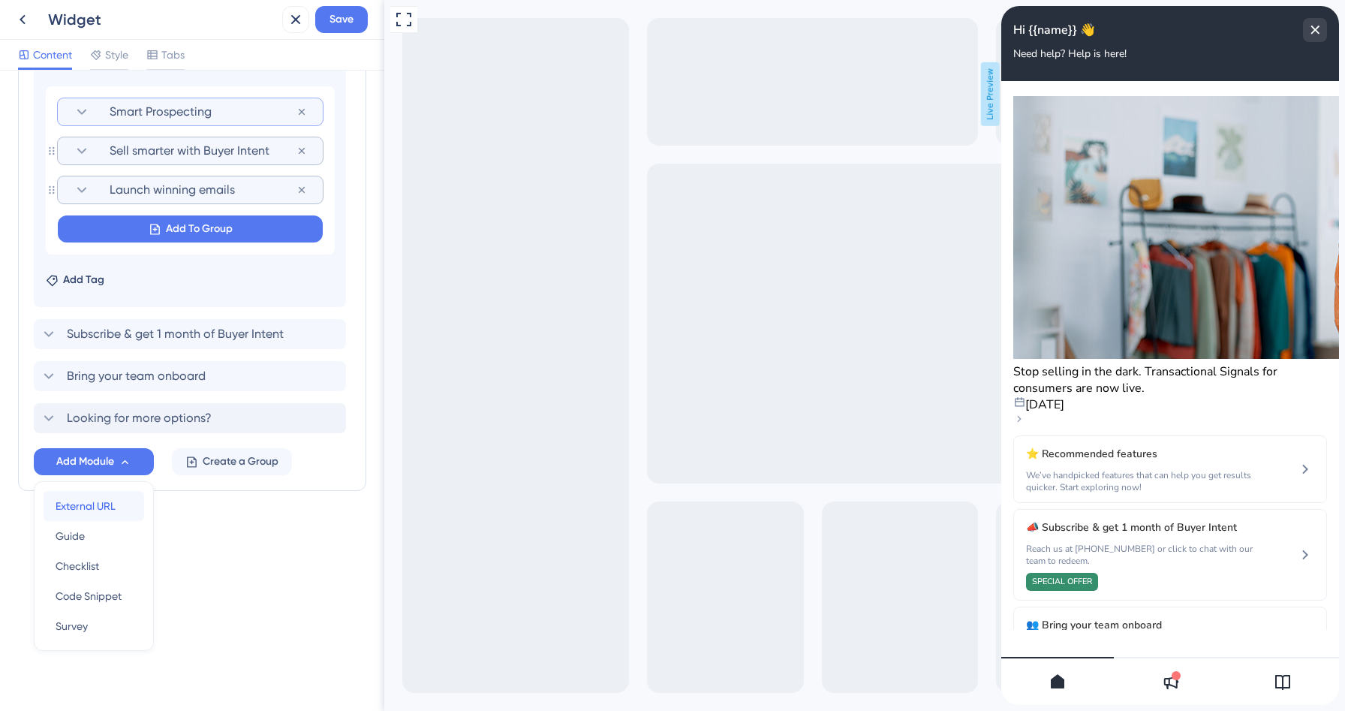
click at [91, 509] on span "External URL" at bounding box center [86, 506] width 60 height 18
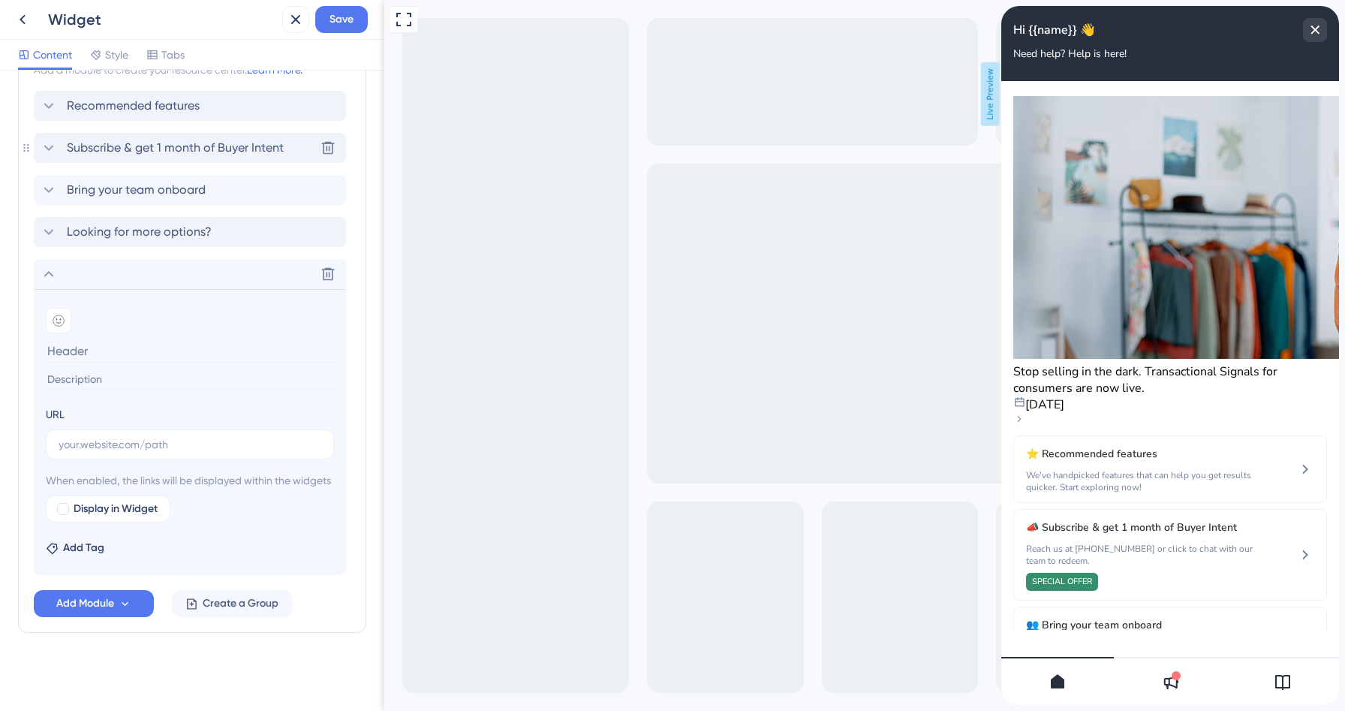
scroll to position [366, 0]
click at [186, 115] on span "Recommended features" at bounding box center [133, 107] width 133 height 18
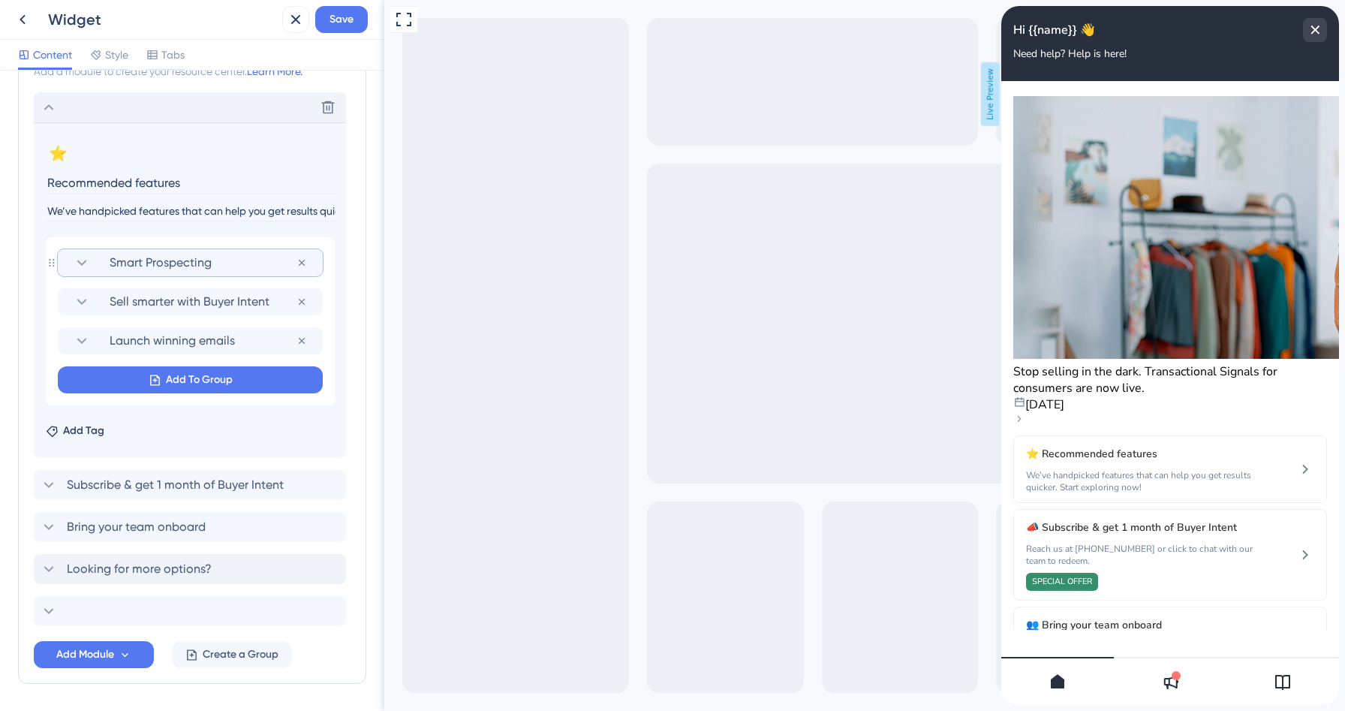
click at [144, 273] on section "Smart Prospecting" at bounding box center [190, 262] width 235 height 27
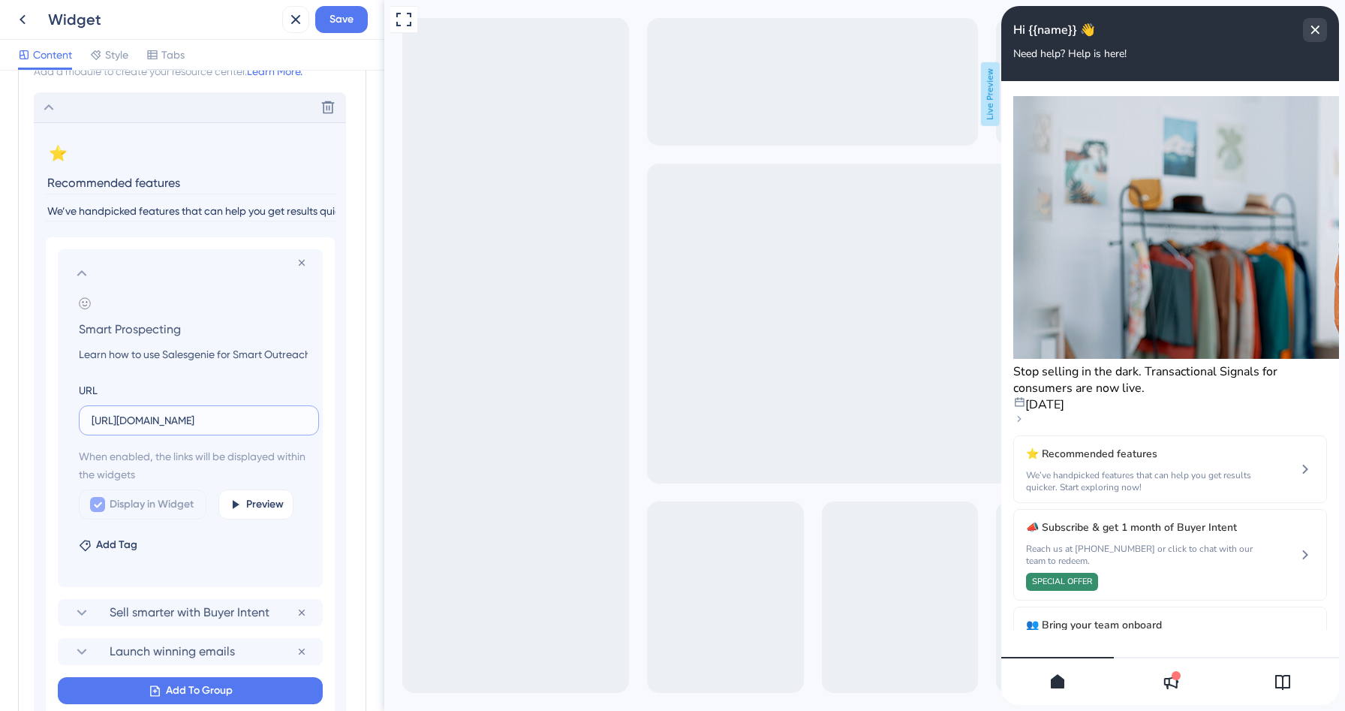
click at [144, 416] on input "[URL][DOMAIN_NAME]" at bounding box center [199, 420] width 215 height 17
click at [81, 276] on icon at bounding box center [82, 273] width 18 height 18
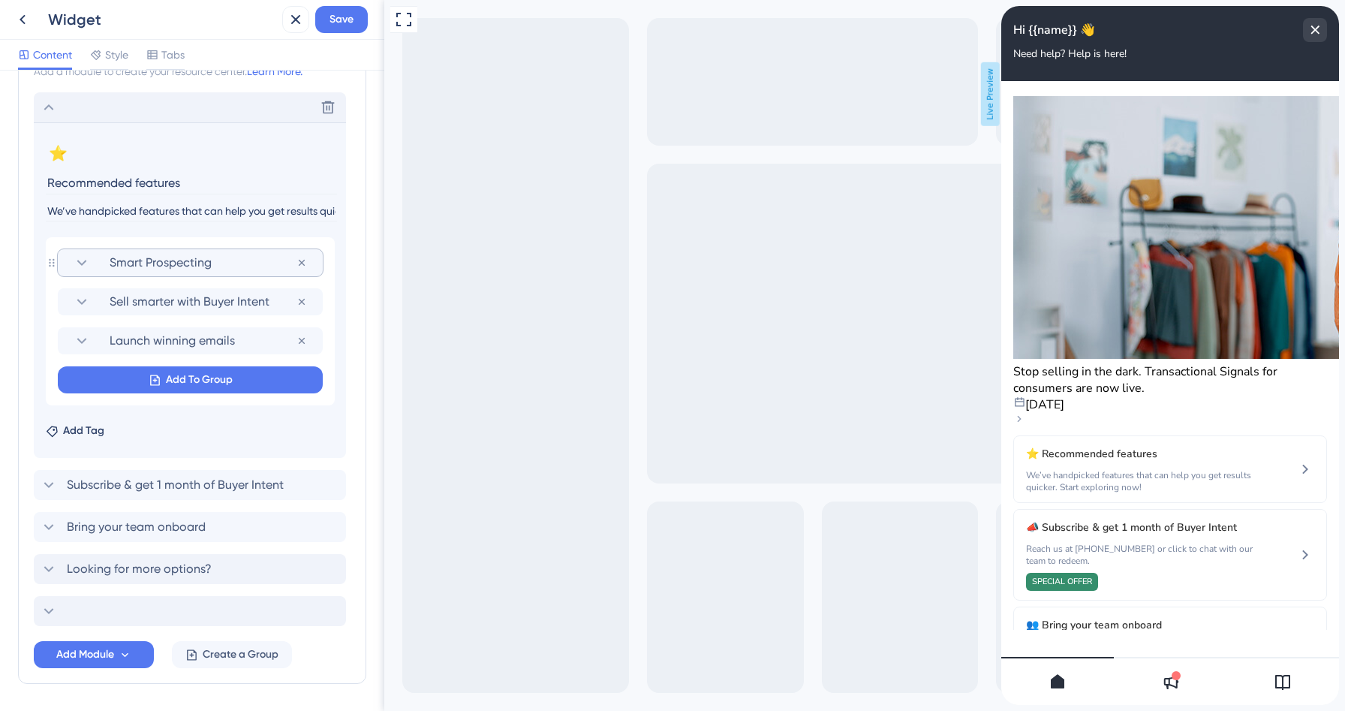
click at [98, 601] on div at bounding box center [190, 611] width 312 height 30
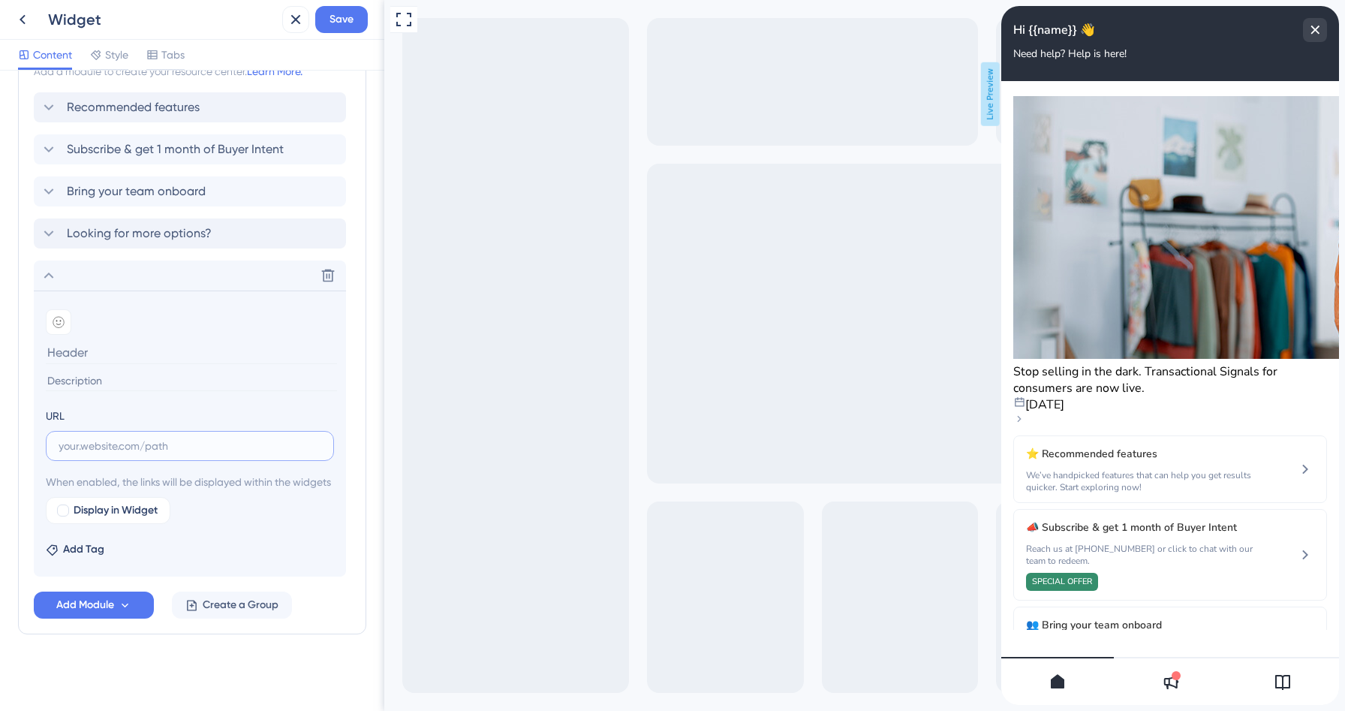
click at [122, 448] on input "text" at bounding box center [190, 446] width 263 height 17
paste input "[URL][DOMAIN_NAME]"
type input "[URL][DOMAIN_NAME]"
click at [158, 491] on span "When enabled, the links will be displayed within the widgets" at bounding box center [190, 482] width 288 height 18
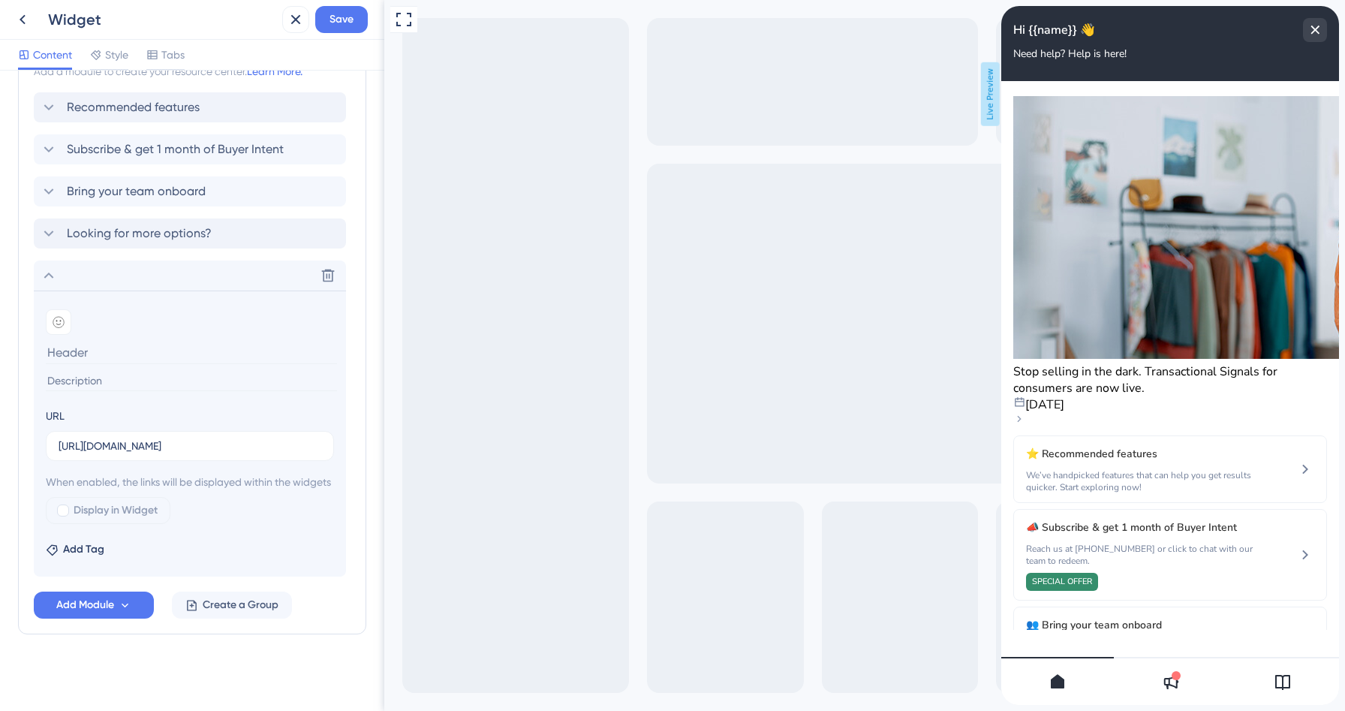
scroll to position [0, 0]
click at [66, 517] on div at bounding box center [63, 511] width 12 height 12
checkbox input "true"
click at [122, 359] on input at bounding box center [191, 352] width 291 height 23
paste input "Send Direct Mail"
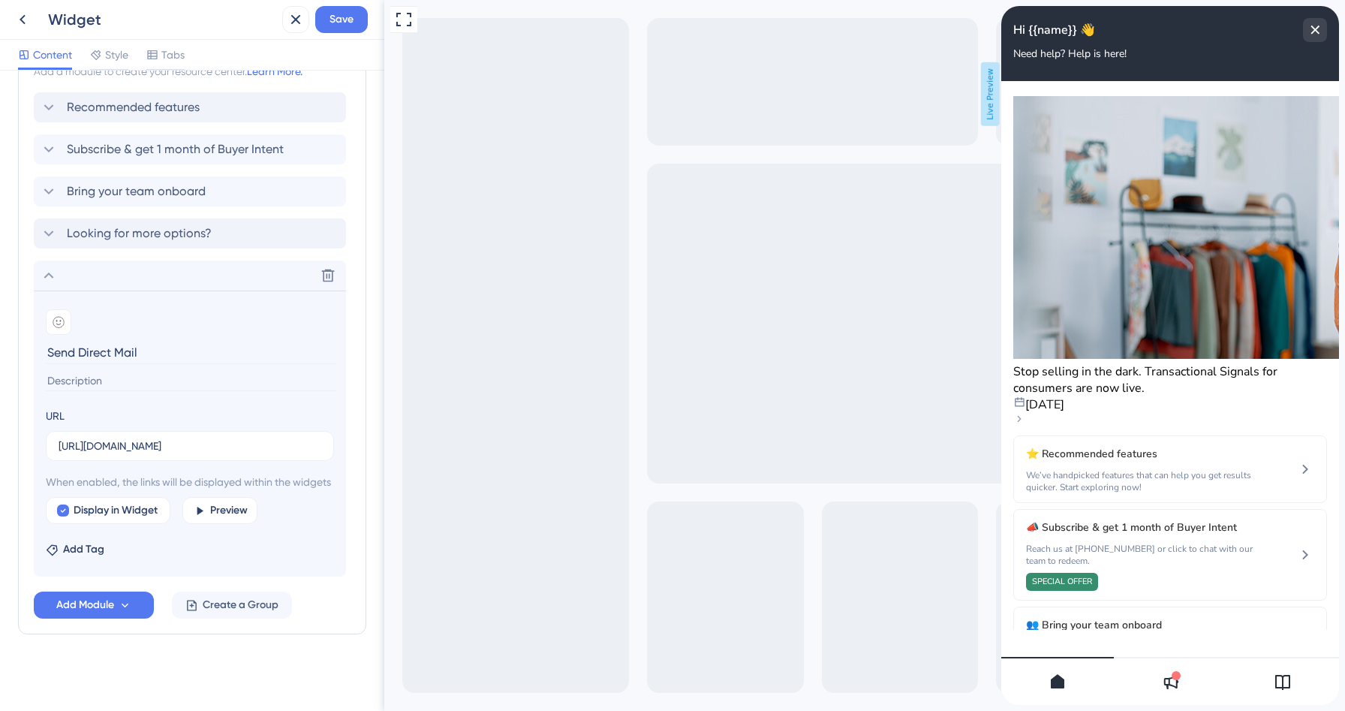
type input "Send Direct Mail"
click at [92, 378] on input at bounding box center [191, 381] width 291 height 20
paste input "Create and send physical campaigns that connect with leads in a meaningful, tan…"
type input "Create and send physical campaigns that connect with leads in a meaningful, tan…"
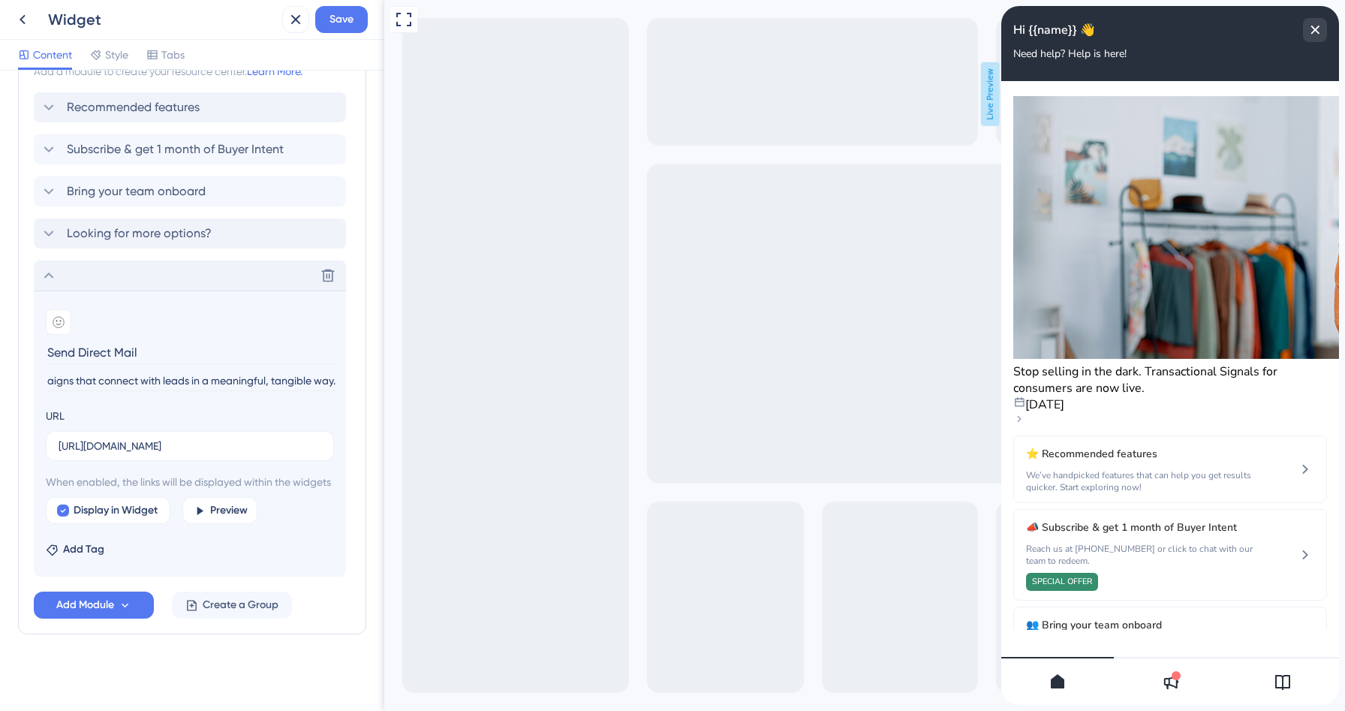
click at [50, 281] on icon at bounding box center [49, 276] width 18 height 18
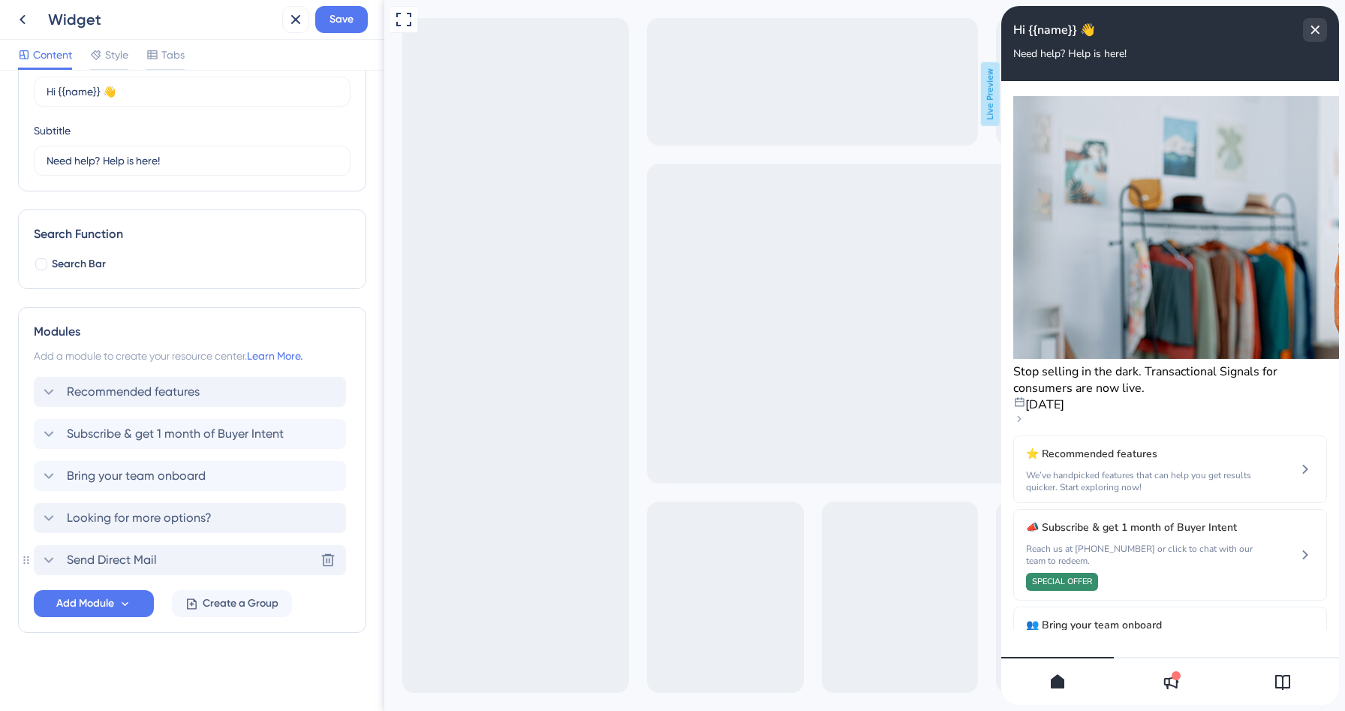
scroll to position [82, 0]
click at [131, 388] on span "Recommended features" at bounding box center [133, 392] width 133 height 18
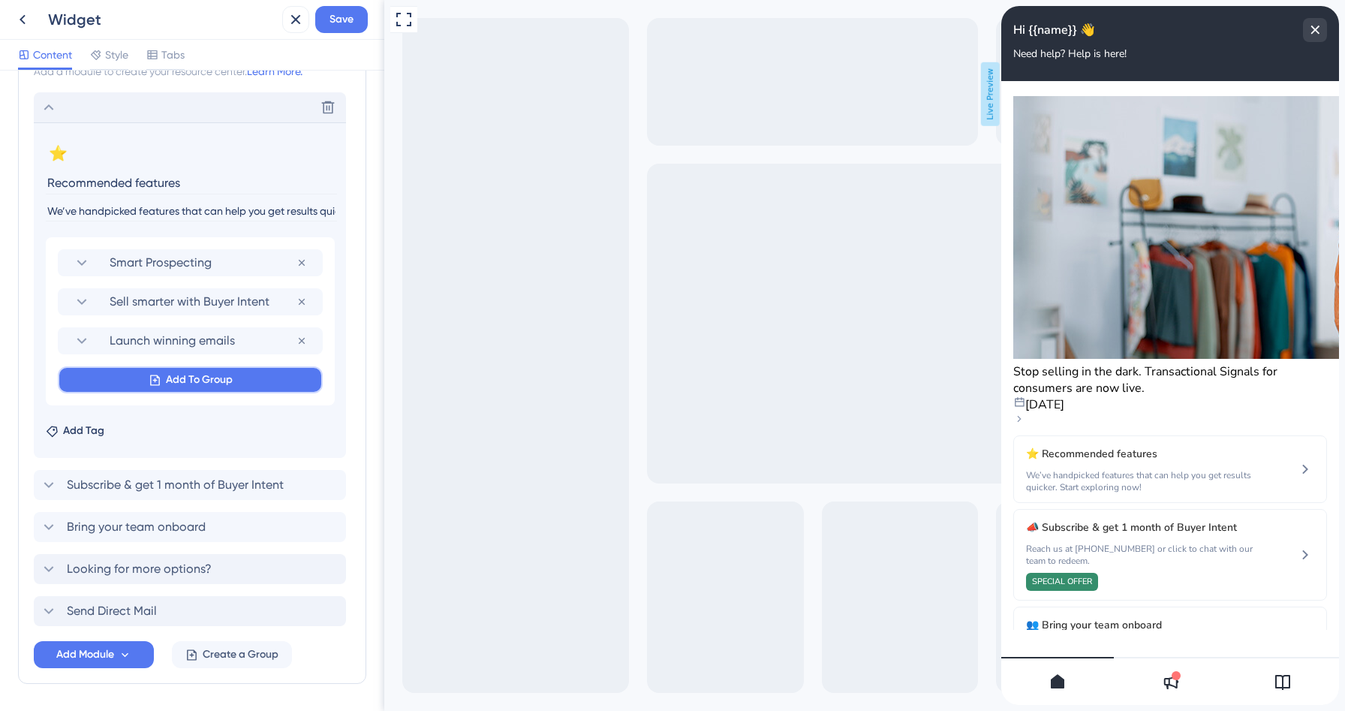
click at [177, 380] on span "Add To Group" at bounding box center [199, 380] width 67 height 18
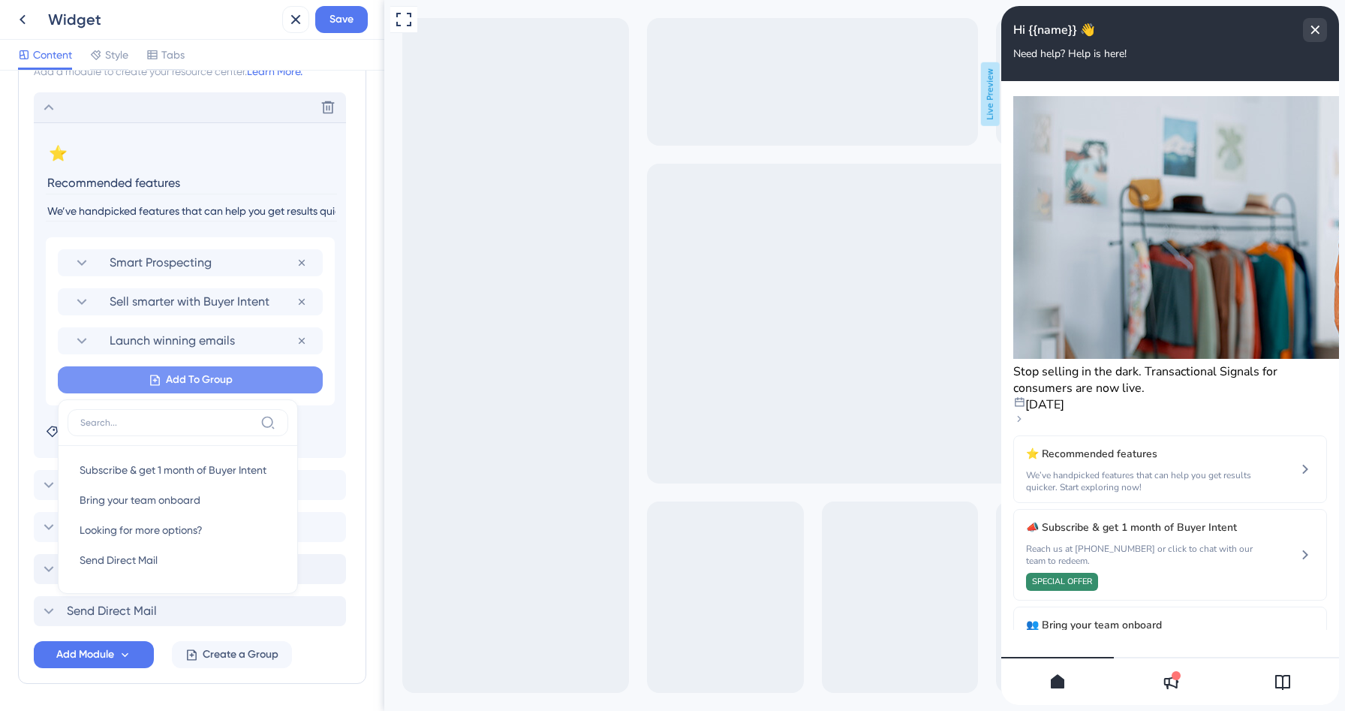
scroll to position [417, 0]
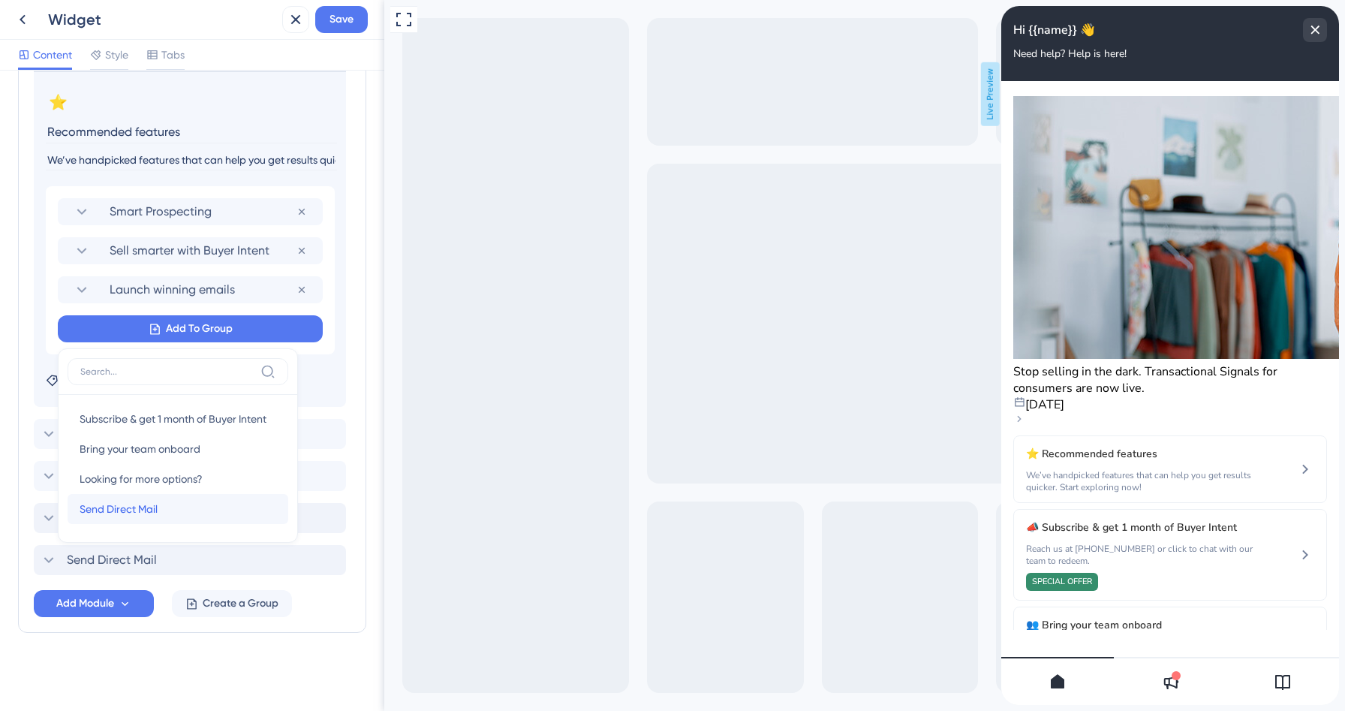
click at [140, 510] on span "Send Direct Mail" at bounding box center [119, 509] width 78 height 18
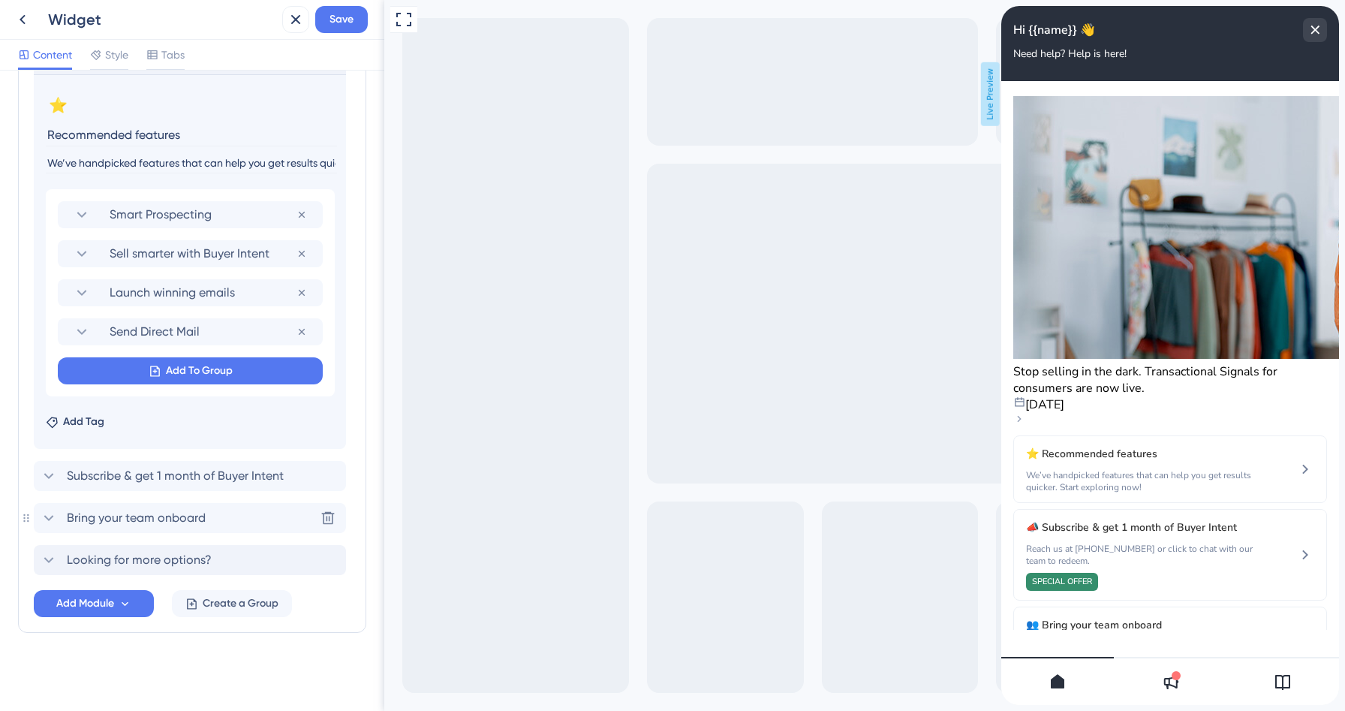
scroll to position [414, 0]
click at [158, 333] on span "Send Direct Mail" at bounding box center [203, 332] width 187 height 18
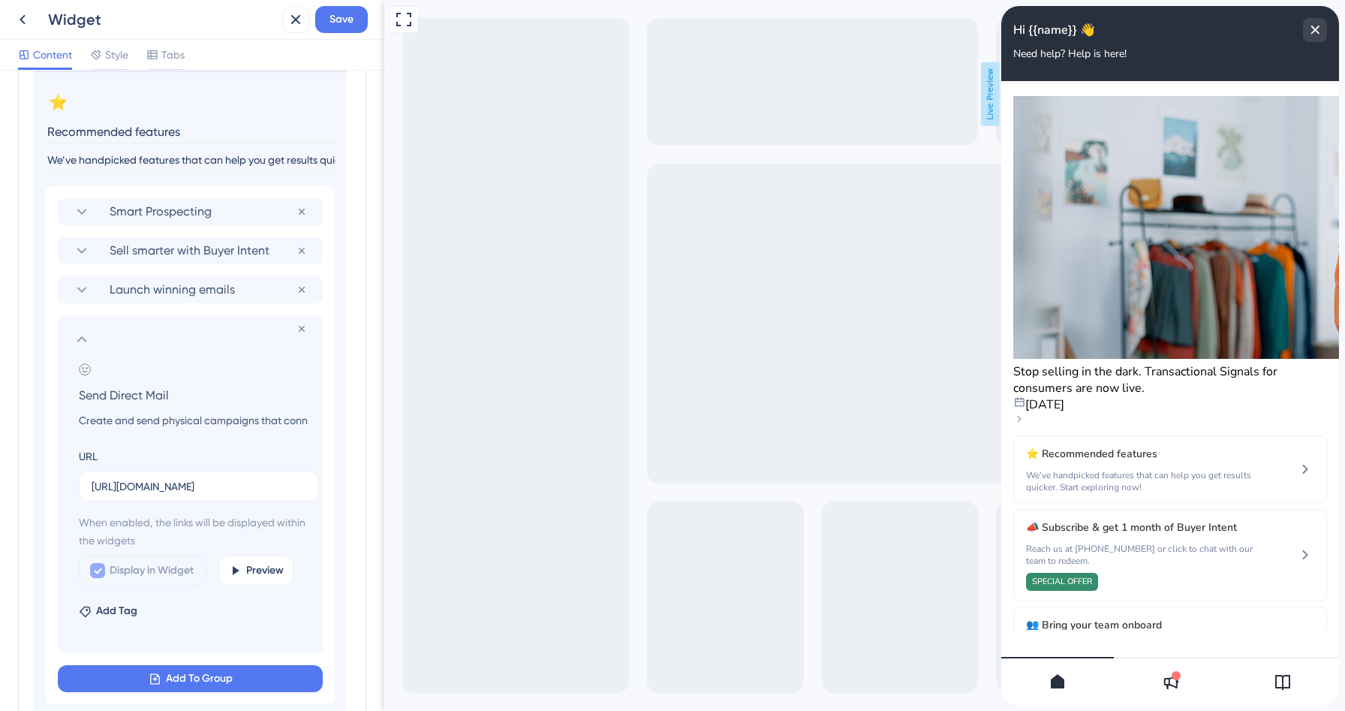
click at [155, 394] on input "Send Direct Mail" at bounding box center [193, 394] width 253 height 21
type input "Send direct mail"
click at [77, 344] on icon at bounding box center [82, 339] width 18 height 18
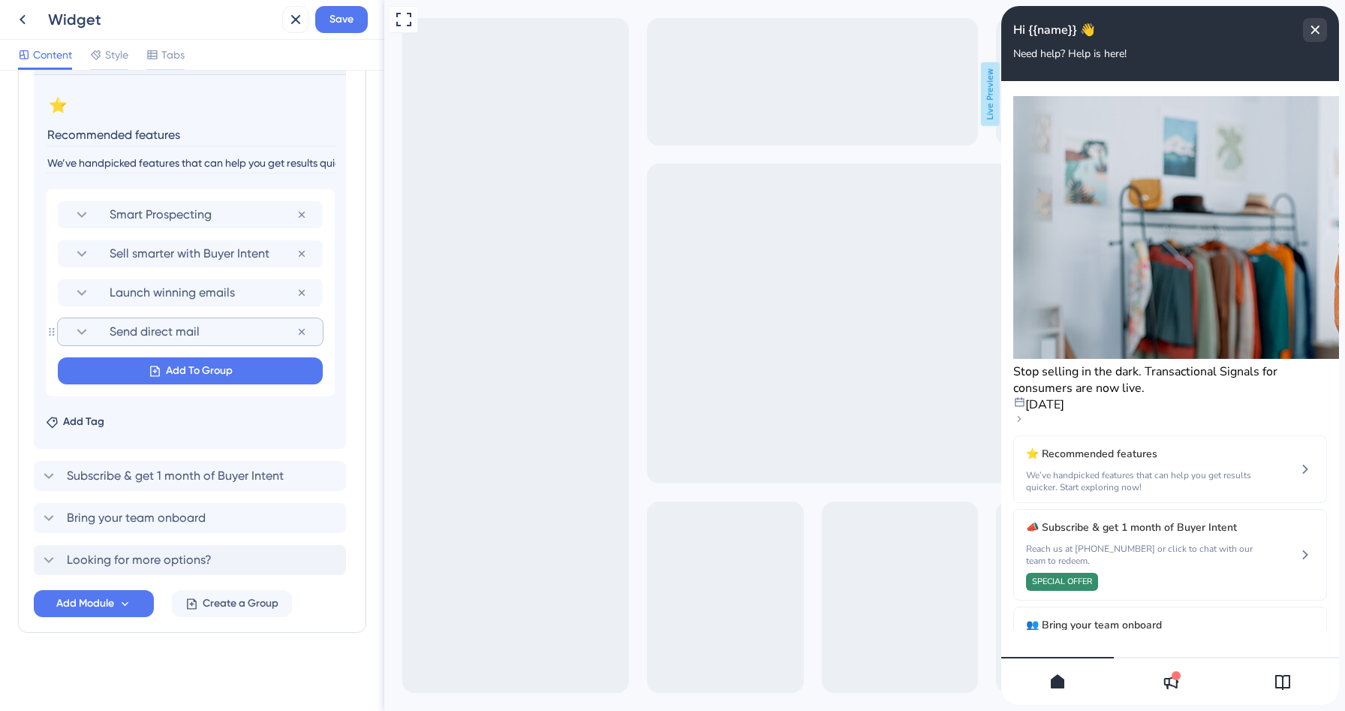
scroll to position [414, 0]
click at [339, 26] on span "Save" at bounding box center [342, 20] width 24 height 18
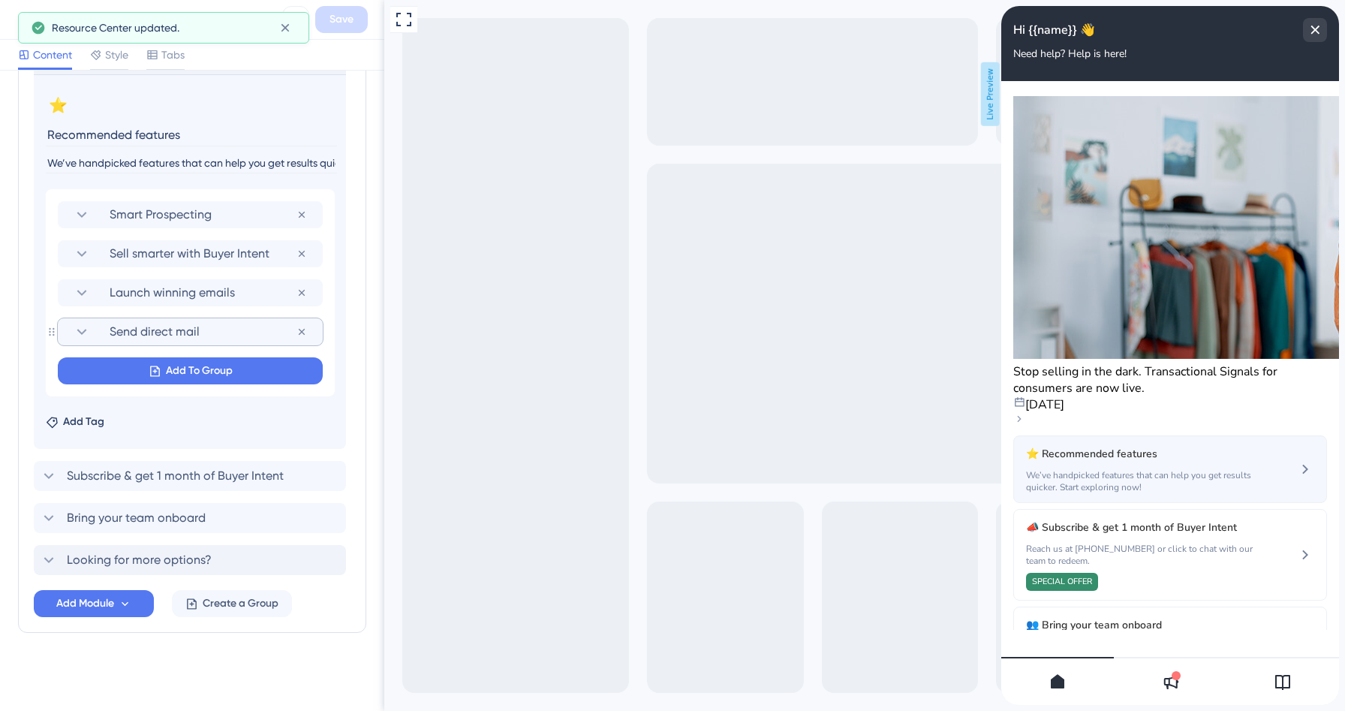
click at [1138, 469] on span "We’ve handpicked features that can help you get results quicker. Start explorin…" at bounding box center [1141, 481] width 230 height 24
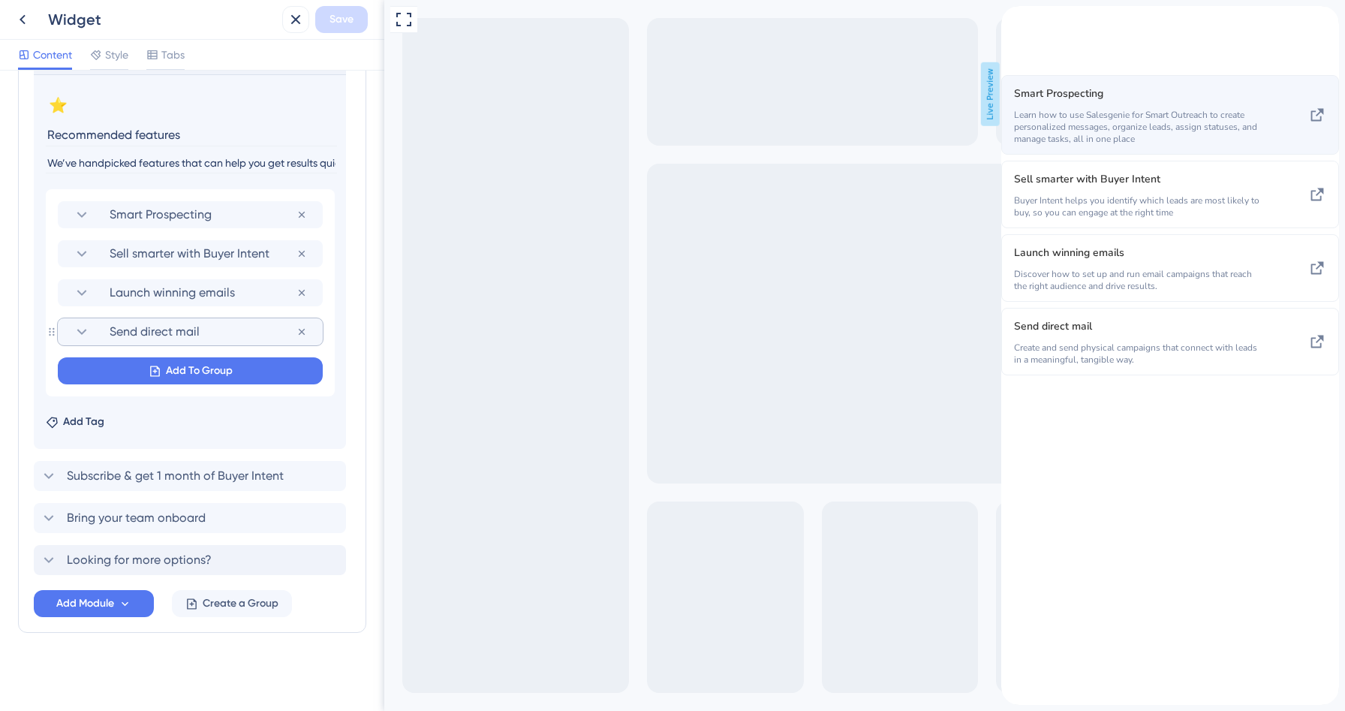
click at [1180, 103] on span "Smart Prospecting" at bounding box center [1139, 94] width 250 height 18
click at [1255, 145] on span "Learn how to use Salesgenie for Smart Outreach to create personalized messages,…" at bounding box center [1139, 127] width 250 height 36
click at [1309, 124] on icon at bounding box center [1318, 115] width 18 height 18
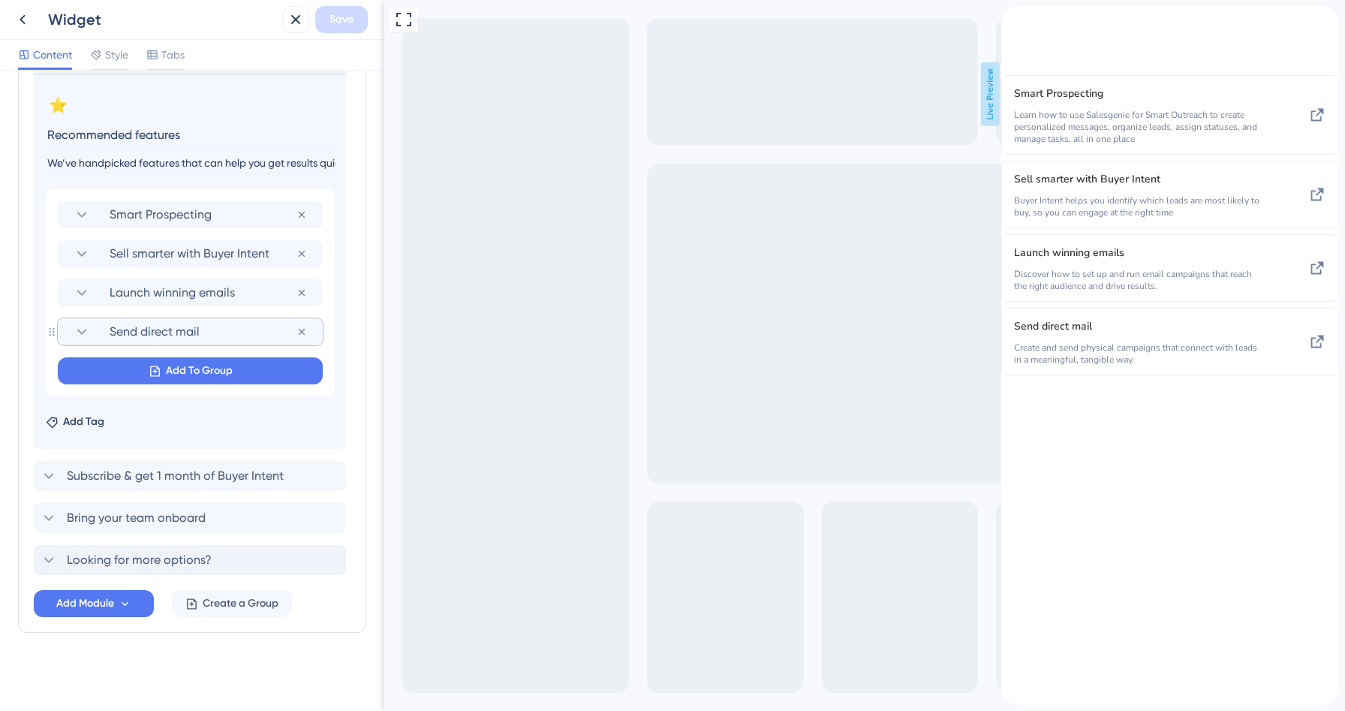
click at [1026, 23] on div "back to header" at bounding box center [1014, 14] width 24 height 17
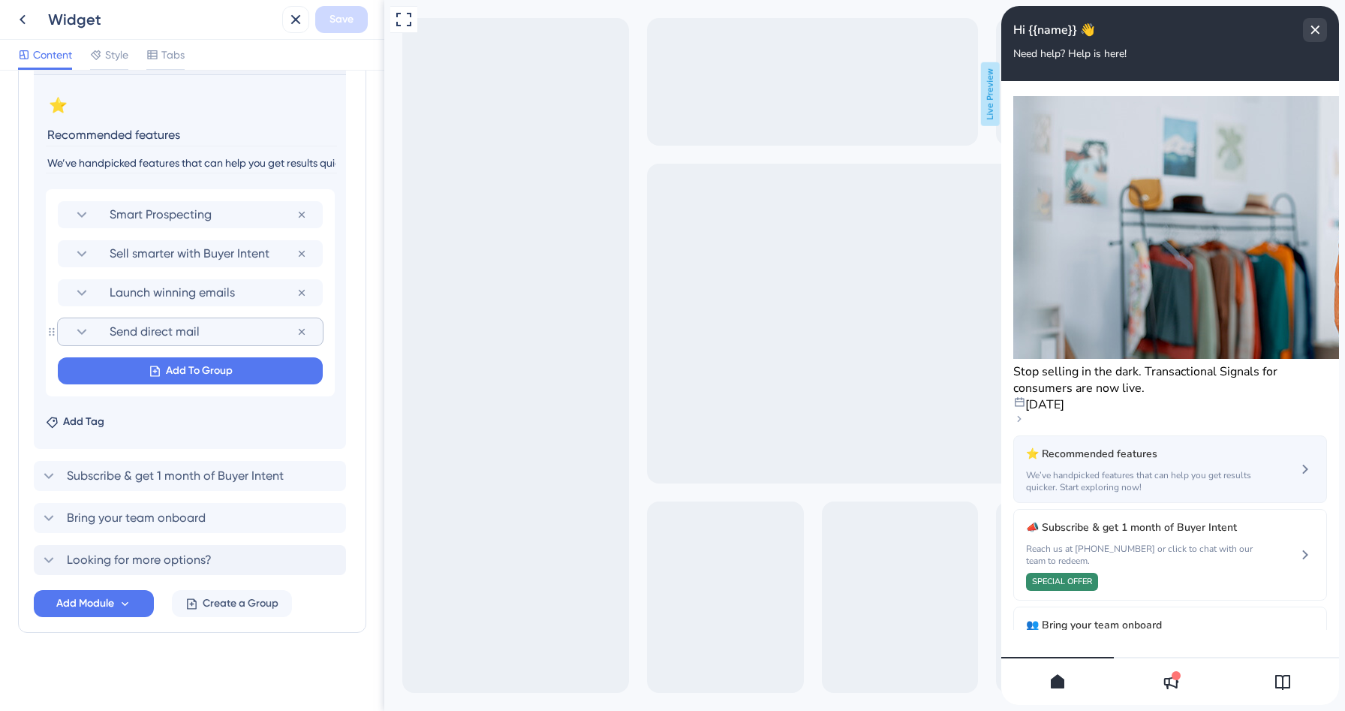
scroll to position [20, 0]
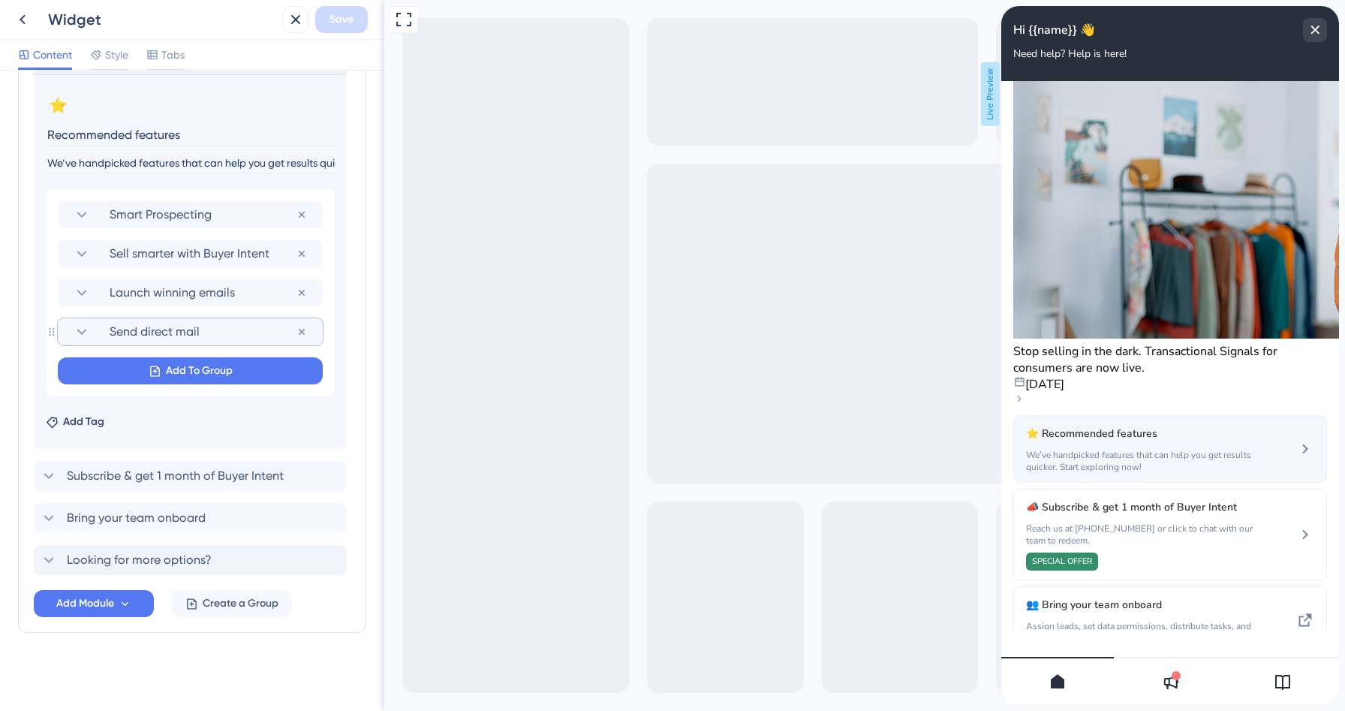
click at [1117, 415] on div "⭐ Recommended features We’ve handpicked features that can help you get results …" at bounding box center [1171, 449] width 314 height 68
click at [1177, 425] on div "⭐ Recommended features We’ve handpicked features that can help you get results …" at bounding box center [1141, 449] width 230 height 48
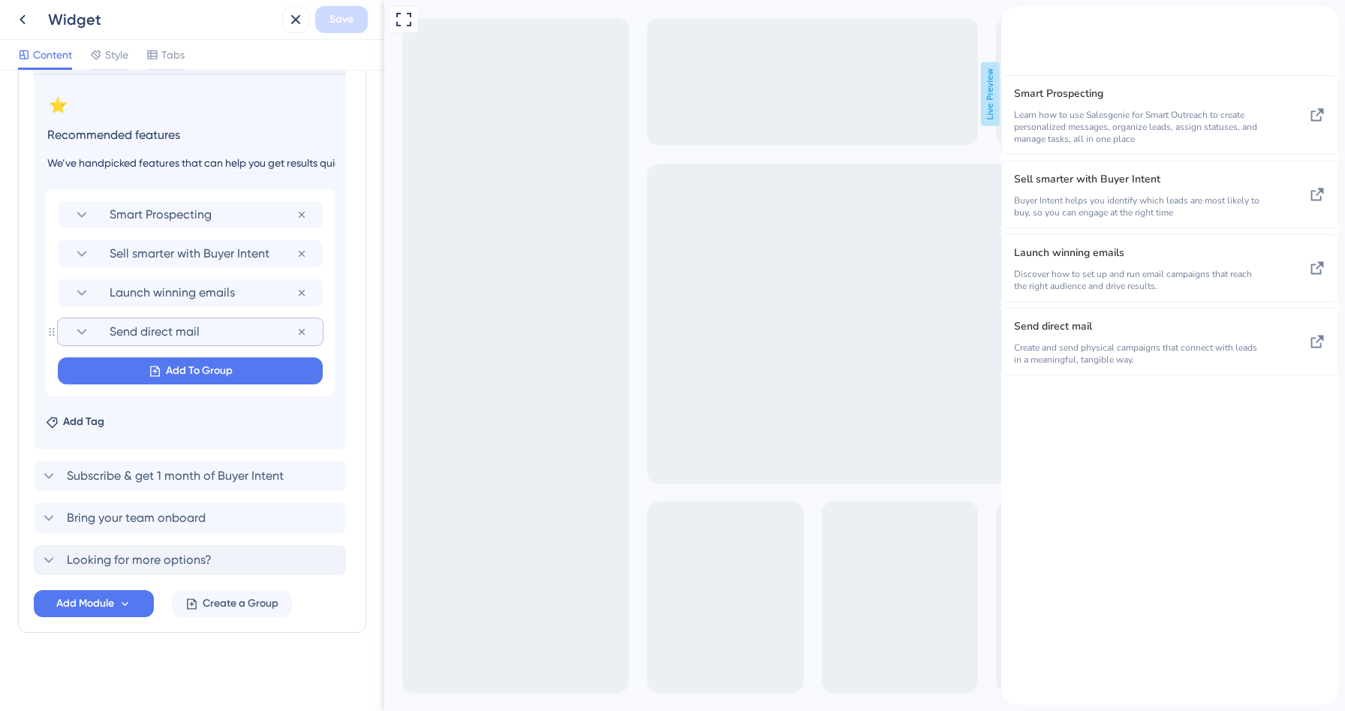
click at [185, 198] on div "Smart Prospecting Remove from group Sell smarter with Buyer Intent Remove from …" at bounding box center [190, 292] width 289 height 207
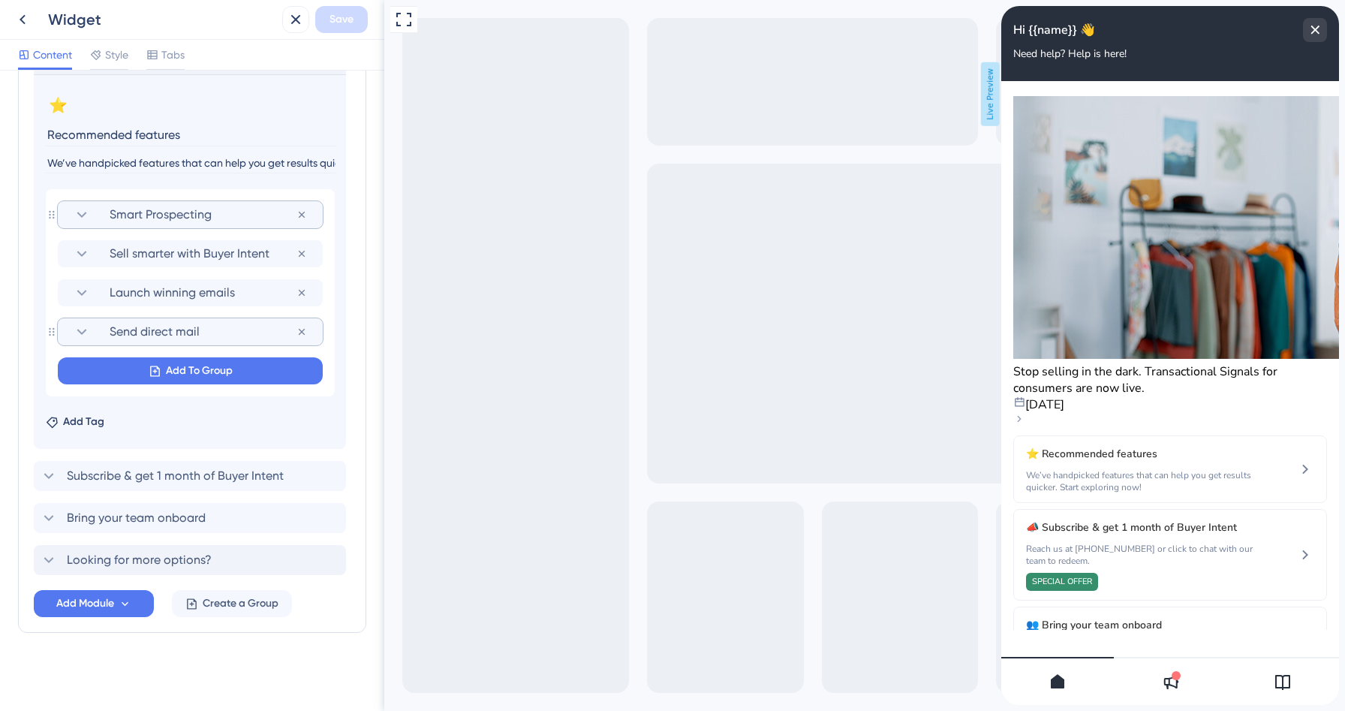
click at [172, 220] on span "Smart Prospecting" at bounding box center [203, 215] width 187 height 18
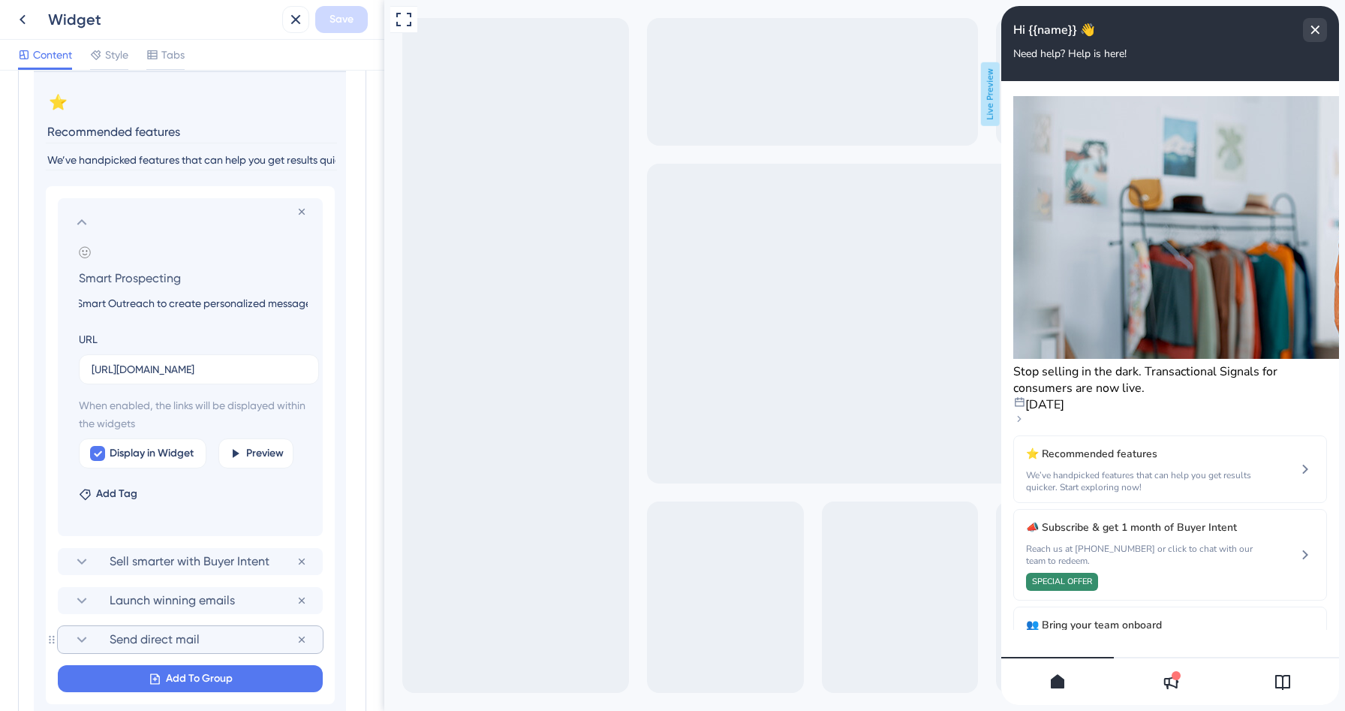
scroll to position [0, 160]
drag, startPoint x: 234, startPoint y: 308, endPoint x: 149, endPoint y: 303, distance: 85.0
click at [149, 303] on input "Learn how to use Salesgenie for Smart Outreach to create personalized messages,…" at bounding box center [193, 303] width 253 height 18
drag, startPoint x: 170, startPoint y: 304, endPoint x: 10, endPoint y: 263, distance: 165.2
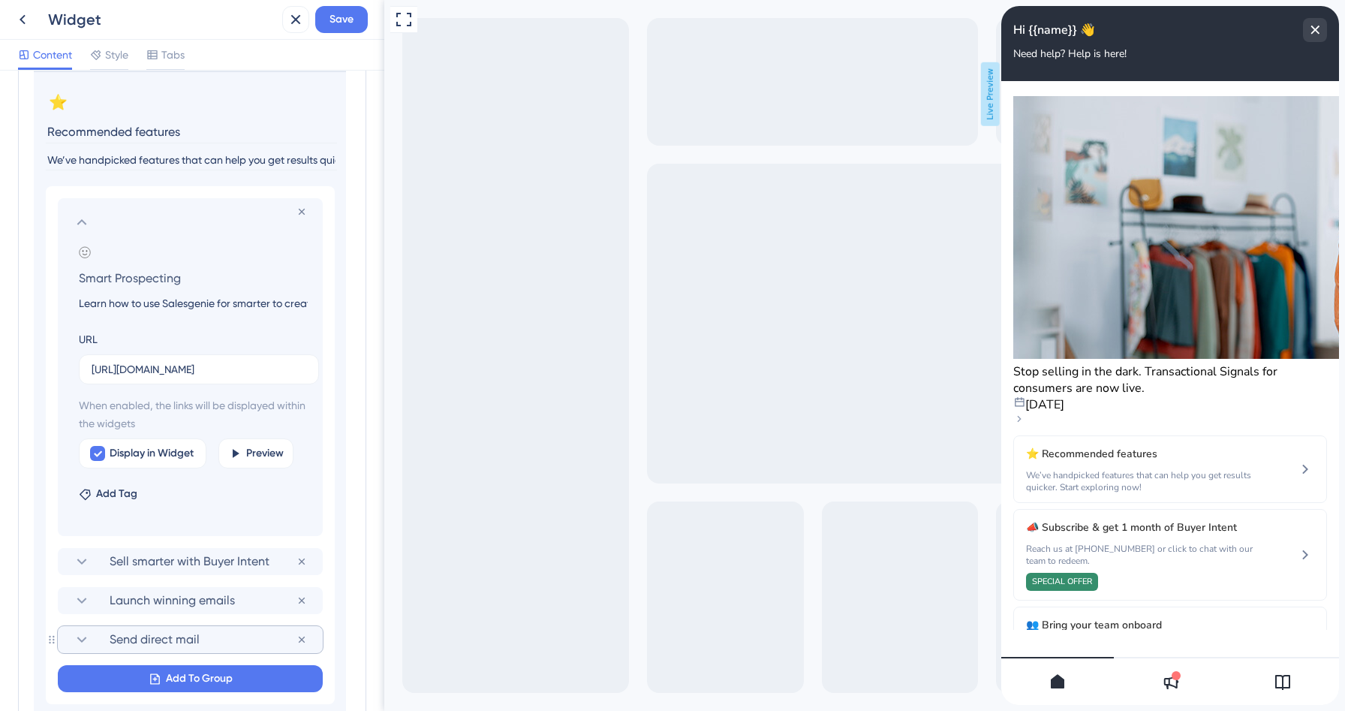
click at [10, 263] on div "Resource Center Header Title Hi {{name}} 👋 14 Hi {{name}} 👋 Subtitle Need help?…" at bounding box center [192, 391] width 384 height 640
click at [272, 304] on input "Learn how to use Salesgenie for smarter to create personalized messages, organi…" at bounding box center [193, 303] width 253 height 18
type input "Learn how to use Salesgenie for smarter outreach to create personalized message…"
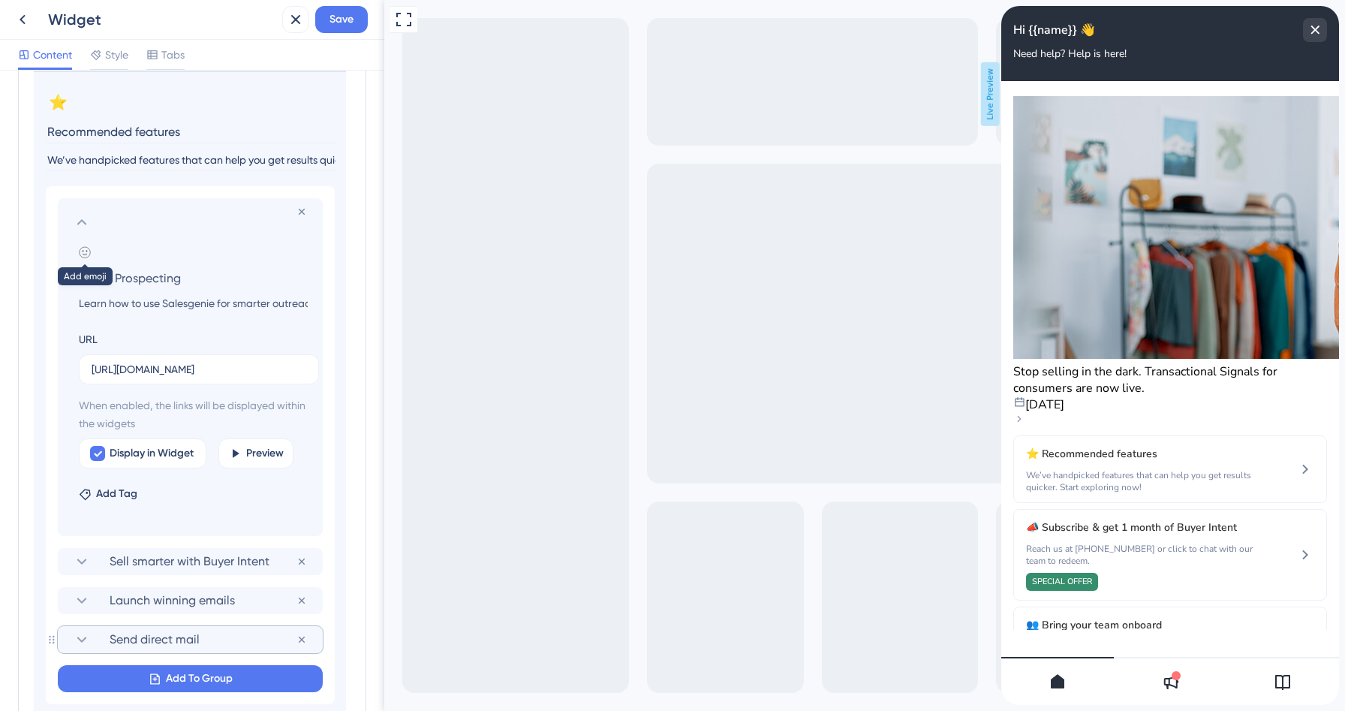
click at [82, 258] on icon at bounding box center [85, 252] width 12 height 12
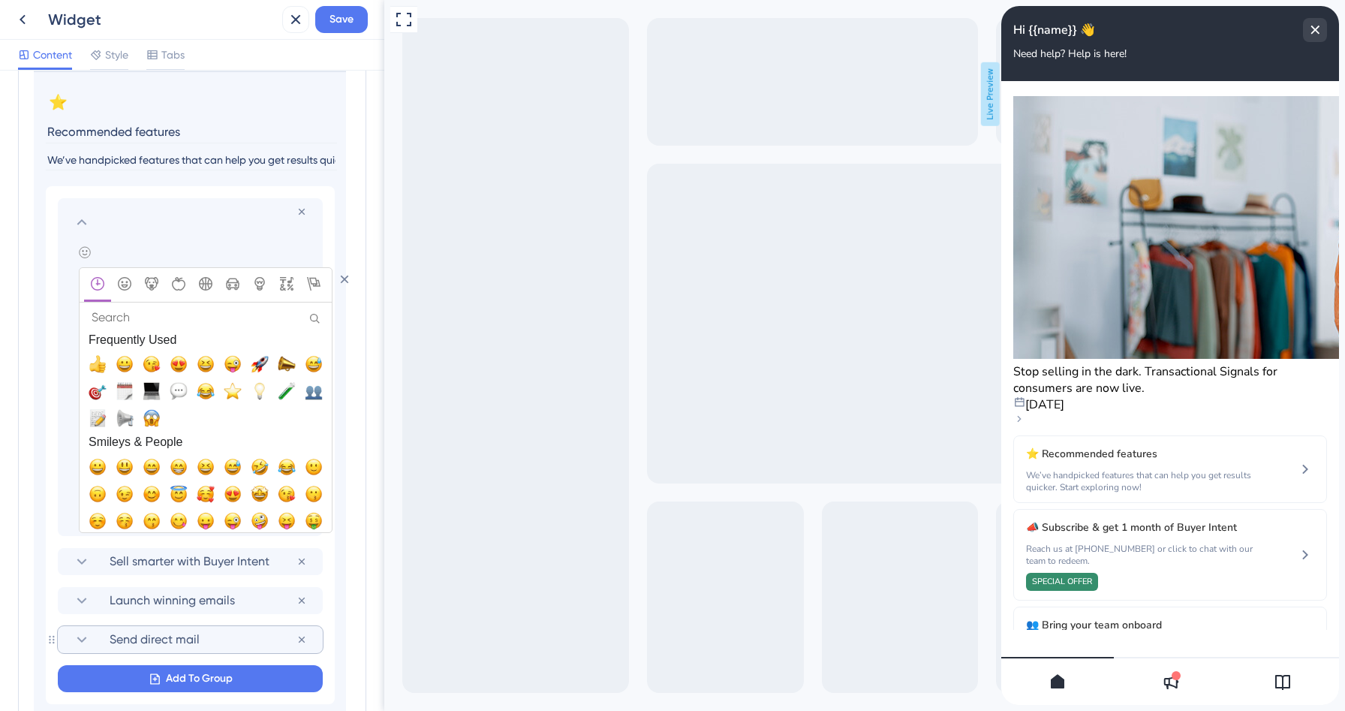
click at [140, 320] on input "Search" at bounding box center [205, 318] width 243 height 22
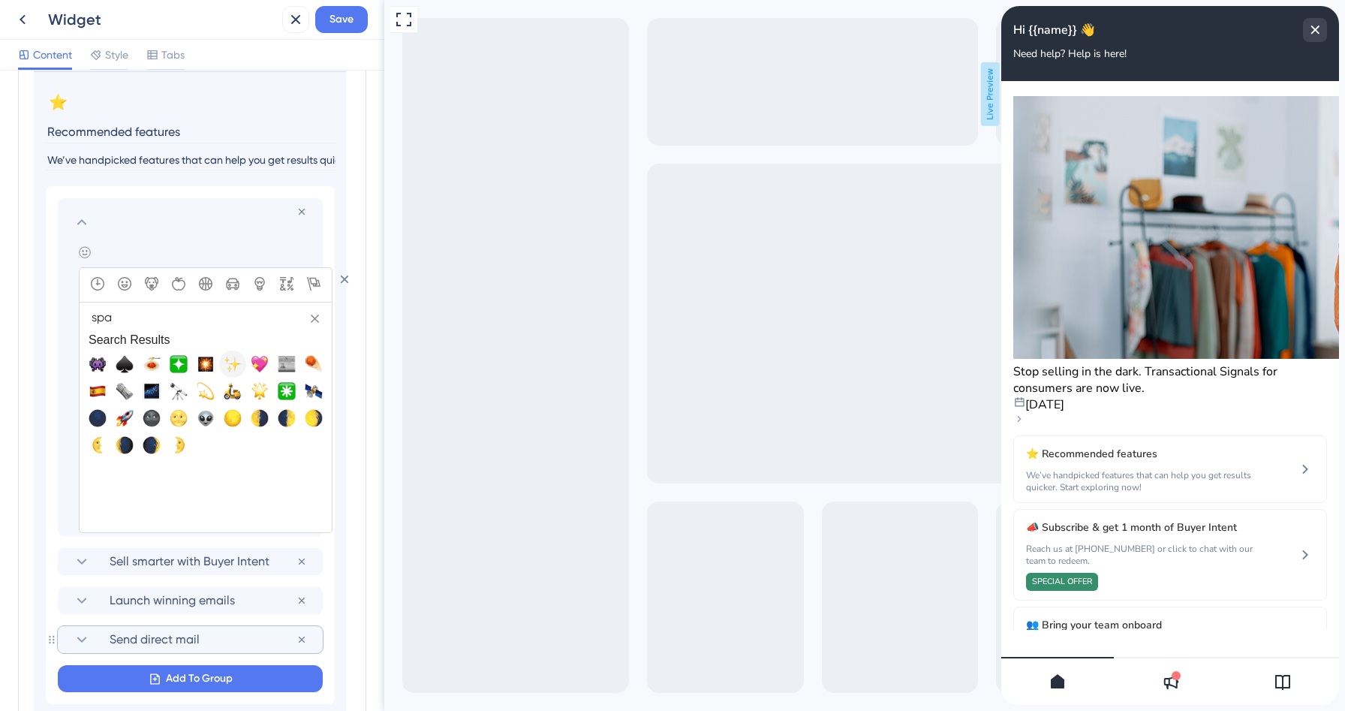
type input "spa"
click at [227, 373] on button "✨, sparkles" at bounding box center [232, 364] width 27 height 27
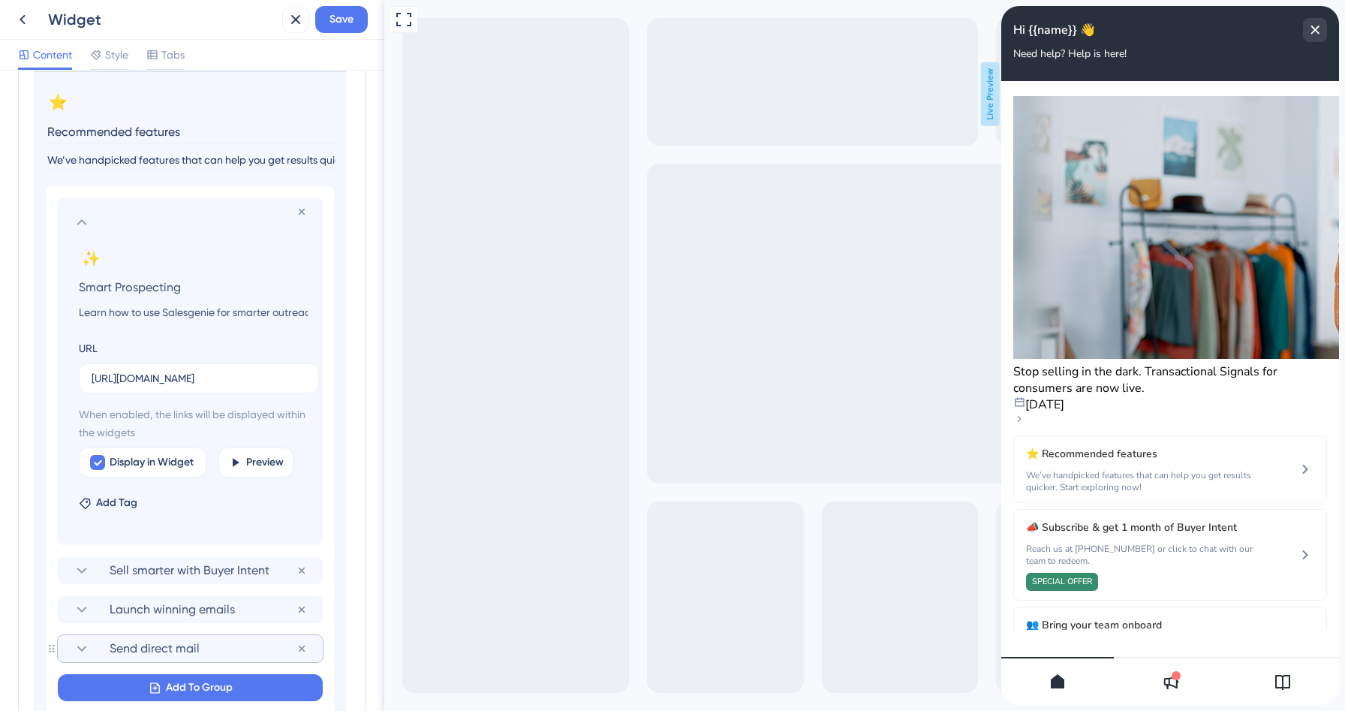
click at [82, 218] on icon at bounding box center [82, 222] width 18 height 18
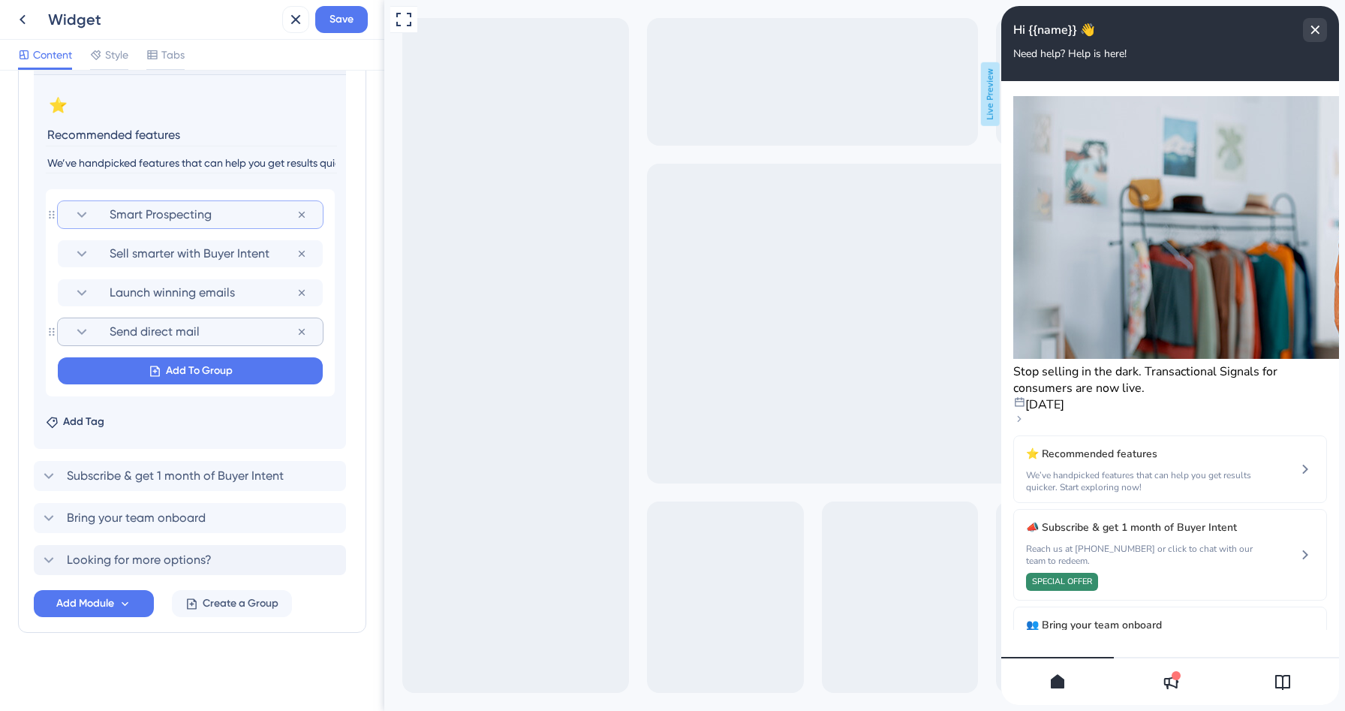
scroll to position [414, 0]
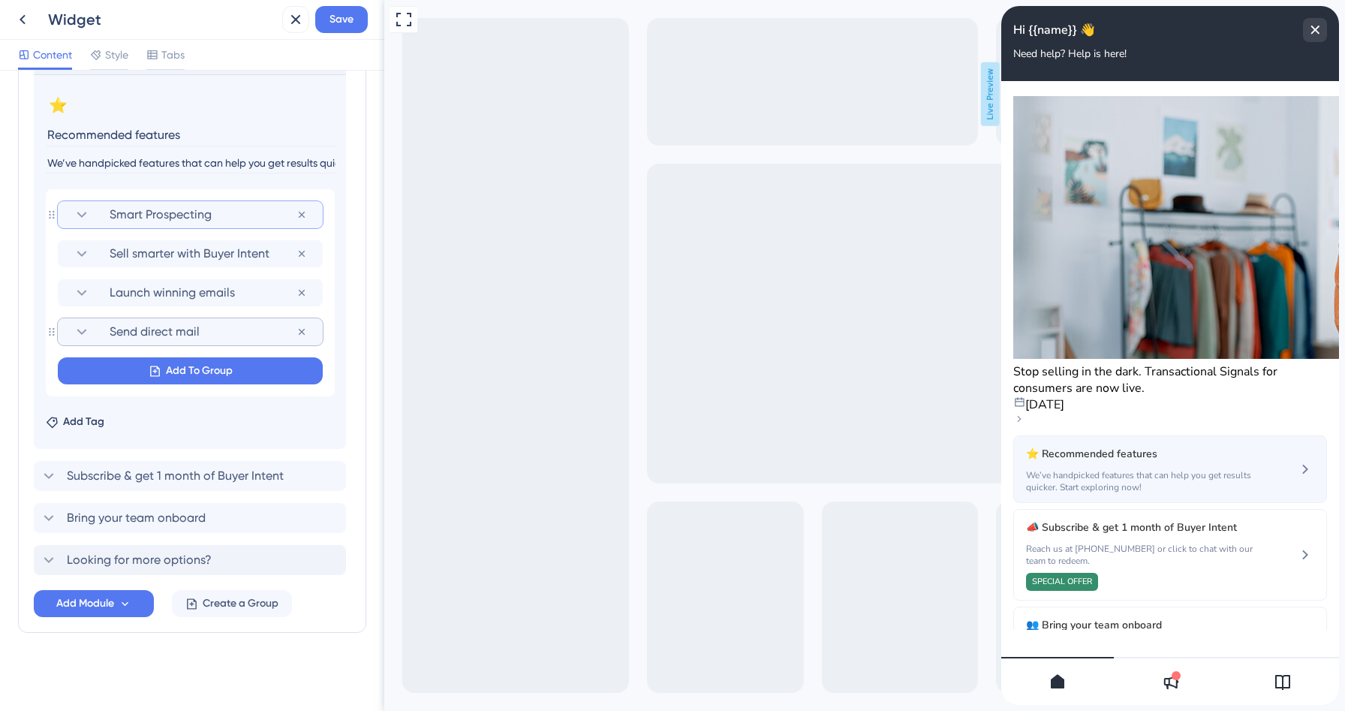
click at [1195, 445] on span "⭐ Recommended features" at bounding box center [1129, 454] width 206 height 18
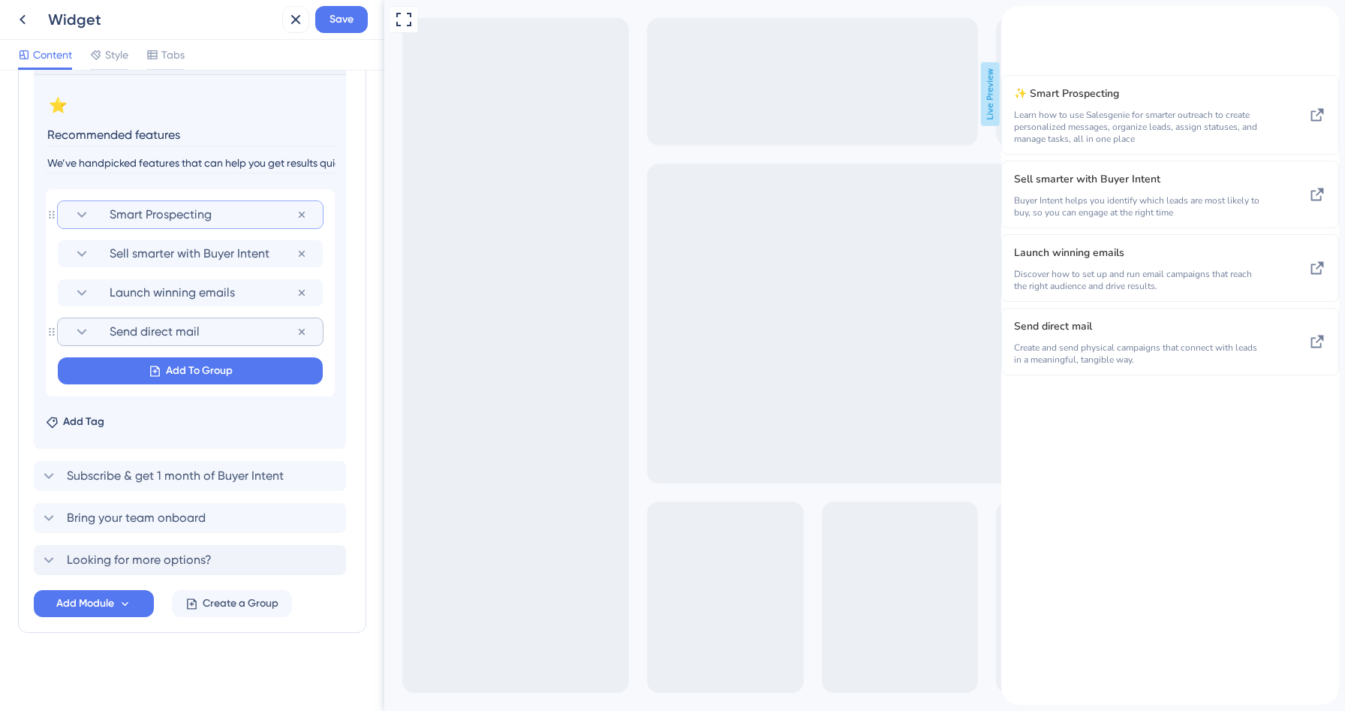
click at [168, 217] on span "Smart Prospecting" at bounding box center [203, 215] width 187 height 18
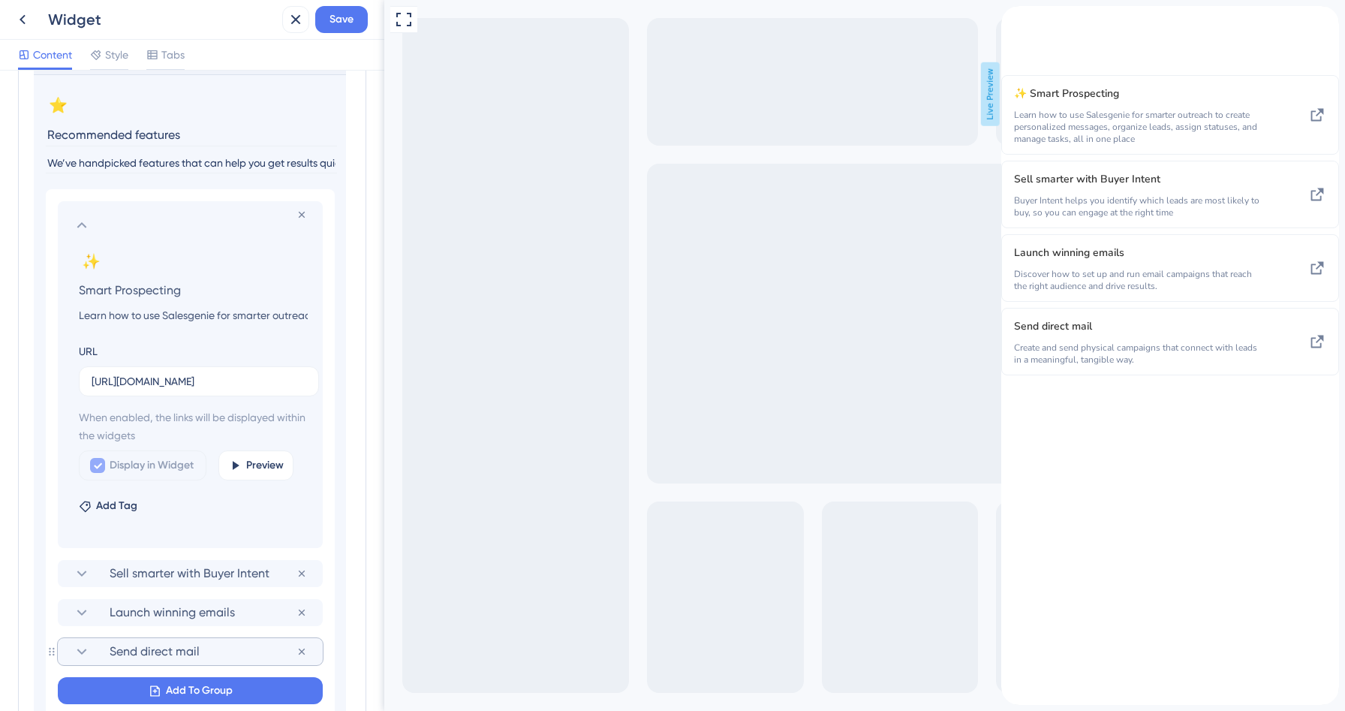
scroll to position [417, 0]
click at [148, 310] on input "Learn how to use Salesgenie for smarter outreach to create personalized message…" at bounding box center [193, 312] width 253 height 18
paste input "Master Salesgenie outreach with AI-powered personalized messages, while easily …"
drag, startPoint x: 148, startPoint y: 312, endPoint x: 17, endPoint y: 311, distance: 131.4
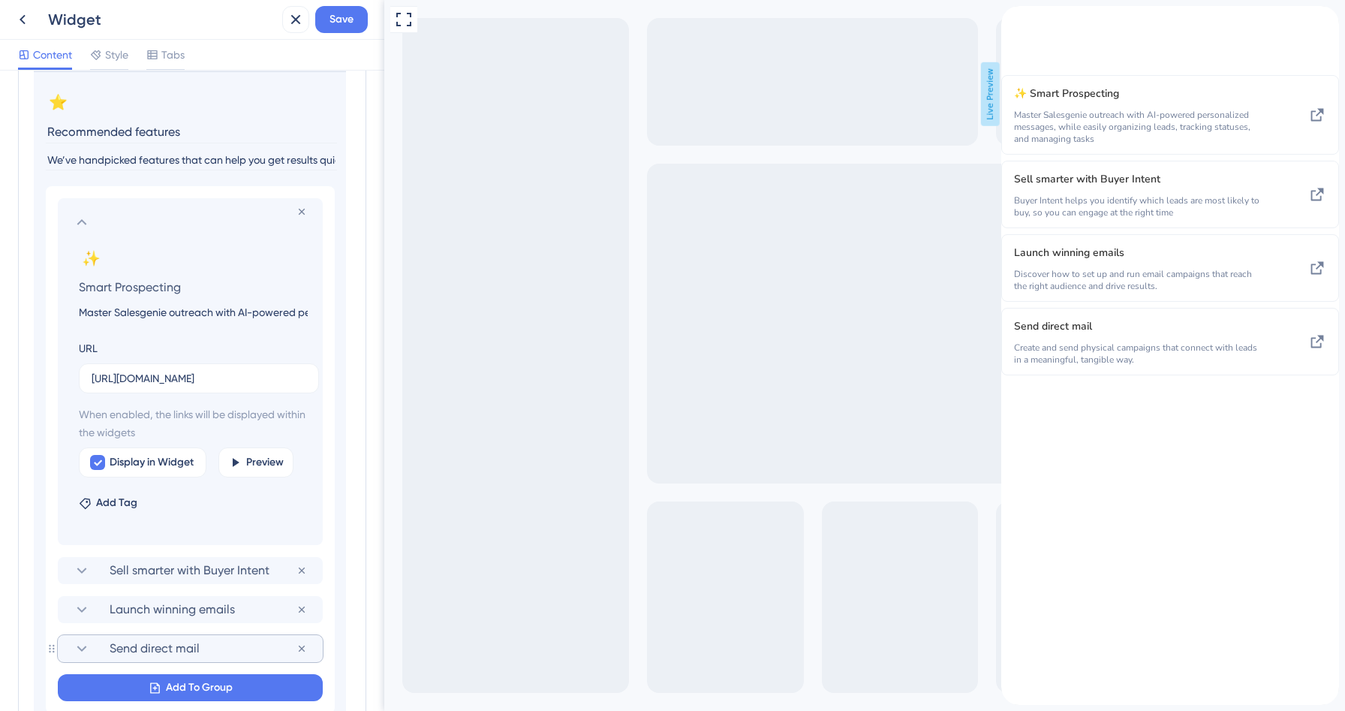
click at [17, 311] on div "Resource Center Header Title Hi {{name}} 👋 14 Hi {{name}} 👋 Subtitle Need help?…" at bounding box center [192, 391] width 384 height 640
click at [135, 315] on input "Master Salesgenie outreach with AI-powered personalized messages, while easily …" at bounding box center [193, 312] width 253 height 18
type input "Master outreach with AI-powered personalized messages, while easily organizing …"
click at [354, 367] on div "Modules Add a module to create your resource center. Learn More. Delete ⭐ Chang…" at bounding box center [192, 460] width 348 height 978
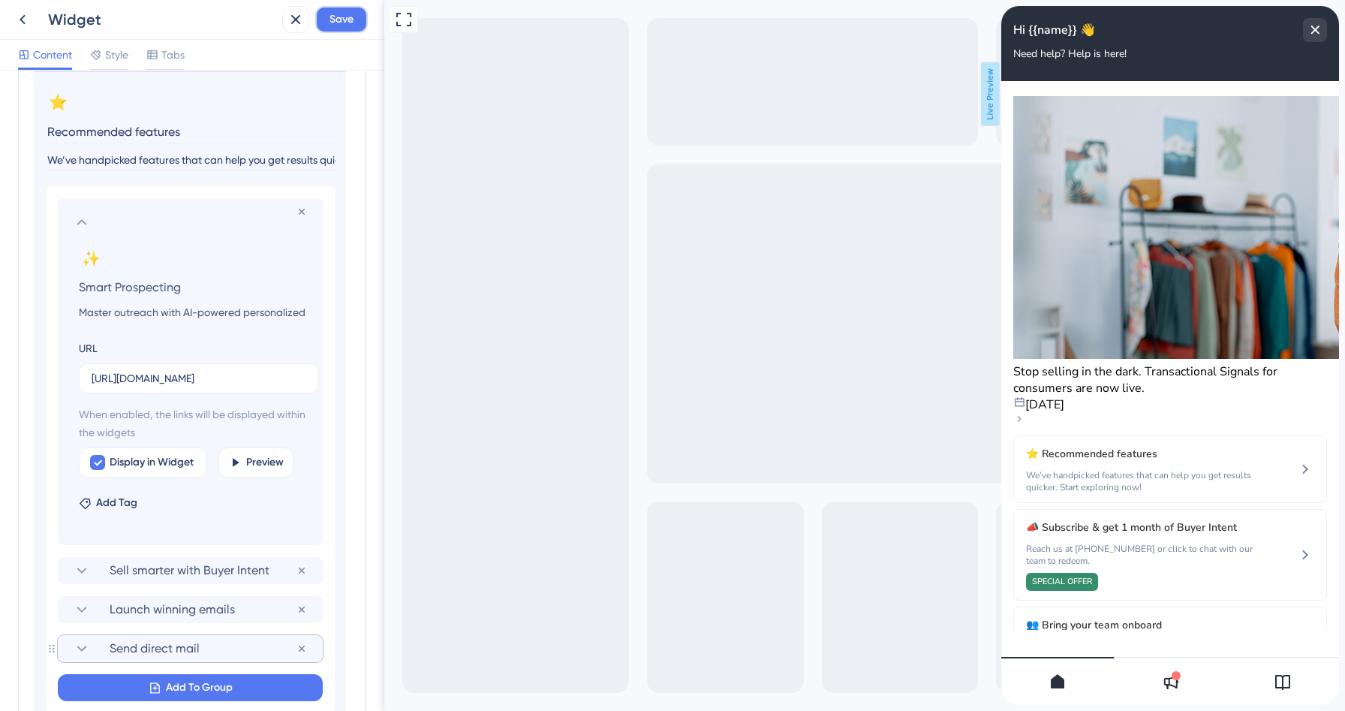
click at [349, 29] on button "Save" at bounding box center [341, 19] width 53 height 27
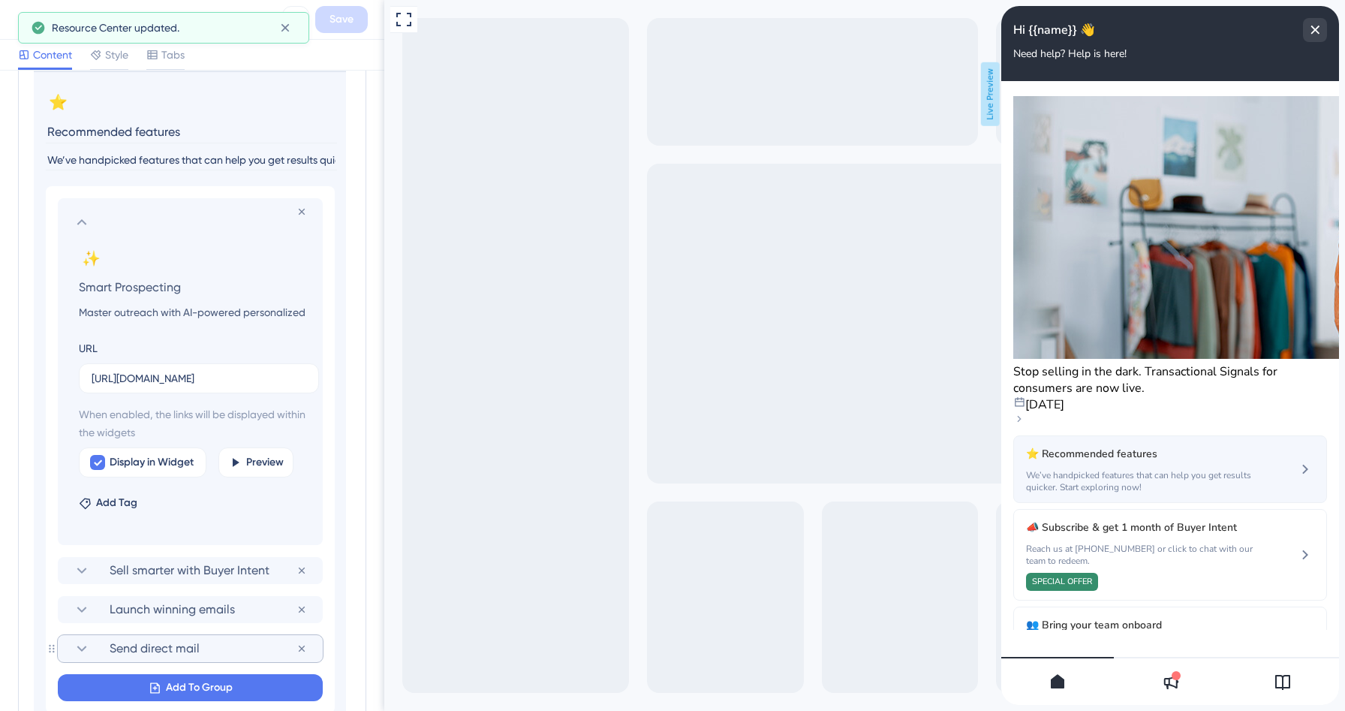
click at [1158, 445] on span "⭐ Recommended features" at bounding box center [1129, 454] width 206 height 18
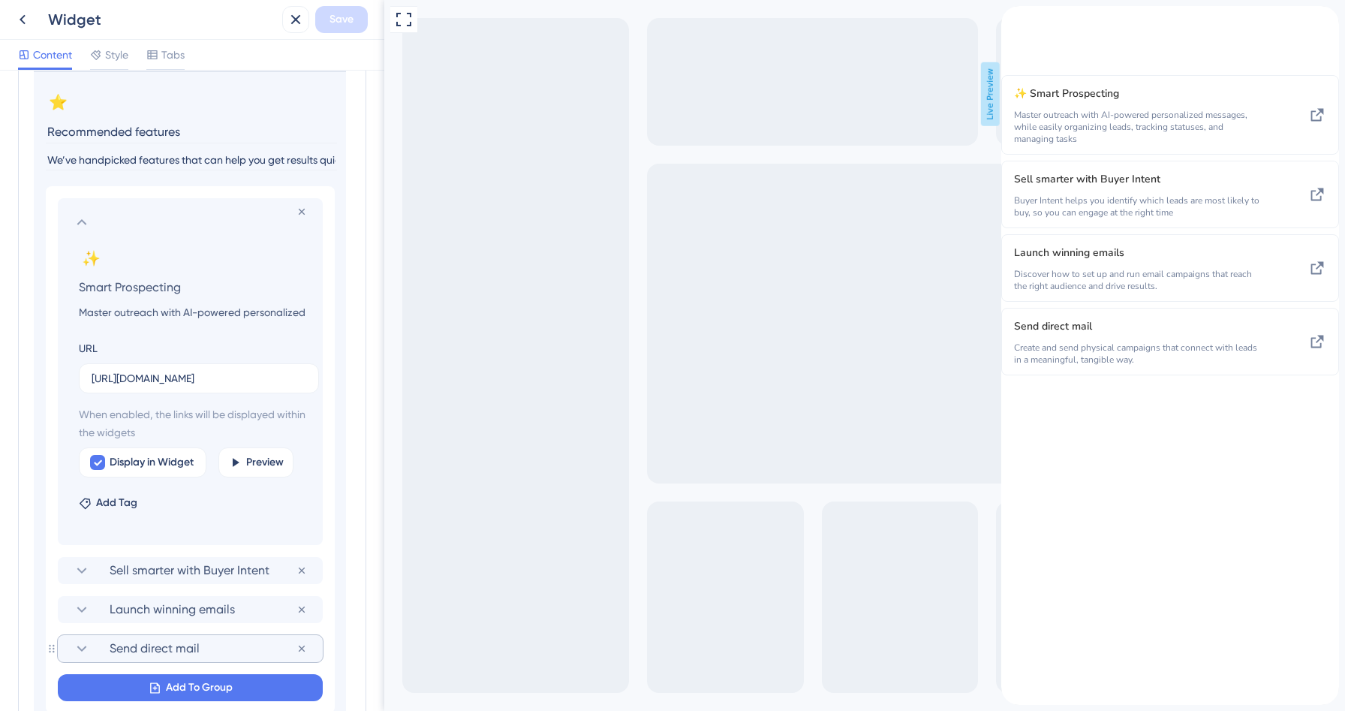
click at [1026, 23] on div "back to header" at bounding box center [1014, 14] width 24 height 17
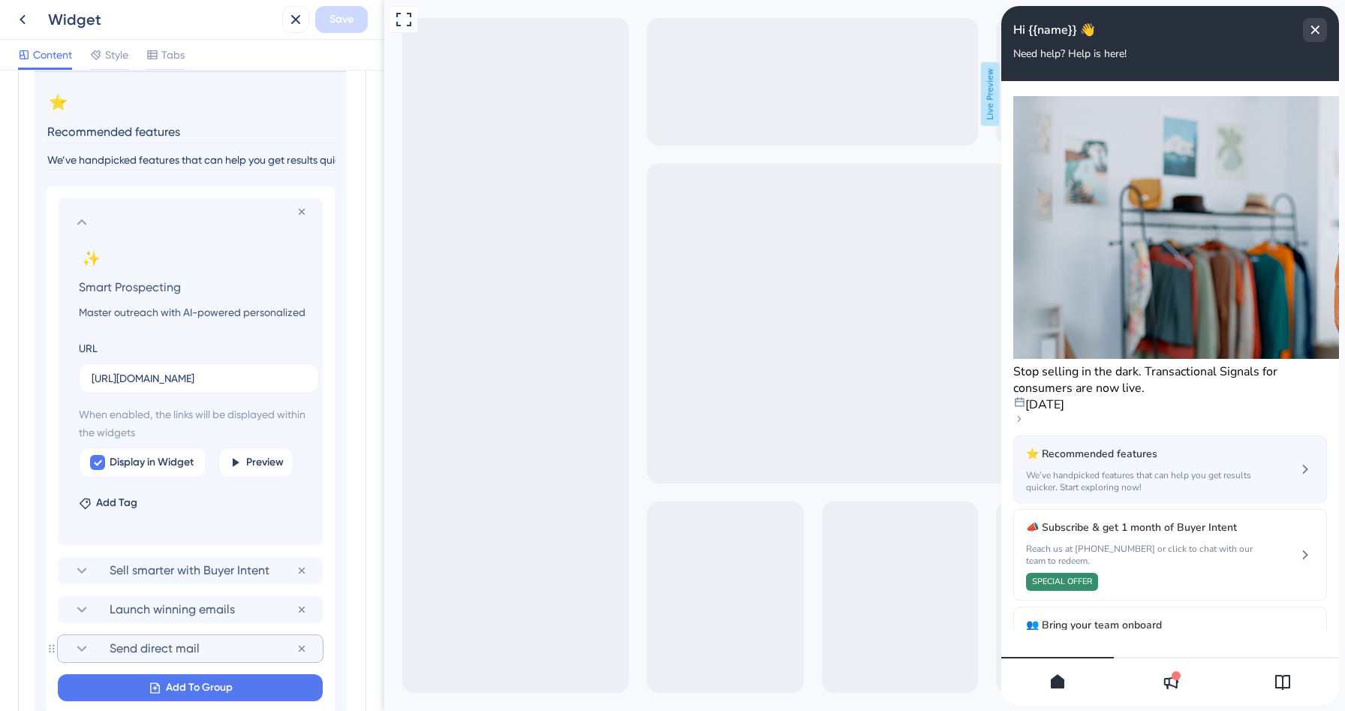
click at [1115, 445] on span "⭐ Recommended features" at bounding box center [1129, 454] width 206 height 18
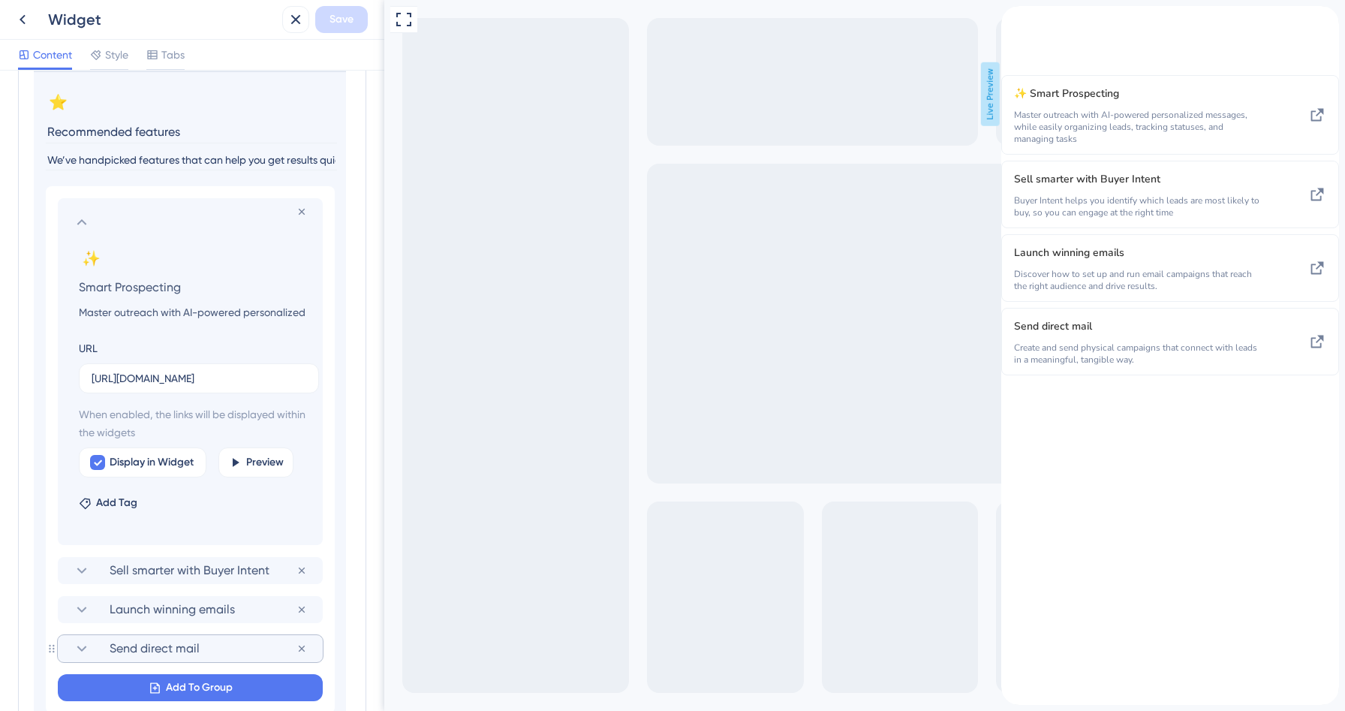
scroll to position [521, 0]
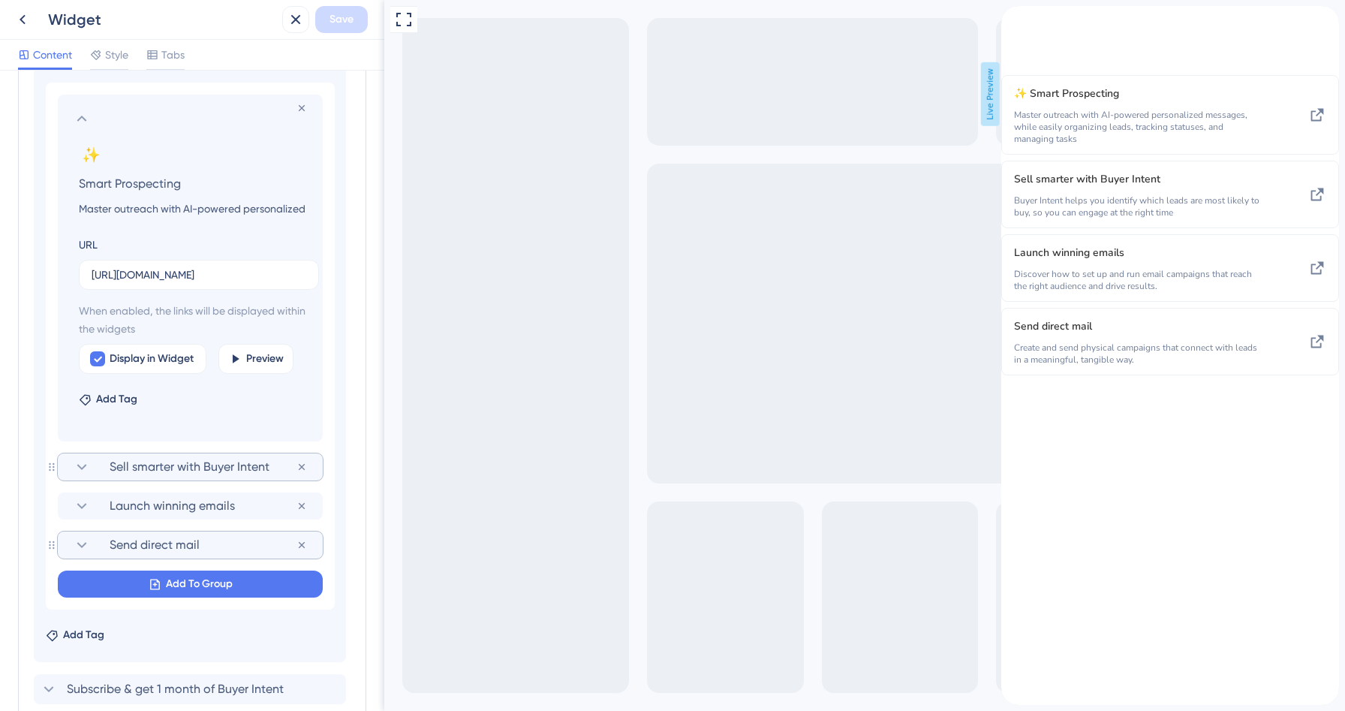
click at [175, 466] on span "Sell smarter with Buyer Intent" at bounding box center [203, 467] width 187 height 18
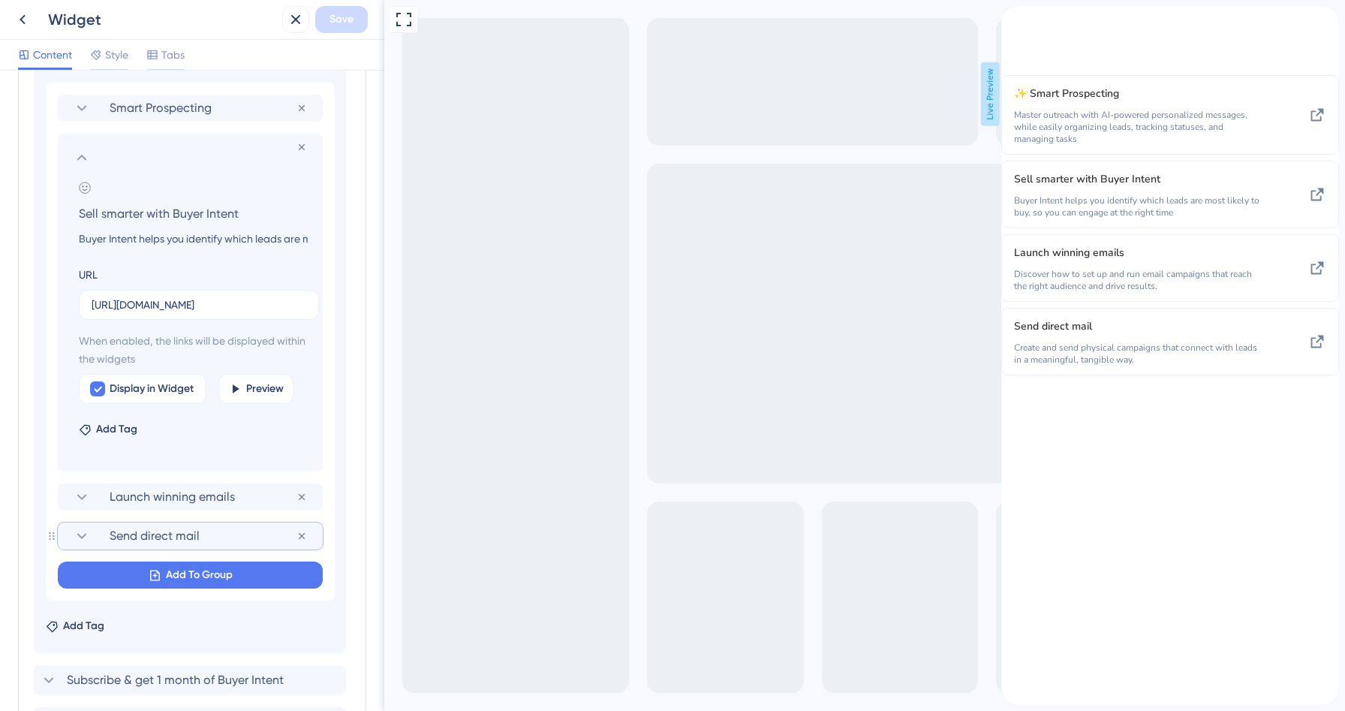
click at [140, 540] on span "Send direct mail" at bounding box center [203, 536] width 187 height 18
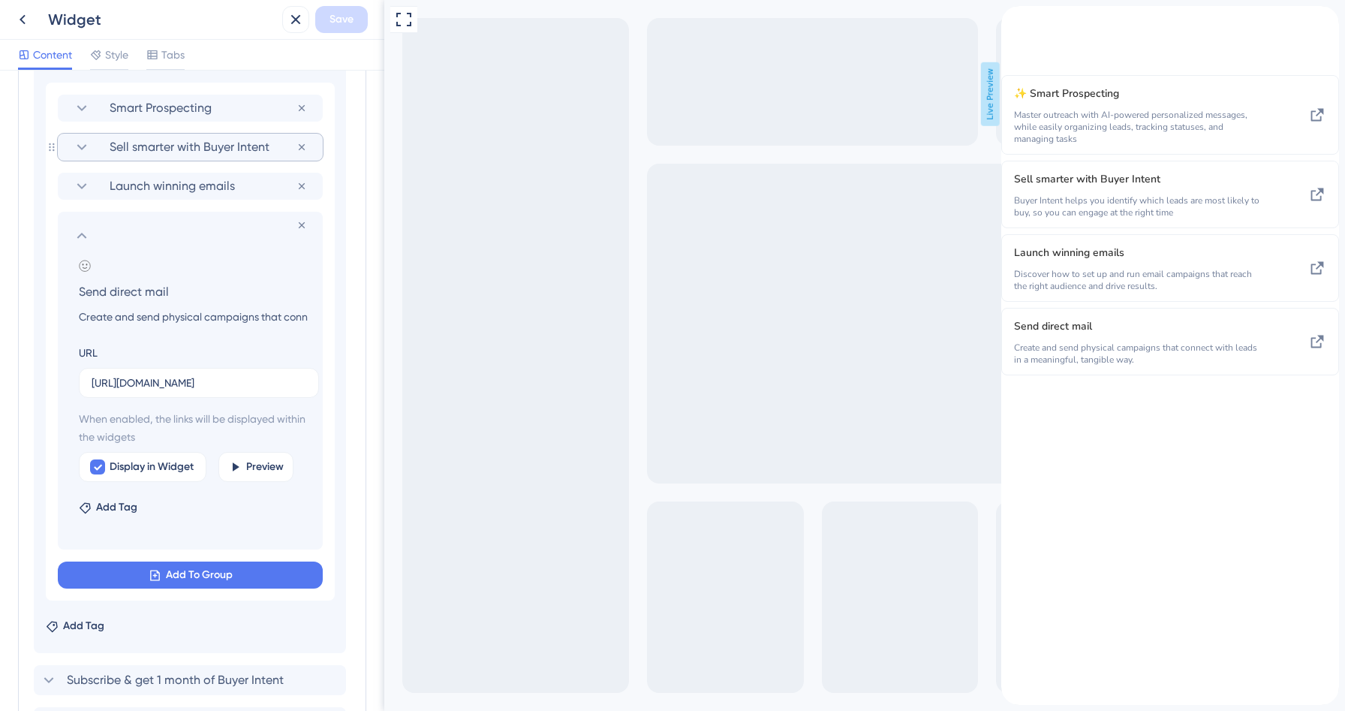
click at [113, 291] on input "Send direct mail" at bounding box center [193, 291] width 253 height 21
click at [89, 288] on input "Send direct mail" at bounding box center [193, 291] width 253 height 21
click at [158, 294] on input "Send Direct mail" at bounding box center [193, 291] width 253 height 21
type input "Send Direct Mail"
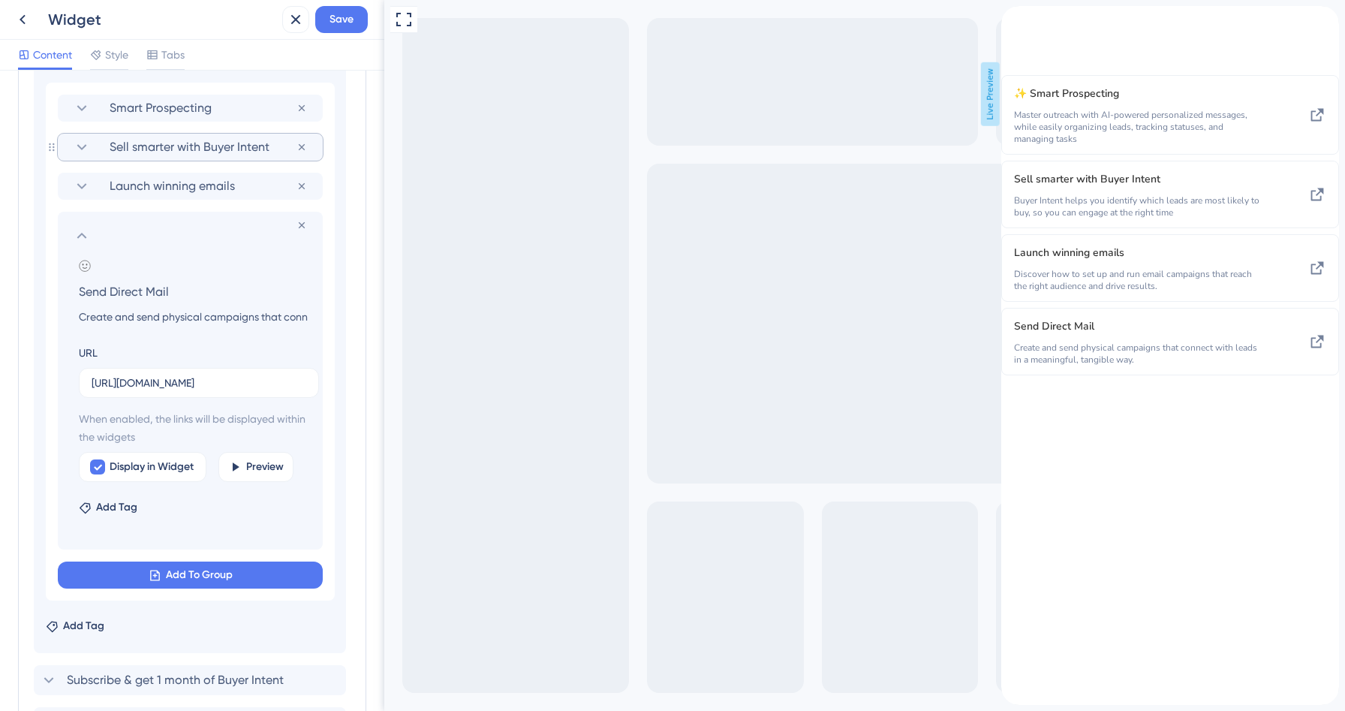
click at [79, 244] on icon at bounding box center [82, 236] width 18 height 18
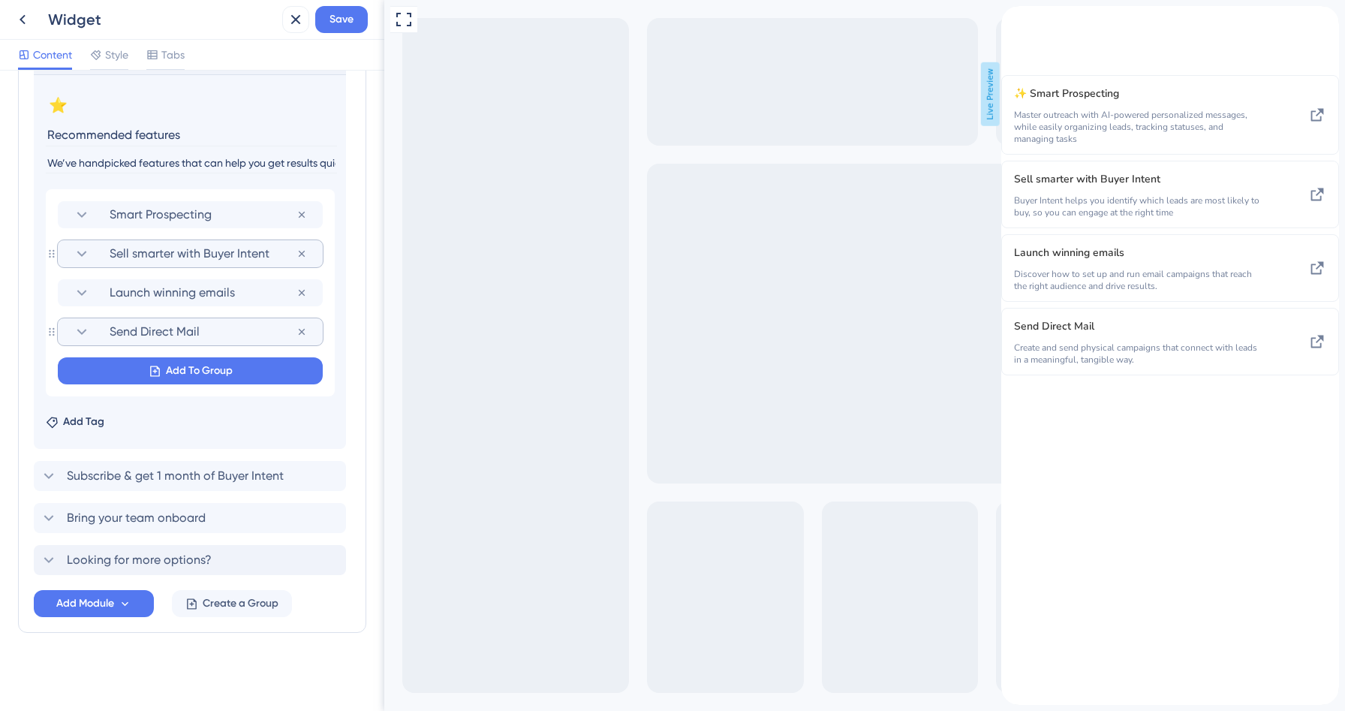
click at [1026, 35] on div "Resource Center Header" at bounding box center [1014, 26] width 24 height 41
click at [1014, 18] on icon "back to header" at bounding box center [1008, 12] width 12 height 12
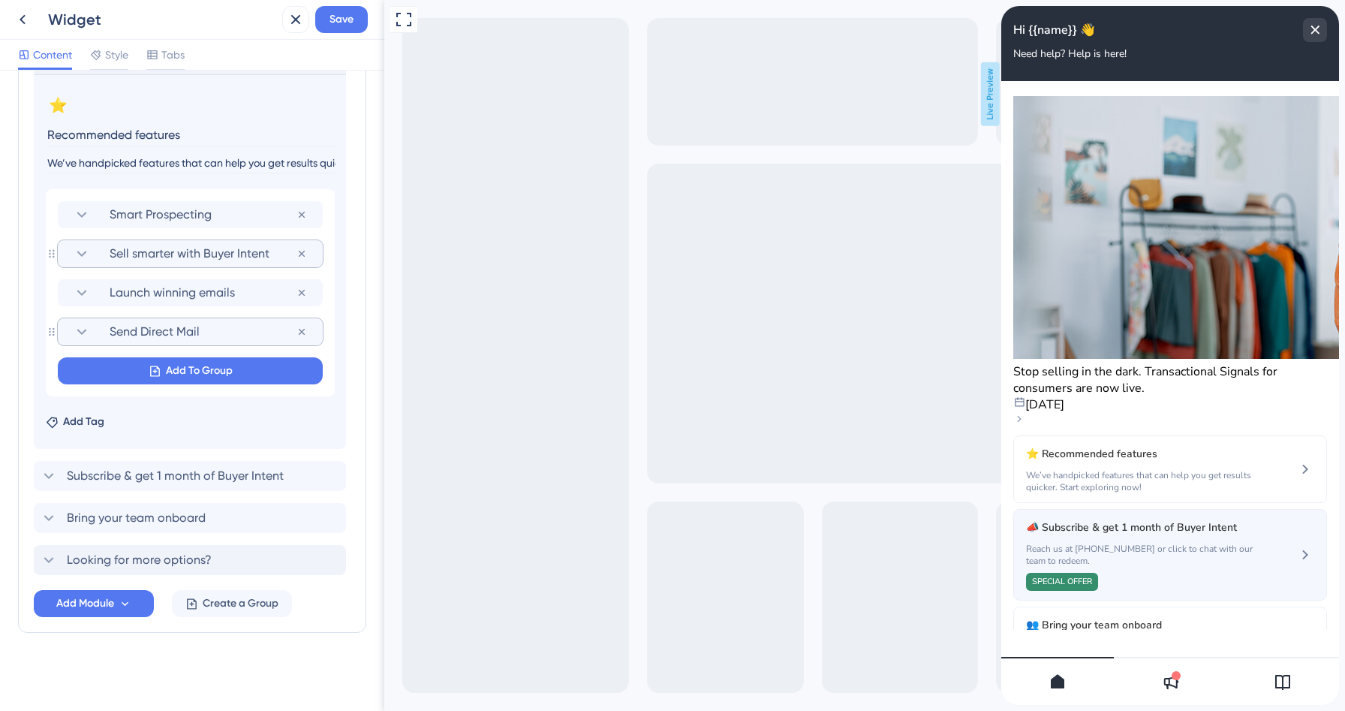
scroll to position [20, 0]
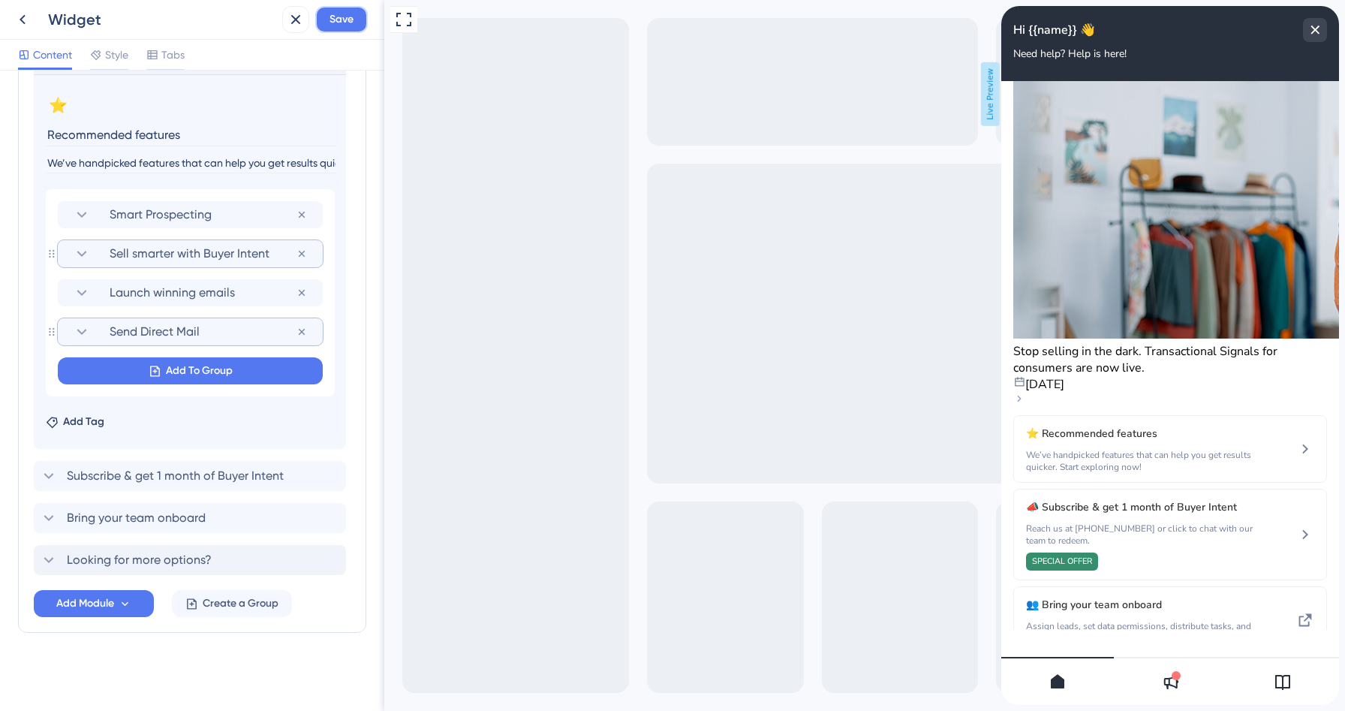
click at [342, 17] on span "Save" at bounding box center [342, 20] width 24 height 18
click at [17, 19] on icon at bounding box center [23, 20] width 18 height 18
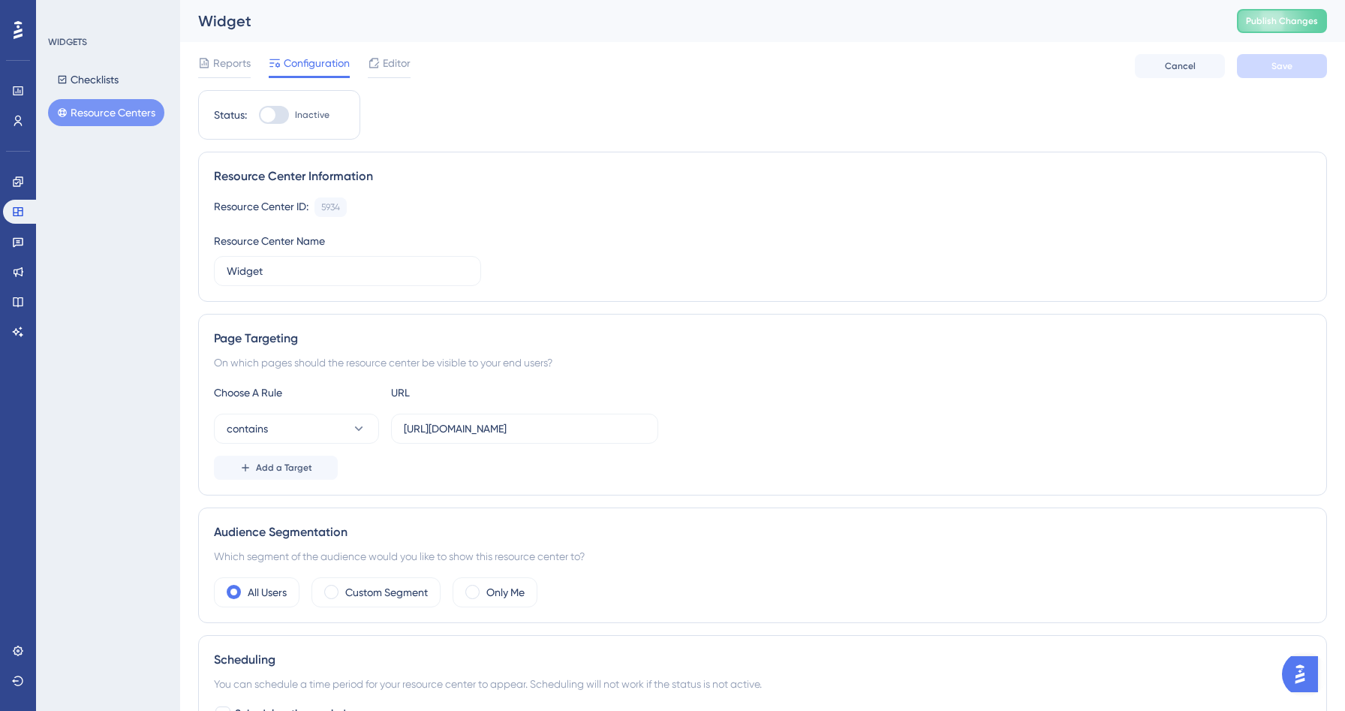
click at [123, 116] on button "Resource Centers" at bounding box center [106, 112] width 116 height 27
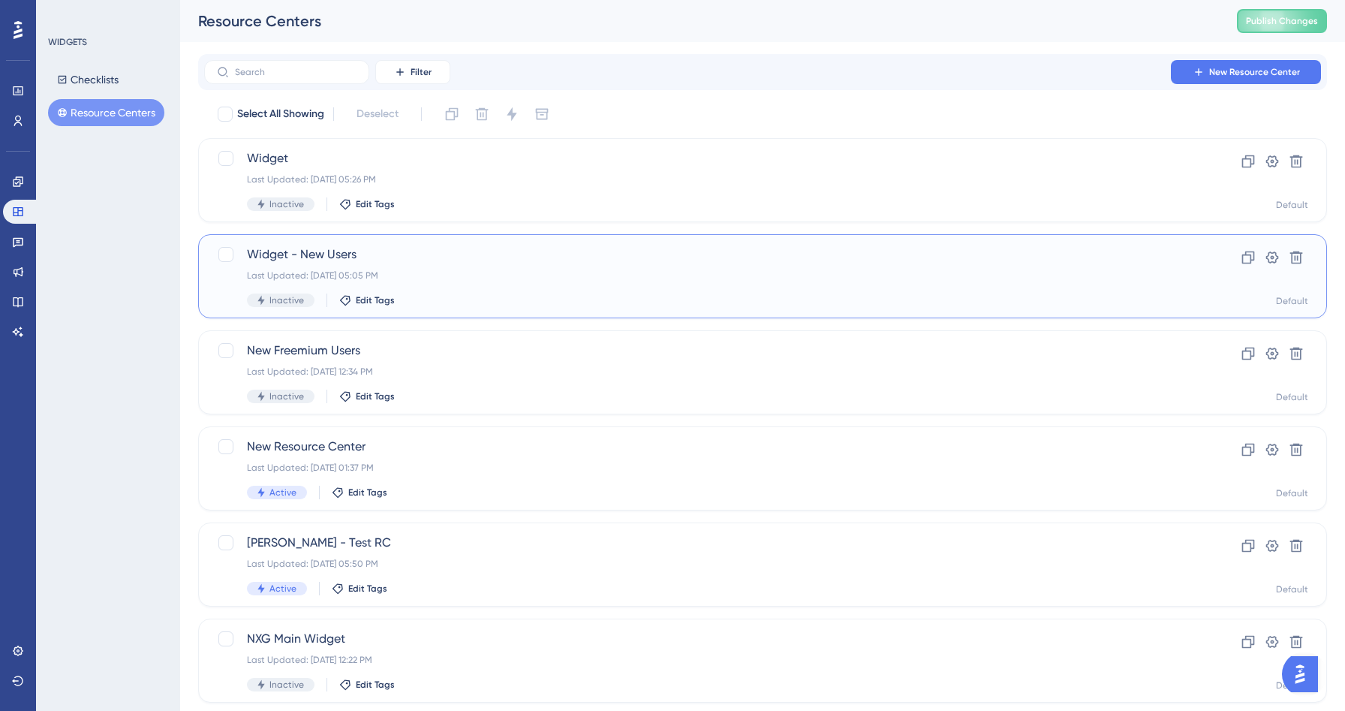
click at [450, 251] on span "Widget - New Users" at bounding box center [702, 255] width 911 height 18
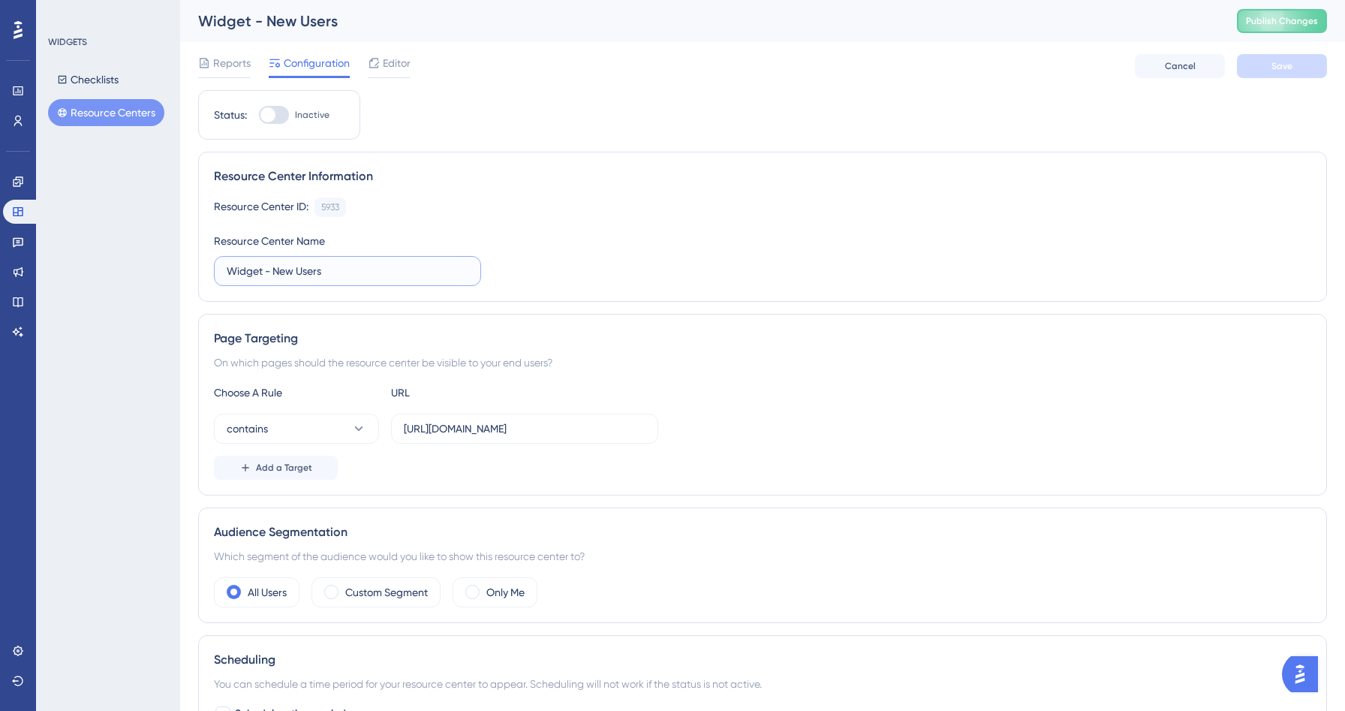
click at [299, 268] on input "Widget - New Users" at bounding box center [348, 271] width 242 height 17
type input "Widget - New Freemium Users"
click at [1294, 72] on button "Save" at bounding box center [1282, 66] width 90 height 24
click at [82, 110] on button "Resource Centers" at bounding box center [106, 112] width 116 height 27
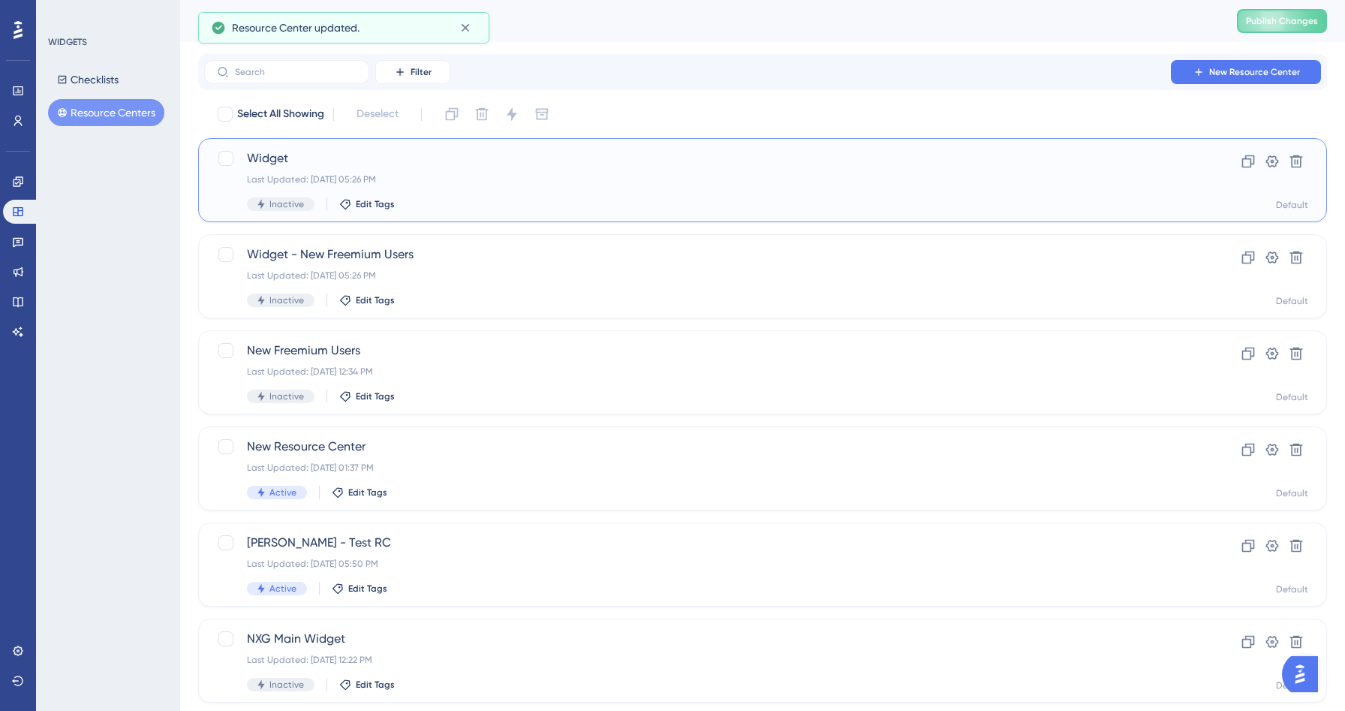
click at [417, 178] on div "Last Updated: [DATE] 05:26 PM" at bounding box center [702, 179] width 911 height 12
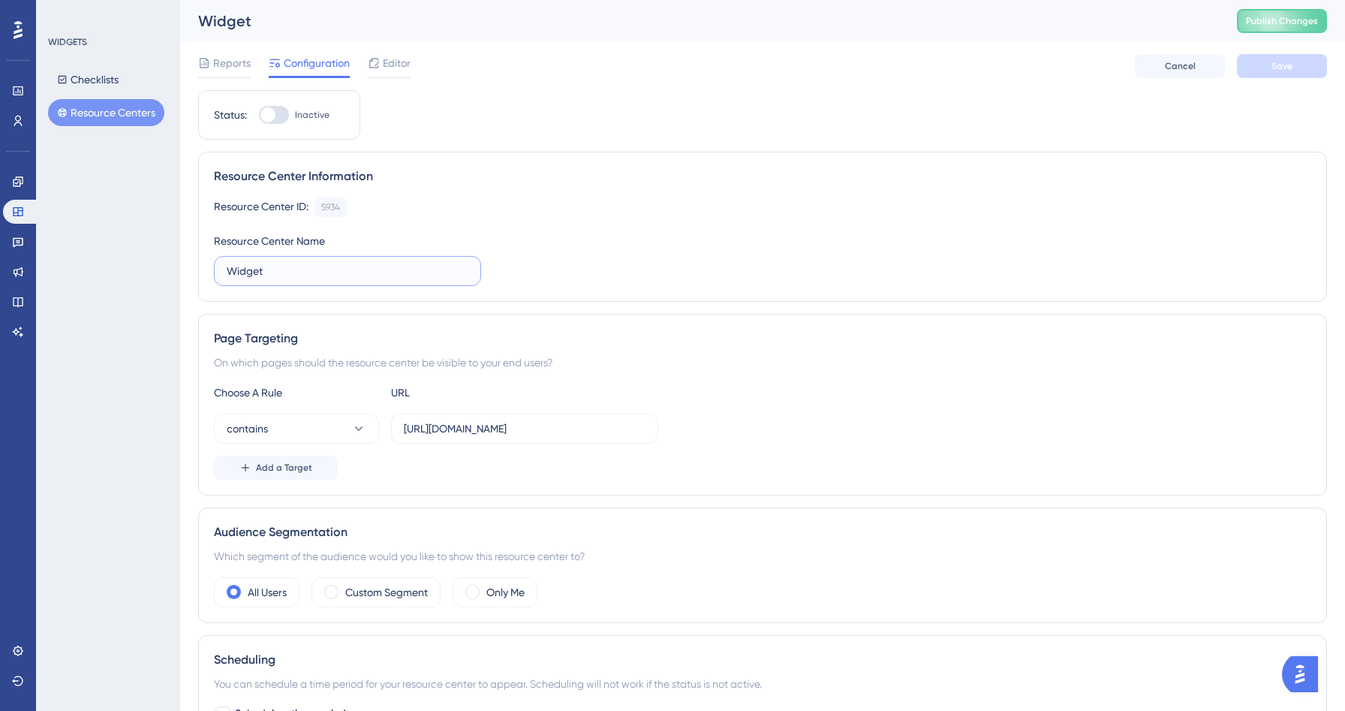
click at [288, 266] on input "Widget" at bounding box center [348, 271] width 242 height 17
type input "Widget - Freemium Users"
click at [1267, 64] on button "Save" at bounding box center [1282, 66] width 90 height 24
click at [107, 110] on button "Resource Centers" at bounding box center [106, 112] width 116 height 27
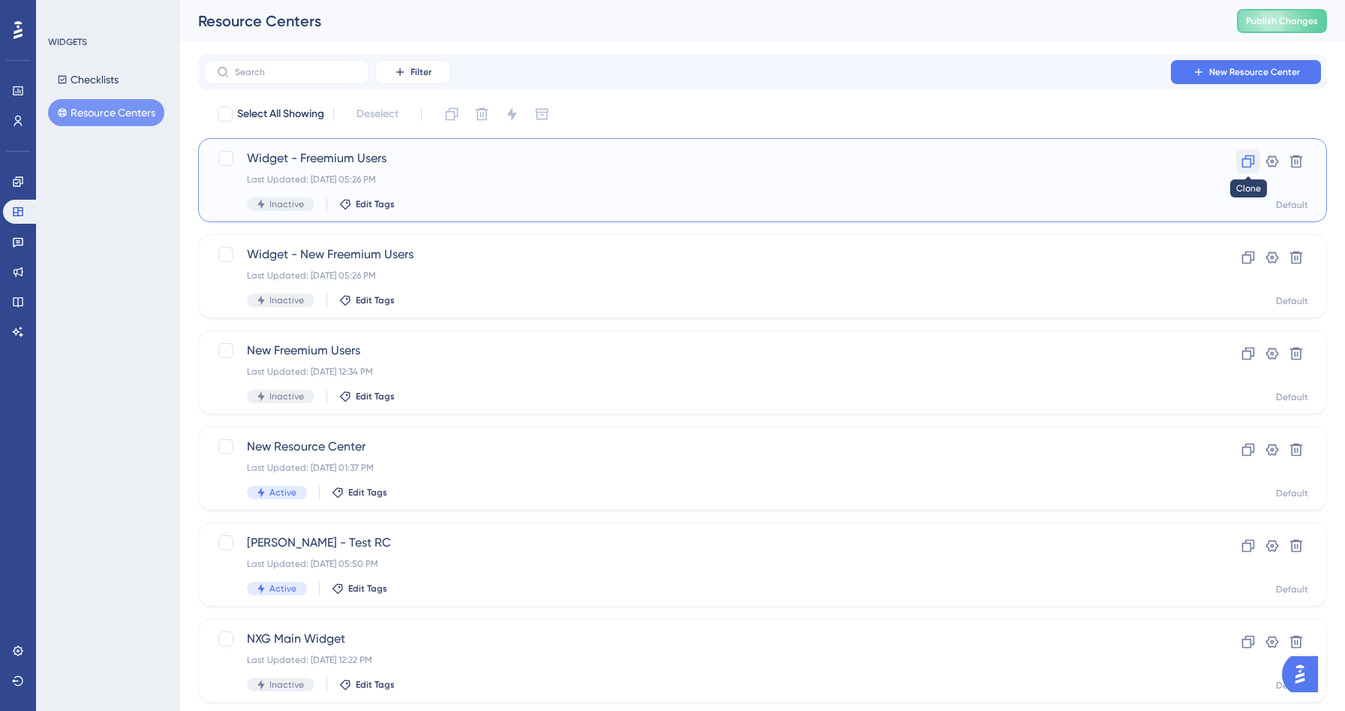
click at [1253, 155] on icon at bounding box center [1249, 161] width 13 height 13
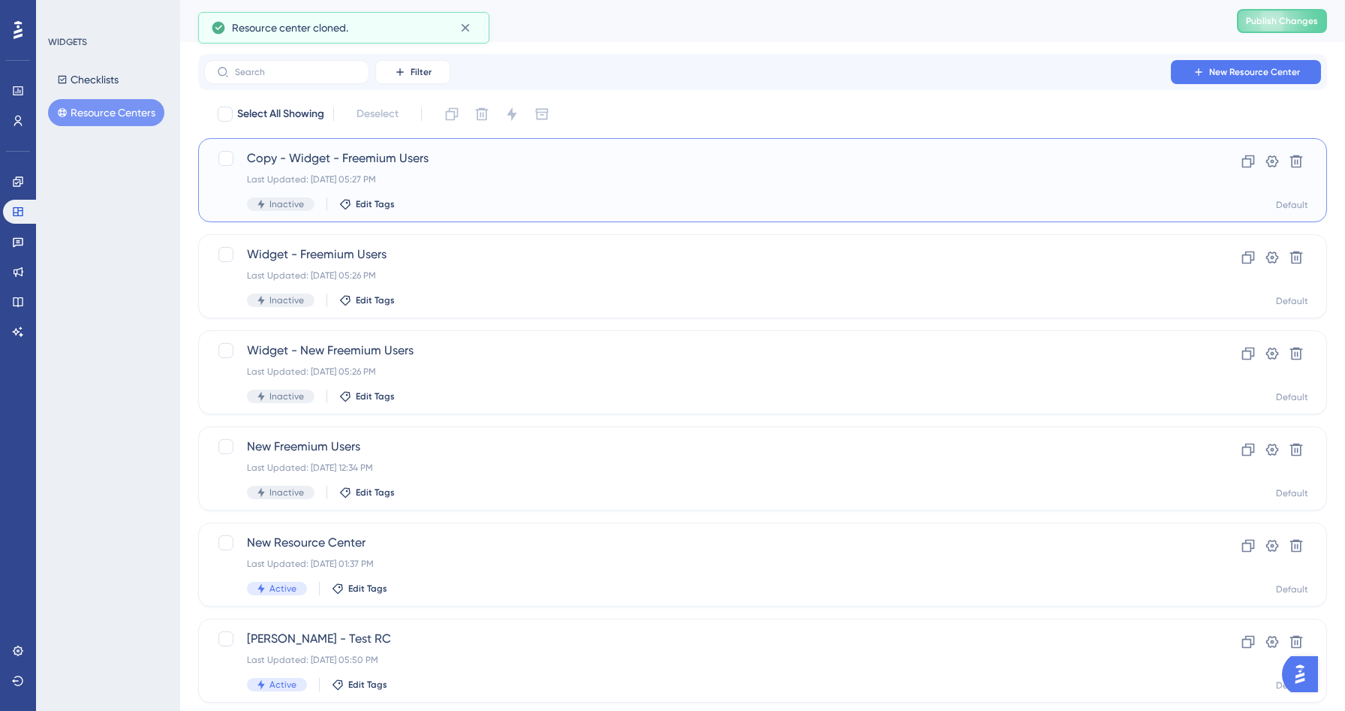
click at [568, 170] on div "Copy - Widget - Freemium Users Last Updated: [DATE] 05:27 PM Inactive Edit Tags" at bounding box center [702, 180] width 911 height 62
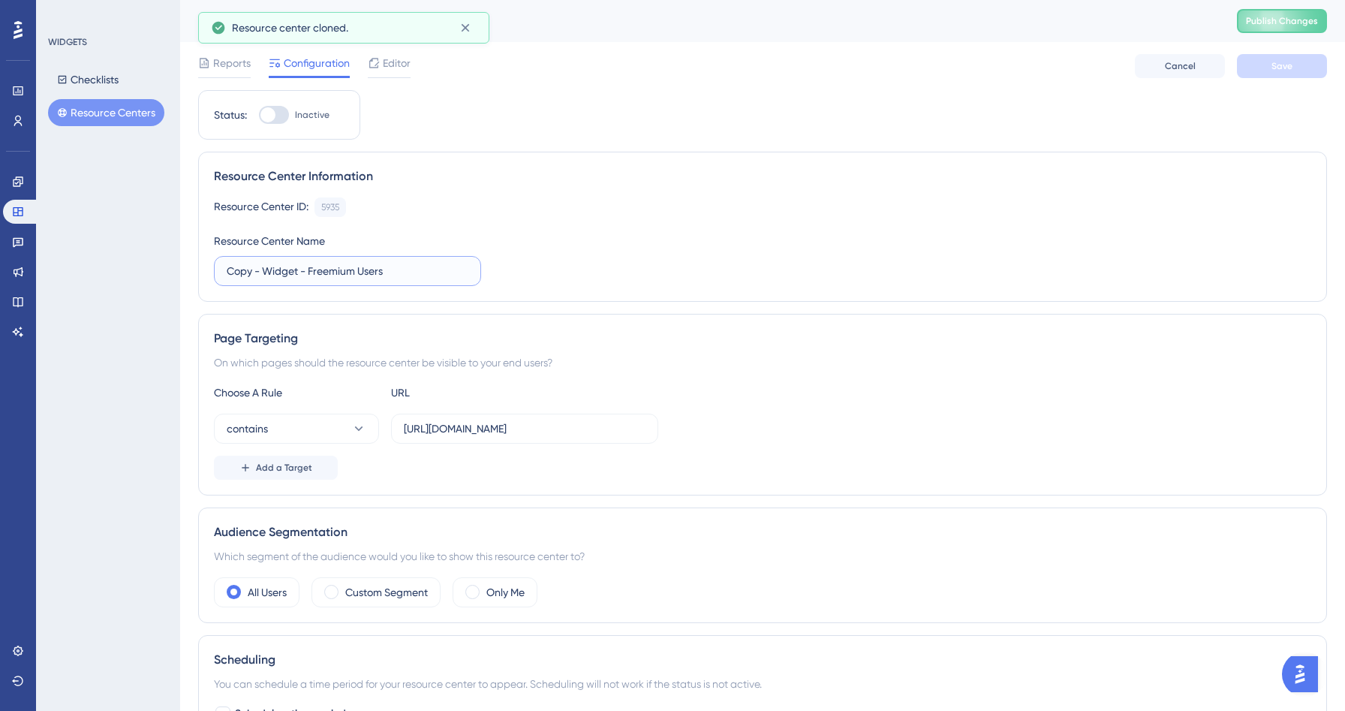
drag, startPoint x: 264, startPoint y: 269, endPoint x: 170, endPoint y: 225, distance: 103.5
click at [180, 225] on div "Performance Users Engagement Widgets Feedback Product Updates Knowledge Base AI…" at bounding box center [762, 466] width 1165 height 933
click at [305, 277] on input "Widget - Freemium Users" at bounding box center [348, 271] width 242 height 17
click at [300, 275] on input "Widget - Freemium Users" at bounding box center [348, 271] width 242 height 17
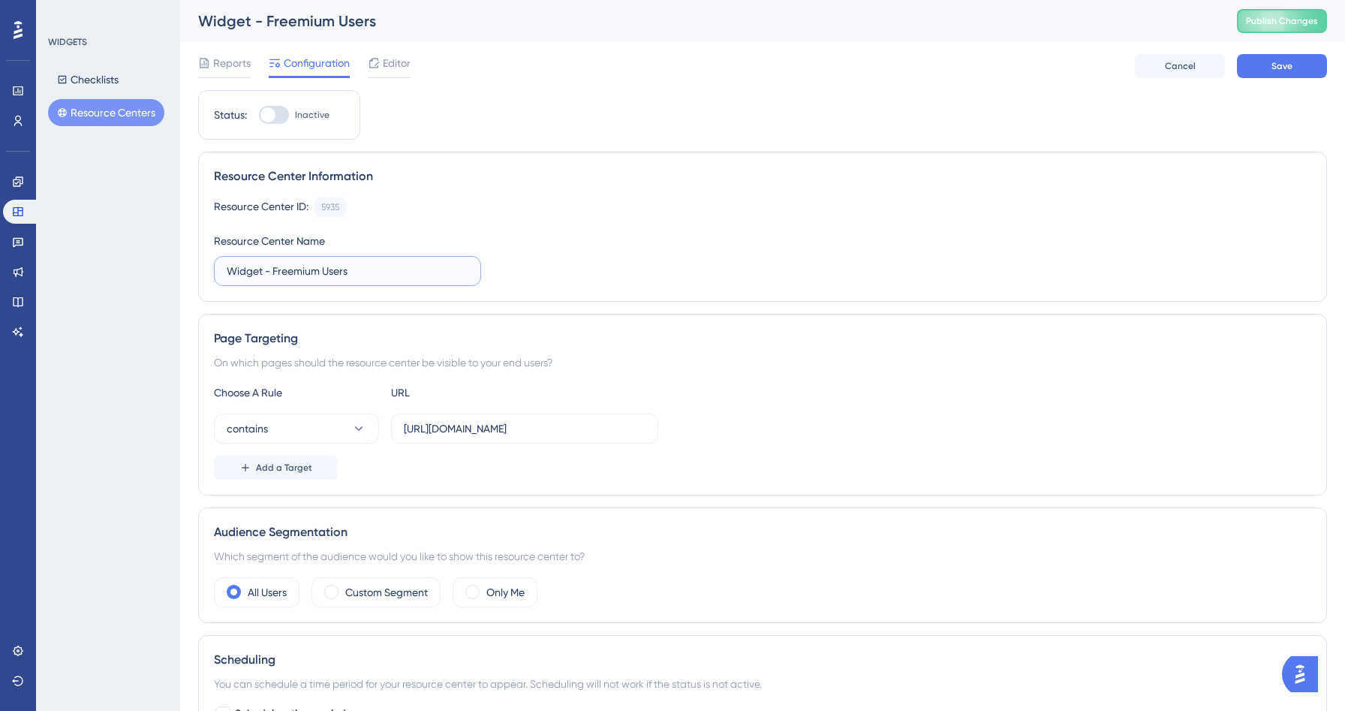
click at [300, 275] on input "Widget - Freemium Users" at bounding box center [348, 271] width 242 height 17
click at [333, 268] on input "Widget - Subscribers Users" at bounding box center [348, 271] width 242 height 17
type input "Widget - Subscribers"
click at [1262, 70] on button "Save" at bounding box center [1282, 66] width 90 height 24
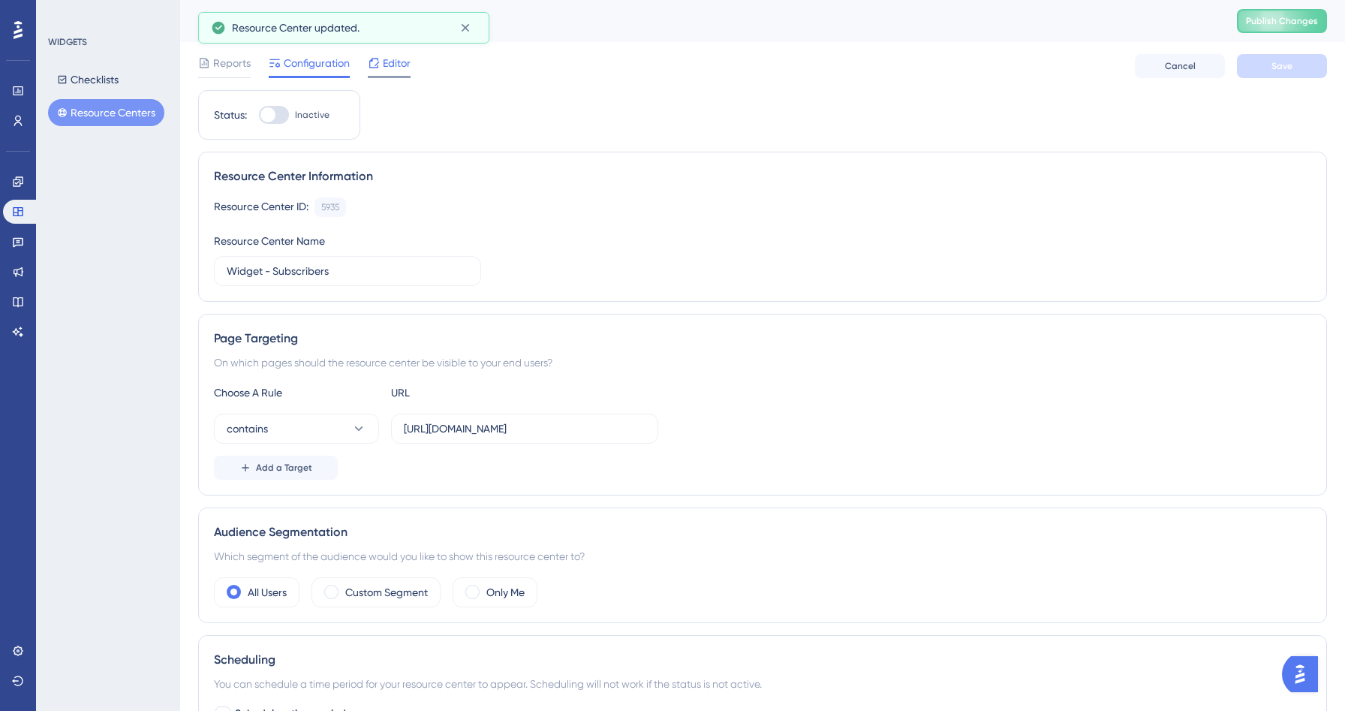
click at [391, 69] on span "Editor" at bounding box center [397, 63] width 28 height 18
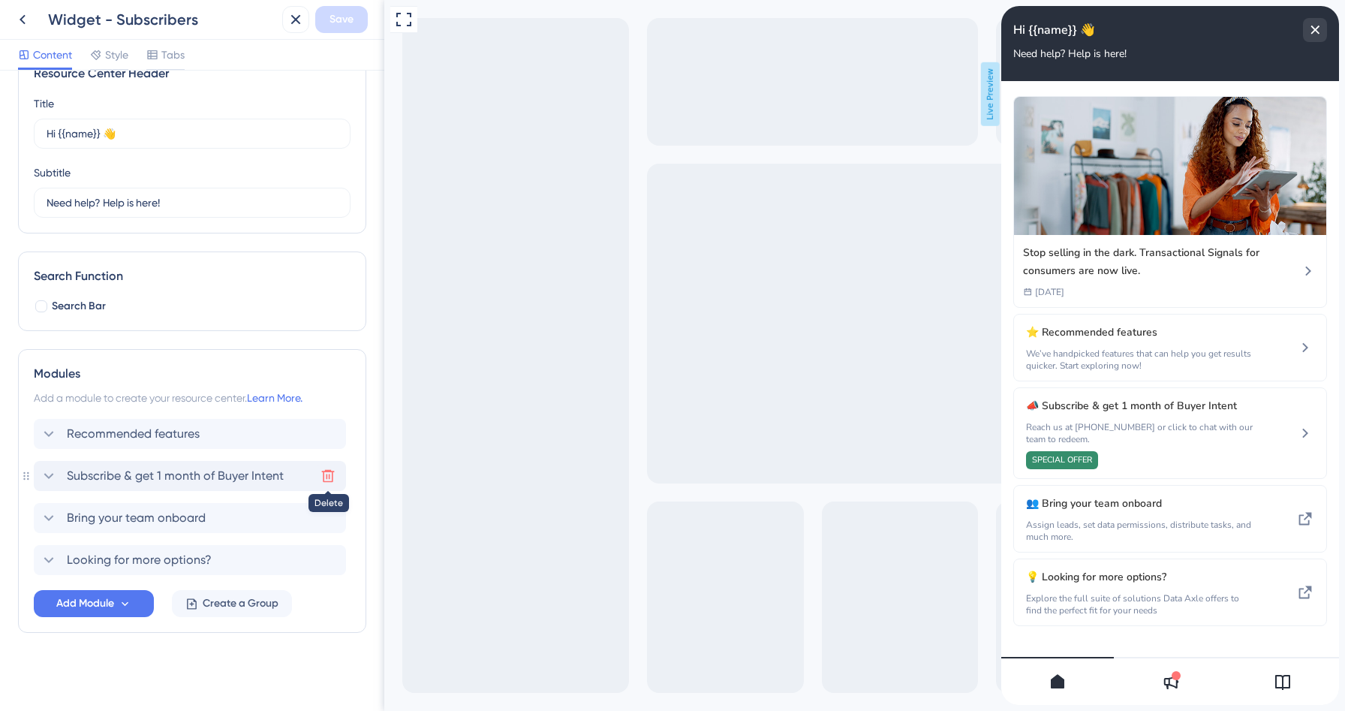
click at [330, 472] on icon at bounding box center [328, 476] width 13 height 13
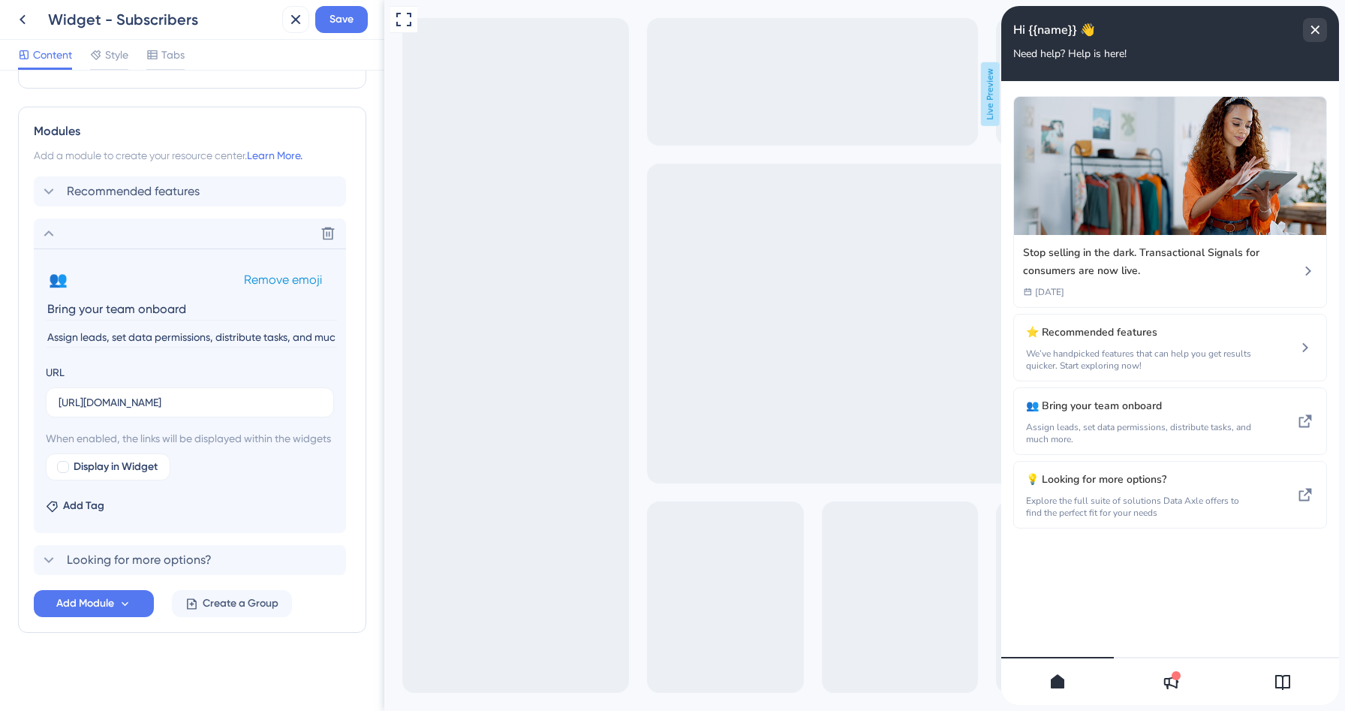
scroll to position [300, 0]
click at [54, 224] on icon at bounding box center [49, 233] width 18 height 18
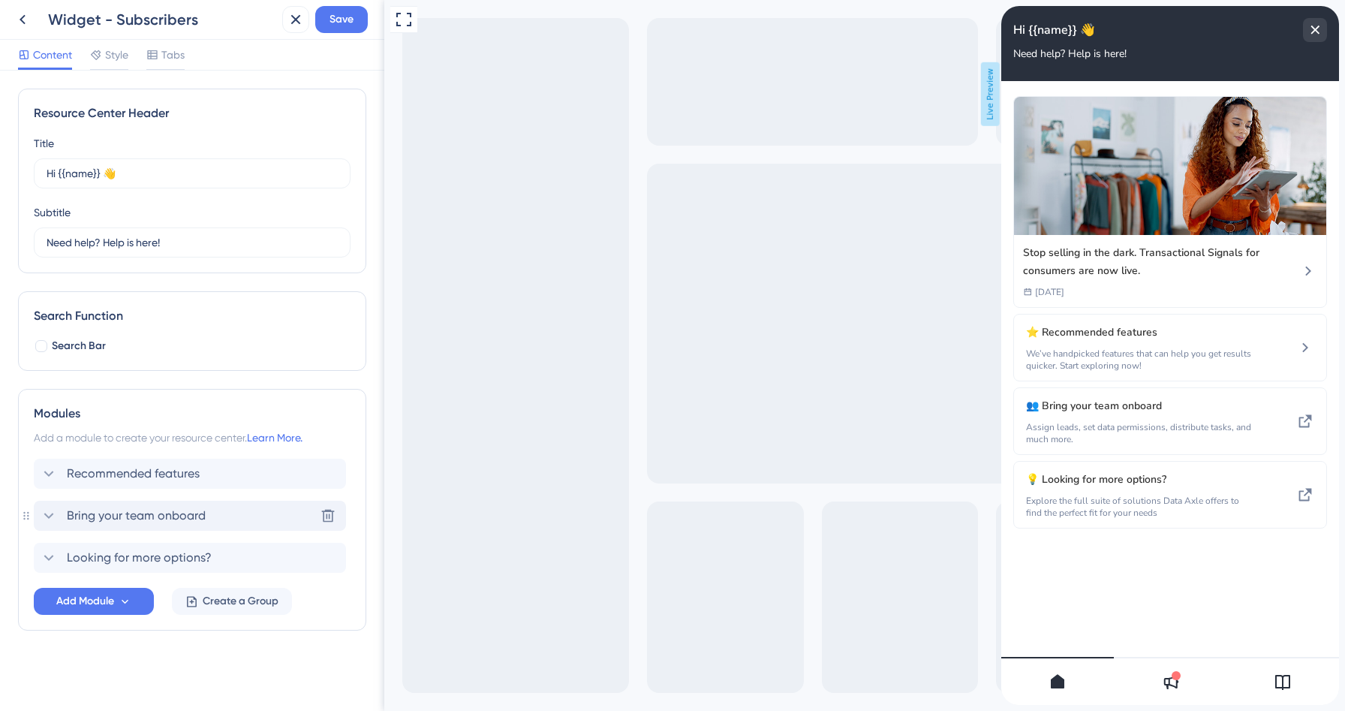
scroll to position [0, 0]
click at [104, 607] on span "Add Module" at bounding box center [85, 601] width 58 height 18
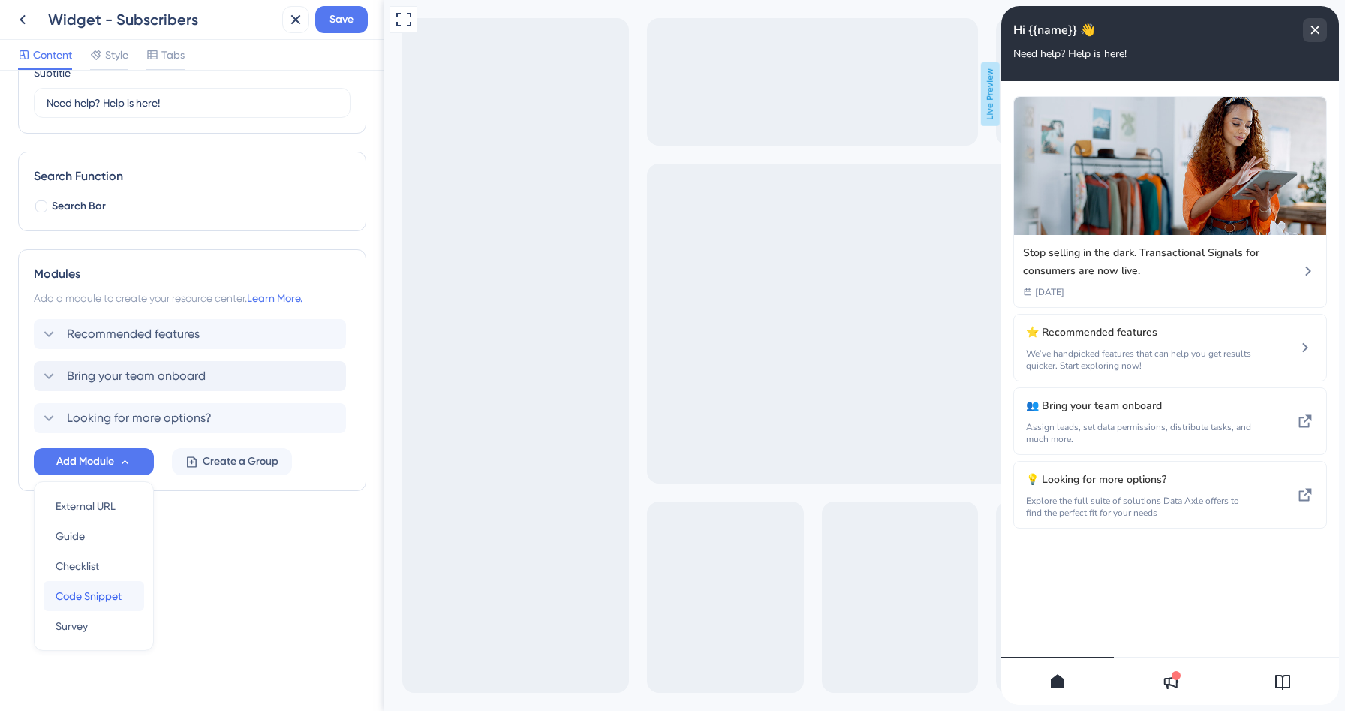
click at [98, 596] on span "Code Snippet" at bounding box center [89, 596] width 66 height 18
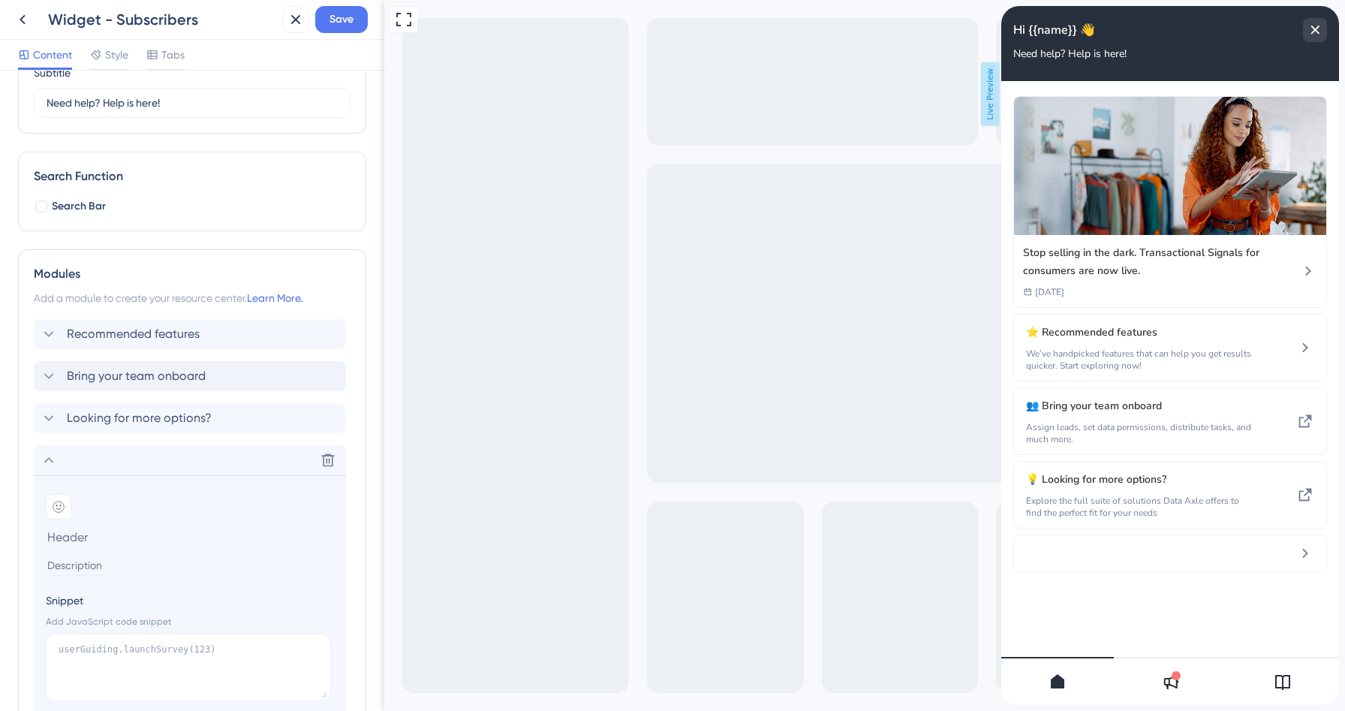
click at [101, 542] on input at bounding box center [191, 537] width 291 height 23
type input "Transfer leads from Salesgenie to HubSpot in just a few clicks and keep your sa…"
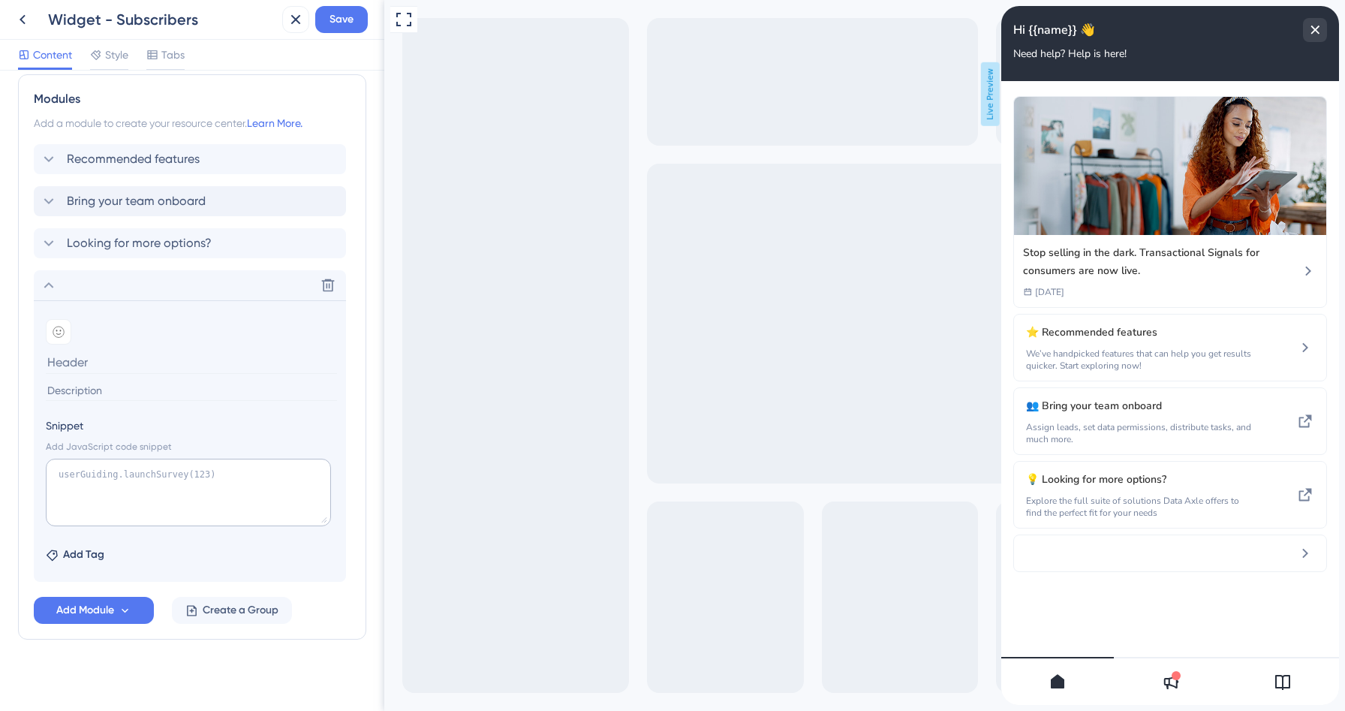
scroll to position [0, 0]
click at [101, 390] on input at bounding box center [191, 391] width 291 height 20
paste input "Transfer leads from Salesgenie to HubSpot in just a few clicks and keep your sa…"
type input "Transfer leads from Salesgenie to HubSpot in just a few clicks and keep your sa…"
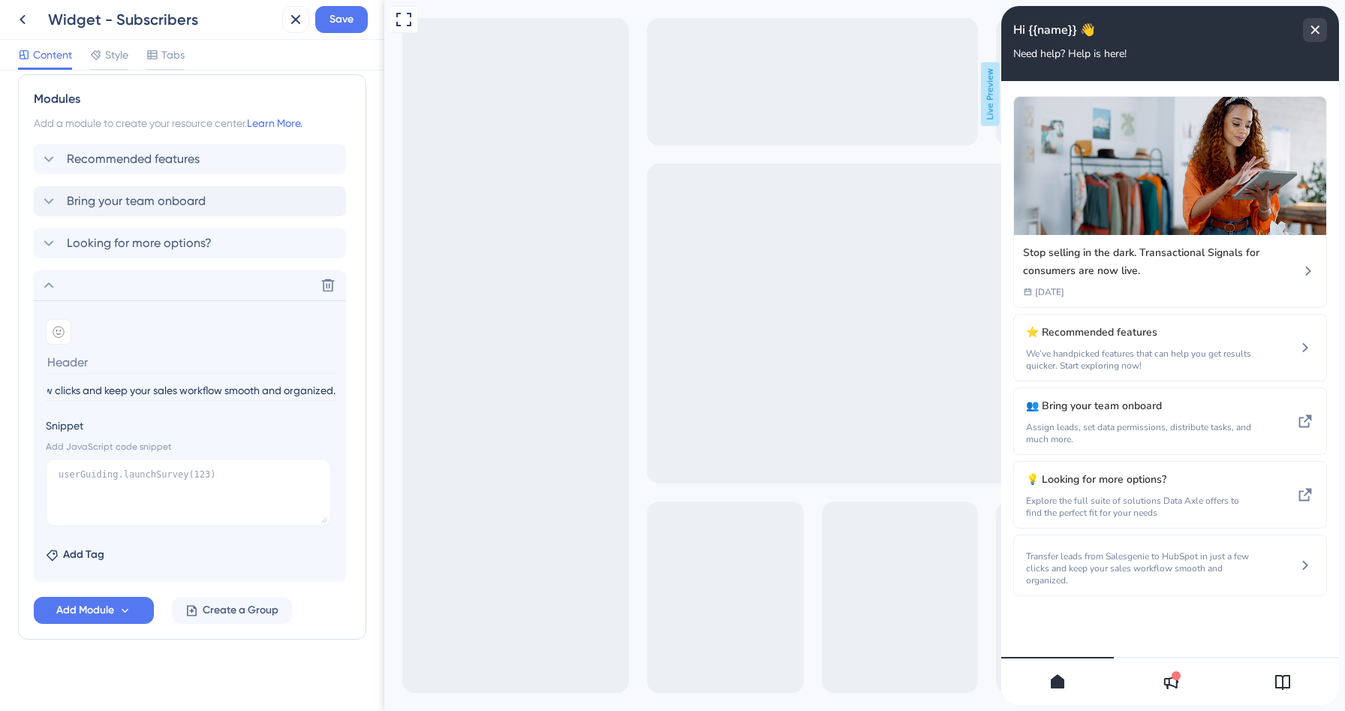
scroll to position [0, 0]
click at [131, 345] on section "Add emoji Transfer leads from Salesgenie to HubSpot in just a few clicks and ke…" at bounding box center [190, 359] width 288 height 80
click at [98, 357] on input at bounding box center [191, 362] width 291 height 23
click at [56, 330] on icon at bounding box center [59, 332] width 12 height 12
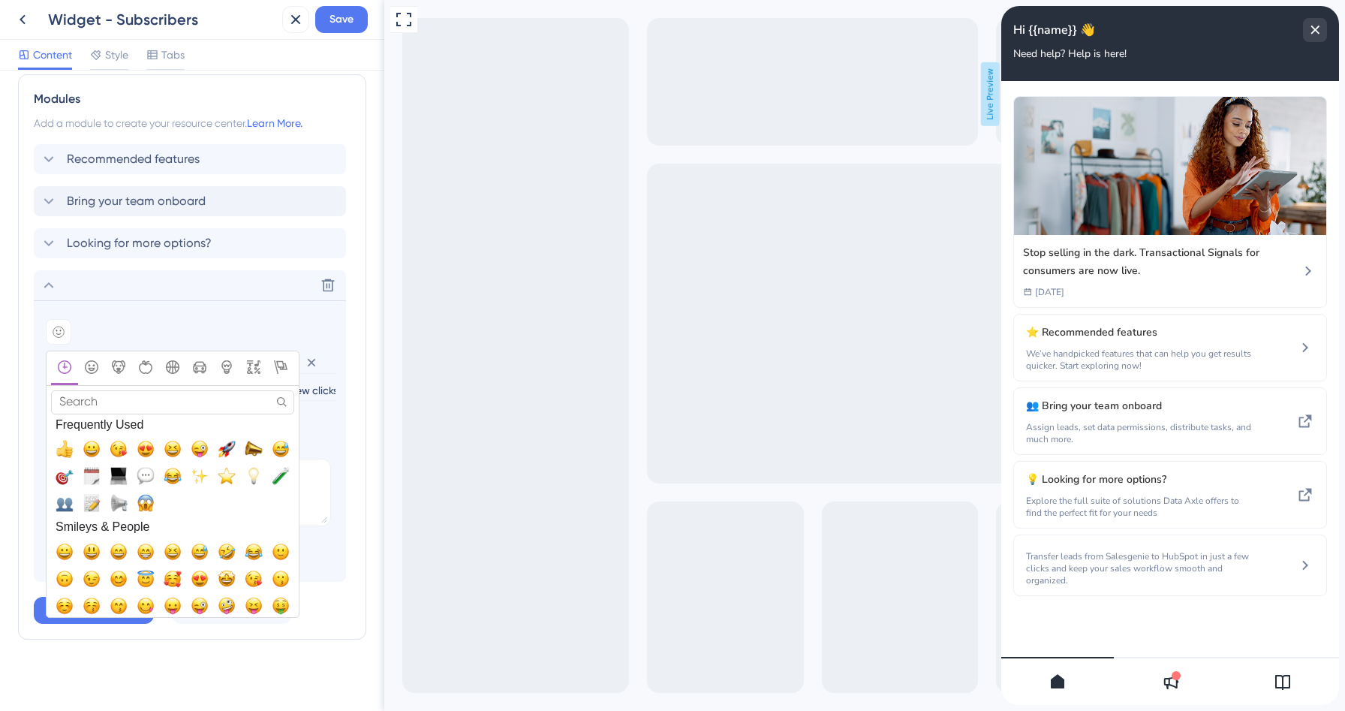
click at [99, 399] on input "Search" at bounding box center [172, 401] width 243 height 23
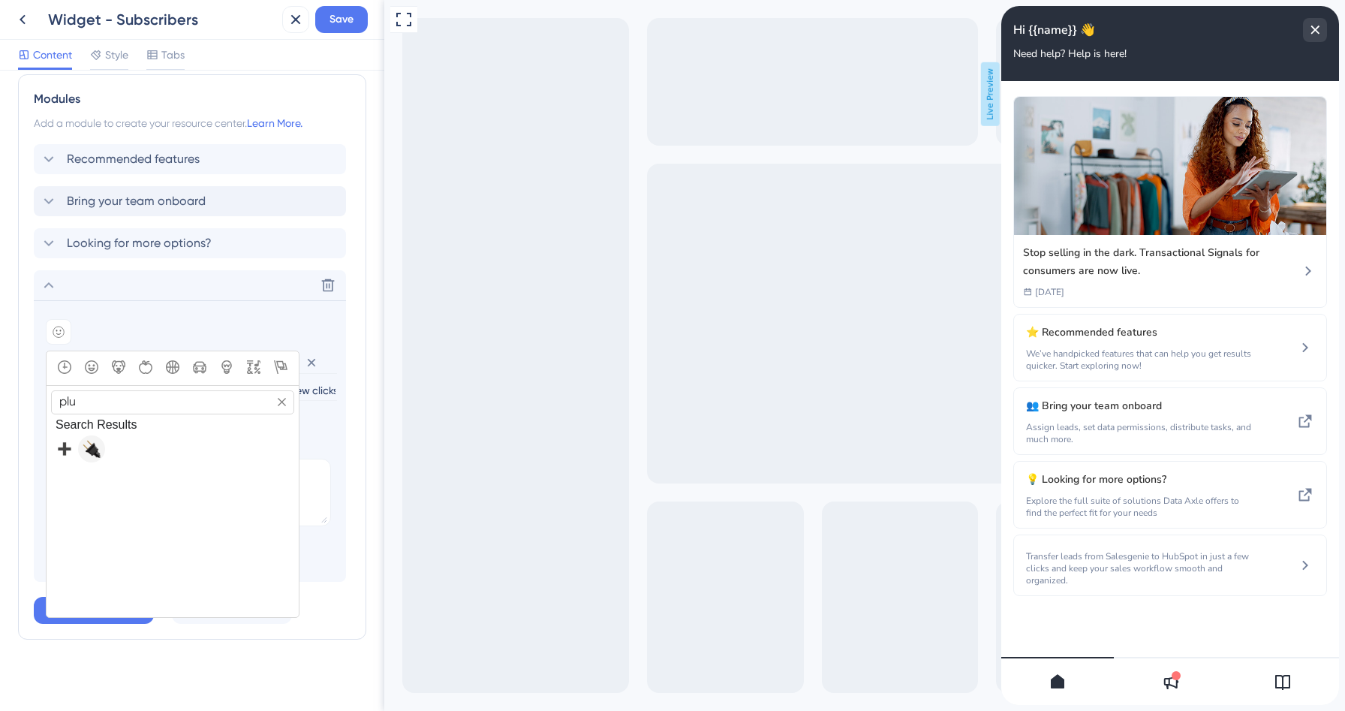
type input "plu"
click at [98, 445] on span "🔌, electric_plug" at bounding box center [92, 449] width 18 height 18
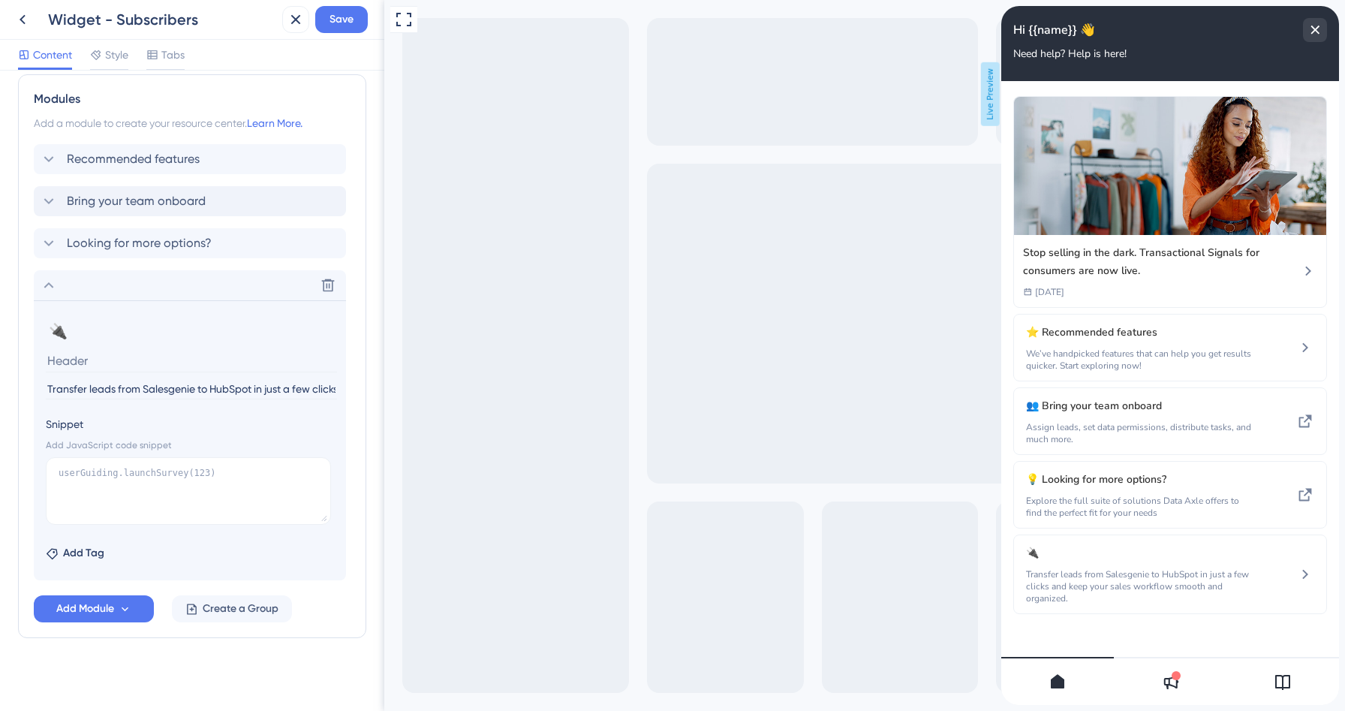
click at [96, 368] on input at bounding box center [191, 360] width 291 height 23
type input "Connect to Hubspot CRM"
click at [53, 290] on icon at bounding box center [49, 285] width 18 height 18
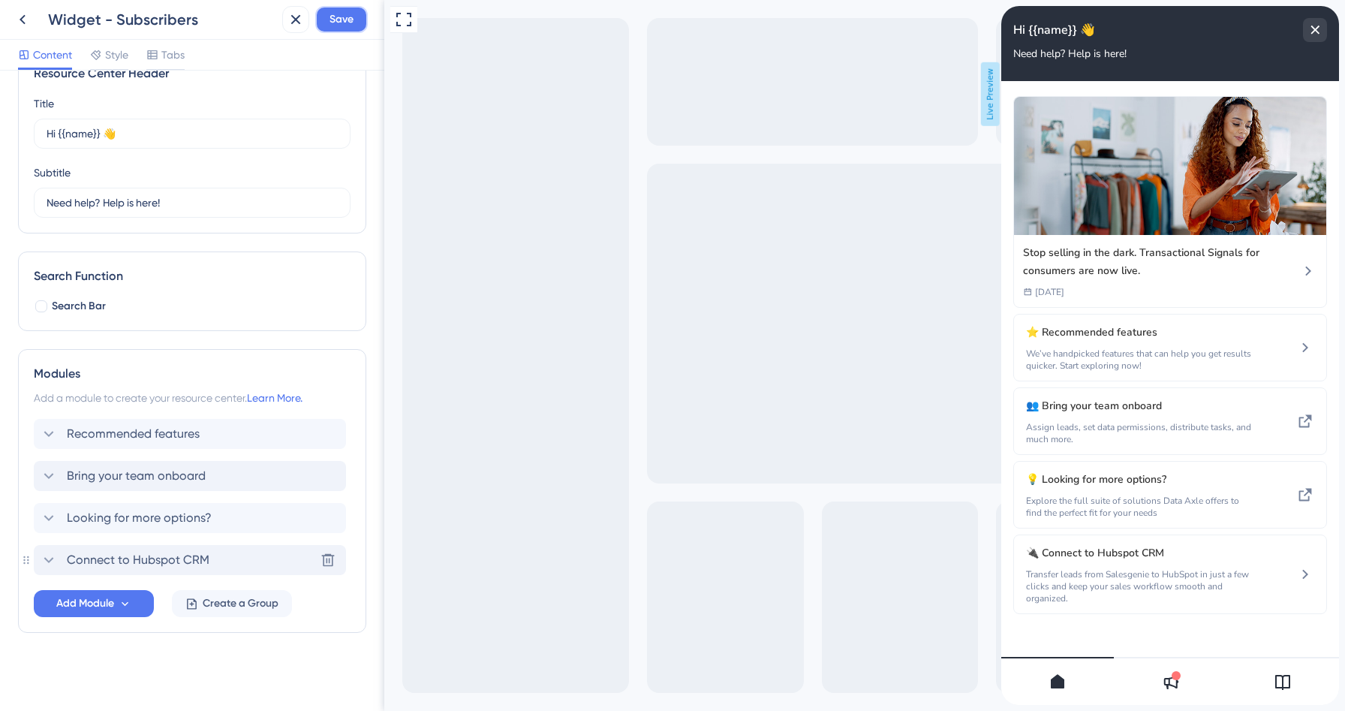
click at [343, 17] on span "Save" at bounding box center [342, 20] width 24 height 18
click at [158, 559] on span "Connect to Hubspot CRM" at bounding box center [138, 560] width 143 height 18
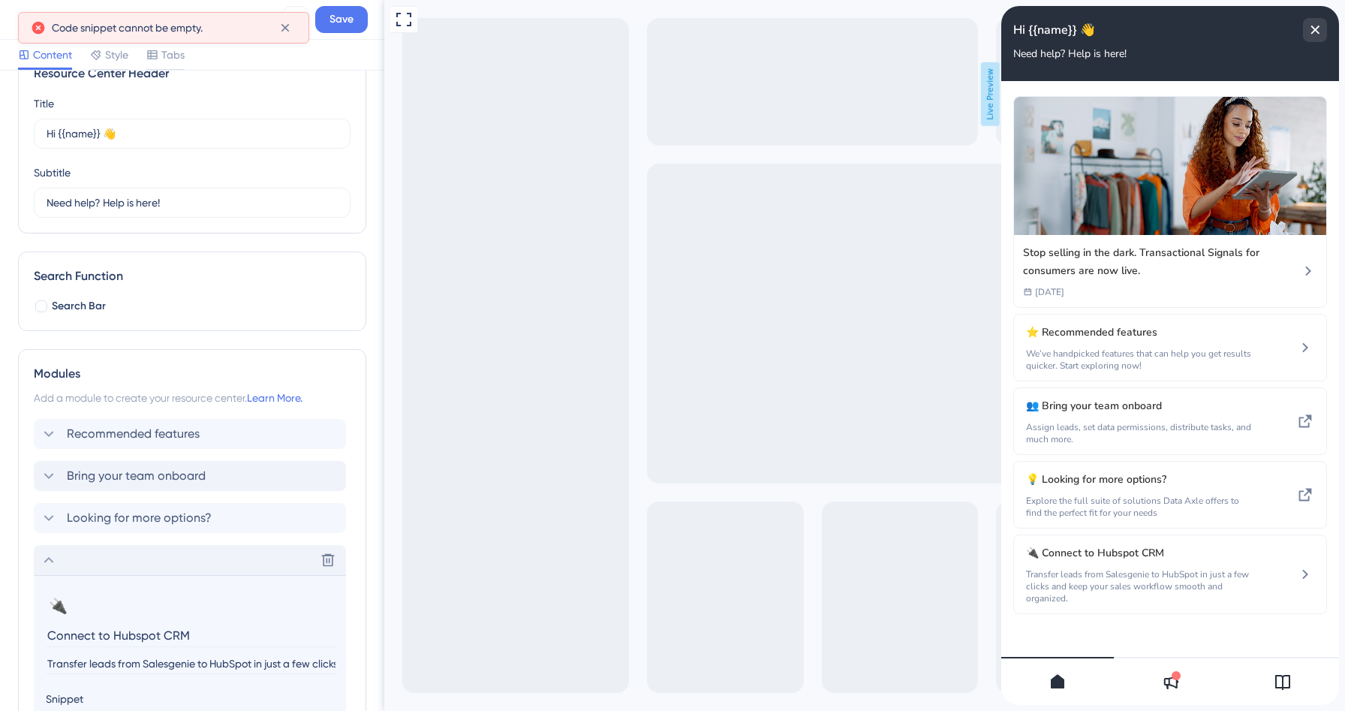
scroll to position [315, 0]
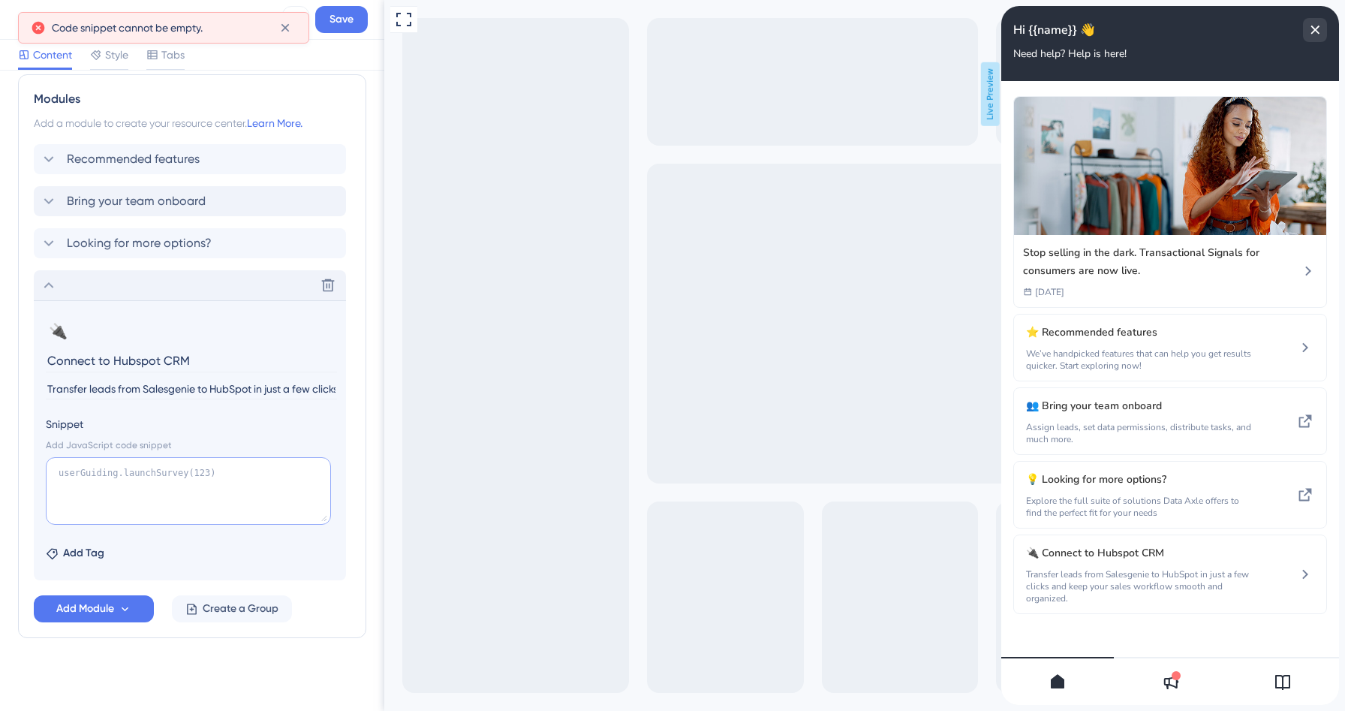
click at [137, 481] on textarea at bounding box center [188, 491] width 285 height 68
type textarea "--"
click at [346, 27] on span "Save" at bounding box center [342, 20] width 24 height 18
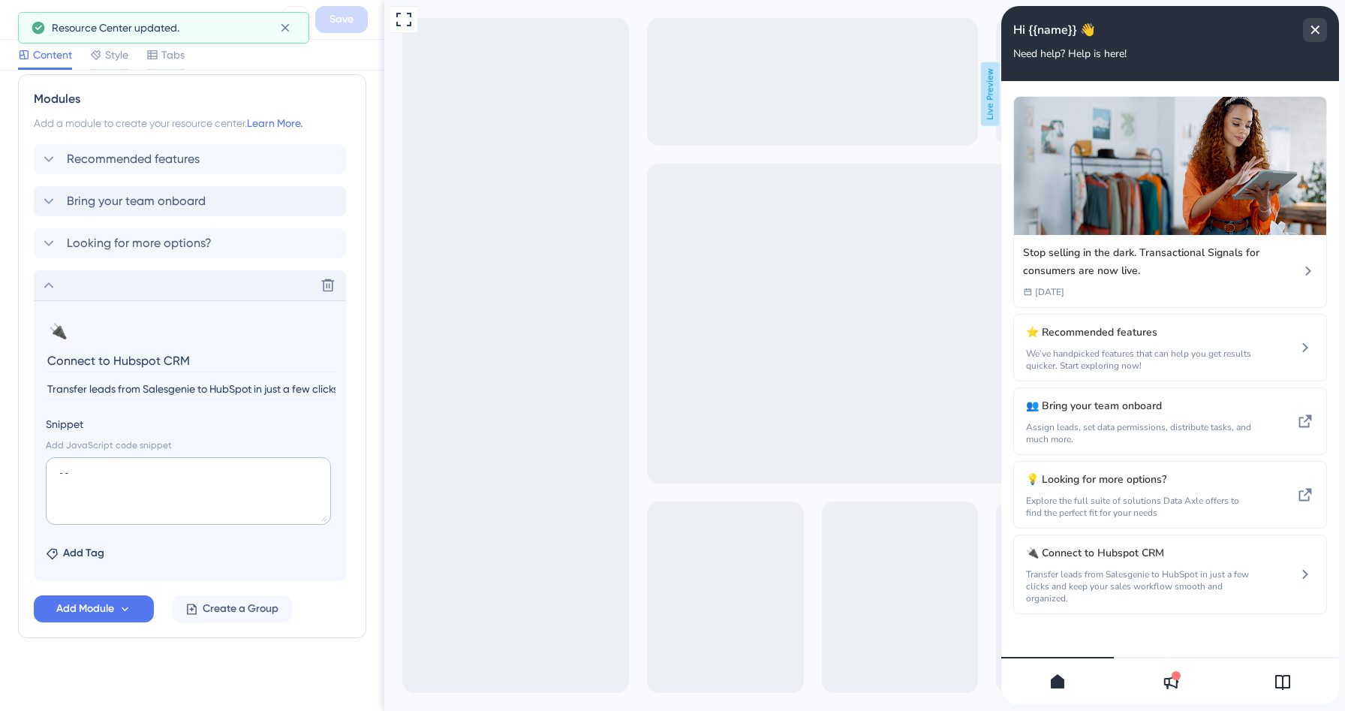
click at [50, 290] on icon at bounding box center [49, 285] width 18 height 18
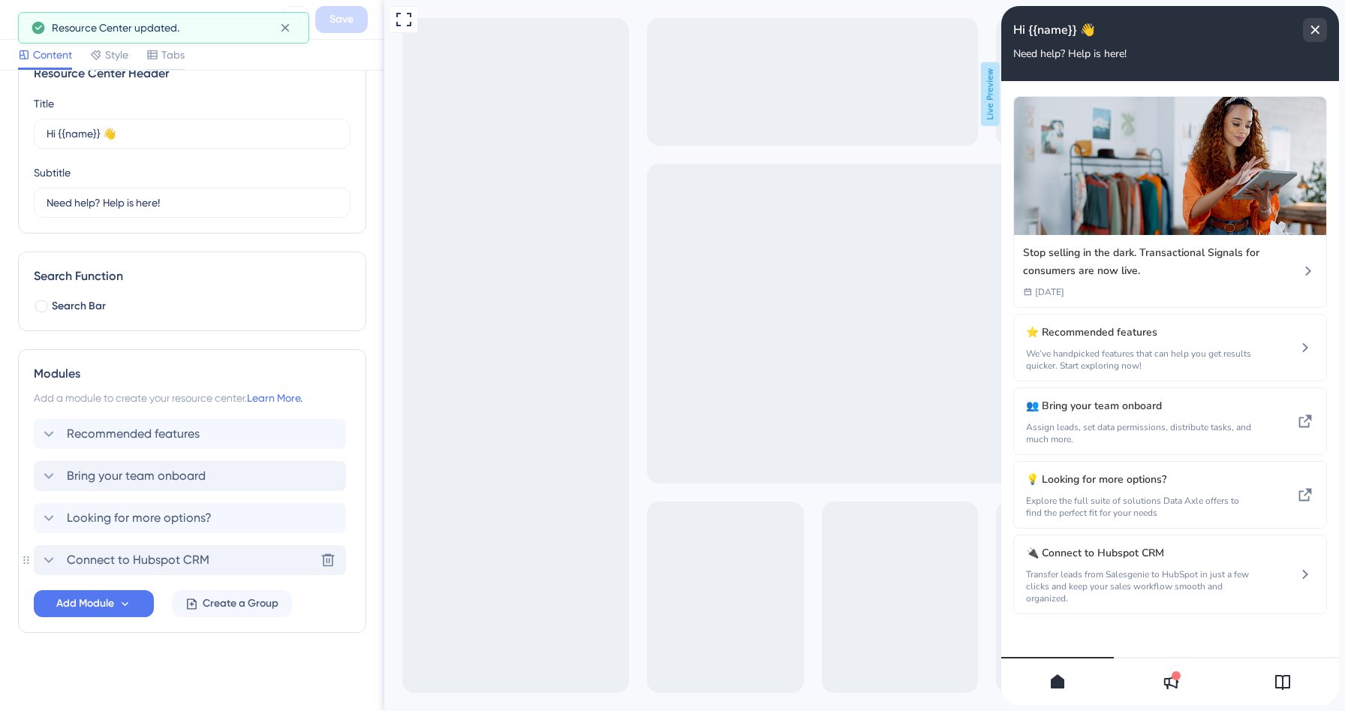
scroll to position [40, 0]
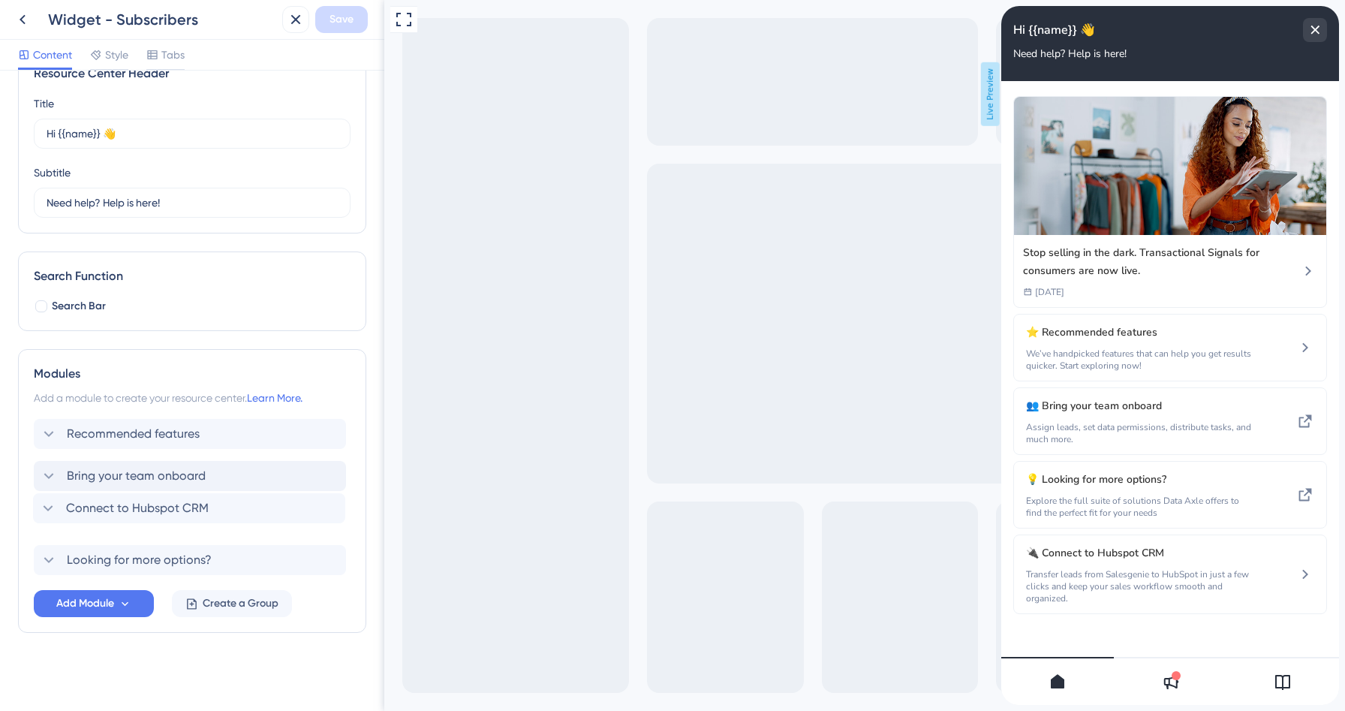
drag, startPoint x: 39, startPoint y: 563, endPoint x: 38, endPoint y: 507, distance: 56.3
click at [38, 507] on div "Recommended features Bring your team onboard Looking for more options? Connect …" at bounding box center [192, 497] width 317 height 156
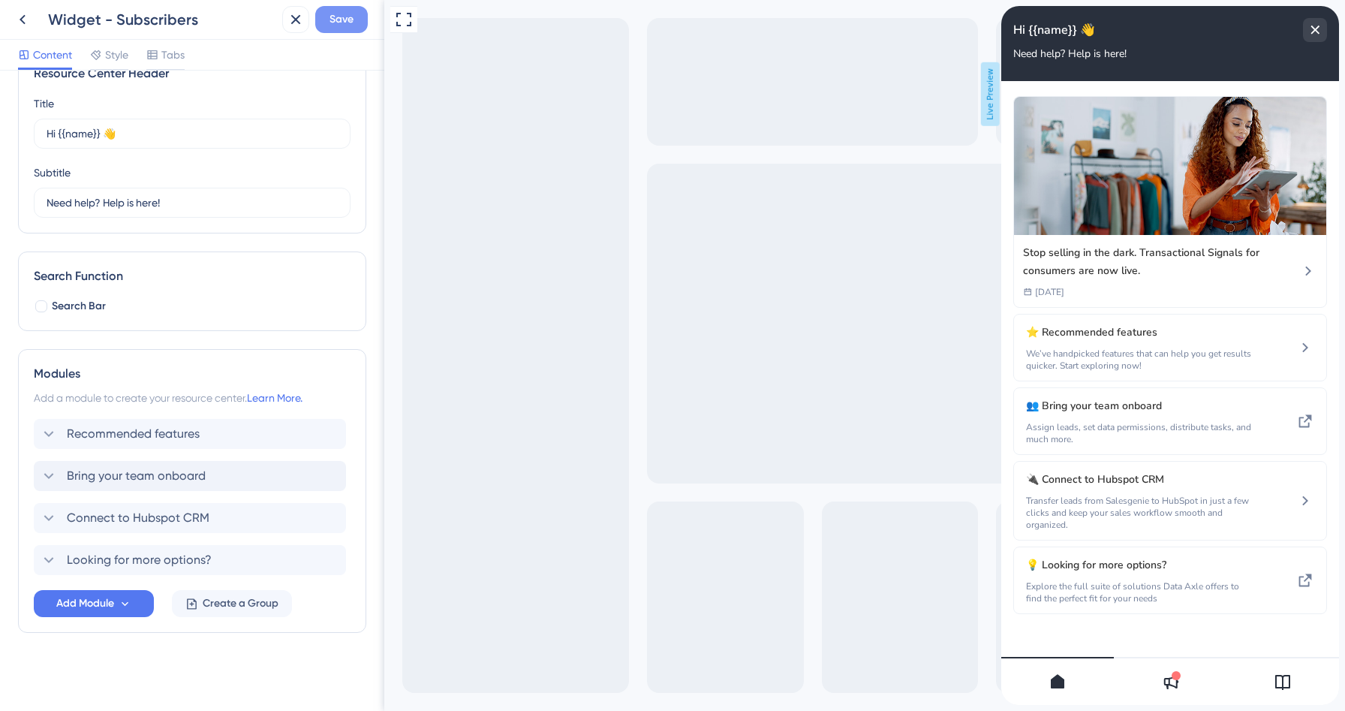
click at [336, 13] on span "Save" at bounding box center [342, 20] width 24 height 18
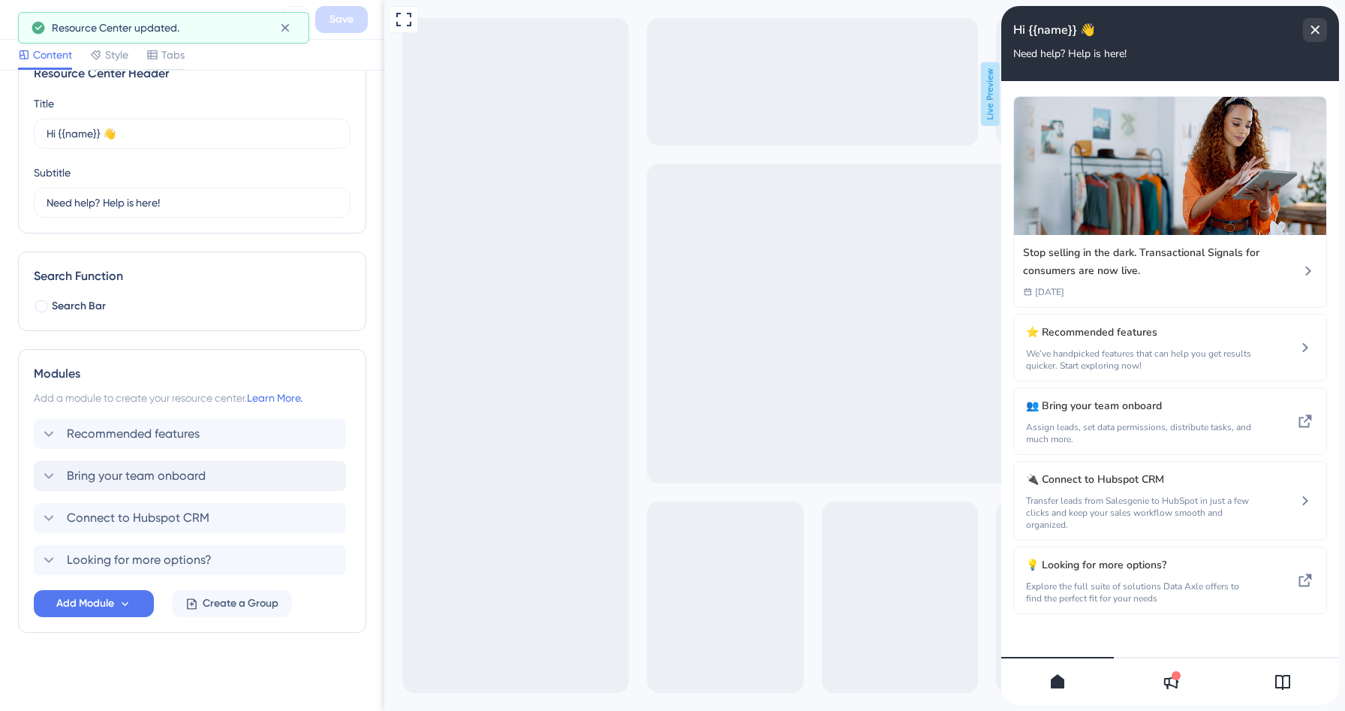
click at [21, 19] on div "Resource Center updated." at bounding box center [163, 28] width 291 height 32
click at [282, 35] on icon at bounding box center [285, 27] width 15 height 15
click at [21, 14] on icon at bounding box center [23, 20] width 18 height 18
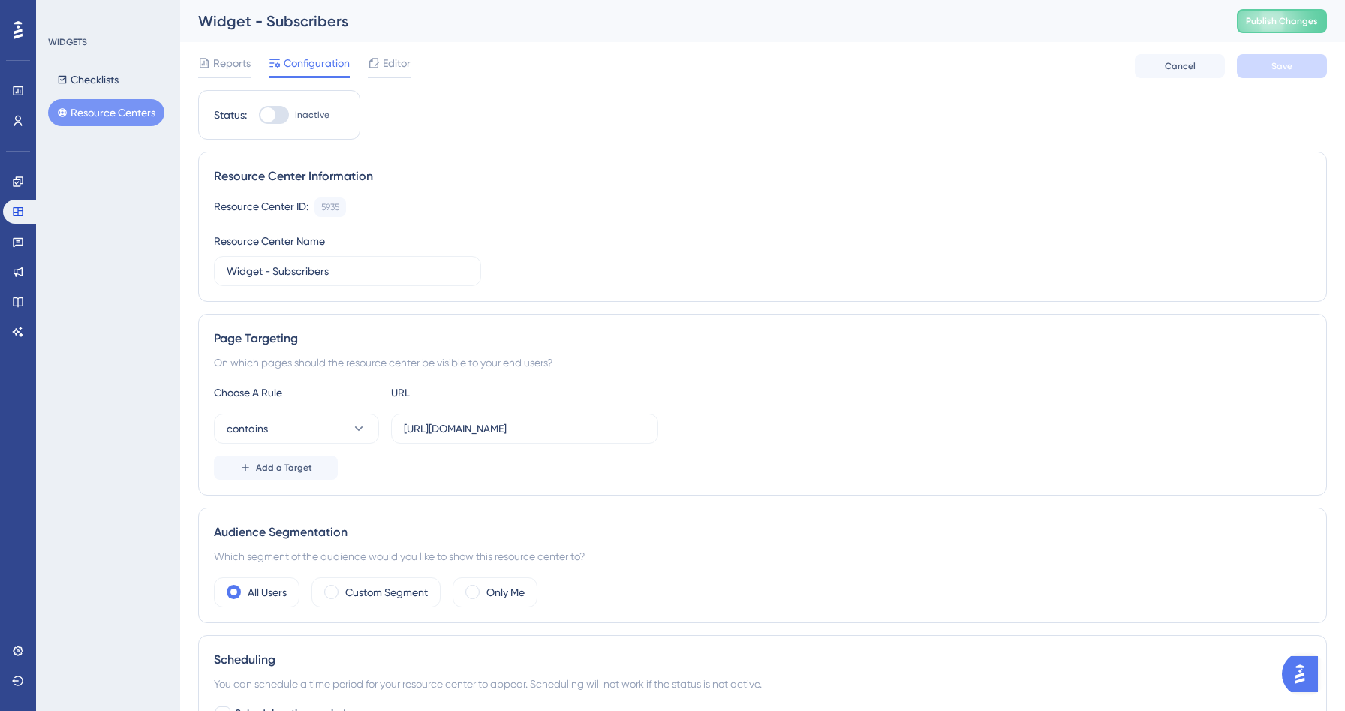
click at [103, 113] on button "Resource Centers" at bounding box center [106, 112] width 116 height 27
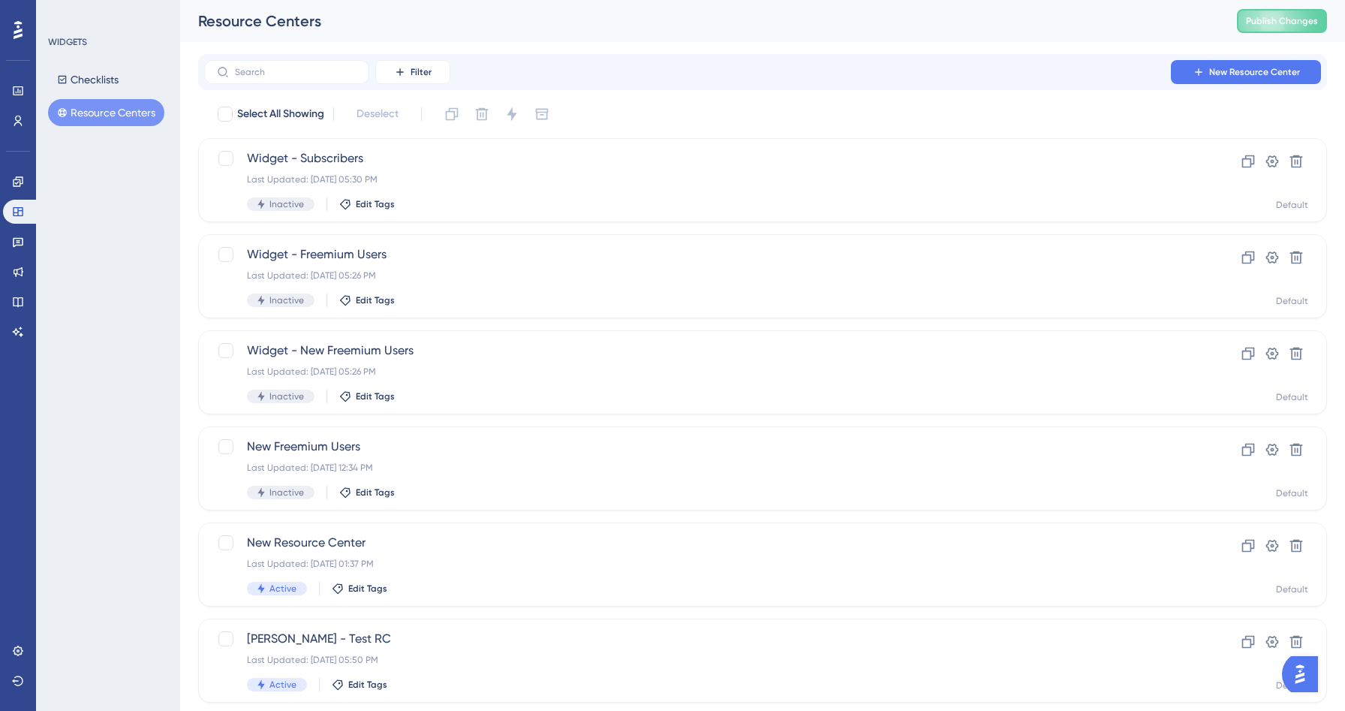
click at [914, 59] on div "Filter New Resource Center" at bounding box center [762, 72] width 1129 height 36
click at [418, 392] on div "Inactive Edit Tags" at bounding box center [702, 397] width 911 height 14
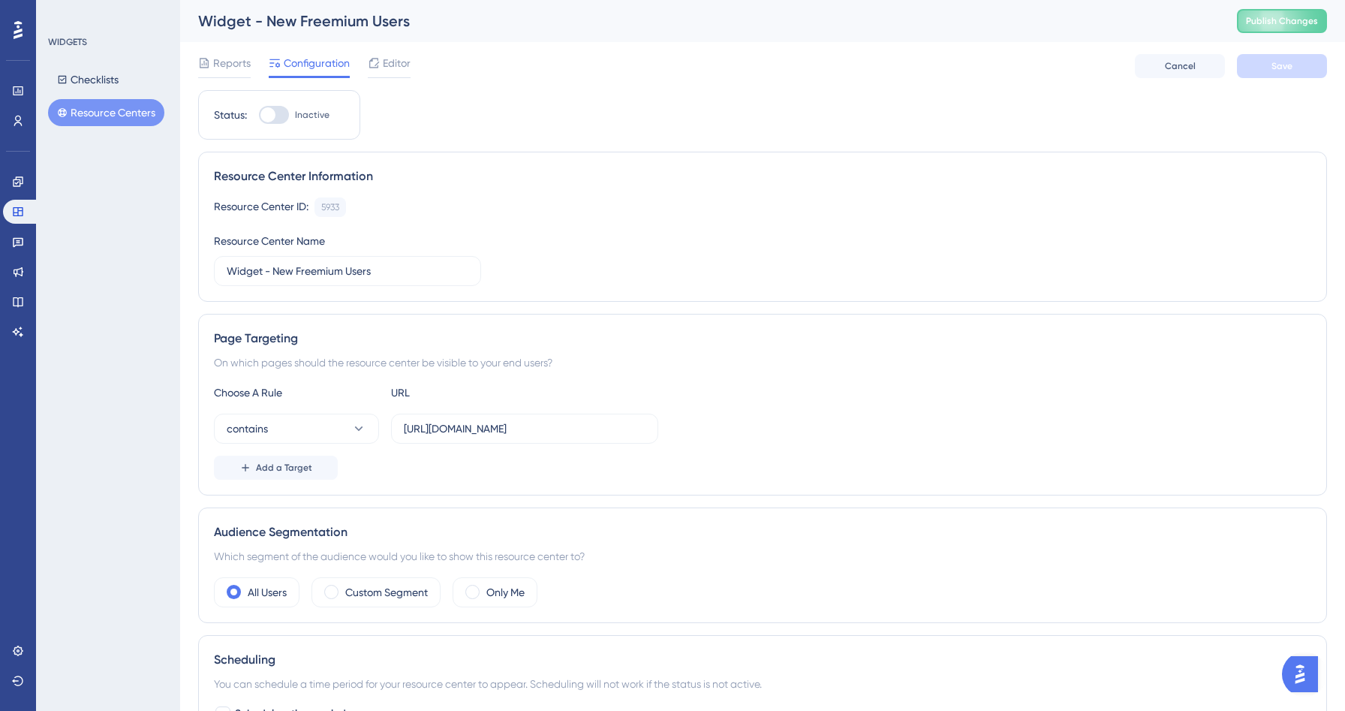
click at [393, 53] on div "Reports Configuration Editor Cancel Save" at bounding box center [762, 66] width 1129 height 48
click at [393, 61] on span "Editor" at bounding box center [397, 63] width 28 height 18
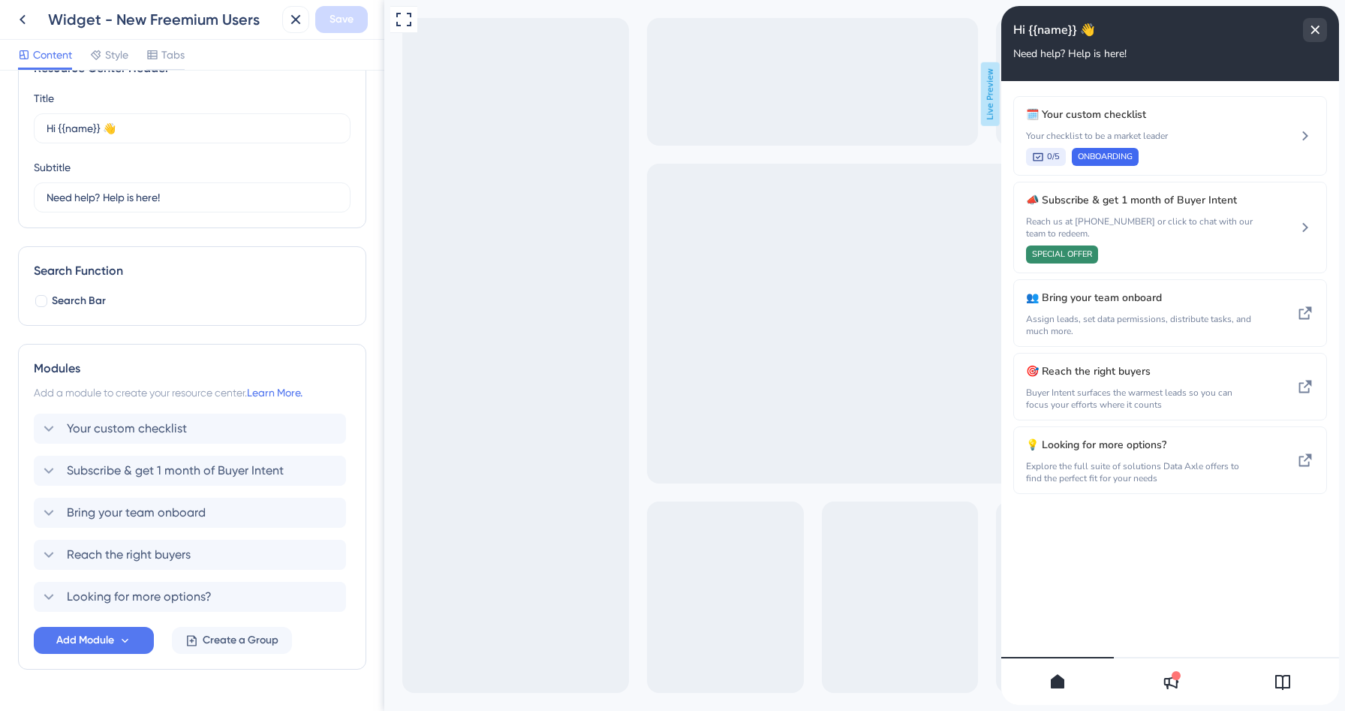
scroll to position [82, 0]
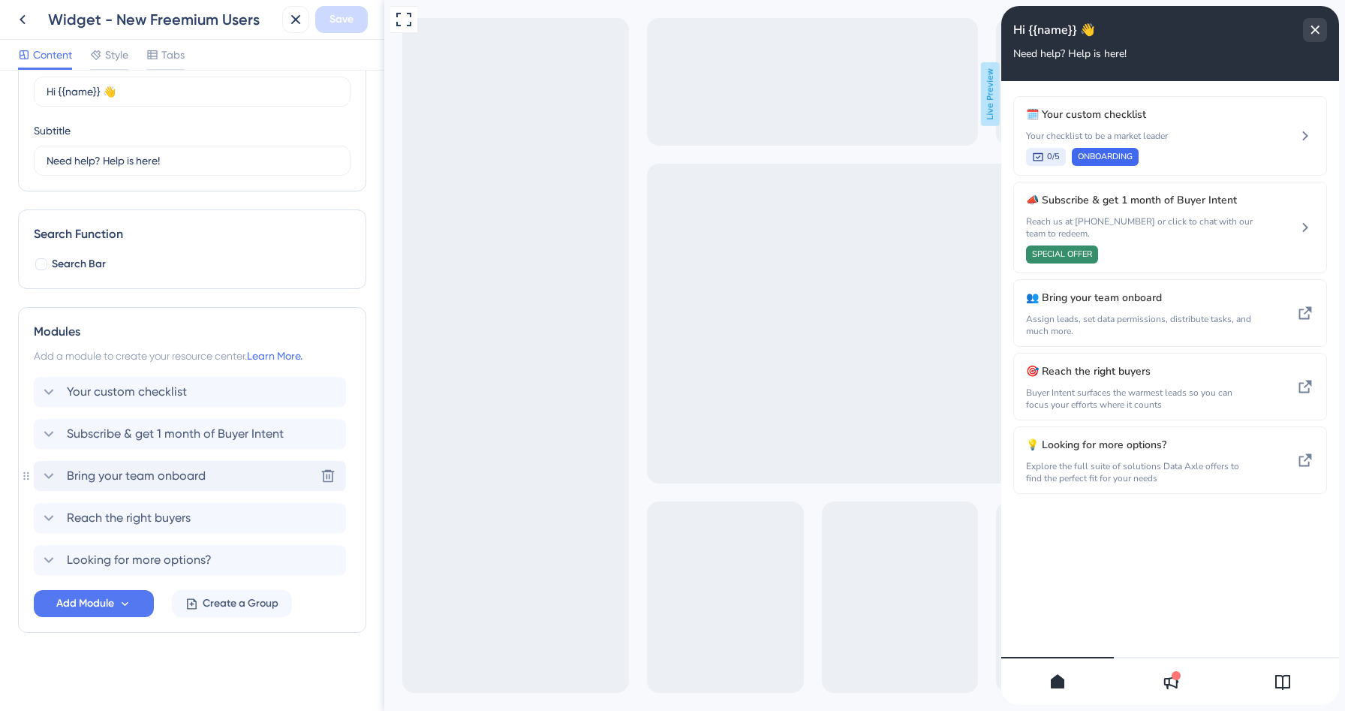
click at [153, 470] on span "Bring your team onboard" at bounding box center [136, 476] width 139 height 18
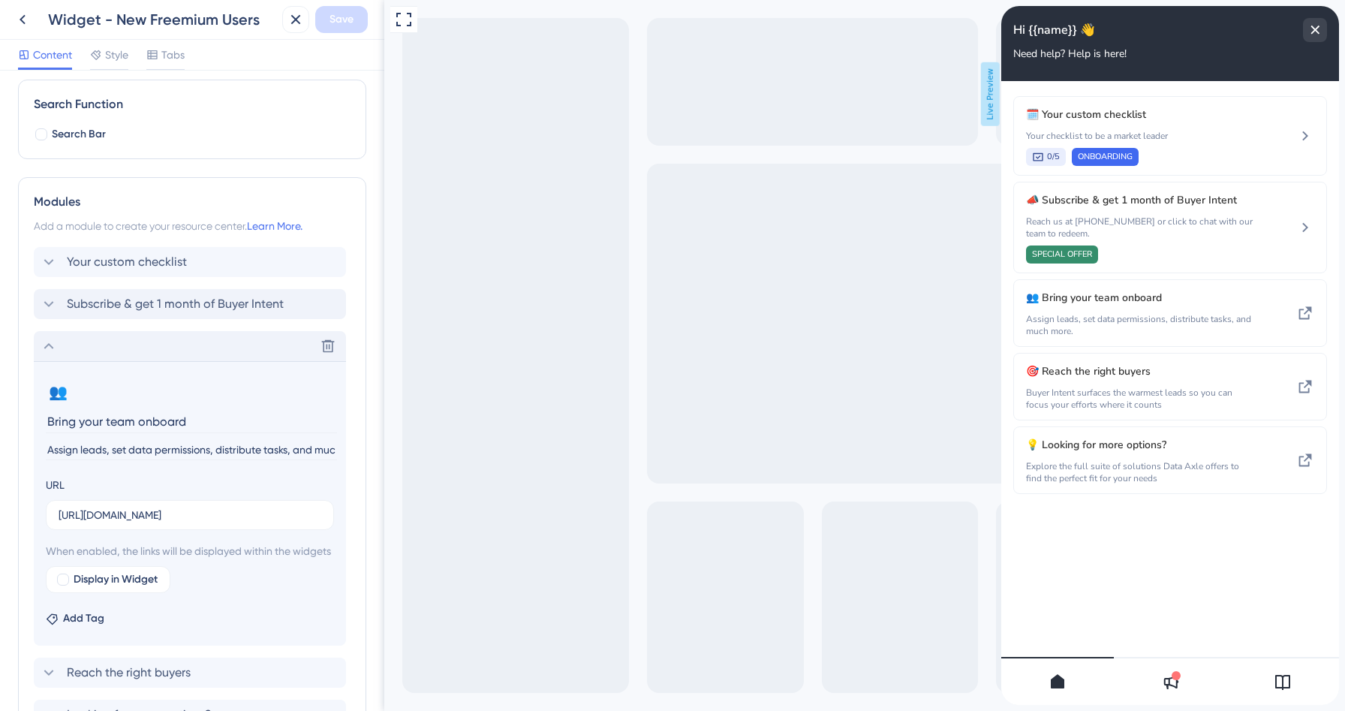
scroll to position [260, 0]
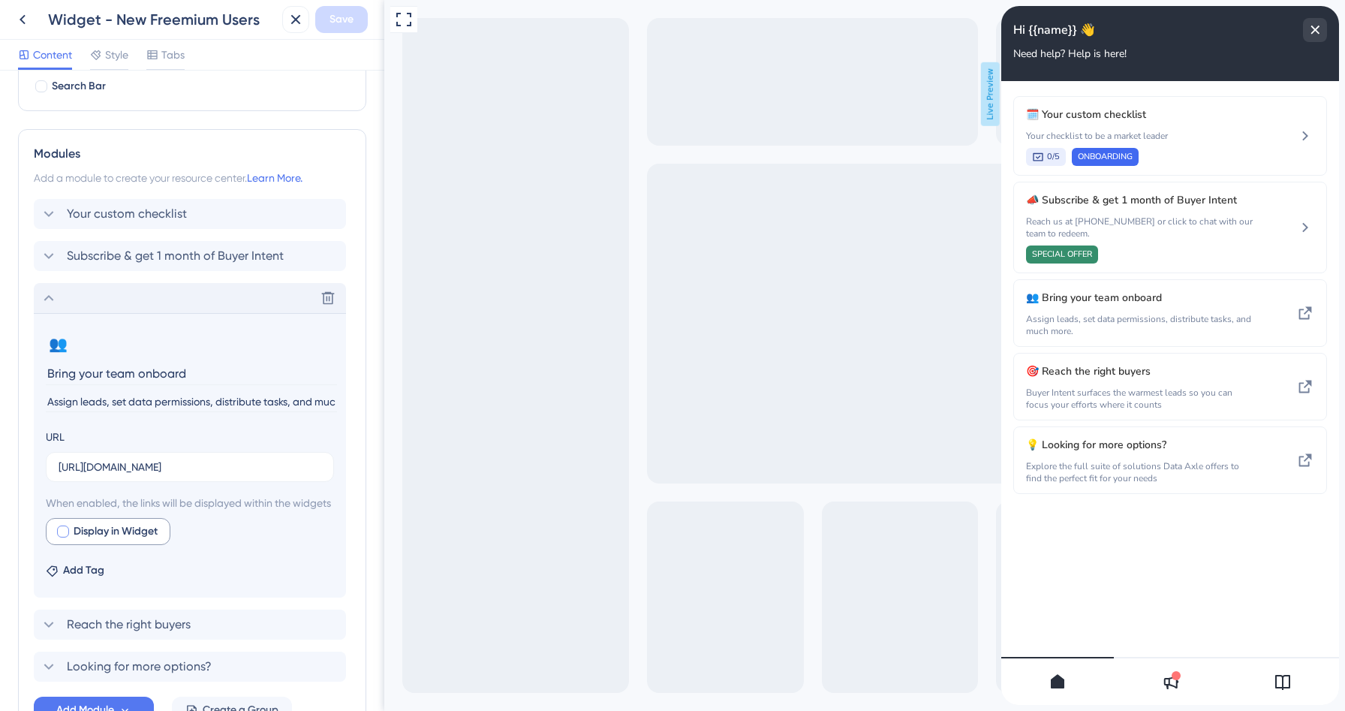
click at [65, 538] on div at bounding box center [63, 532] width 12 height 12
checkbox input "true"
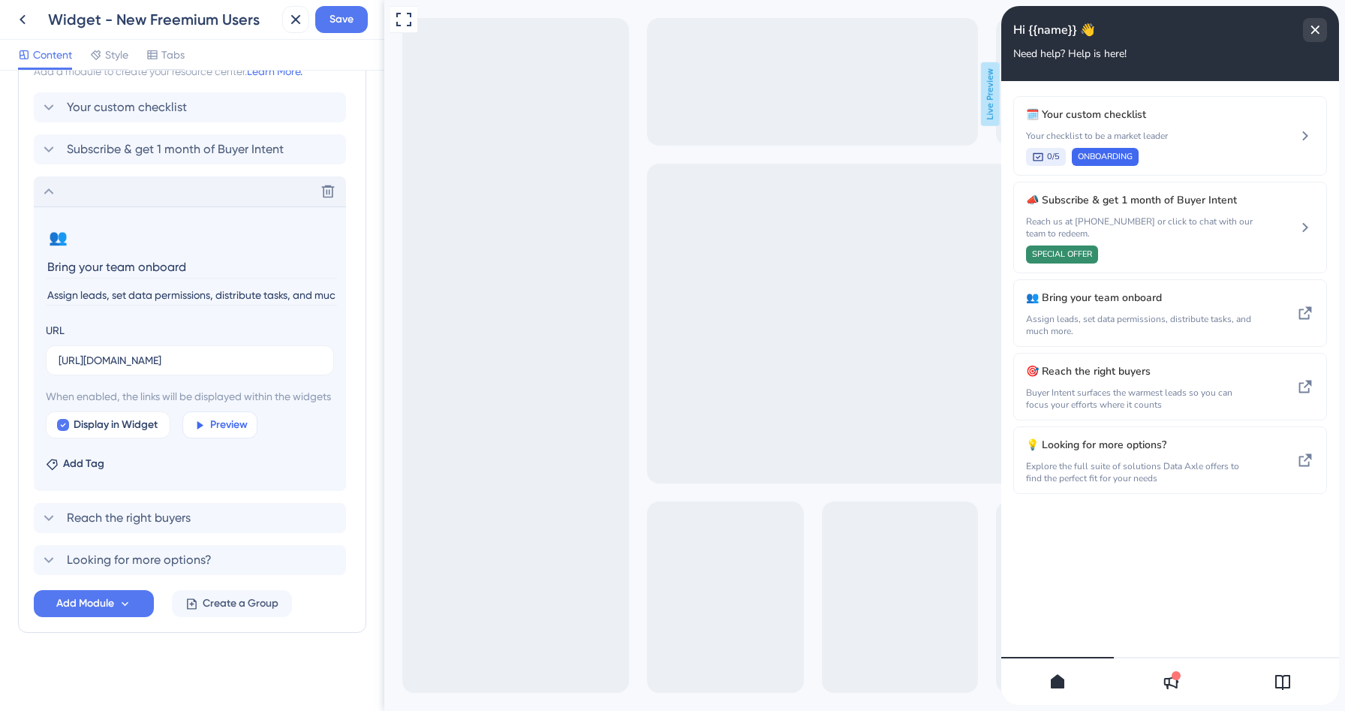
click at [202, 422] on icon at bounding box center [199, 425] width 13 height 13
click at [202, 425] on icon at bounding box center [200, 425] width 6 height 8
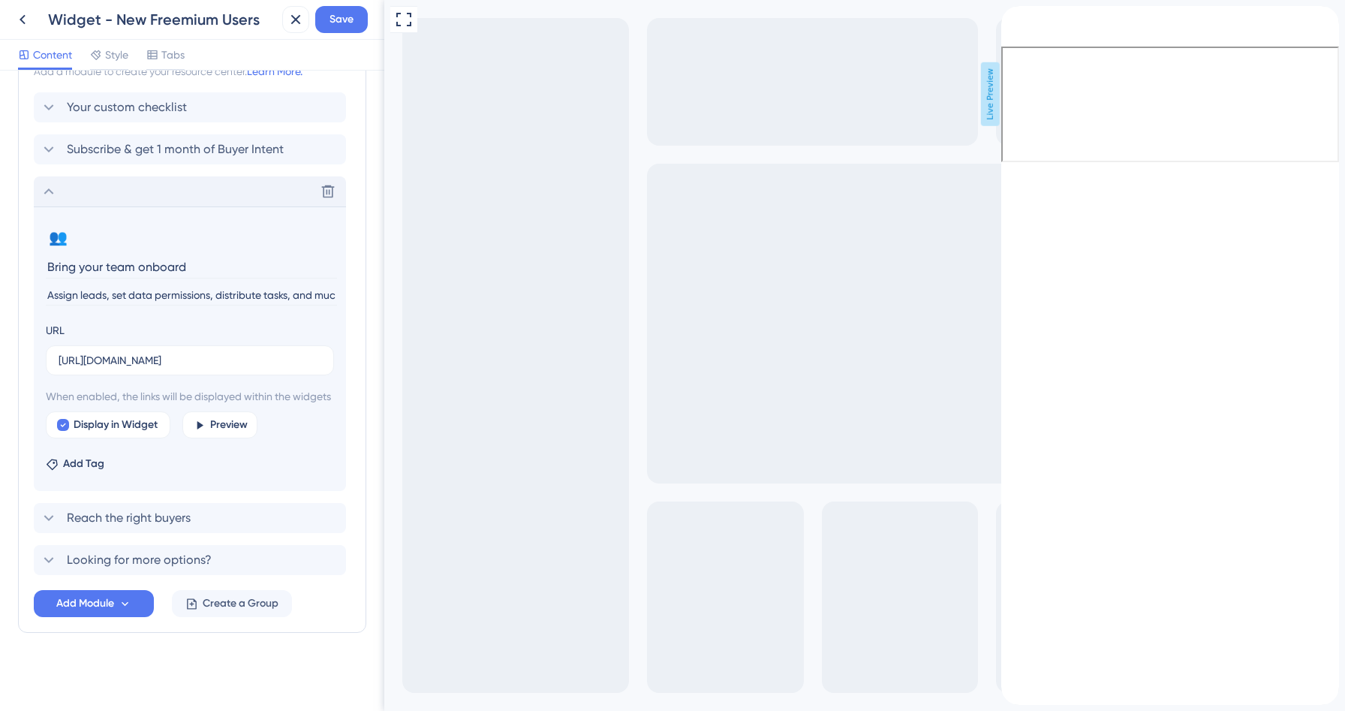
click at [53, 182] on icon at bounding box center [49, 191] width 18 height 18
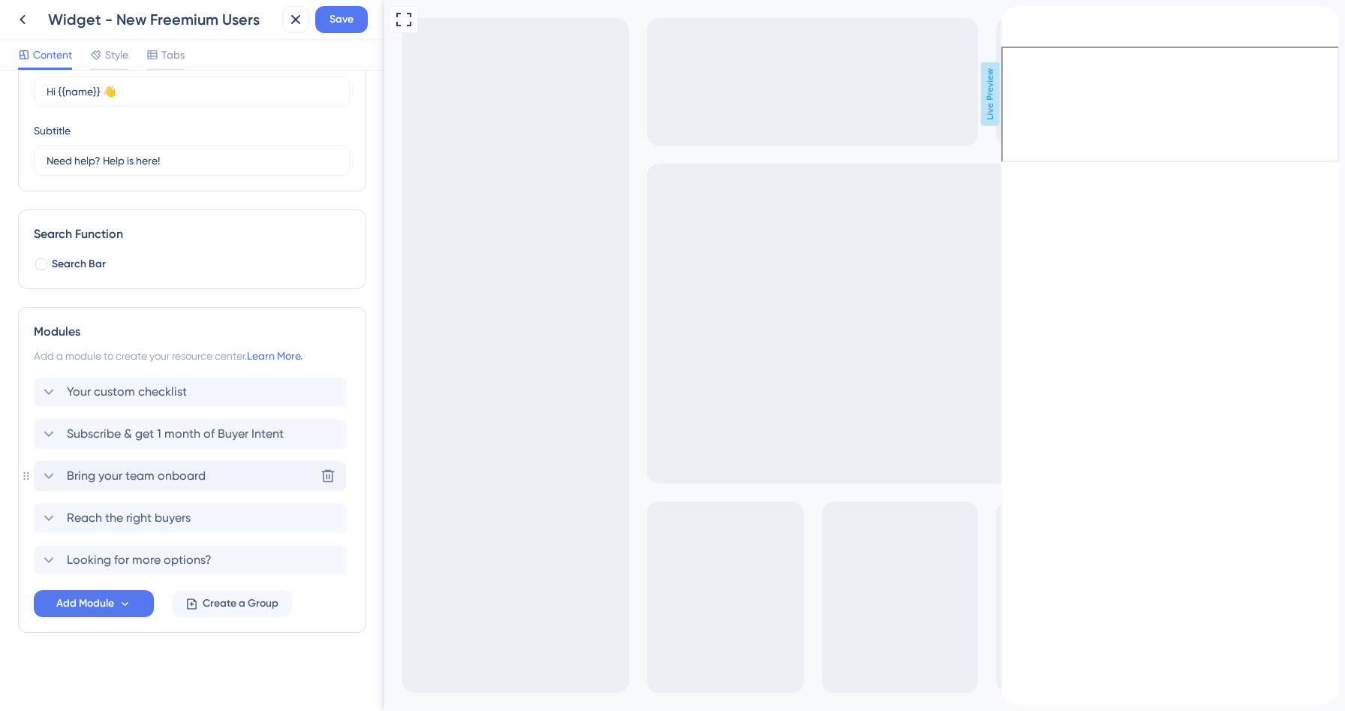
scroll to position [82, 0]
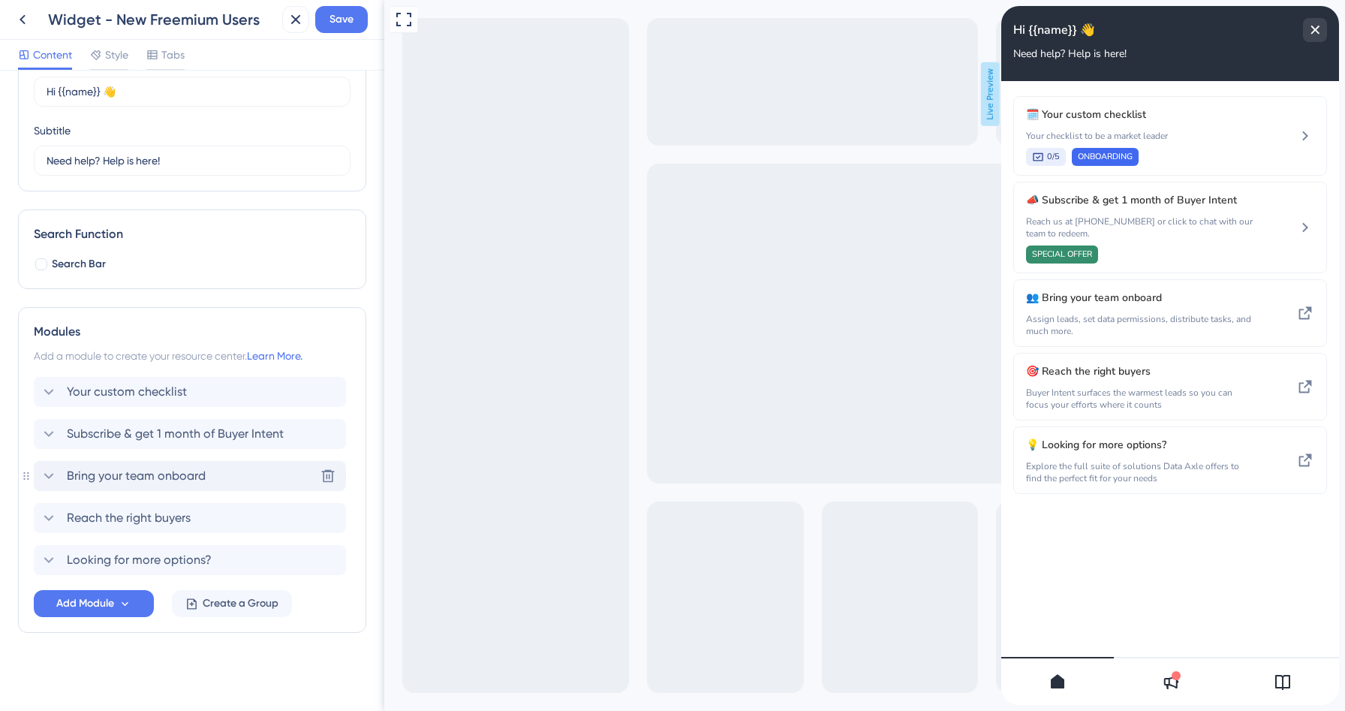
click at [48, 474] on icon at bounding box center [49, 476] width 18 height 18
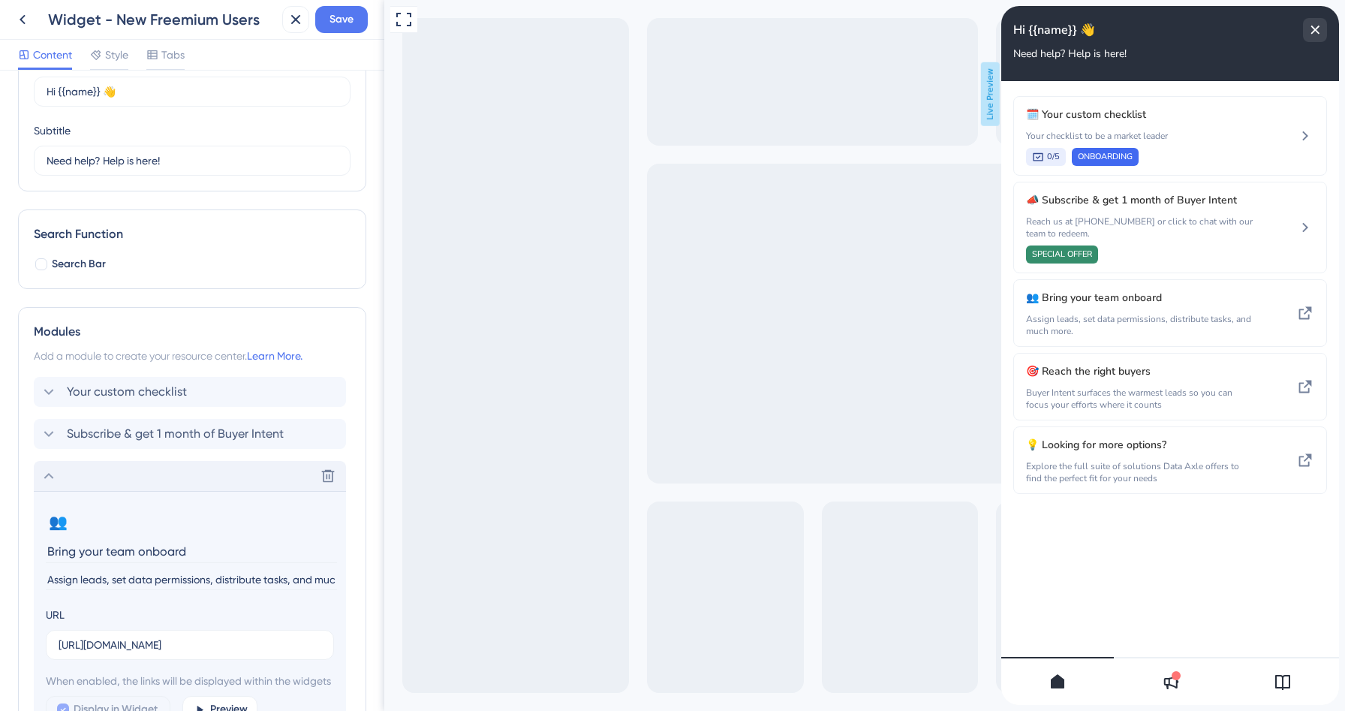
scroll to position [384, 0]
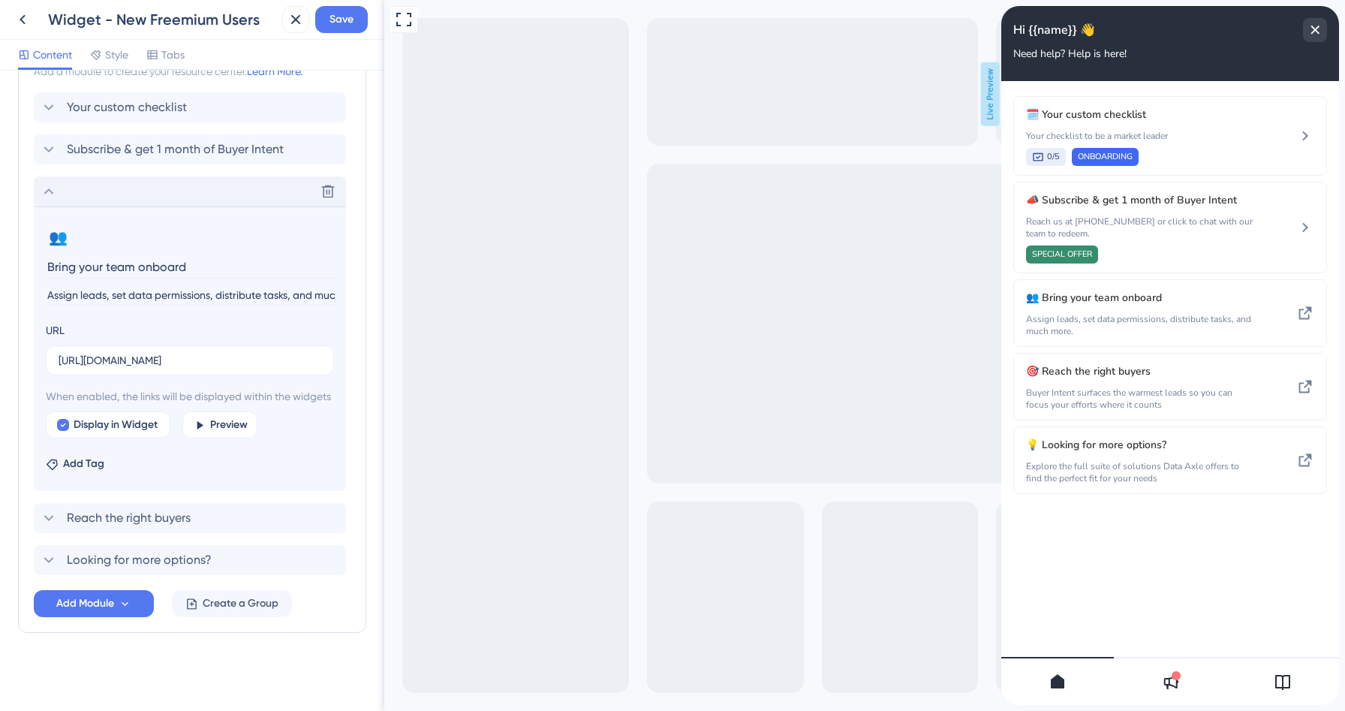
click at [44, 182] on icon at bounding box center [49, 191] width 18 height 18
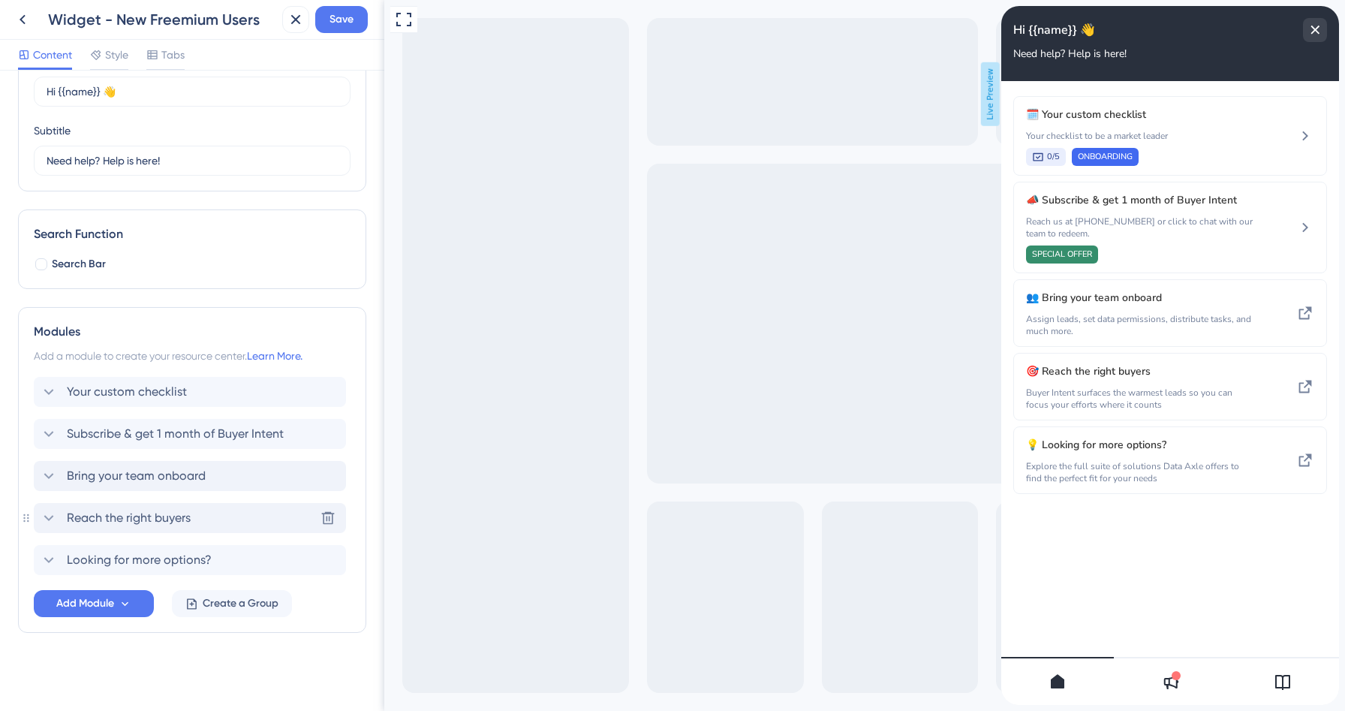
click at [136, 514] on span "Reach the right buyers" at bounding box center [129, 518] width 124 height 18
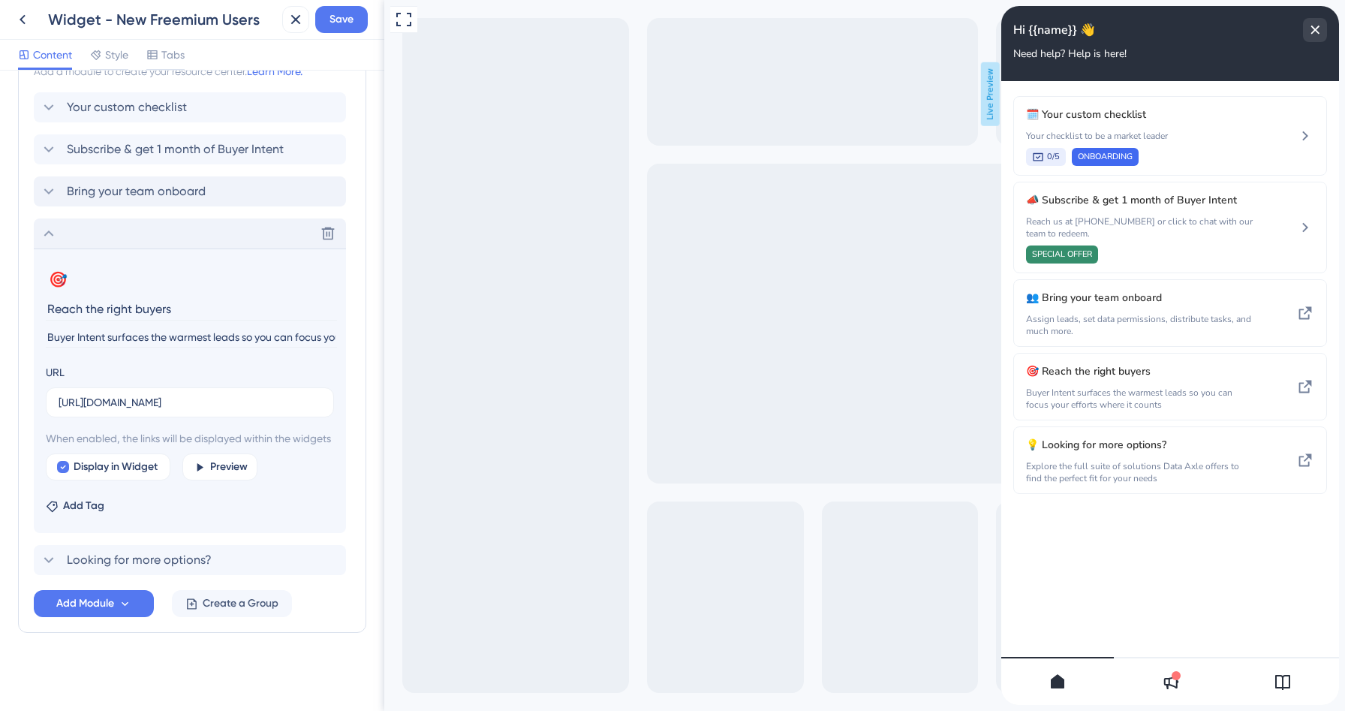
click at [46, 224] on icon at bounding box center [49, 233] width 18 height 18
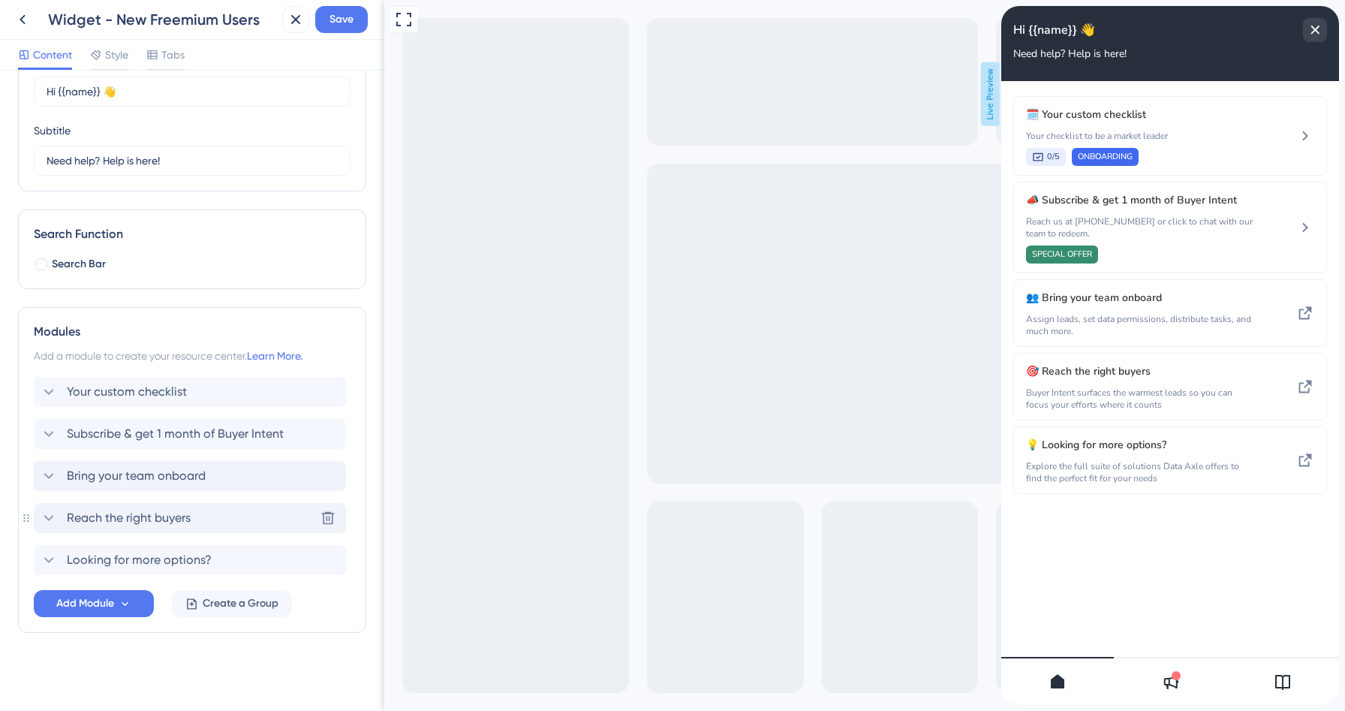
scroll to position [82, 0]
click at [148, 570] on div "Looking for more options? [GEOGRAPHIC_DATA]" at bounding box center [190, 560] width 312 height 30
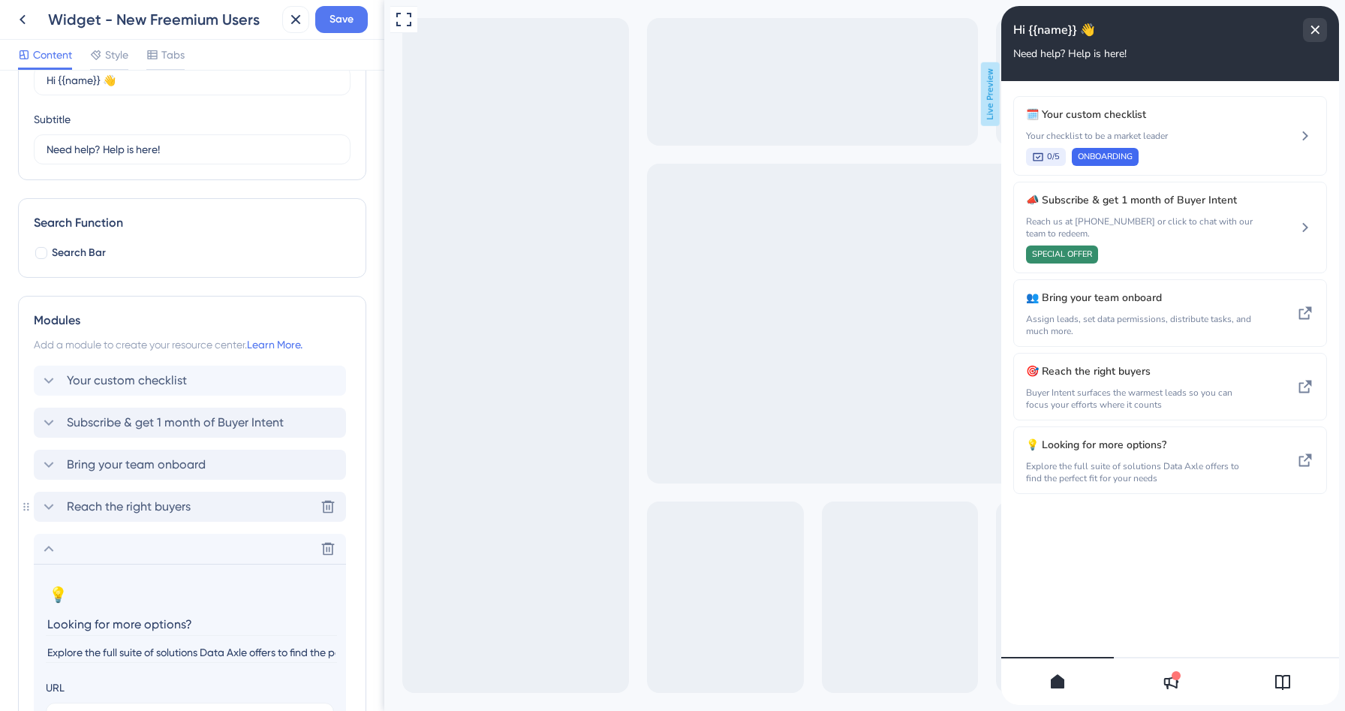
scroll to position [98, 0]
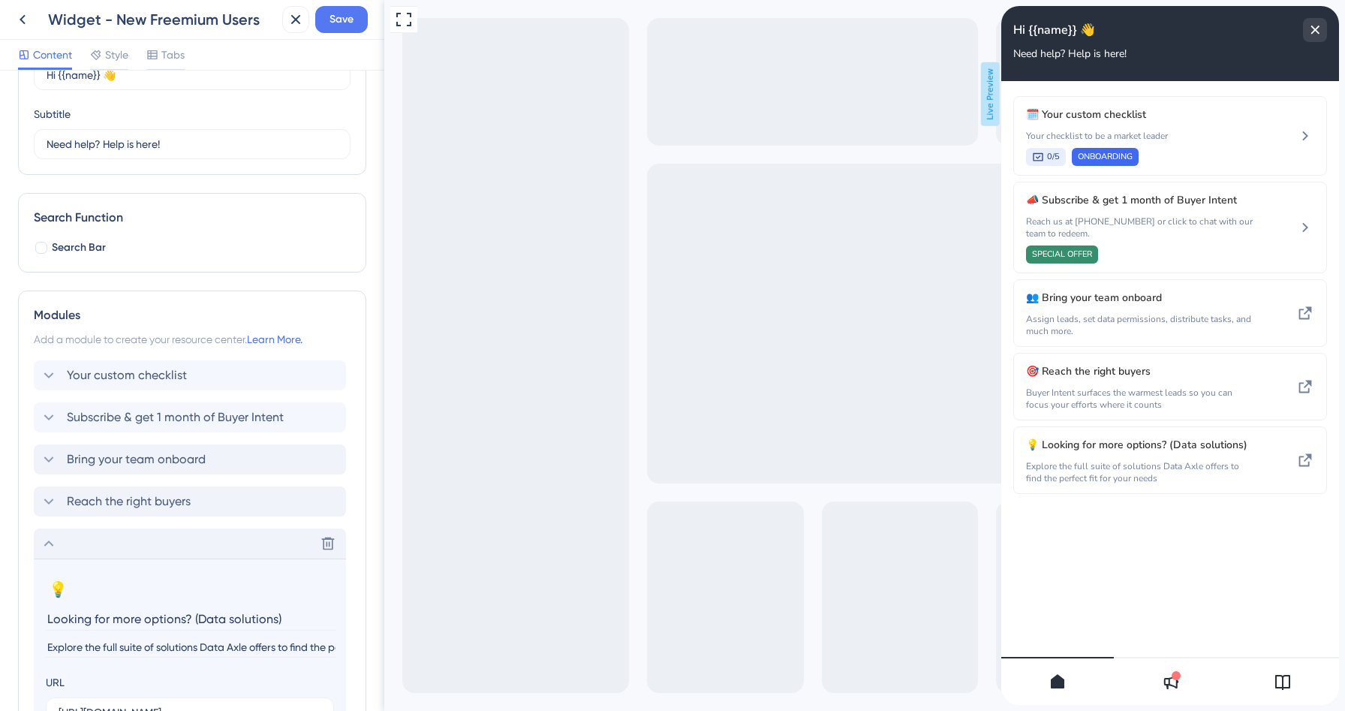
type input "Looking for more options? (Data solutions)"
click at [44, 544] on icon at bounding box center [49, 544] width 18 height 18
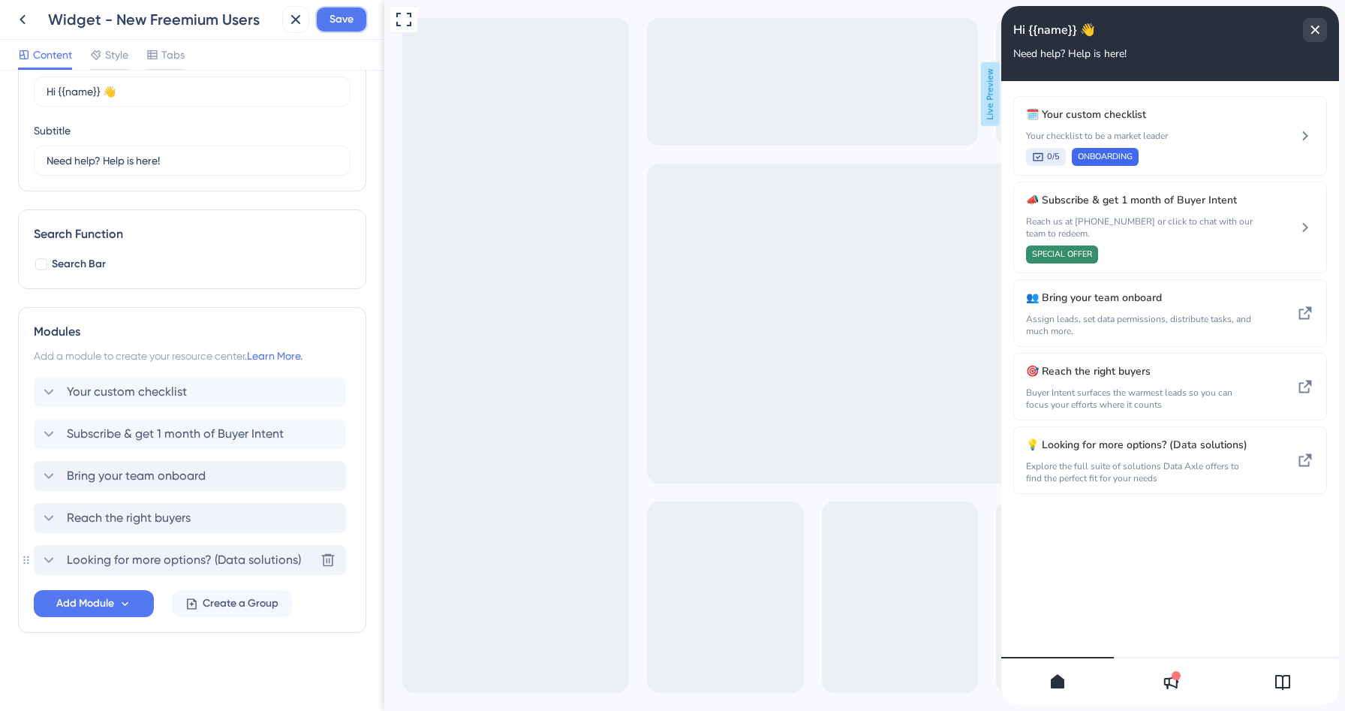
click at [330, 17] on span "Save" at bounding box center [342, 20] width 24 height 18
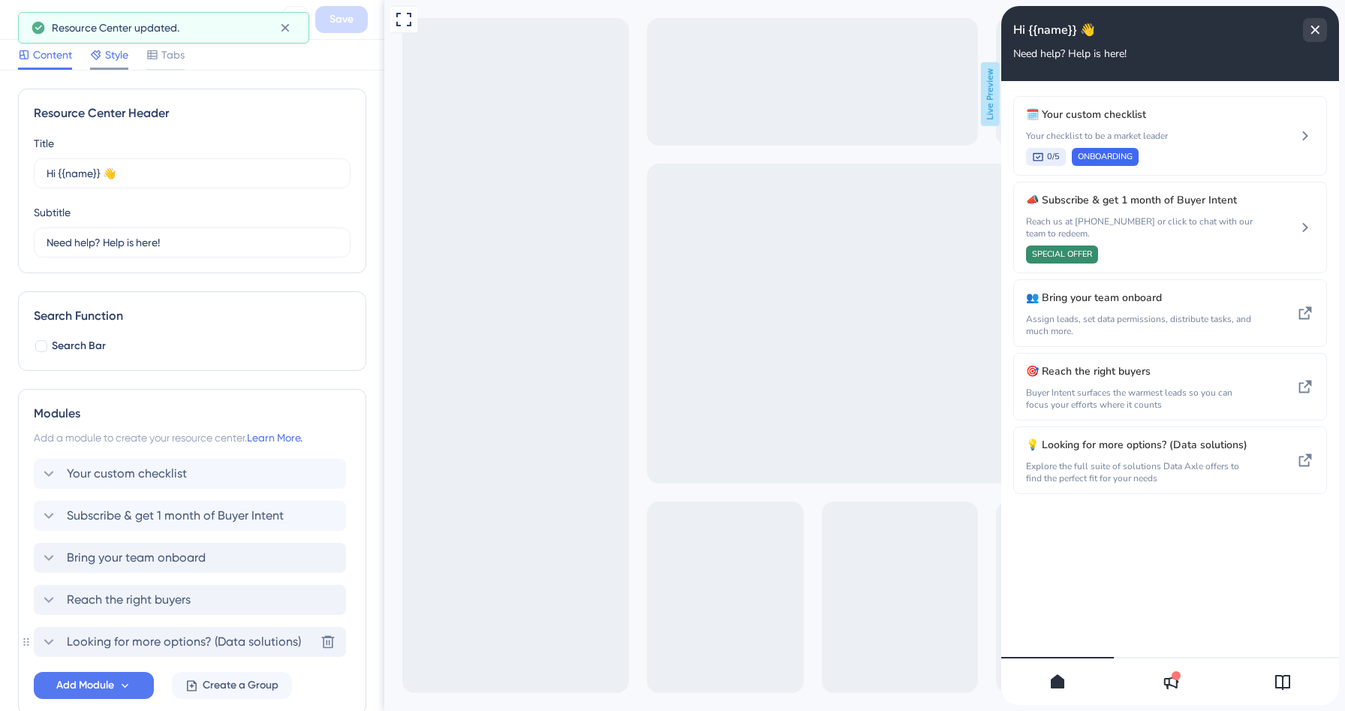
click at [118, 57] on span "Style" at bounding box center [116, 55] width 23 height 18
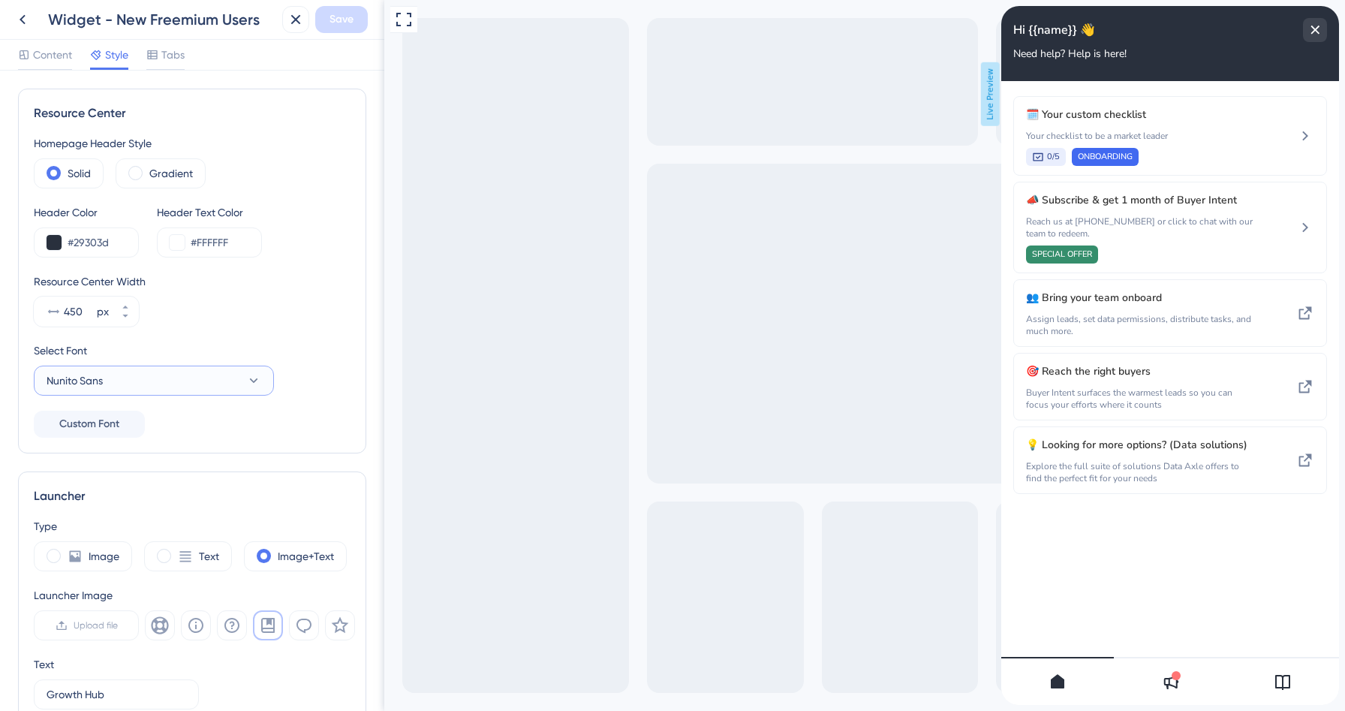
click at [206, 381] on button "Nunito Sans" at bounding box center [154, 381] width 240 height 30
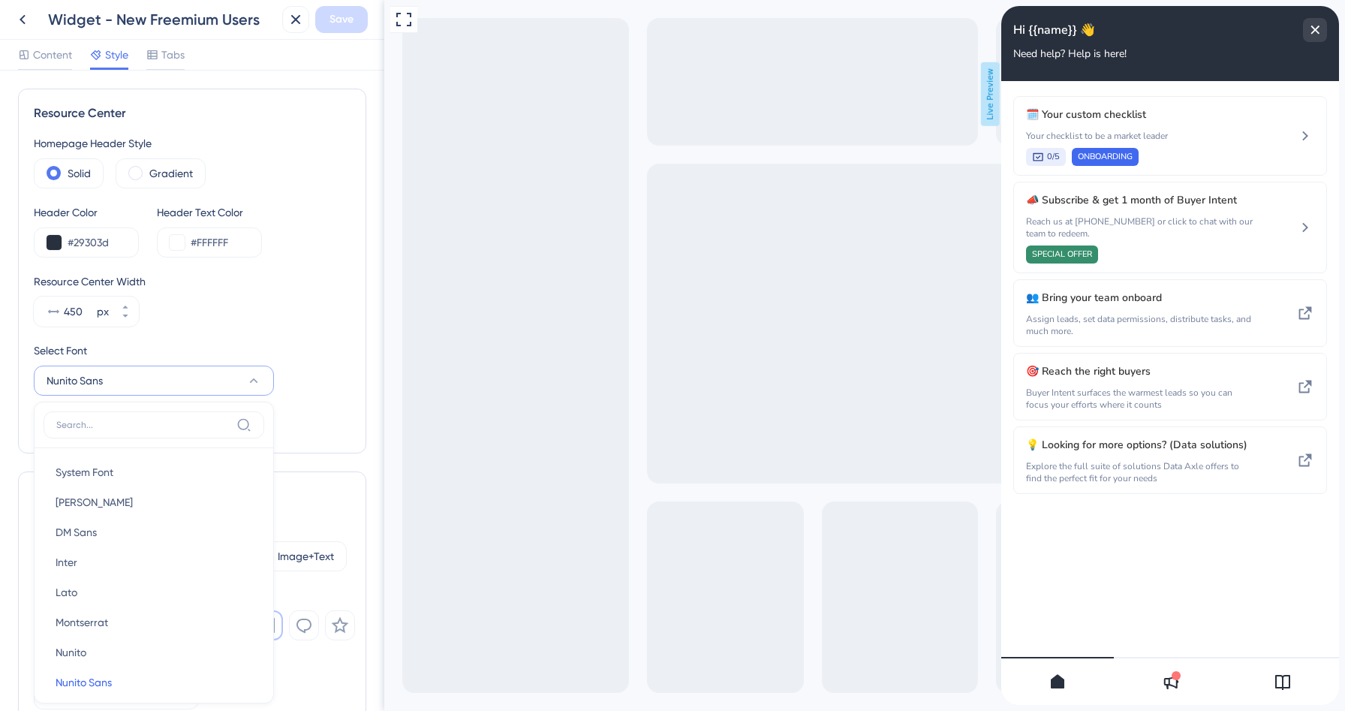
scroll to position [159, 0]
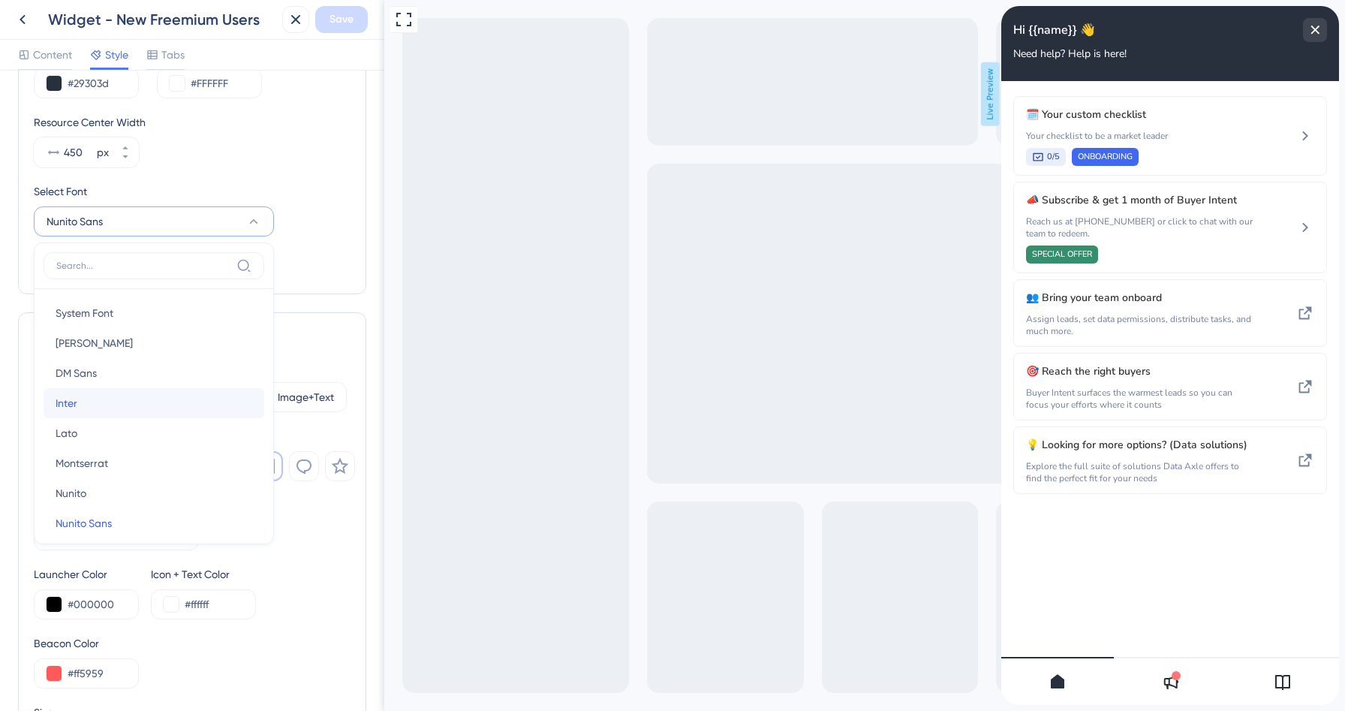
click at [61, 402] on span "Inter" at bounding box center [67, 403] width 22 height 18
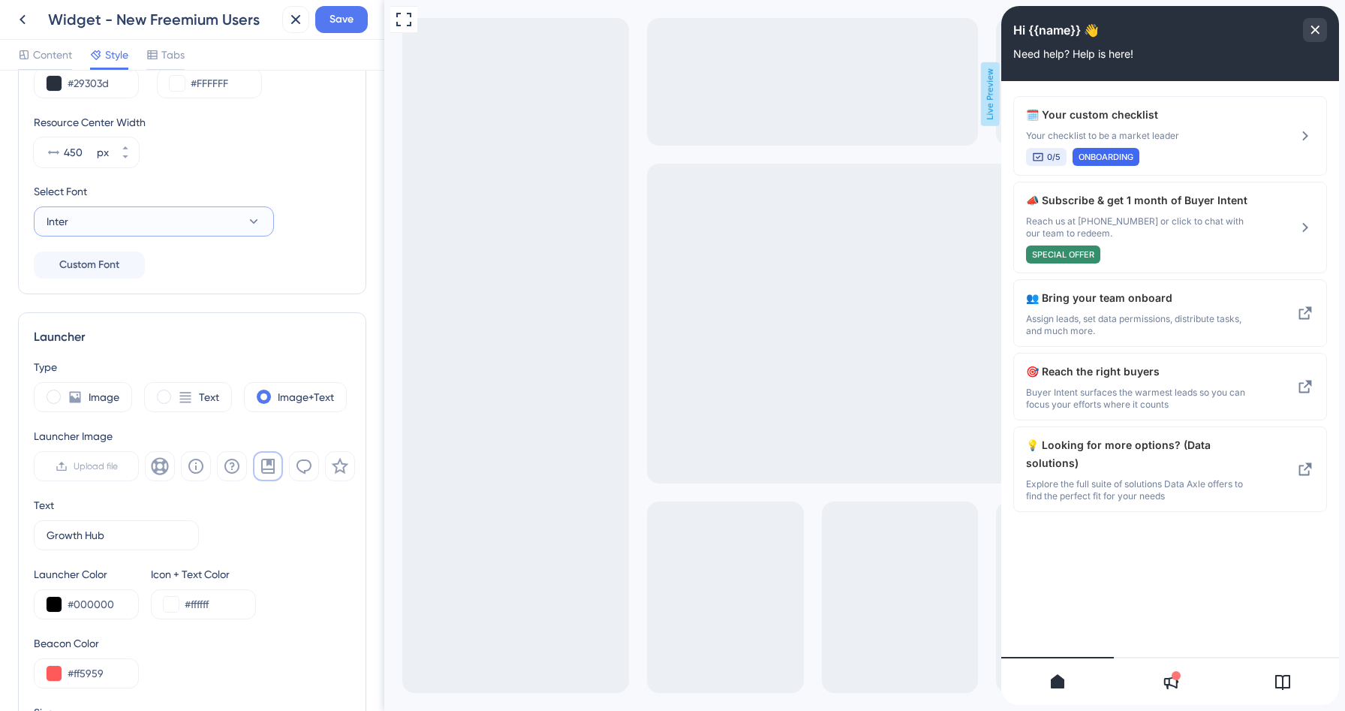
click at [139, 211] on button "Inter" at bounding box center [154, 221] width 240 height 30
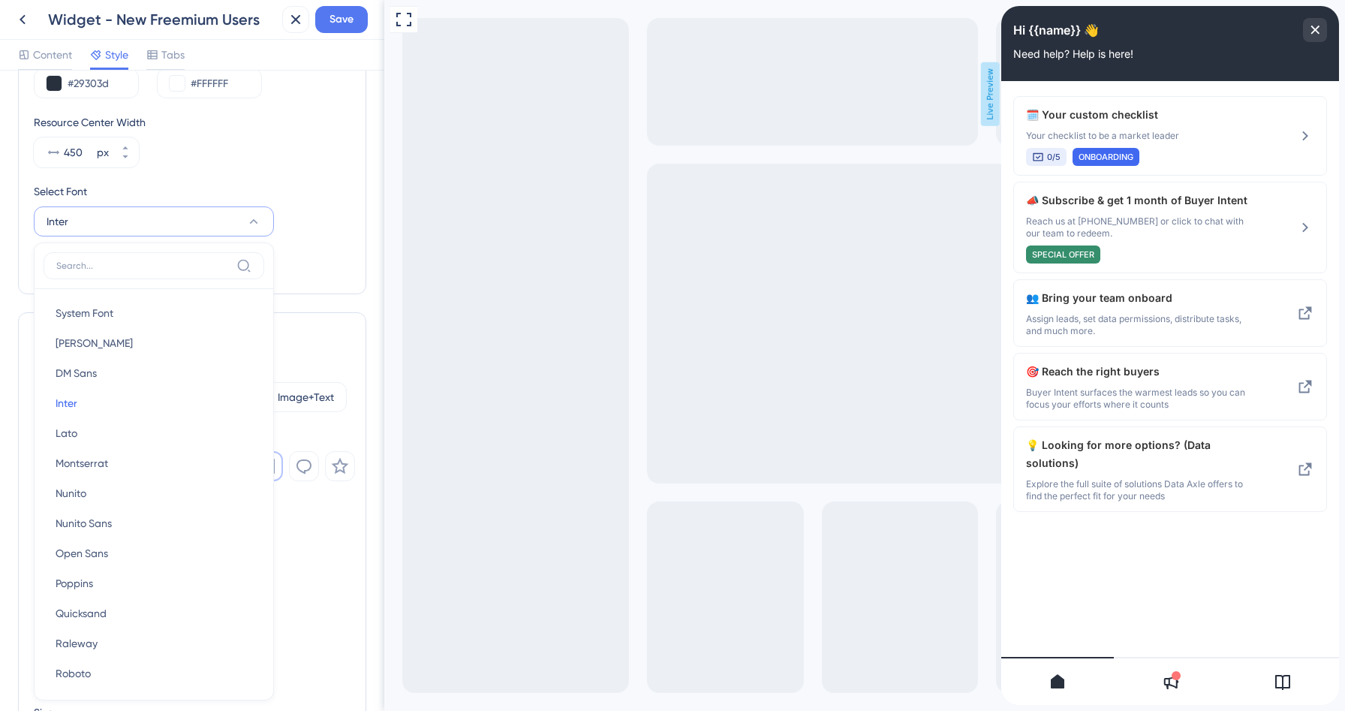
scroll to position [222, 0]
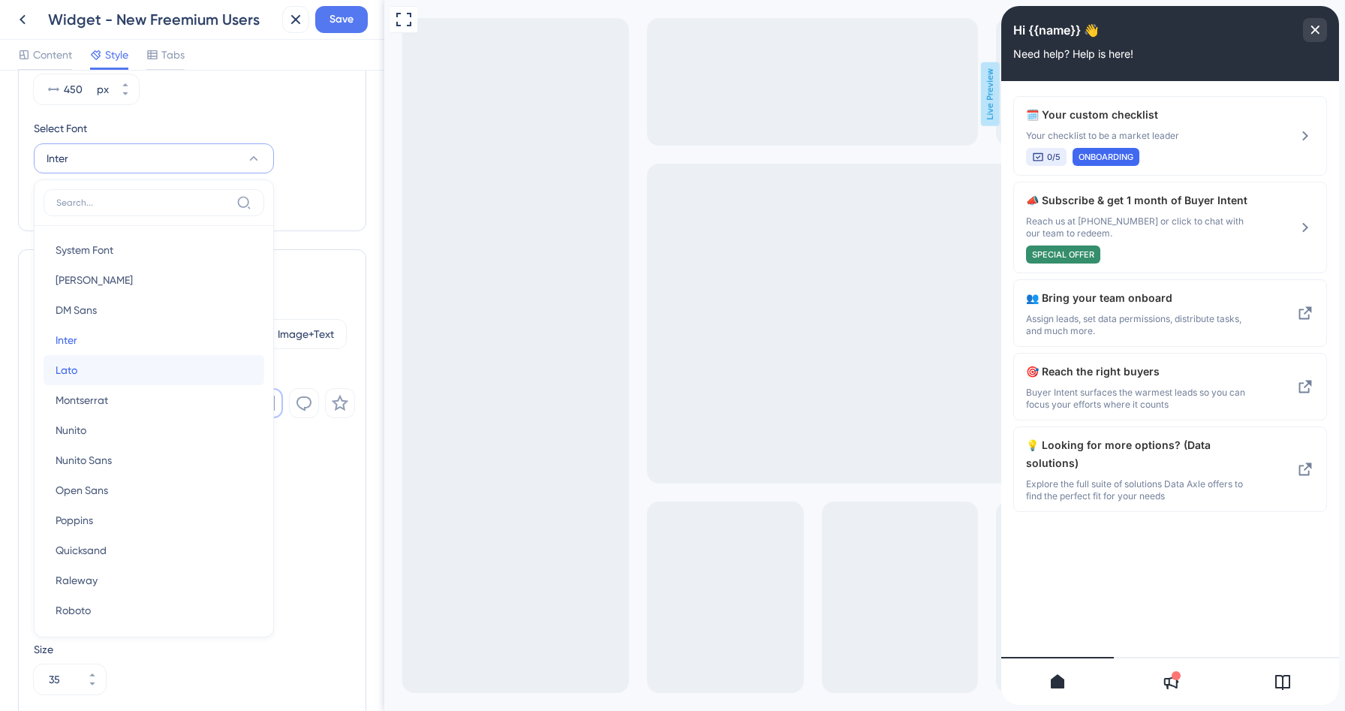
click at [86, 369] on button "Lato Lato" at bounding box center [154, 370] width 221 height 30
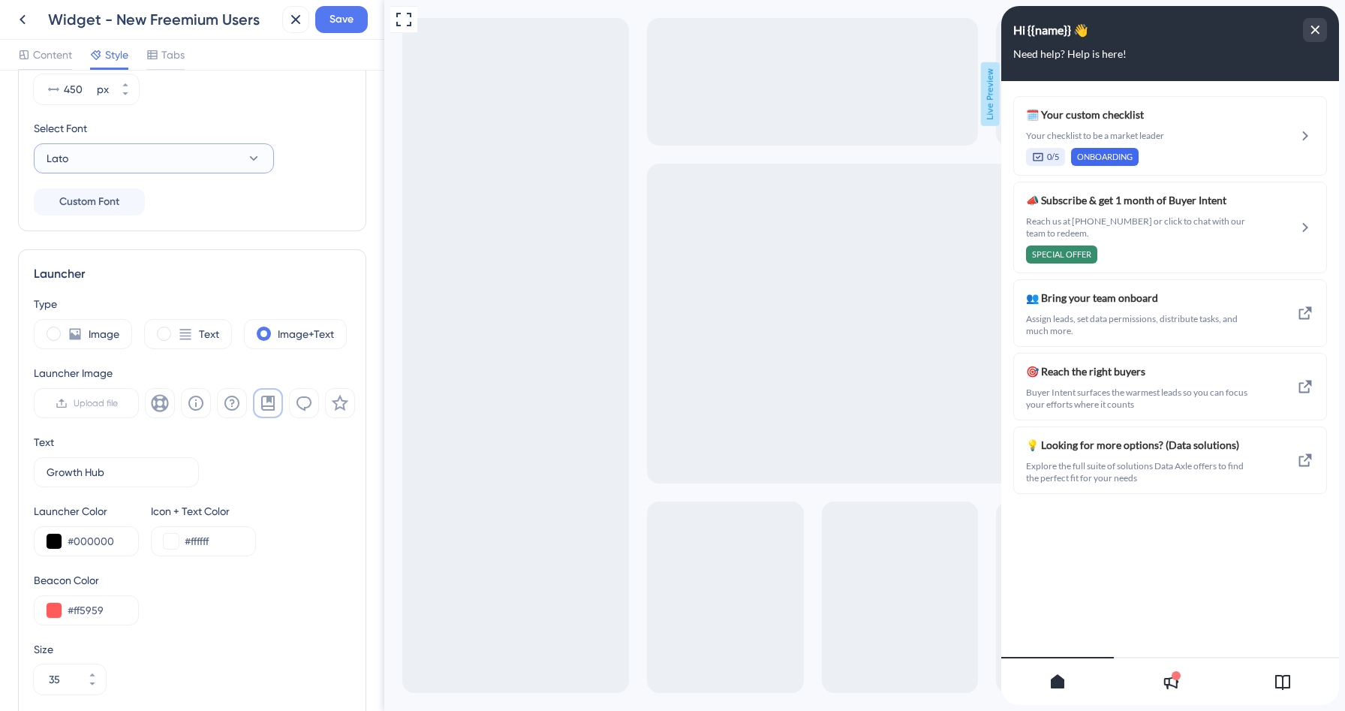
click at [155, 148] on button "Lato" at bounding box center [154, 158] width 240 height 30
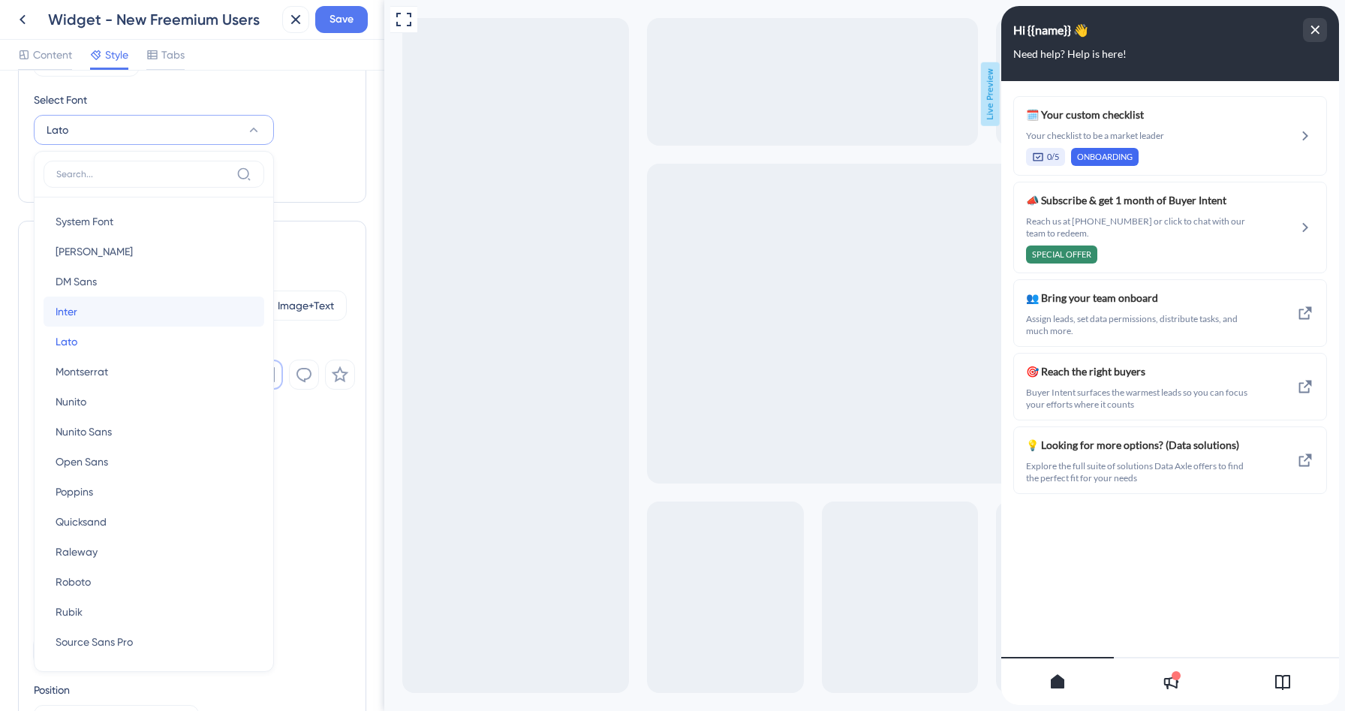
click at [80, 317] on button "Inter Inter" at bounding box center [154, 312] width 221 height 30
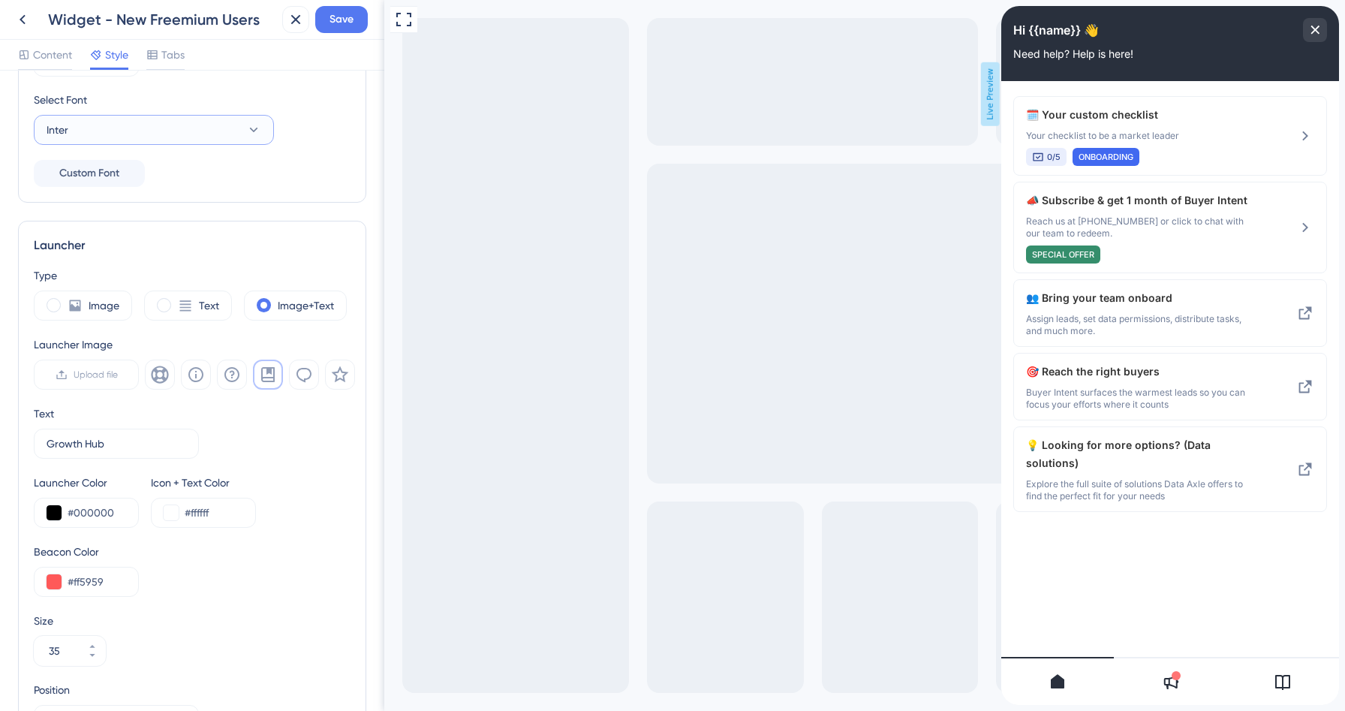
click at [125, 125] on button "Inter" at bounding box center [154, 130] width 240 height 30
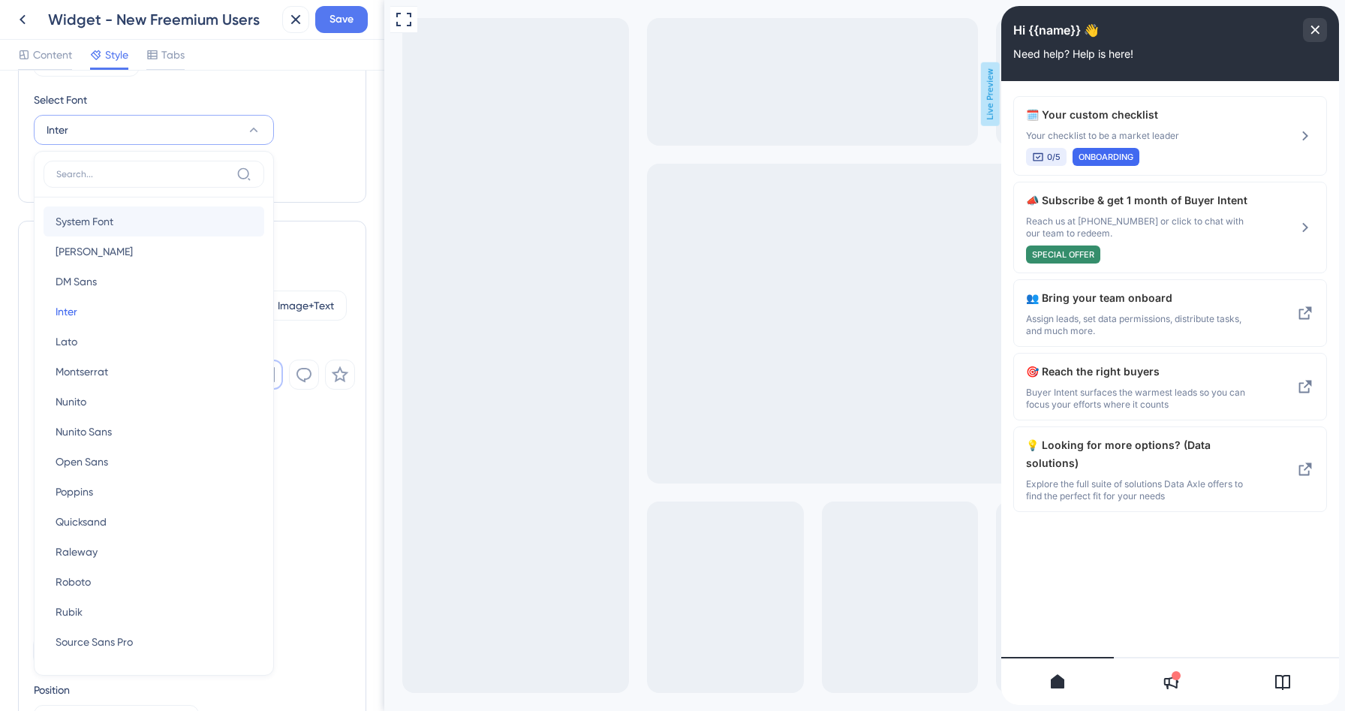
scroll to position [253, 0]
click at [81, 340] on button "Lato Lato" at bounding box center [154, 339] width 221 height 30
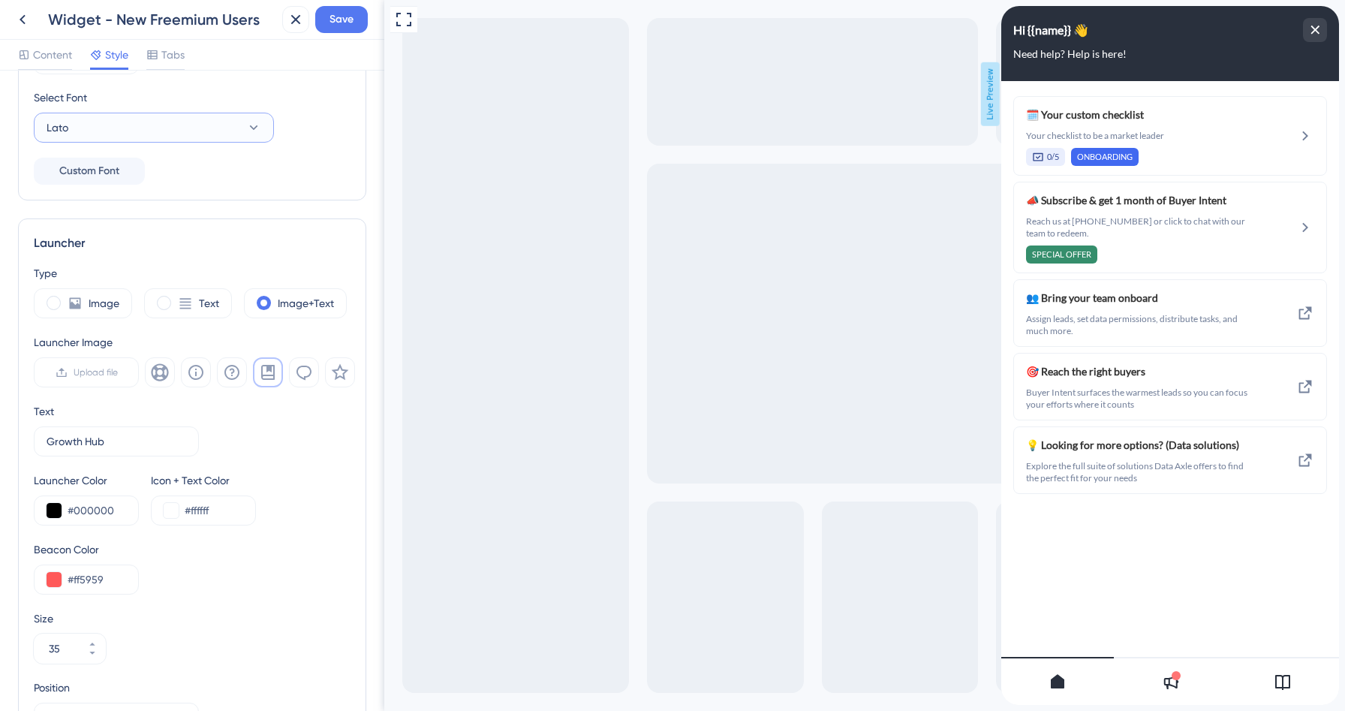
click at [179, 124] on button "Lato" at bounding box center [154, 128] width 240 height 30
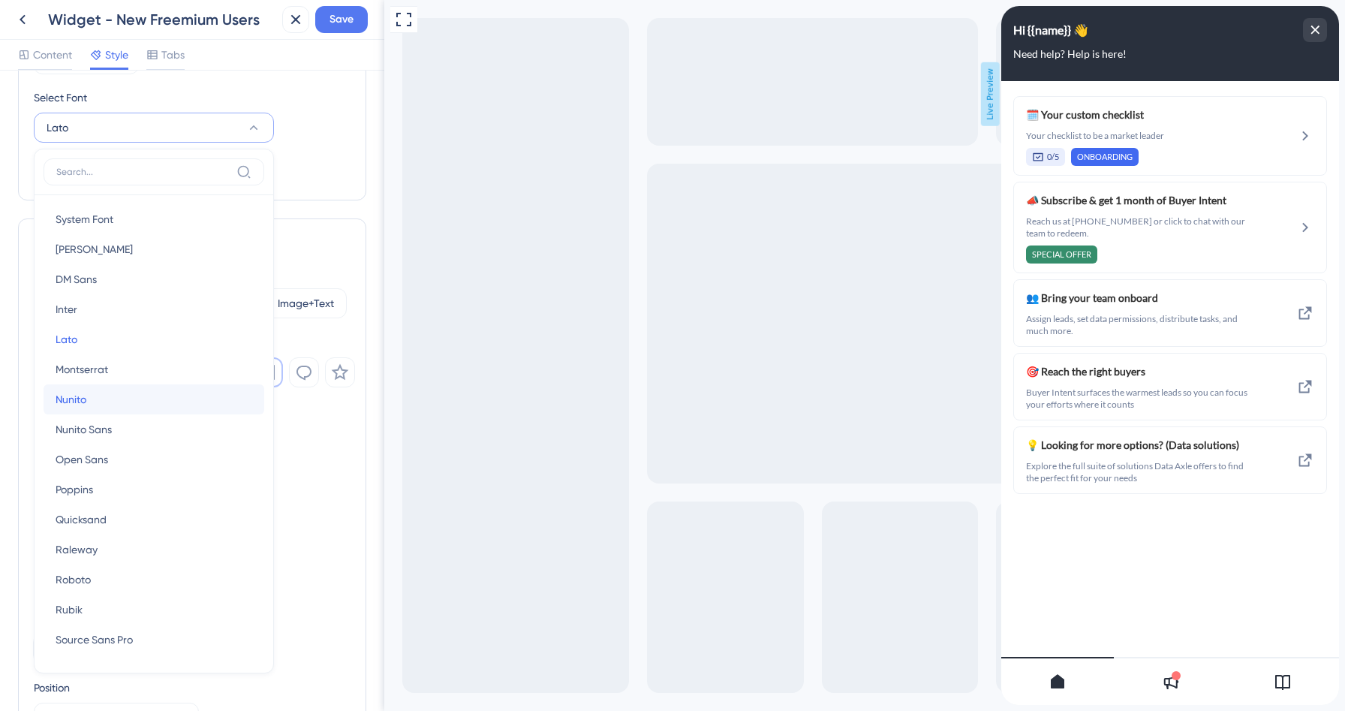
click at [84, 396] on span "Nunito" at bounding box center [71, 399] width 31 height 18
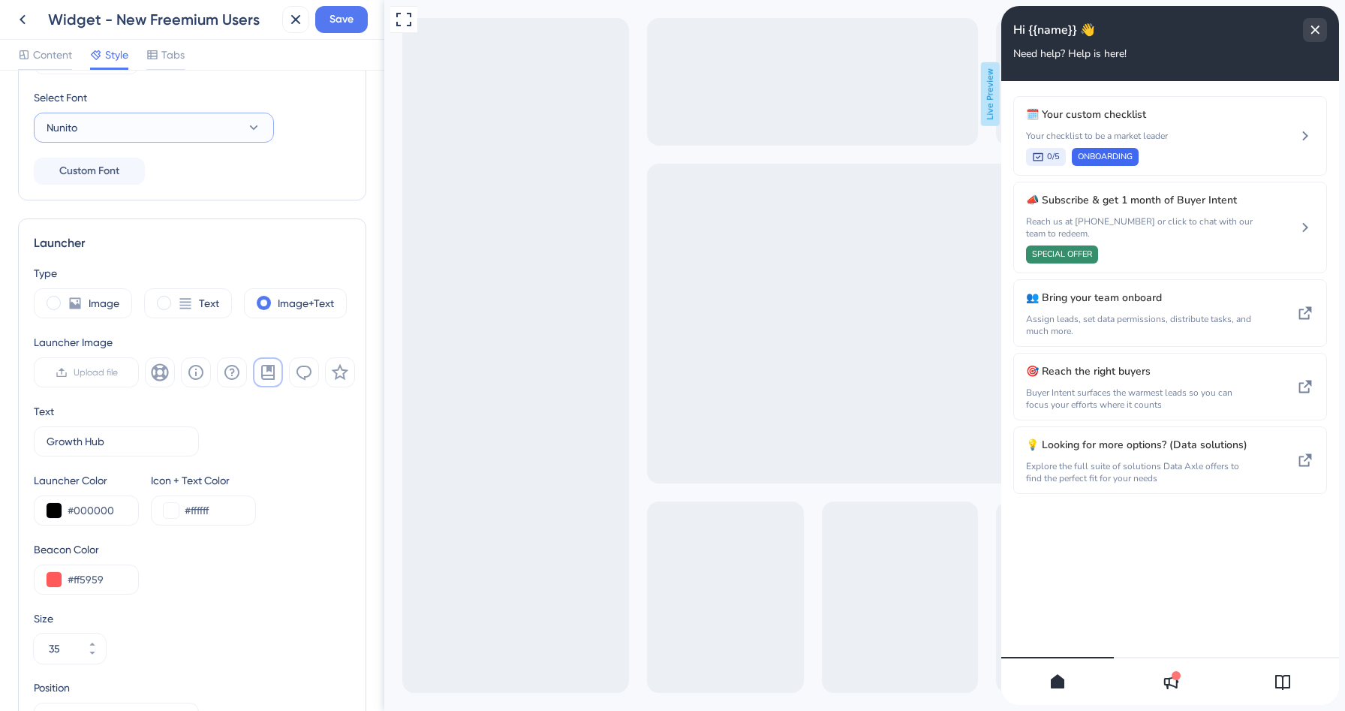
click at [142, 122] on button "Nunito" at bounding box center [154, 128] width 240 height 30
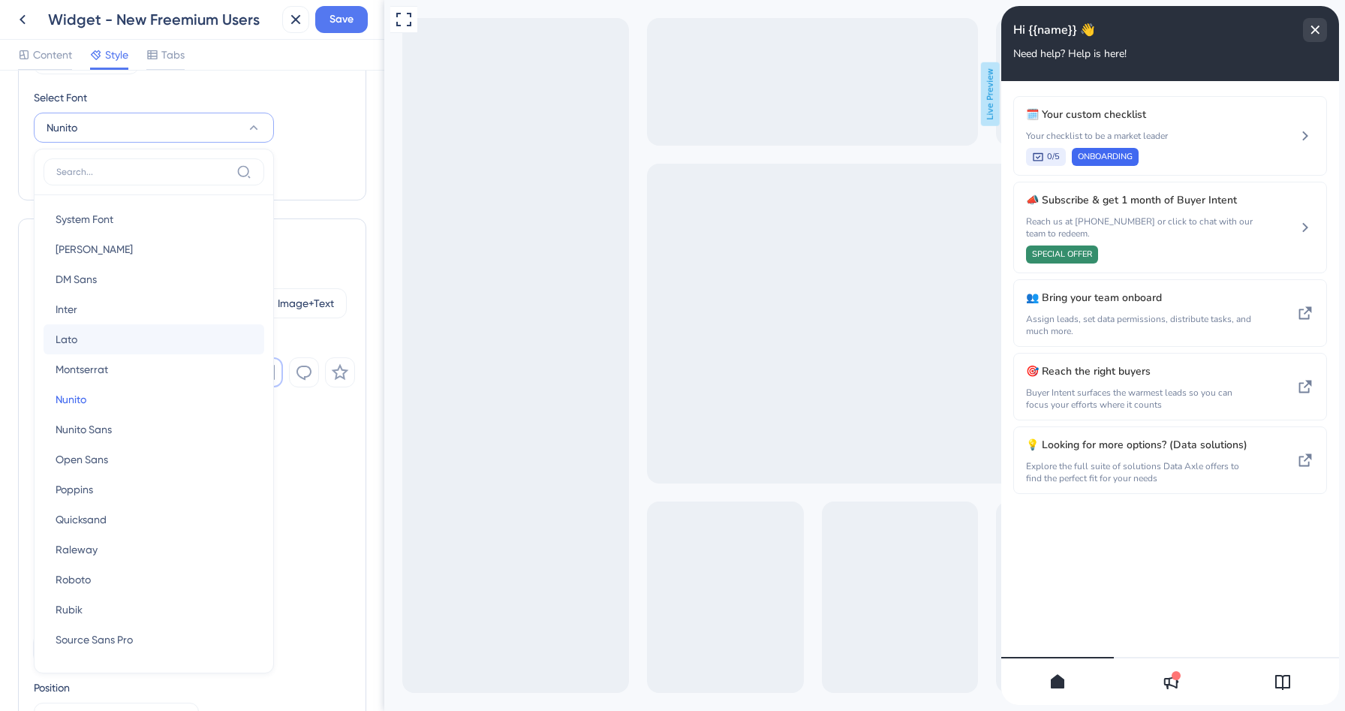
scroll to position [254, 0]
click at [86, 497] on span "Poppins" at bounding box center [75, 489] width 38 height 18
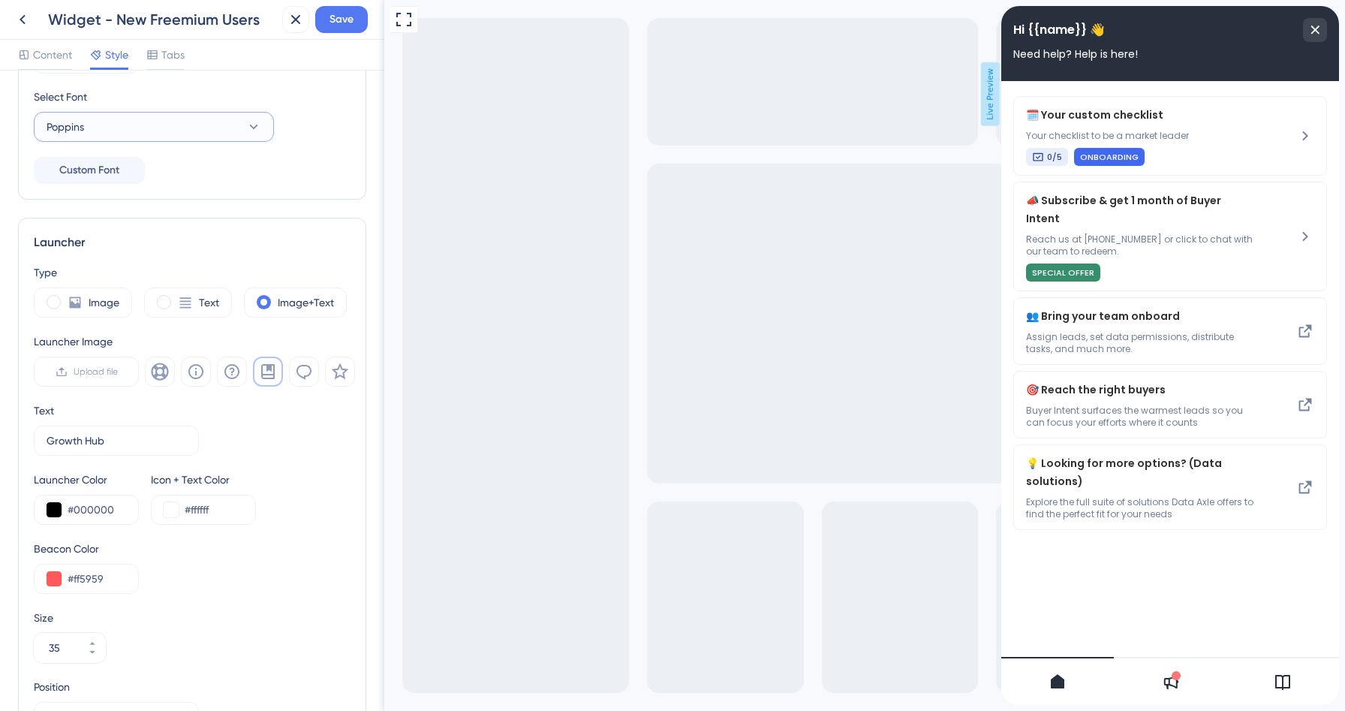
click at [146, 122] on button "Poppins" at bounding box center [154, 127] width 240 height 30
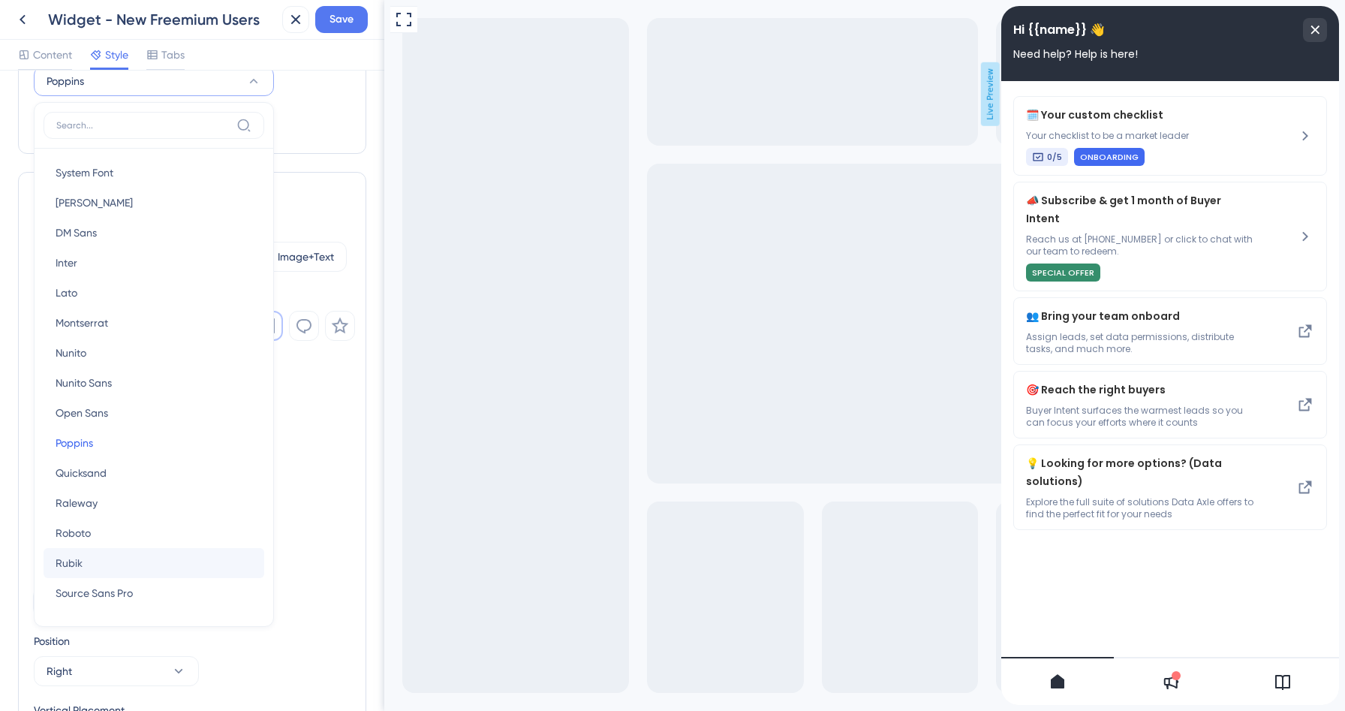
scroll to position [292, 0]
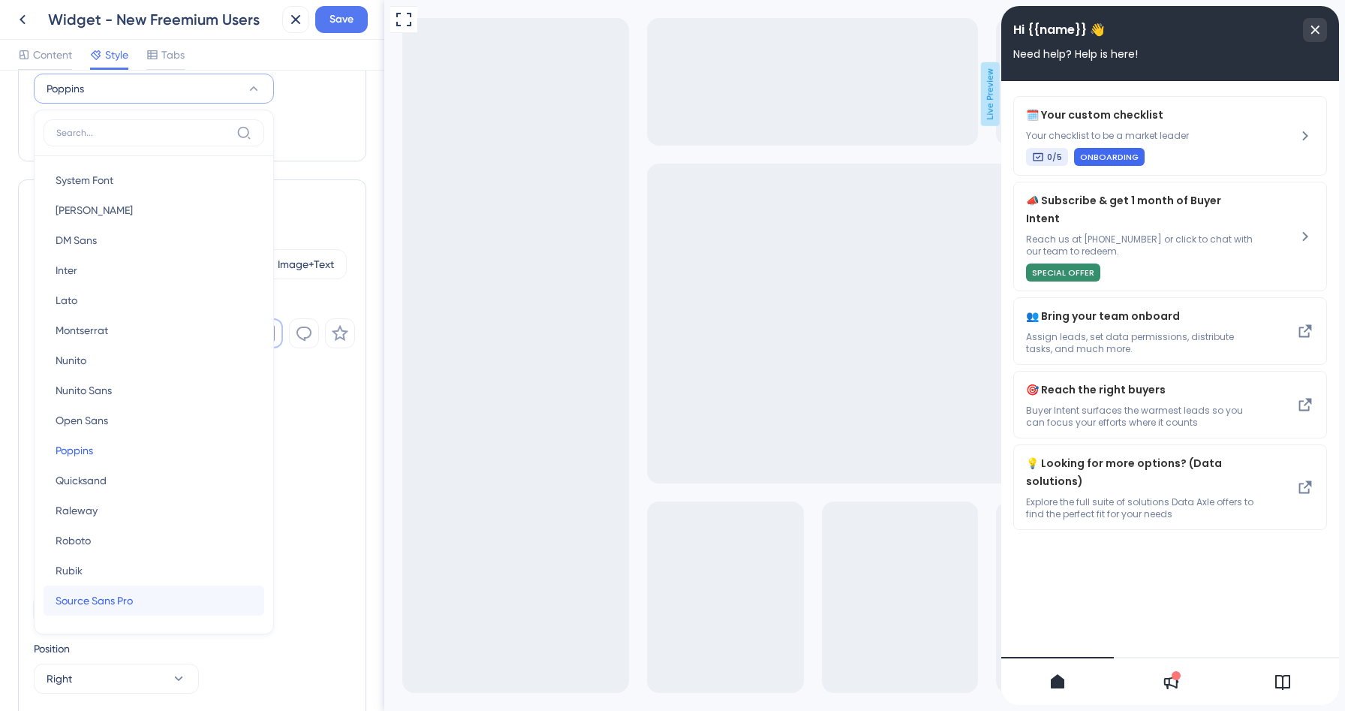
click at [91, 593] on span "Source Sans Pro" at bounding box center [94, 601] width 77 height 18
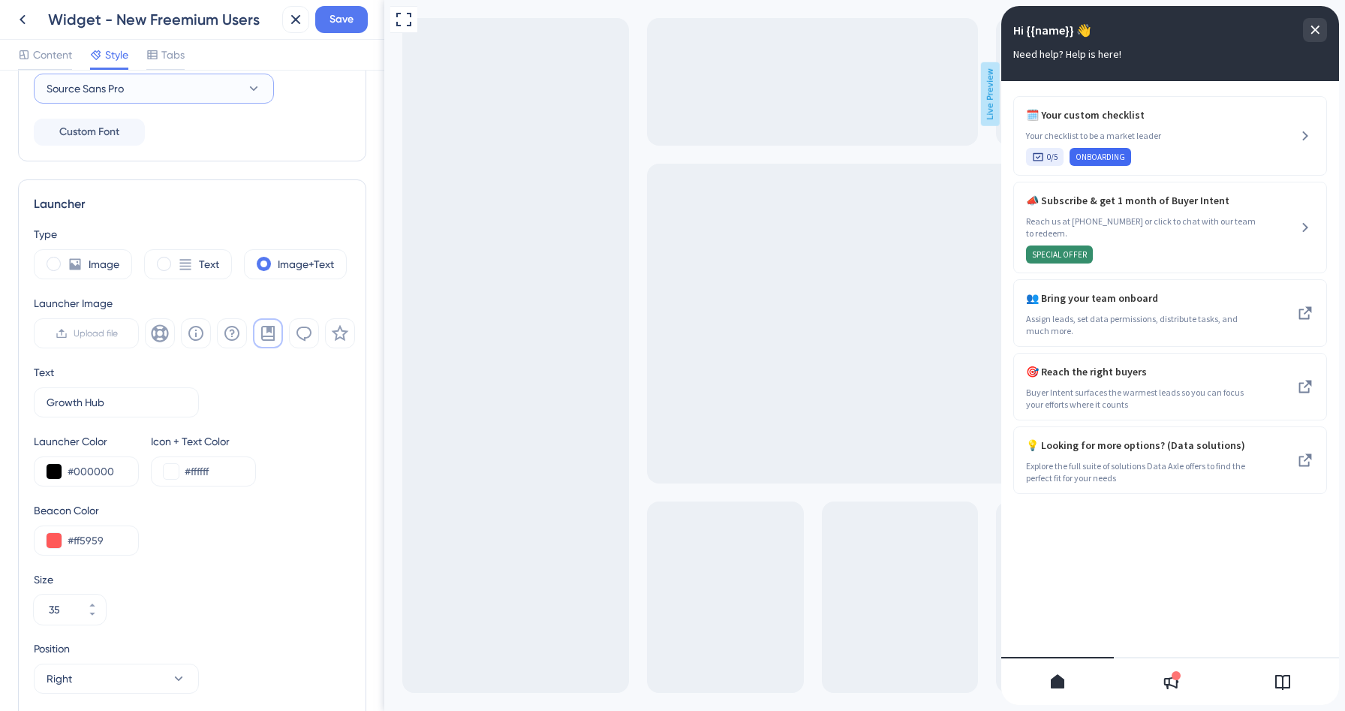
click at [177, 93] on button "Source Sans Pro" at bounding box center [154, 89] width 240 height 30
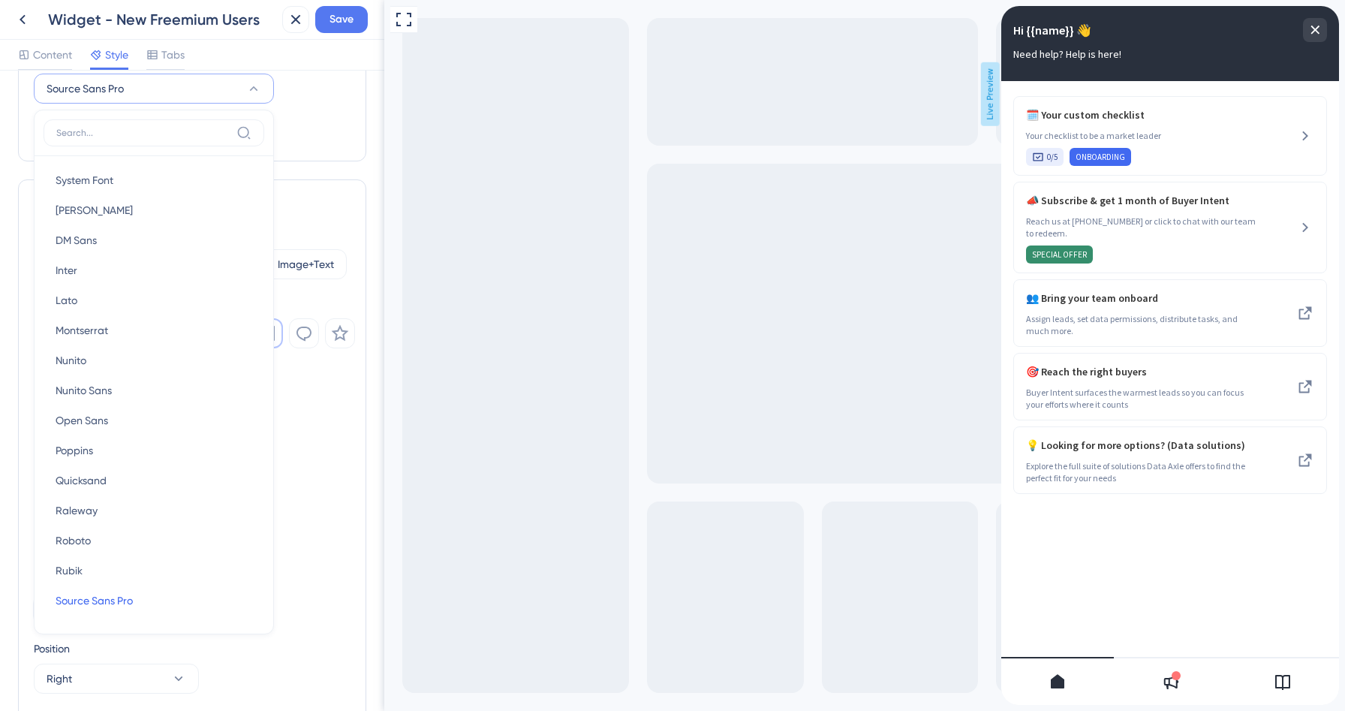
scroll to position [269, 0]
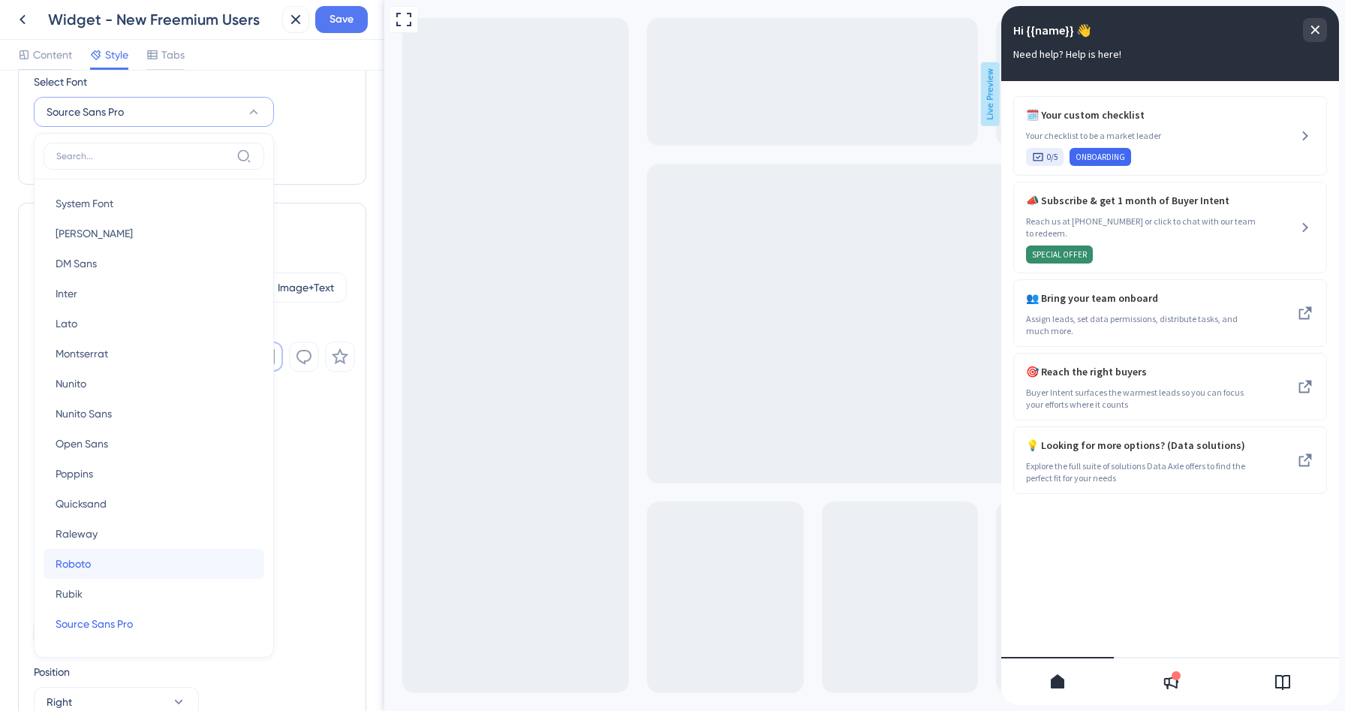
click at [77, 567] on span "Roboto" at bounding box center [73, 564] width 35 height 18
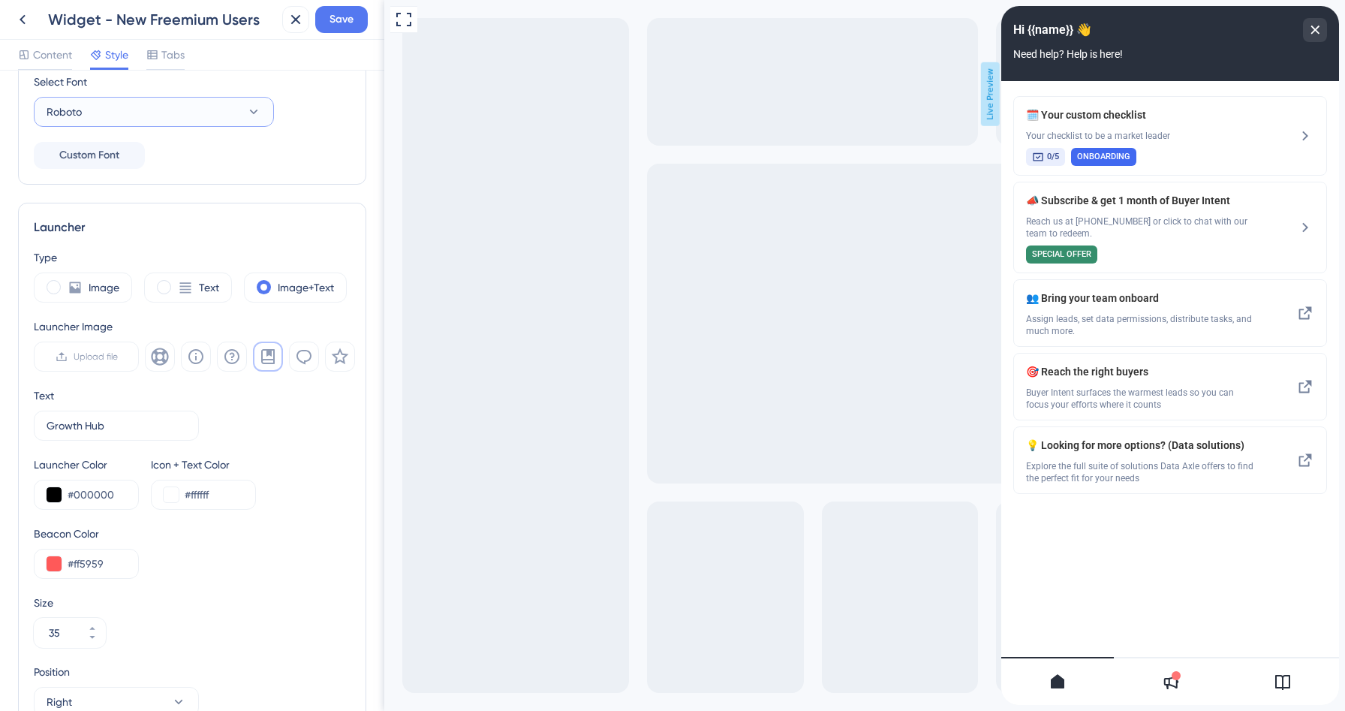
click at [165, 110] on button "Roboto" at bounding box center [154, 112] width 240 height 30
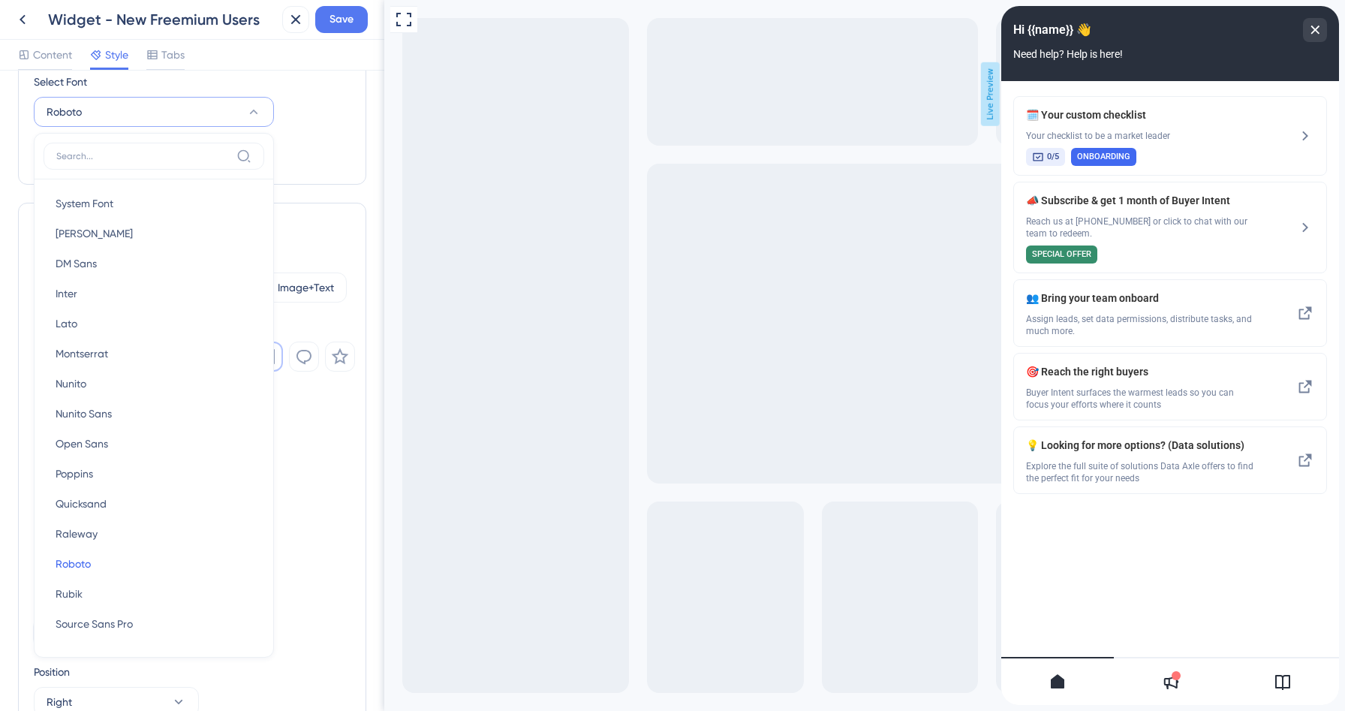
scroll to position [255, 0]
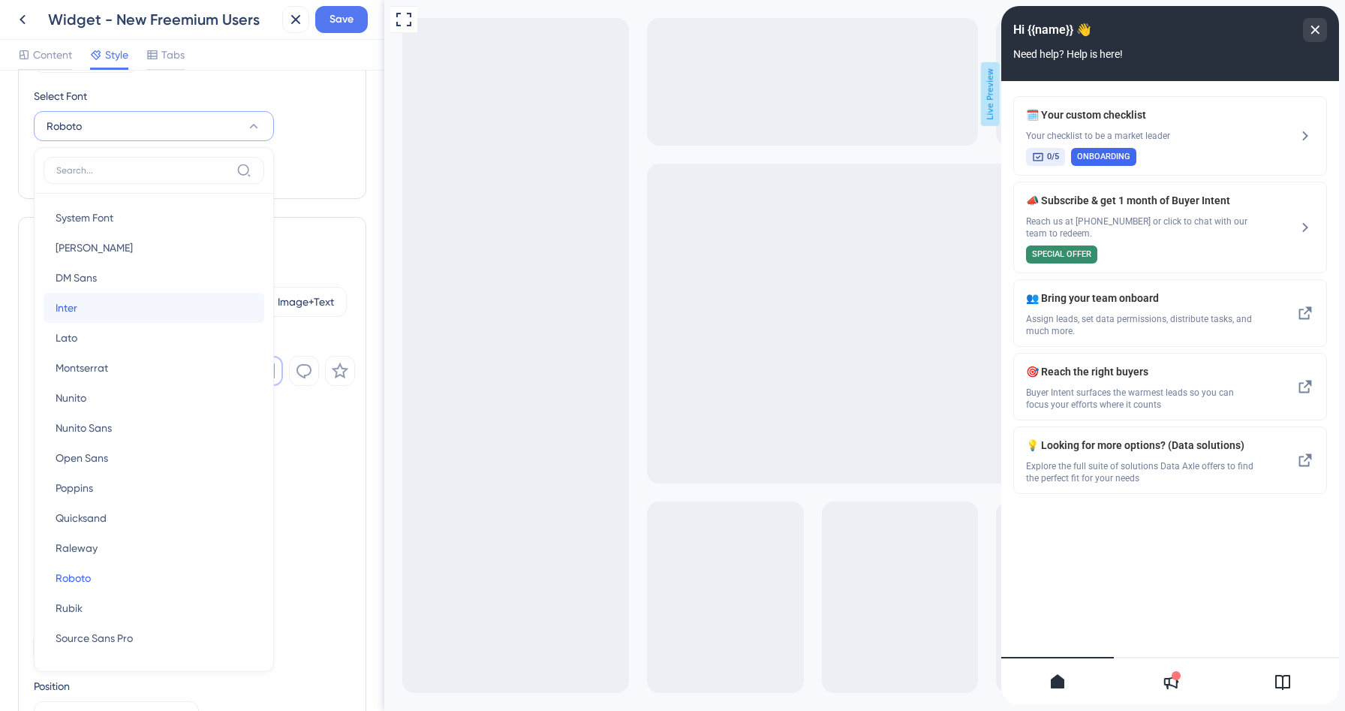
click at [78, 300] on button "Inter Inter" at bounding box center [154, 308] width 221 height 30
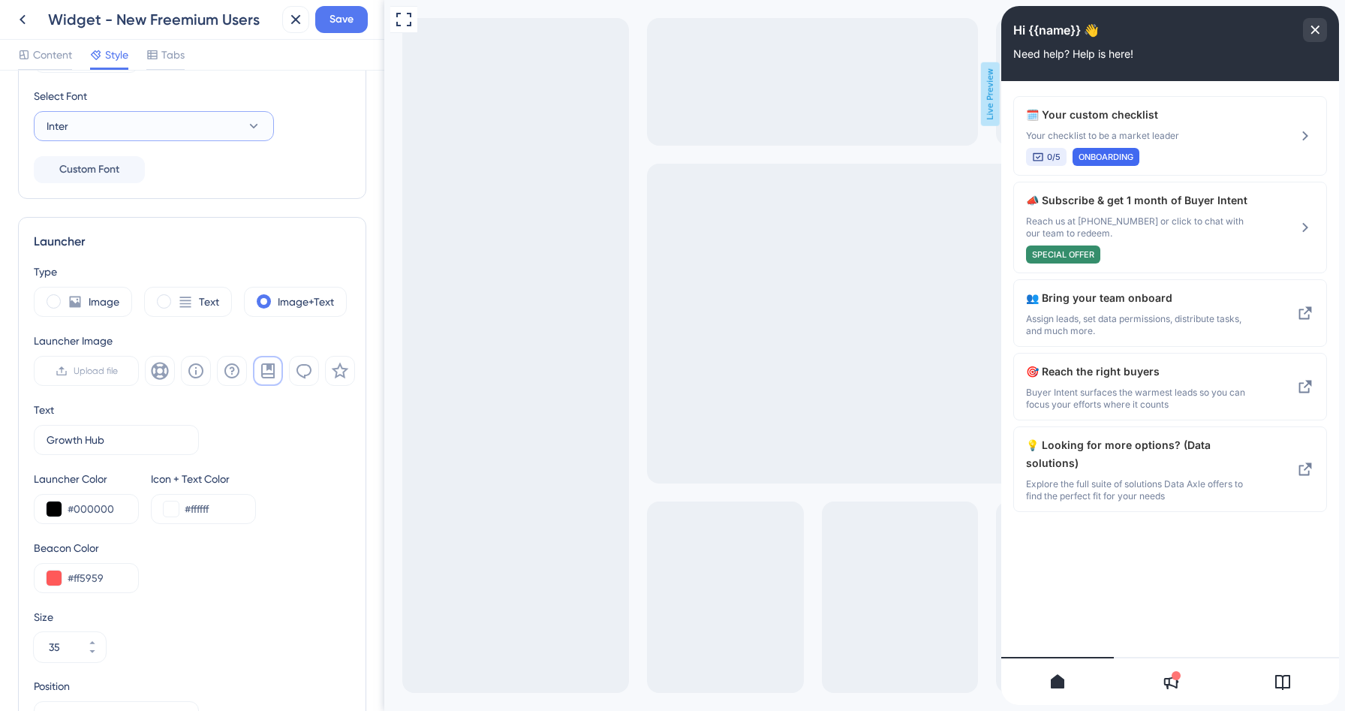
click at [116, 126] on button "Inter" at bounding box center [154, 126] width 240 height 30
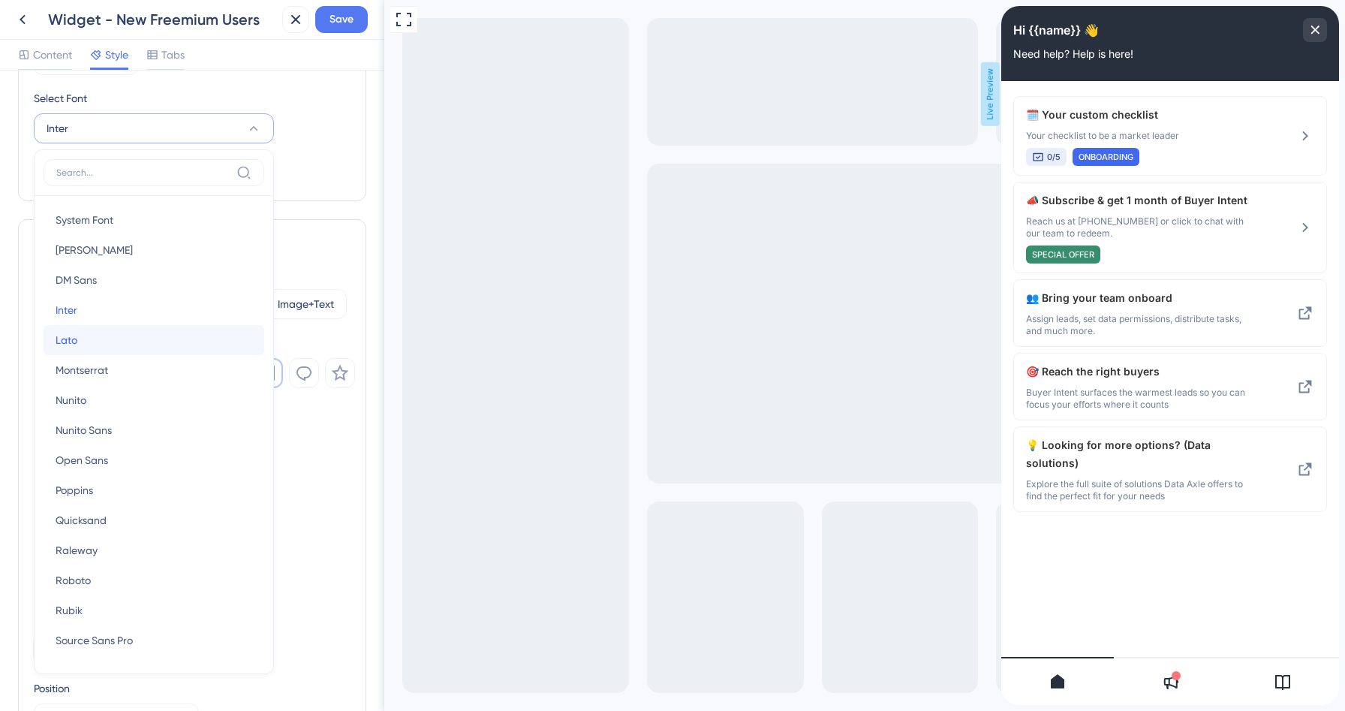
click at [76, 340] on span "Lato" at bounding box center [67, 340] width 22 height 18
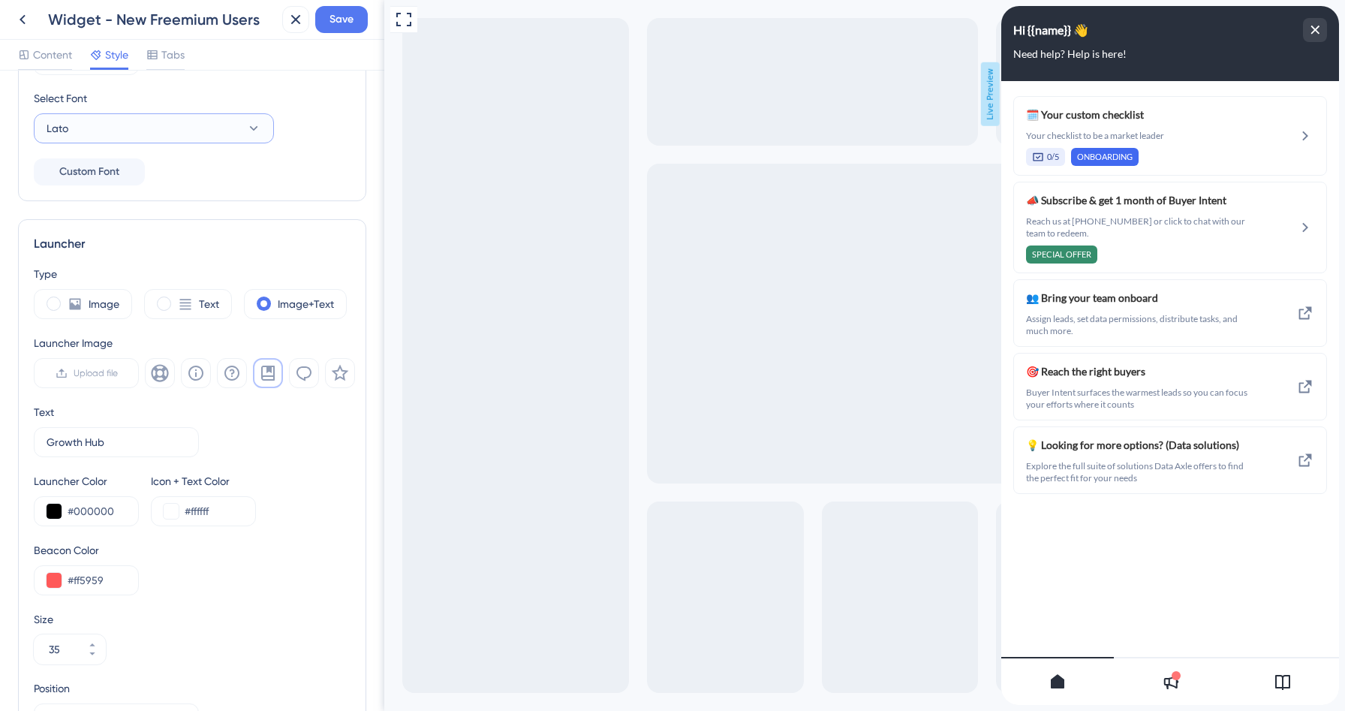
click at [177, 122] on button "Lato" at bounding box center [154, 128] width 240 height 30
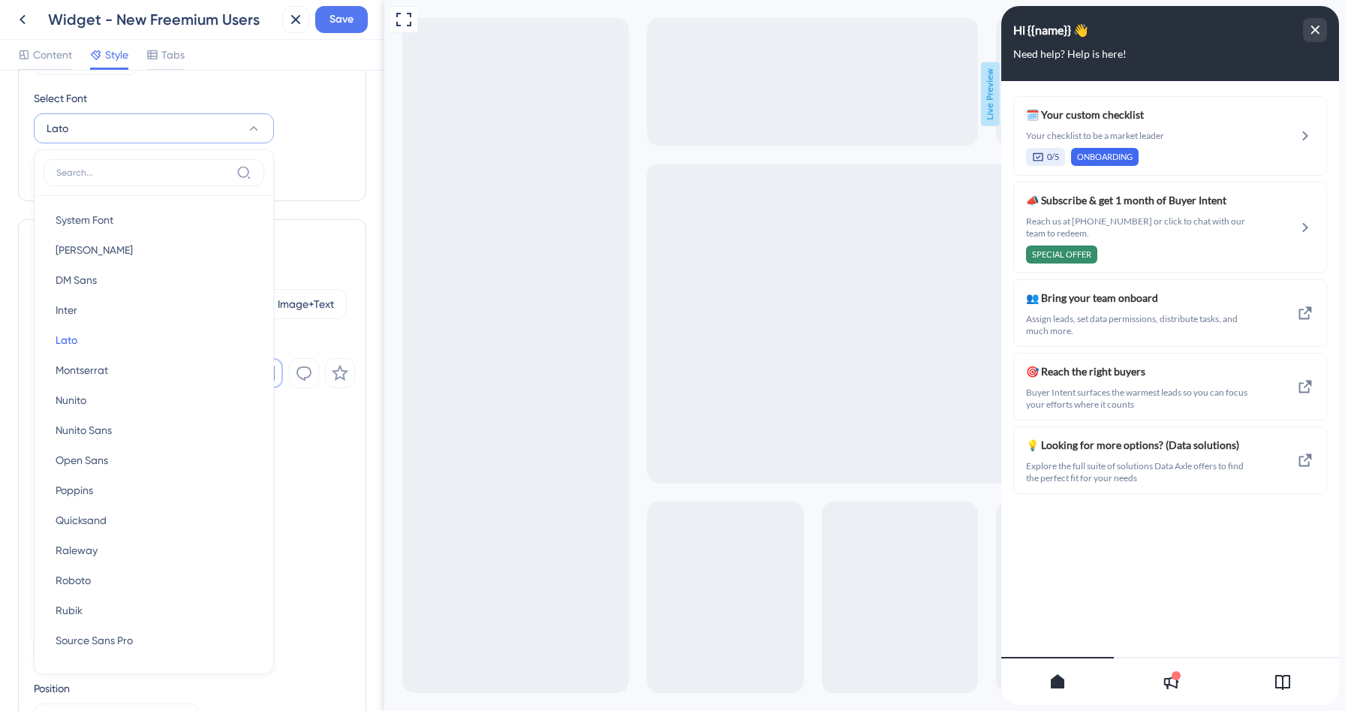
scroll to position [269, 0]
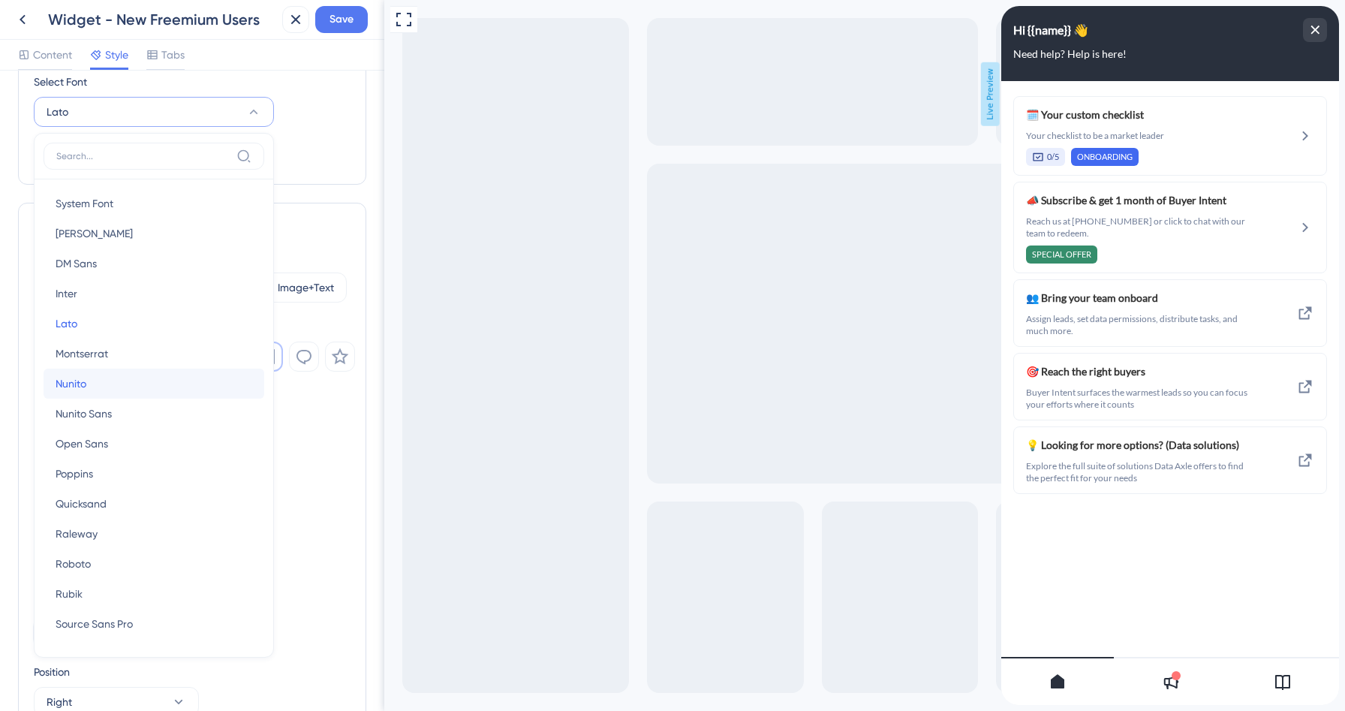
click at [100, 382] on button "[PERSON_NAME]" at bounding box center [154, 384] width 221 height 30
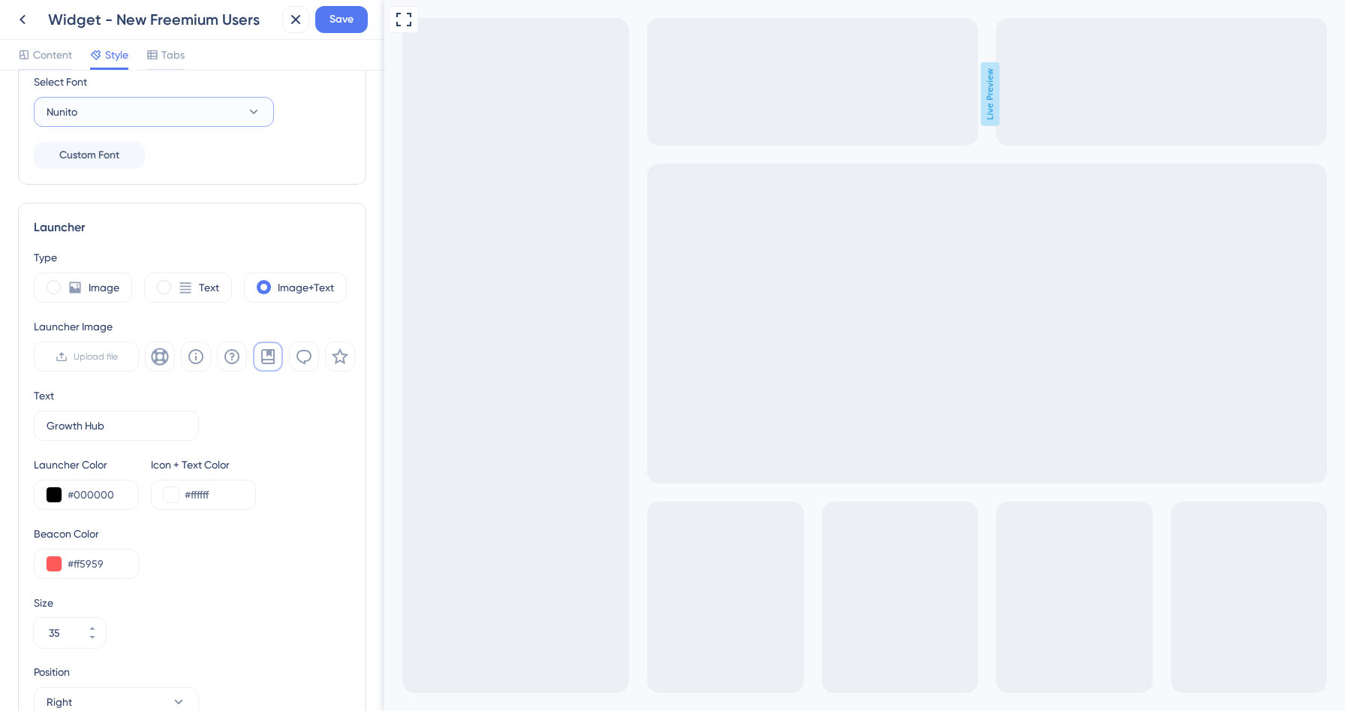
click at [130, 121] on button "Nunito" at bounding box center [154, 112] width 240 height 30
click at [128, 115] on button "Nunito" at bounding box center [154, 112] width 240 height 30
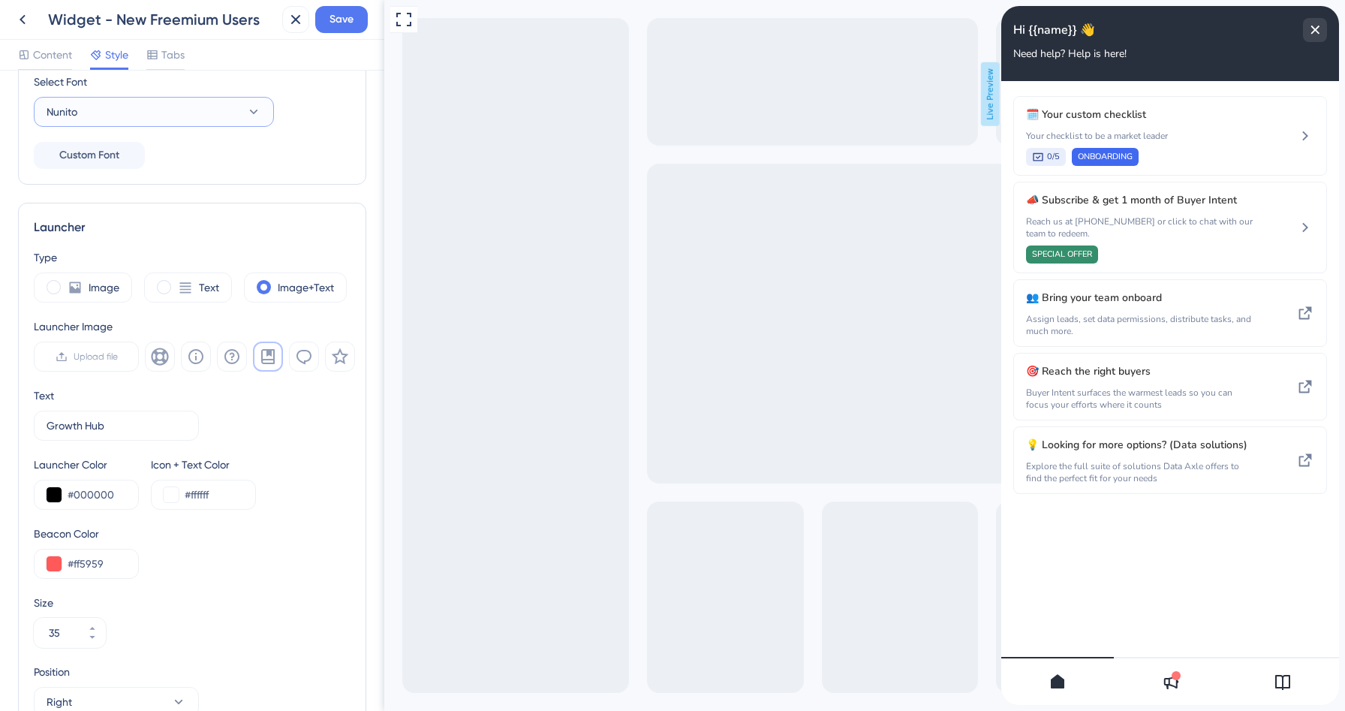
click at [162, 104] on button "Nunito" at bounding box center [154, 112] width 240 height 30
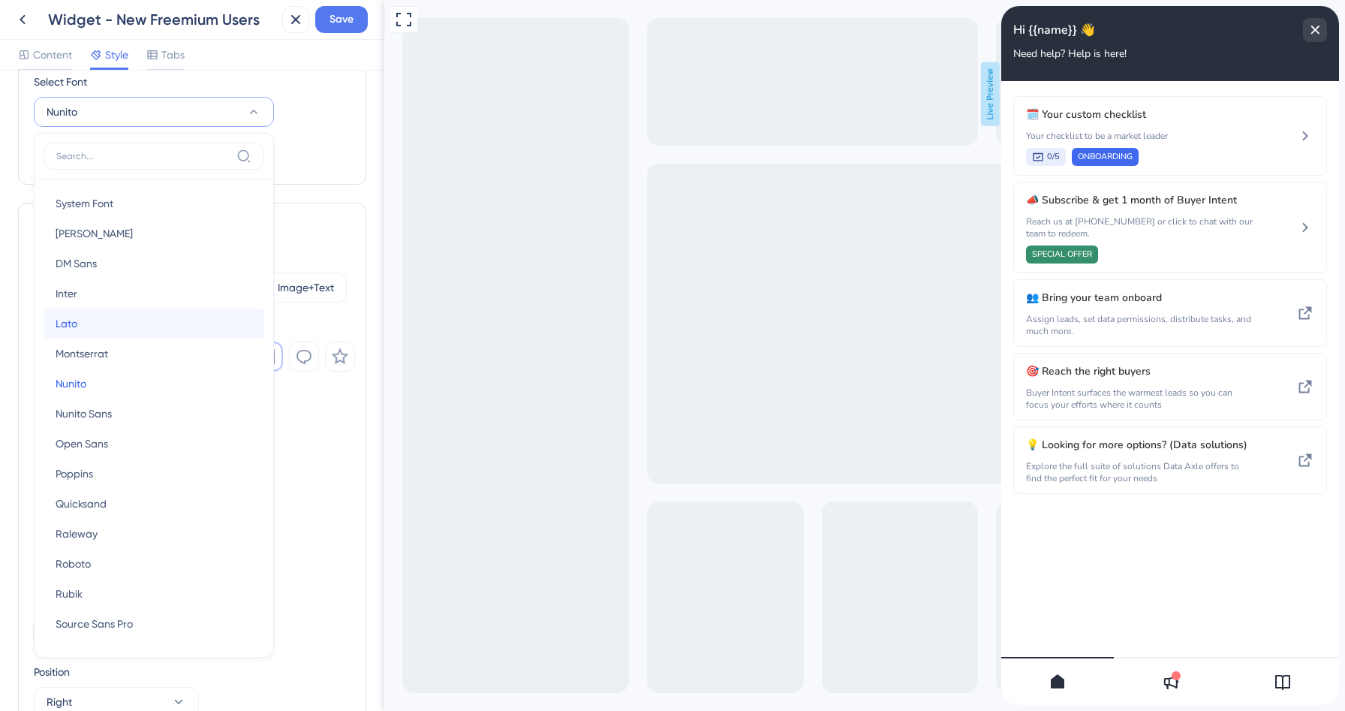
click at [84, 321] on button "Lato Lato" at bounding box center [154, 324] width 221 height 30
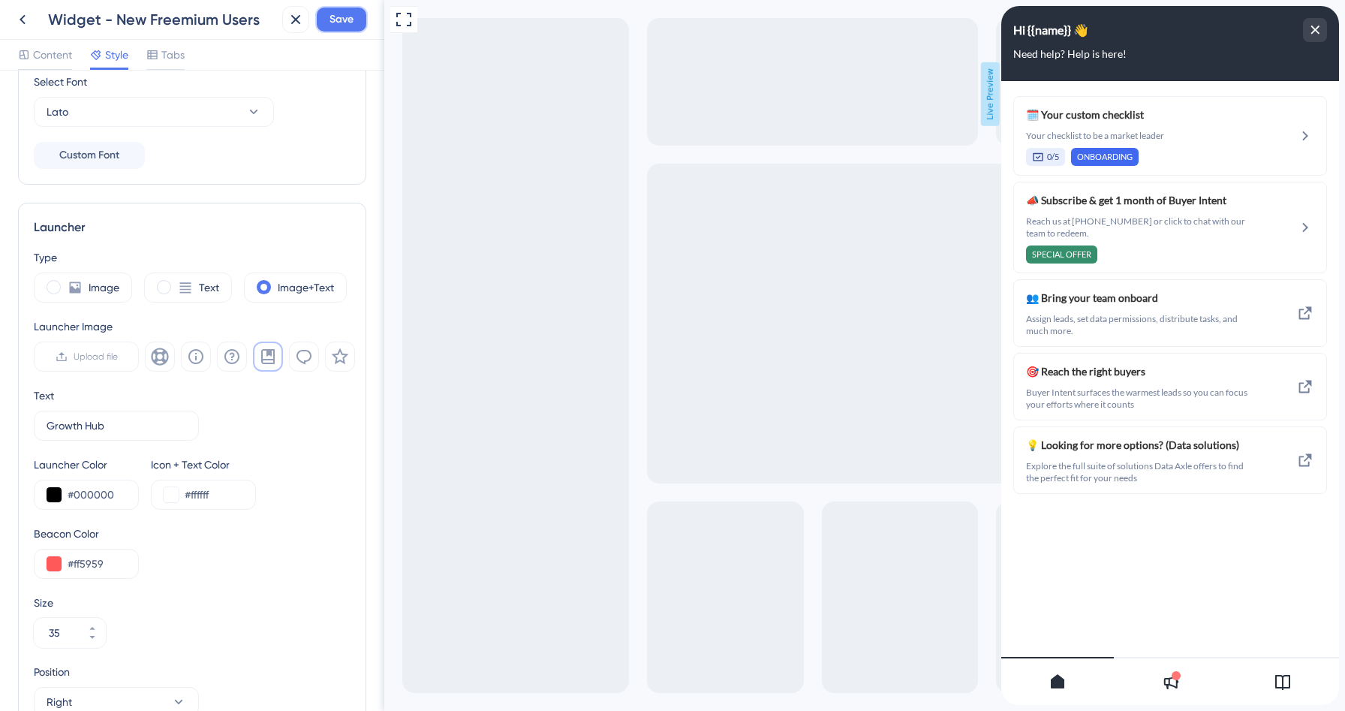
click at [330, 23] on span "Save" at bounding box center [342, 20] width 24 height 18
click at [285, 26] on icon at bounding box center [285, 27] width 15 height 15
click at [19, 25] on icon at bounding box center [23, 20] width 18 height 18
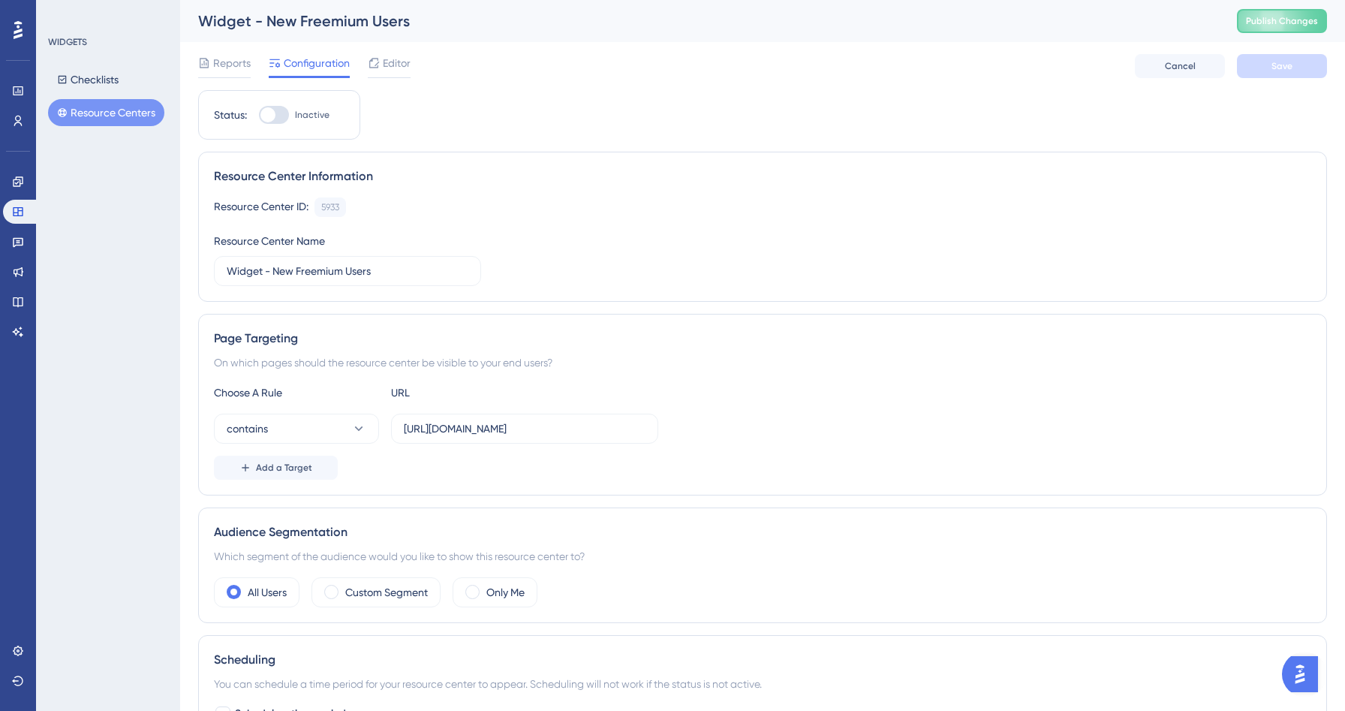
click at [94, 116] on button "Resource Centers" at bounding box center [106, 112] width 116 height 27
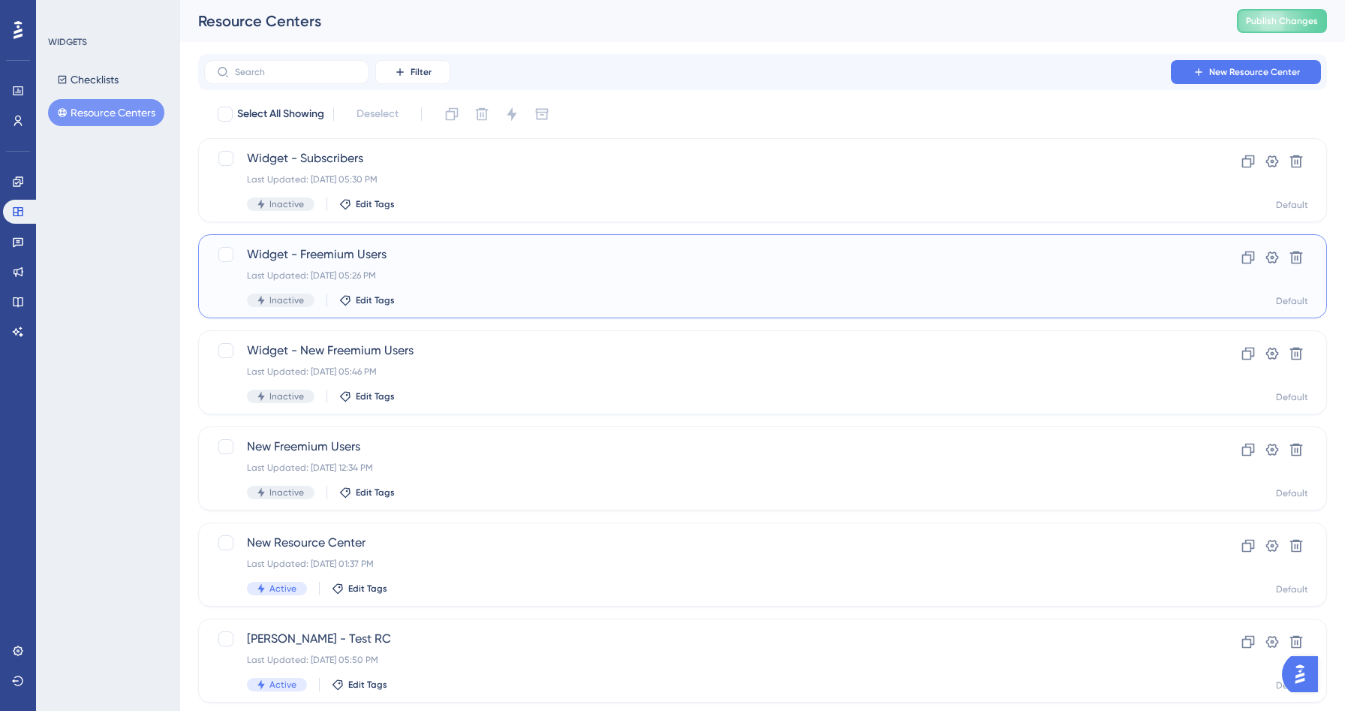
click at [463, 287] on div "Widget - Freemium Users Last Updated: [DATE] 05:26 PM Inactive Edit Tags" at bounding box center [702, 277] width 911 height 62
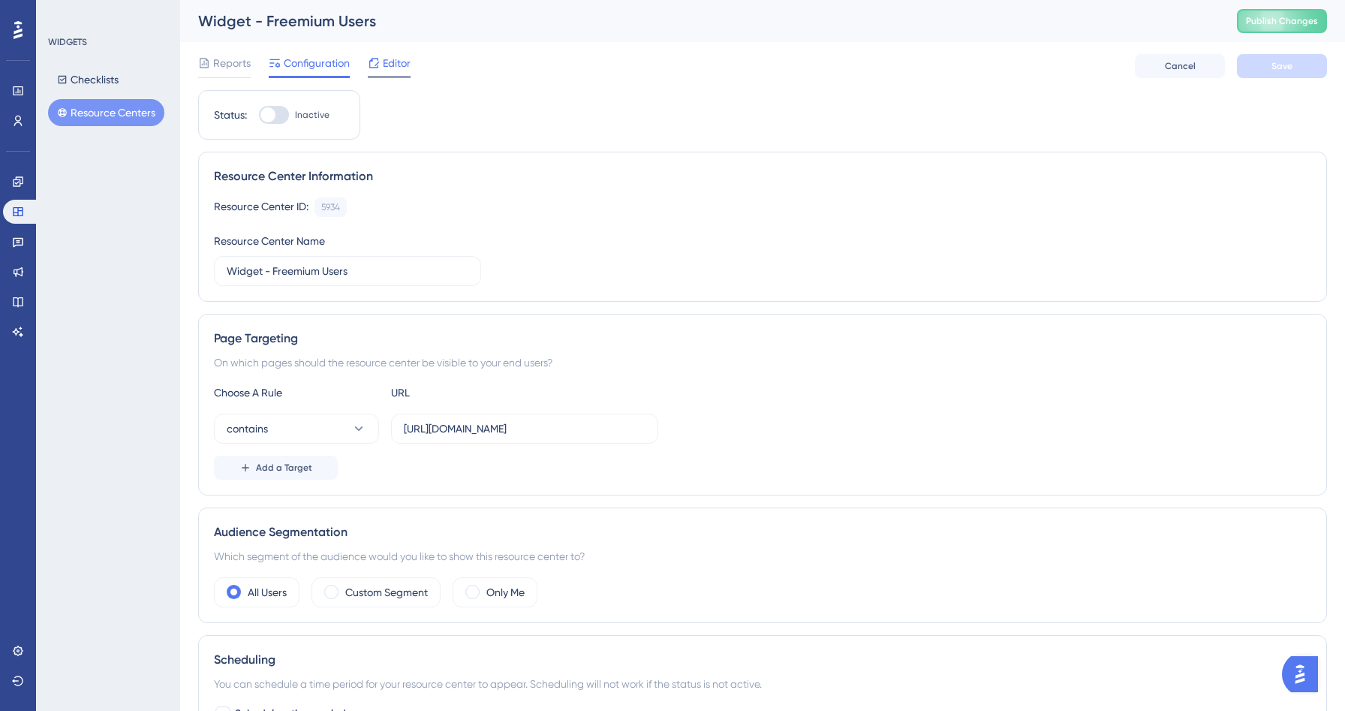
click at [399, 58] on span "Editor" at bounding box center [397, 63] width 28 height 18
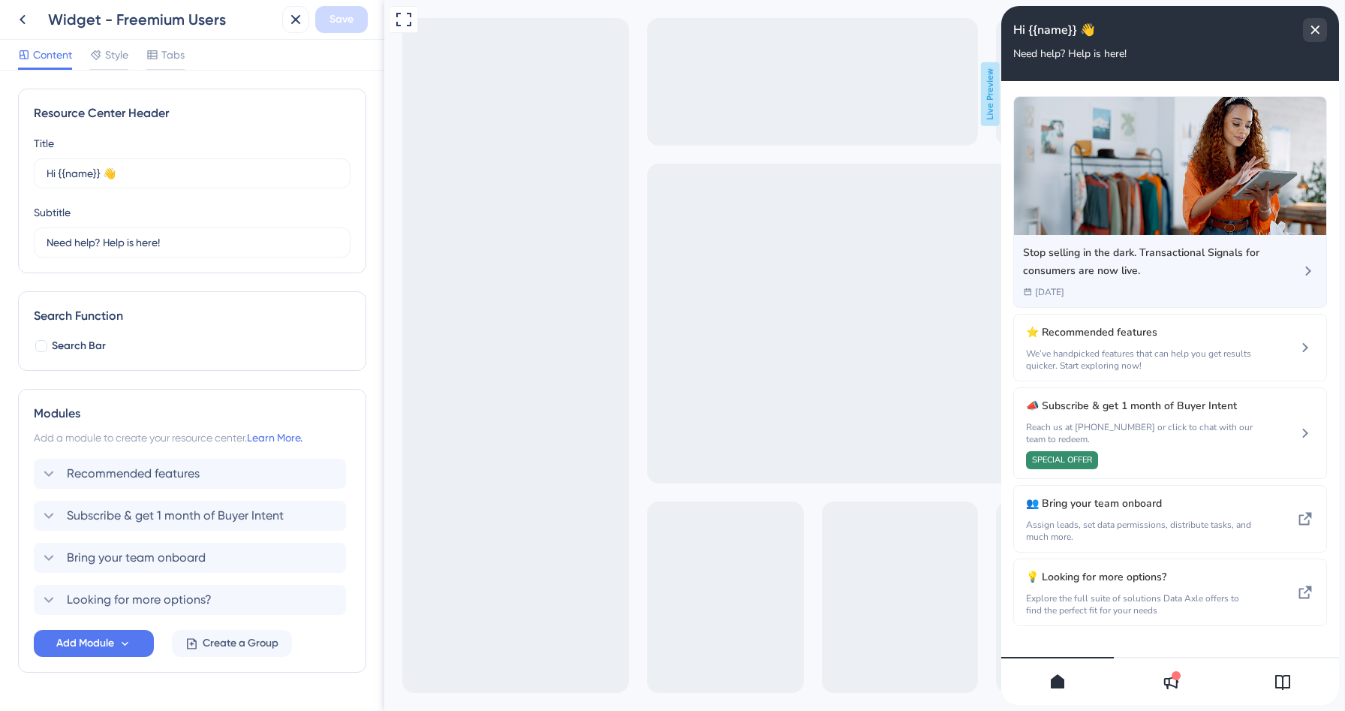
scroll to position [20, 0]
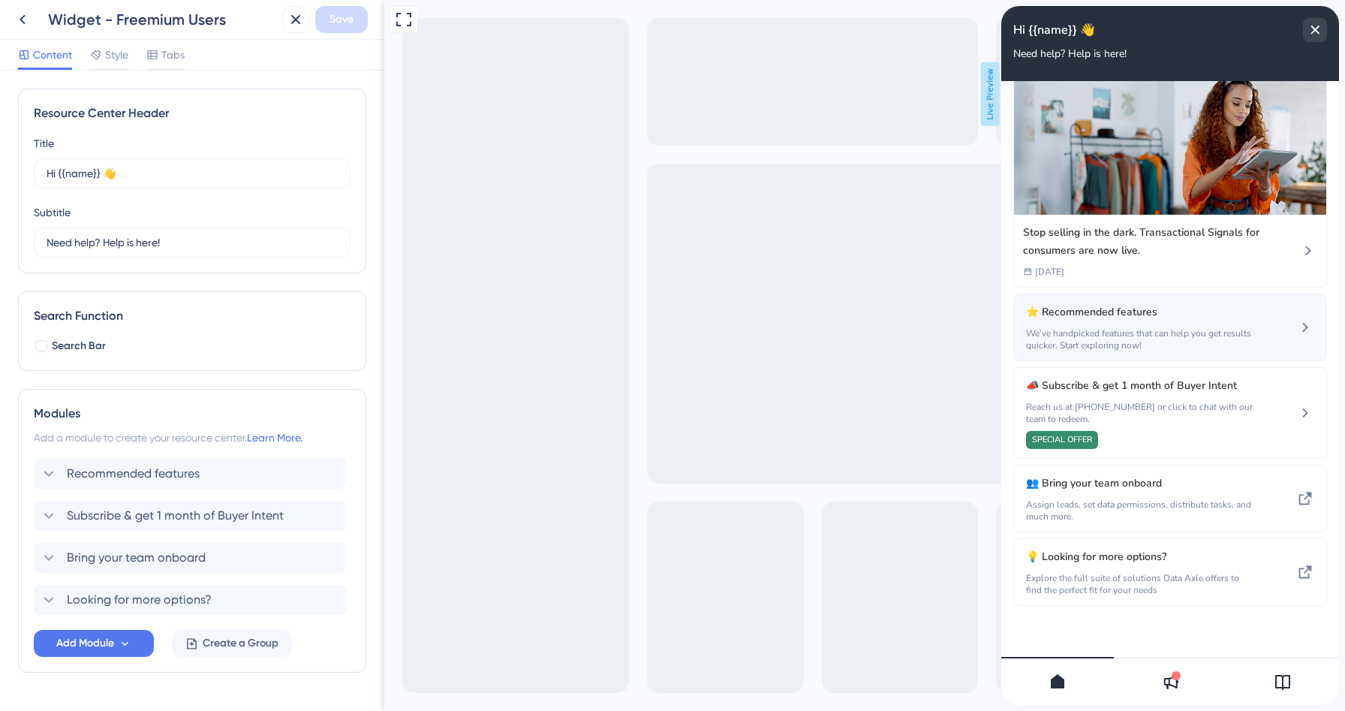
click at [1113, 329] on span "We’ve handpicked features that can help you get results quicker. Start explorin…" at bounding box center [1141, 339] width 230 height 24
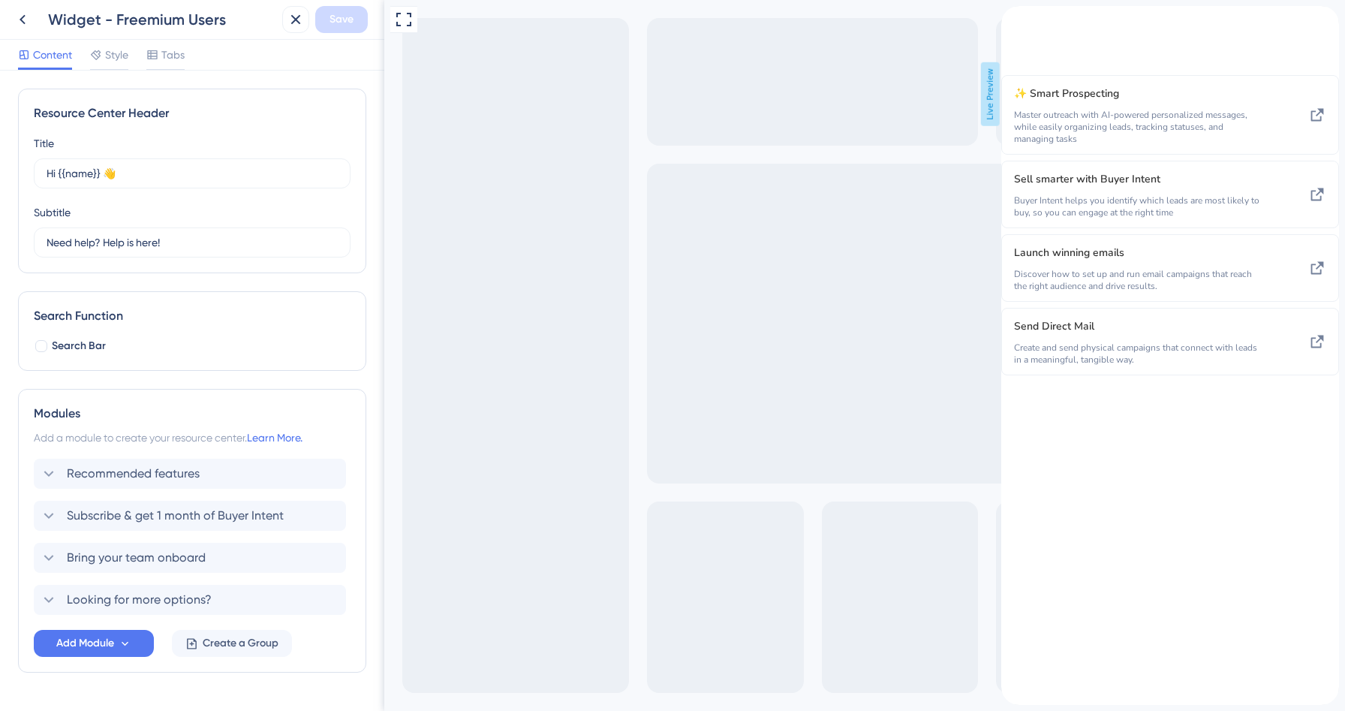
click at [1026, 23] on div "back to header" at bounding box center [1014, 14] width 24 height 17
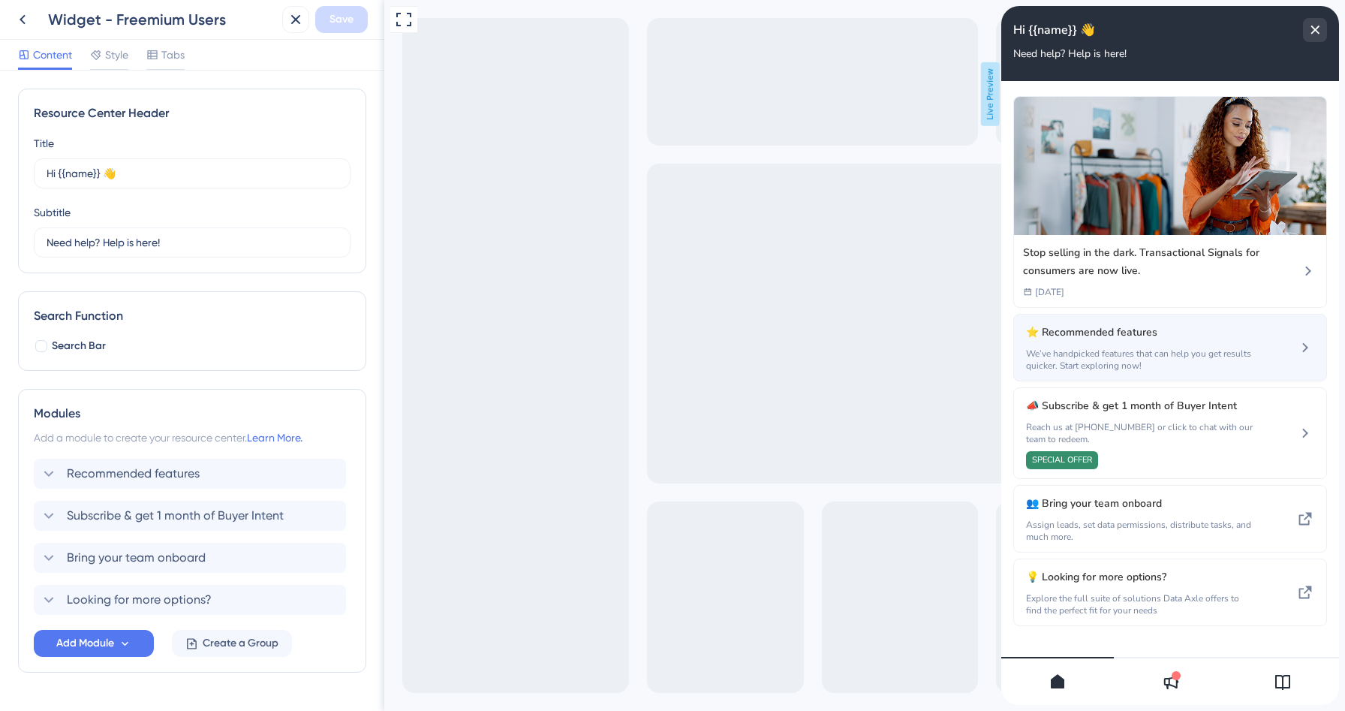
click at [1109, 341] on span "⭐ Recommended features" at bounding box center [1129, 333] width 206 height 18
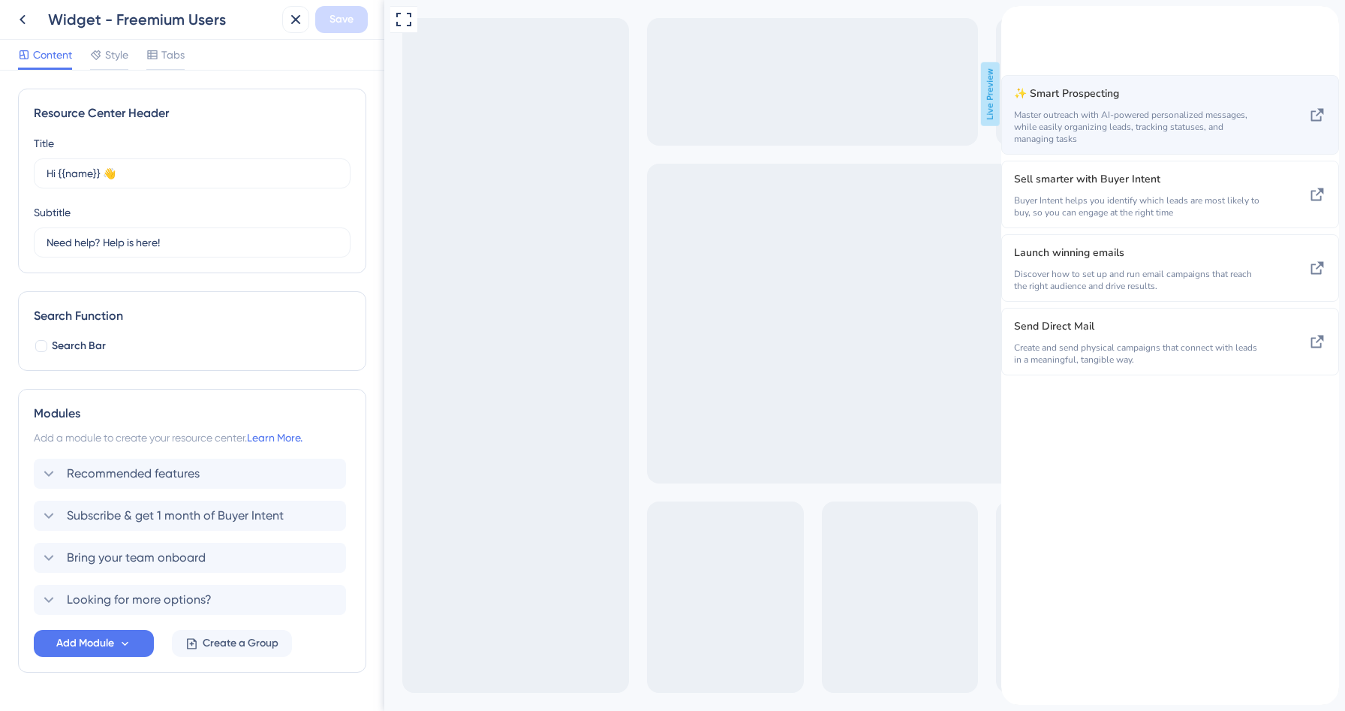
click at [1147, 145] on span "Master outreach with AI-powered personalized messages, while easily organizing …" at bounding box center [1139, 127] width 250 height 36
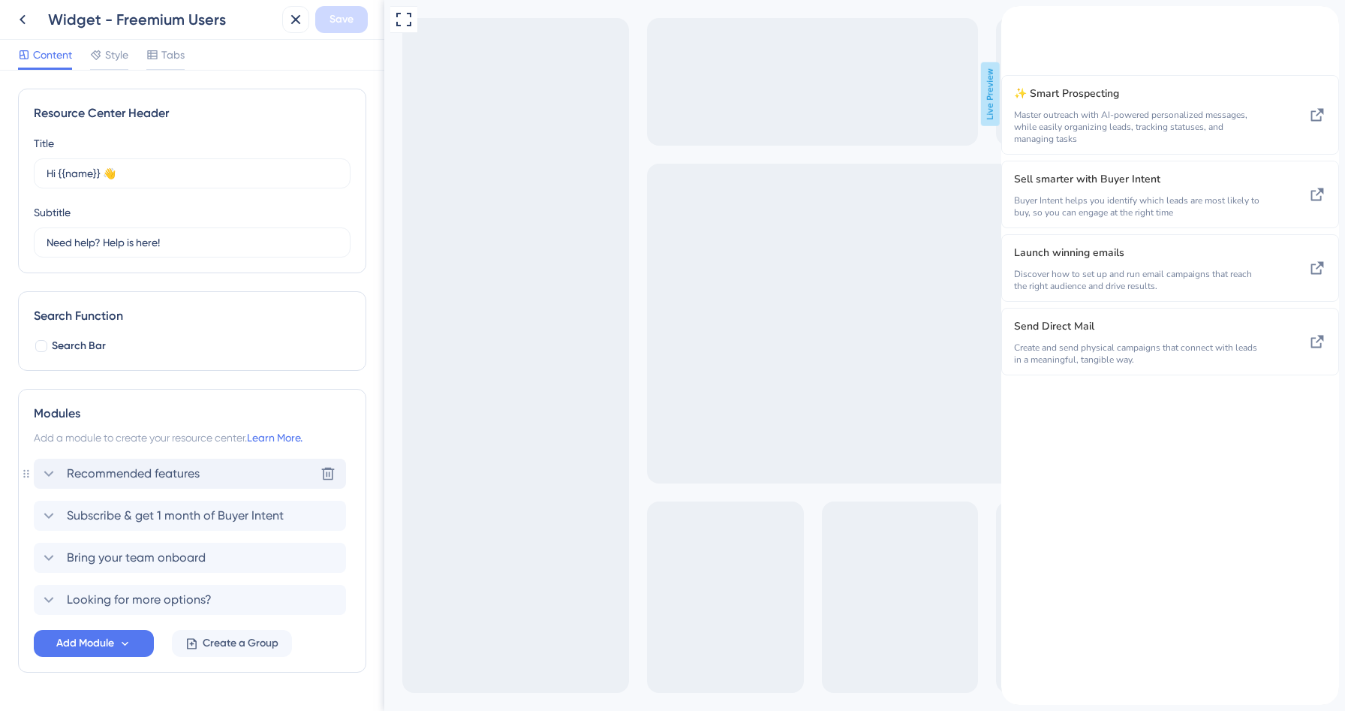
click at [47, 473] on icon at bounding box center [49, 474] width 18 height 18
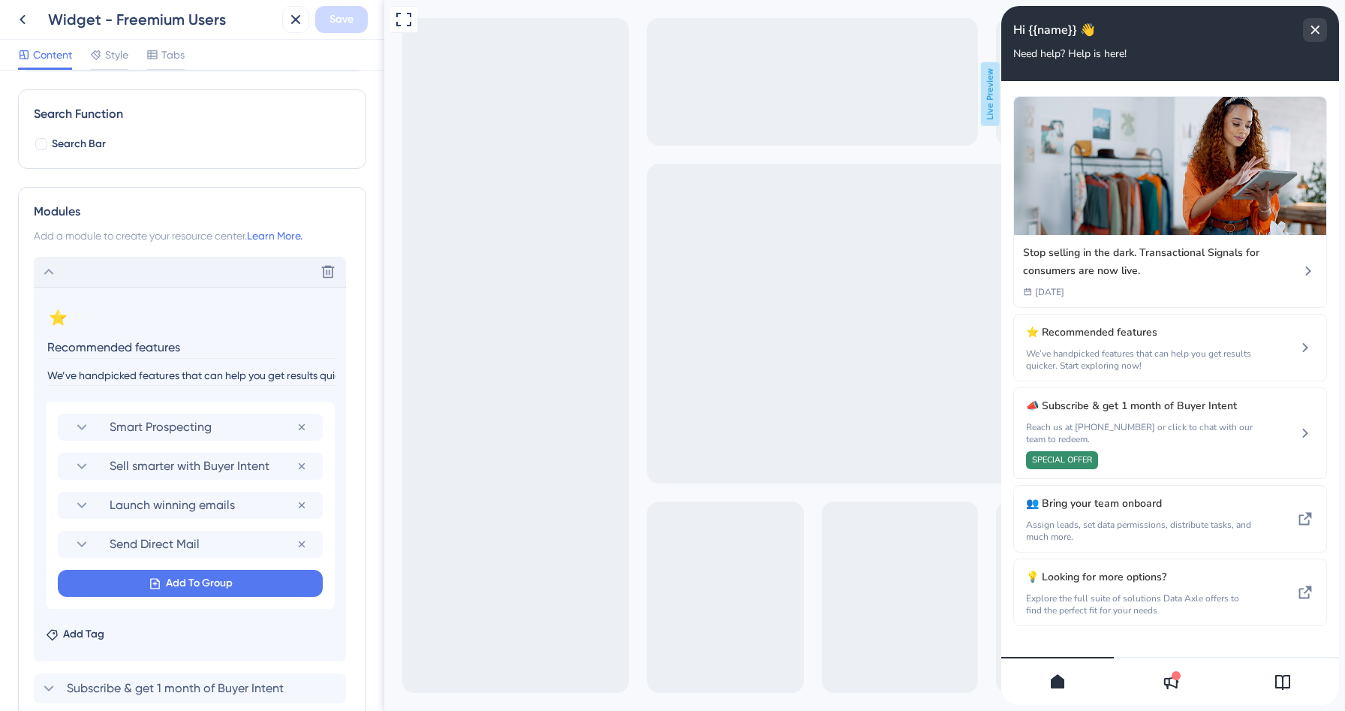
scroll to position [208, 0]
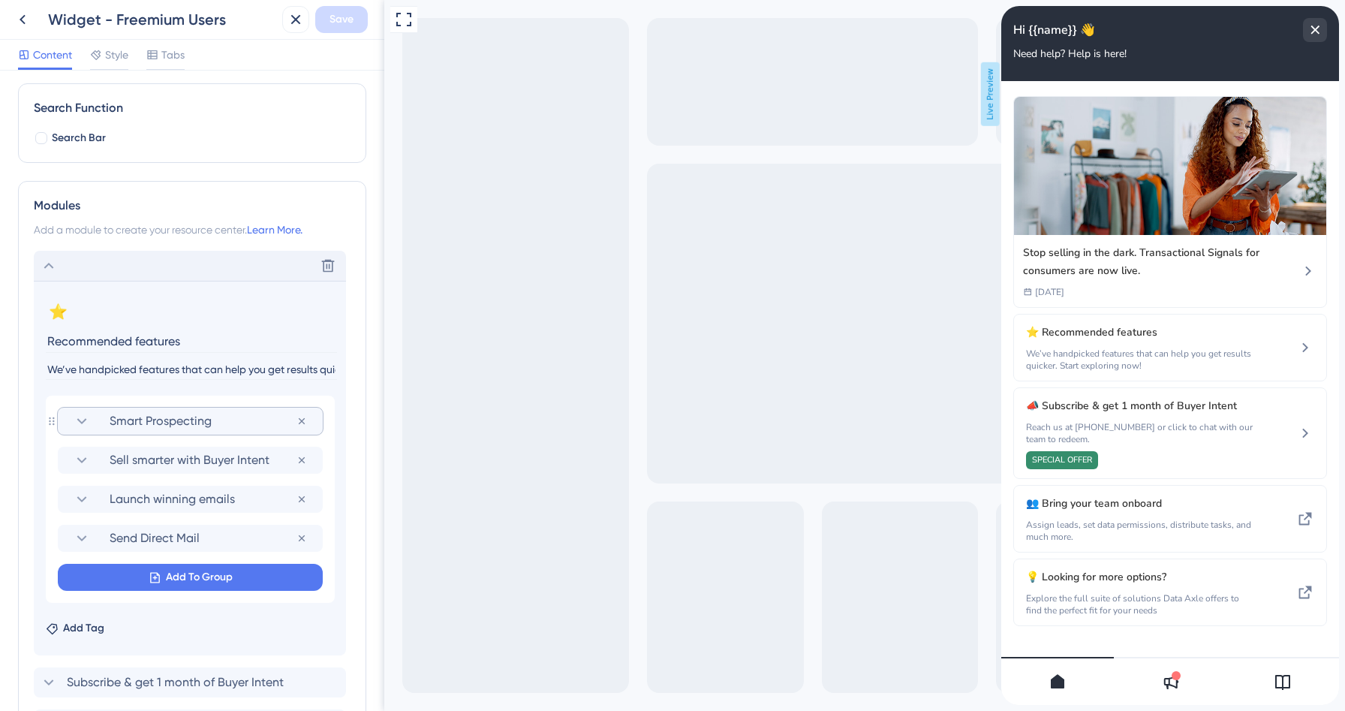
click at [72, 413] on section "Smart Prospecting Remove from group" at bounding box center [190, 421] width 265 height 27
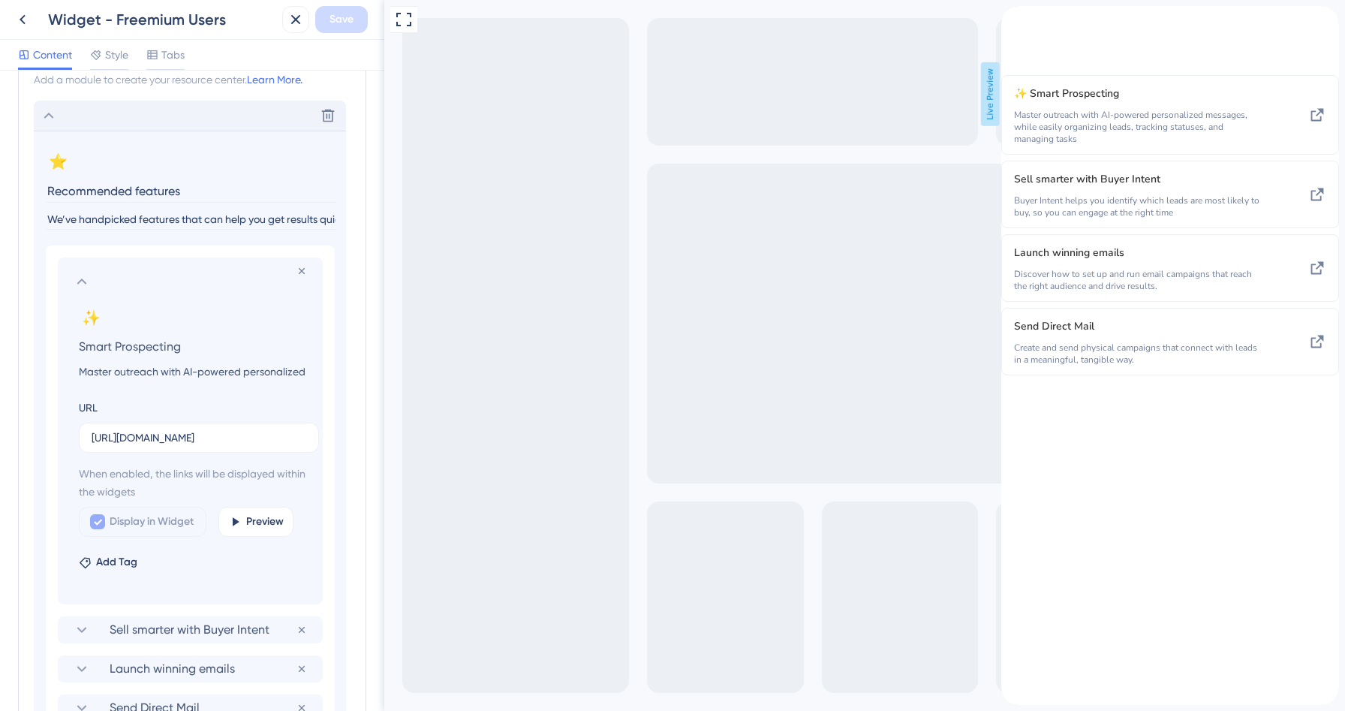
scroll to position [498, 0]
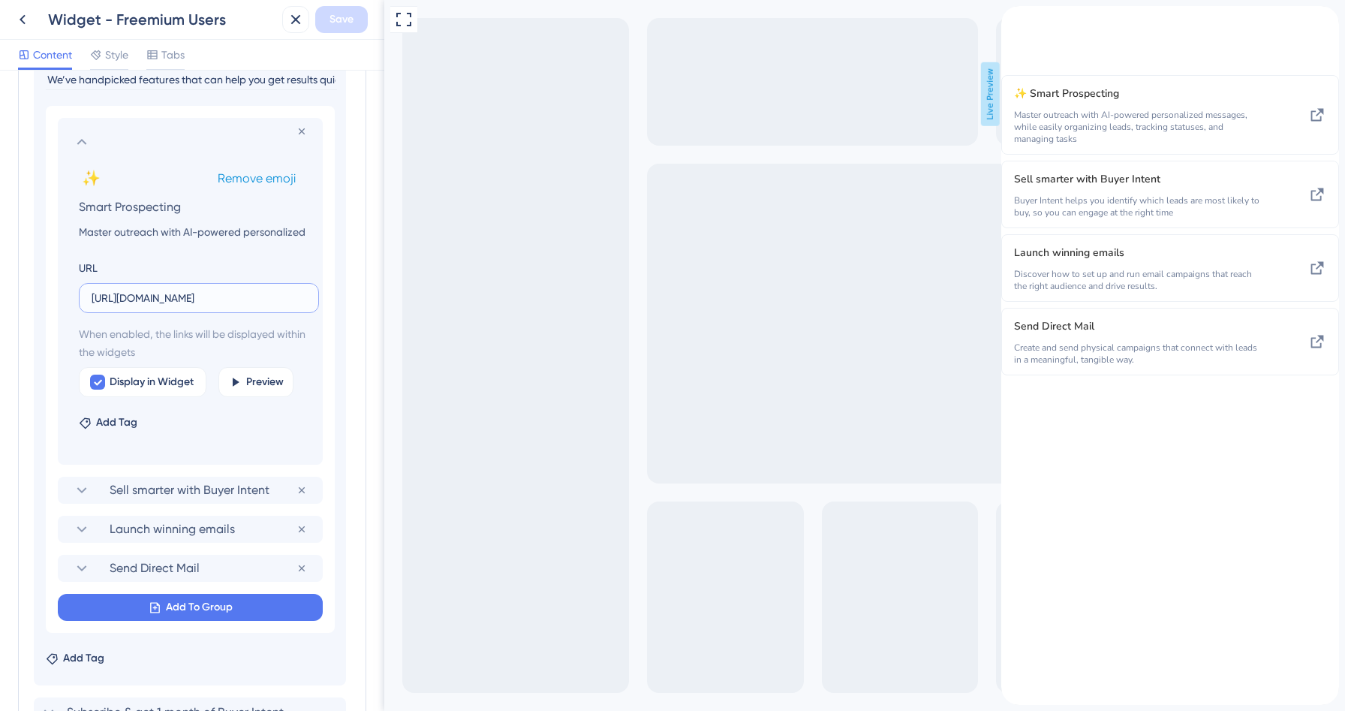
drag, startPoint x: 218, startPoint y: 289, endPoint x: 263, endPoint y: 185, distance: 113.4
click at [344, 304] on section "⭐ Change emoji Remove emoji Recommended features We’ve handpicked features that…" at bounding box center [190, 338] width 312 height 694
click at [269, 296] on input "[URL][DOMAIN_NAME]" at bounding box center [199, 298] width 215 height 17
click at [237, 293] on input "[URL][DOMAIN_NAME]" at bounding box center [199, 298] width 215 height 17
click at [263, 185] on div "✨ Change emoji Remove emoji" at bounding box center [193, 178] width 229 height 24
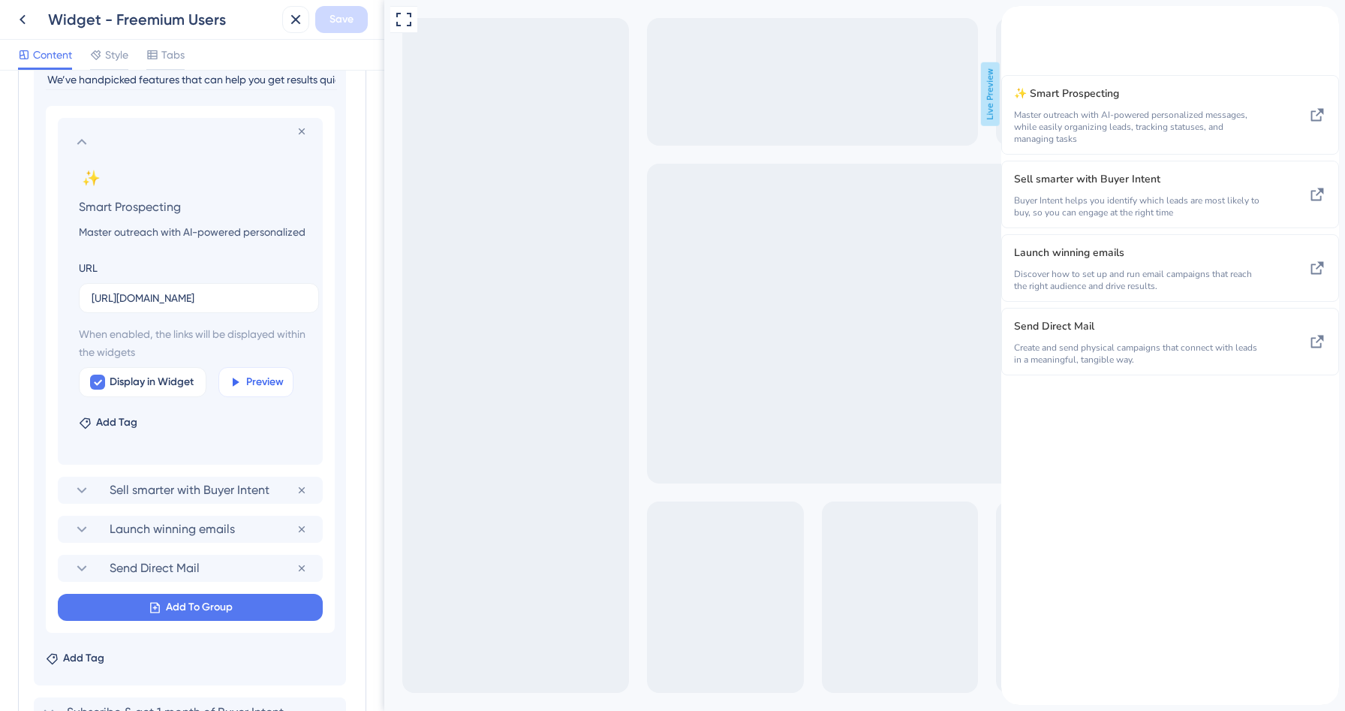
click at [254, 382] on span "Preview" at bounding box center [265, 382] width 38 height 18
click at [237, 384] on icon at bounding box center [236, 382] width 7 height 8
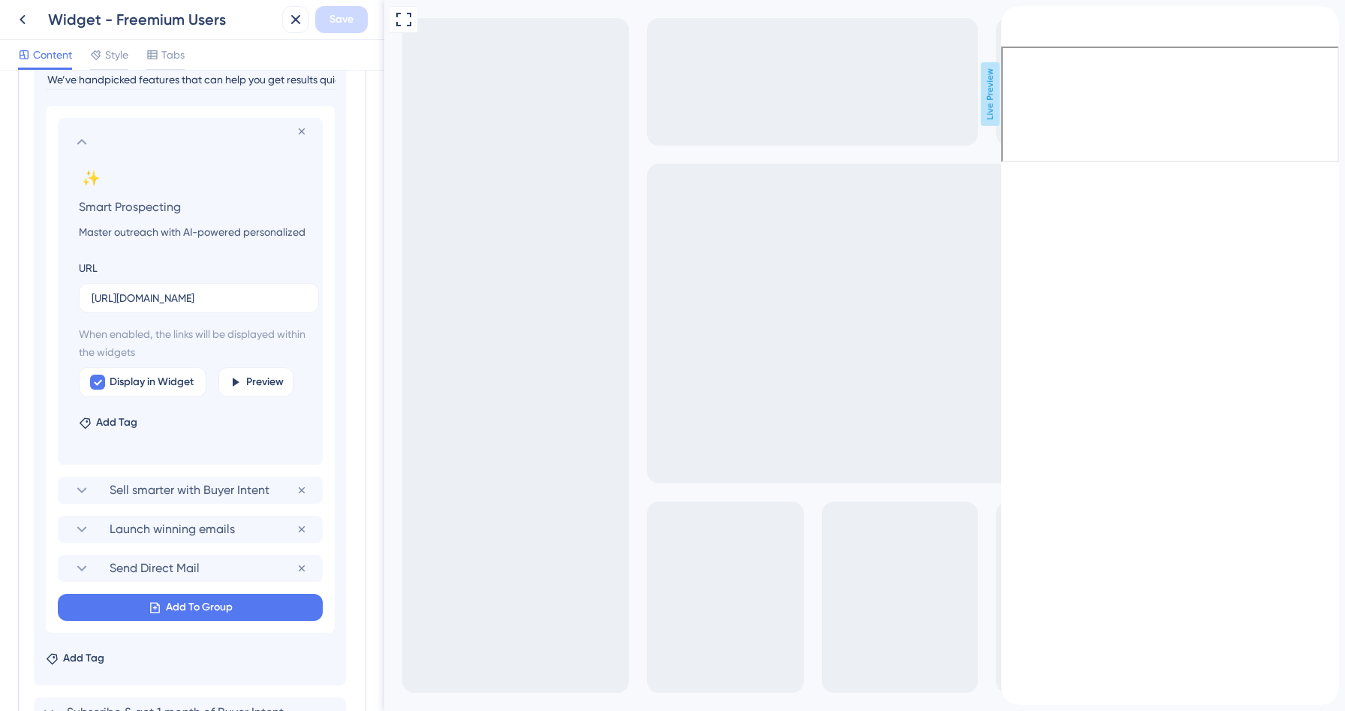
click at [1013, 18] on icon "back to header" at bounding box center [1007, 12] width 11 height 12
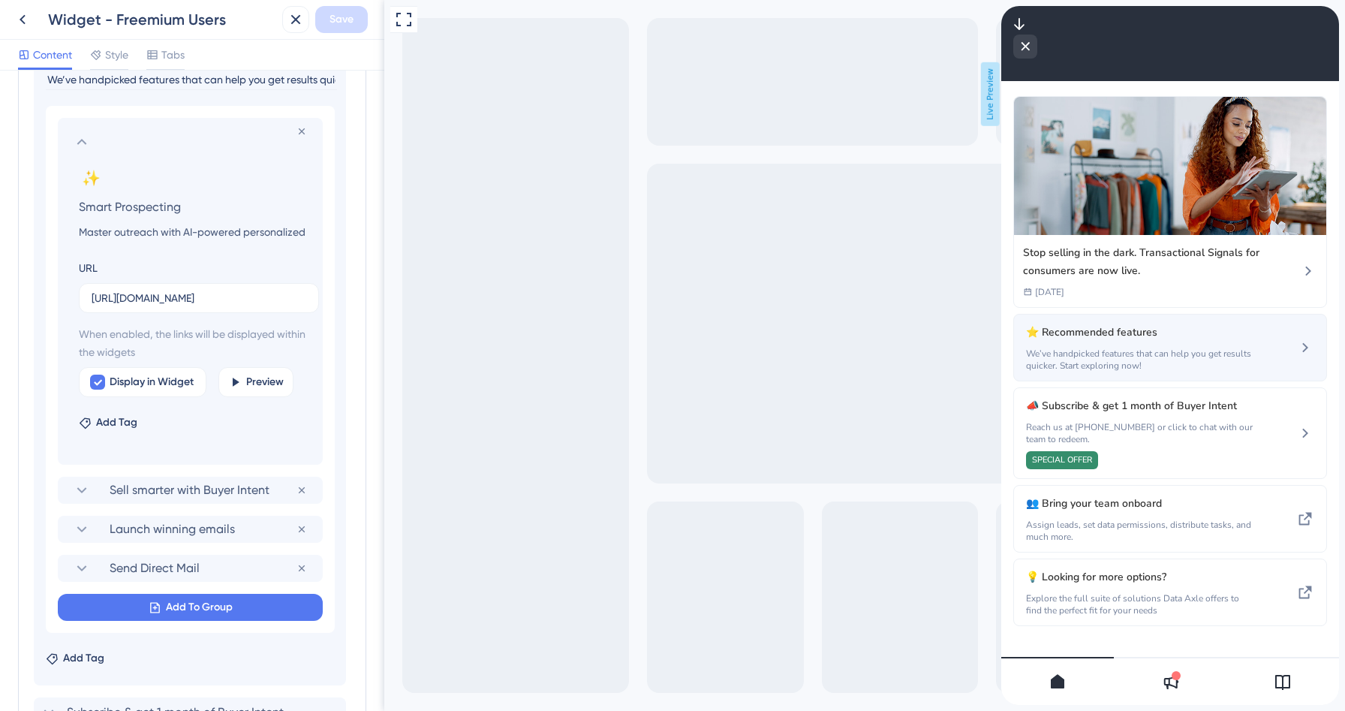
click at [1087, 354] on span "We’ve handpicked features that can help you get results quicker. Start explorin…" at bounding box center [1141, 360] width 230 height 24
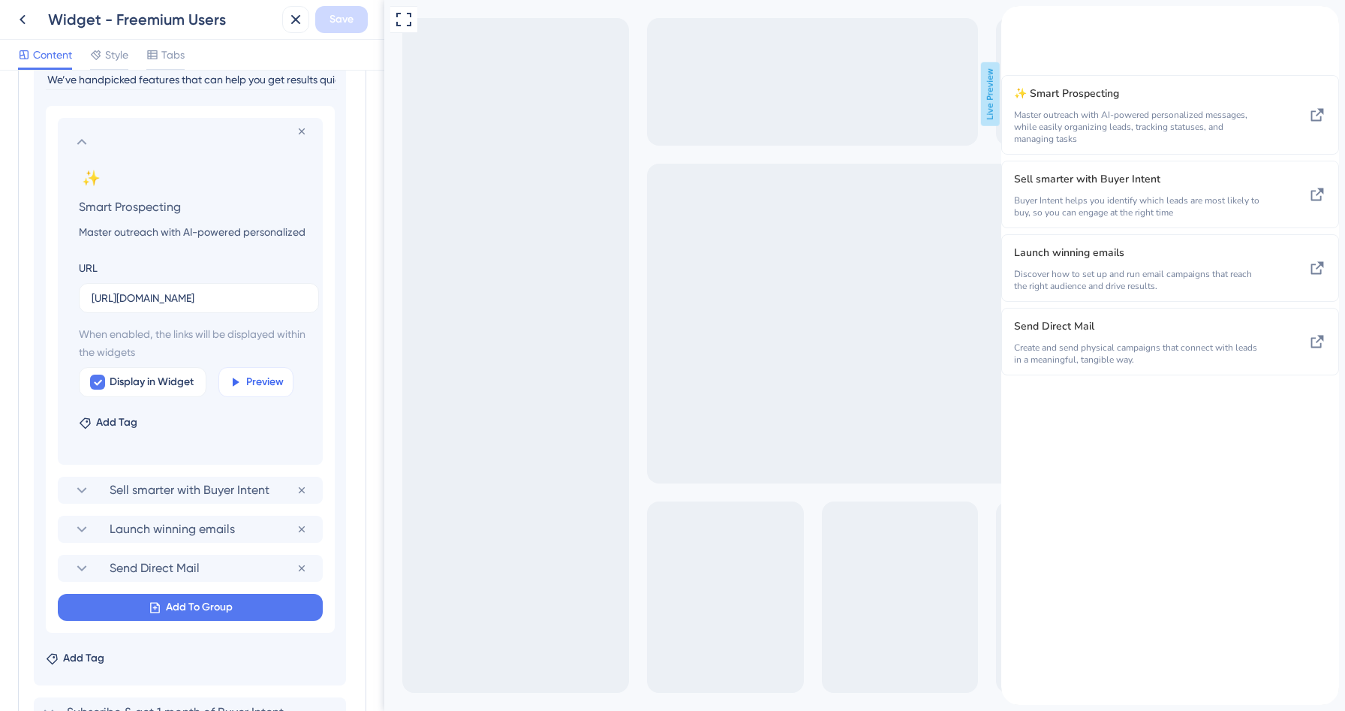
click at [234, 388] on icon at bounding box center [235, 382] width 14 height 14
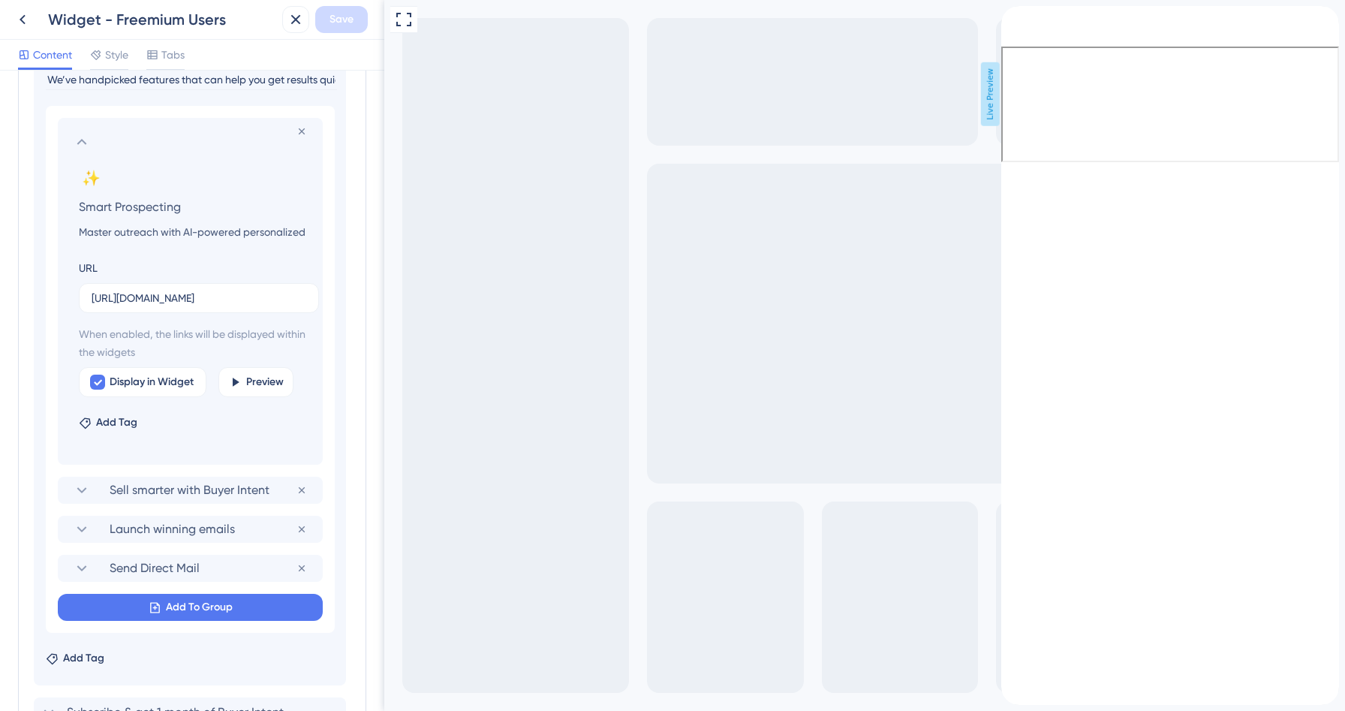
click at [74, 140] on icon at bounding box center [82, 142] width 18 height 18
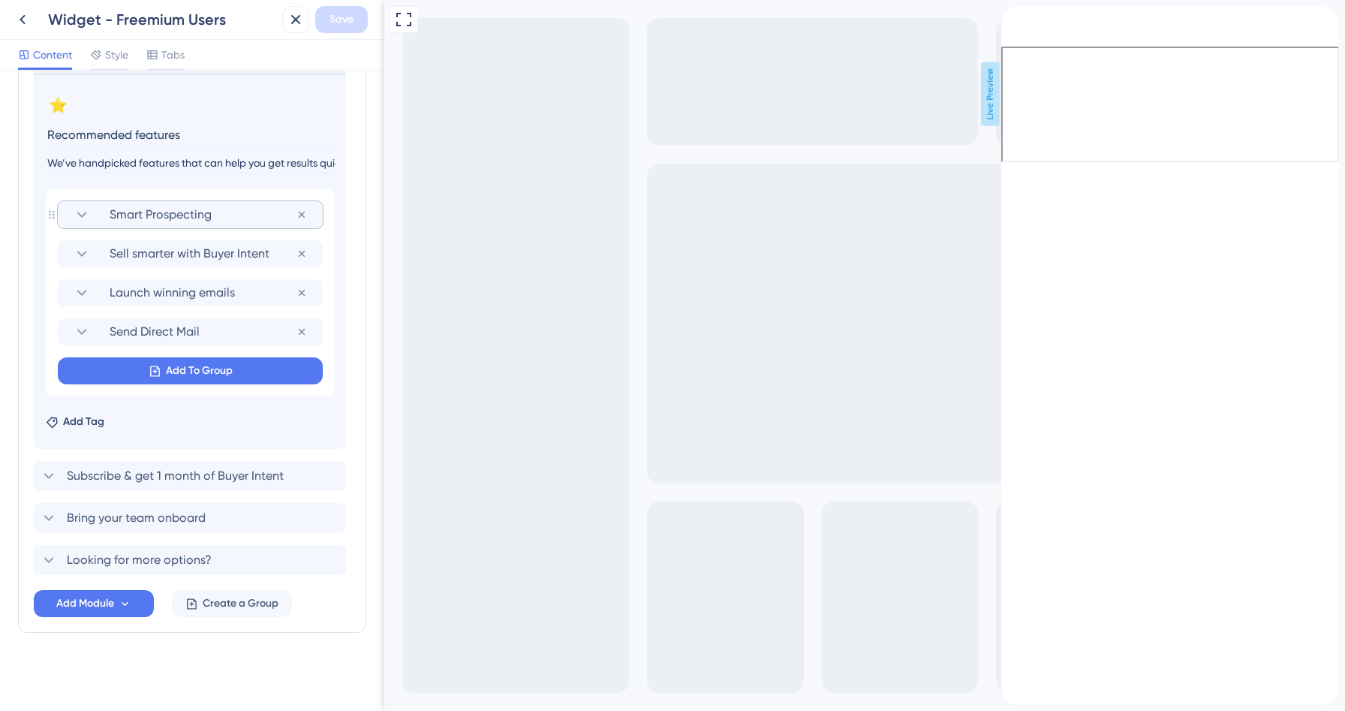
scroll to position [414, 0]
click at [1014, 23] on div "back to header" at bounding box center [1008, 14] width 12 height 17
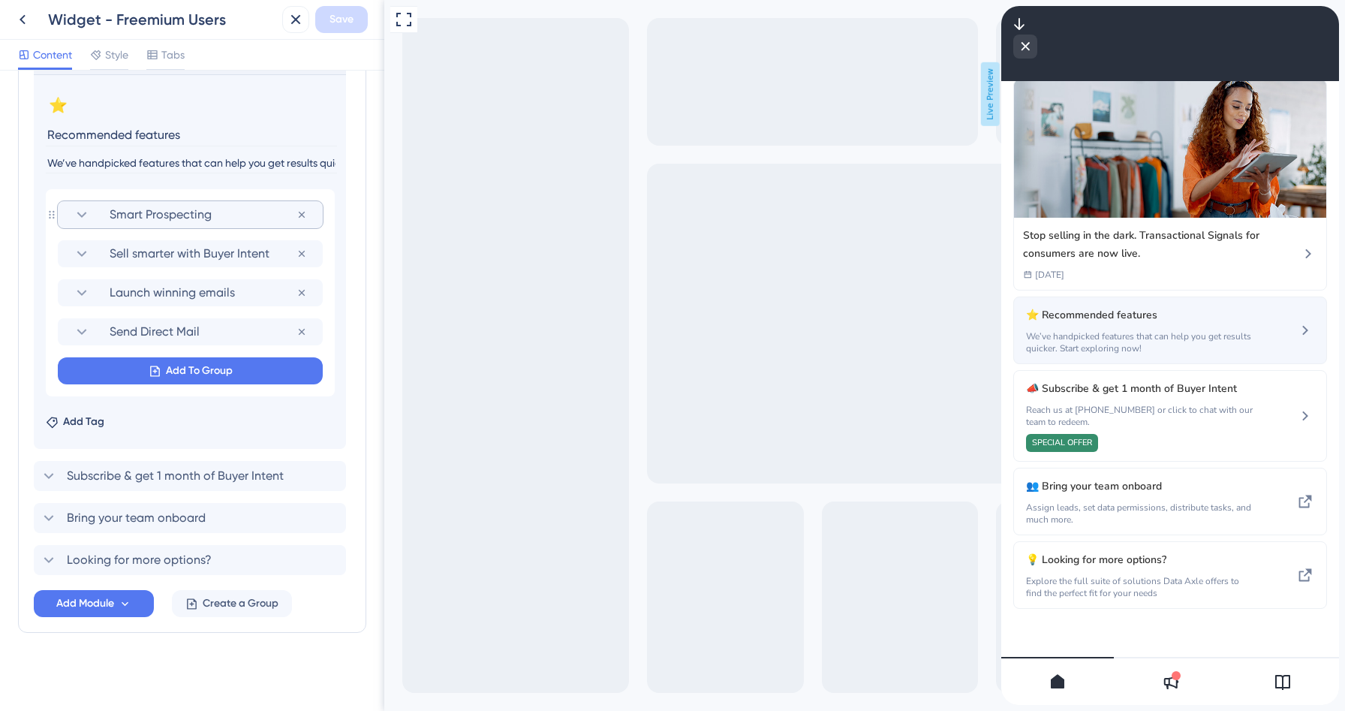
scroll to position [0, 0]
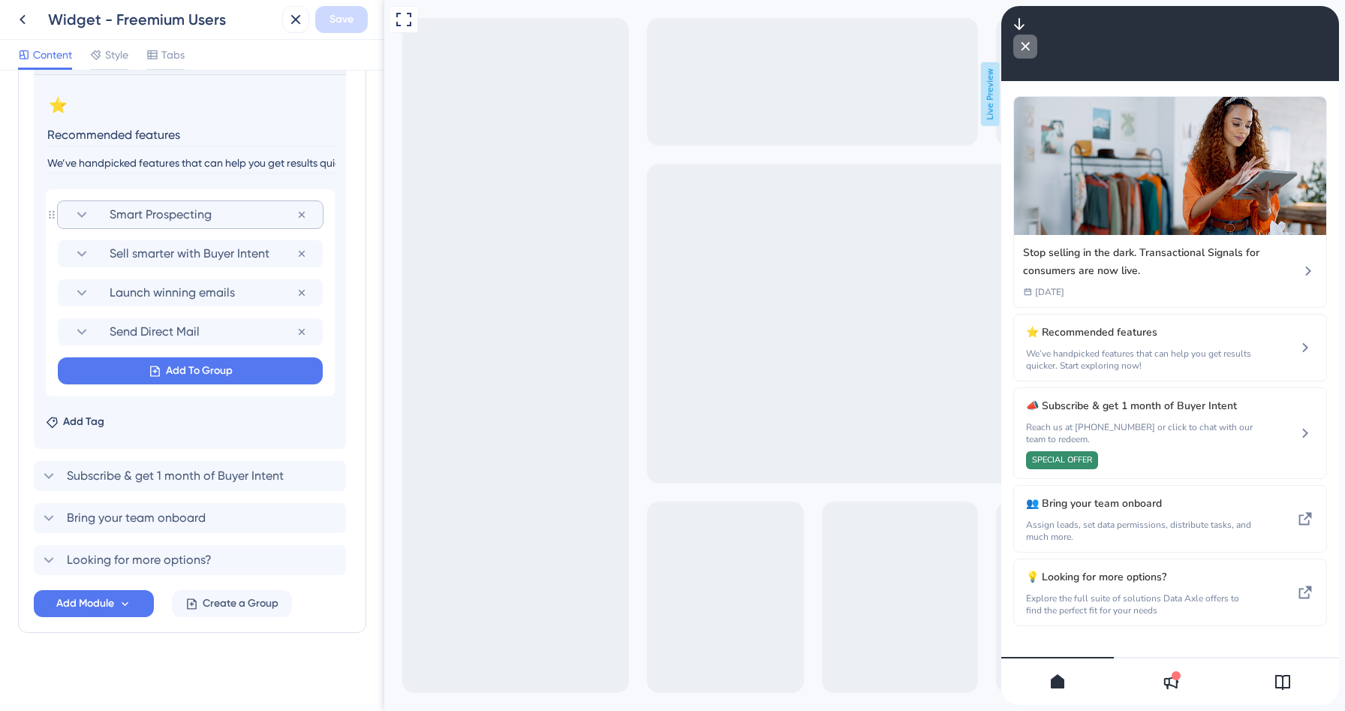
click at [1038, 37] on div "close resource center" at bounding box center [1026, 47] width 24 height 24
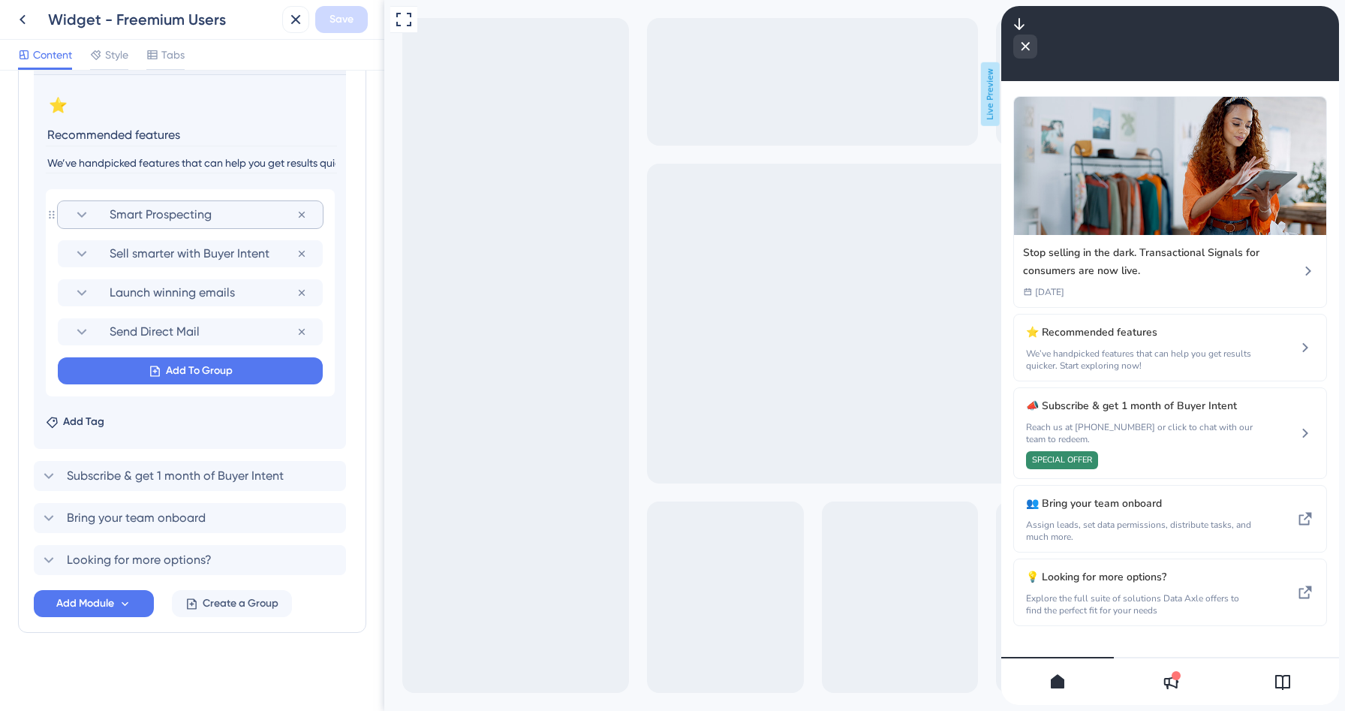
click at [1032, 29] on div "back to header" at bounding box center [1026, 26] width 24 height 17
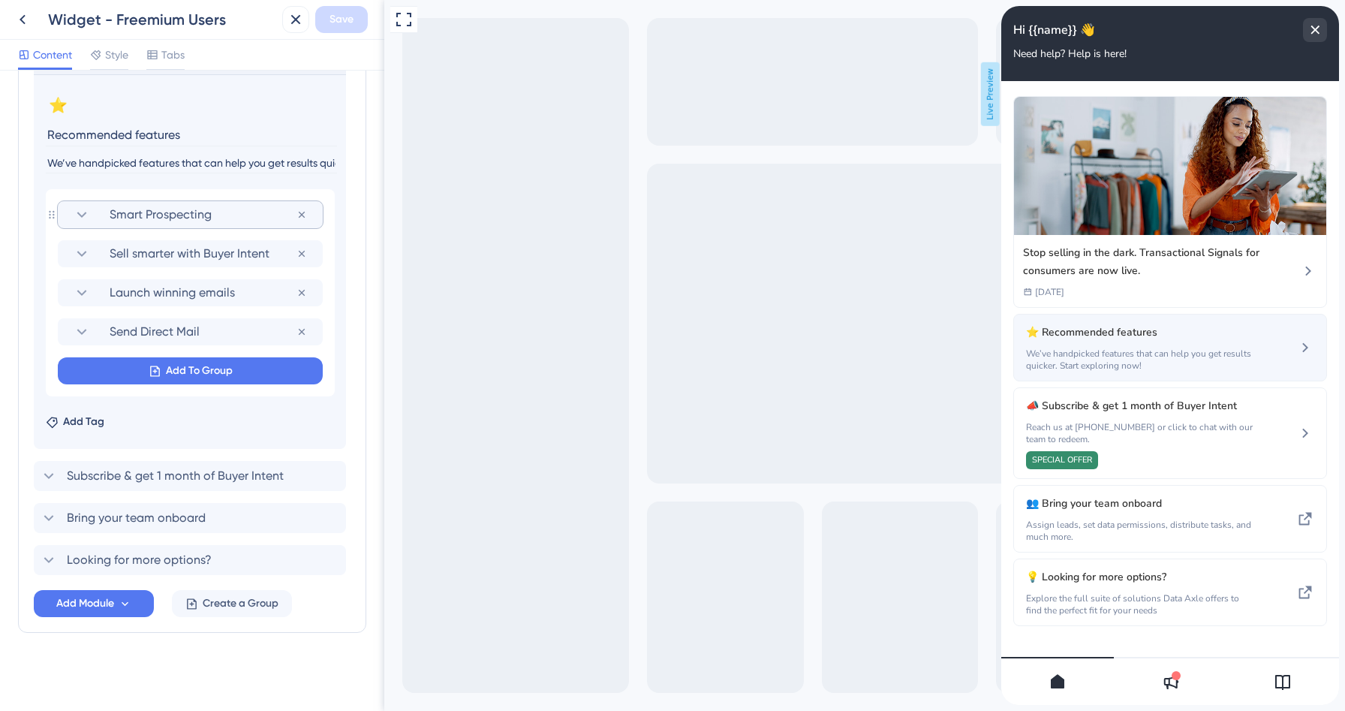
click at [1105, 359] on span "We’ve handpicked features that can help you get results quicker. Start explorin…" at bounding box center [1141, 360] width 230 height 24
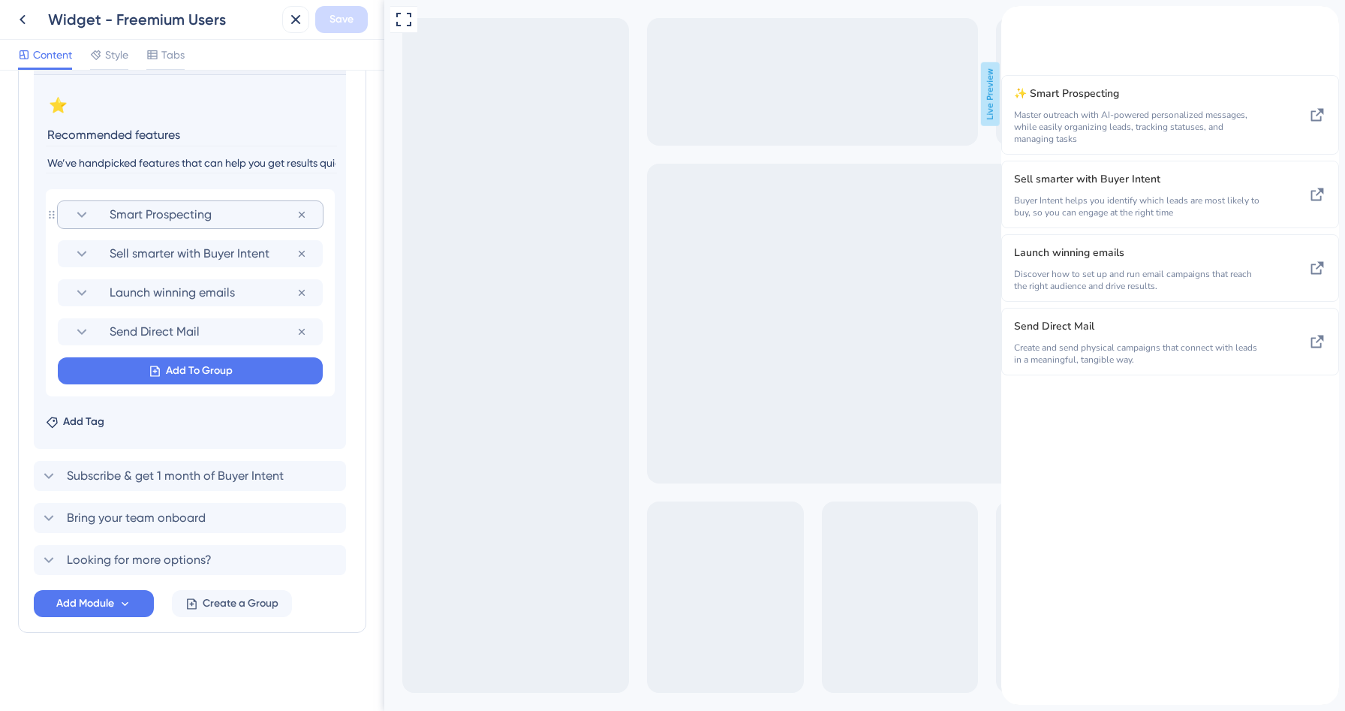
click at [1016, 23] on div "back to header" at bounding box center [1014, 14] width 24 height 17
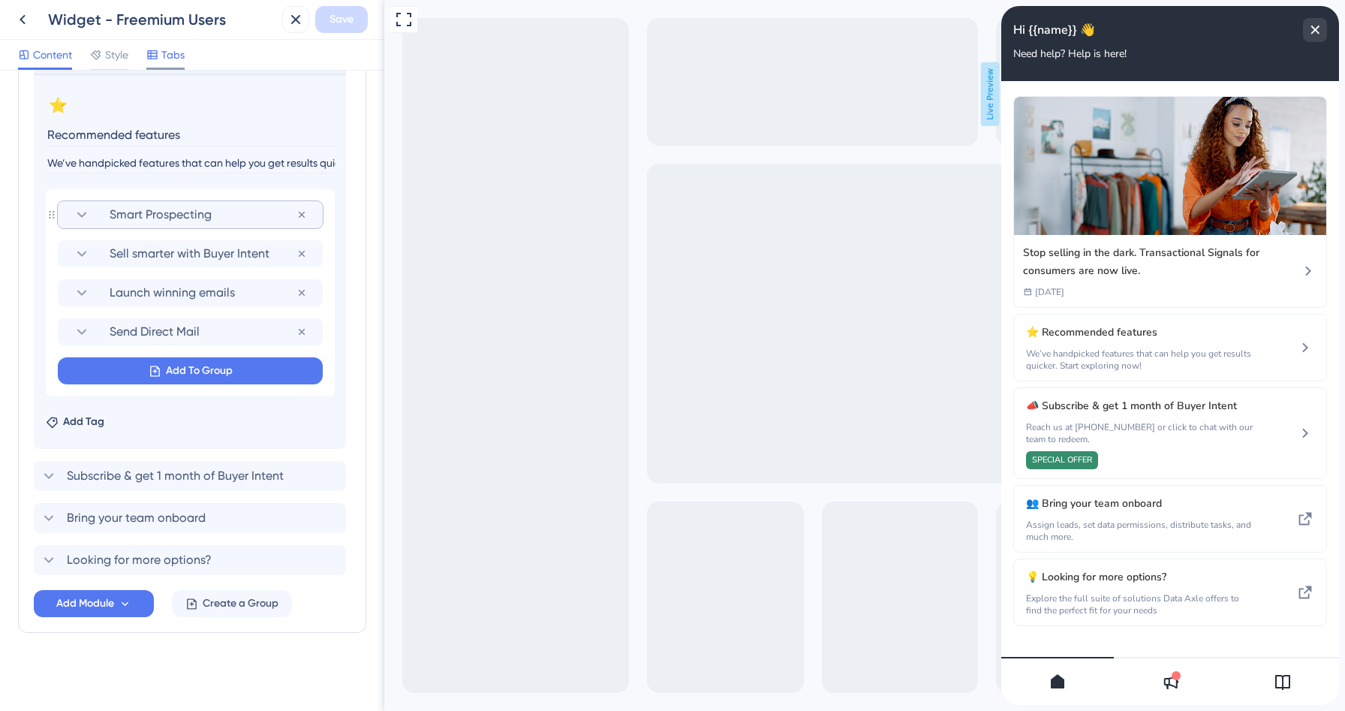
click at [154, 55] on icon at bounding box center [152, 55] width 12 height 12
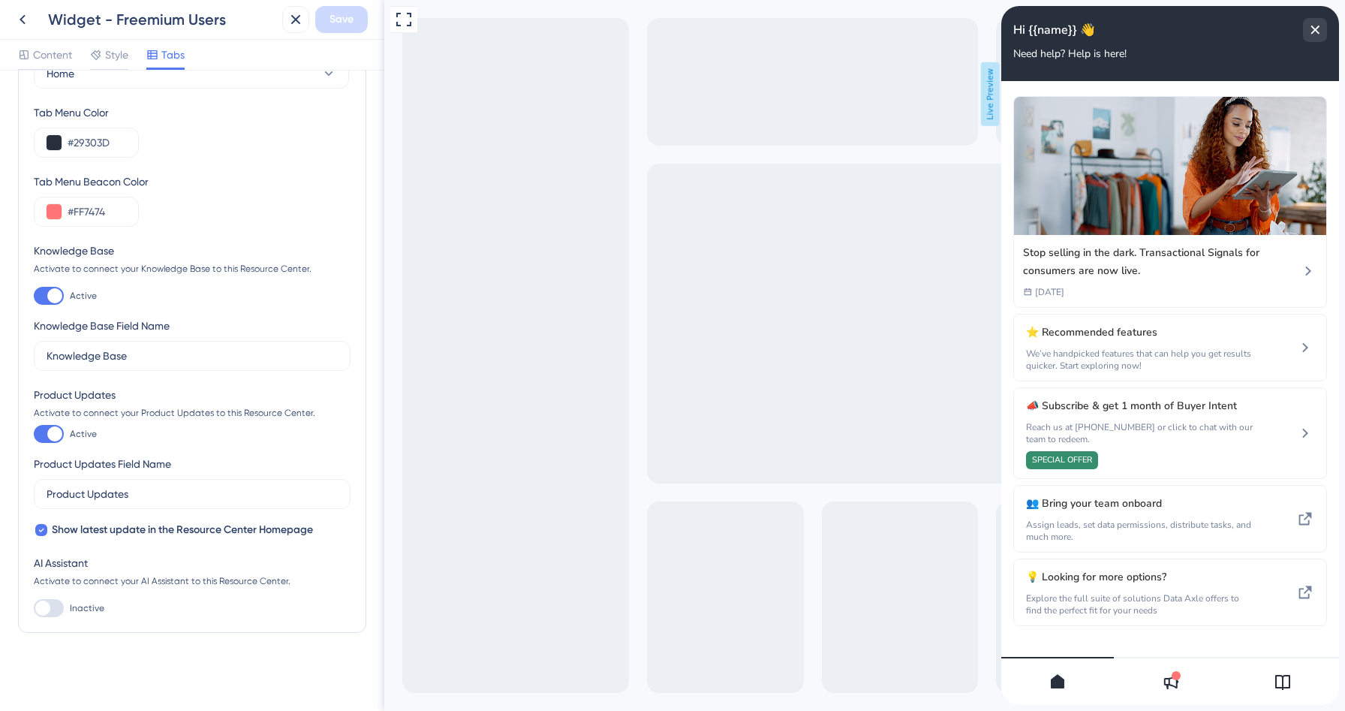
scroll to position [70, 0]
click at [161, 56] on div "Tabs" at bounding box center [165, 55] width 38 height 18
click at [40, 526] on icon at bounding box center [41, 530] width 6 height 12
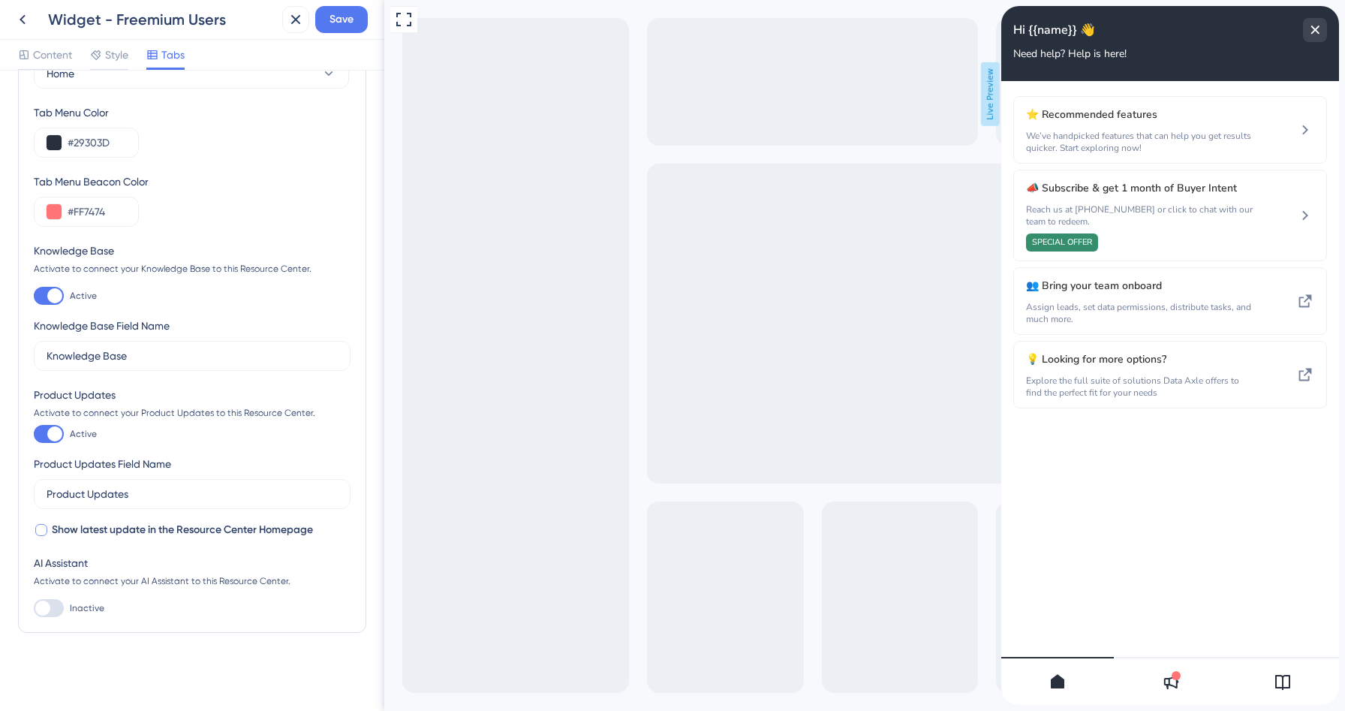
click at [40, 526] on div at bounding box center [41, 530] width 12 height 12
checkbox input "true"
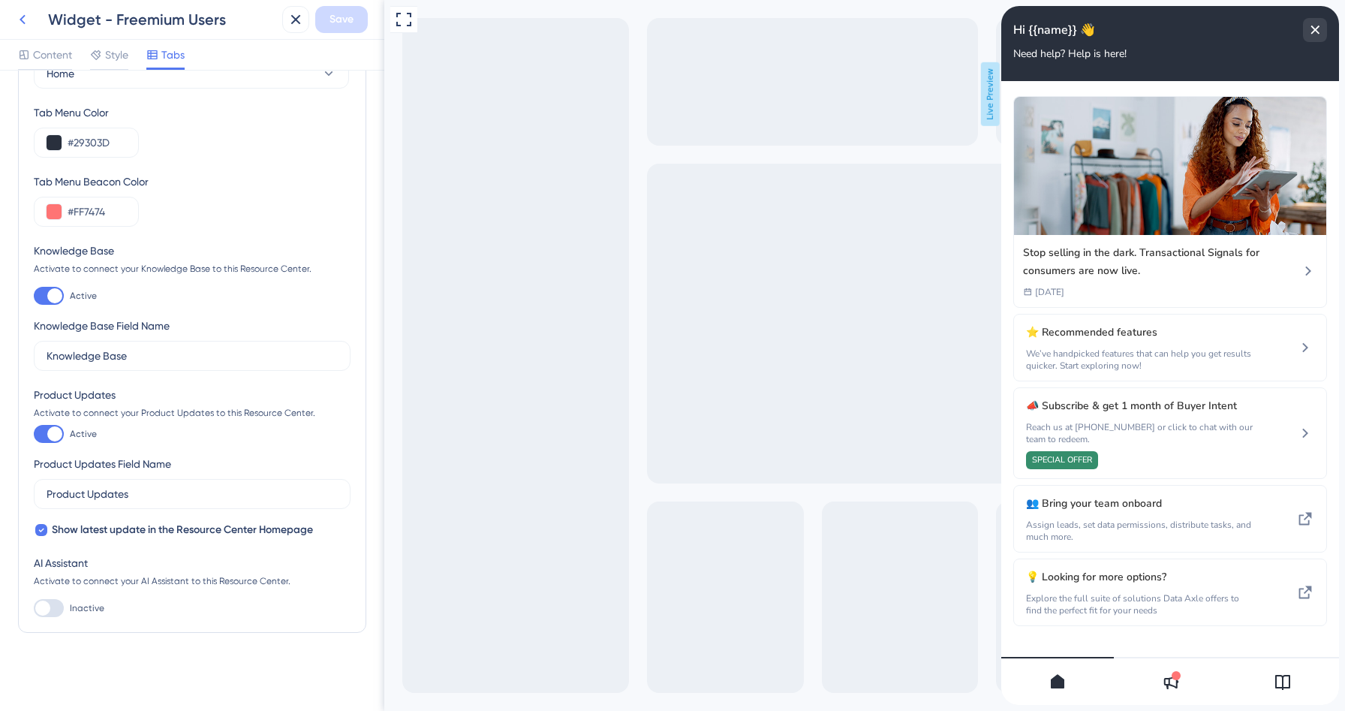
click at [17, 18] on icon at bounding box center [23, 20] width 18 height 18
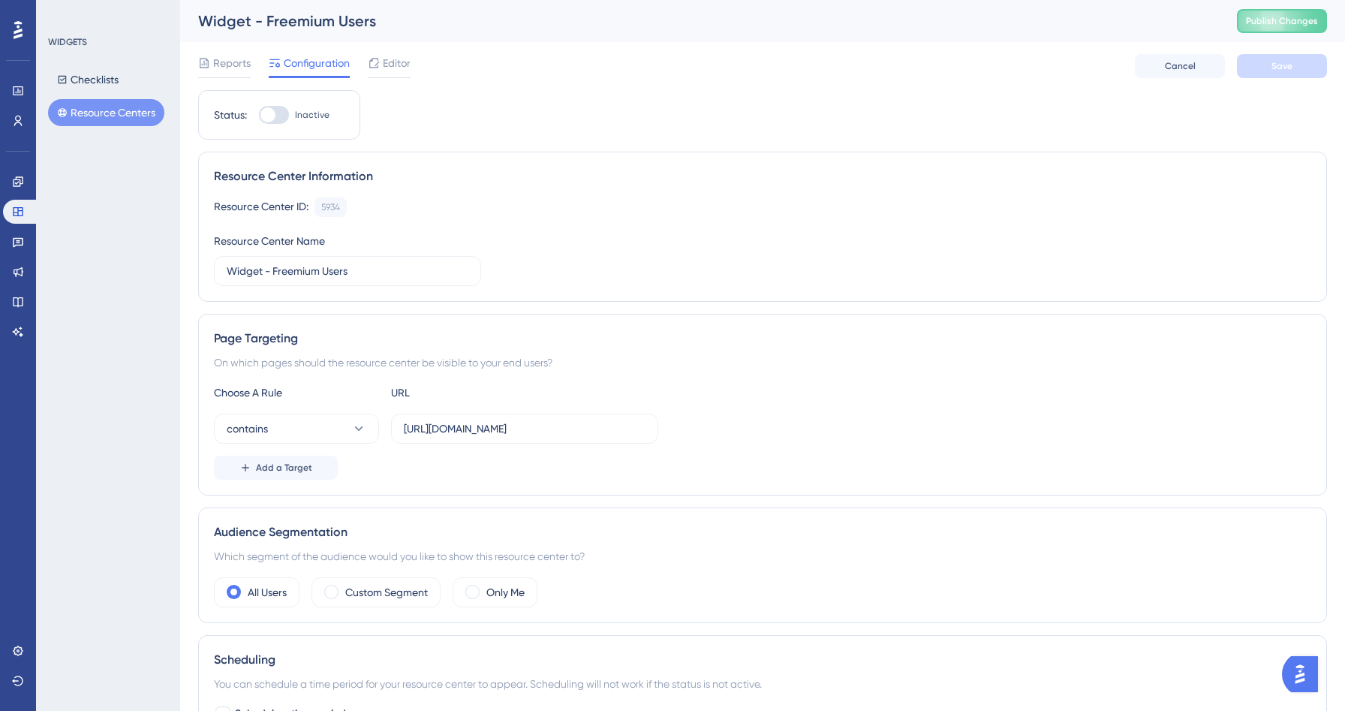
click at [128, 108] on button "Resource Centers" at bounding box center [106, 112] width 116 height 27
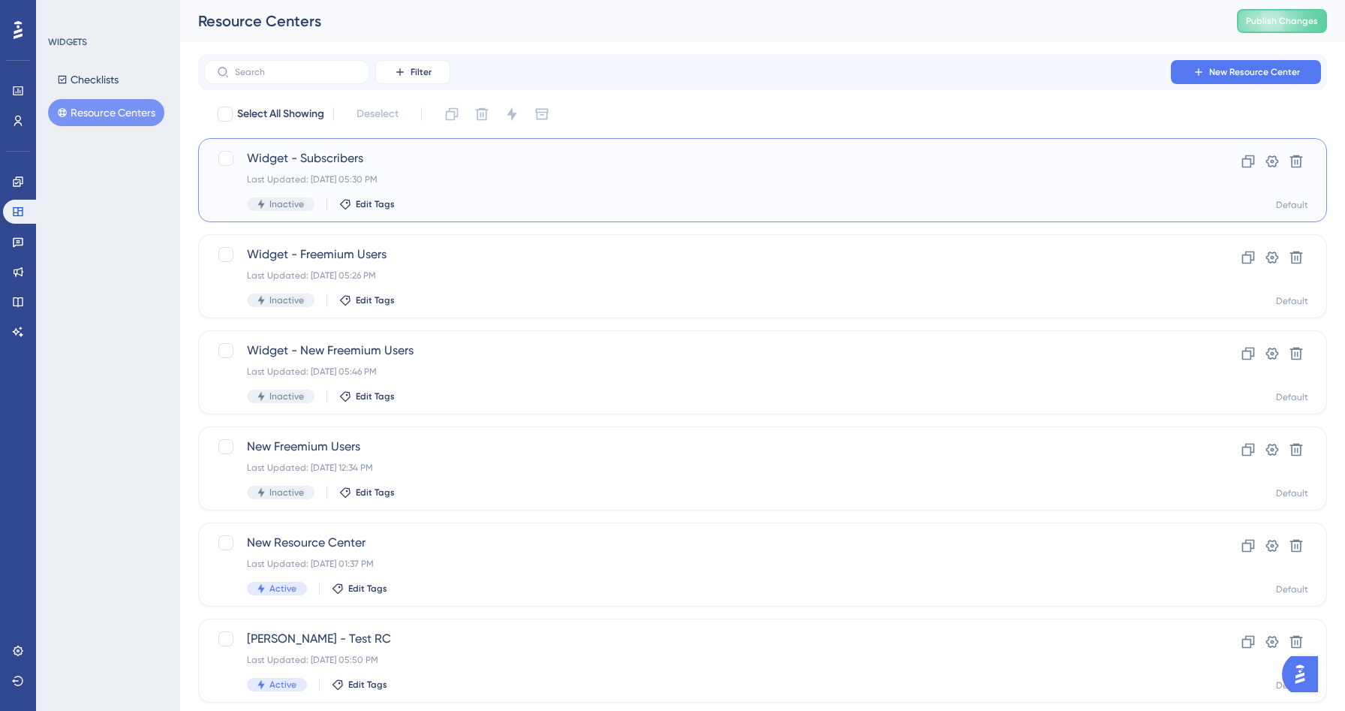
click at [477, 177] on div "Last Updated: [DATE] 05:30 PM" at bounding box center [702, 179] width 911 height 12
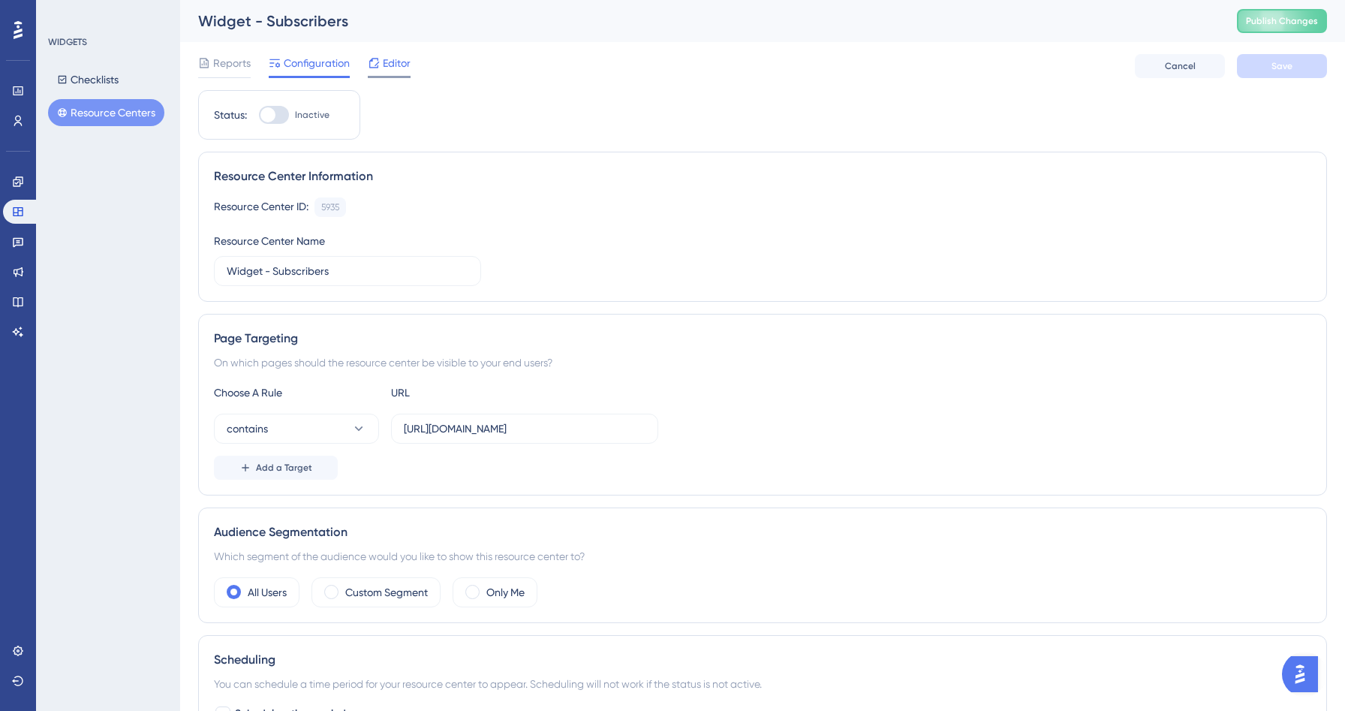
click at [398, 68] on span "Editor" at bounding box center [397, 63] width 28 height 18
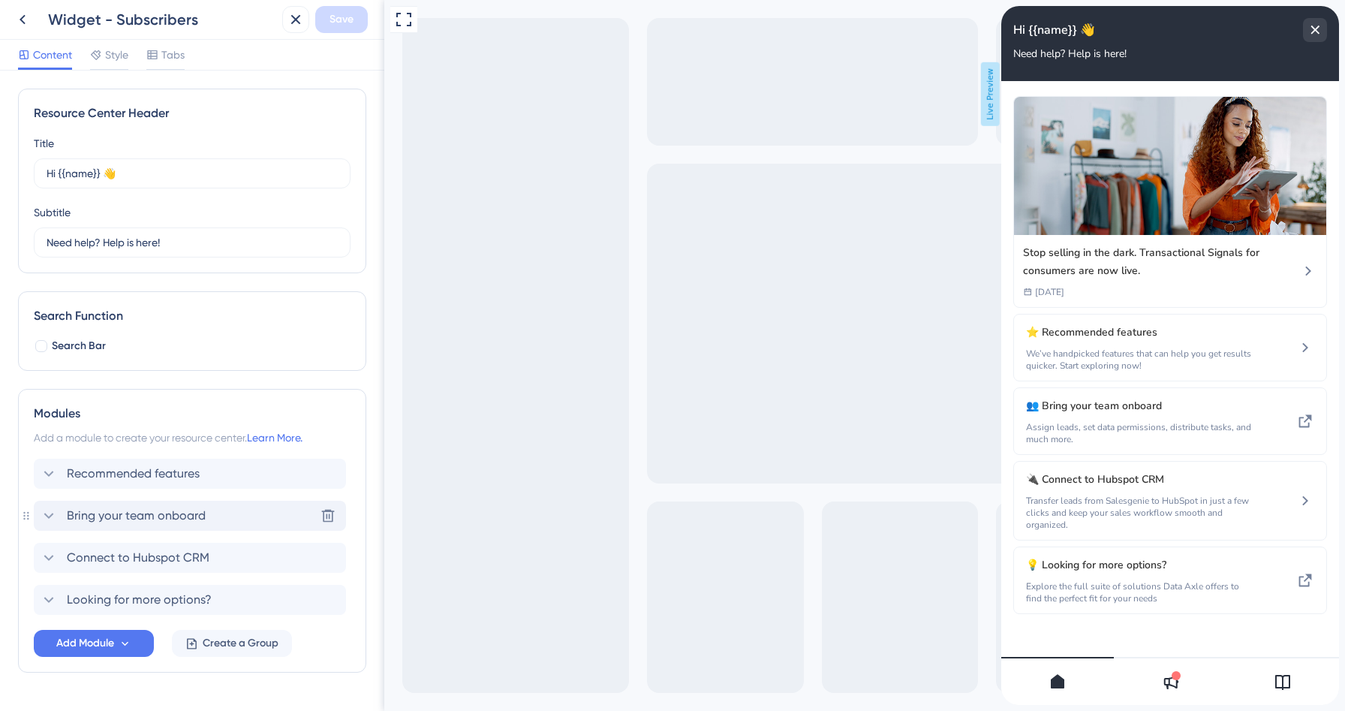
click at [53, 510] on icon at bounding box center [49, 516] width 18 height 18
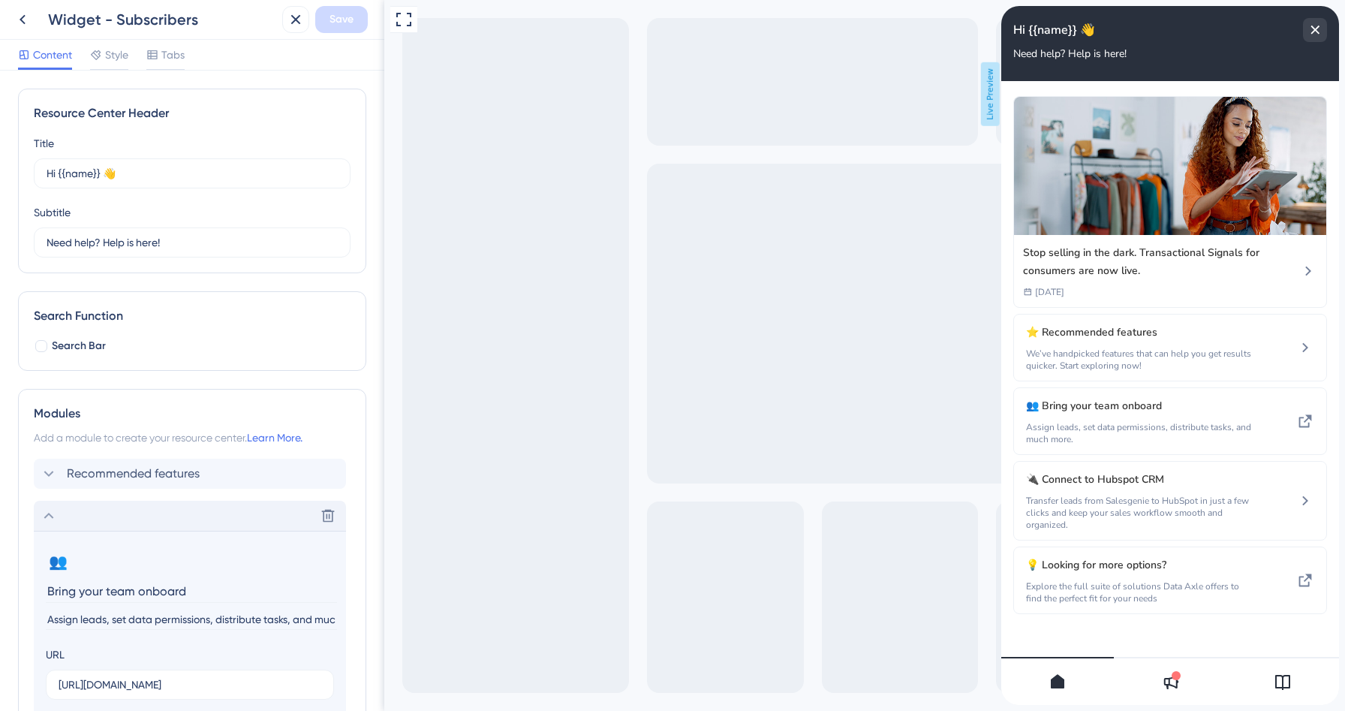
click at [64, 591] on input "Bring your team onboard" at bounding box center [191, 591] width 291 height 23
type input "Upgrade to bring your team onboard"
click at [323, 29] on button "Save" at bounding box center [341, 19] width 53 height 27
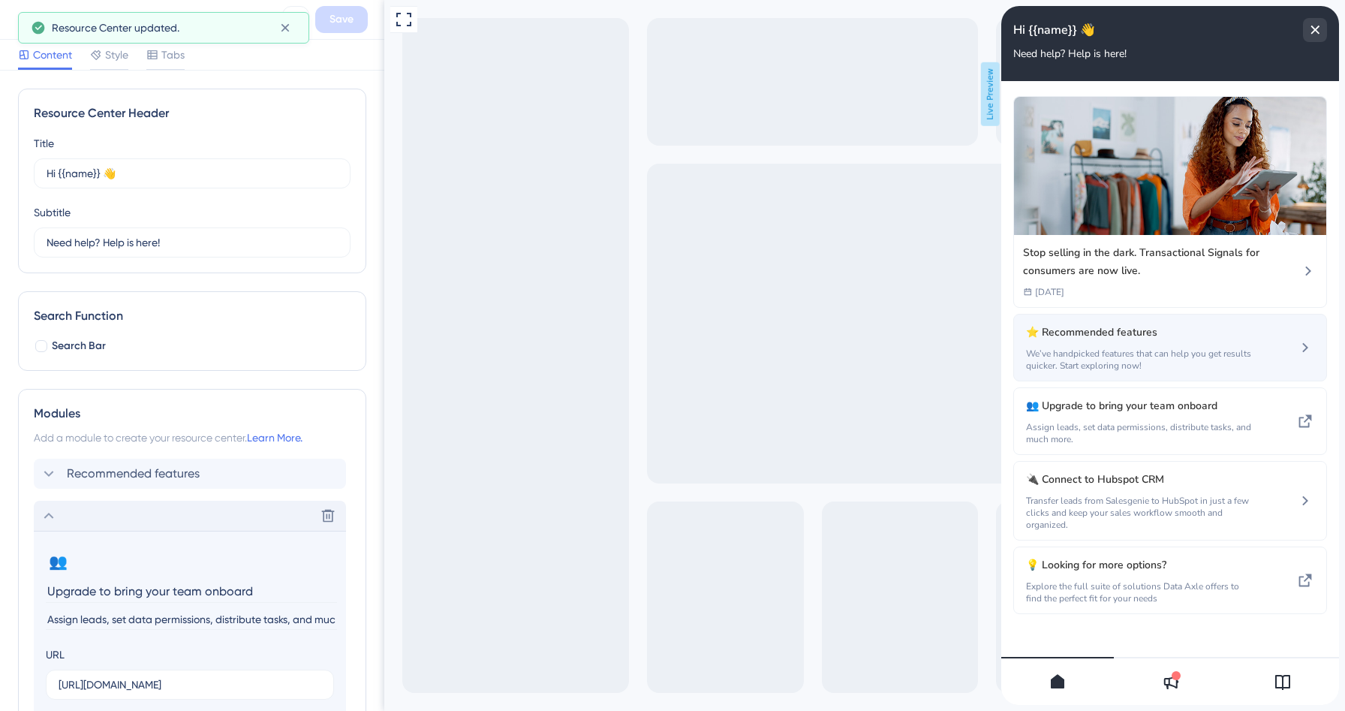
click at [1077, 345] on div "⭐ Recommended features We’ve handpicked features that can help you get results …" at bounding box center [1141, 348] width 230 height 48
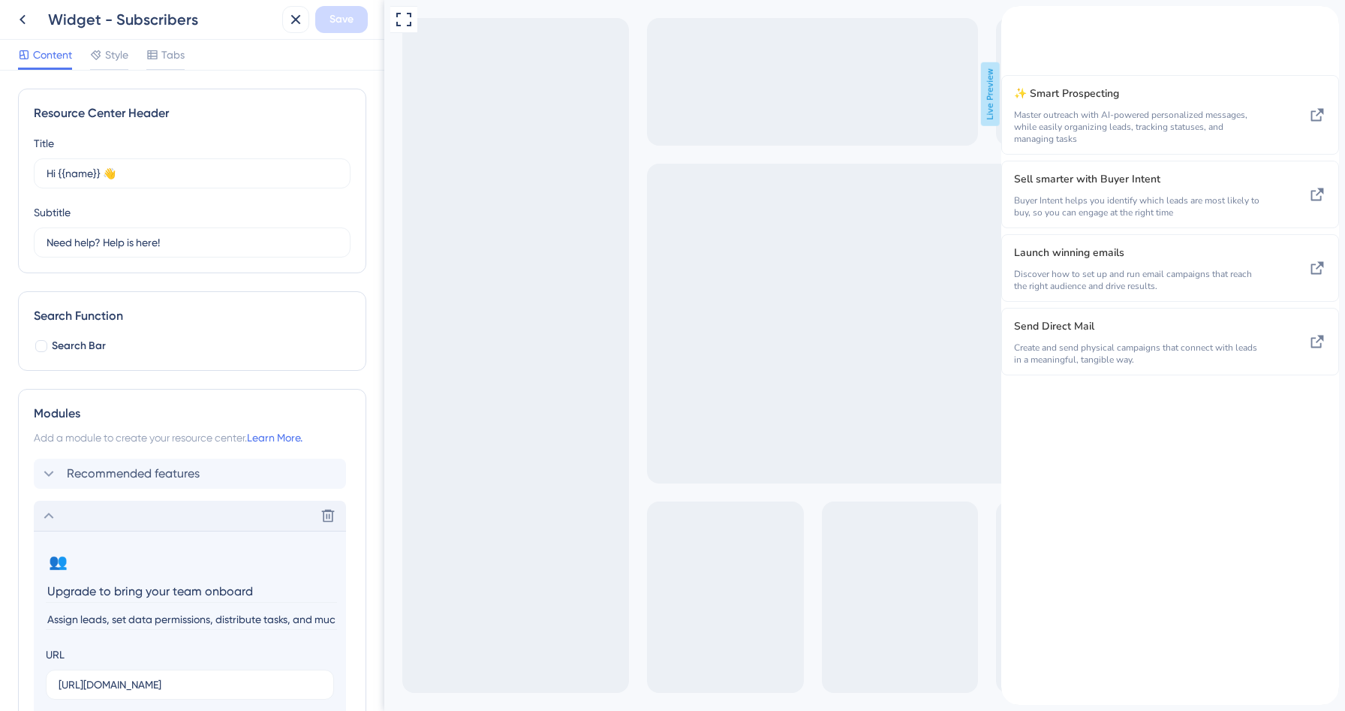
click at [1014, 18] on icon "back to header" at bounding box center [1008, 12] width 12 height 12
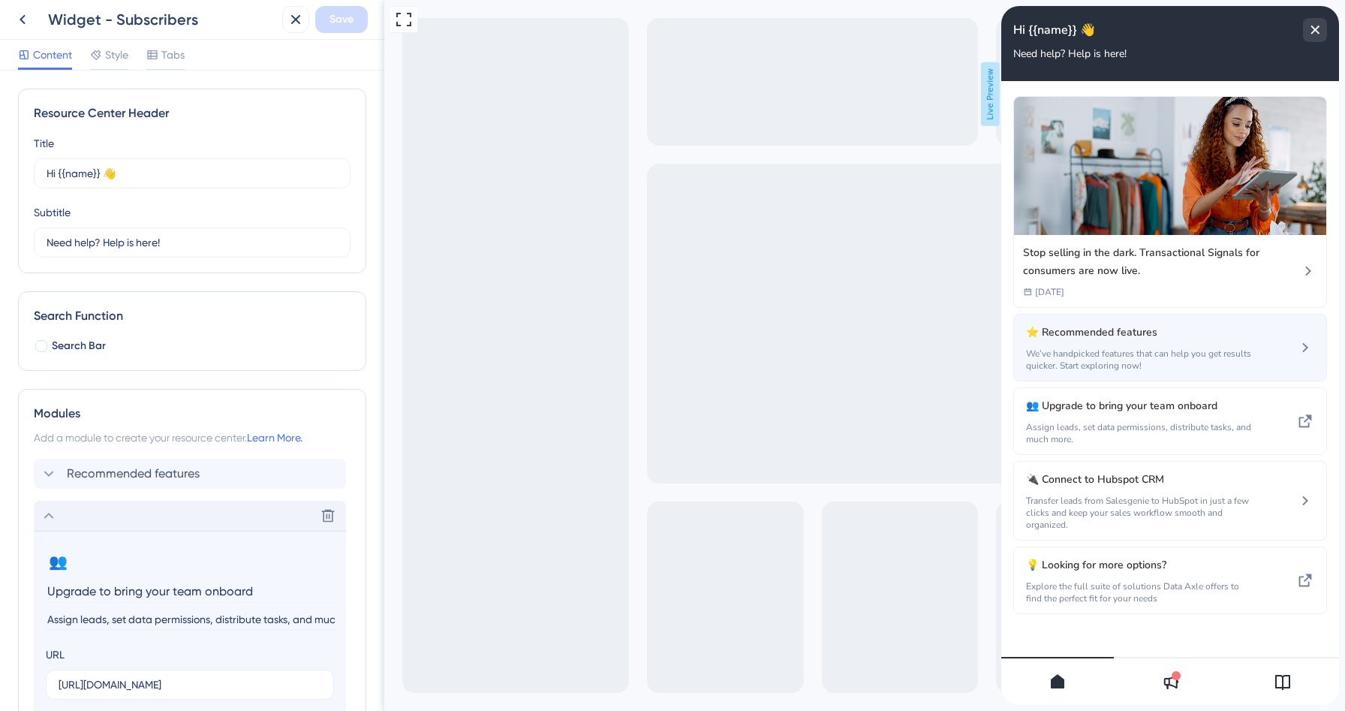
click at [1064, 338] on span "⭐ Recommended features" at bounding box center [1129, 333] width 206 height 18
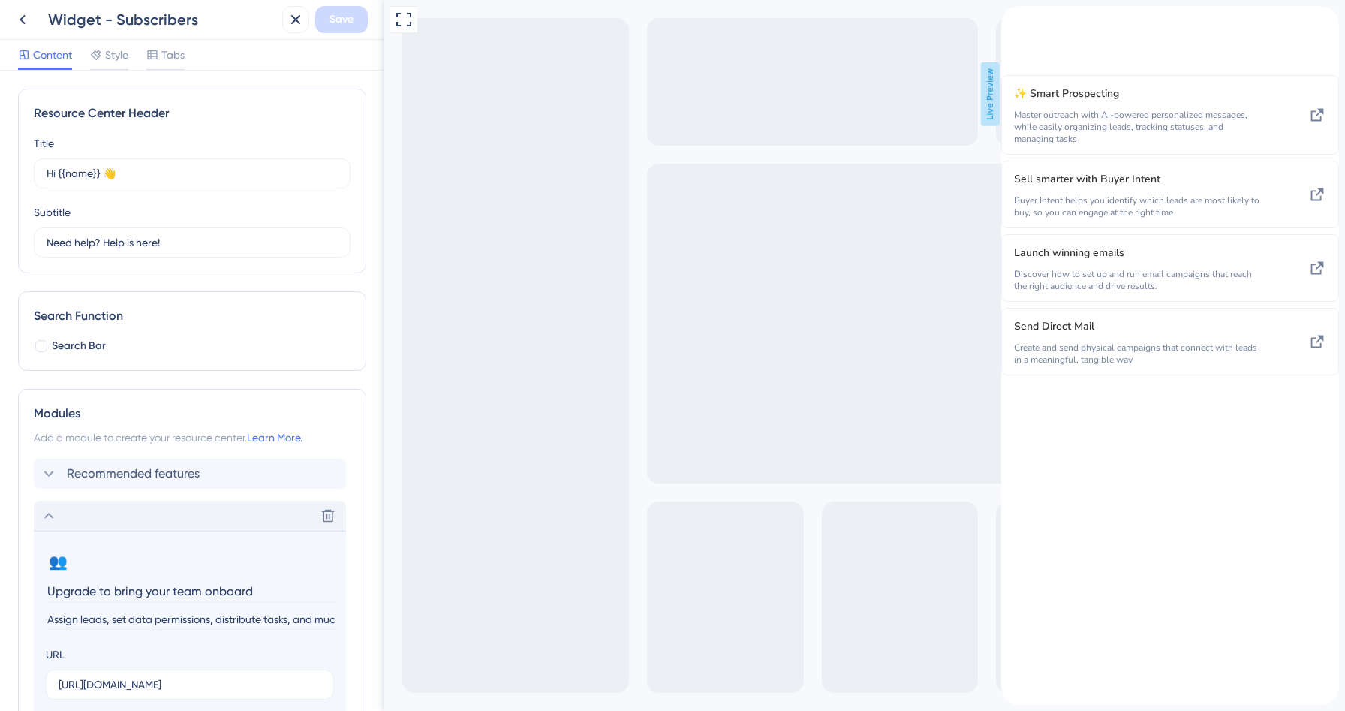
click at [1013, 18] on icon "back to header" at bounding box center [1007, 12] width 11 height 12
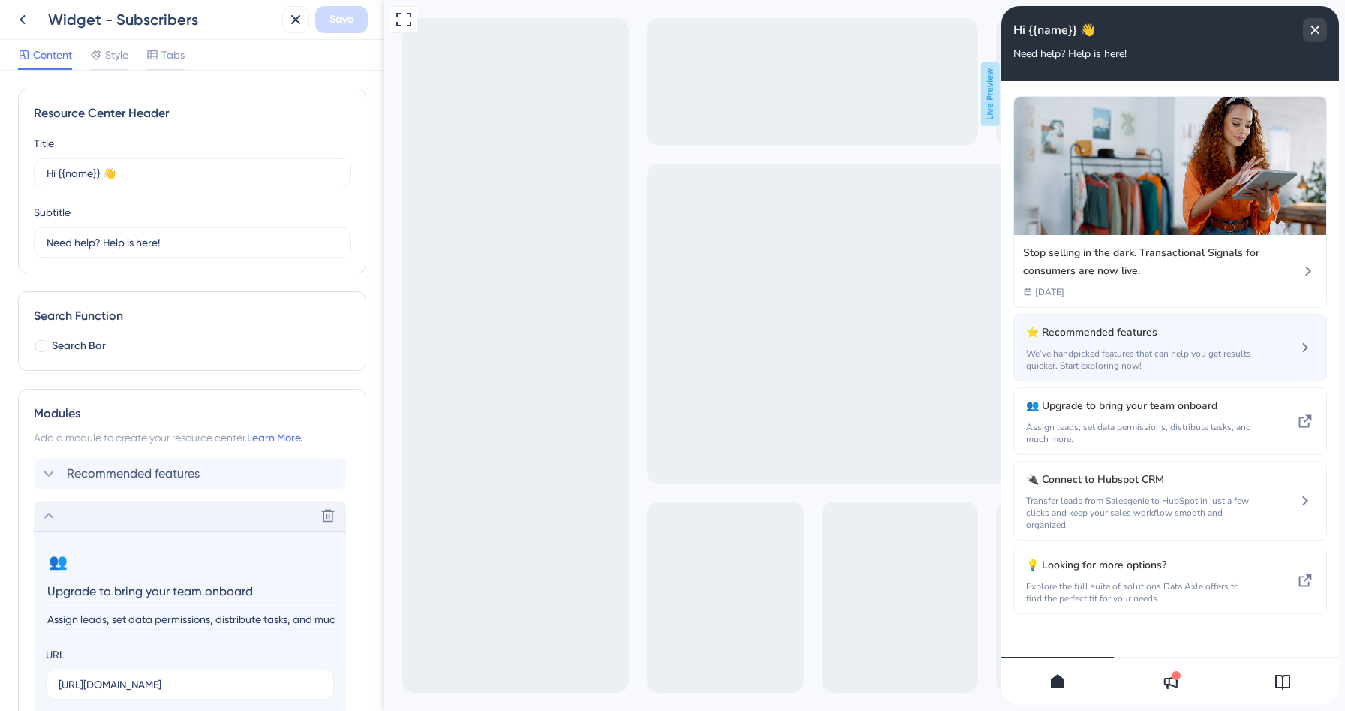
click at [1114, 339] on span "⭐ Recommended features" at bounding box center [1129, 333] width 206 height 18
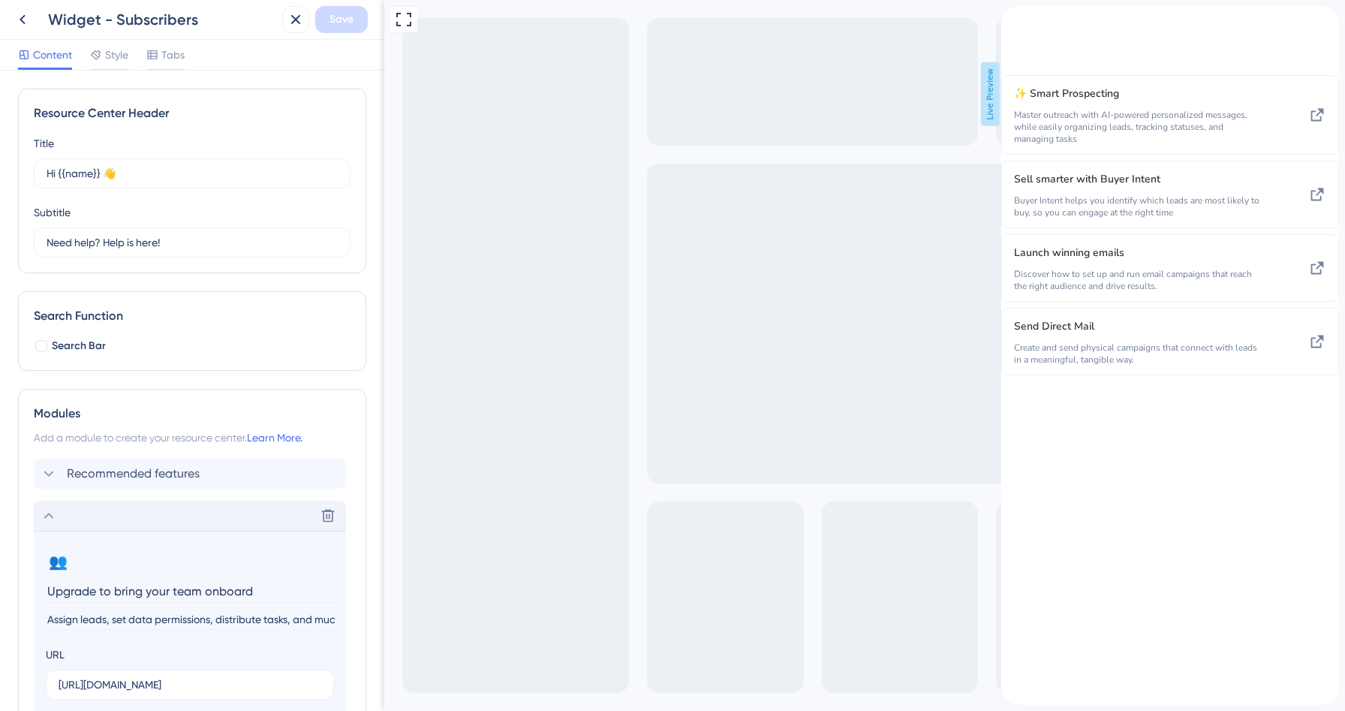
click at [1013, 18] on icon "back to header" at bounding box center [1007, 12] width 11 height 12
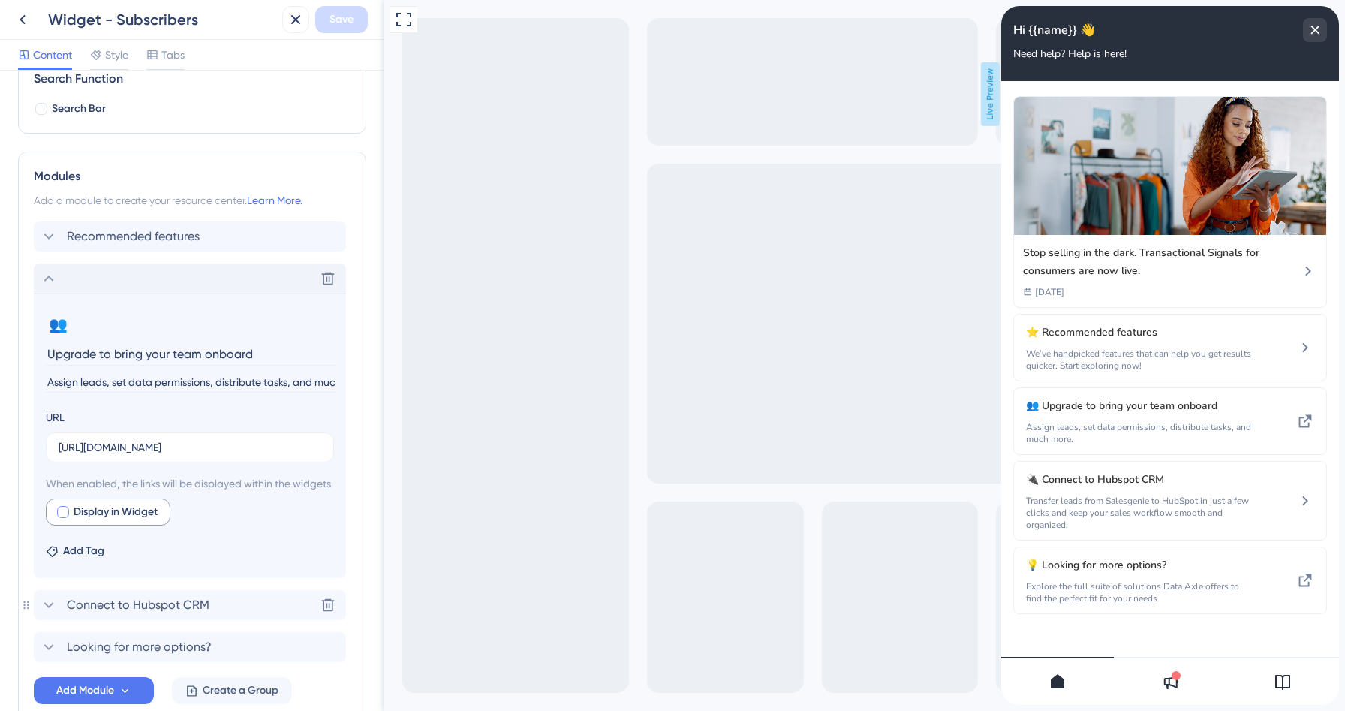
scroll to position [261, 0]
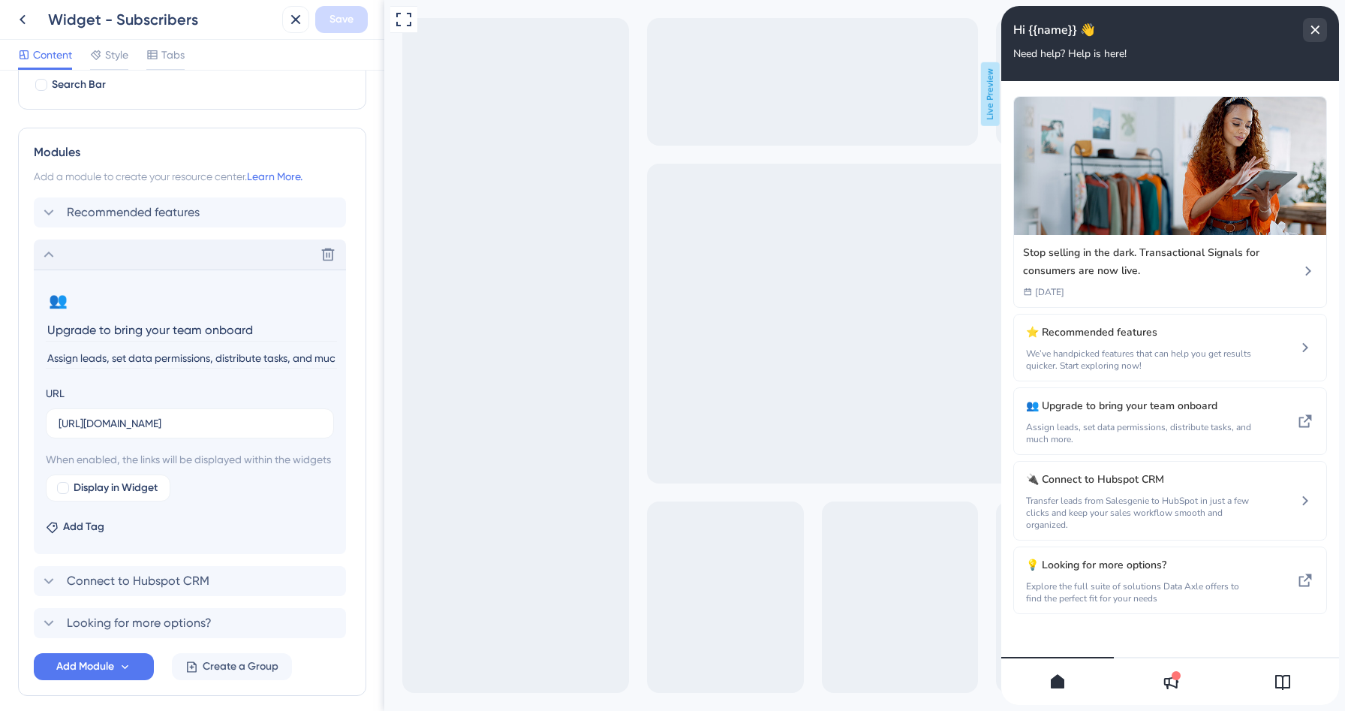
click at [46, 249] on icon at bounding box center [49, 255] width 18 height 18
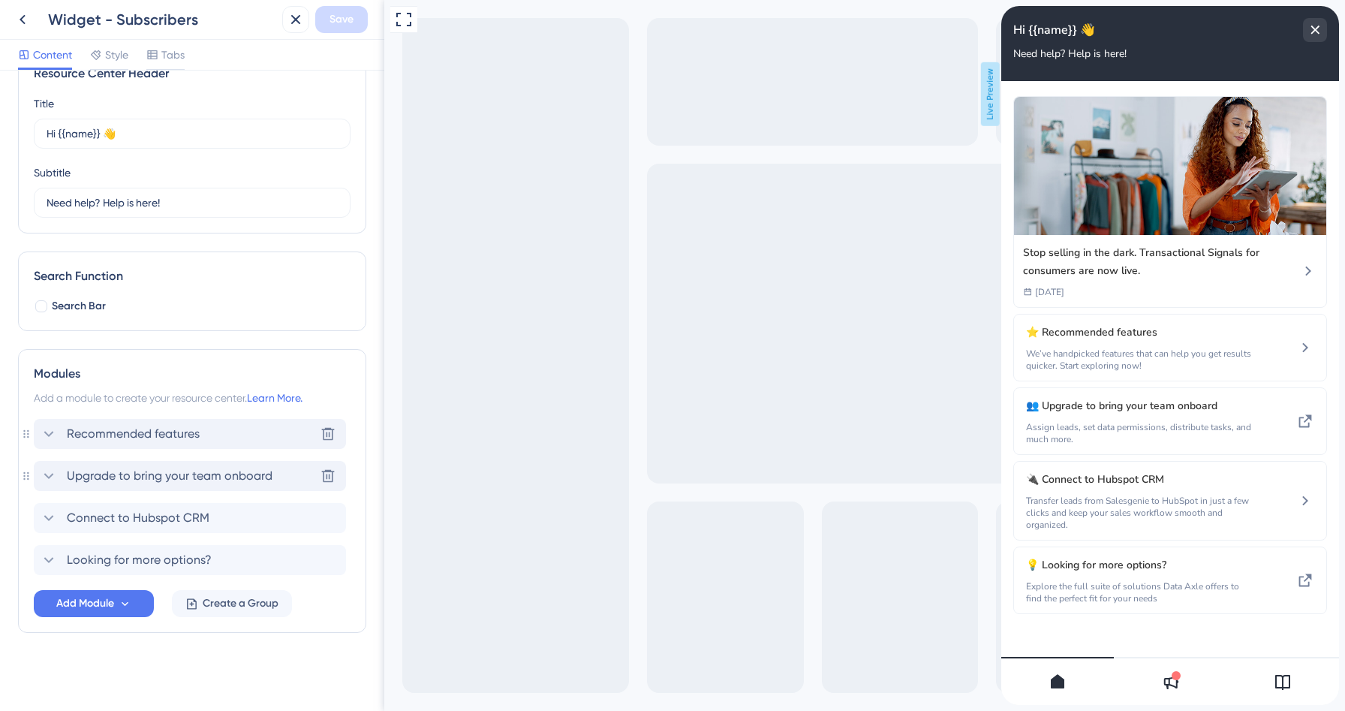
click at [119, 434] on span "Recommended features" at bounding box center [133, 434] width 133 height 18
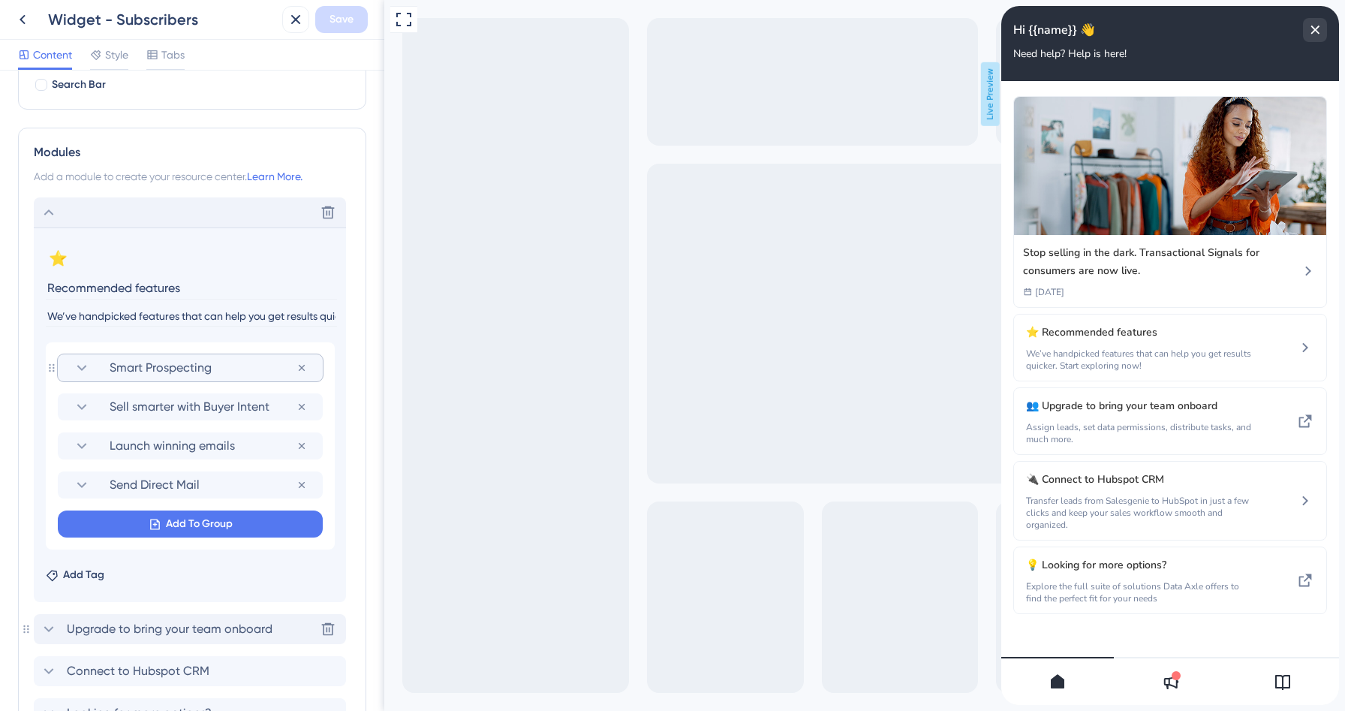
click at [84, 371] on icon at bounding box center [82, 368] width 18 height 18
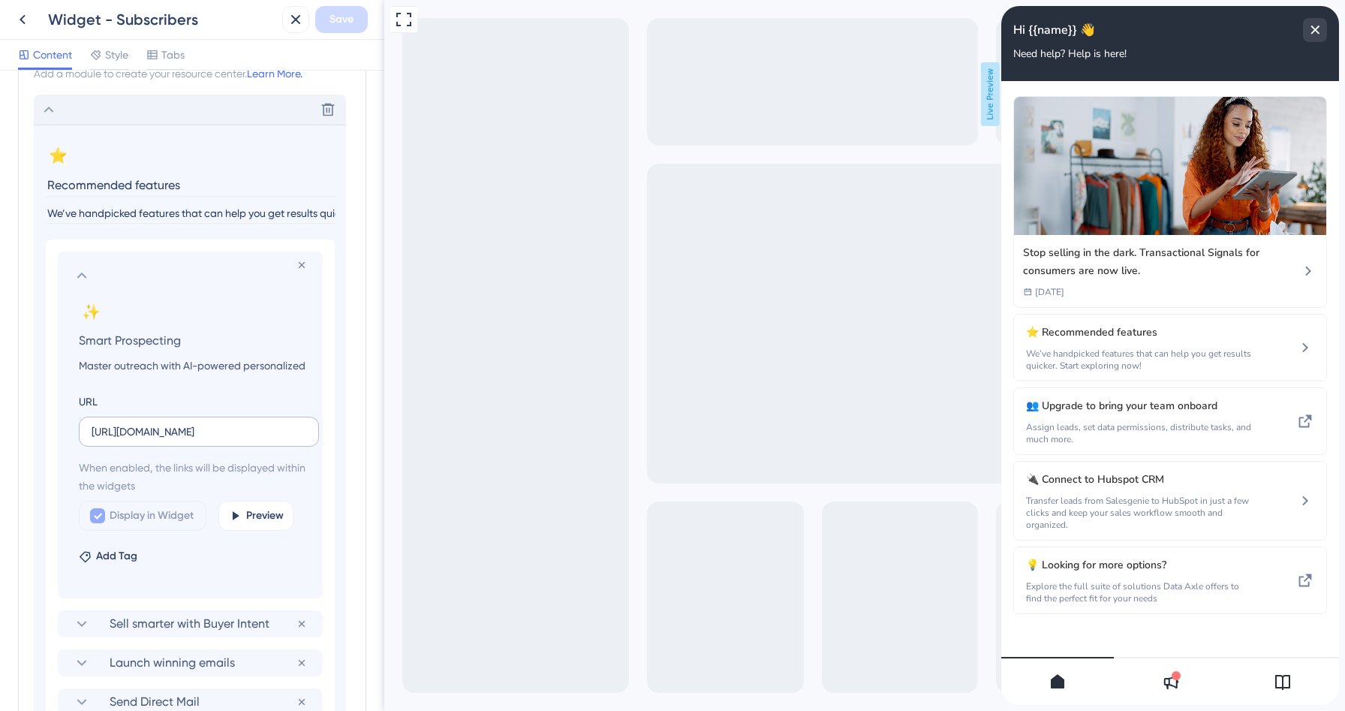
scroll to position [369, 0]
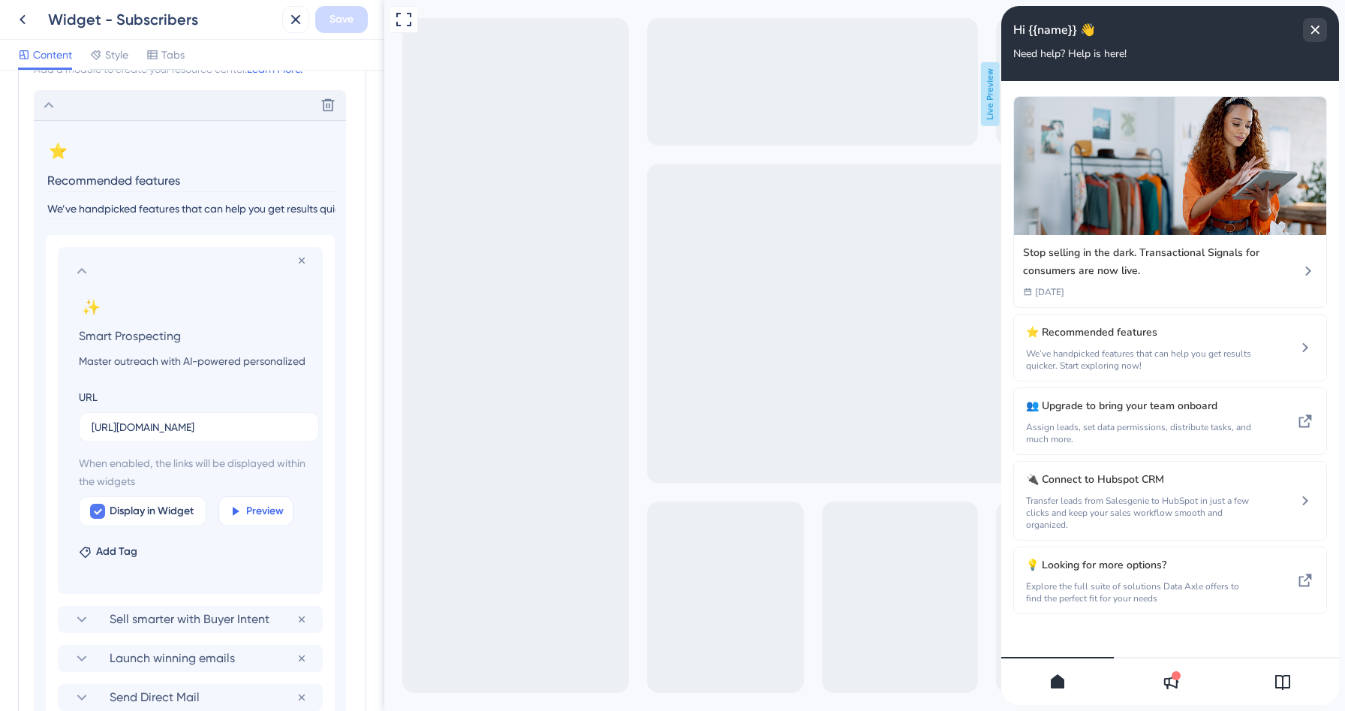
click at [255, 514] on span "Preview" at bounding box center [265, 511] width 38 height 18
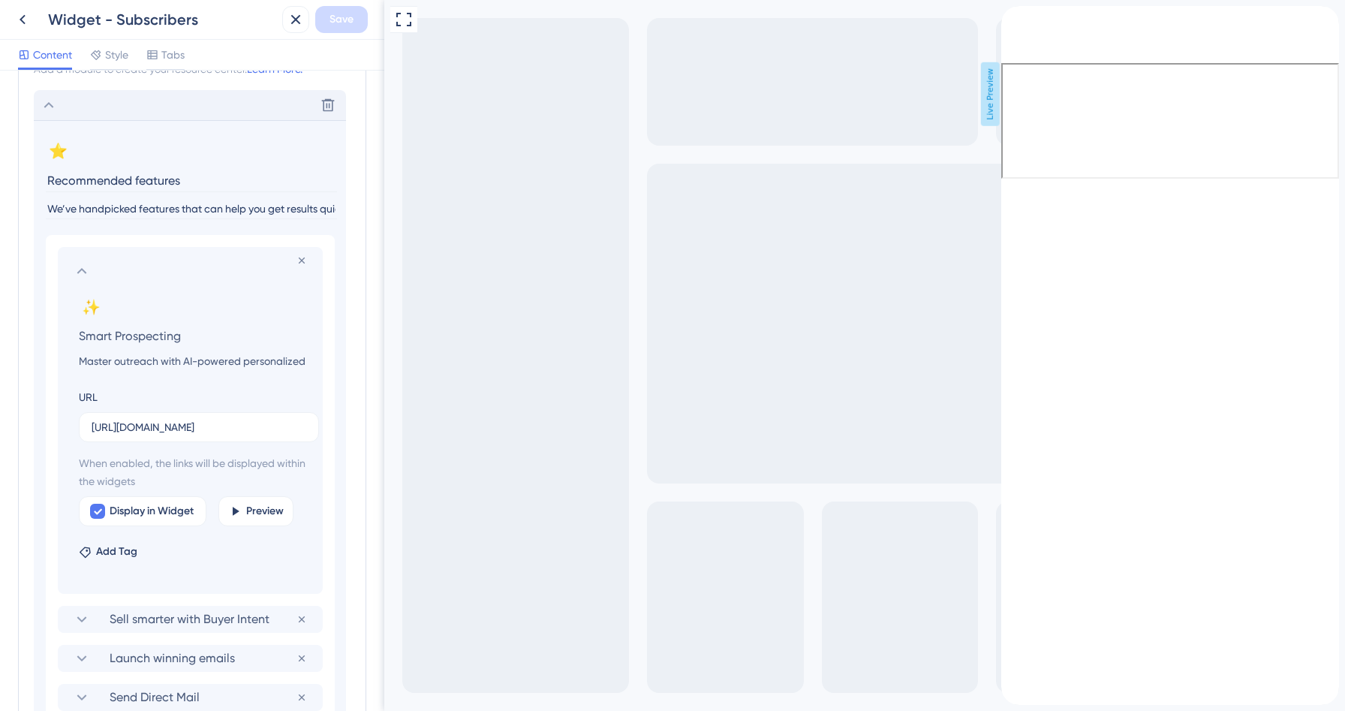
click at [76, 279] on icon at bounding box center [82, 271] width 18 height 18
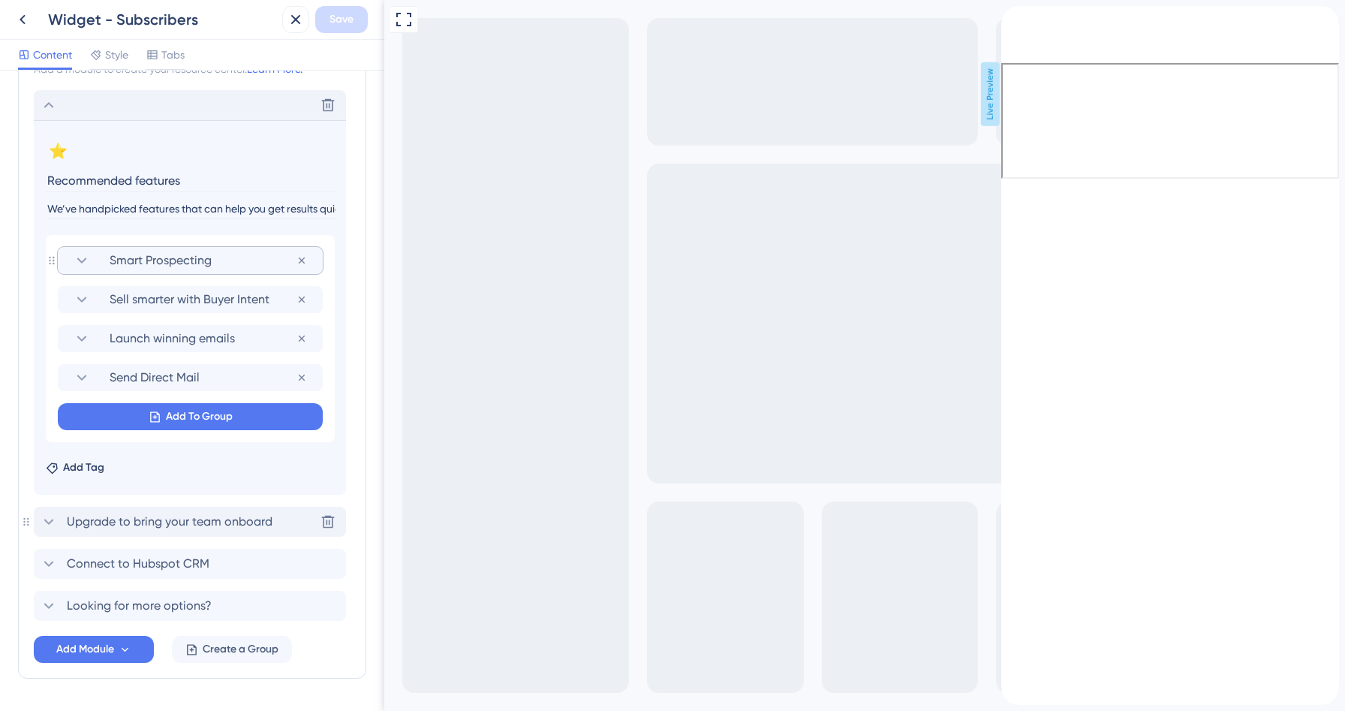
click at [50, 112] on icon at bounding box center [49, 105] width 18 height 18
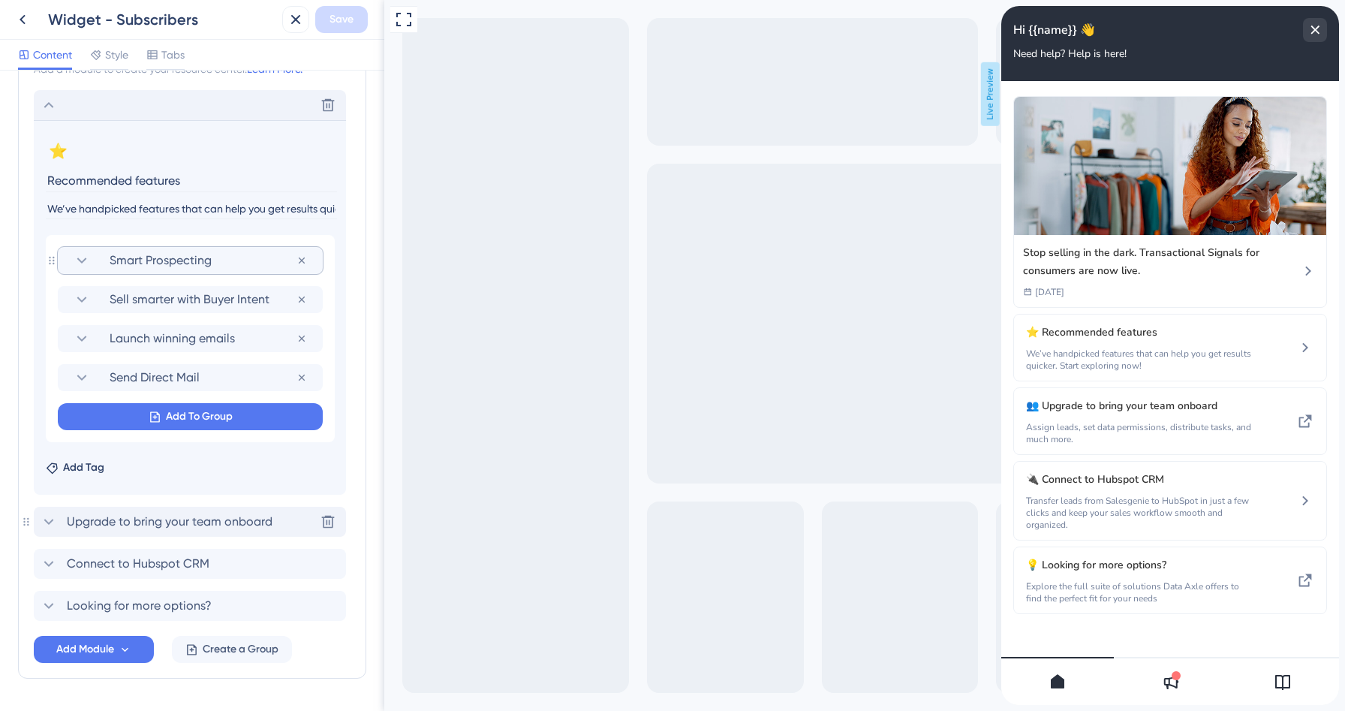
scroll to position [40, 0]
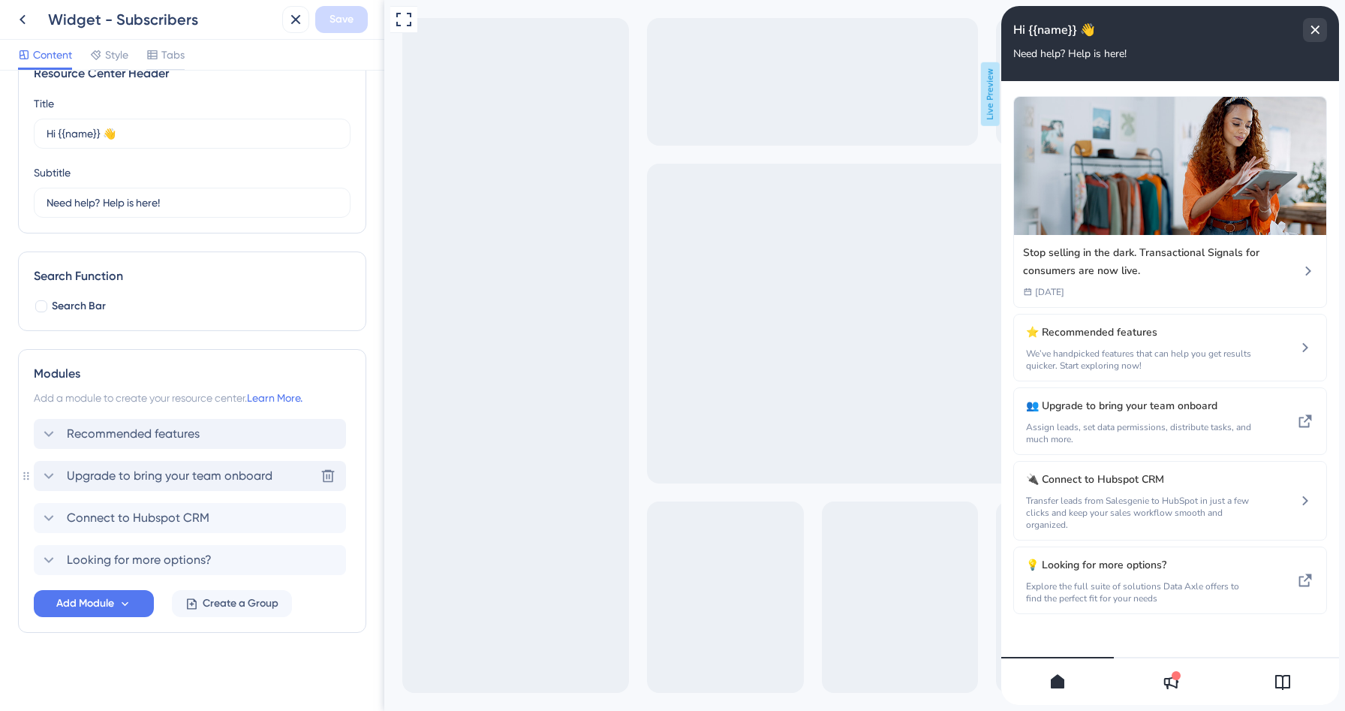
click at [1276, 679] on icon at bounding box center [1283, 682] width 15 height 15
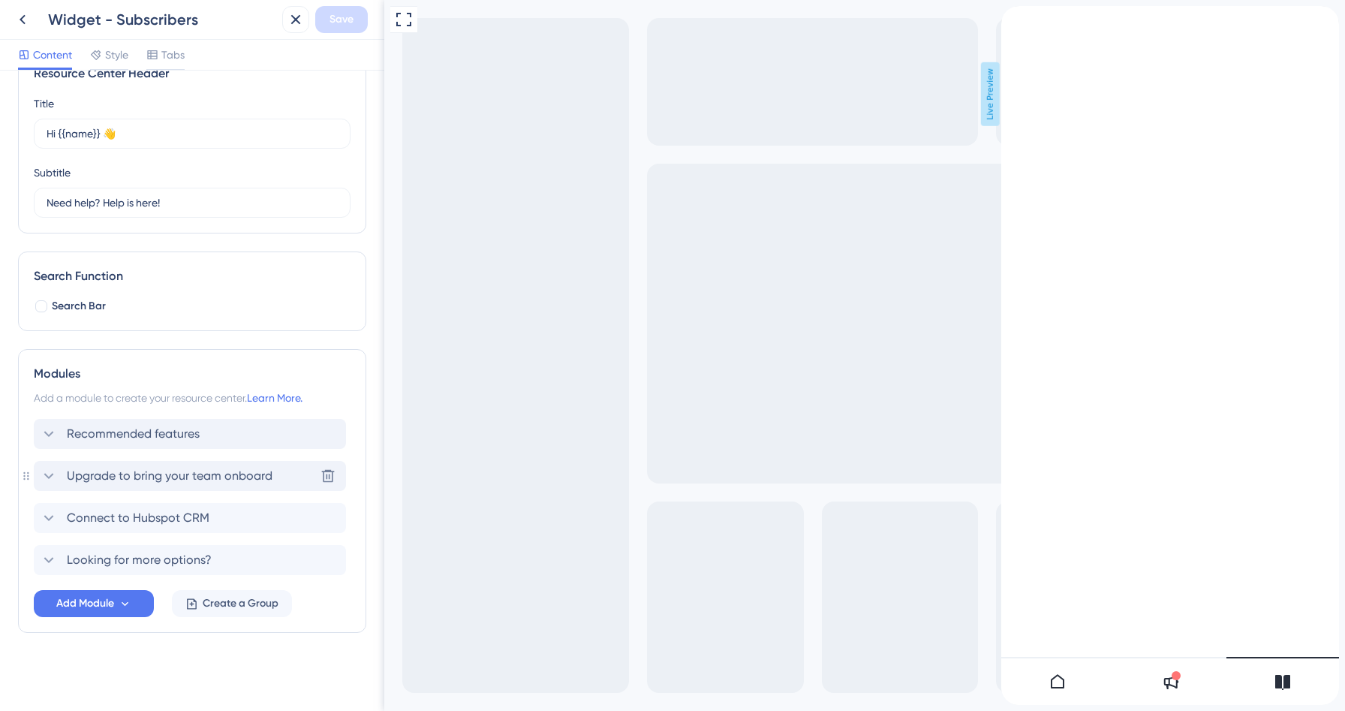
click at [1307, 686] on div at bounding box center [1283, 681] width 113 height 48
click at [1047, 682] on div at bounding box center [1058, 681] width 113 height 48
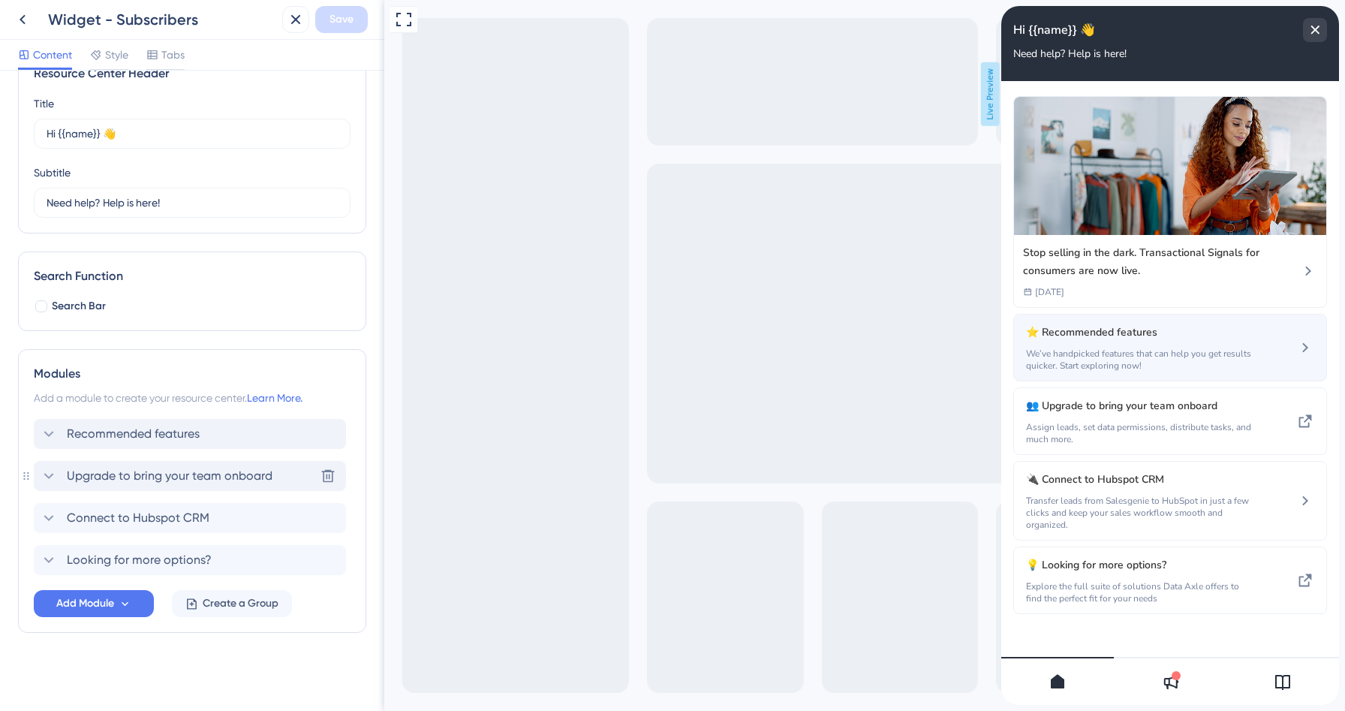
scroll to position [8, 0]
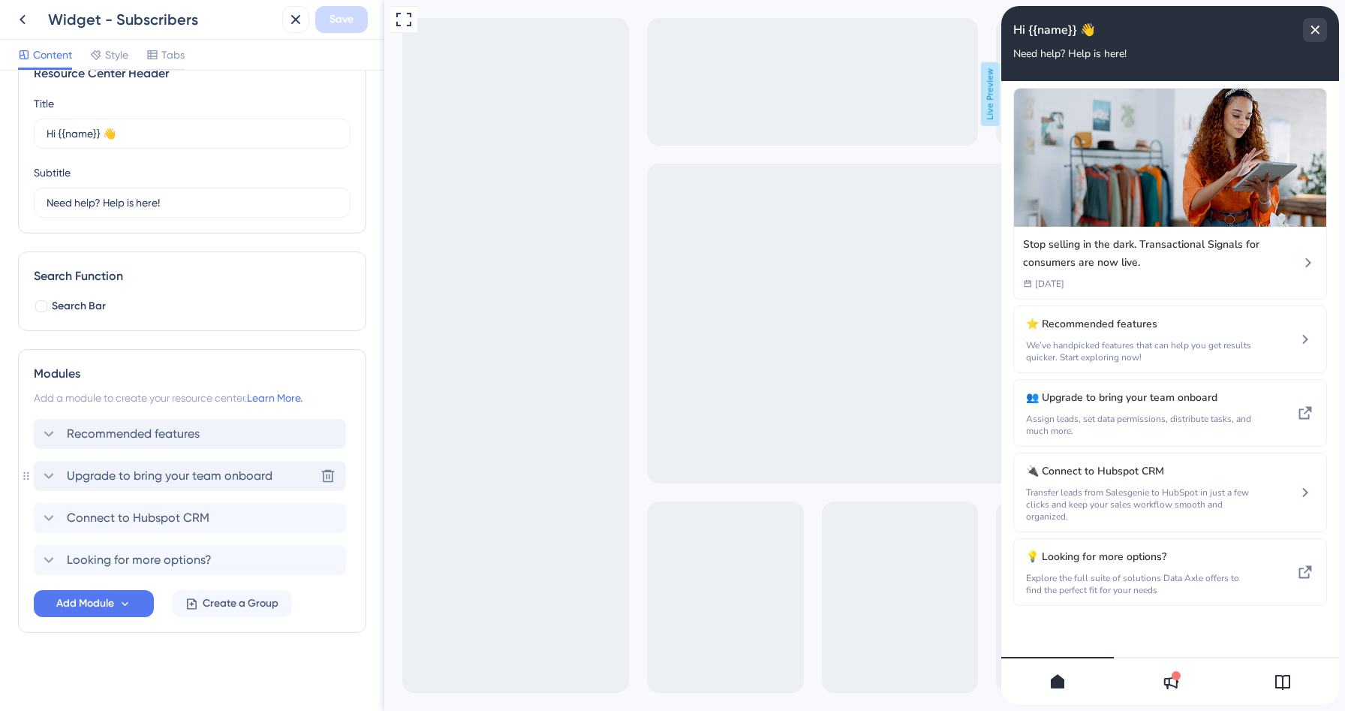
click at [152, 476] on span "Upgrade to bring your team onboard" at bounding box center [170, 476] width 206 height 18
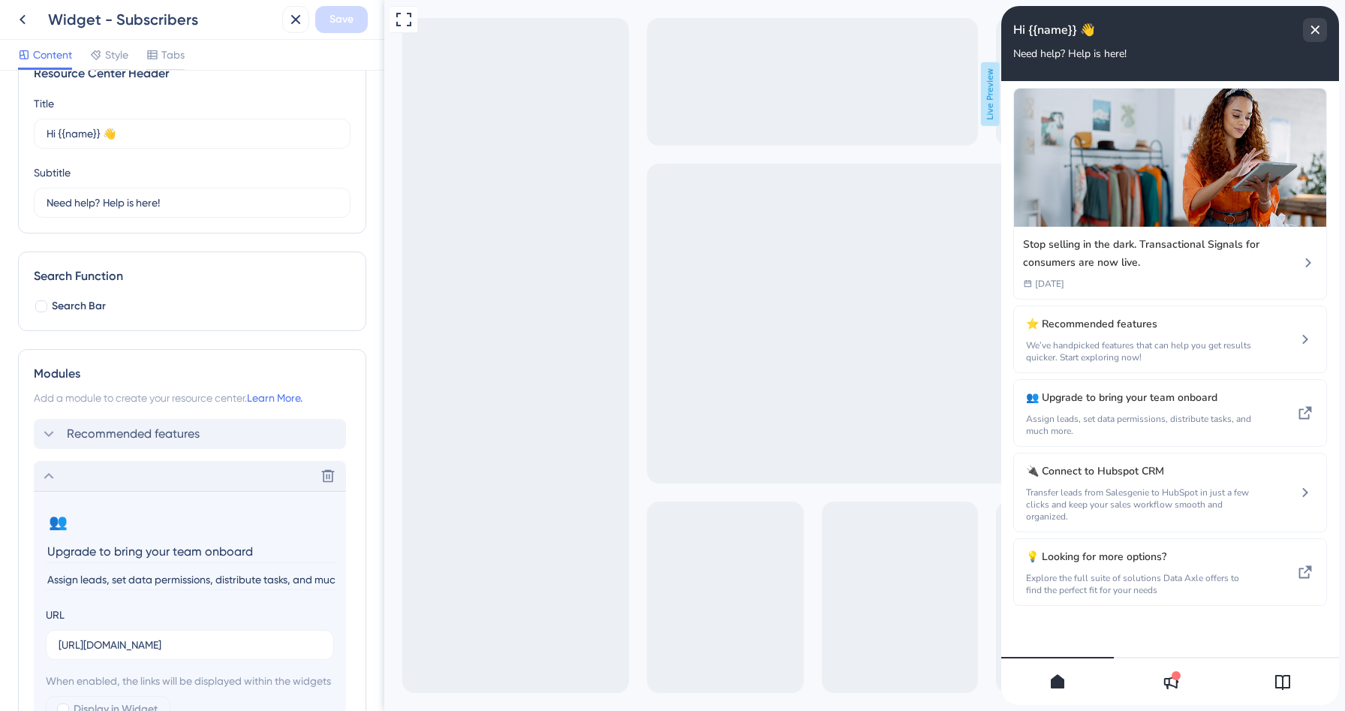
scroll to position [342, 0]
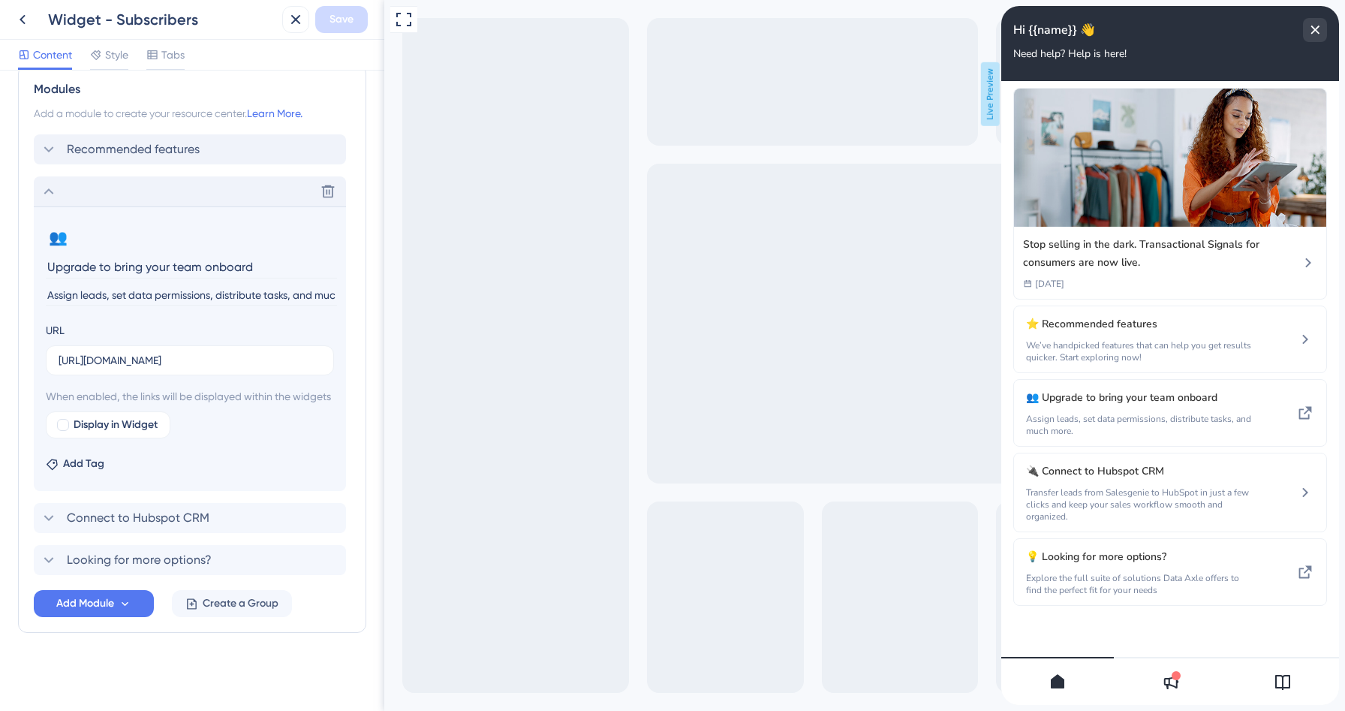
click at [47, 182] on icon at bounding box center [49, 191] width 18 height 18
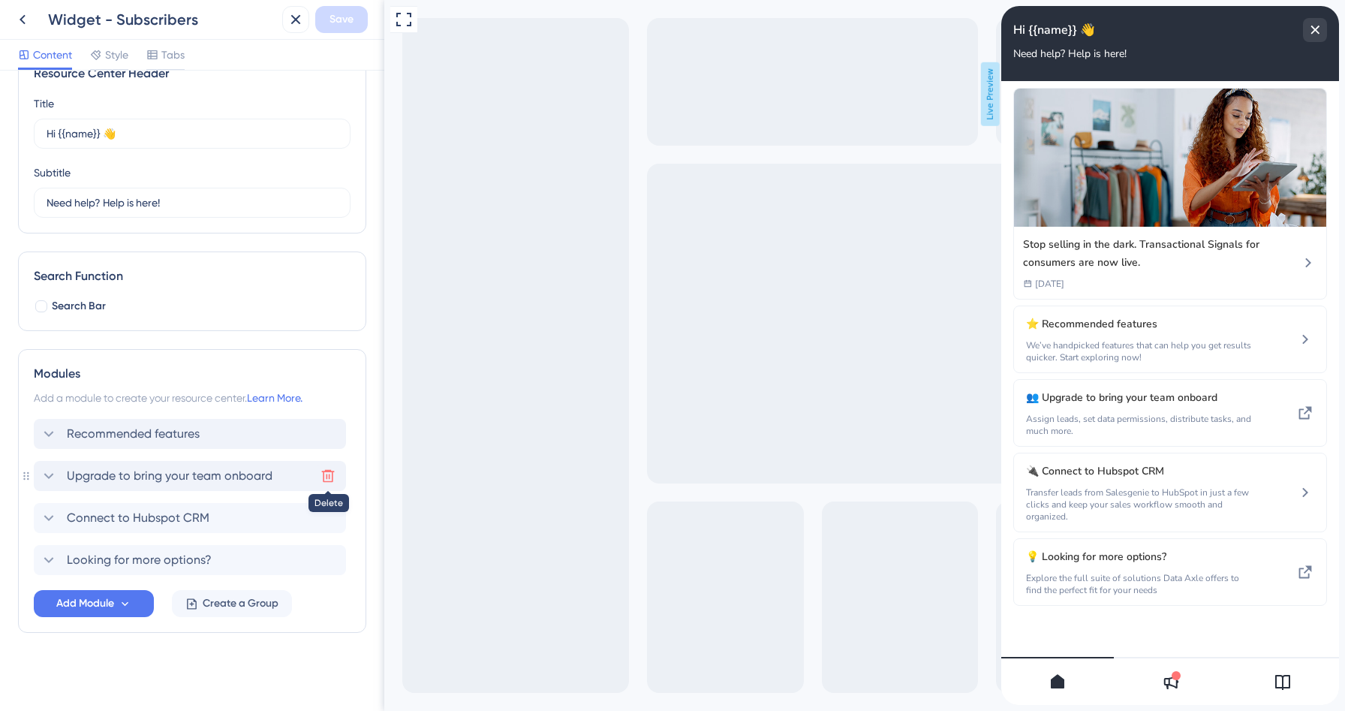
click at [325, 479] on icon at bounding box center [328, 476] width 15 height 15
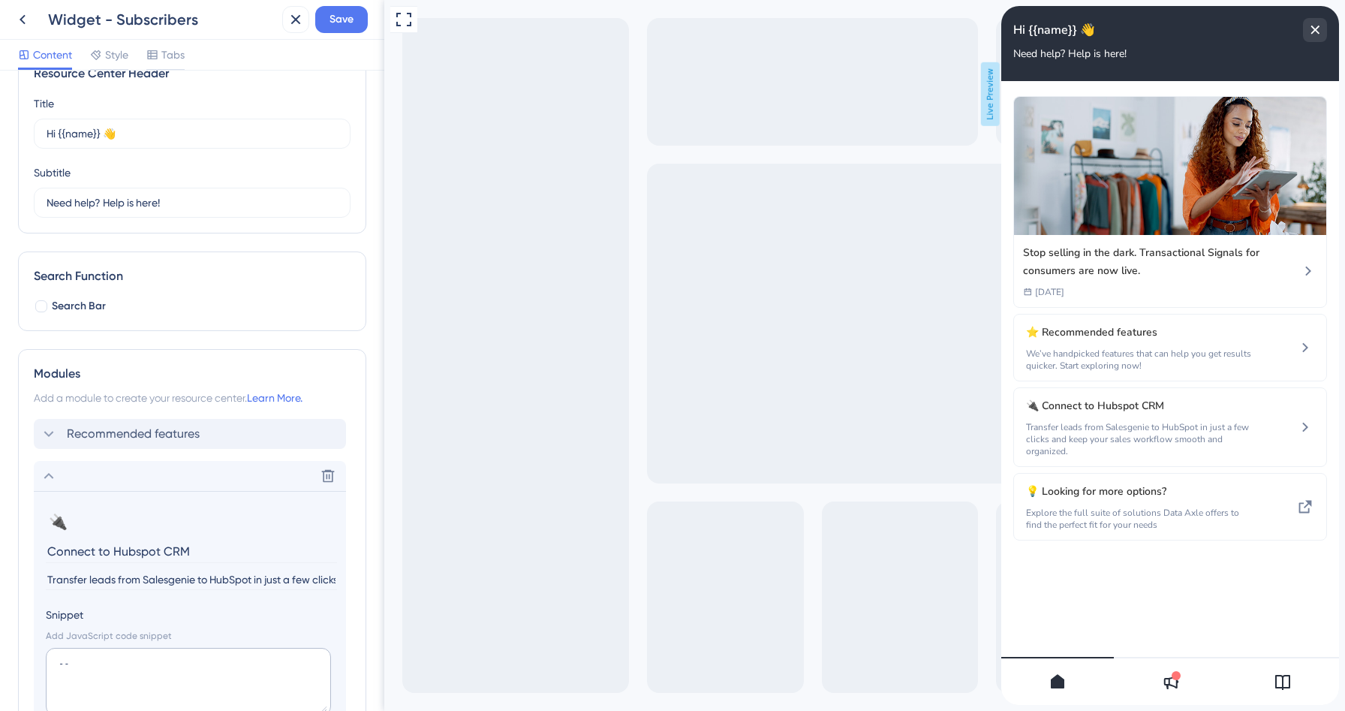
scroll to position [278, 0]
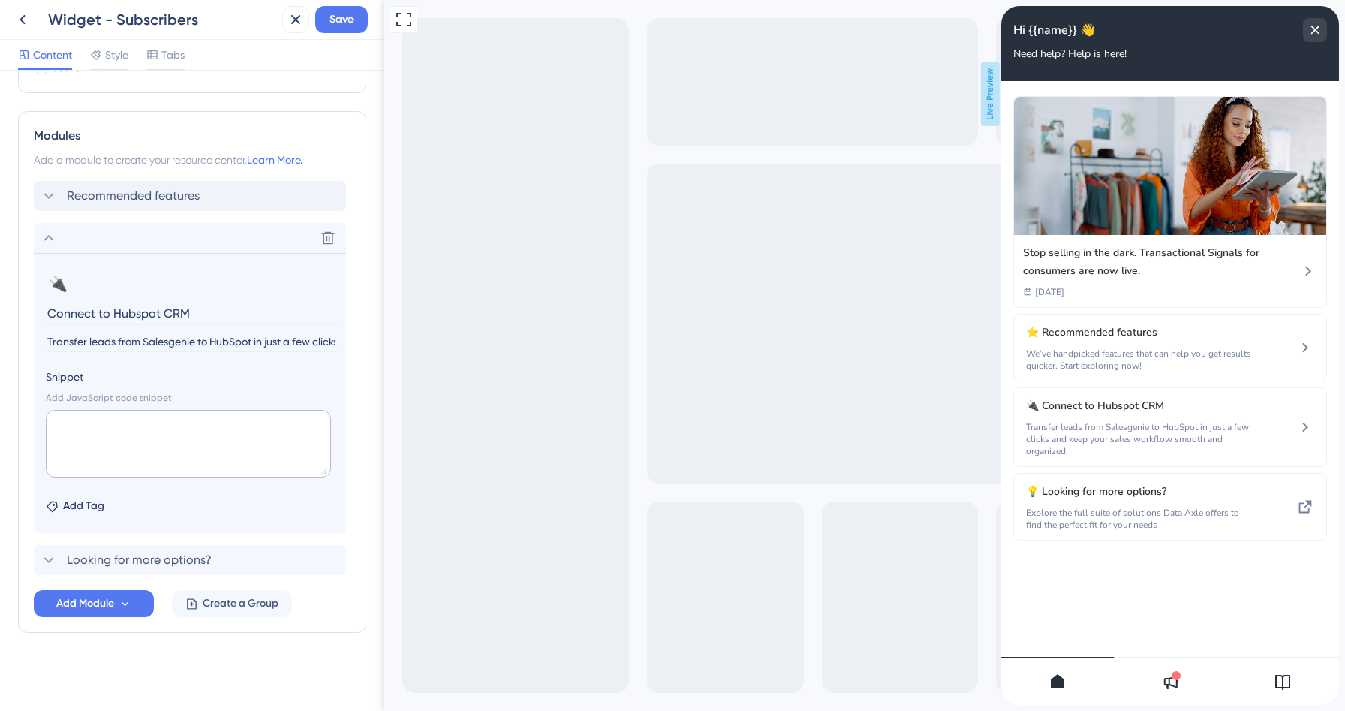
click at [1116, 589] on div "Stop selling in the dark. Transactional Signals for consumers are now live. [DA…" at bounding box center [1171, 355] width 338 height 549
click at [38, 246] on div "Delete" at bounding box center [190, 238] width 312 height 30
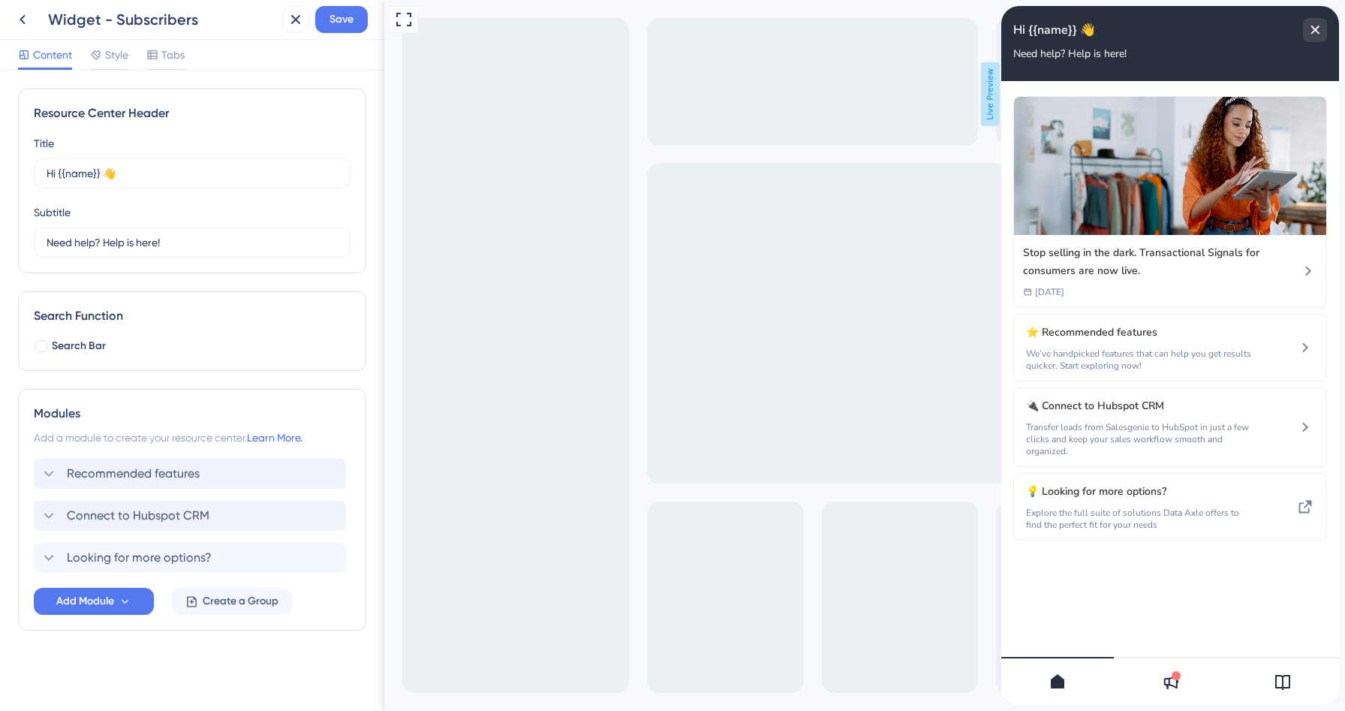
scroll to position [0, 0]
click at [338, 21] on span "Save" at bounding box center [342, 20] width 24 height 18
click at [129, 557] on span "Looking for more options?" at bounding box center [139, 558] width 145 height 18
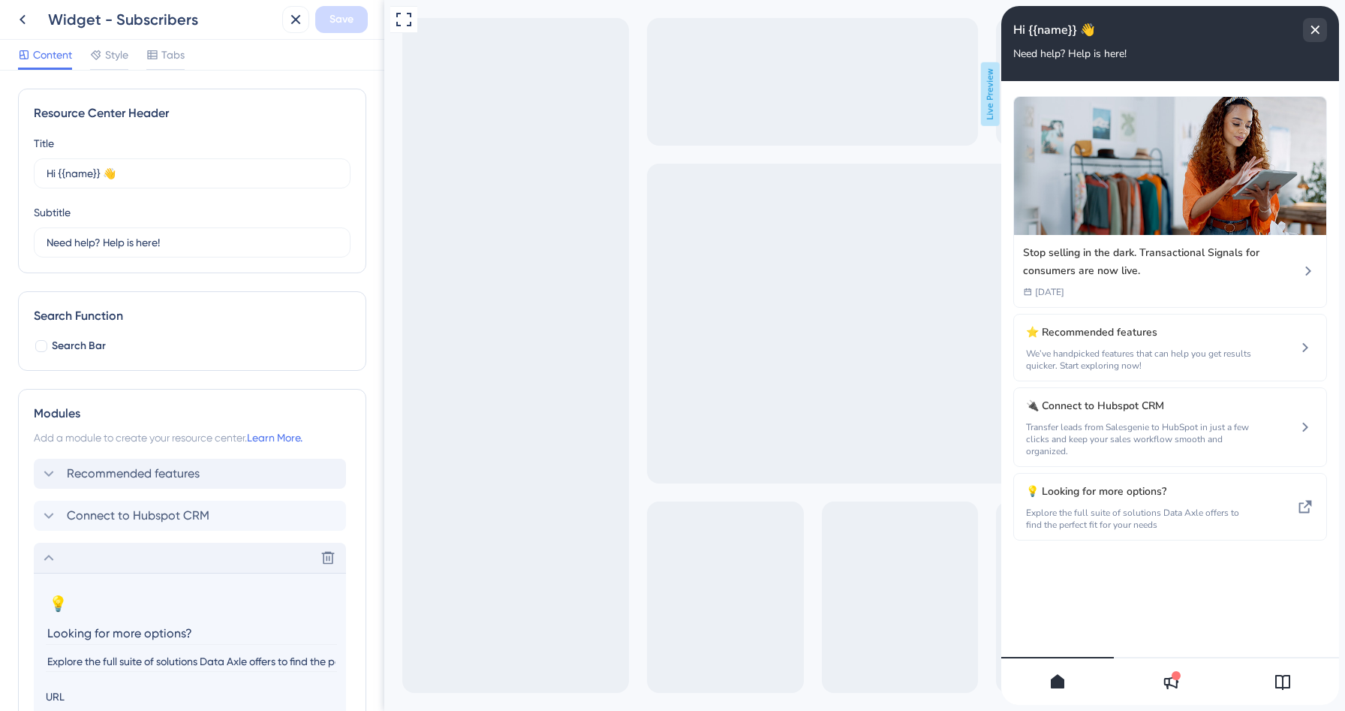
scroll to position [300, 0]
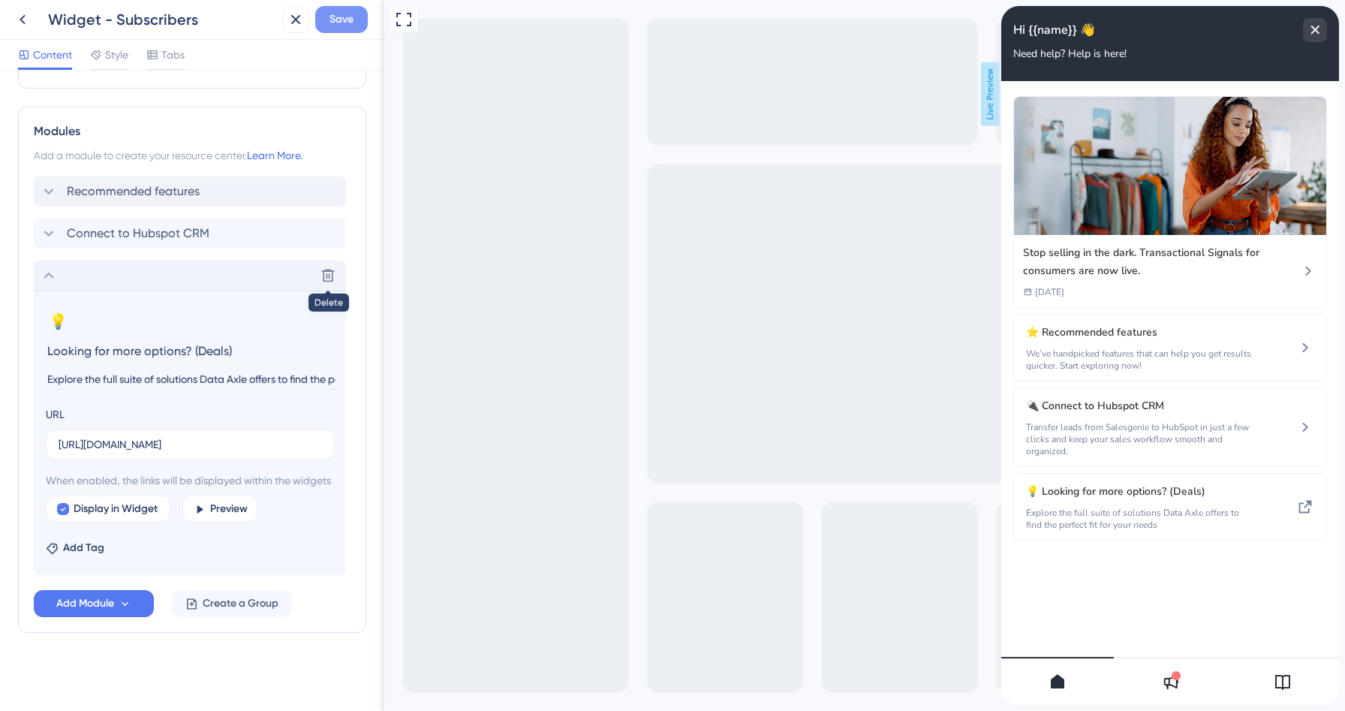
type input "Looking for more options? (Deals)"
click at [342, 13] on span "Save" at bounding box center [342, 20] width 24 height 18
drag, startPoint x: 17, startPoint y: 21, endPoint x: 249, endPoint y: 47, distance: 232.7
click at [249, 47] on div "Widget - Subscribers Save Content Style Tabs" at bounding box center [192, 35] width 384 height 71
click at [246, 45] on div "Content Style Tabs" at bounding box center [192, 55] width 384 height 31
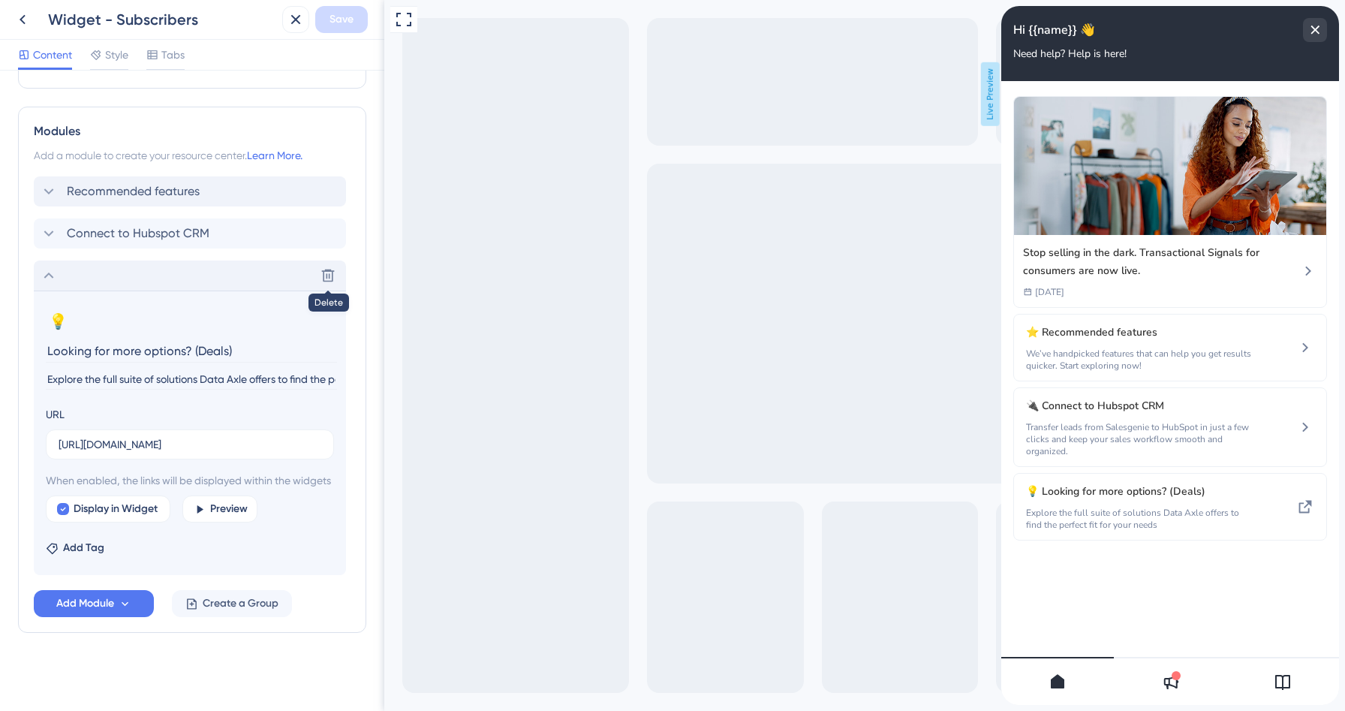
click at [44, 267] on icon at bounding box center [49, 276] width 18 height 18
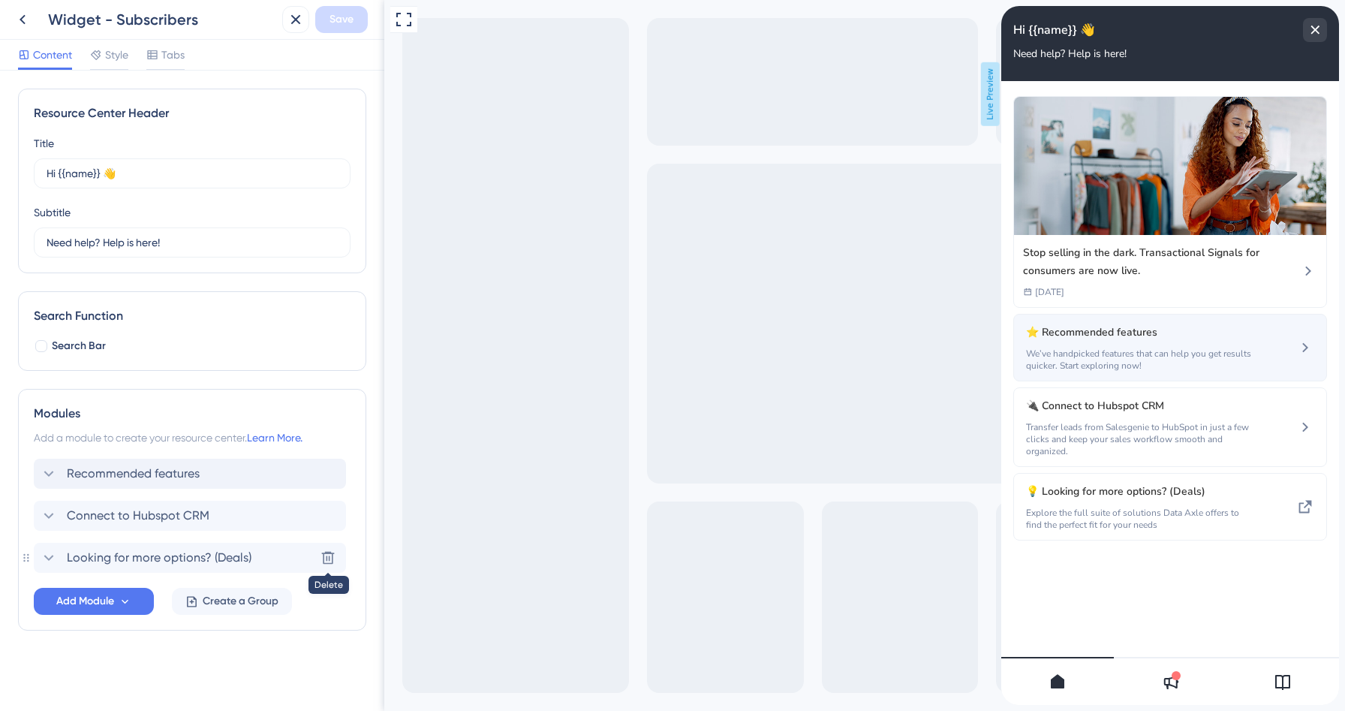
click at [1197, 360] on span "We’ve handpicked features that can help you get results quicker. Start explorin…" at bounding box center [1141, 360] width 230 height 24
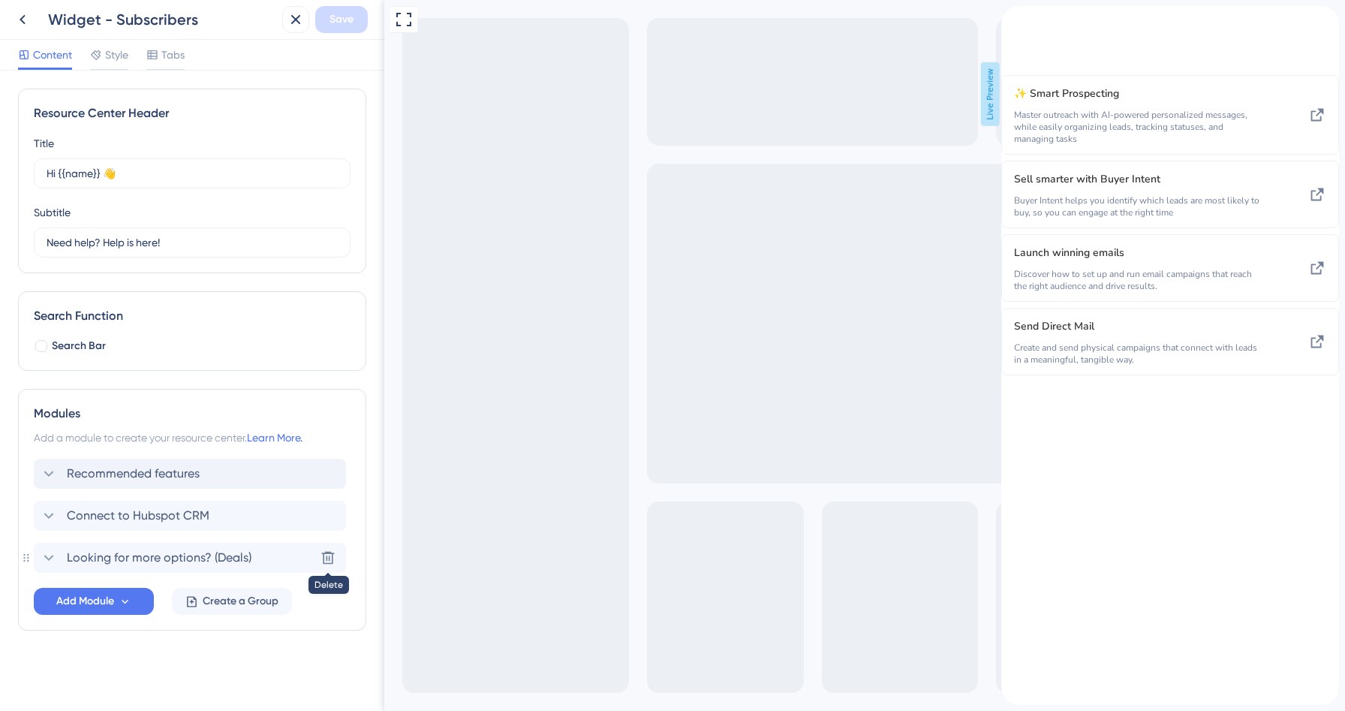
click at [1014, 18] on icon "back to header" at bounding box center [1008, 12] width 12 height 12
